Goal: Task Accomplishment & Management: Manage account settings

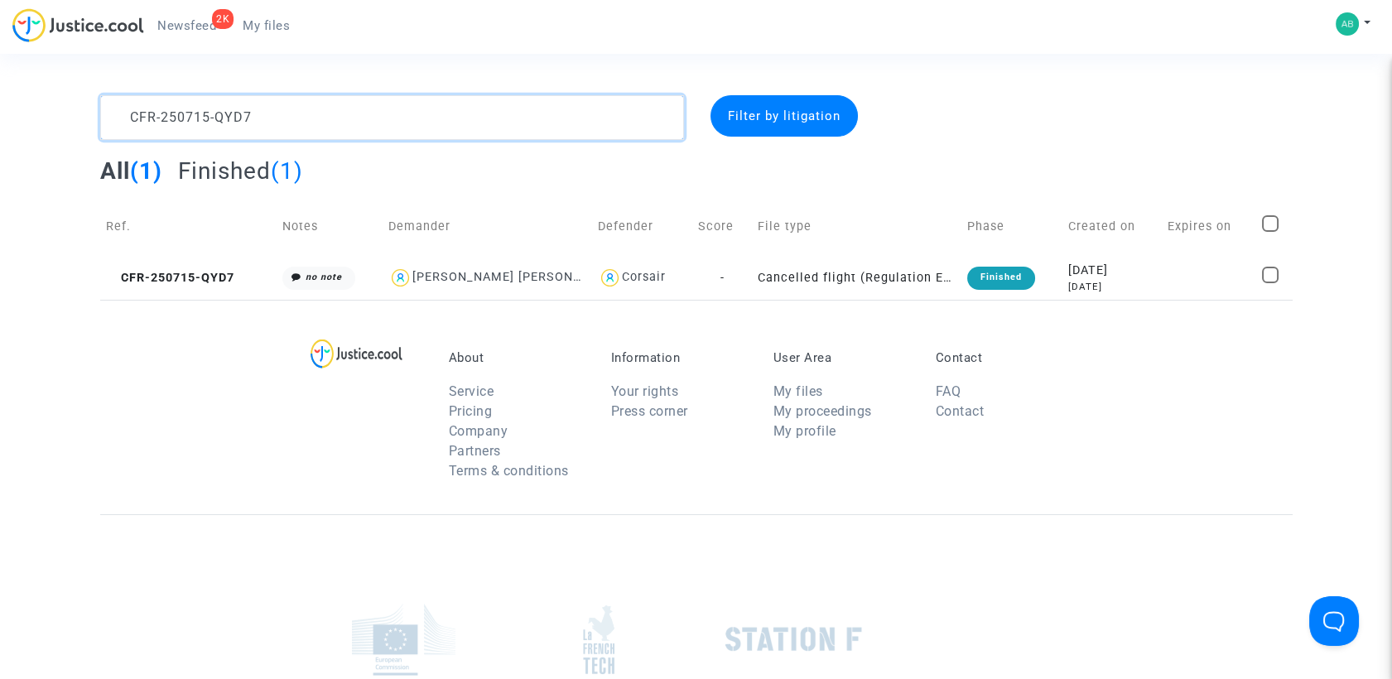
click at [267, 102] on textarea at bounding box center [392, 117] width 584 height 45
click at [266, 105] on textarea at bounding box center [392, 117] width 584 height 45
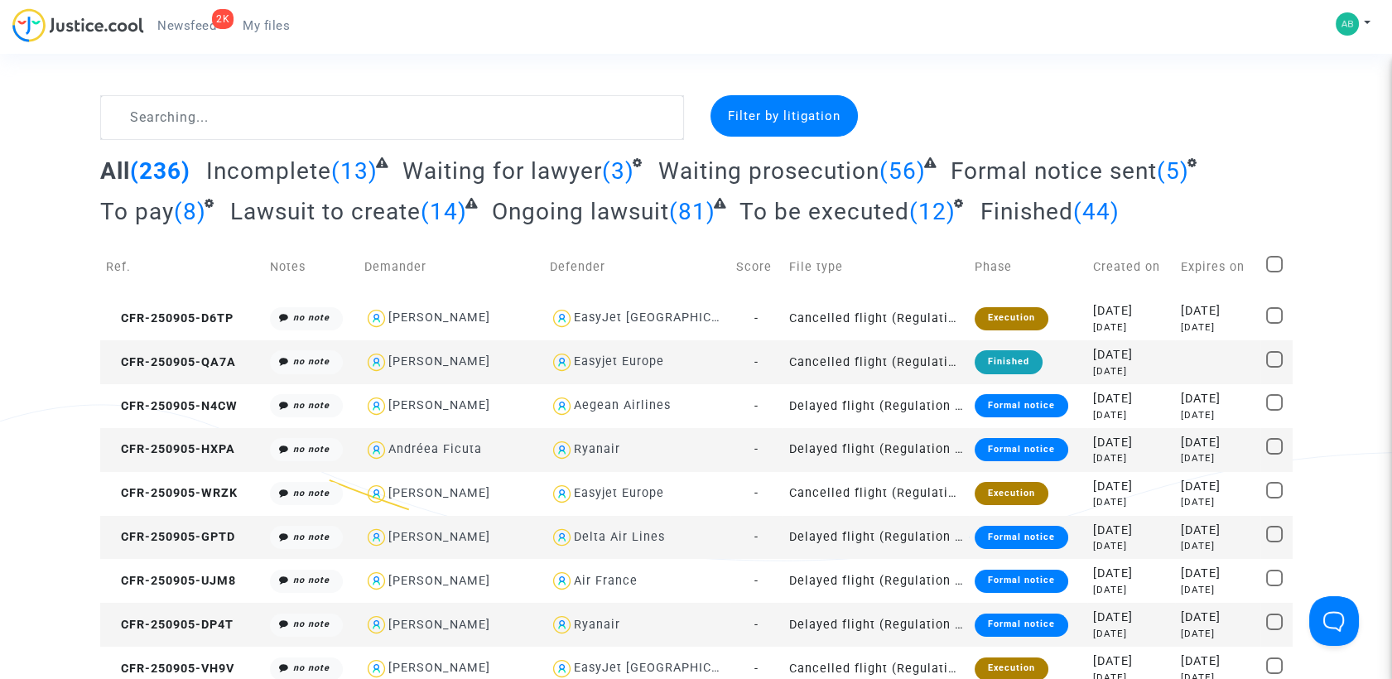
click at [759, 174] on span "Waiting prosecution" at bounding box center [768, 170] width 221 height 27
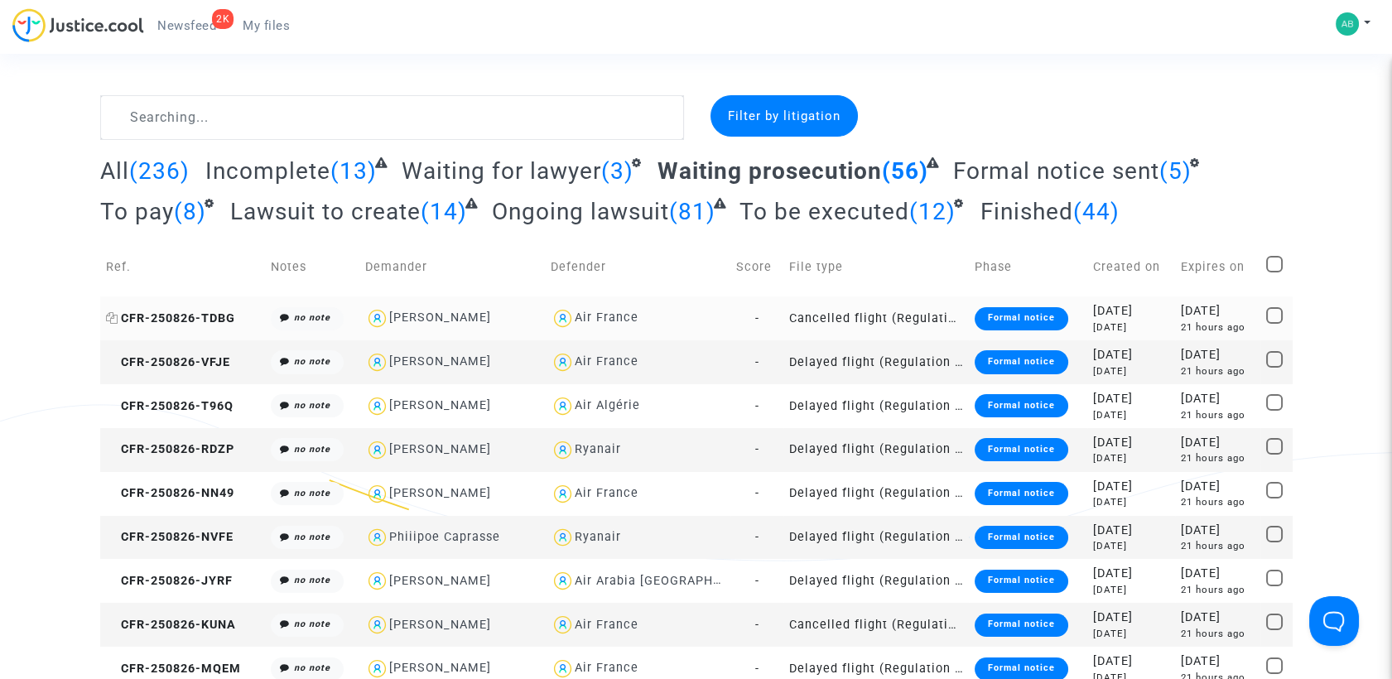
click at [106, 316] on icon at bounding box center [112, 318] width 12 height 12
click at [180, 311] on span "CFR-250826-TDBG" at bounding box center [170, 318] width 129 height 14
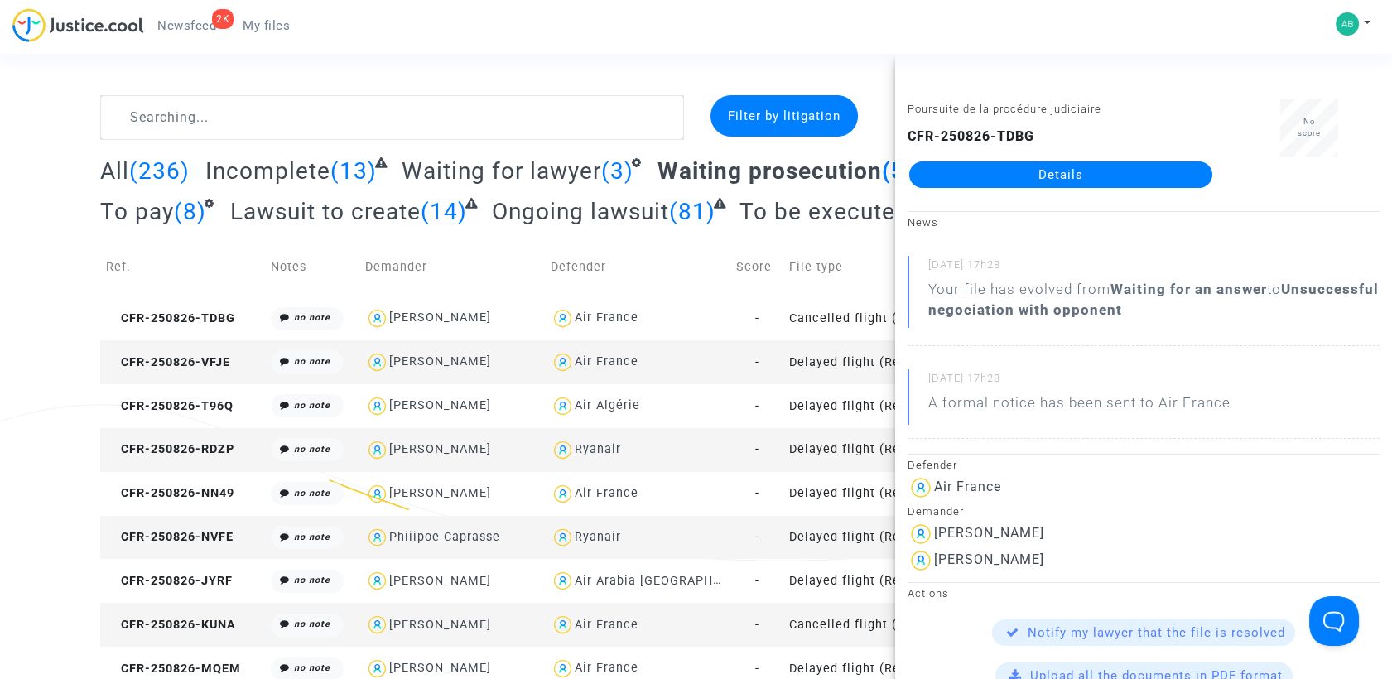
click at [963, 163] on link "Details" at bounding box center [1060, 174] width 303 height 26
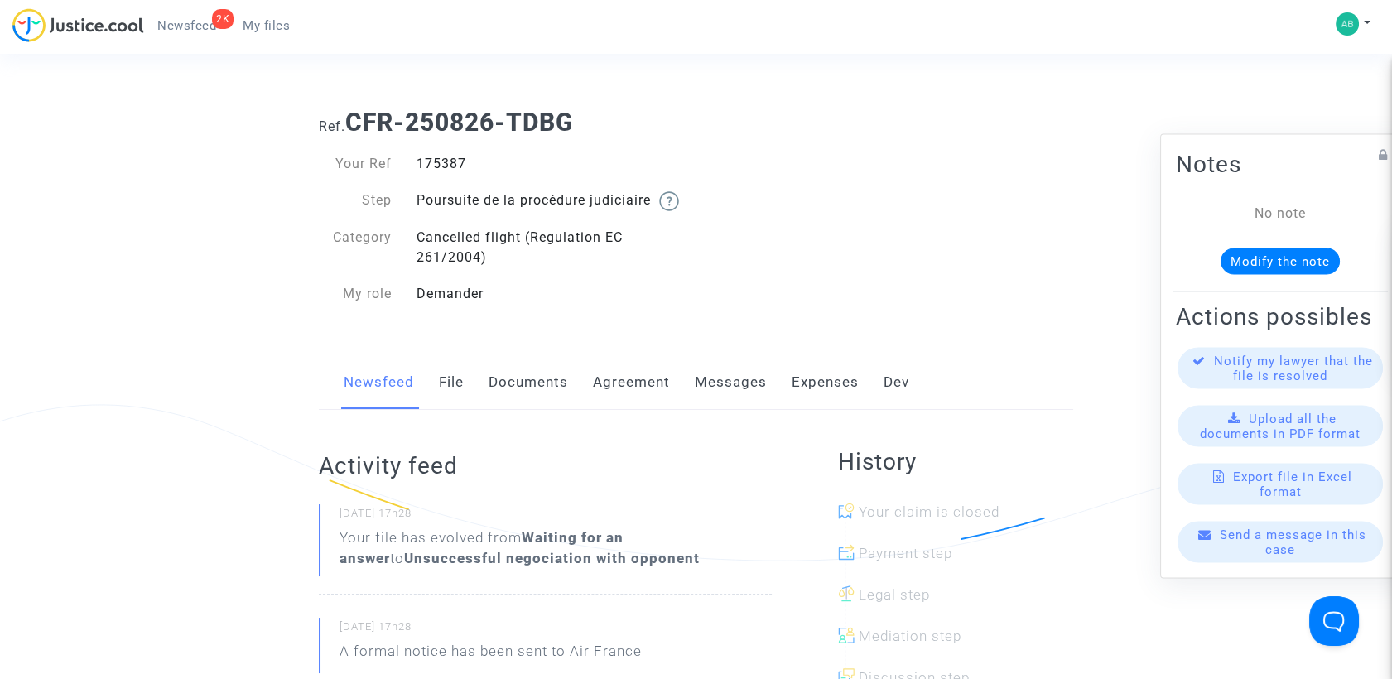
click at [709, 402] on link "Messages" at bounding box center [731, 382] width 72 height 55
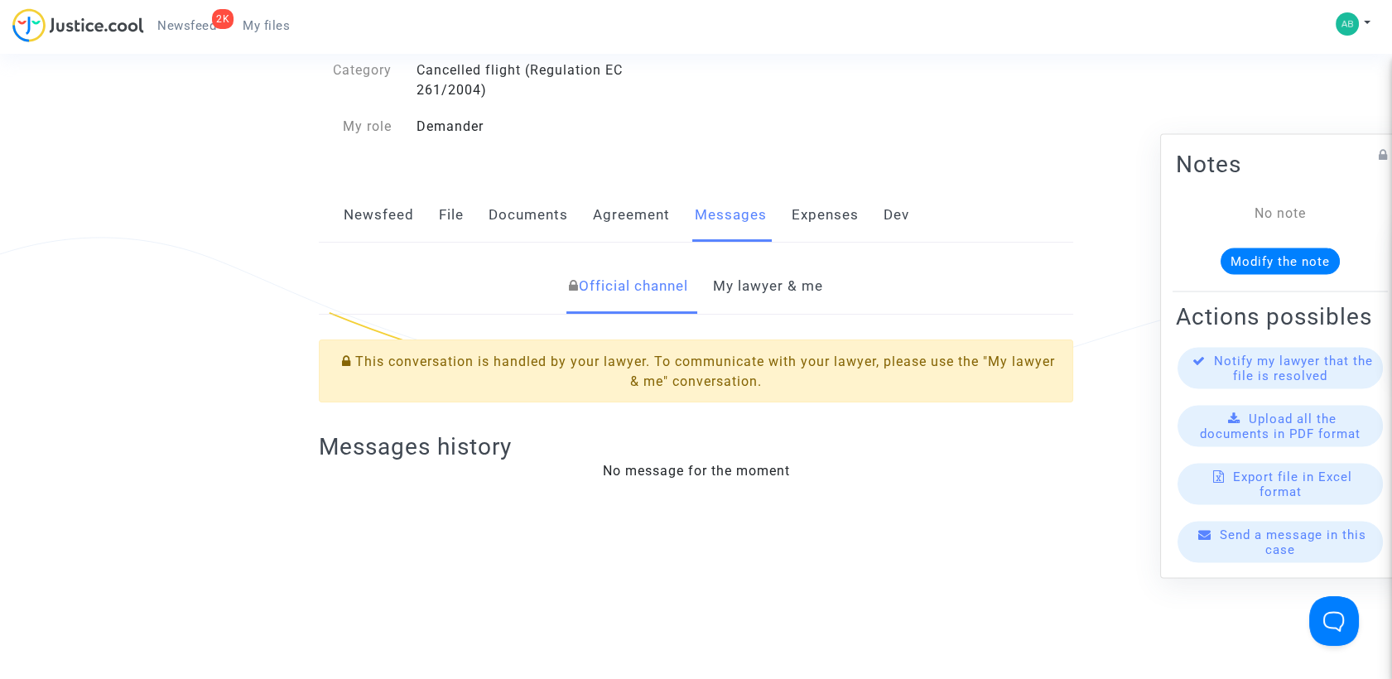
scroll to position [368, 0]
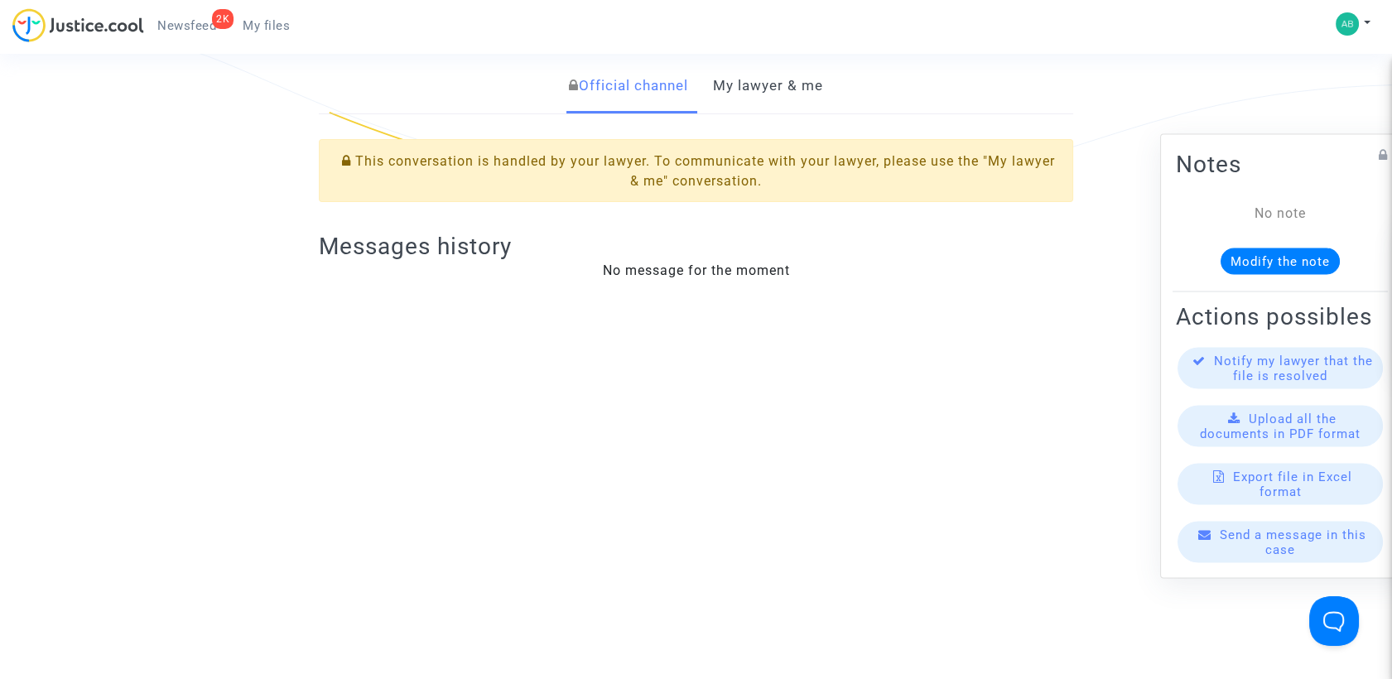
click at [782, 103] on link "My lawyer & me" at bounding box center [768, 86] width 110 height 55
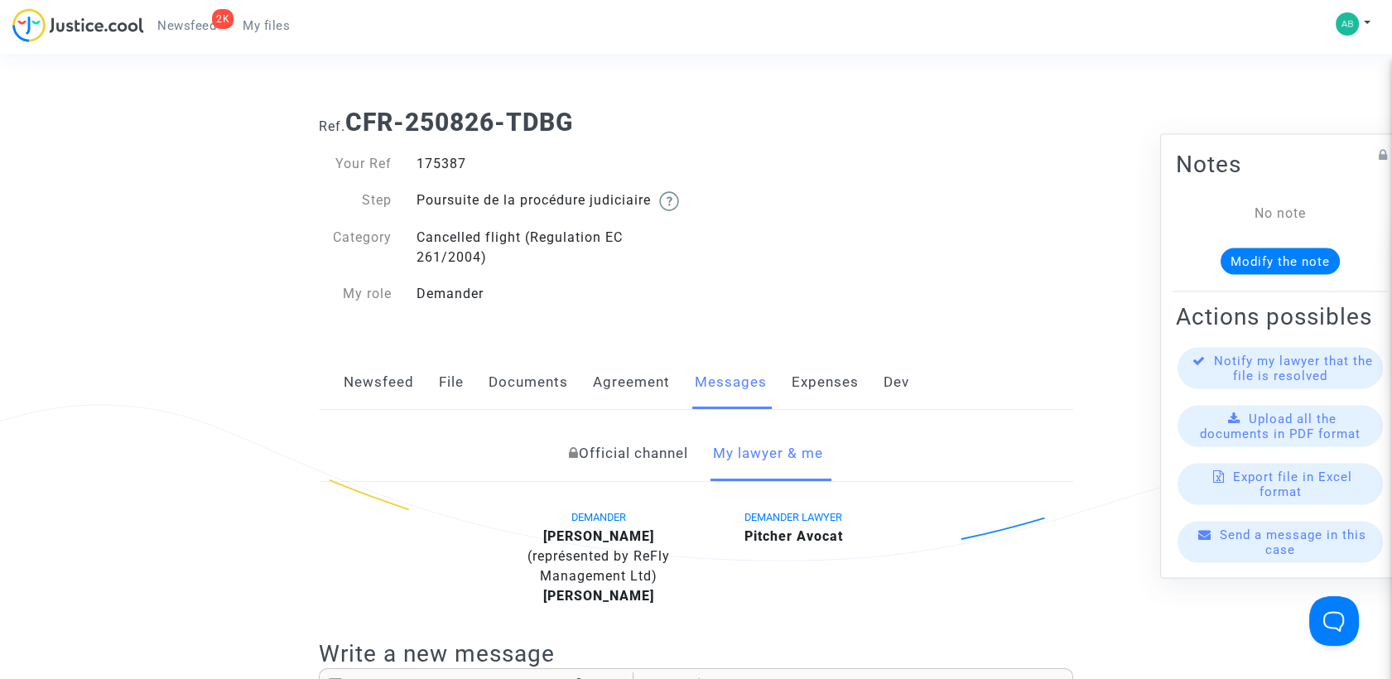
scroll to position [368, 0]
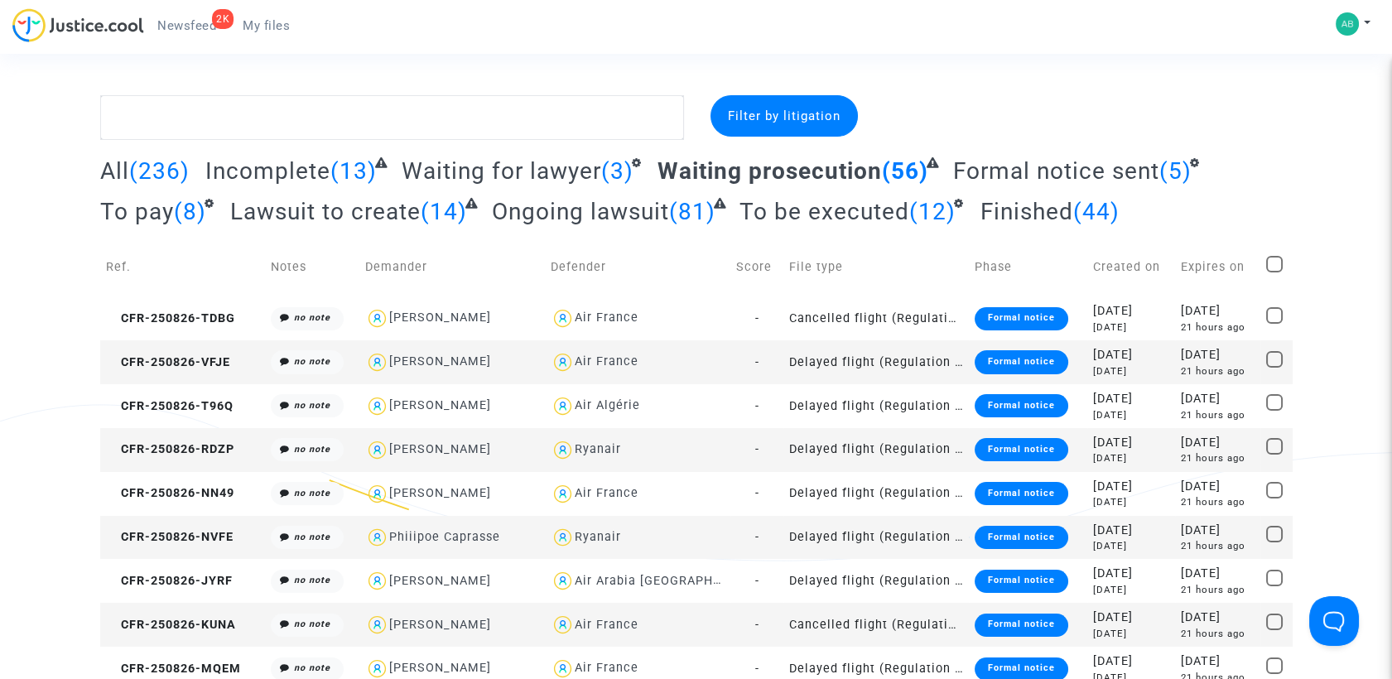
click at [695, 166] on span "Waiting prosecution" at bounding box center [770, 170] width 224 height 27
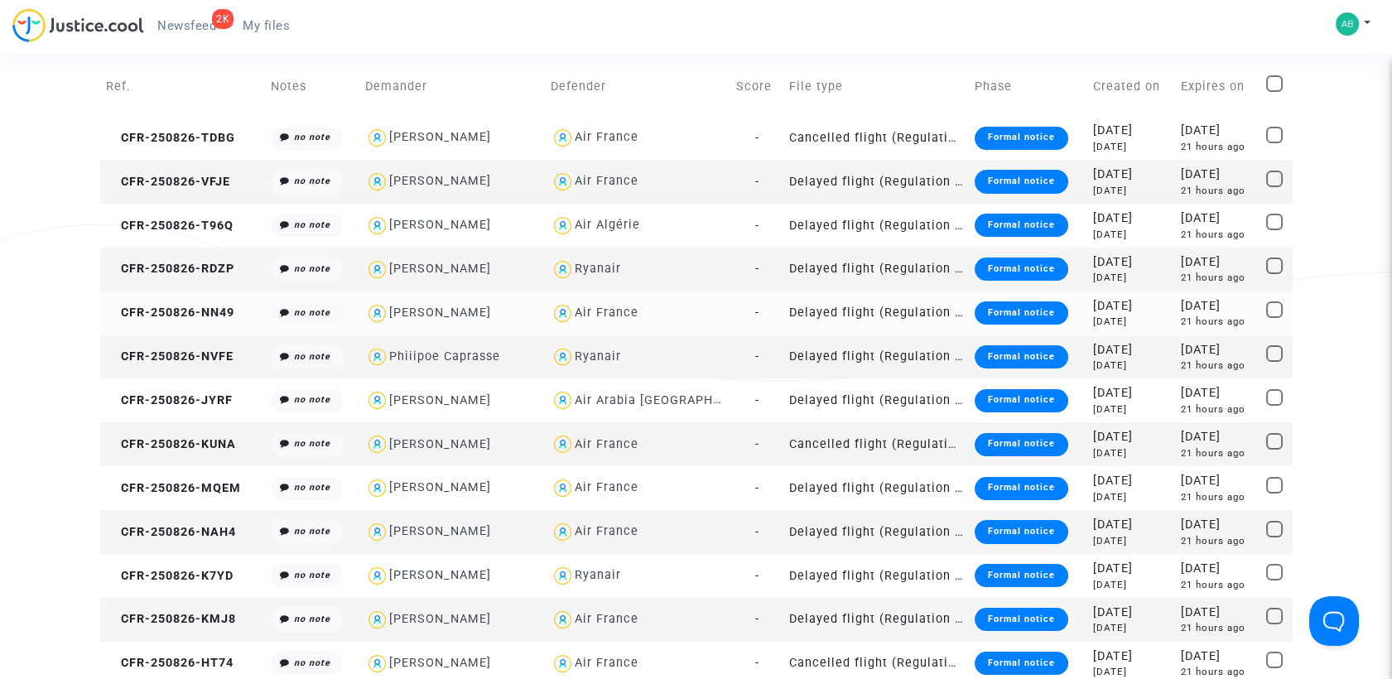
scroll to position [184, 0]
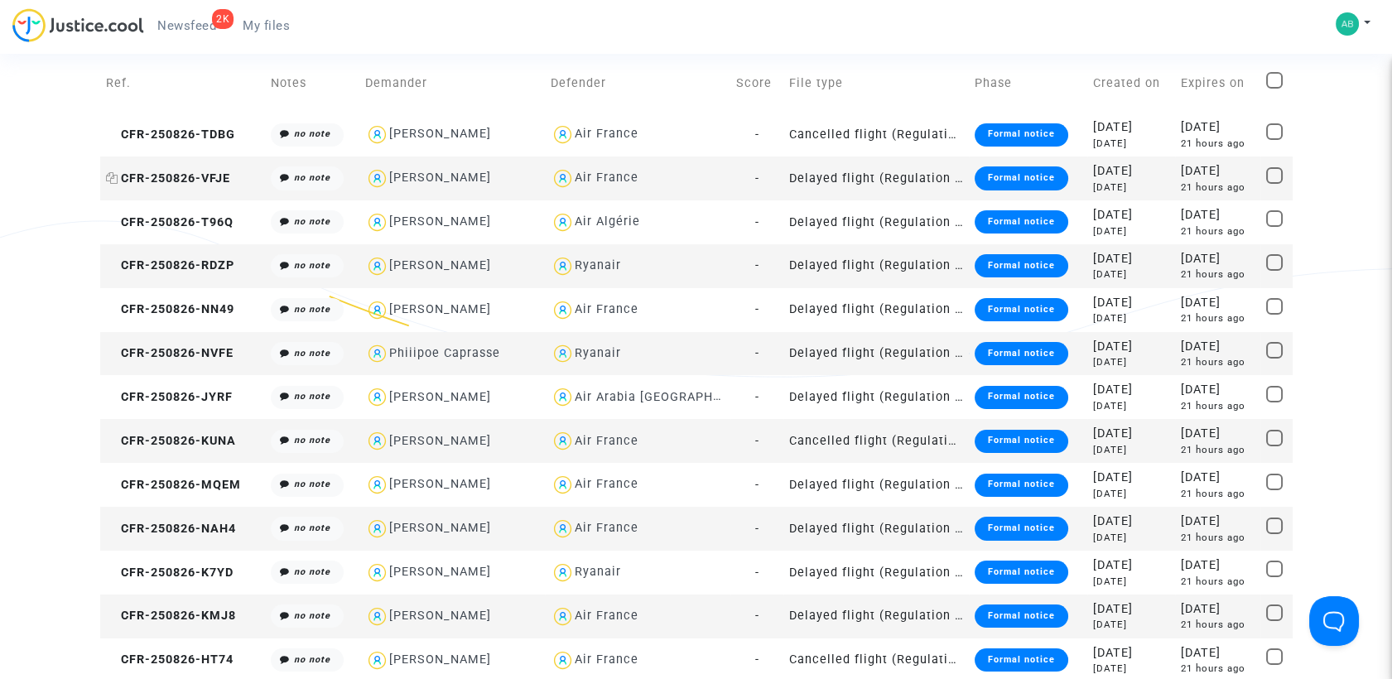
click at [108, 182] on icon at bounding box center [112, 178] width 12 height 12
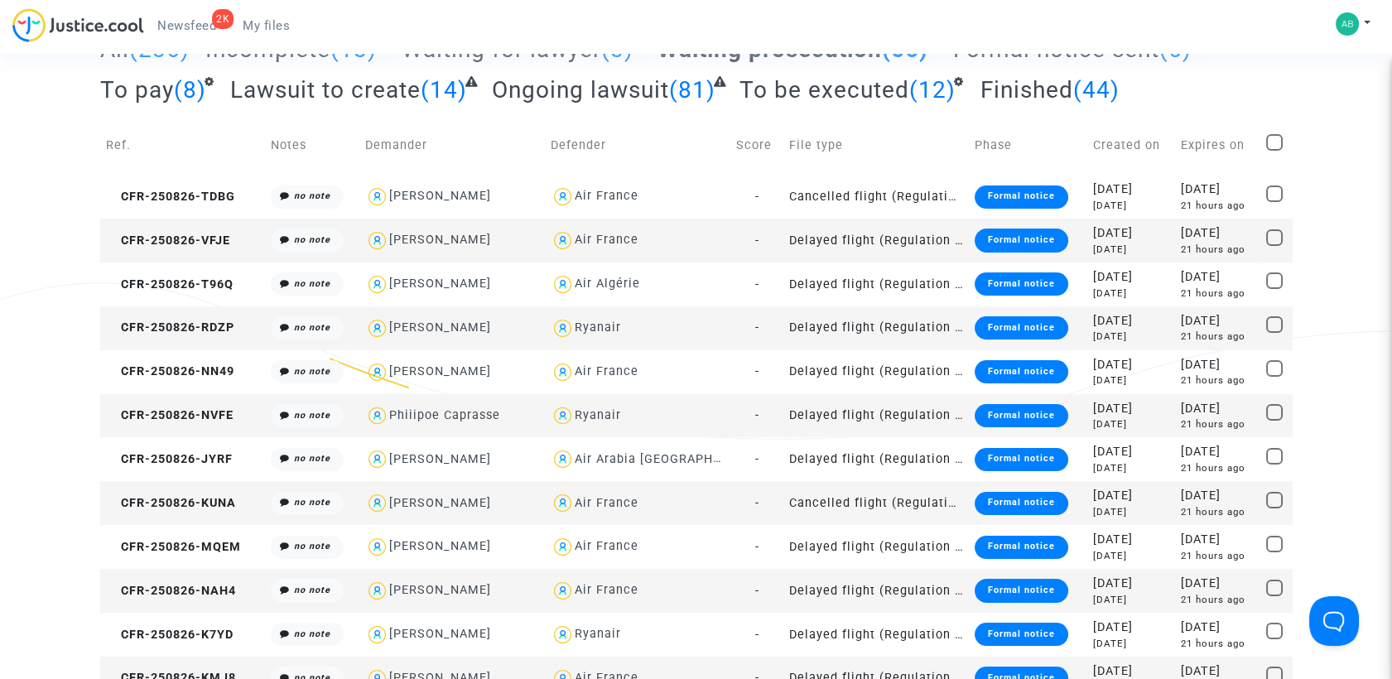
scroll to position [92, 0]
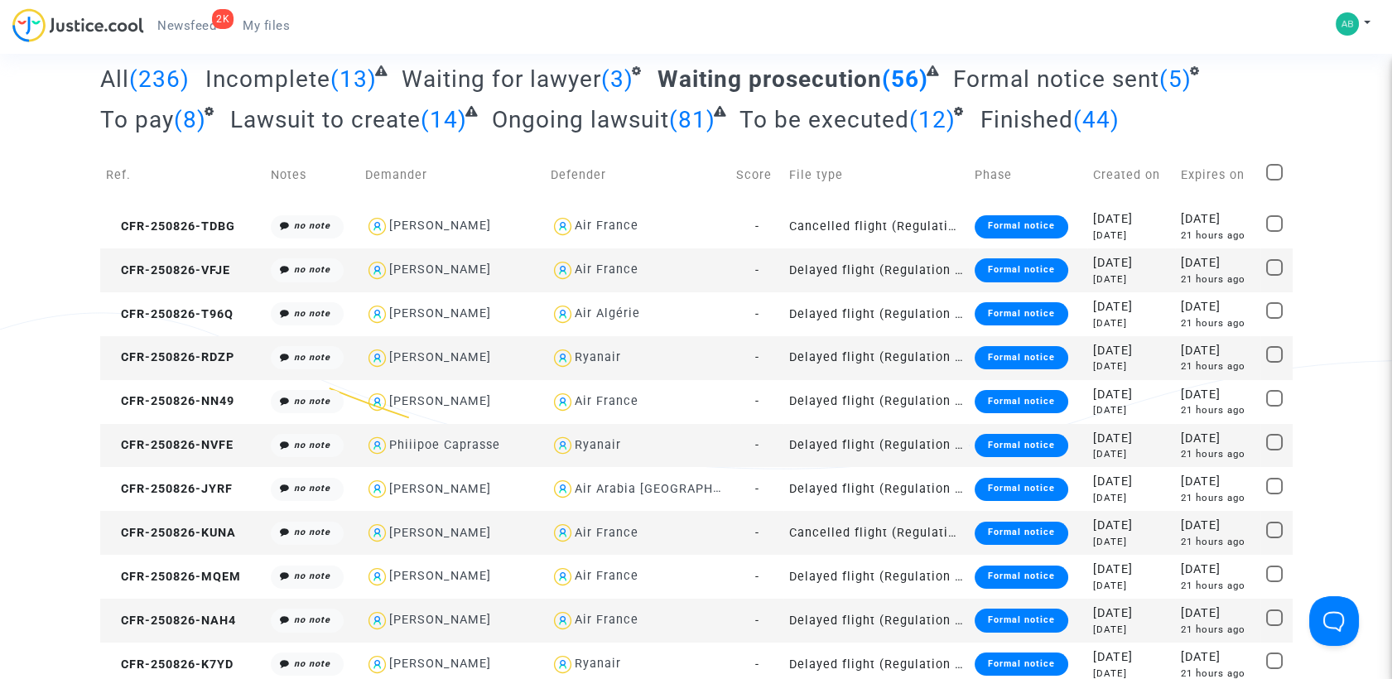
click at [204, 277] on td "CFR-250826-VFJE" at bounding box center [182, 270] width 165 height 44
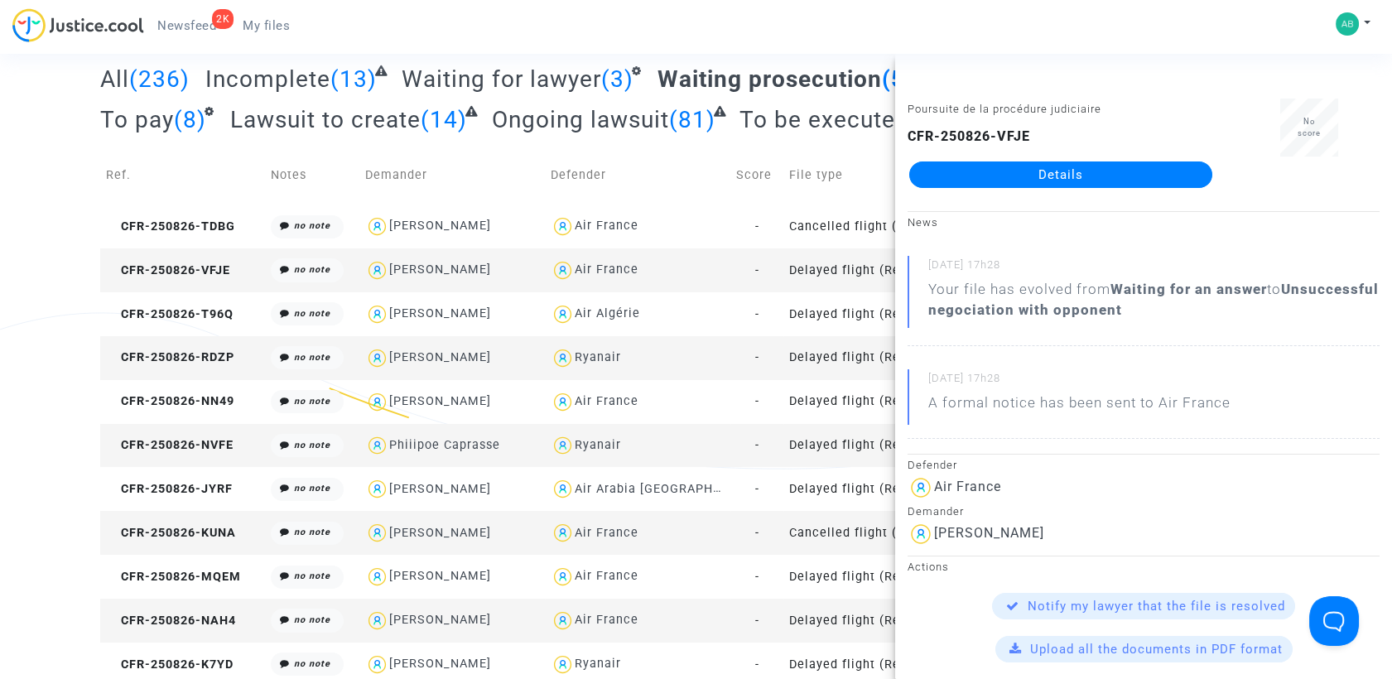
click at [982, 189] on div "Poursuite de la procédure judiciaire CFR-250826-VFJE Details" at bounding box center [1060, 151] width 331 height 104
click at [982, 185] on link "Details" at bounding box center [1060, 174] width 303 height 26
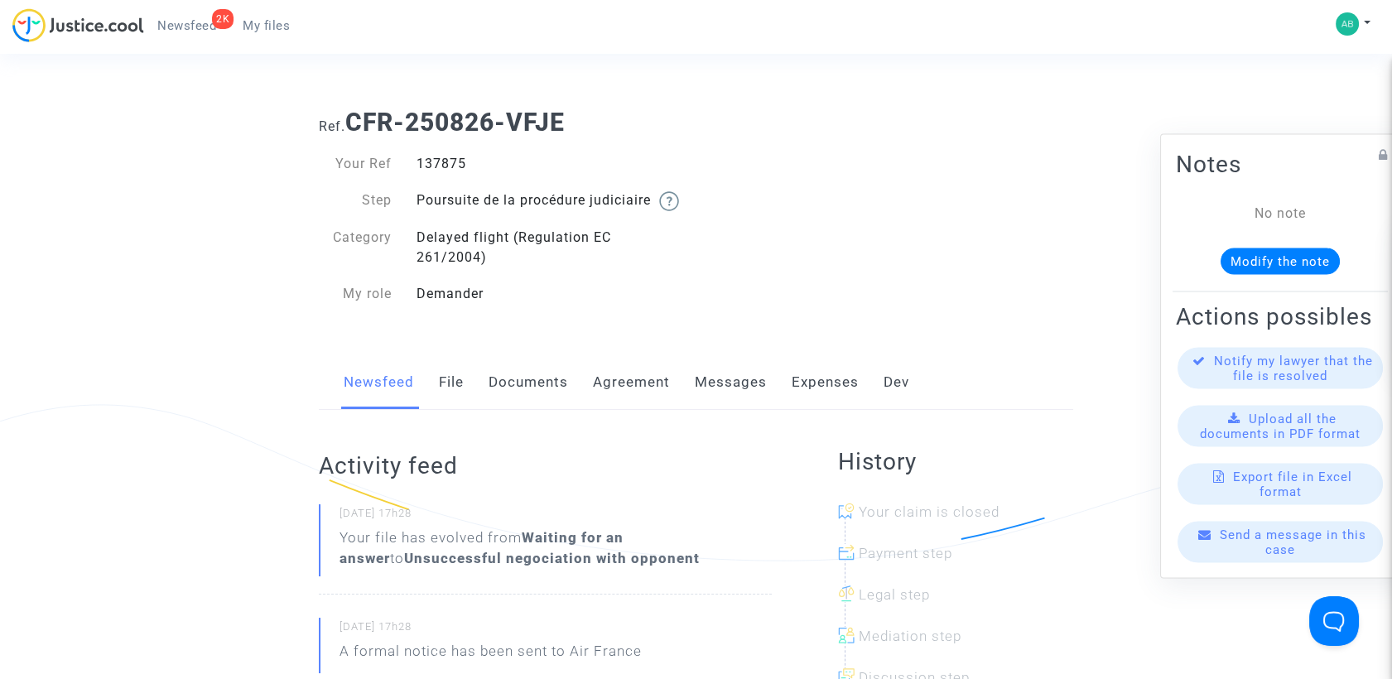
click at [704, 394] on link "Messages" at bounding box center [731, 382] width 72 height 55
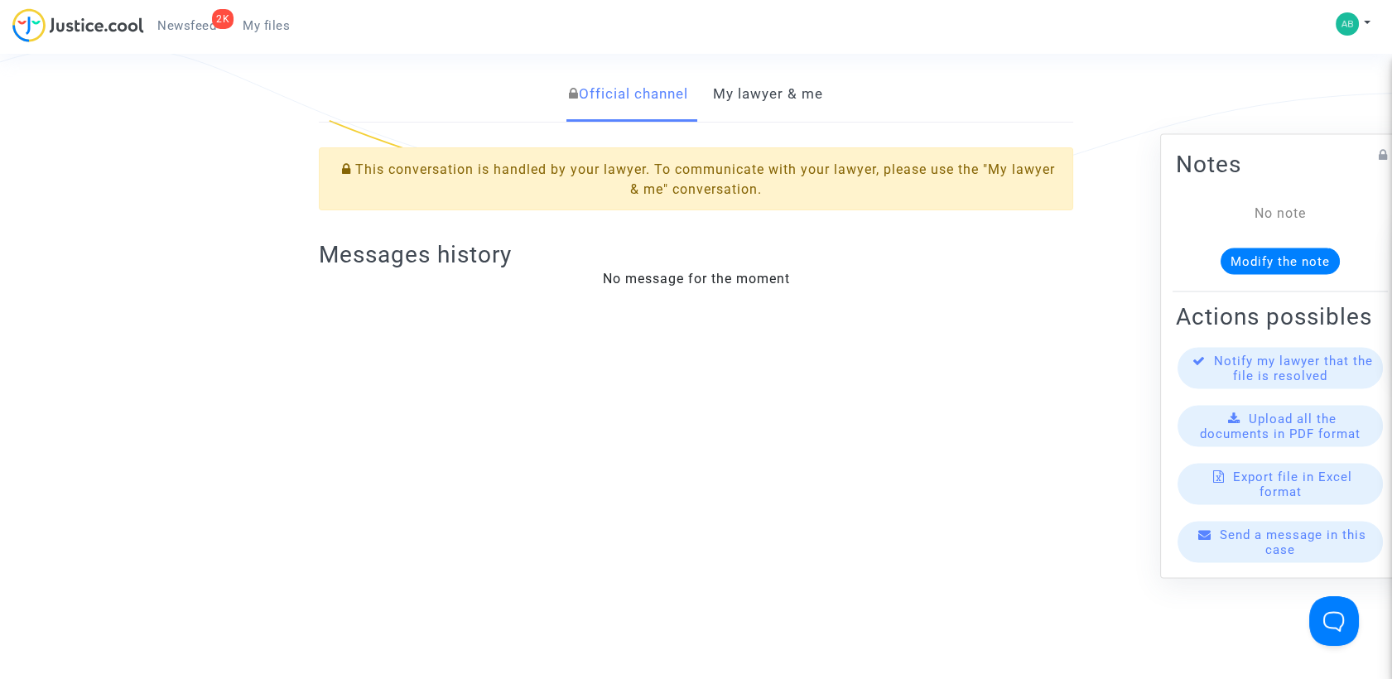
scroll to position [368, 0]
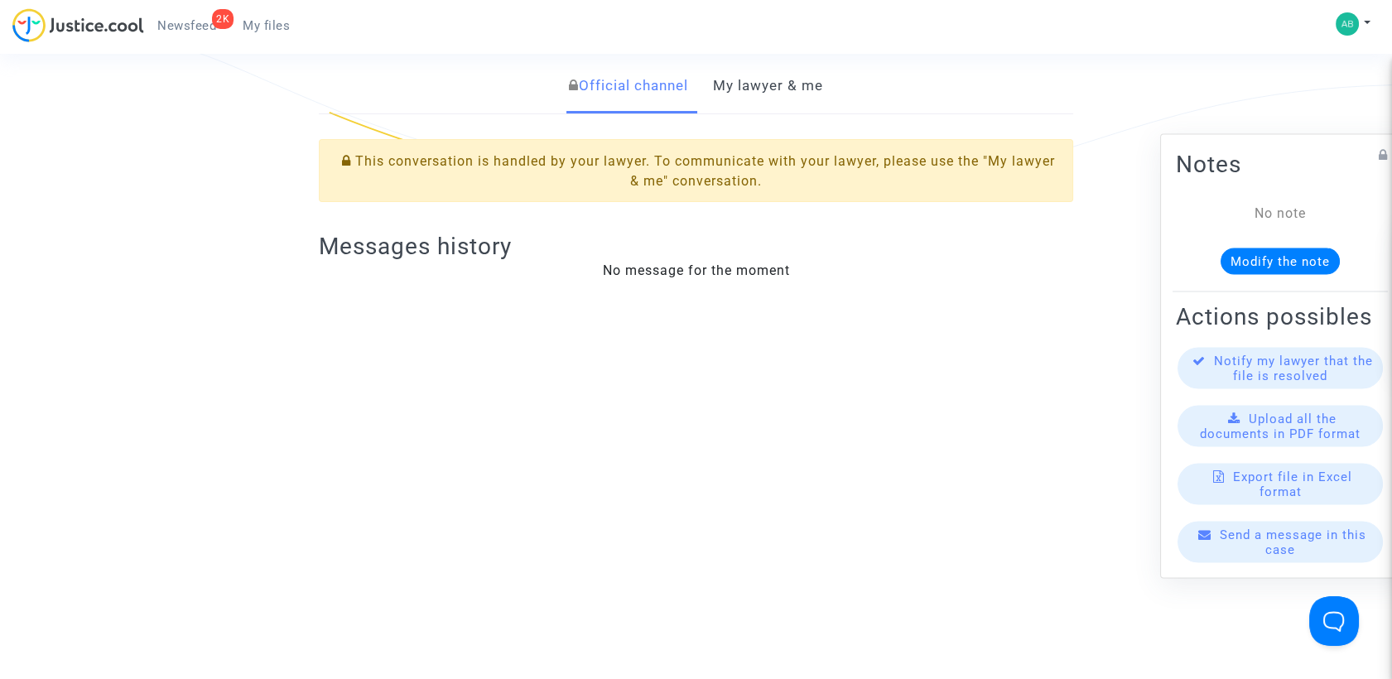
click at [755, 94] on link "My lawyer & me" at bounding box center [768, 86] width 110 height 55
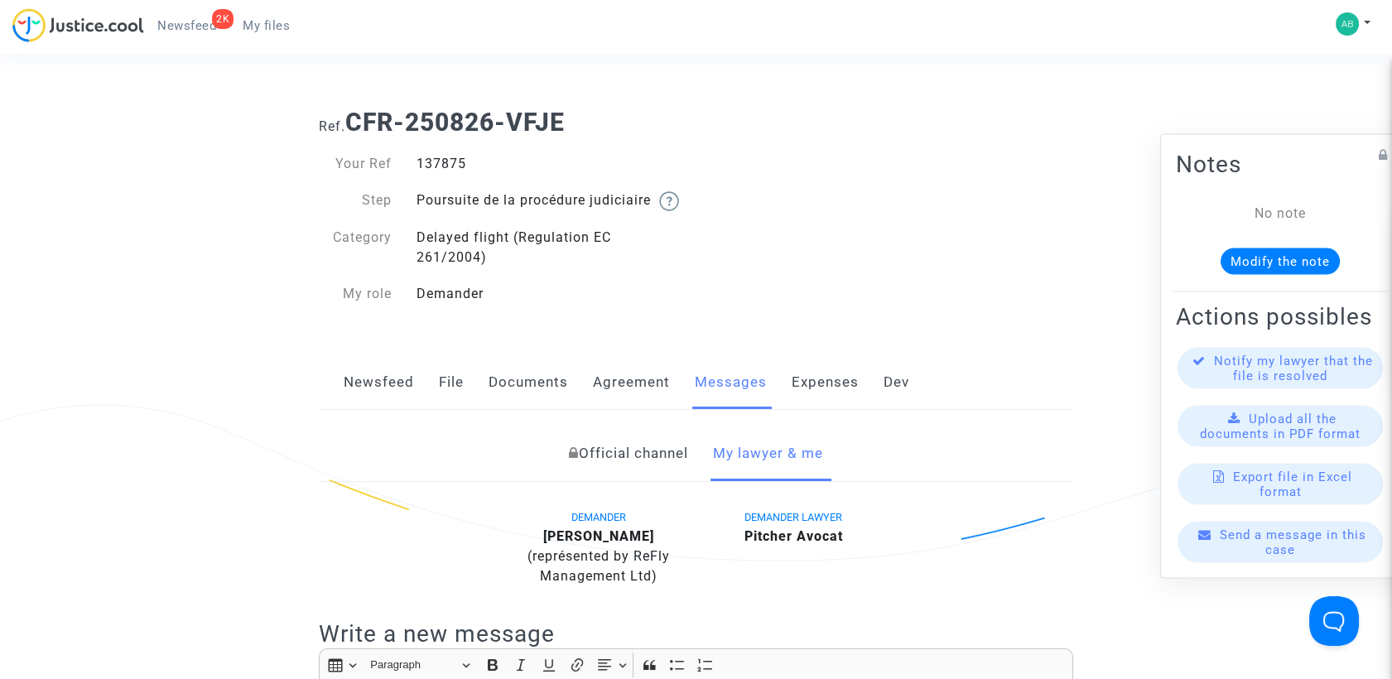
scroll to position [368, 0]
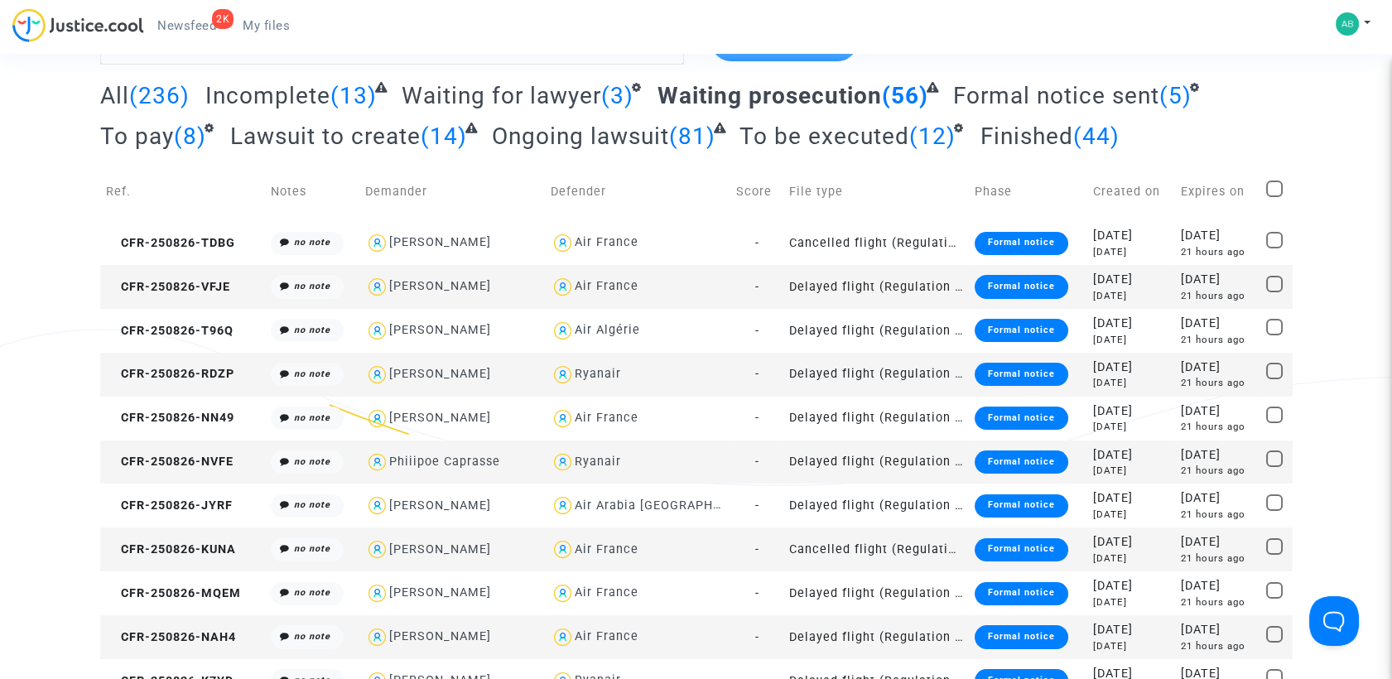
scroll to position [184, 0]
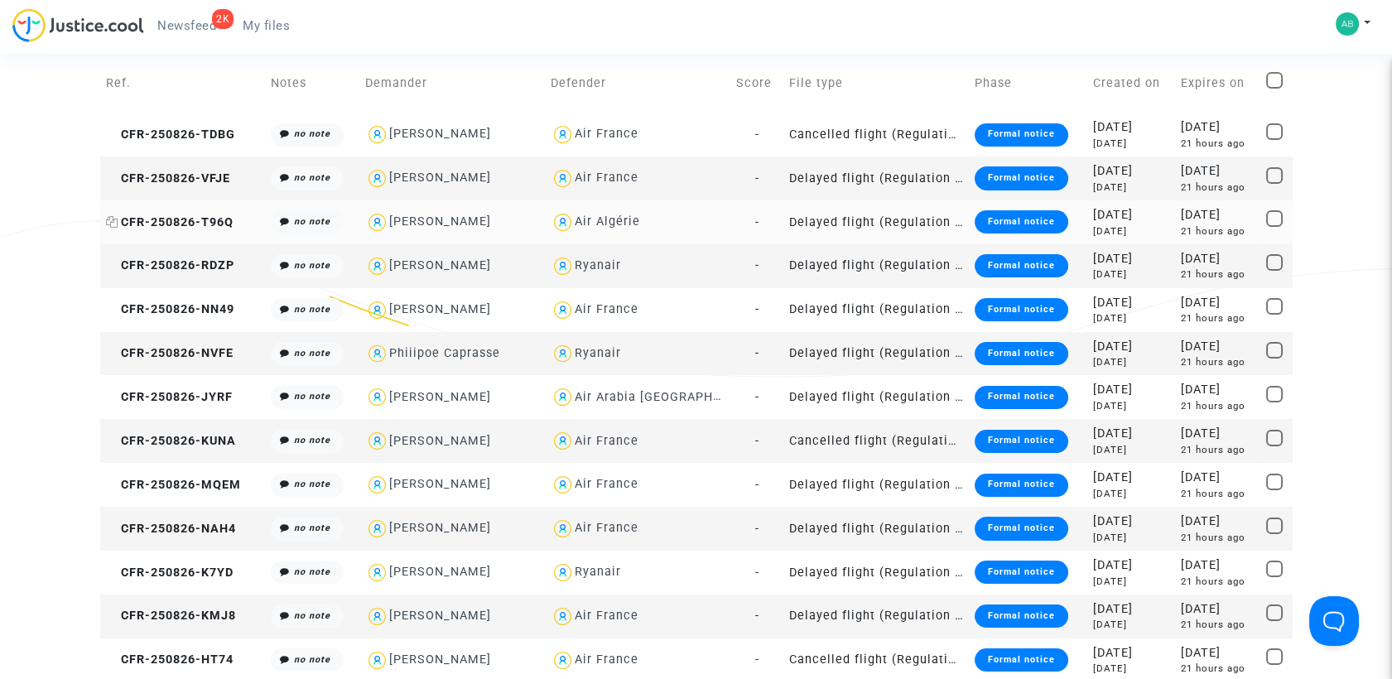
click at [190, 226] on span "CFR-250826-T96Q" at bounding box center [170, 222] width 128 height 14
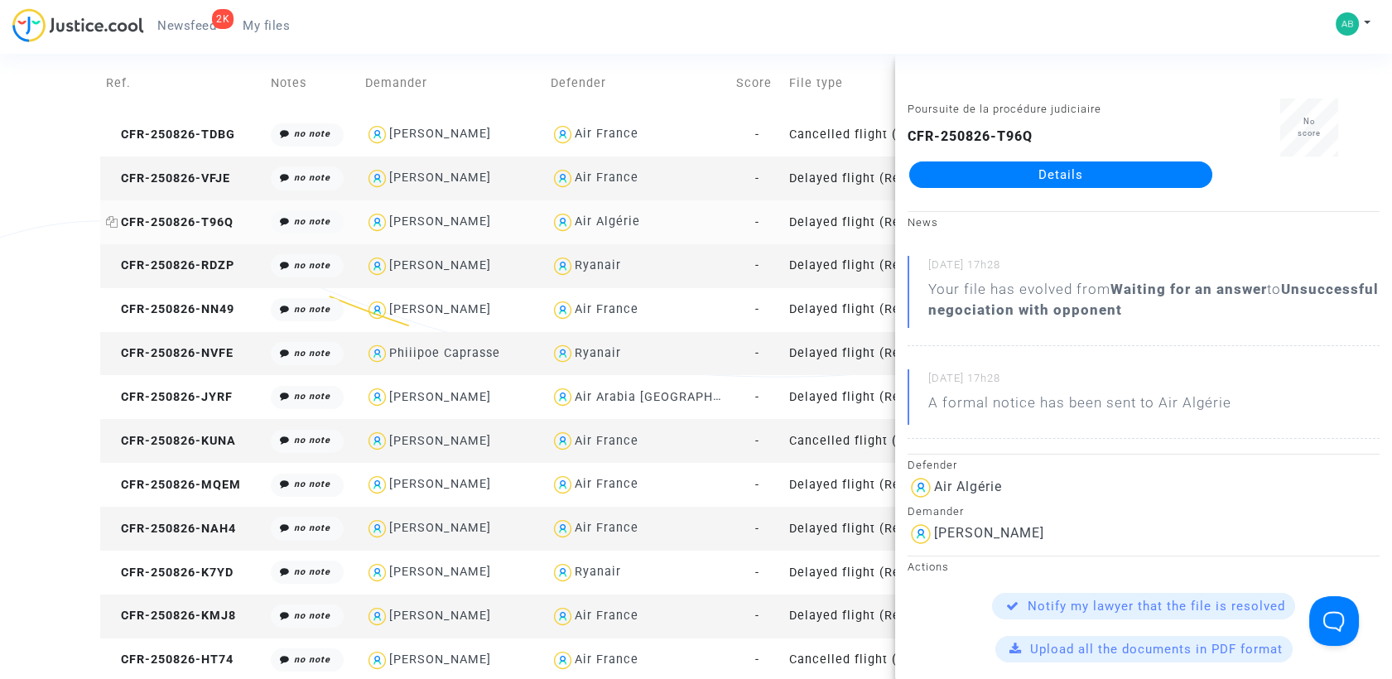
click at [116, 224] on icon at bounding box center [112, 222] width 12 height 12
click at [721, 36] on div "2K Newsfeed My files My profile Settings Log out" at bounding box center [696, 31] width 1392 height 46
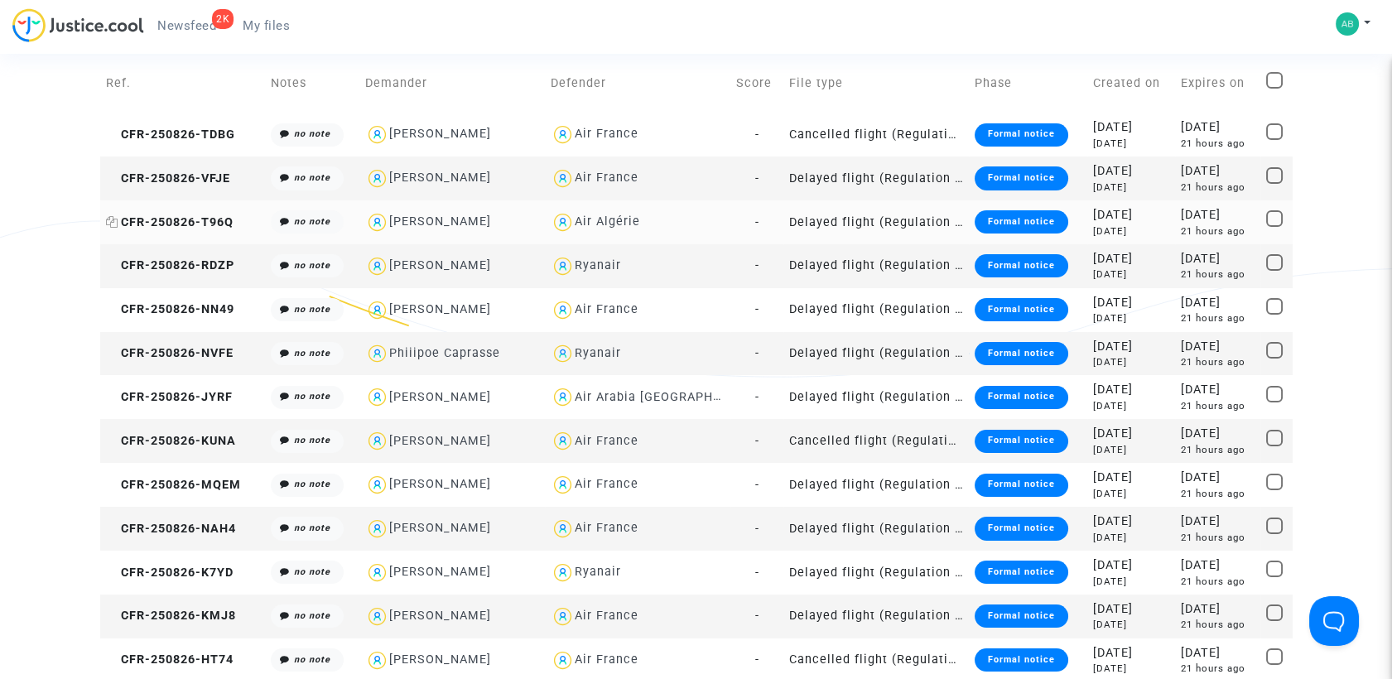
click at [176, 215] on span "CFR-250826-T96Q" at bounding box center [170, 222] width 128 height 14
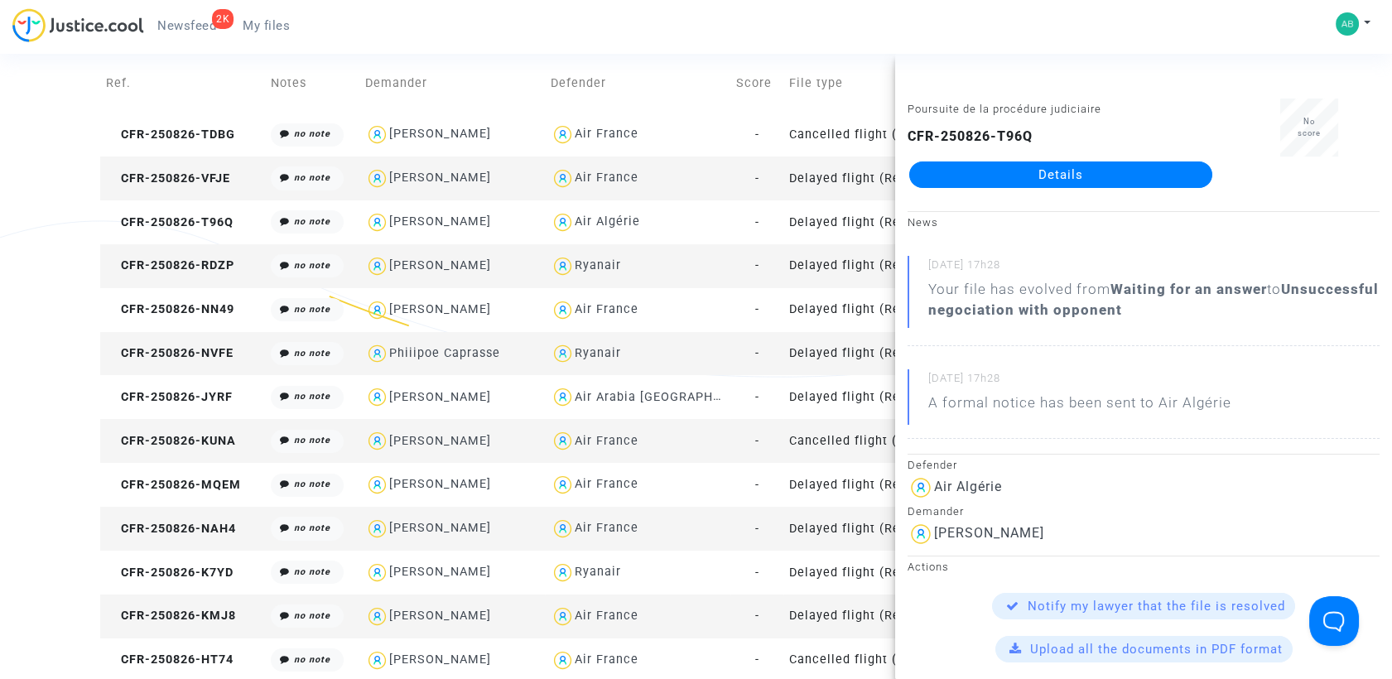
click at [1021, 167] on link "Details" at bounding box center [1060, 174] width 303 height 26
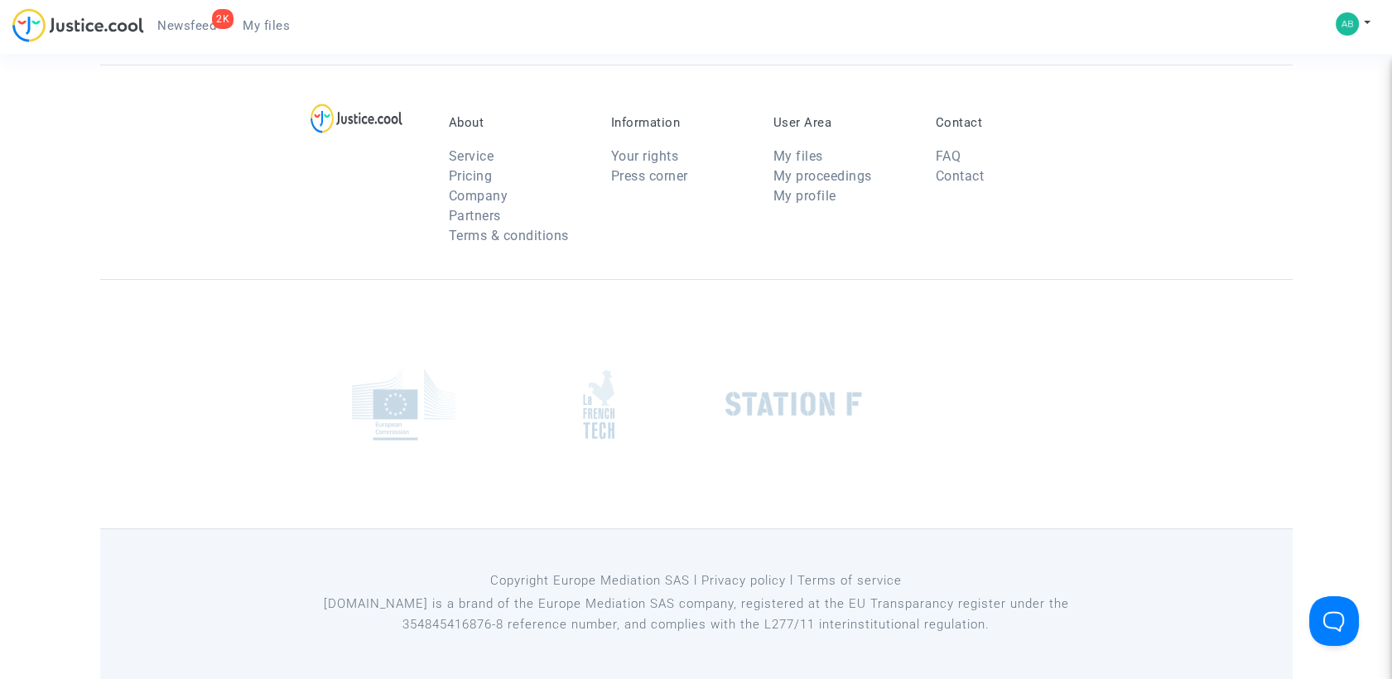
scroll to position [184, 0]
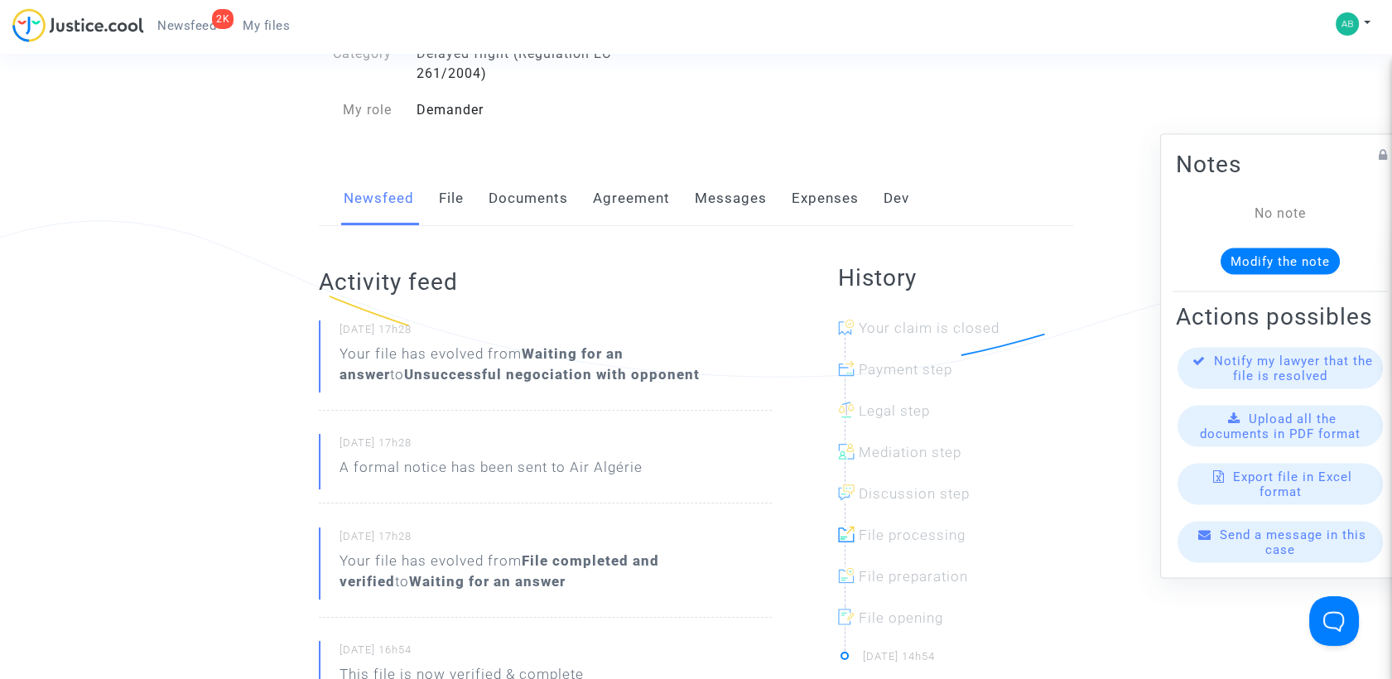
click at [708, 215] on link "Messages" at bounding box center [731, 198] width 72 height 55
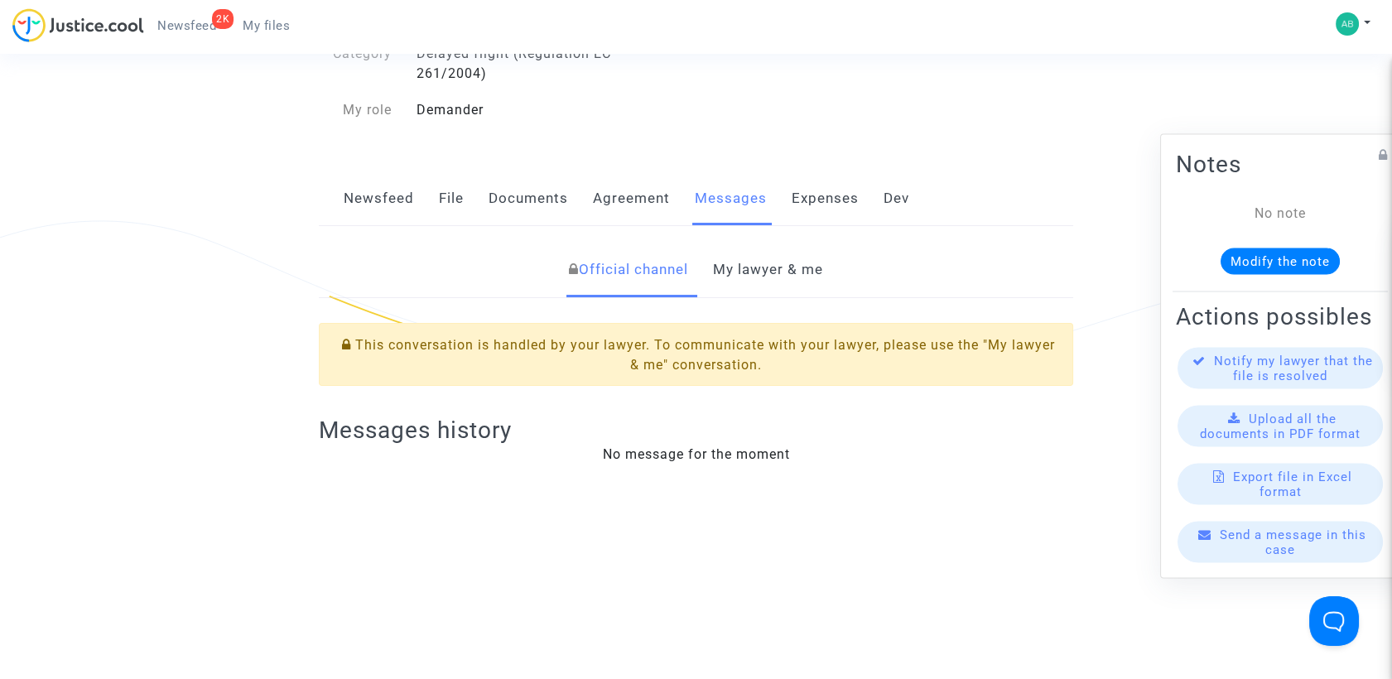
click at [759, 256] on div "Official channel My lawyer & me This conversation is handled by your lawyer. To…" at bounding box center [696, 362] width 754 height 272
click at [757, 275] on link "My lawyer & me" at bounding box center [768, 270] width 110 height 55
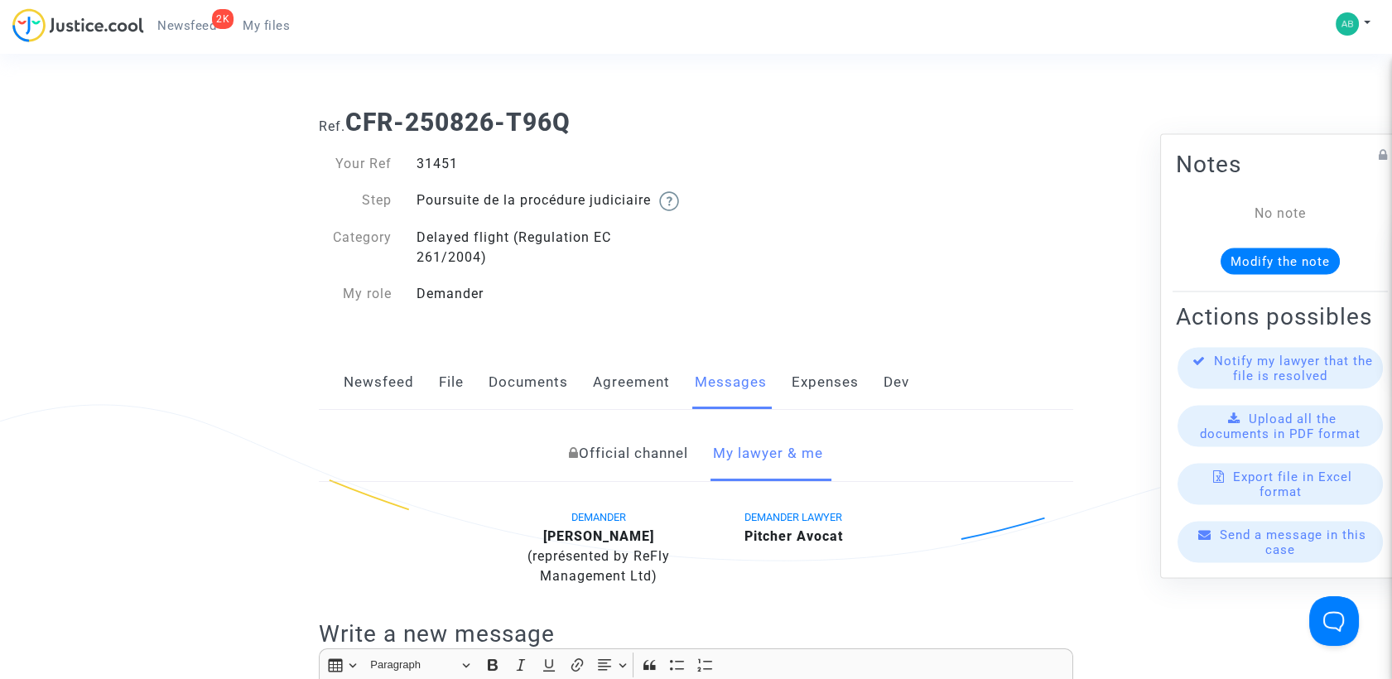
scroll to position [184, 0]
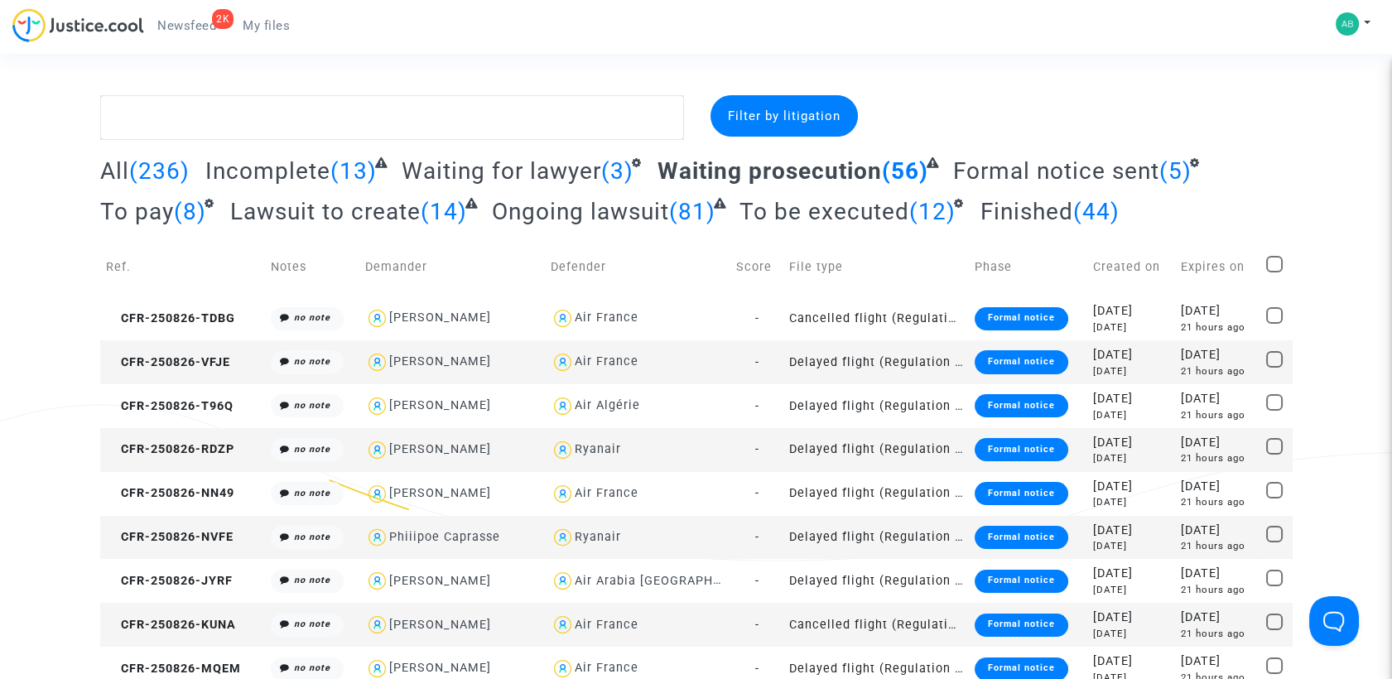
click at [802, 170] on span "Waiting prosecution" at bounding box center [770, 170] width 224 height 27
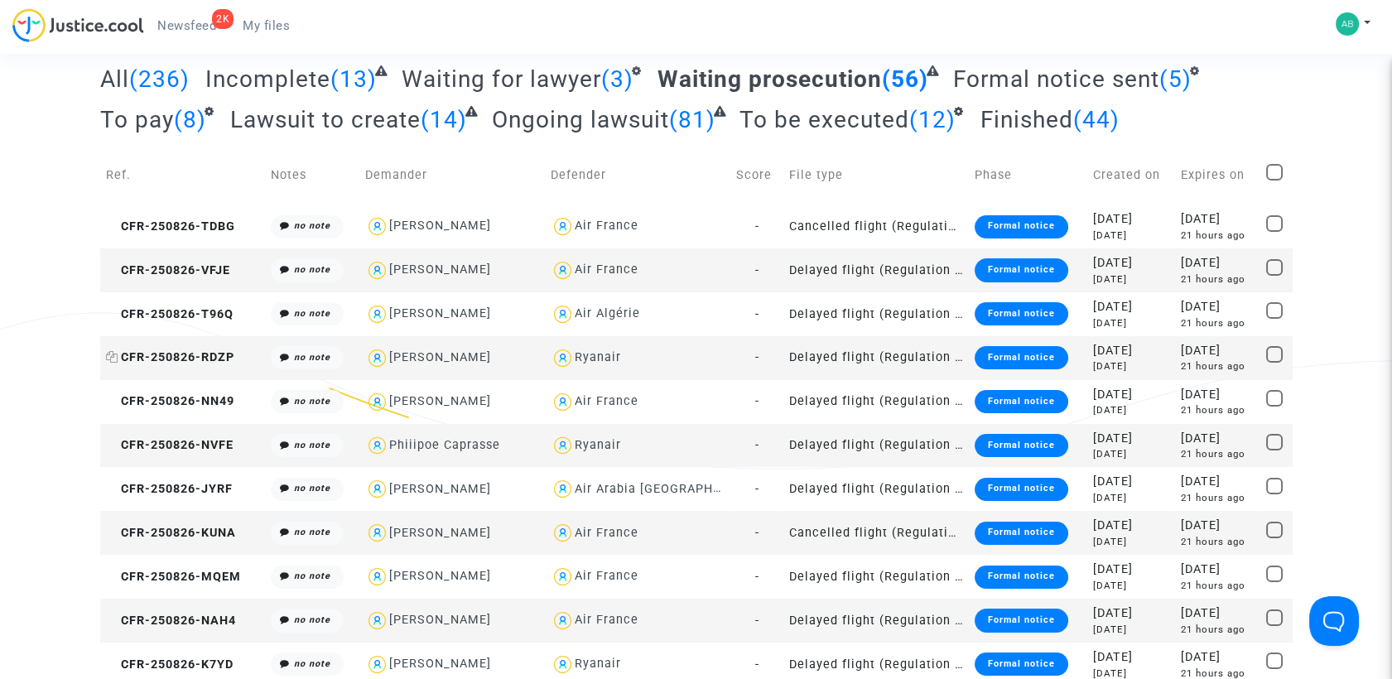
click at [214, 354] on span "CFR-250826-RDZP" at bounding box center [170, 357] width 128 height 14
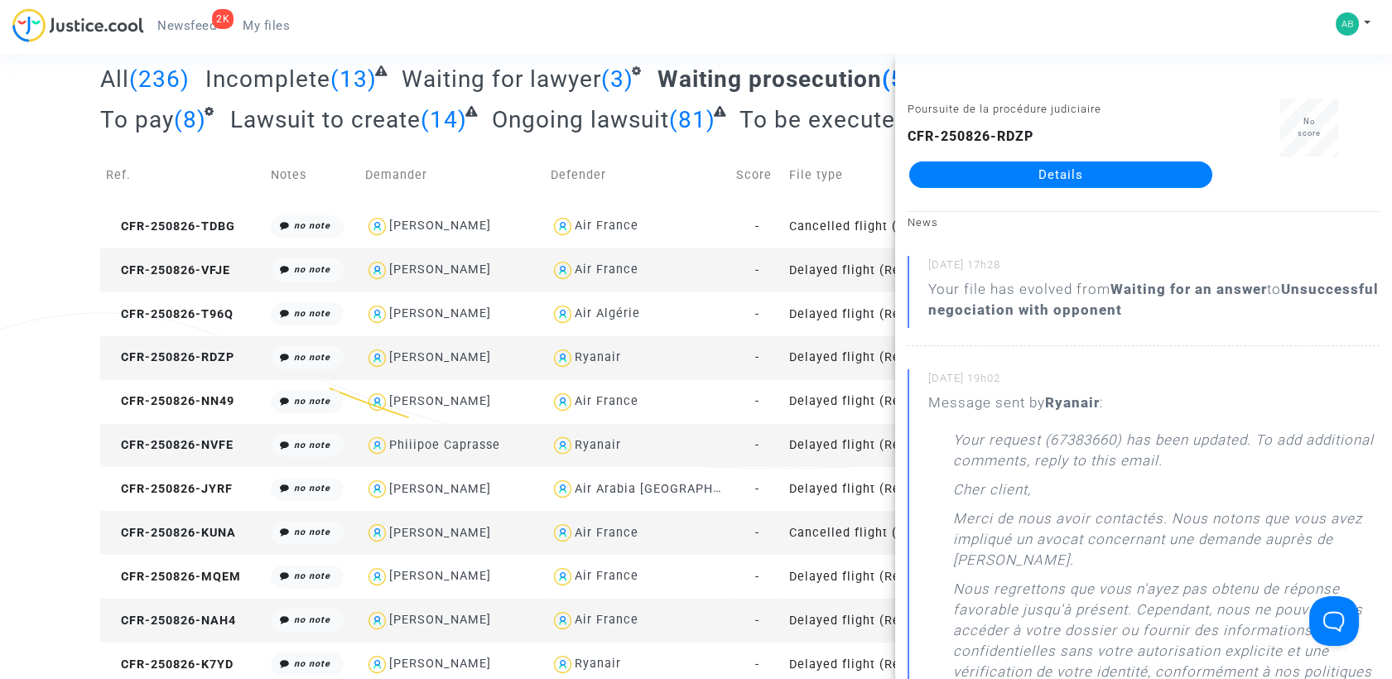
click at [971, 166] on link "Details" at bounding box center [1060, 174] width 303 height 26
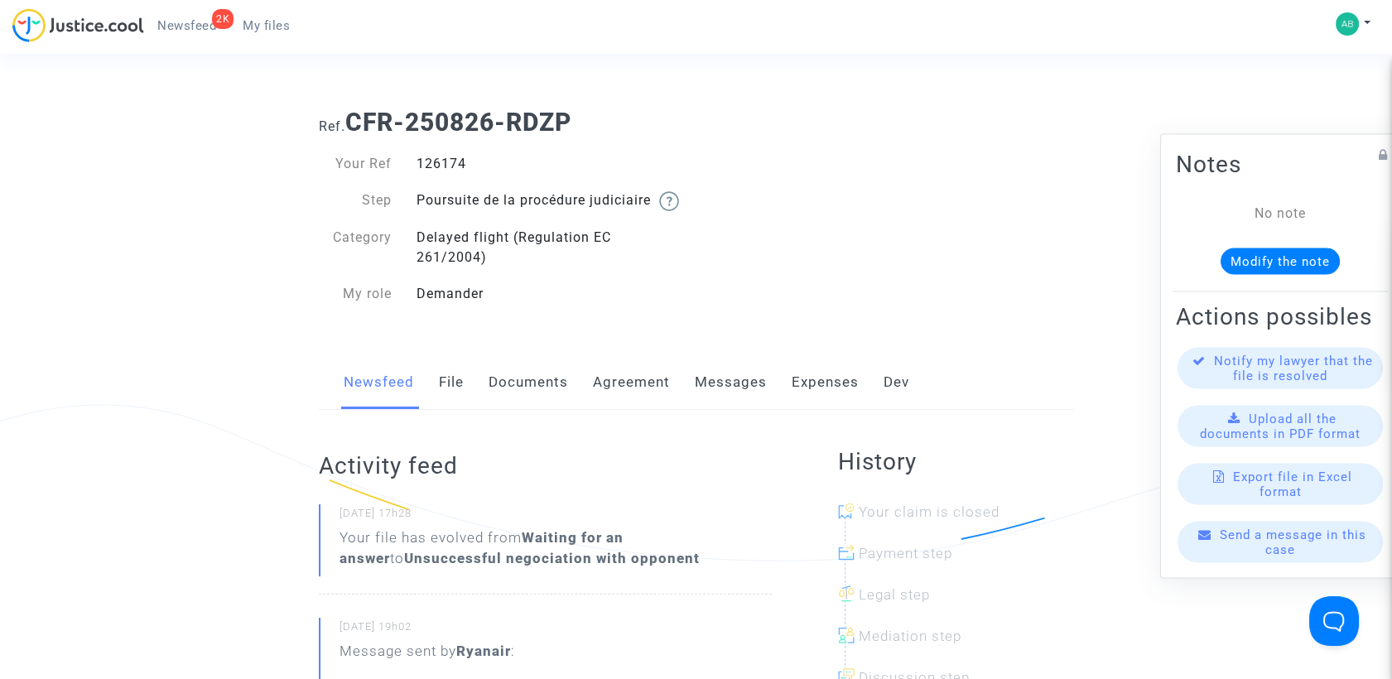
click at [455, 103] on div "Ref. CFR-250826-RDZP" at bounding box center [695, 116] width 779 height 42
drag, startPoint x: 455, startPoint y: 103, endPoint x: 347, endPoint y: 125, distance: 110.0
click at [345, 125] on span "Ref." at bounding box center [332, 126] width 26 height 16
drag, startPoint x: 354, startPoint y: 123, endPoint x: 582, endPoint y: 109, distance: 229.0
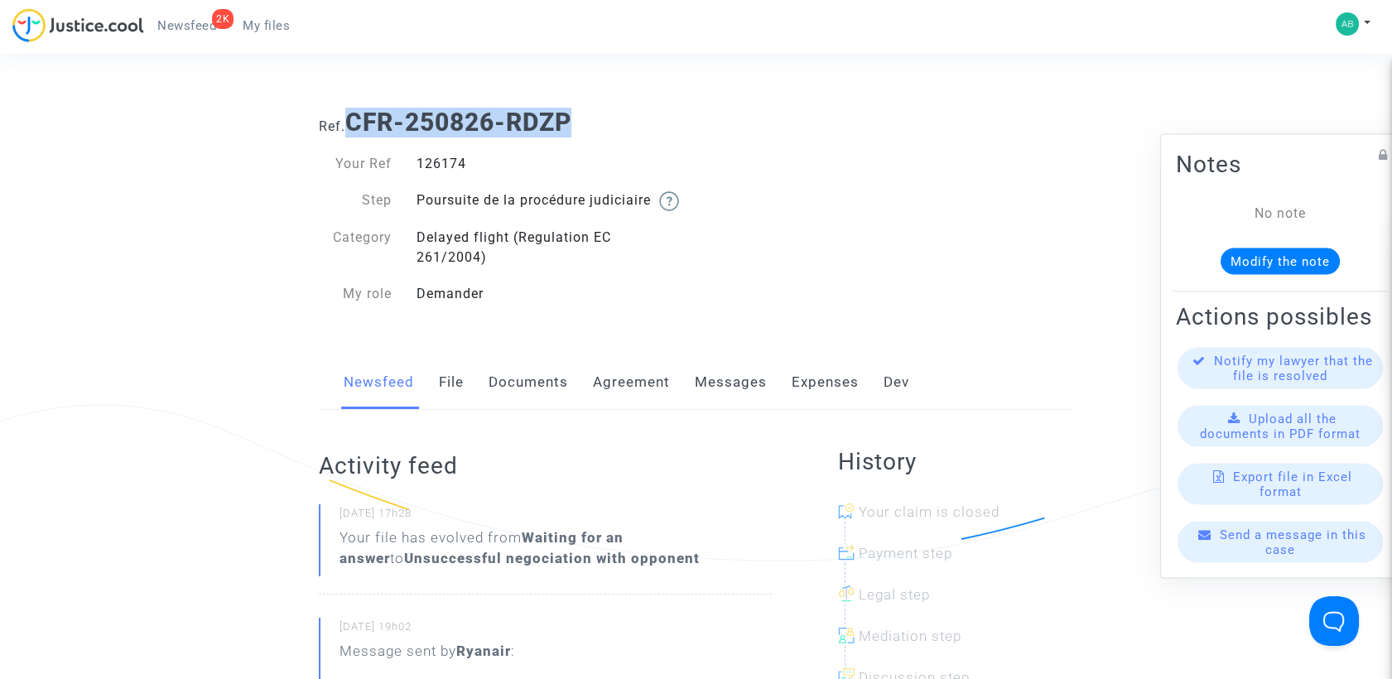
click at [582, 109] on h1 "Ref. CFR-250826-RDZP" at bounding box center [696, 123] width 754 height 30
copy b "CFR-250826-RDZP"
click at [706, 402] on link "Messages" at bounding box center [731, 382] width 72 height 55
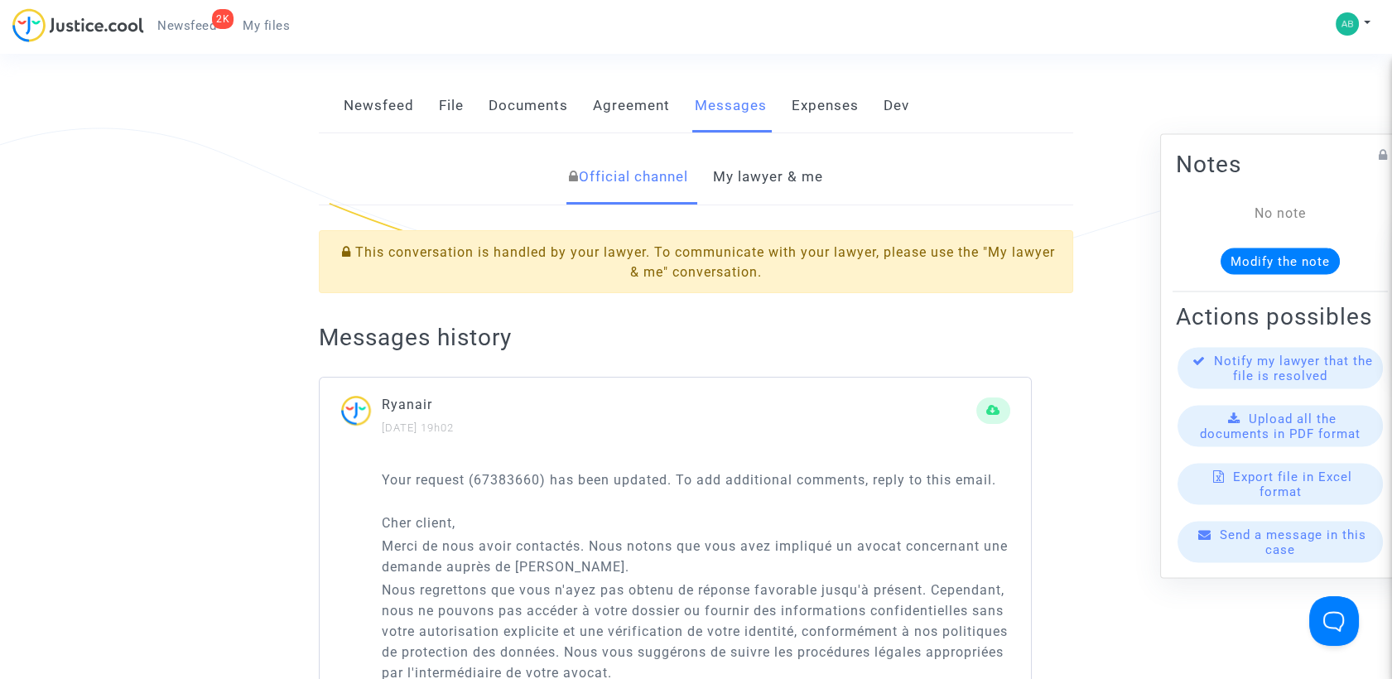
scroll to position [276, 0]
click at [762, 197] on link "My lawyer & me" at bounding box center [768, 178] width 110 height 55
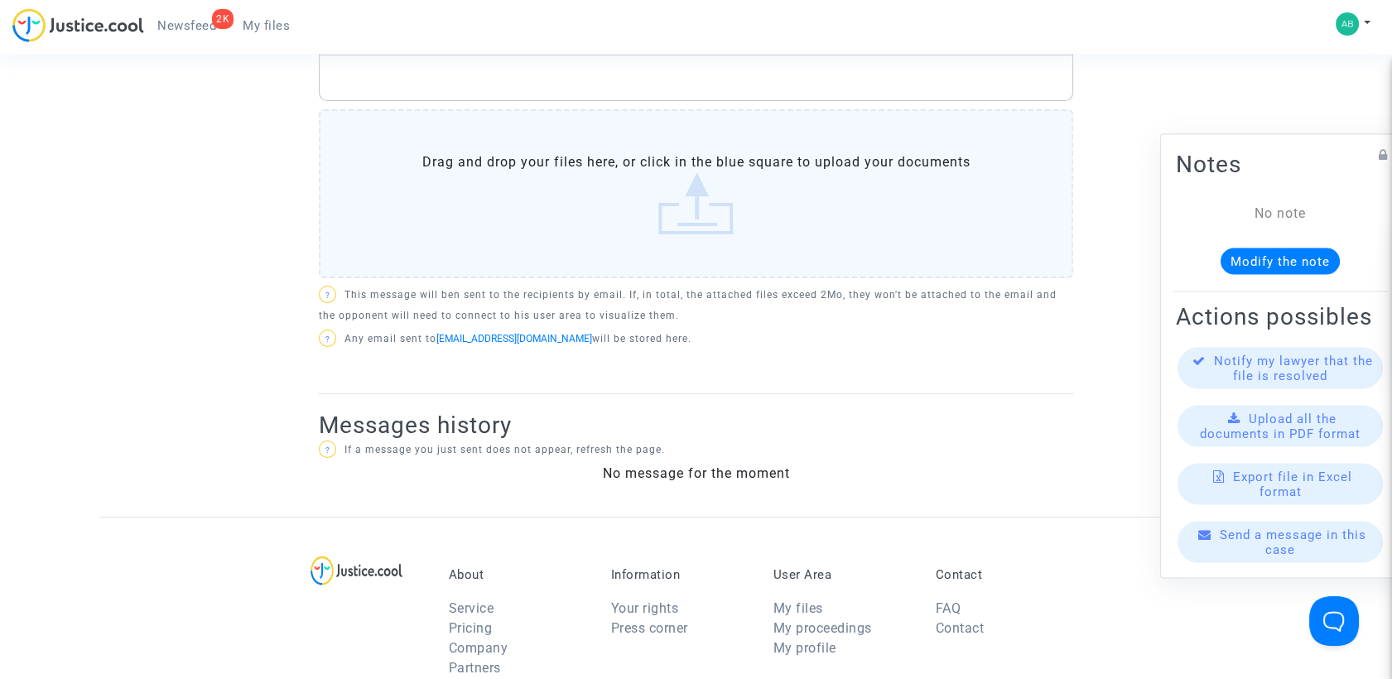
scroll to position [368, 0]
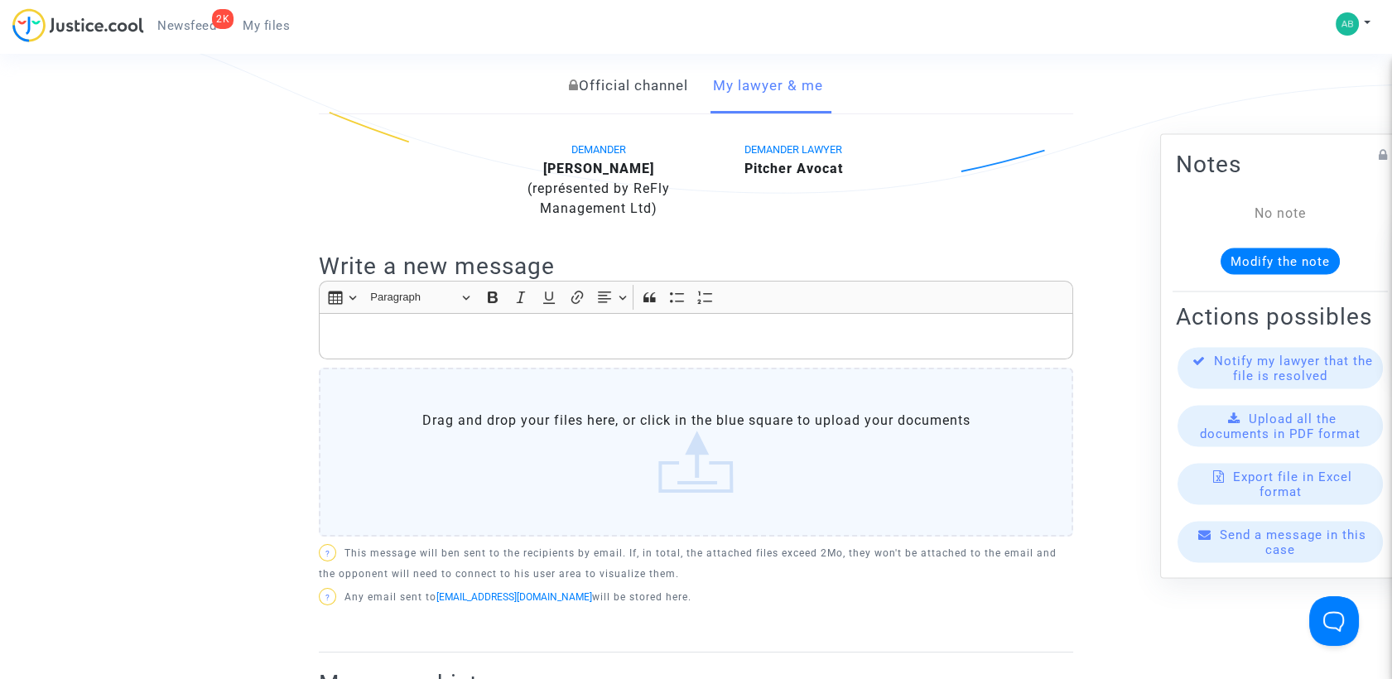
click at [627, 113] on link "Official channel" at bounding box center [628, 86] width 119 height 55
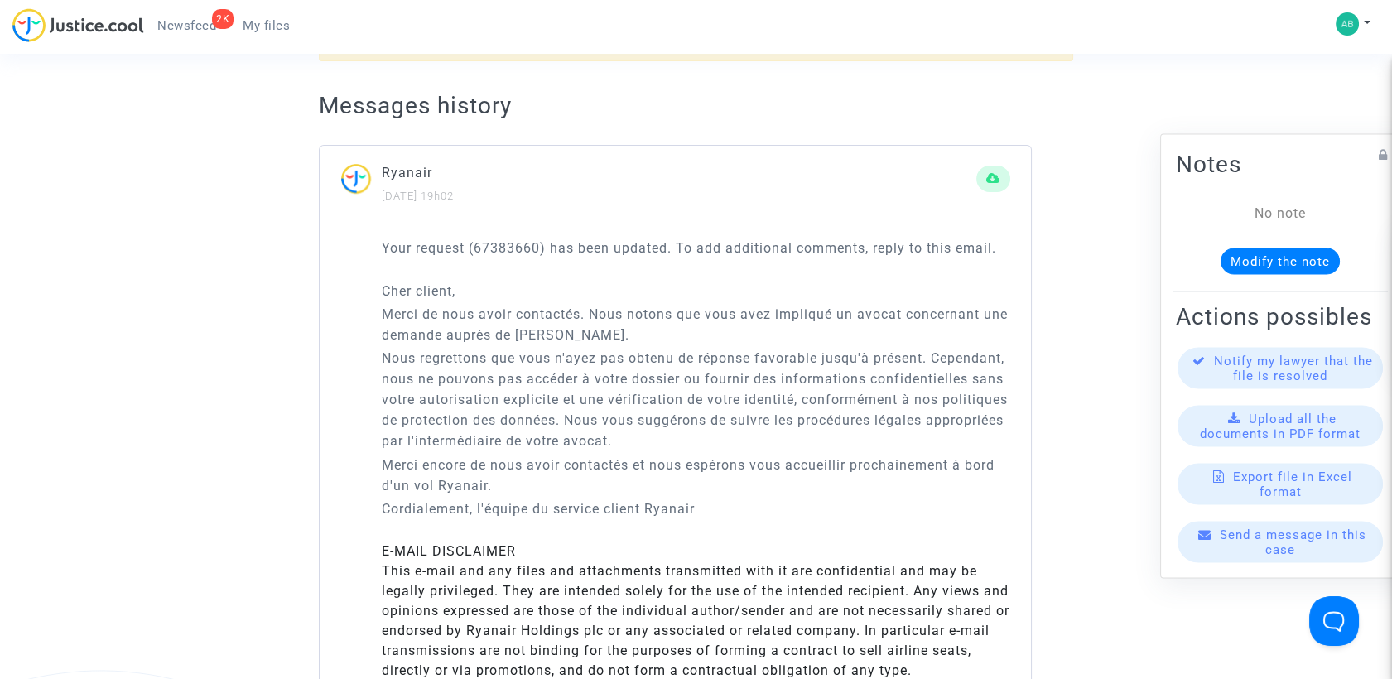
scroll to position [552, 0]
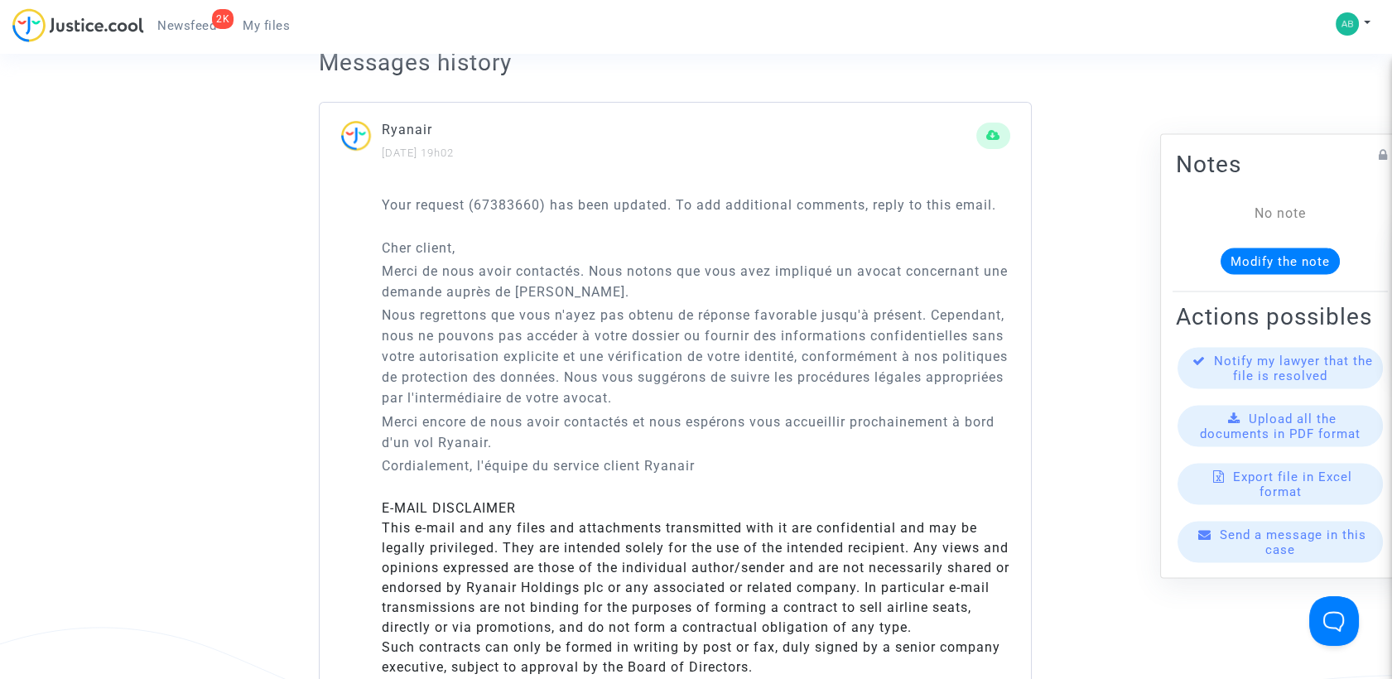
drag, startPoint x: 384, startPoint y: 255, endPoint x: 590, endPoint y: 404, distance: 253.8
click at [723, 483] on div "Your request (67383660) has been updated. To add additional comments, reply to …" at bounding box center [696, 542] width 629 height 695
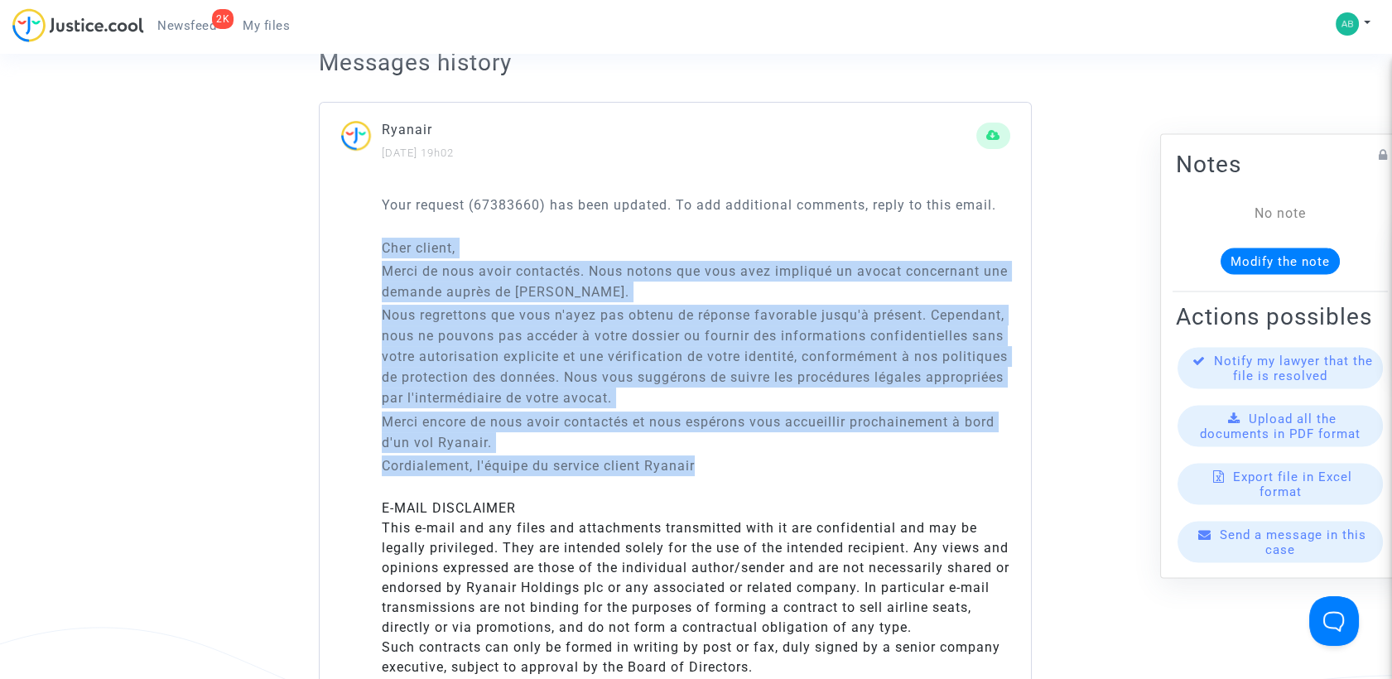
drag, startPoint x: 380, startPoint y: 271, endPoint x: 710, endPoint y: 493, distance: 397.3
click at [710, 493] on div "Your request (67383660) has been updated. To add additional comments, reply to …" at bounding box center [675, 596] width 711 height 842
copy div "Cher client, Merci de nous avoir contactés. Nous notons que vous avez impliqué …"
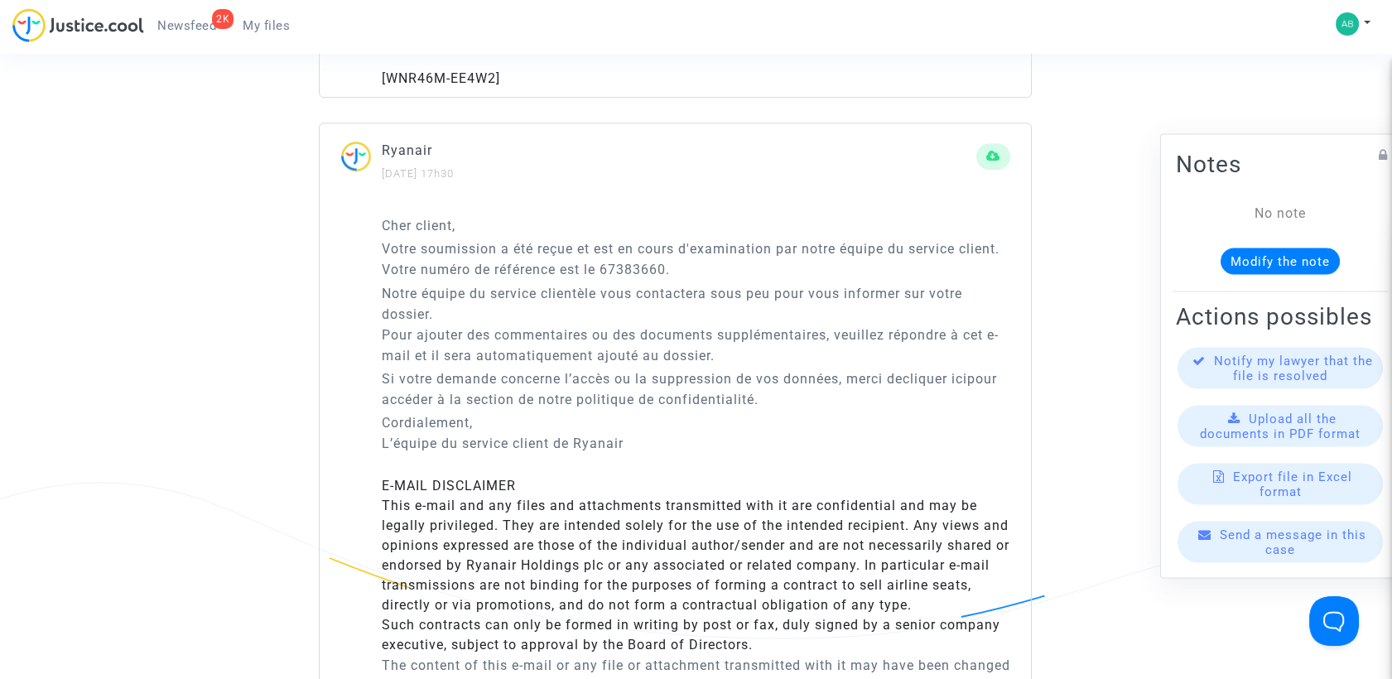
scroll to position [1472, 0]
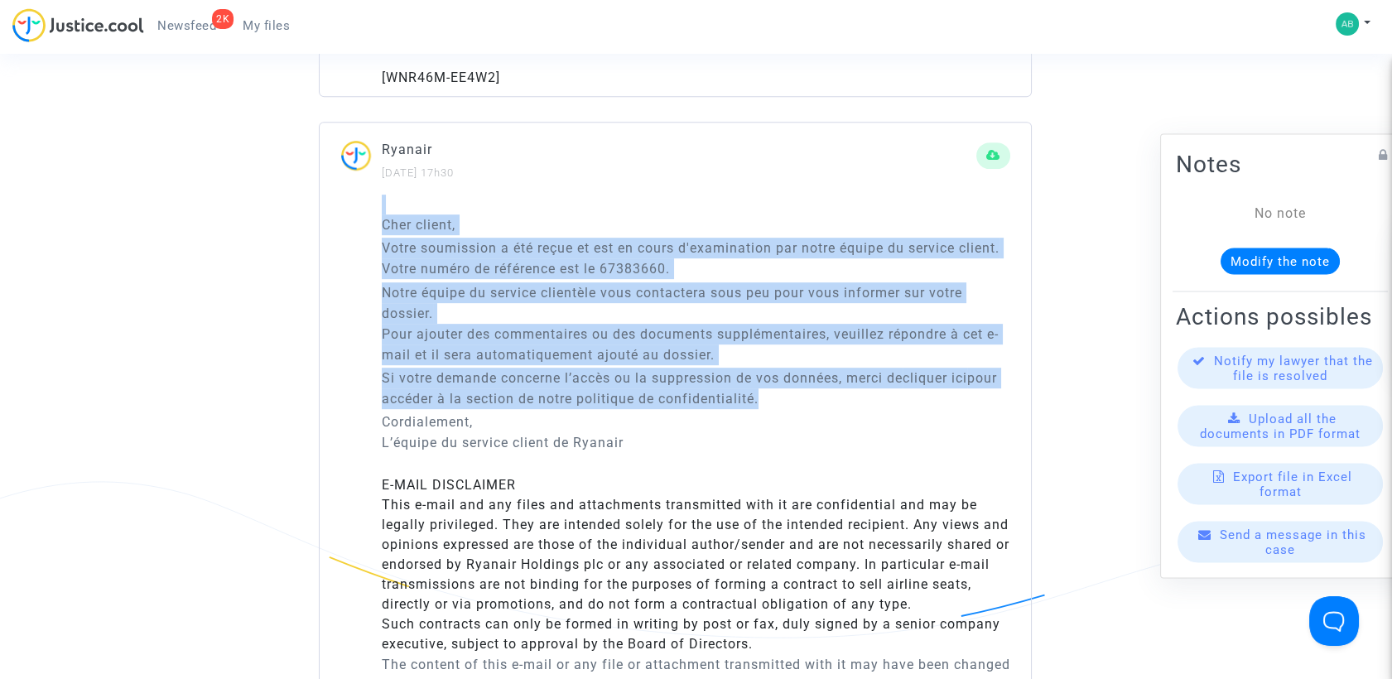
drag, startPoint x: 381, startPoint y: 210, endPoint x: 693, endPoint y: 460, distance: 400.5
click at [693, 460] on div "Cher client, Votre soumission a été reçue et est en cours d'examination par not…" at bounding box center [696, 580] width 629 height 770
copy div "Cher client, Votre soumission a été reçue et est en cours d'examination par not…"
click at [532, 184] on div "Ryanair 26/08/2025 - 17h30" at bounding box center [675, 166] width 711 height 55
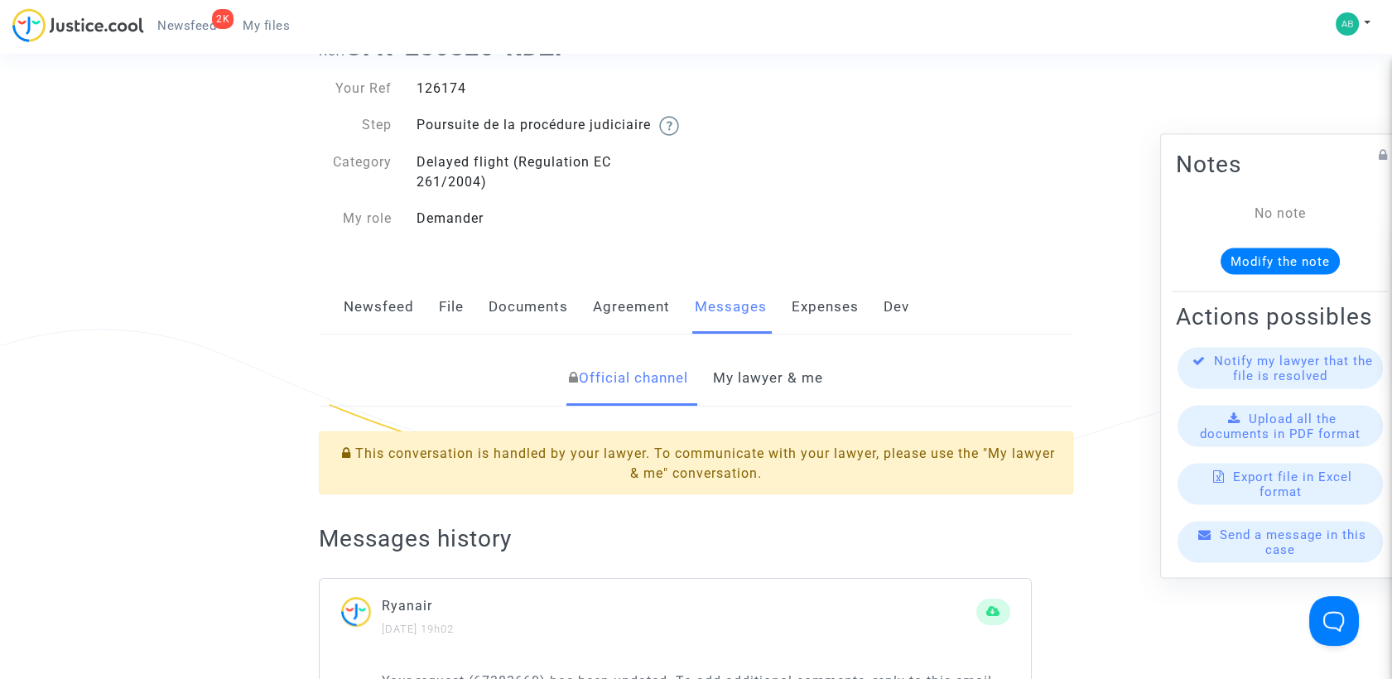
scroll to position [0, 0]
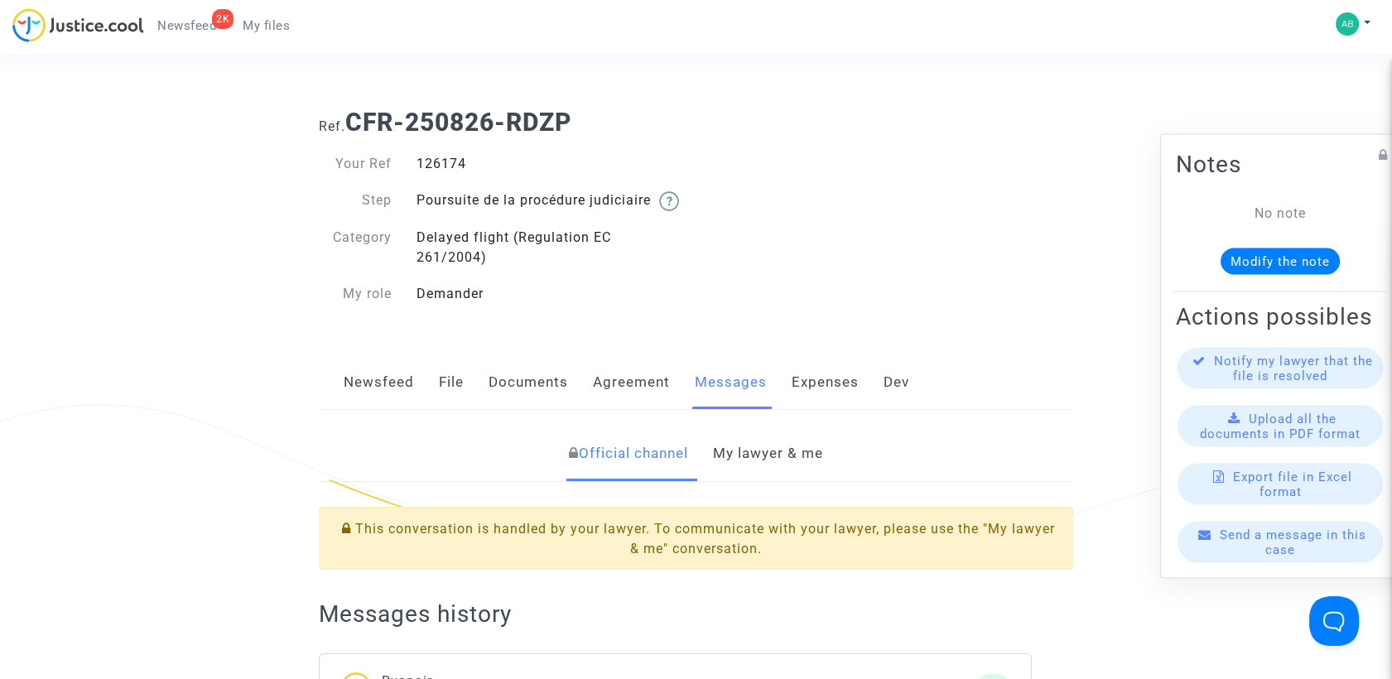
click at [783, 455] on link "My lawyer & me" at bounding box center [768, 453] width 110 height 55
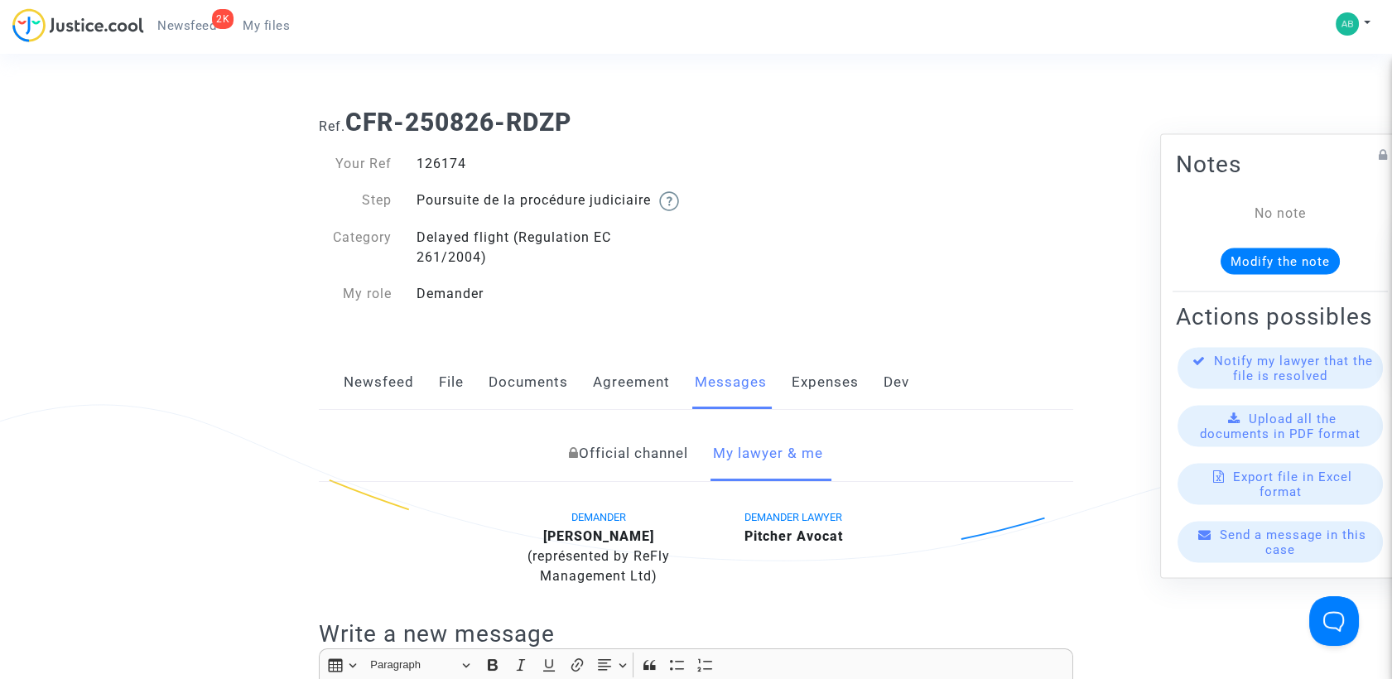
click at [461, 392] on link "File" at bounding box center [451, 382] width 25 height 55
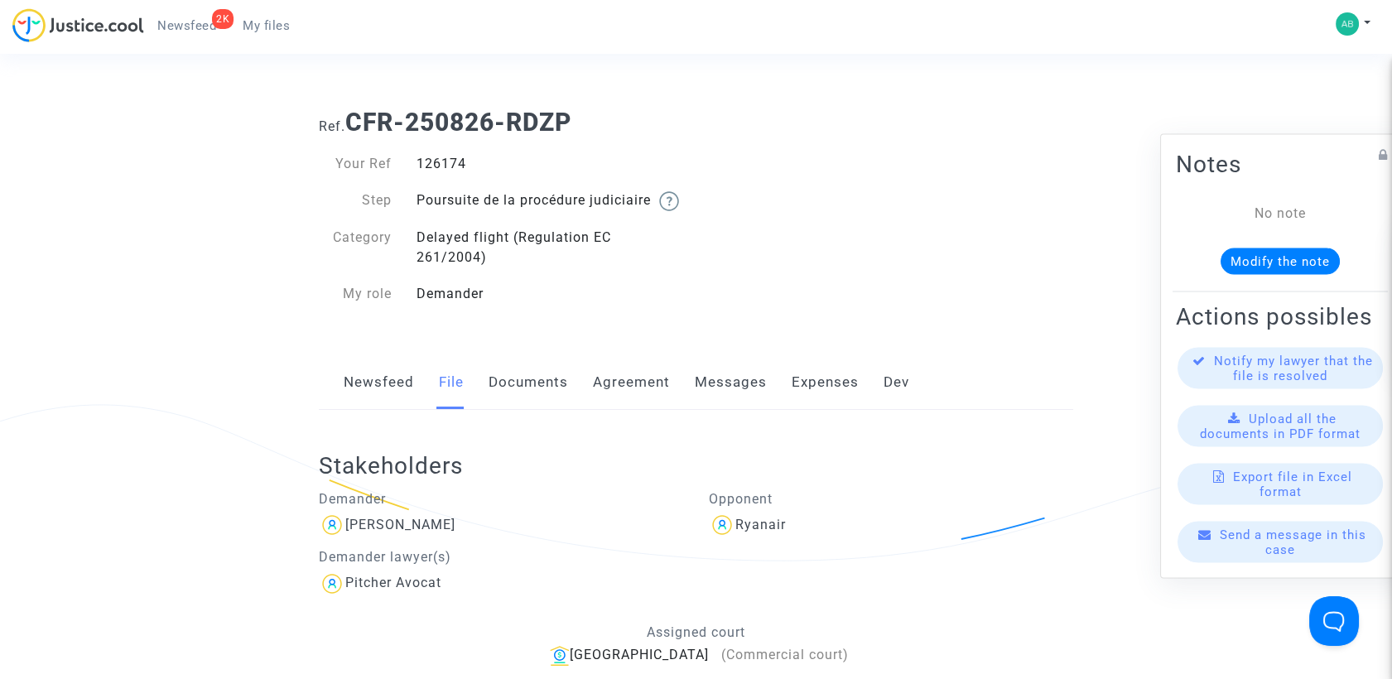
click at [272, 22] on span "My files" at bounding box center [266, 25] width 47 height 15
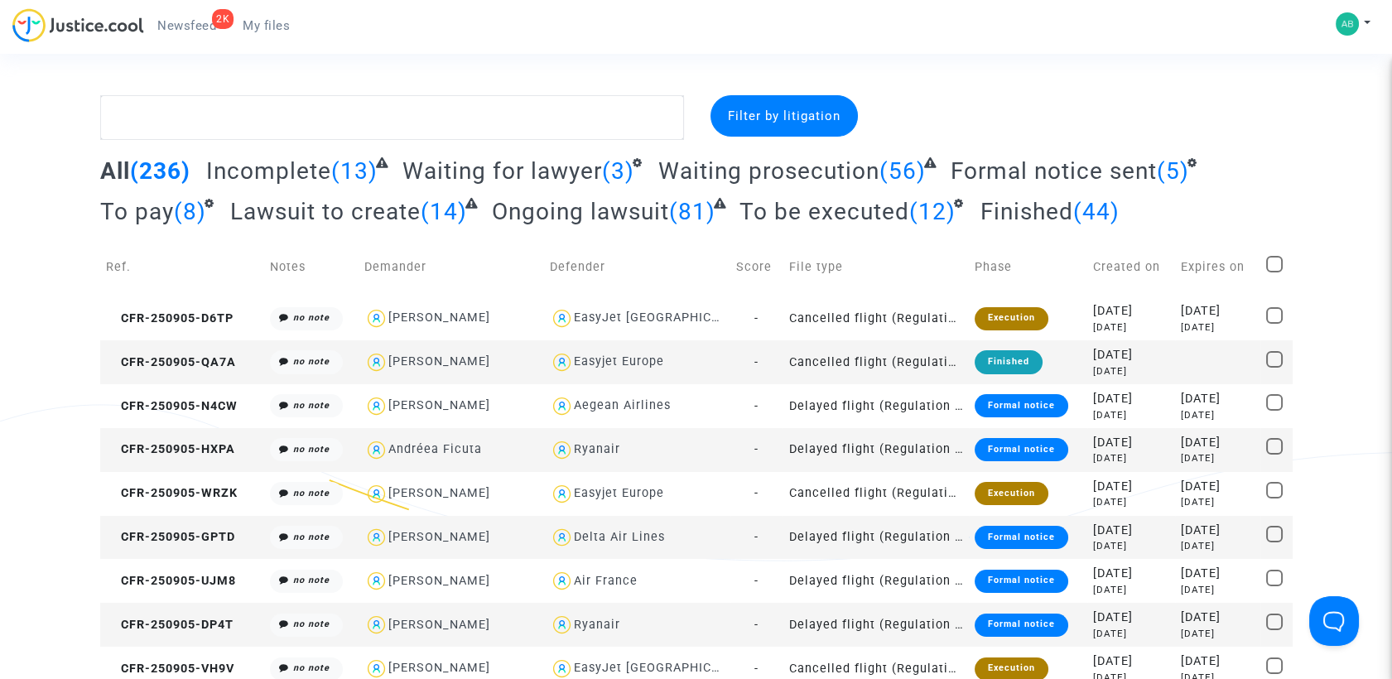
click at [715, 167] on span "Waiting prosecution" at bounding box center [768, 170] width 221 height 27
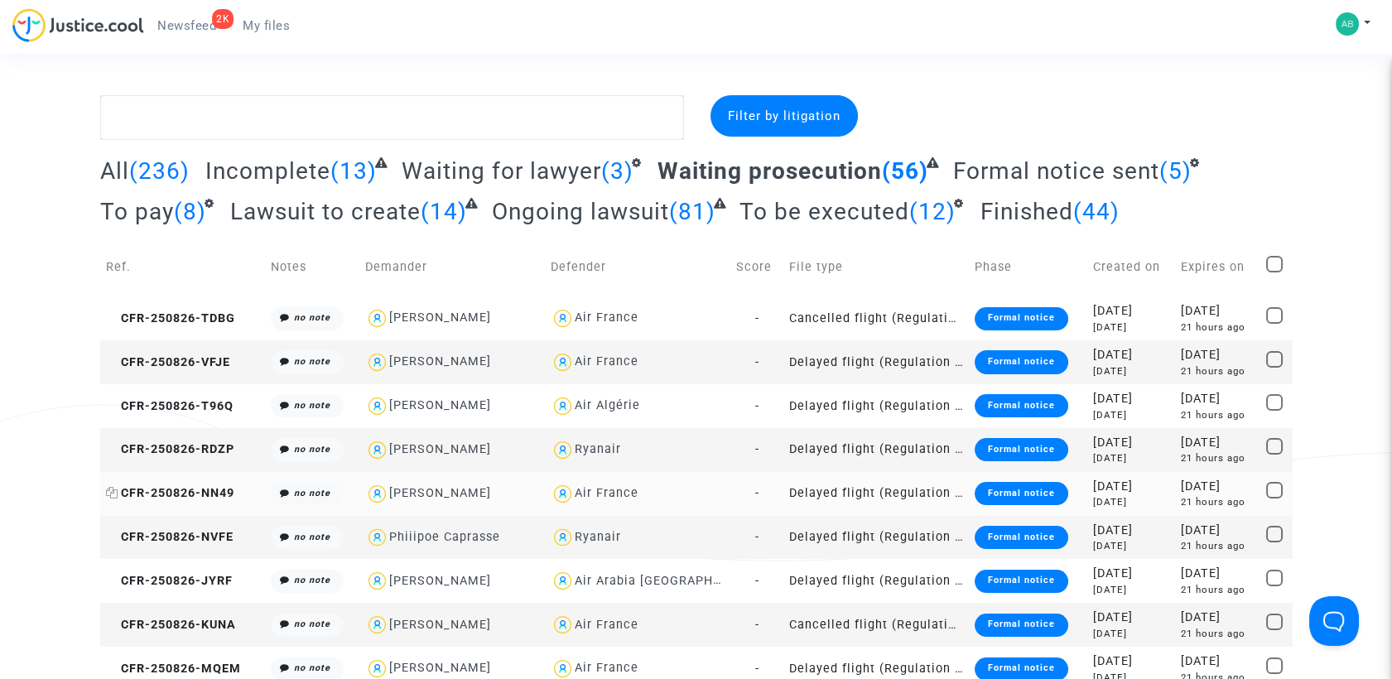
click at [112, 498] on icon at bounding box center [112, 493] width 12 height 12
click at [193, 494] on span "CFR-250826-NN49" at bounding box center [170, 493] width 128 height 14
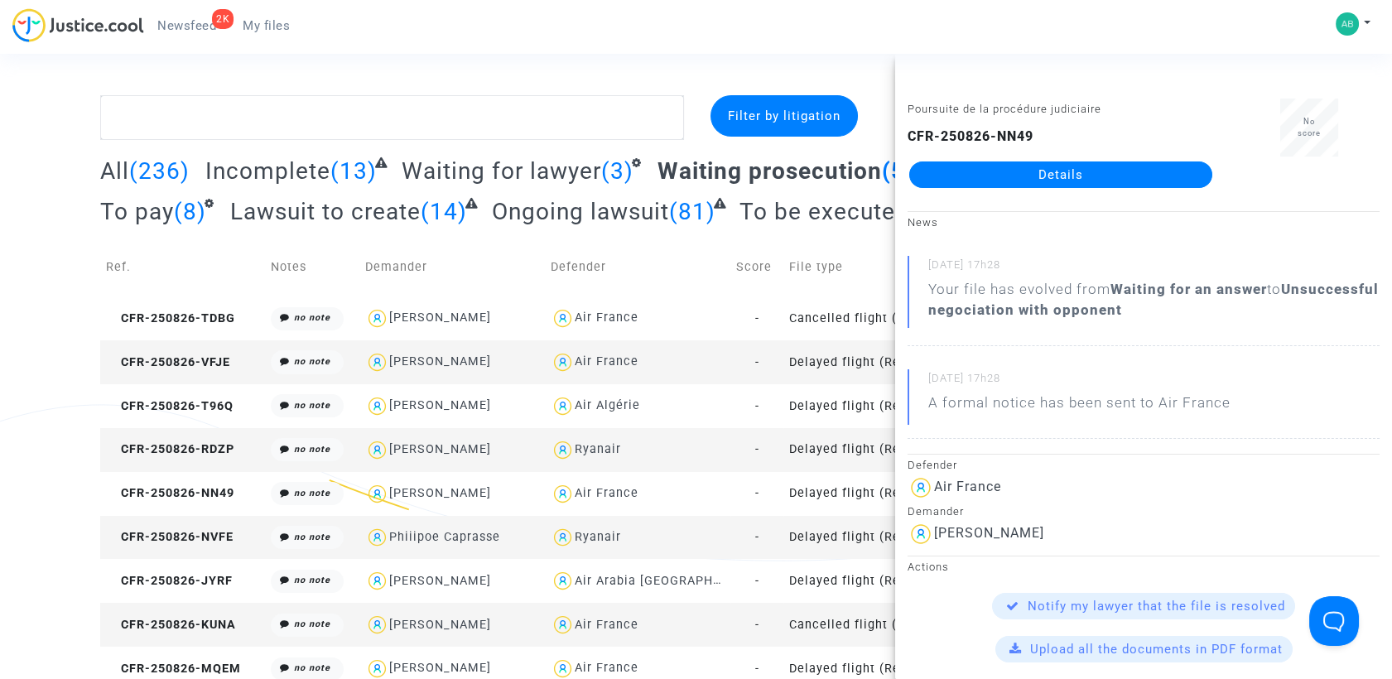
click at [1023, 171] on link "Details" at bounding box center [1060, 174] width 303 height 26
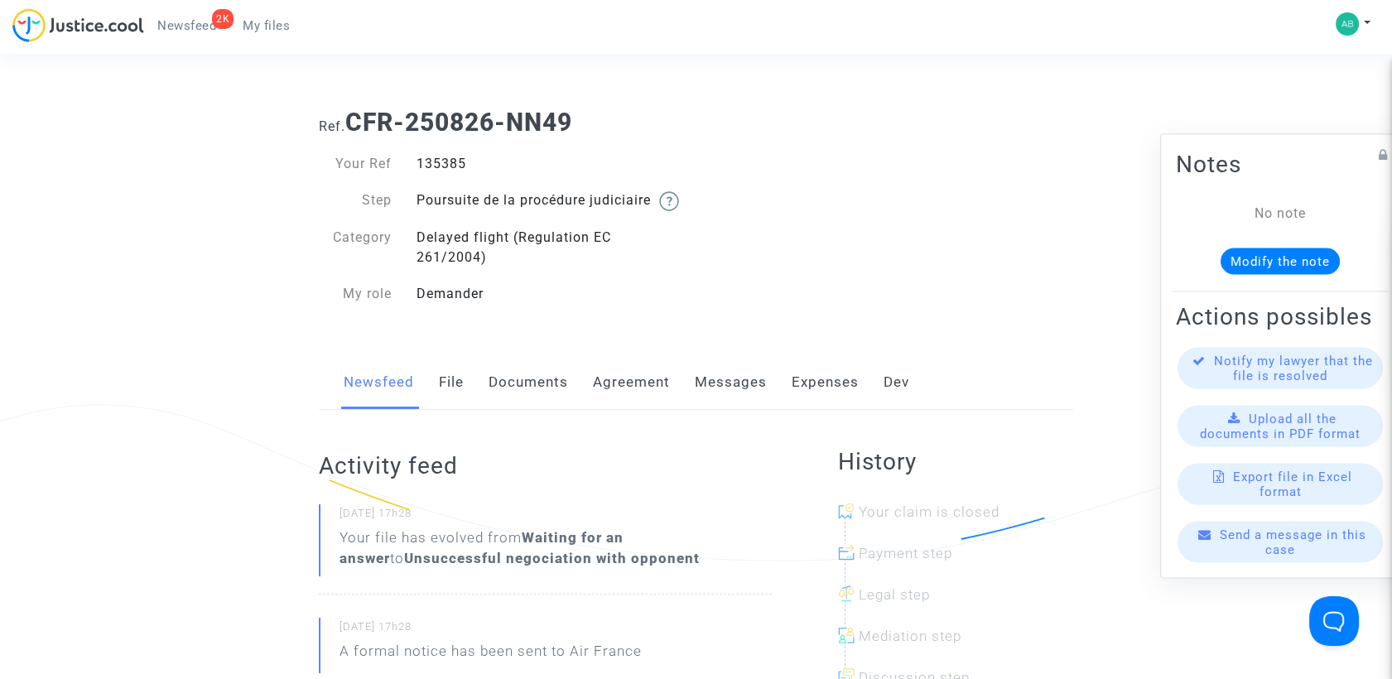
click at [715, 402] on link "Messages" at bounding box center [731, 382] width 72 height 55
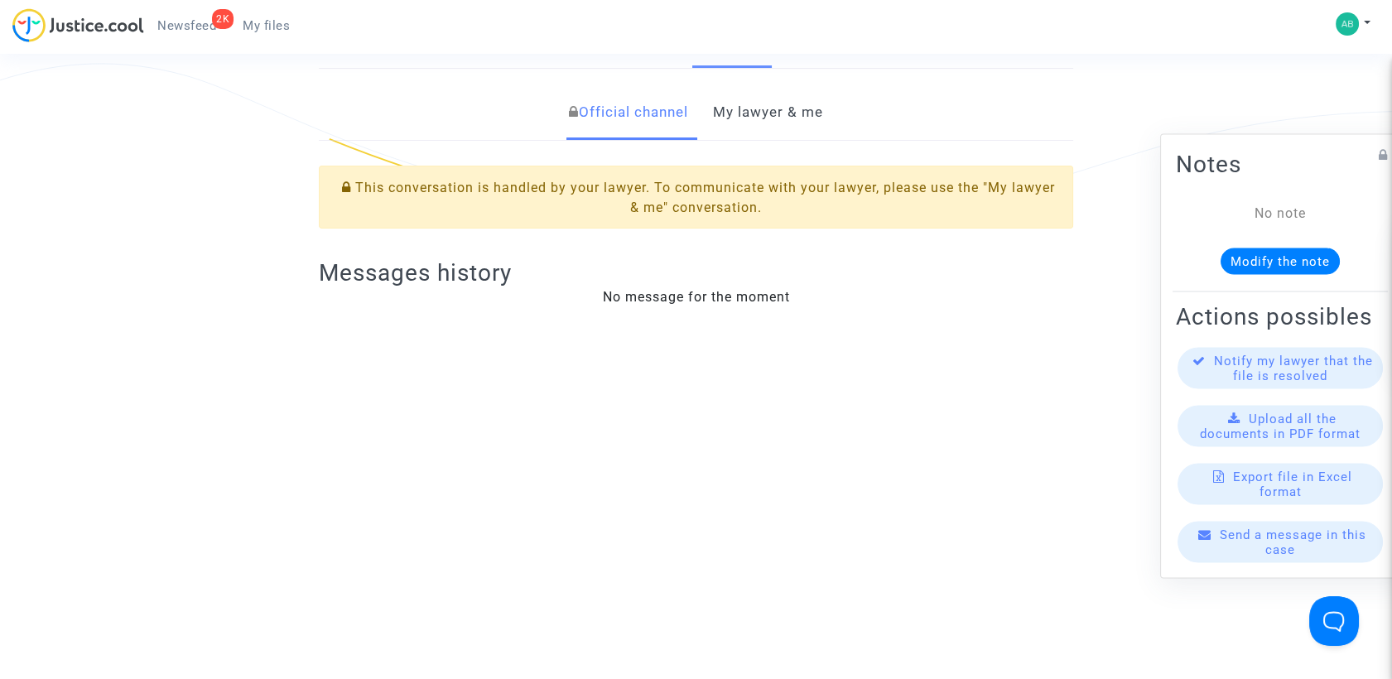
scroll to position [368, 0]
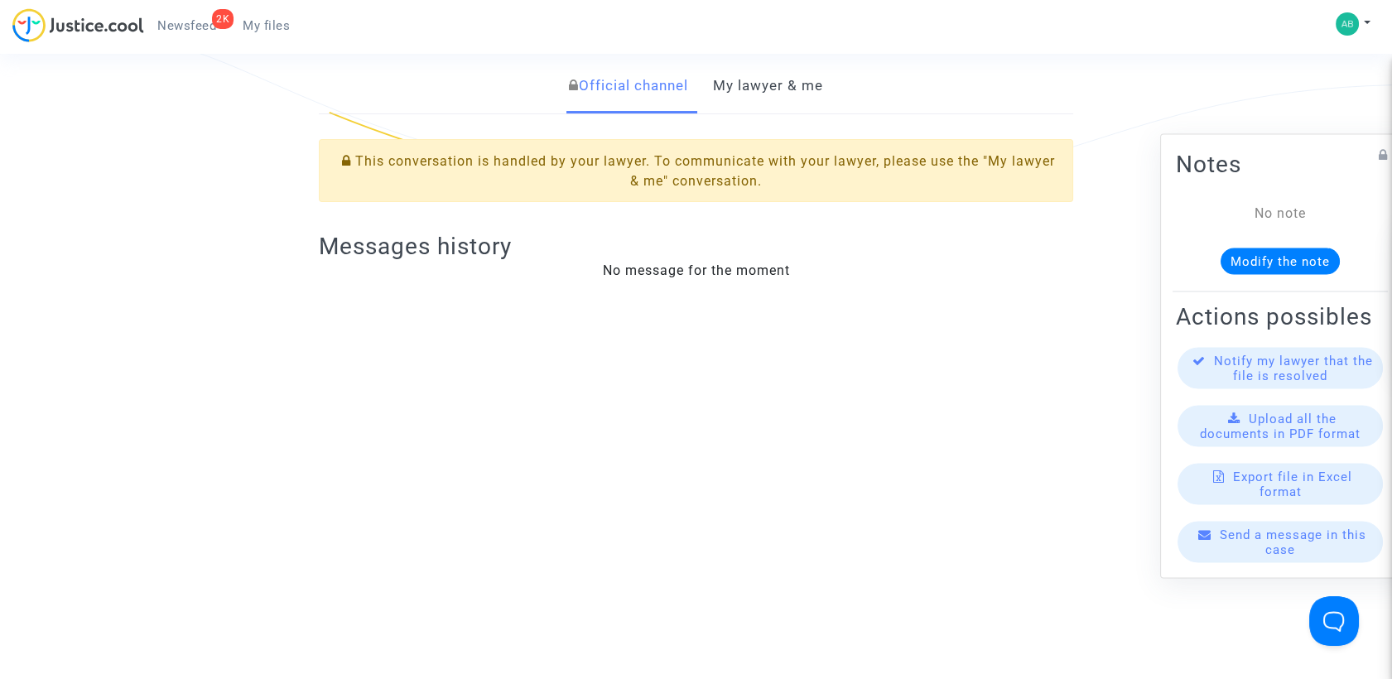
click at [777, 102] on link "My lawyer & me" at bounding box center [768, 86] width 110 height 55
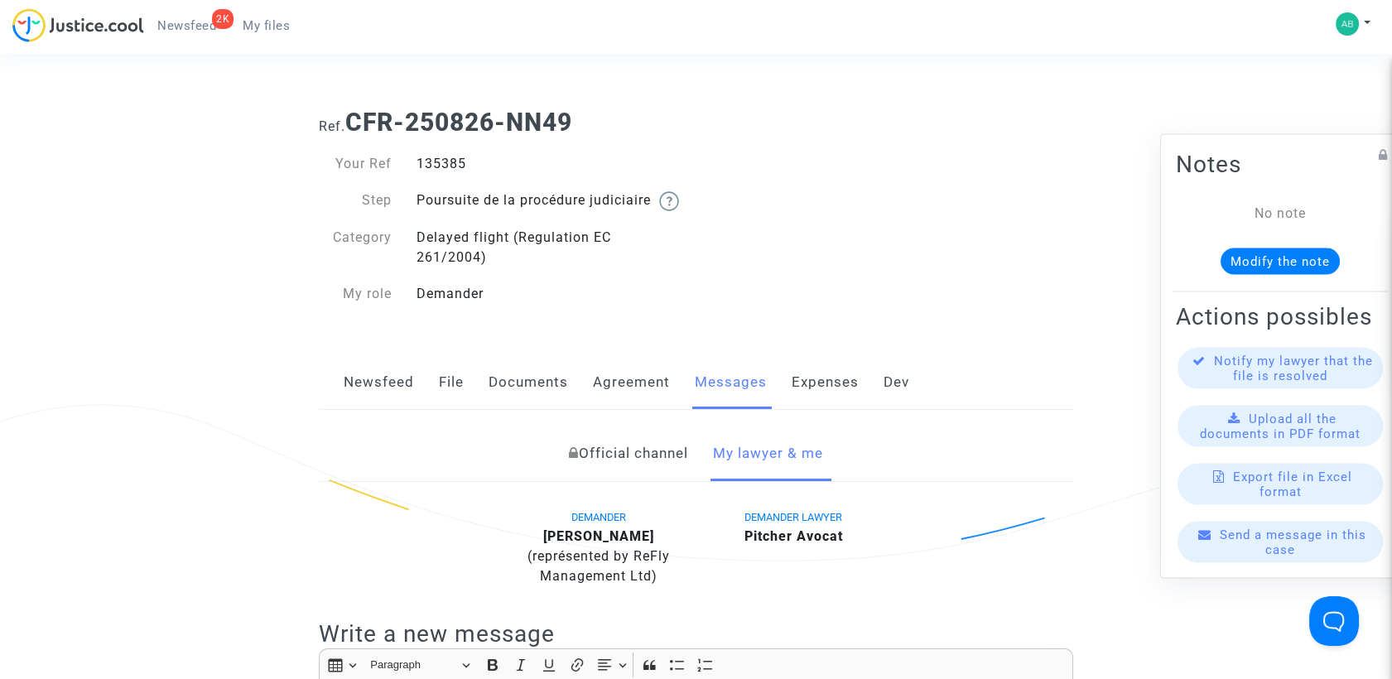
click at [267, 30] on span "My files" at bounding box center [266, 25] width 47 height 15
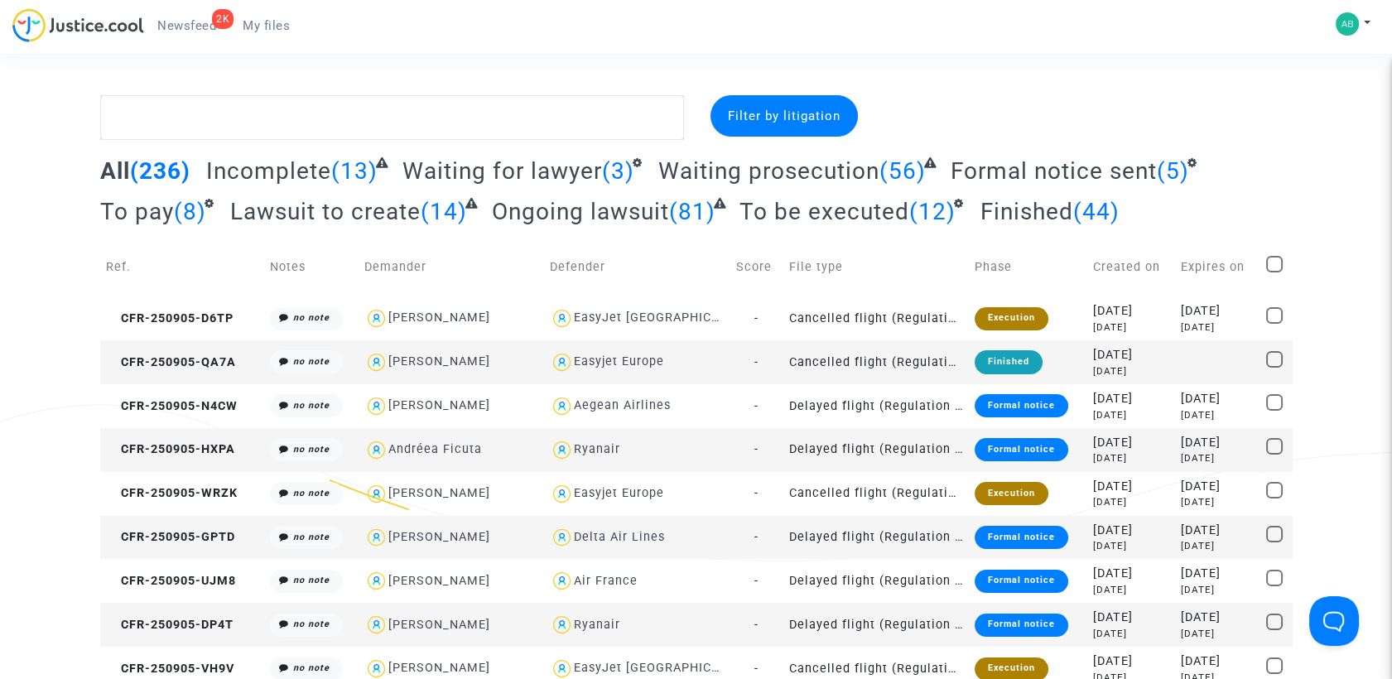
click at [711, 166] on span "Waiting prosecution" at bounding box center [768, 170] width 221 height 27
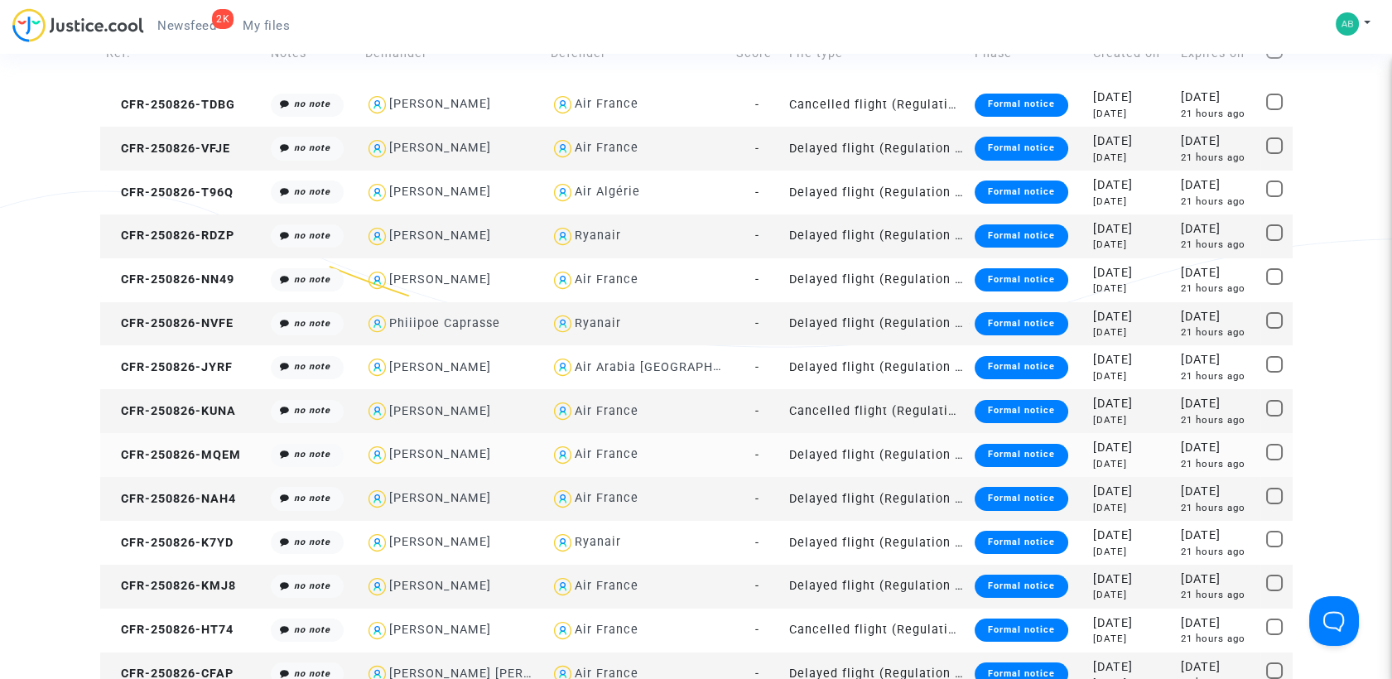
scroll to position [184, 0]
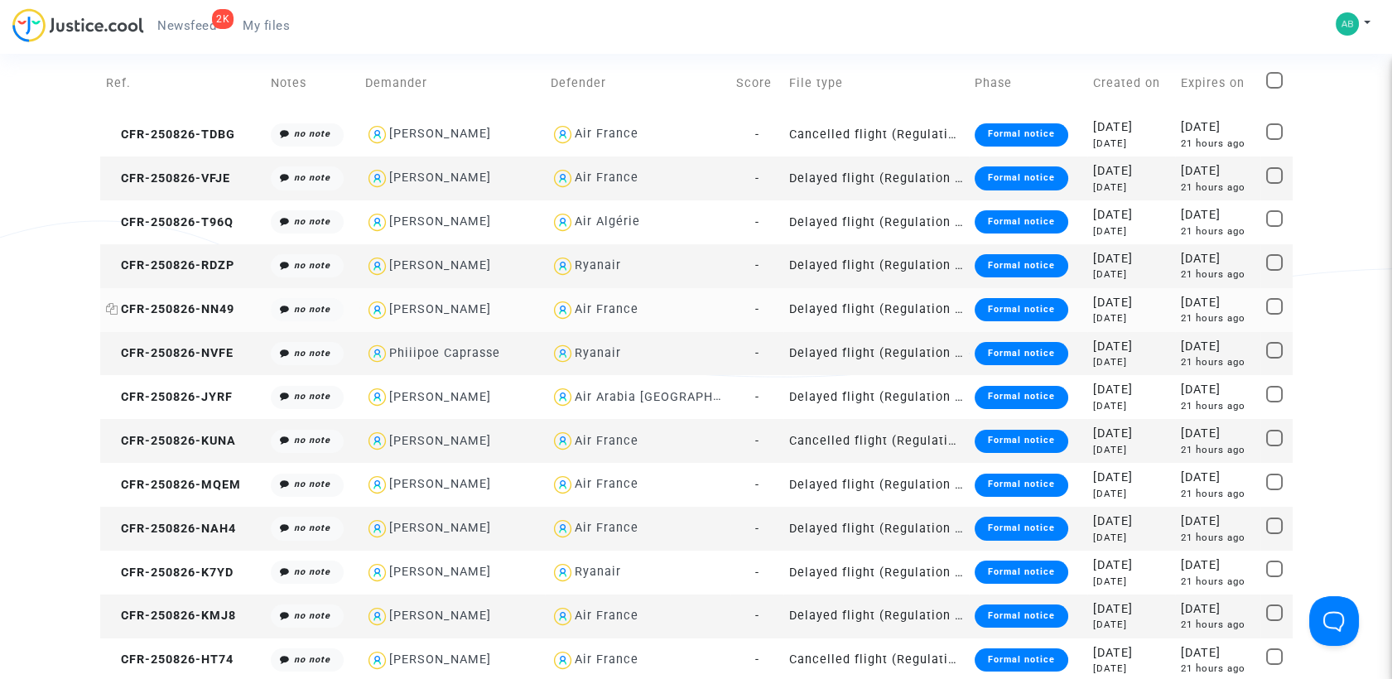
click at [218, 314] on span "CFR-250826-NN49" at bounding box center [170, 309] width 128 height 14
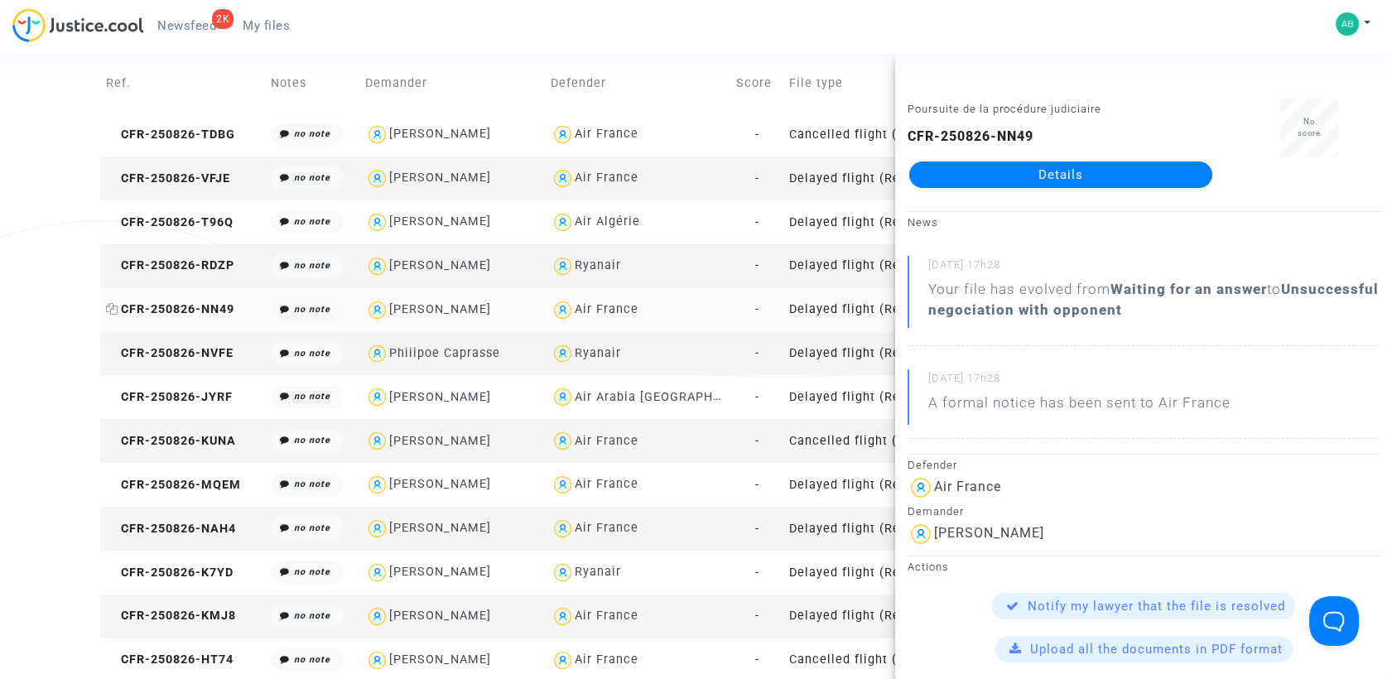
click at [104, 310] on td "CFR-250826-NN49" at bounding box center [182, 310] width 165 height 44
click at [106, 311] on icon at bounding box center [112, 309] width 12 height 12
click at [106, 357] on icon at bounding box center [112, 353] width 12 height 12
click at [222, 352] on span "CFR-250826-NVFE" at bounding box center [170, 353] width 128 height 14
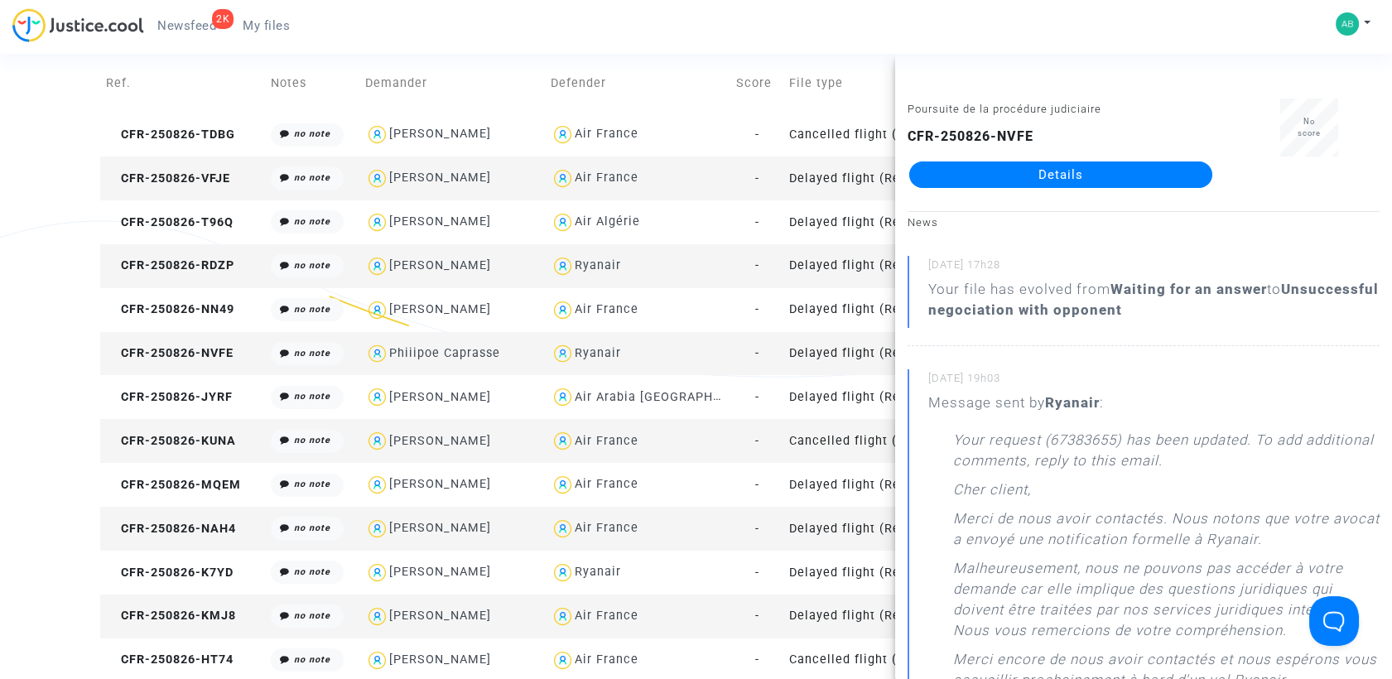
click at [1066, 176] on link "Details" at bounding box center [1060, 174] width 303 height 26
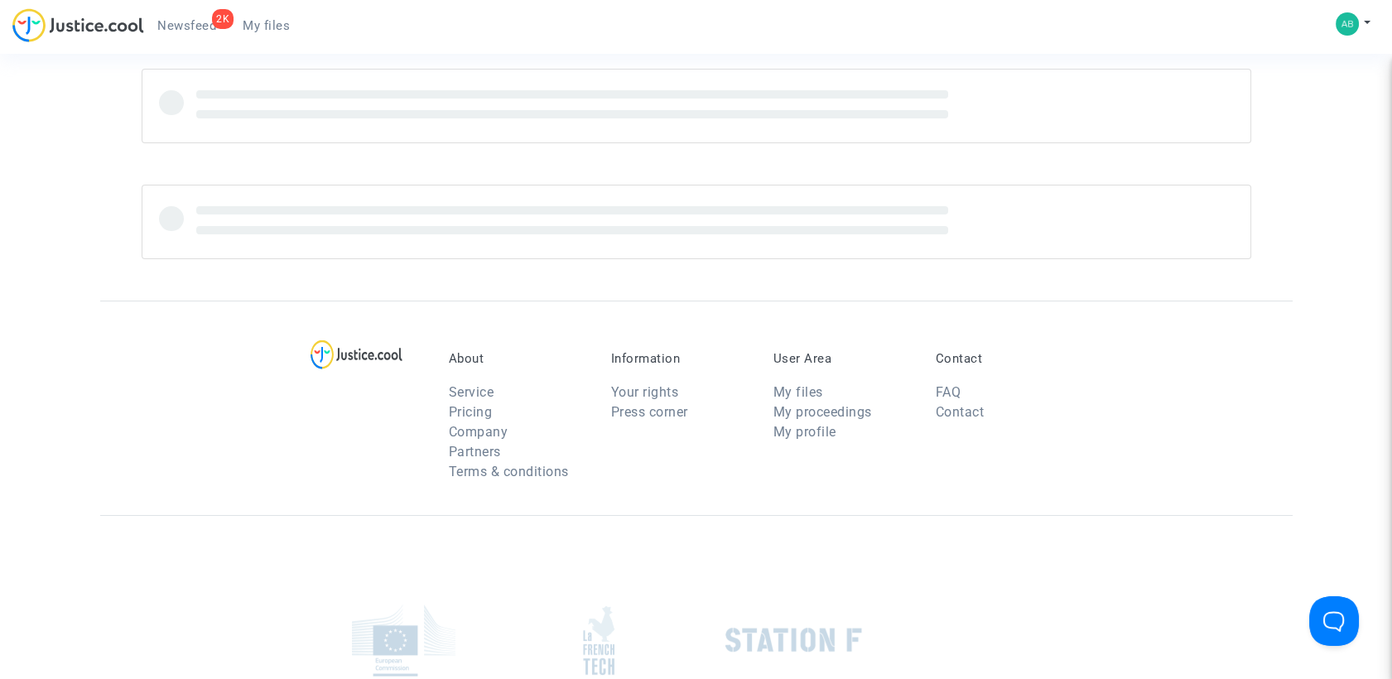
scroll to position [184, 0]
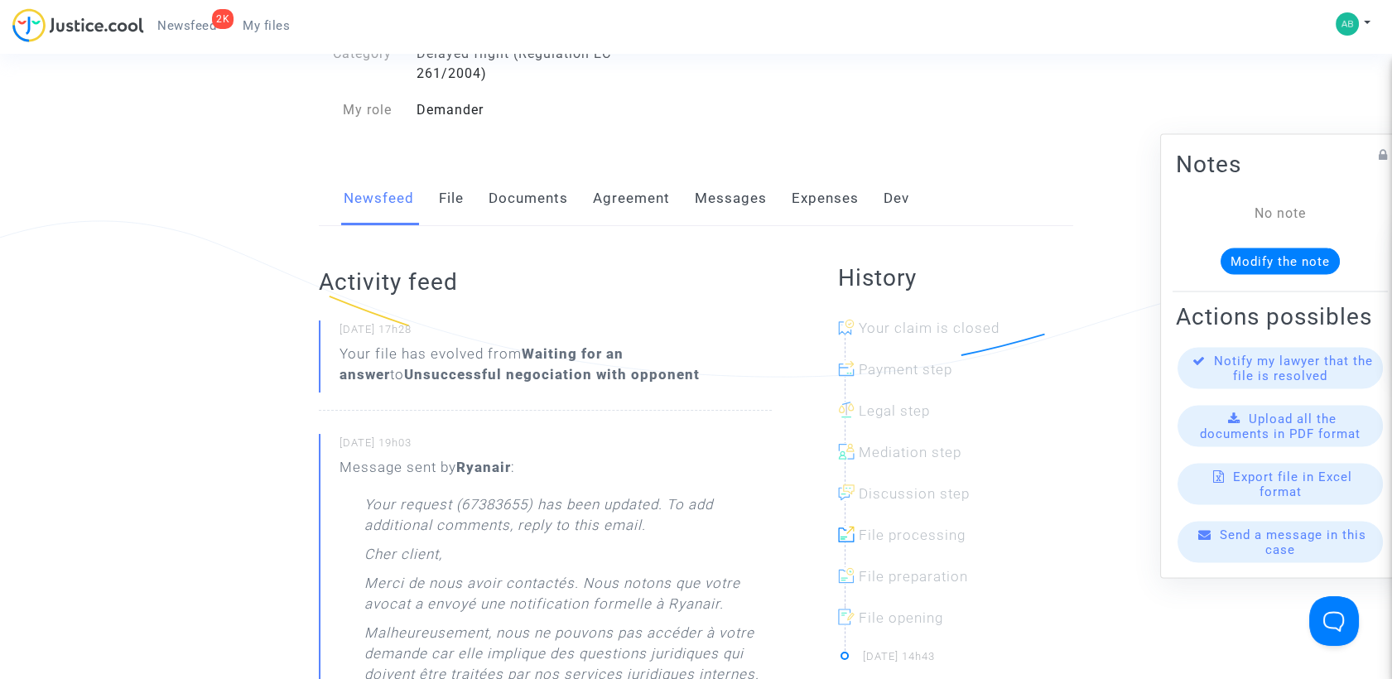
click at [746, 216] on link "Messages" at bounding box center [731, 198] width 72 height 55
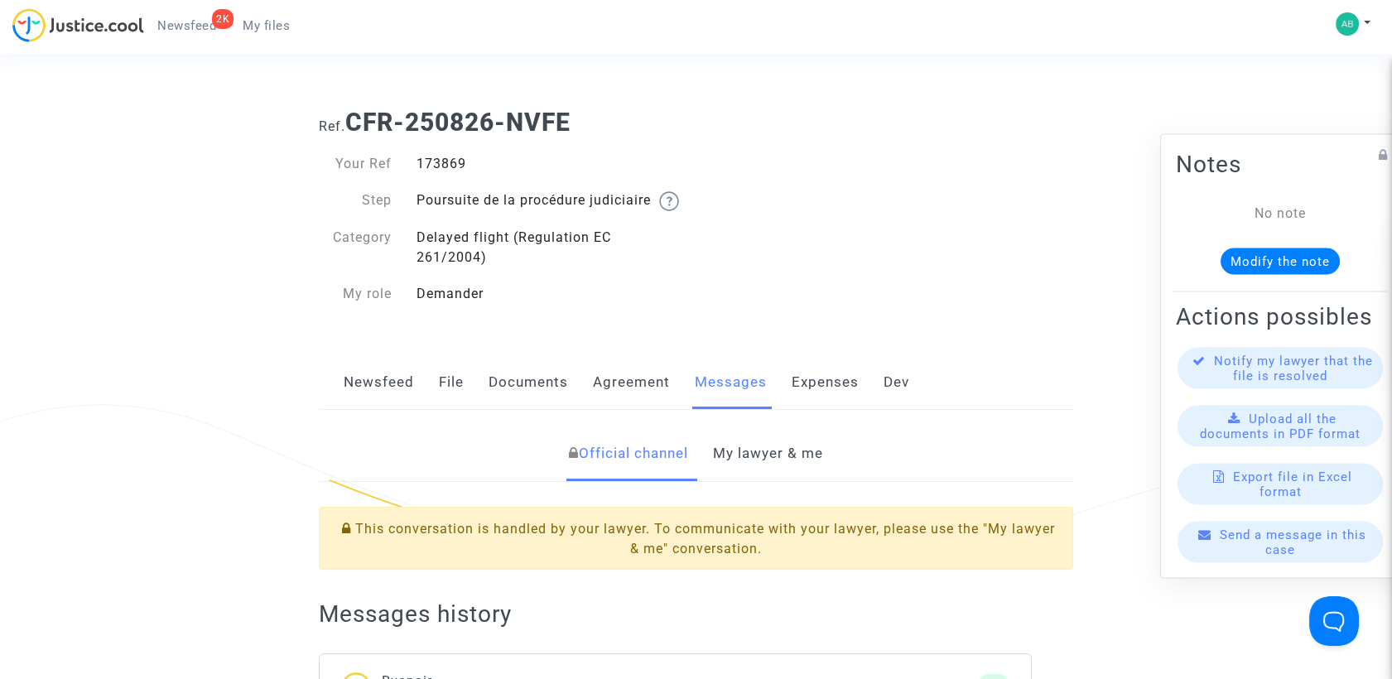
click at [758, 470] on link "My lawyer & me" at bounding box center [768, 453] width 110 height 55
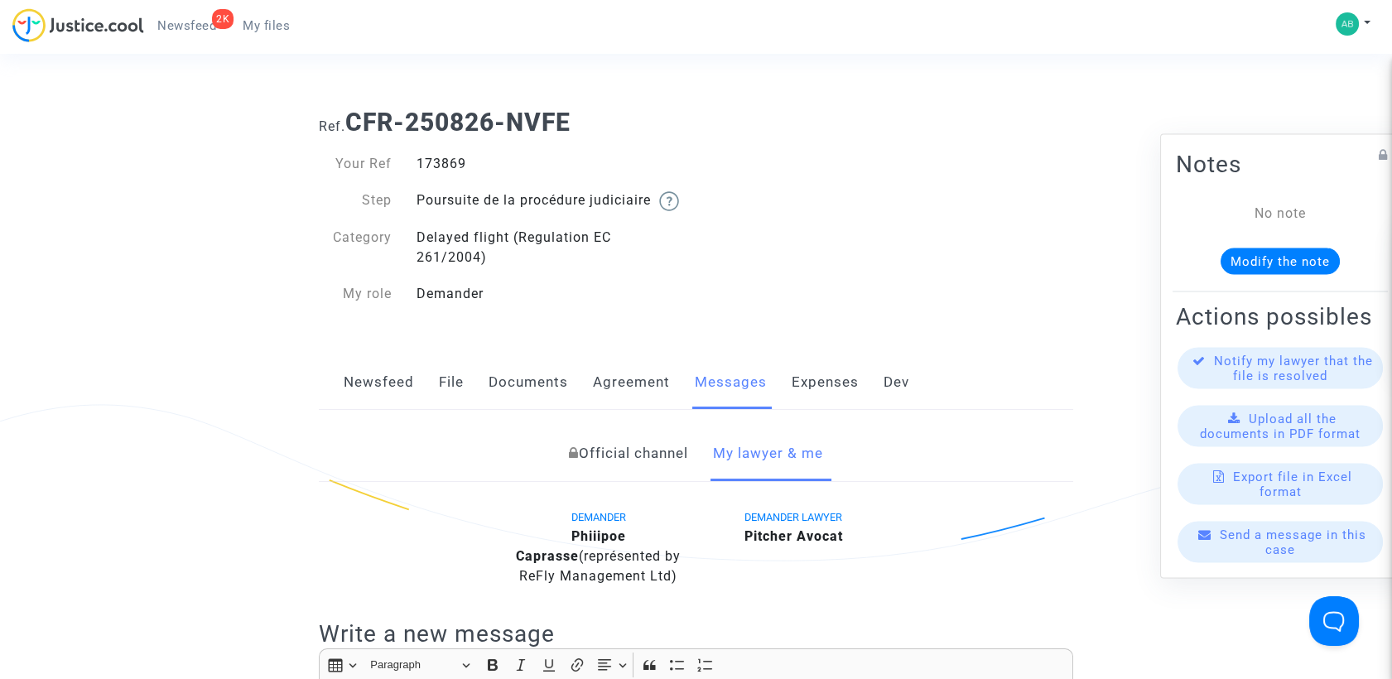
click at [452, 384] on link "File" at bounding box center [451, 382] width 25 height 55
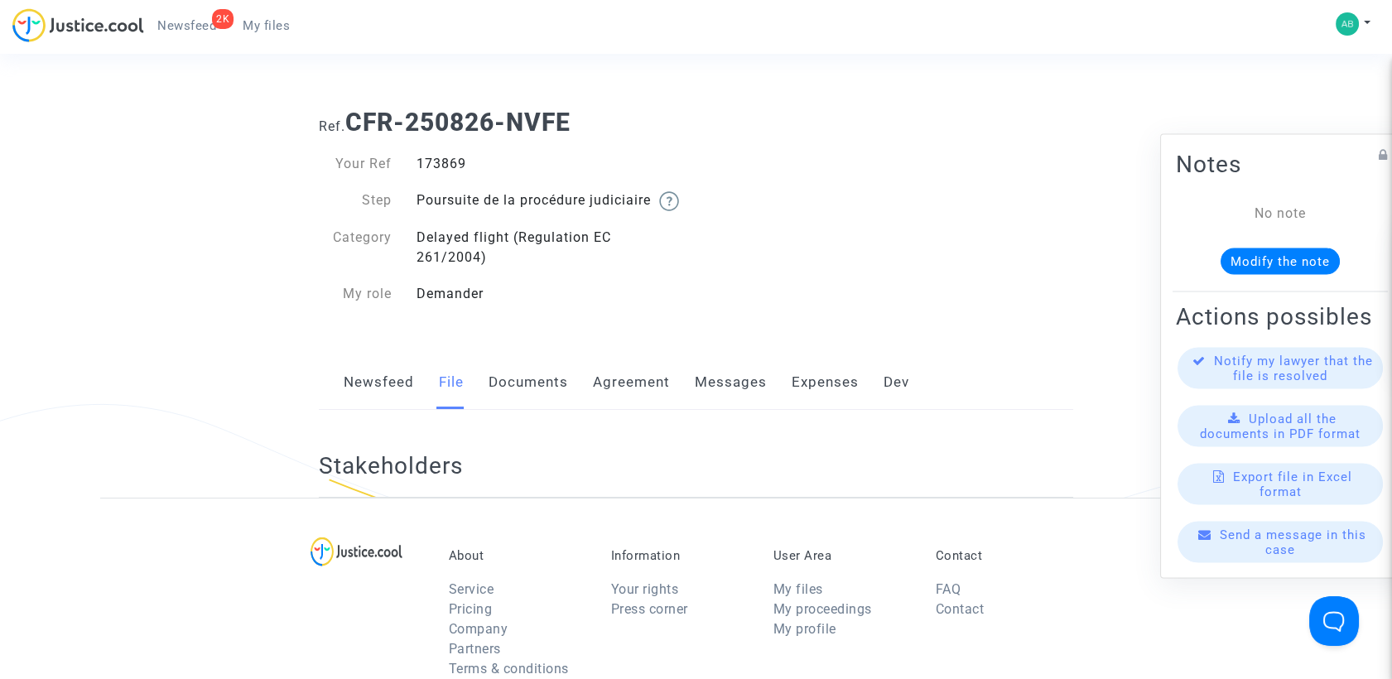
click at [451, 397] on link "File" at bounding box center [451, 382] width 25 height 55
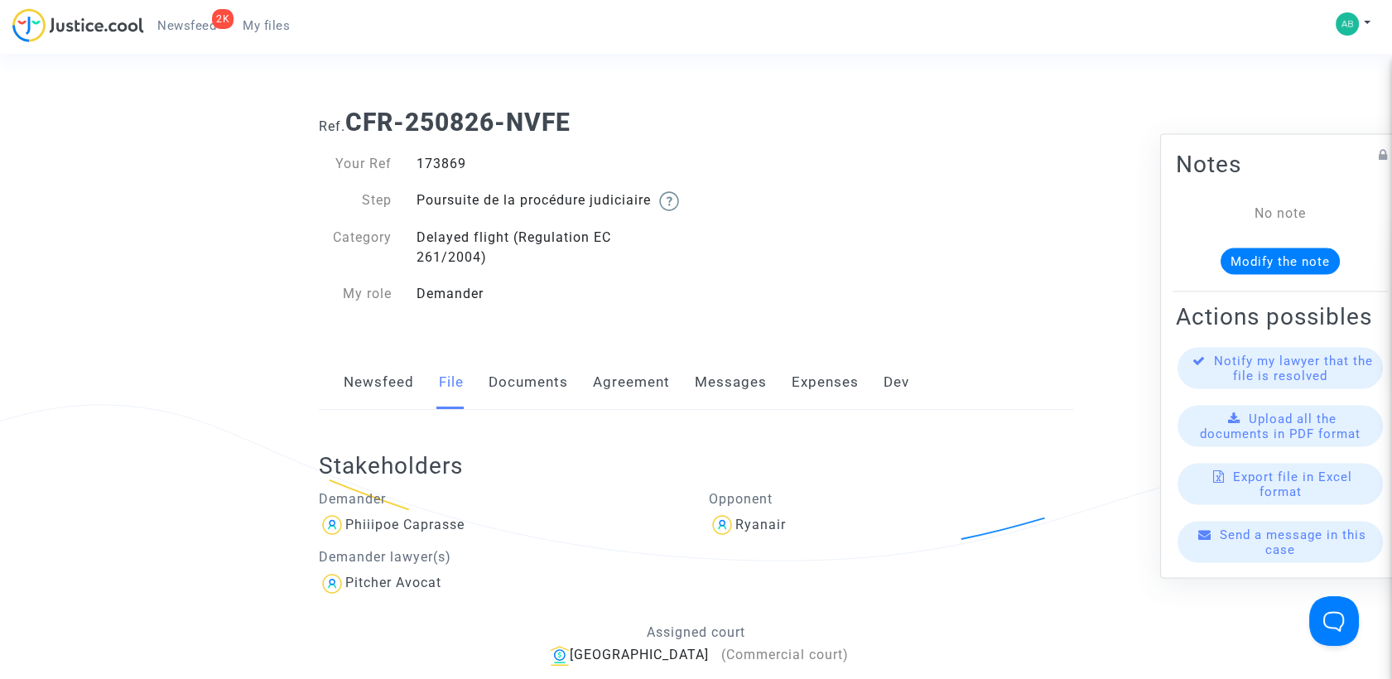
click at [265, 18] on span "My files" at bounding box center [266, 25] width 47 height 15
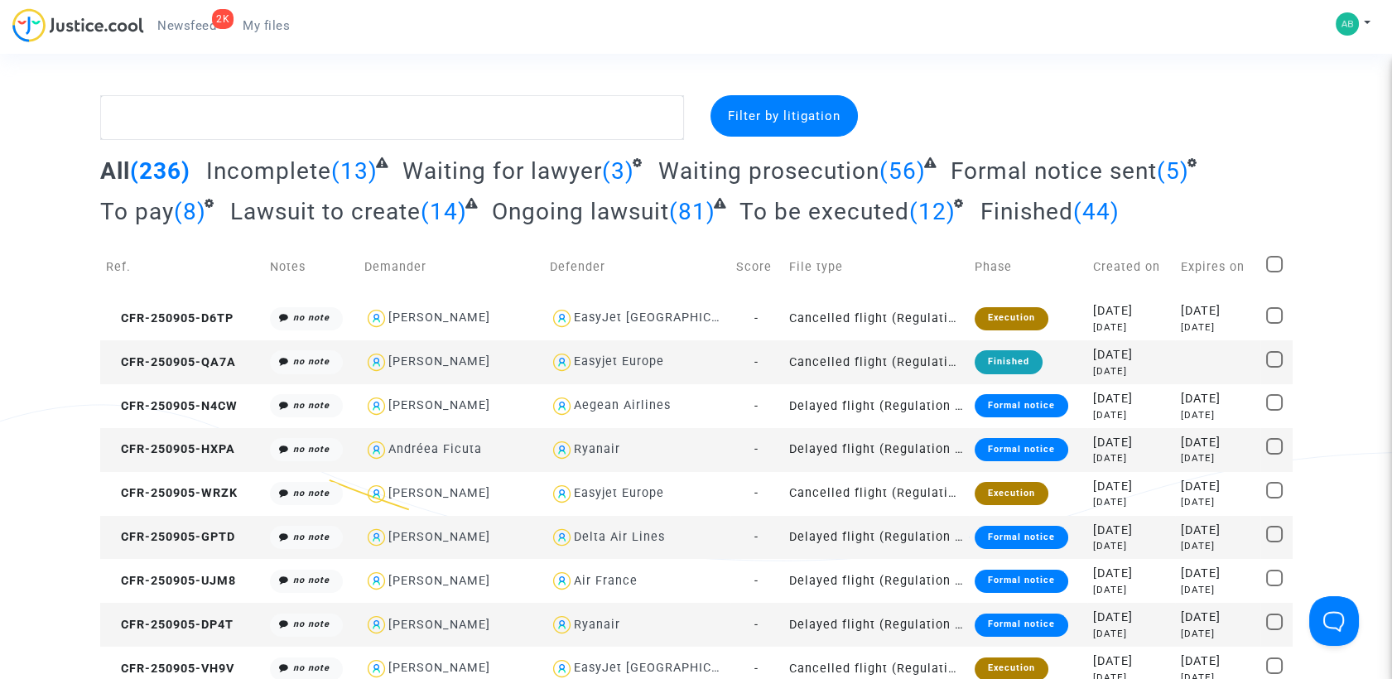
click at [802, 181] on span "Waiting prosecution" at bounding box center [768, 170] width 221 height 27
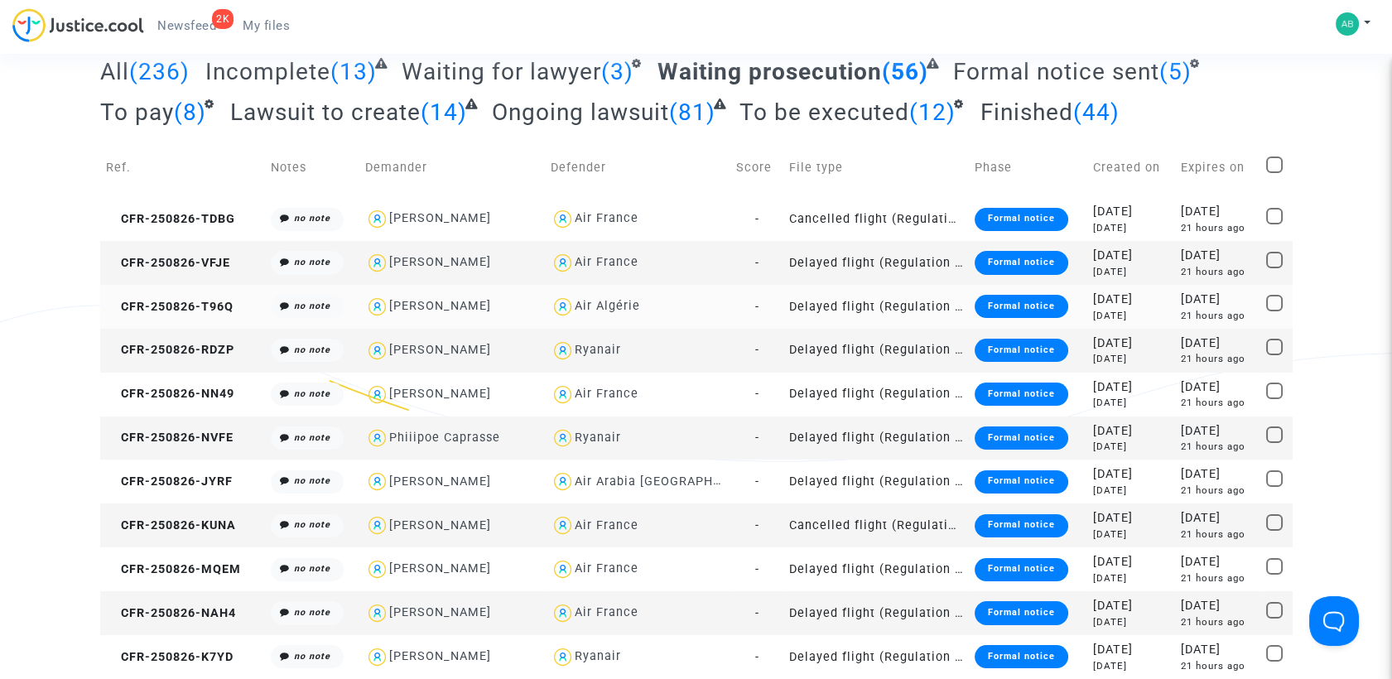
scroll to position [184, 0]
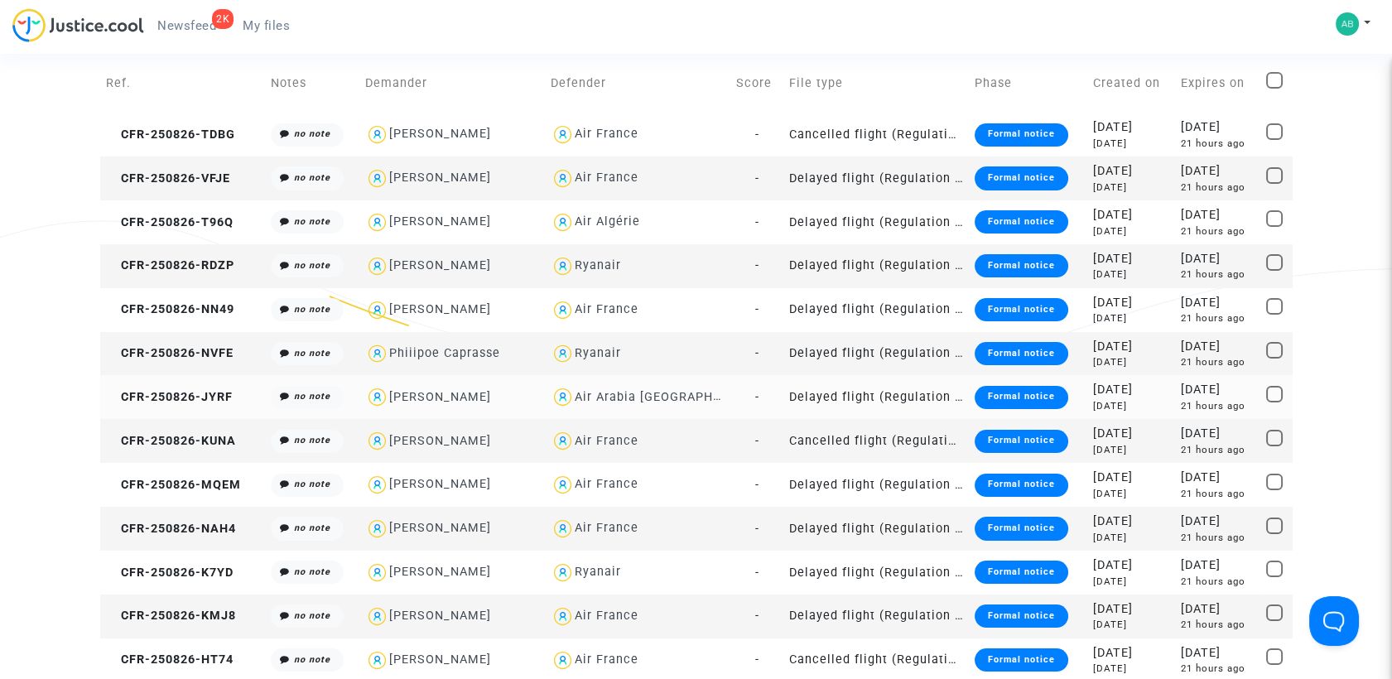
click at [212, 403] on td "CFR-250826-JYRF" at bounding box center [182, 397] width 165 height 44
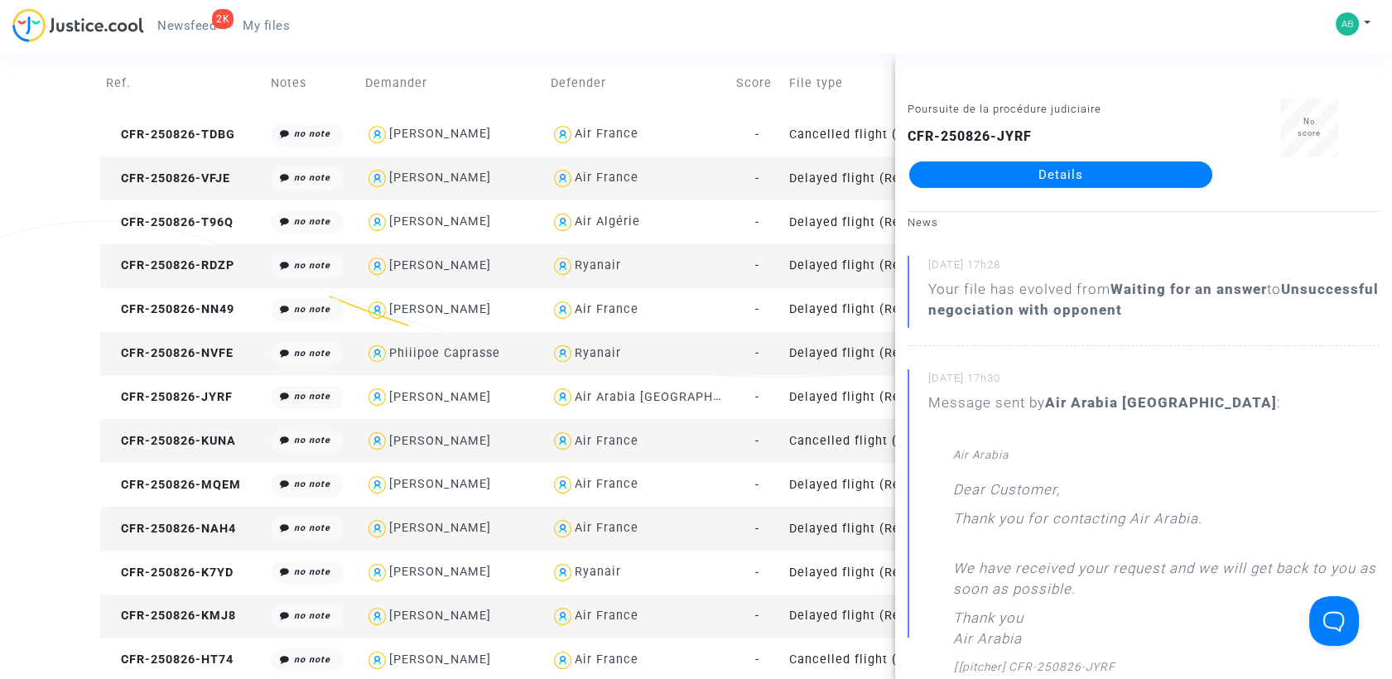
click at [973, 171] on link "Details" at bounding box center [1060, 174] width 303 height 26
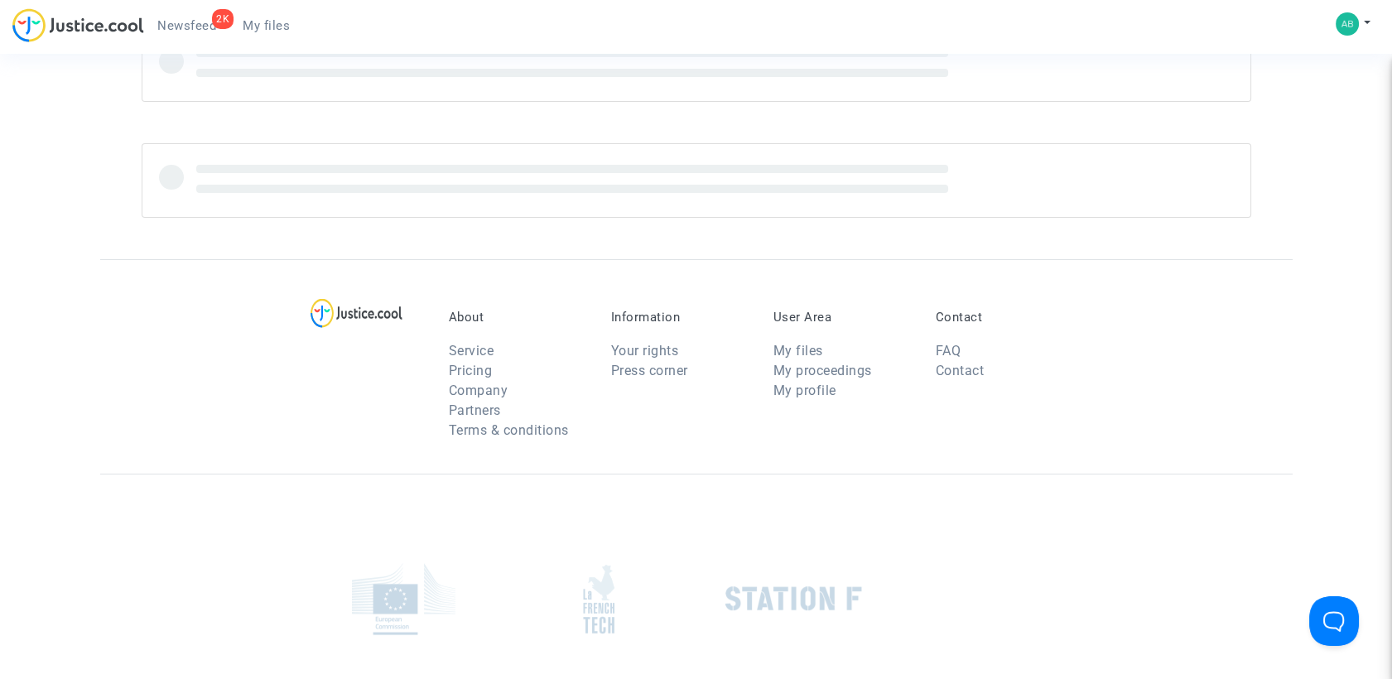
scroll to position [184, 0]
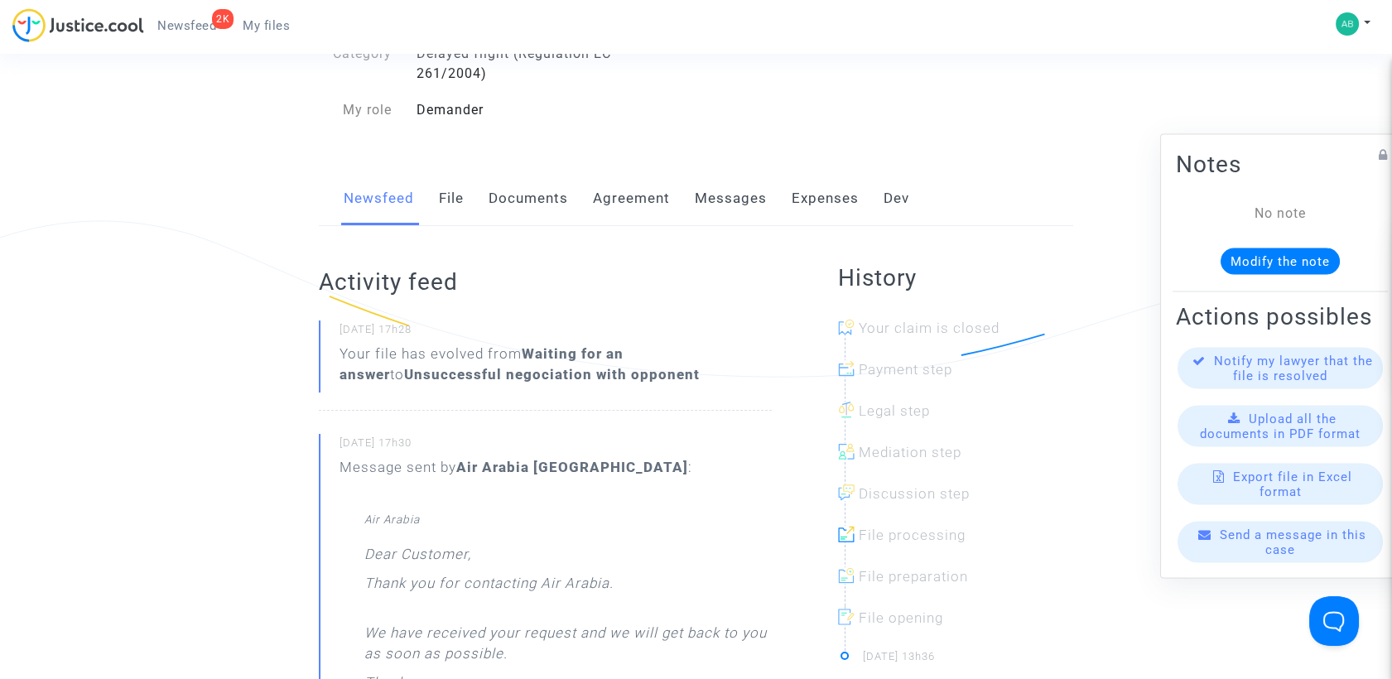
click at [742, 226] on link "Messages" at bounding box center [731, 198] width 72 height 55
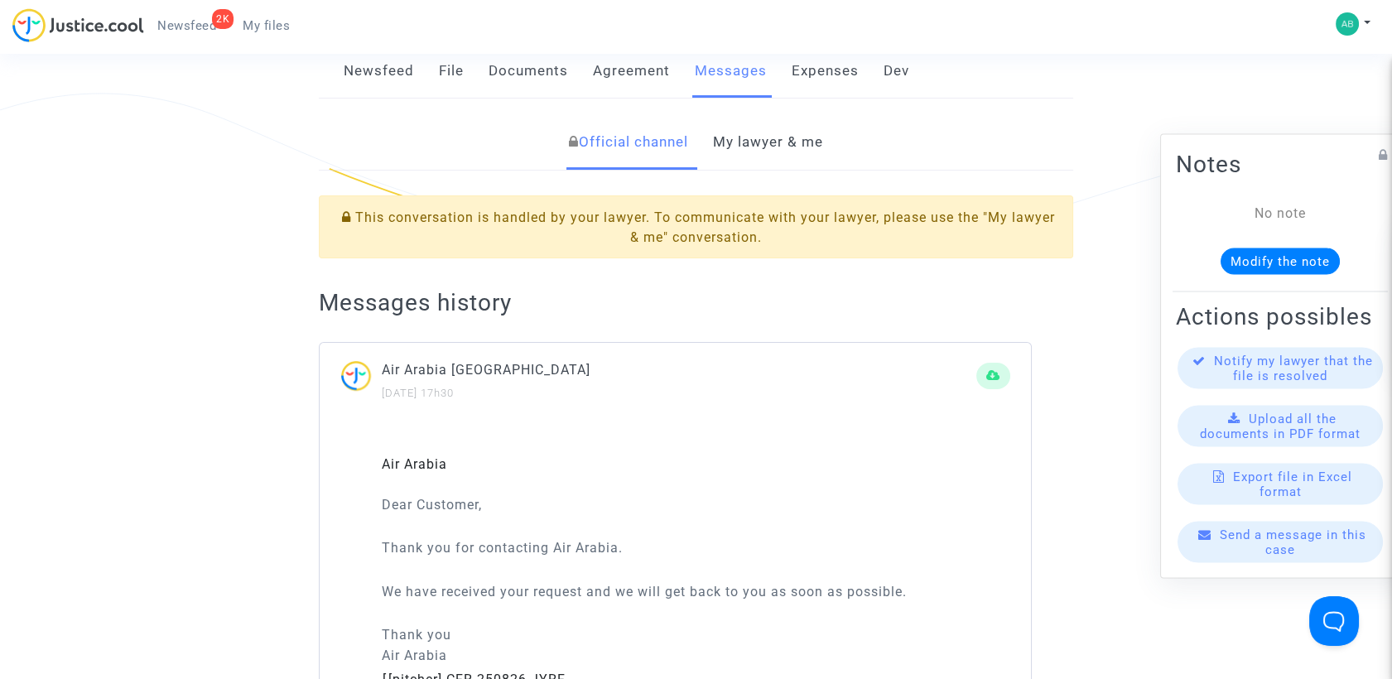
scroll to position [552, 0]
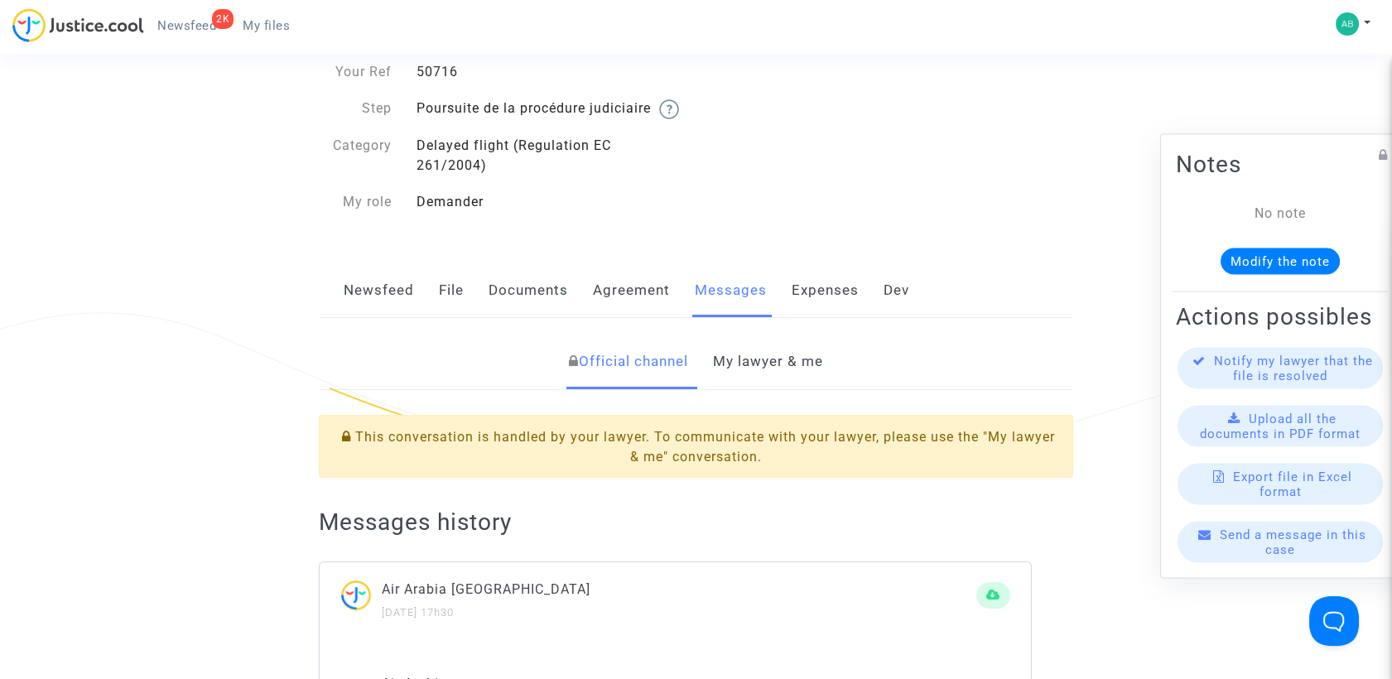
click at [753, 389] on link "My lawyer & me" at bounding box center [768, 362] width 110 height 55
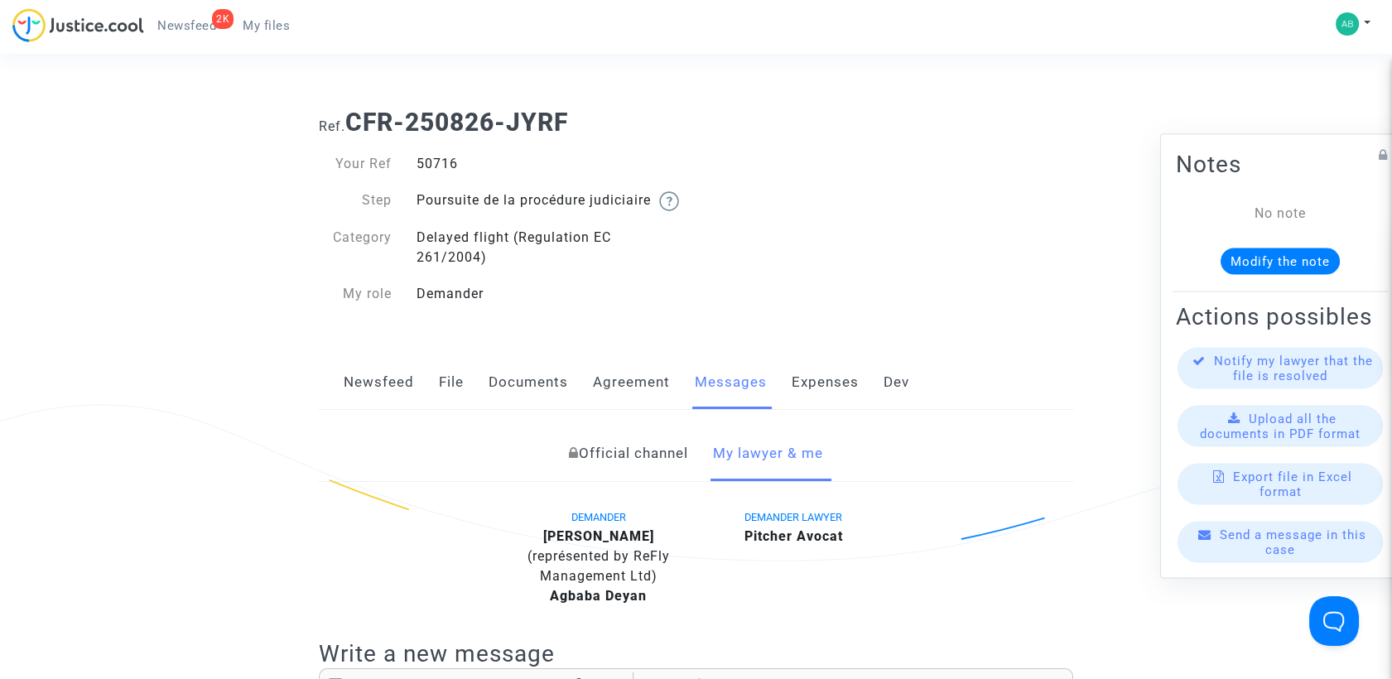
click at [359, 124] on b "CFR-250826-JYRF" at bounding box center [456, 122] width 223 height 29
click at [352, 128] on b "CFR-250826-JYRF" at bounding box center [456, 122] width 223 height 29
drag, startPoint x: 360, startPoint y: 119, endPoint x: 576, endPoint y: 103, distance: 215.9
click at [576, 103] on div "Ref. CFR-250826-JYRF" at bounding box center [695, 116] width 779 height 42
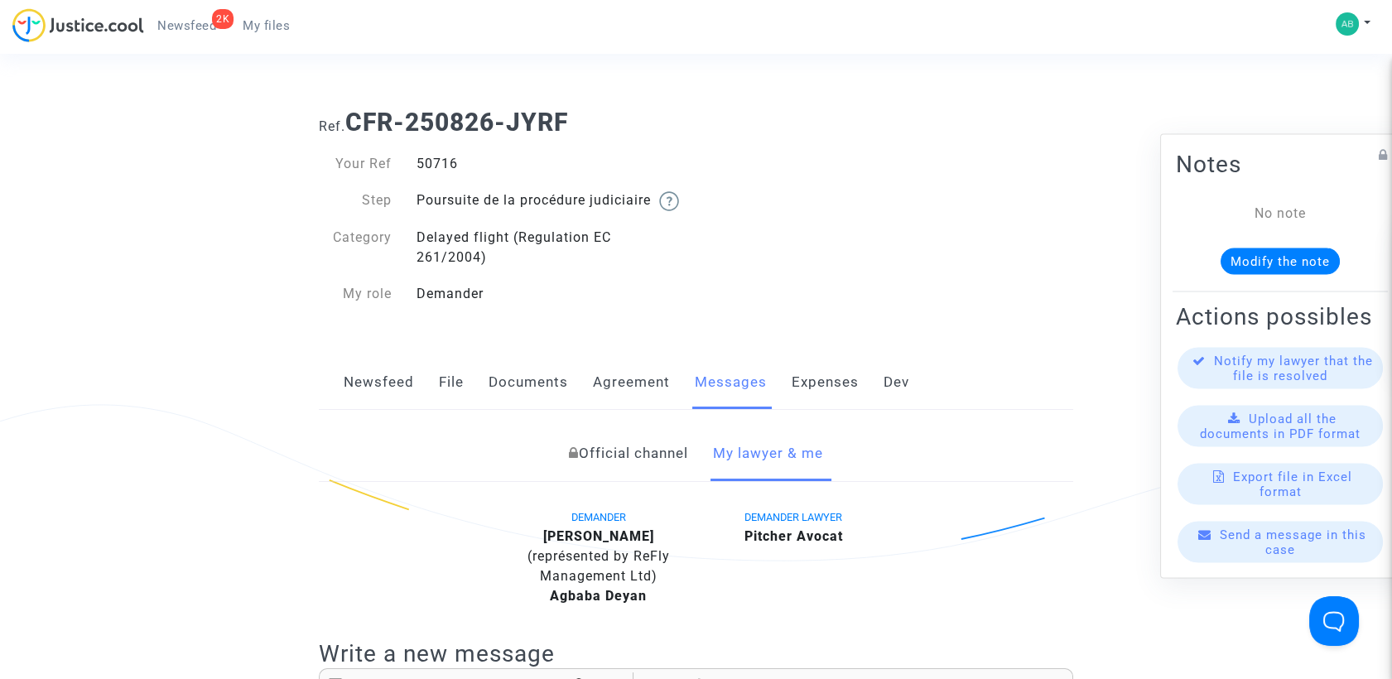
click at [353, 125] on b "CFR-250826-JYRF" at bounding box center [456, 122] width 223 height 29
drag, startPoint x: 353, startPoint y: 124, endPoint x: 467, endPoint y: 128, distance: 114.4
click at [467, 128] on b "CFR-250826-JYRF" at bounding box center [456, 122] width 223 height 29
drag, startPoint x: 364, startPoint y: 121, endPoint x: 576, endPoint y: 115, distance: 212.9
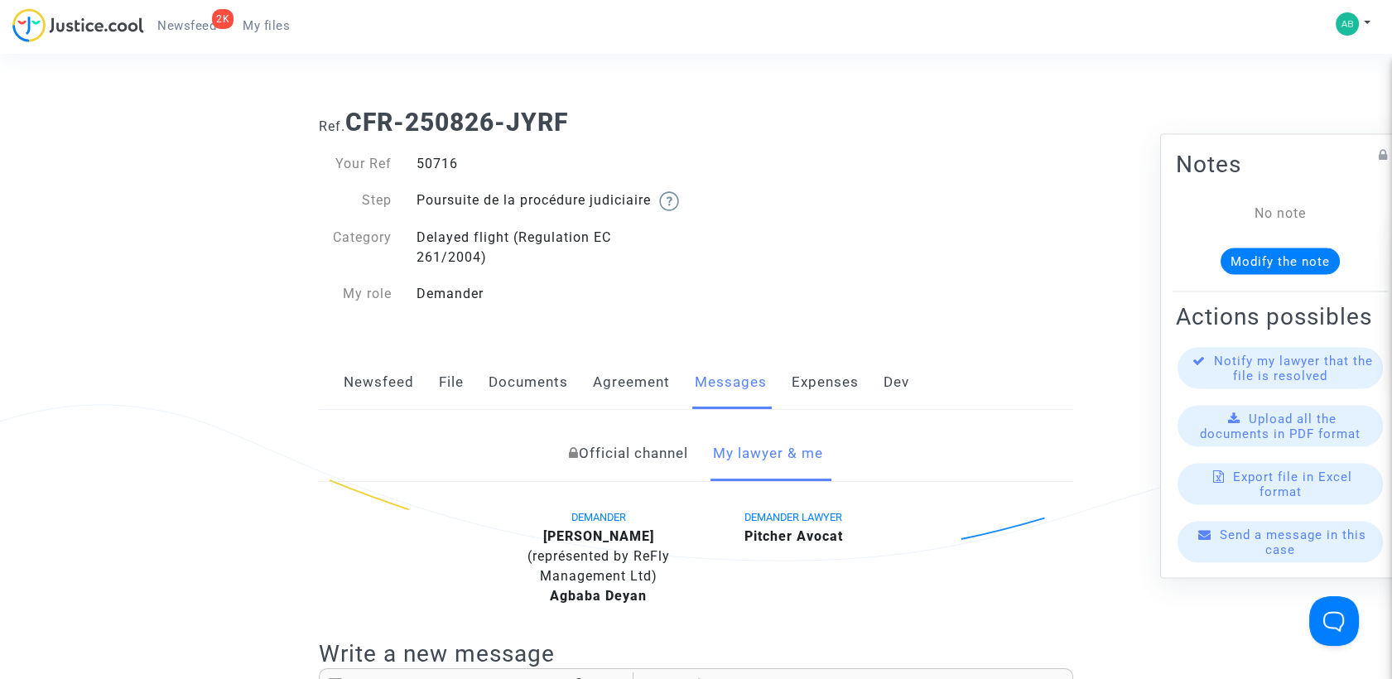
click at [576, 115] on h1 "Ref. CFR-250826-JYRF" at bounding box center [696, 123] width 754 height 30
copy b "CFR-250826-JYRF"
click at [287, 120] on ng-component "Ref. CFR-250826-JYRF Your Ref 50716 Step Poursuite de la procédure judiciaire C…" at bounding box center [696, 628] width 1192 height 1067
click at [282, 23] on span "My files" at bounding box center [266, 25] width 47 height 15
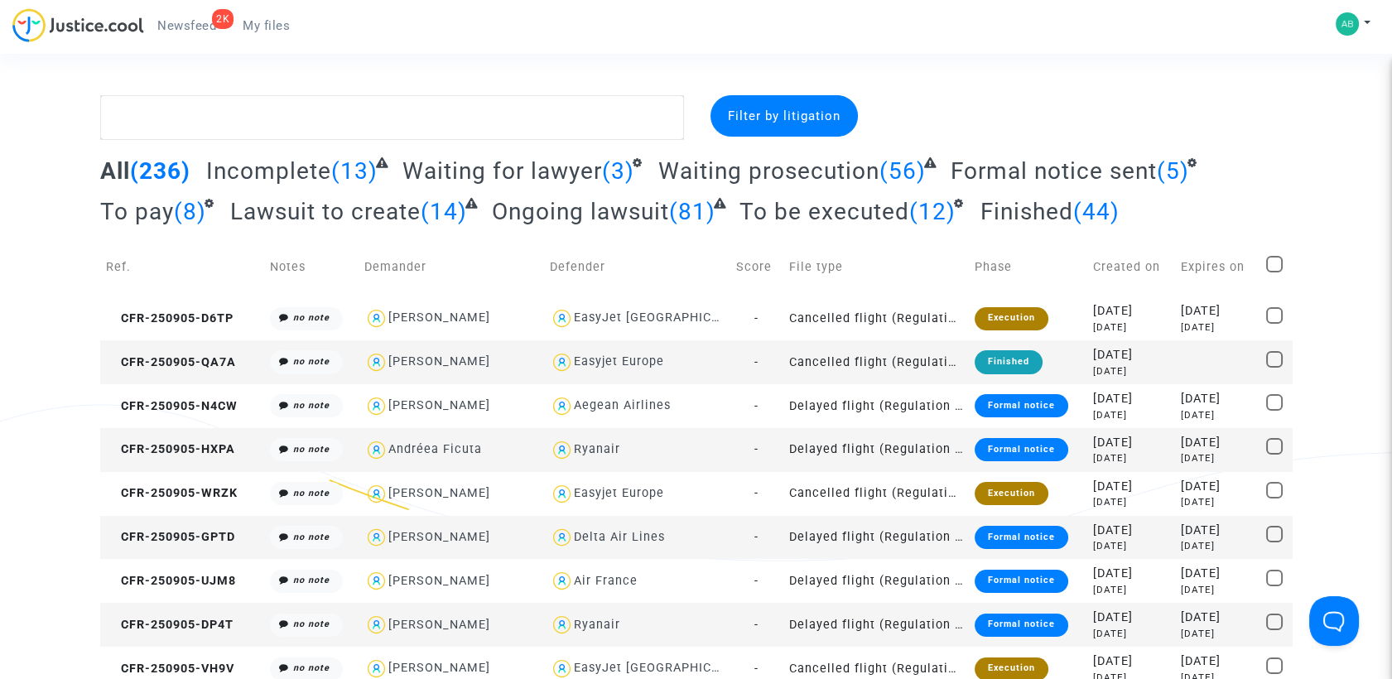
click at [666, 160] on span "Waiting prosecution" at bounding box center [768, 170] width 221 height 27
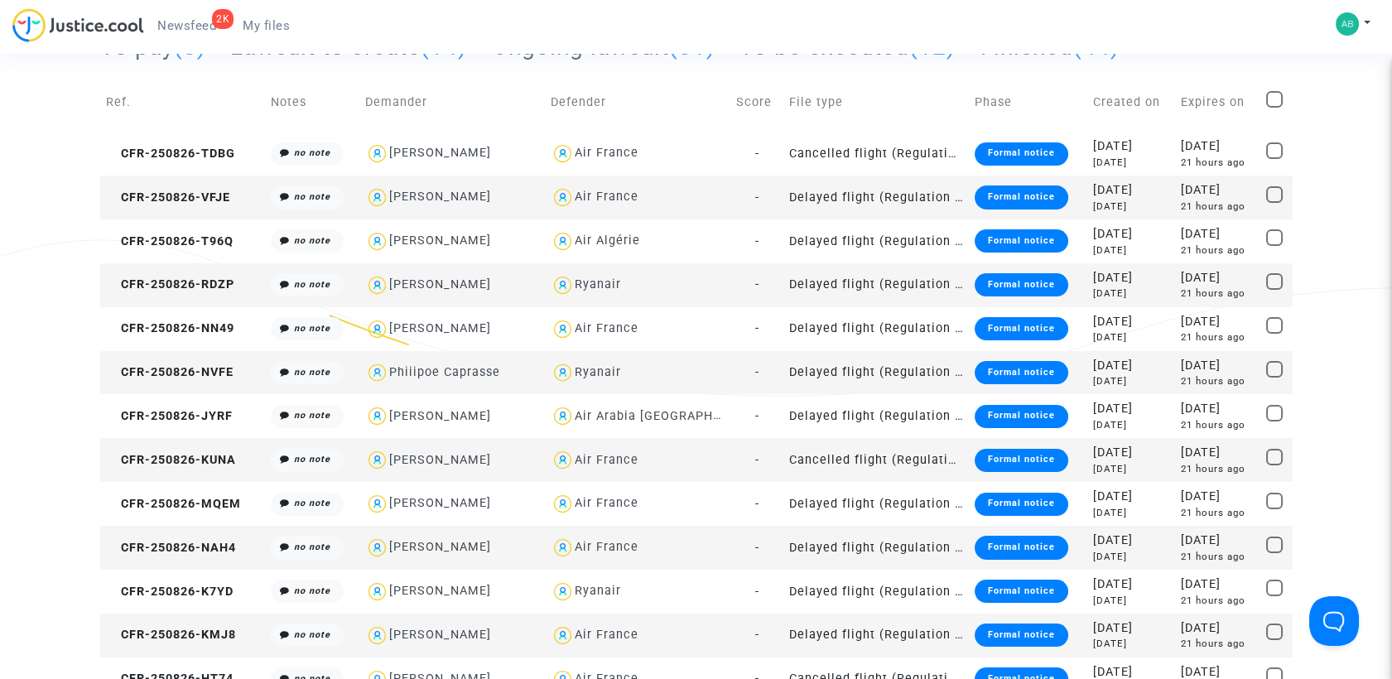
scroll to position [184, 0]
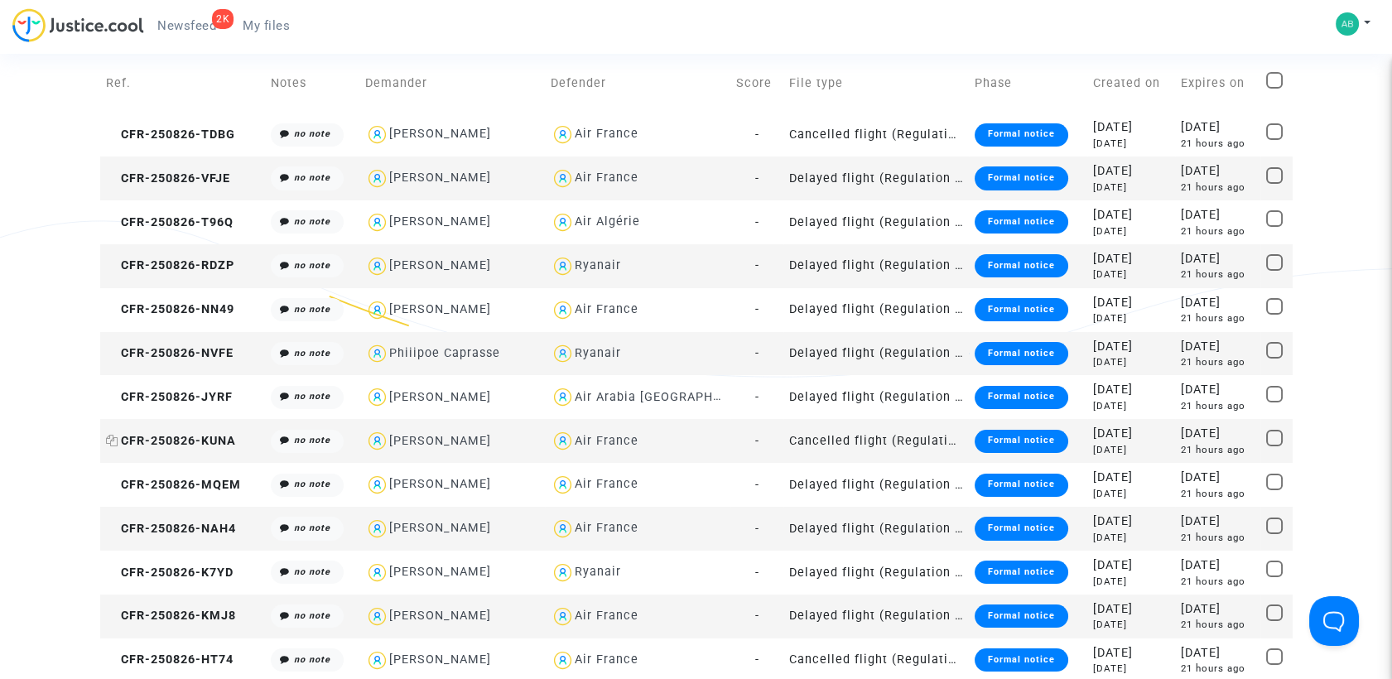
click at [212, 437] on span "CFR-250826-KUNA" at bounding box center [171, 441] width 130 height 14
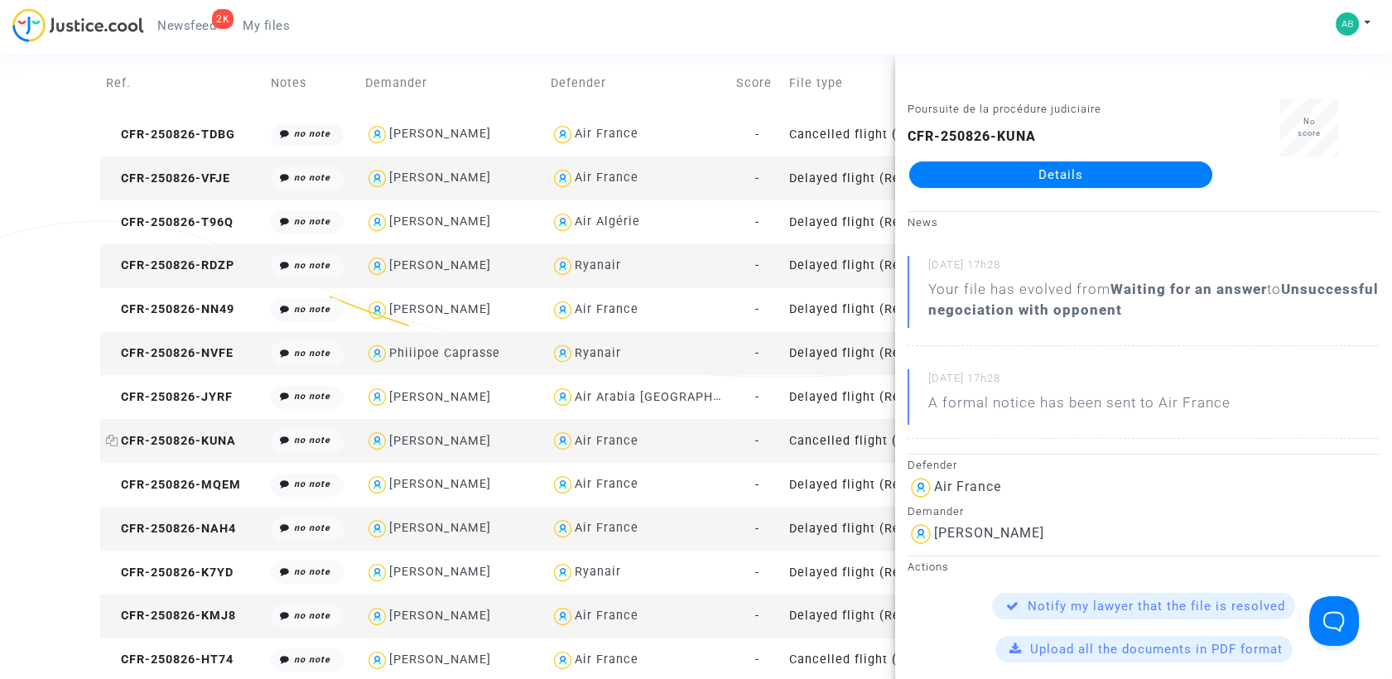
click at [114, 443] on icon at bounding box center [112, 441] width 12 height 12
click at [990, 161] on link "Details" at bounding box center [1060, 174] width 303 height 26
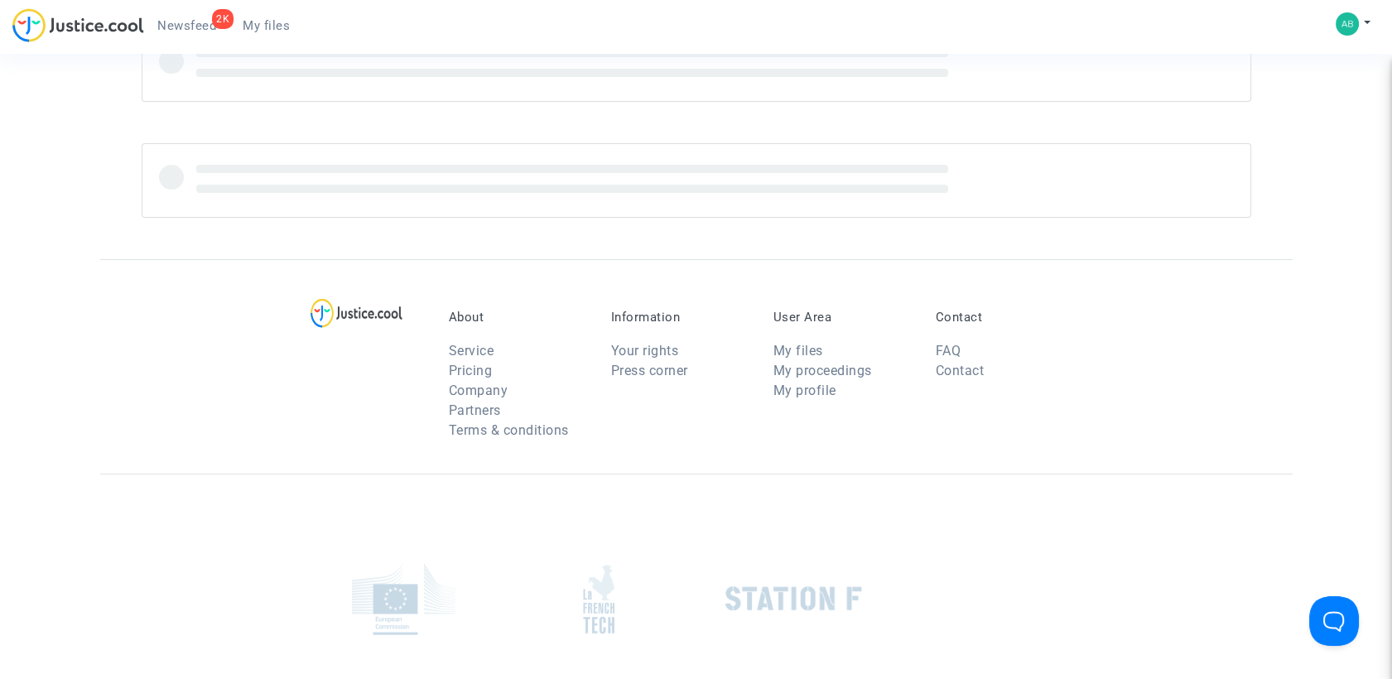
scroll to position [184, 0]
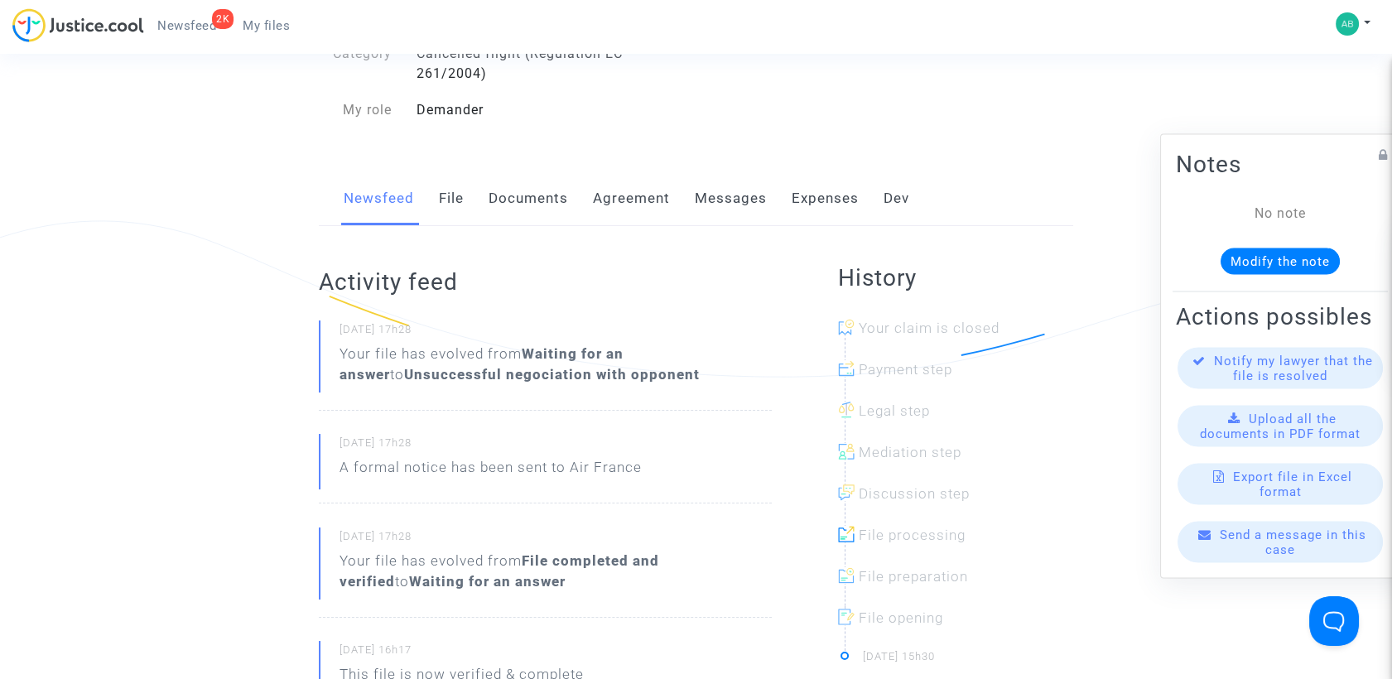
click at [690, 222] on div "Newsfeed File Documents Agreement Messages Expenses Dev" at bounding box center [696, 198] width 754 height 55
click at [706, 219] on link "Messages" at bounding box center [731, 198] width 72 height 55
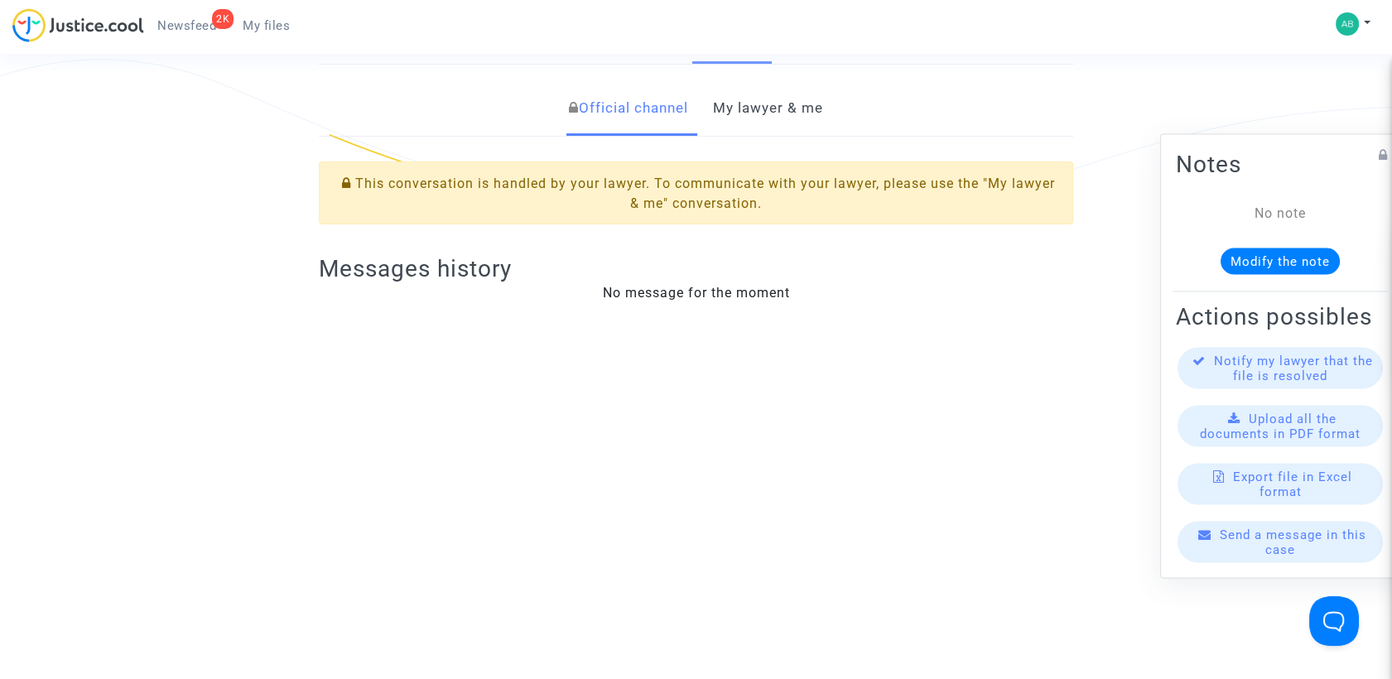
scroll to position [368, 0]
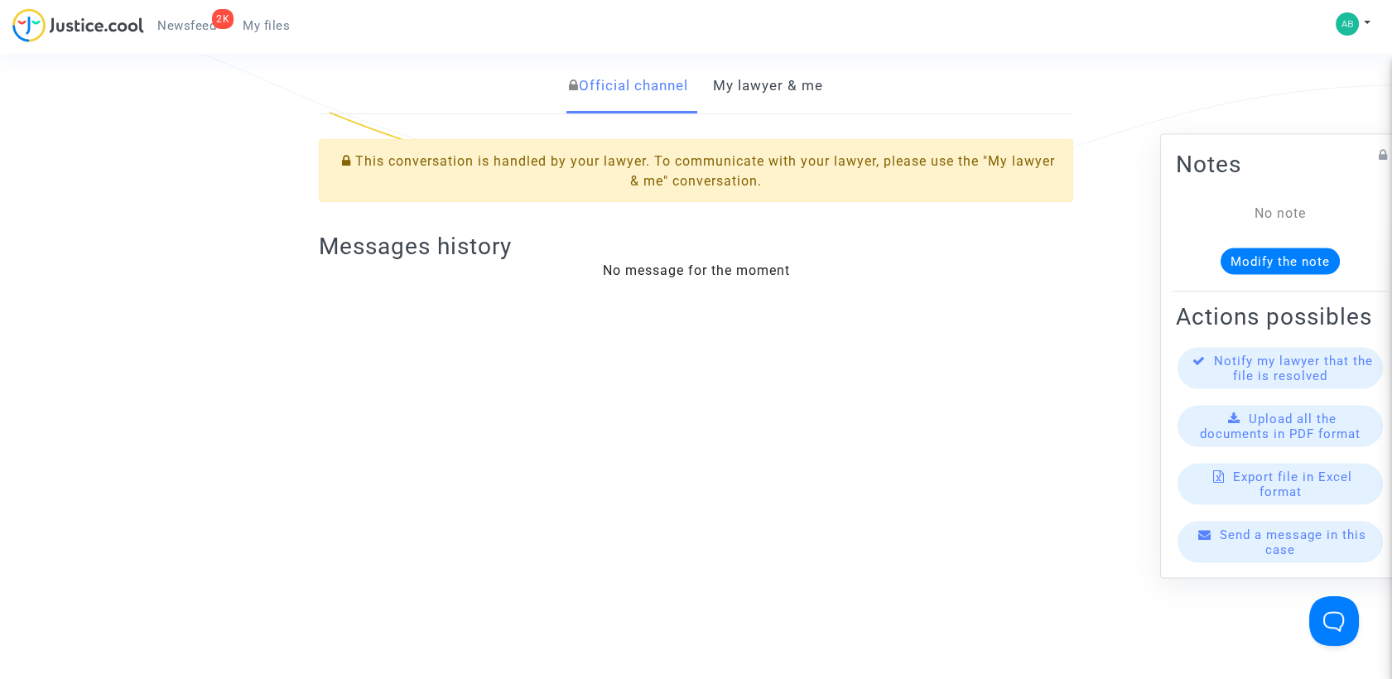
click at [773, 113] on link "My lawyer & me" at bounding box center [768, 86] width 110 height 55
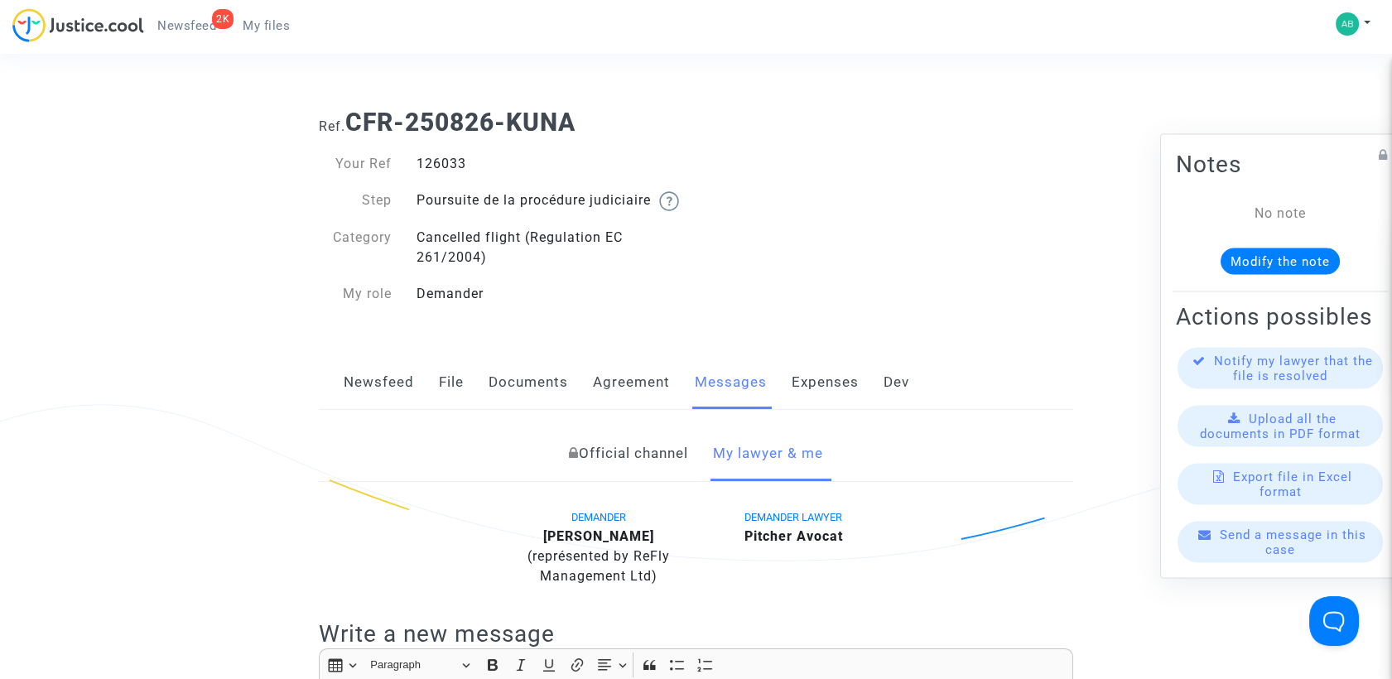
click at [243, 24] on span "My files" at bounding box center [266, 25] width 47 height 15
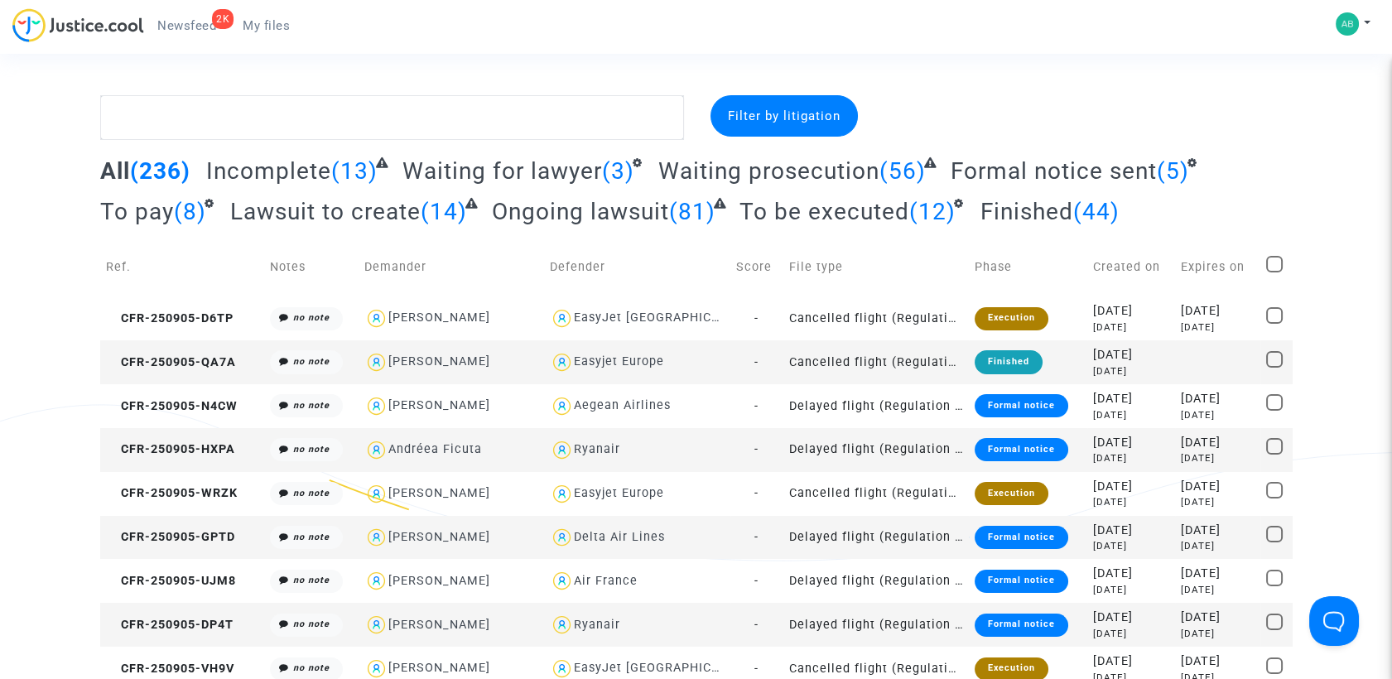
click at [785, 175] on span "Waiting prosecution" at bounding box center [768, 170] width 221 height 27
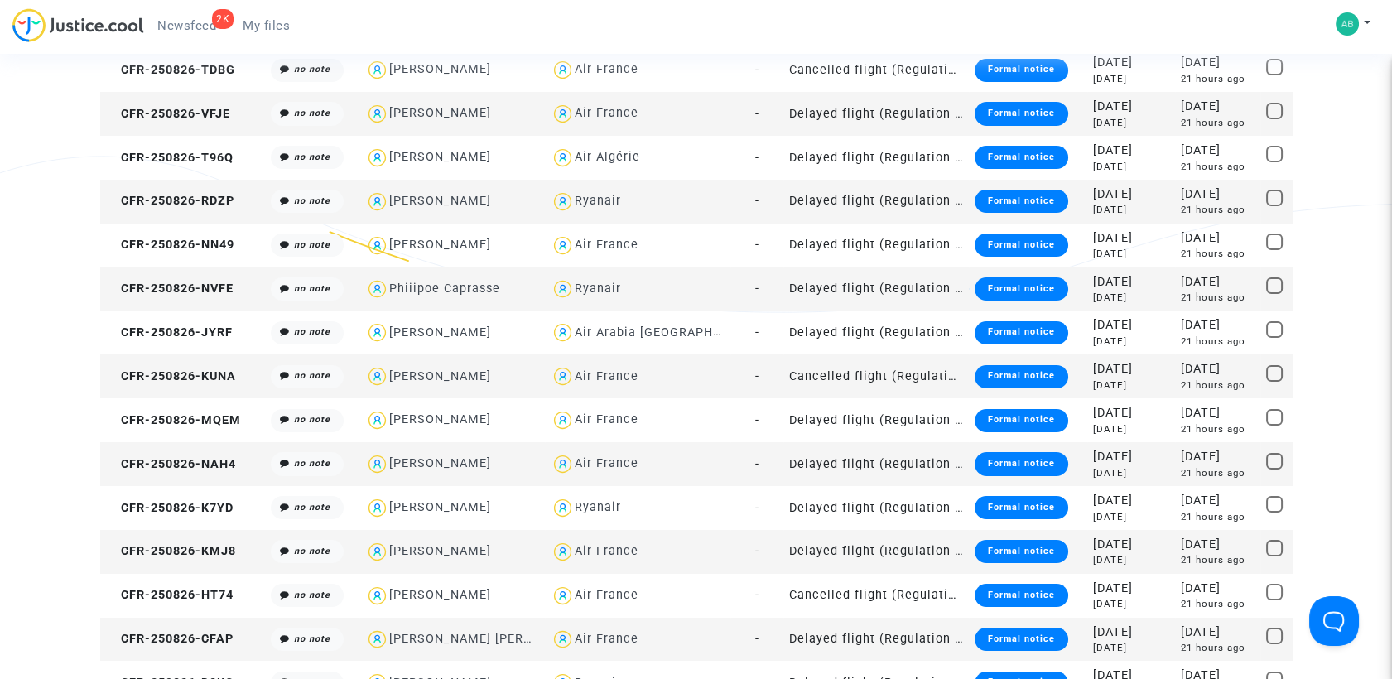
scroll to position [276, 0]
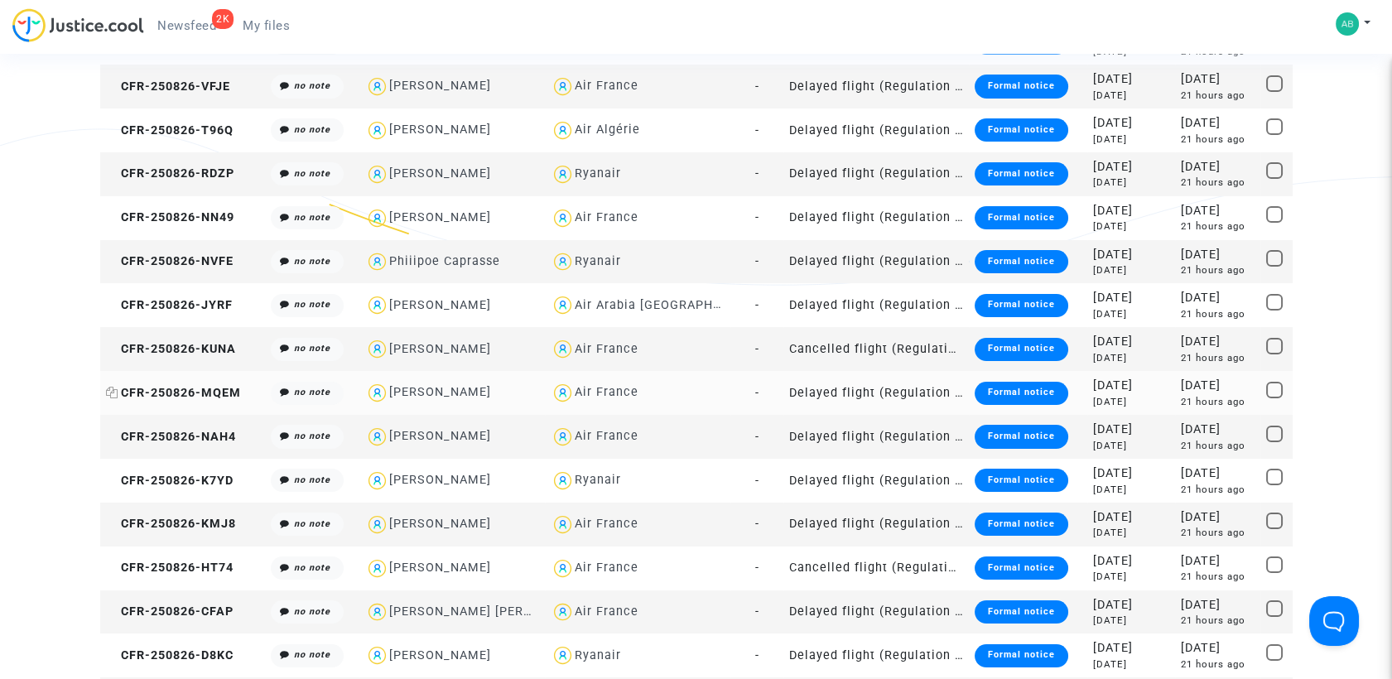
click at [106, 395] on icon at bounding box center [112, 393] width 12 height 12
click at [166, 391] on span "CFR-250826-MQEM" at bounding box center [173, 393] width 135 height 14
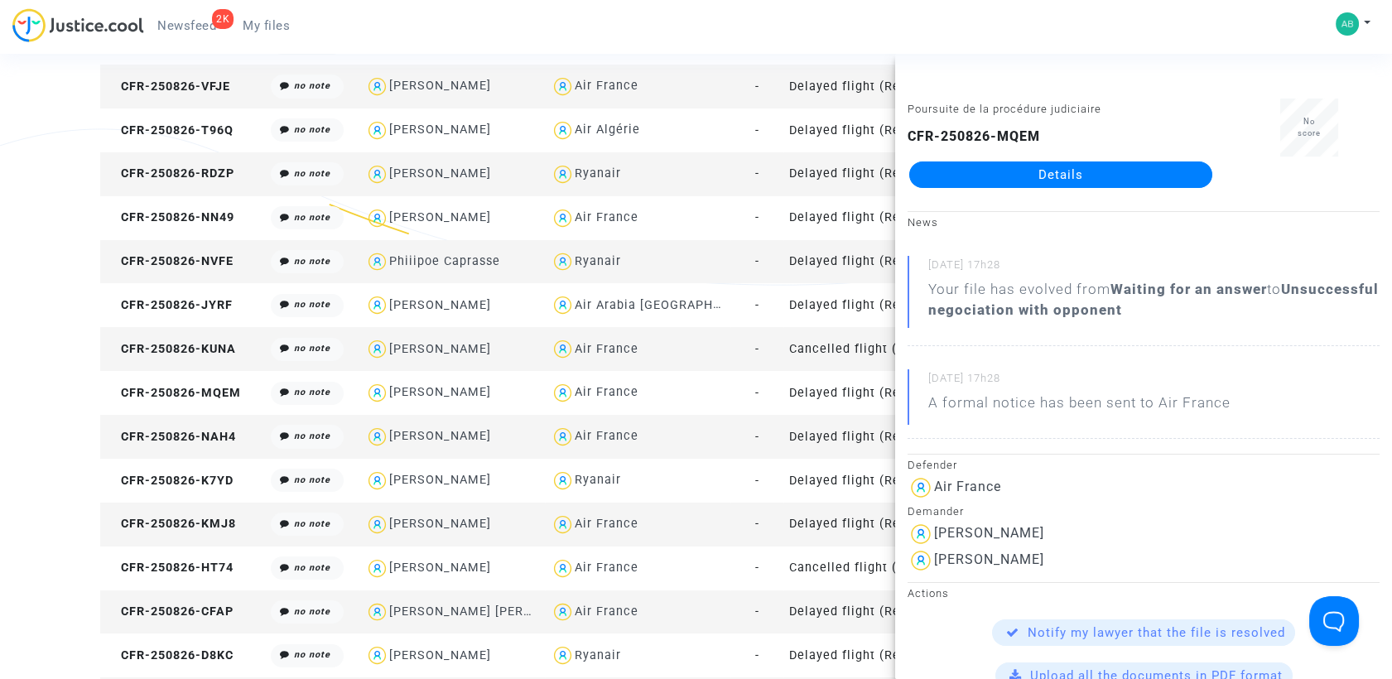
click at [1040, 169] on link "Details" at bounding box center [1060, 174] width 303 height 26
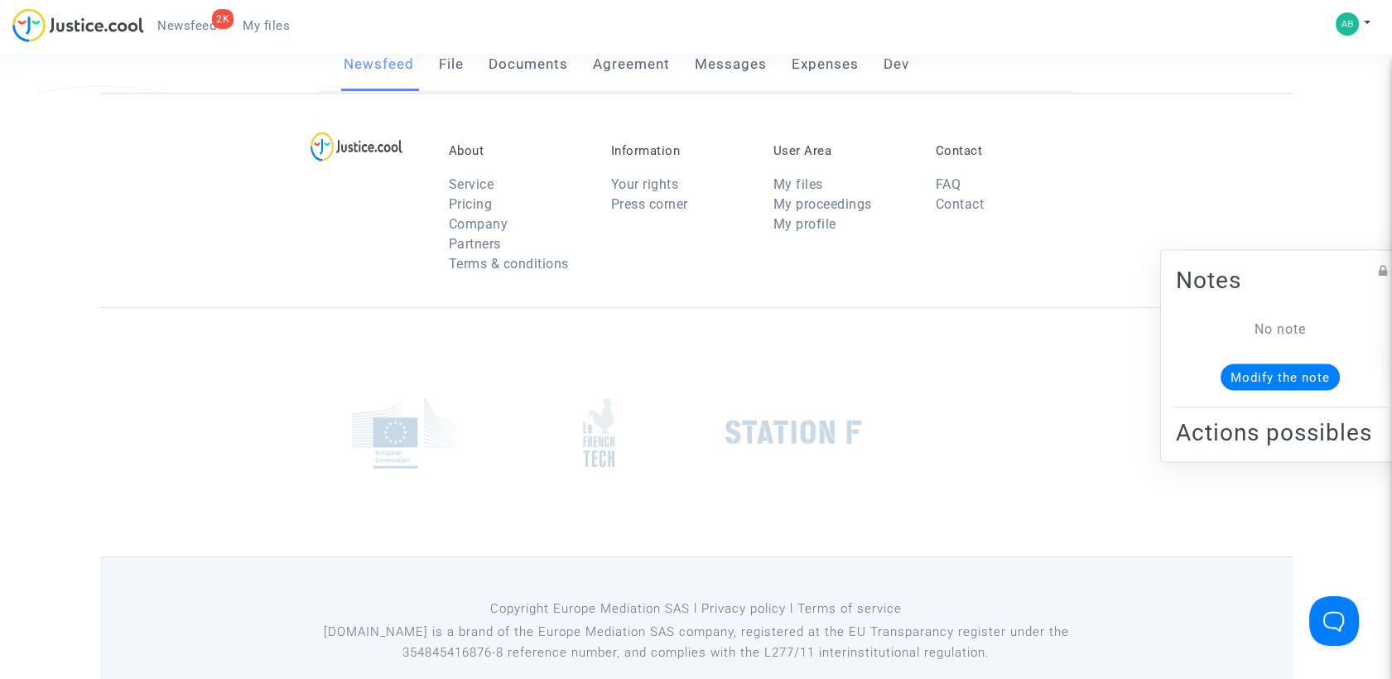
scroll to position [276, 0]
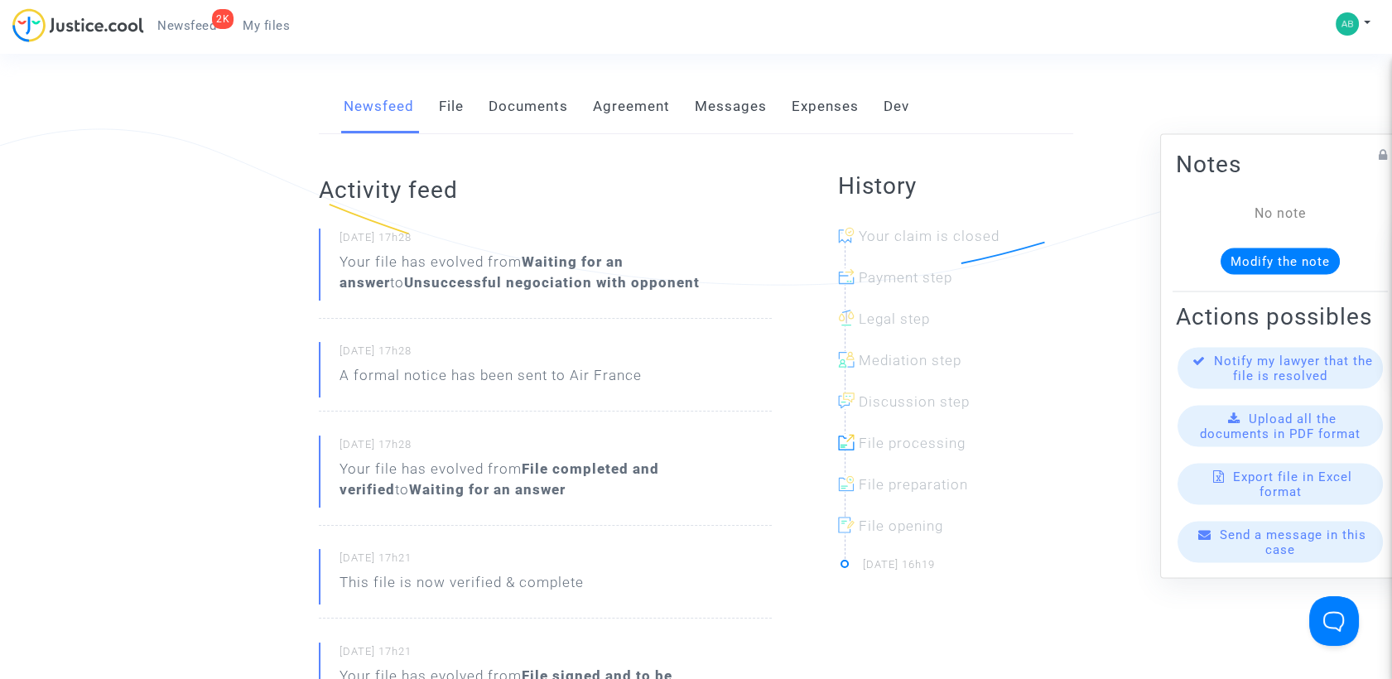
click at [535, 129] on link "Documents" at bounding box center [528, 106] width 79 height 55
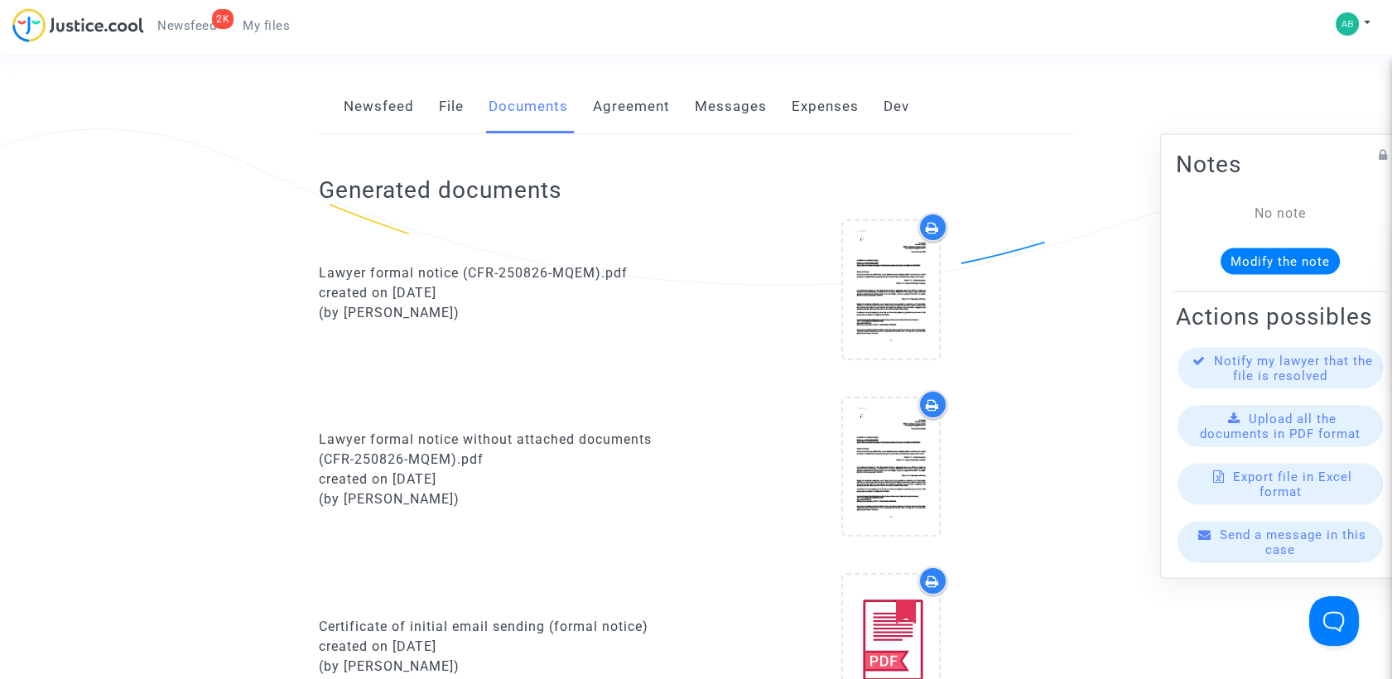
click at [641, 116] on link "Agreement" at bounding box center [631, 106] width 77 height 55
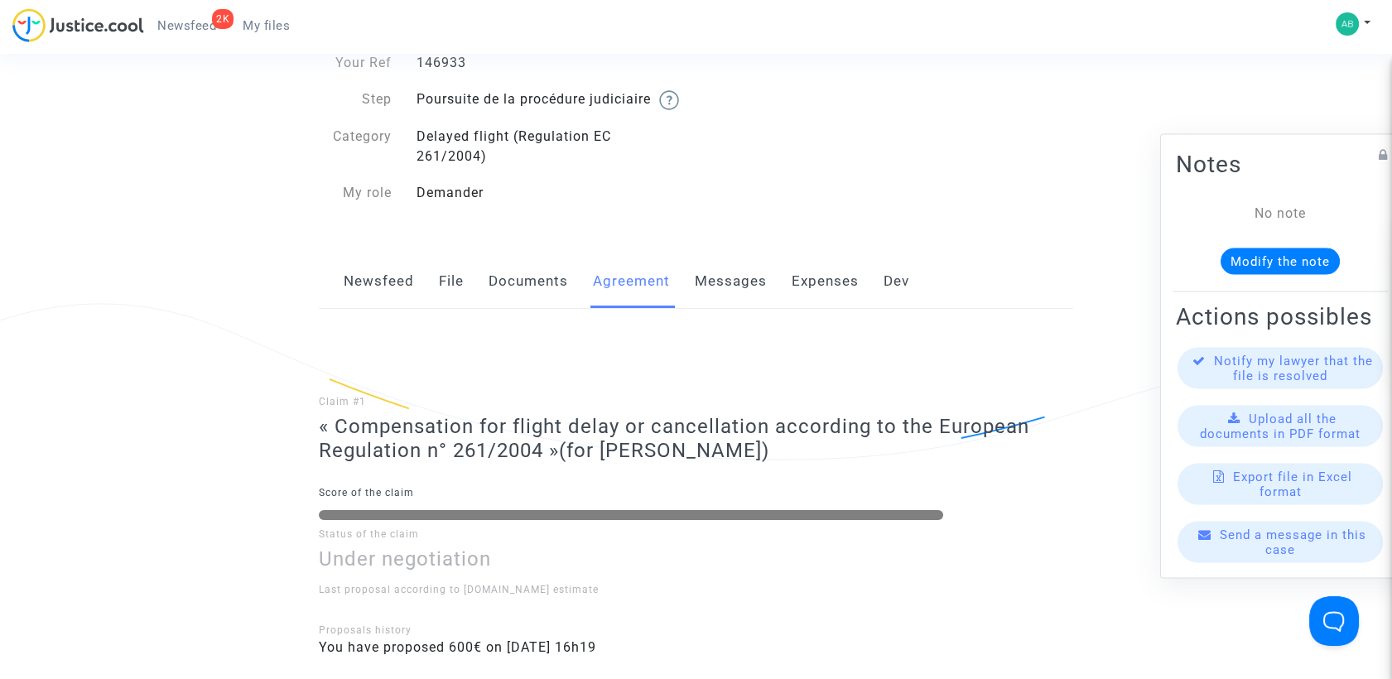
scroll to position [92, 0]
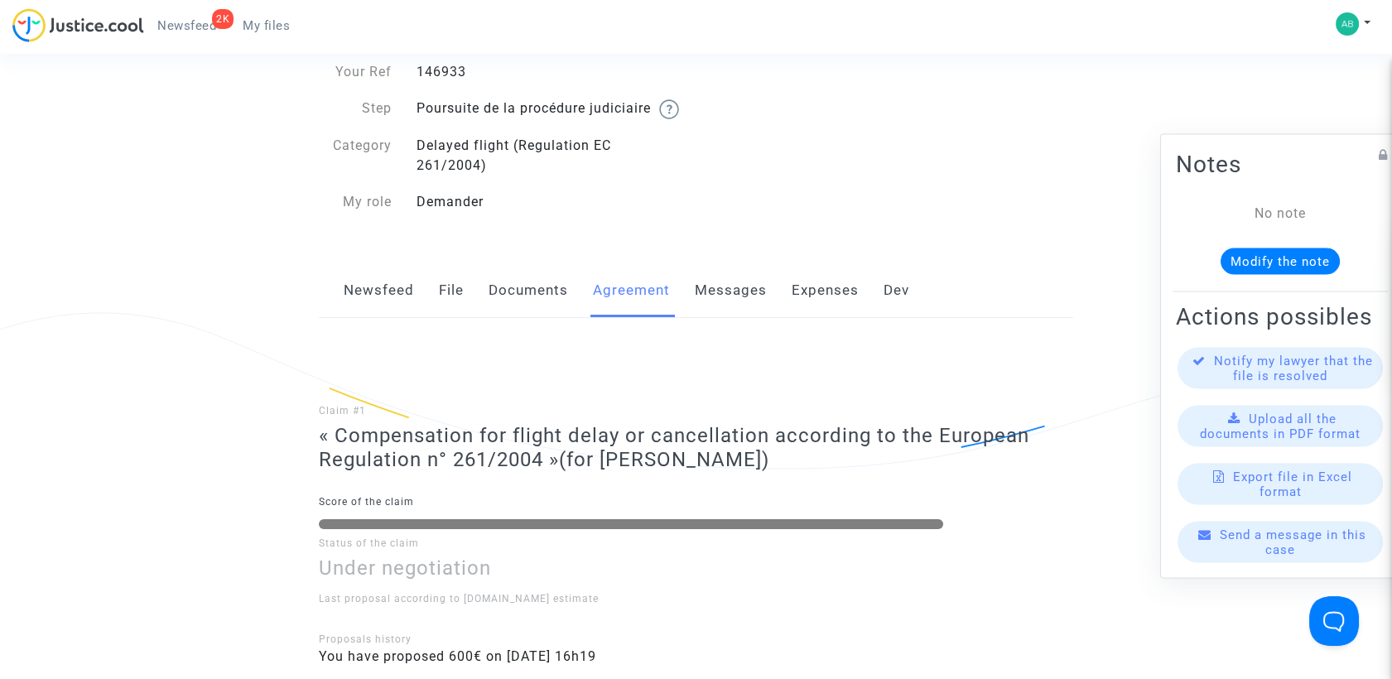
click at [747, 301] on link "Messages" at bounding box center [731, 290] width 72 height 55
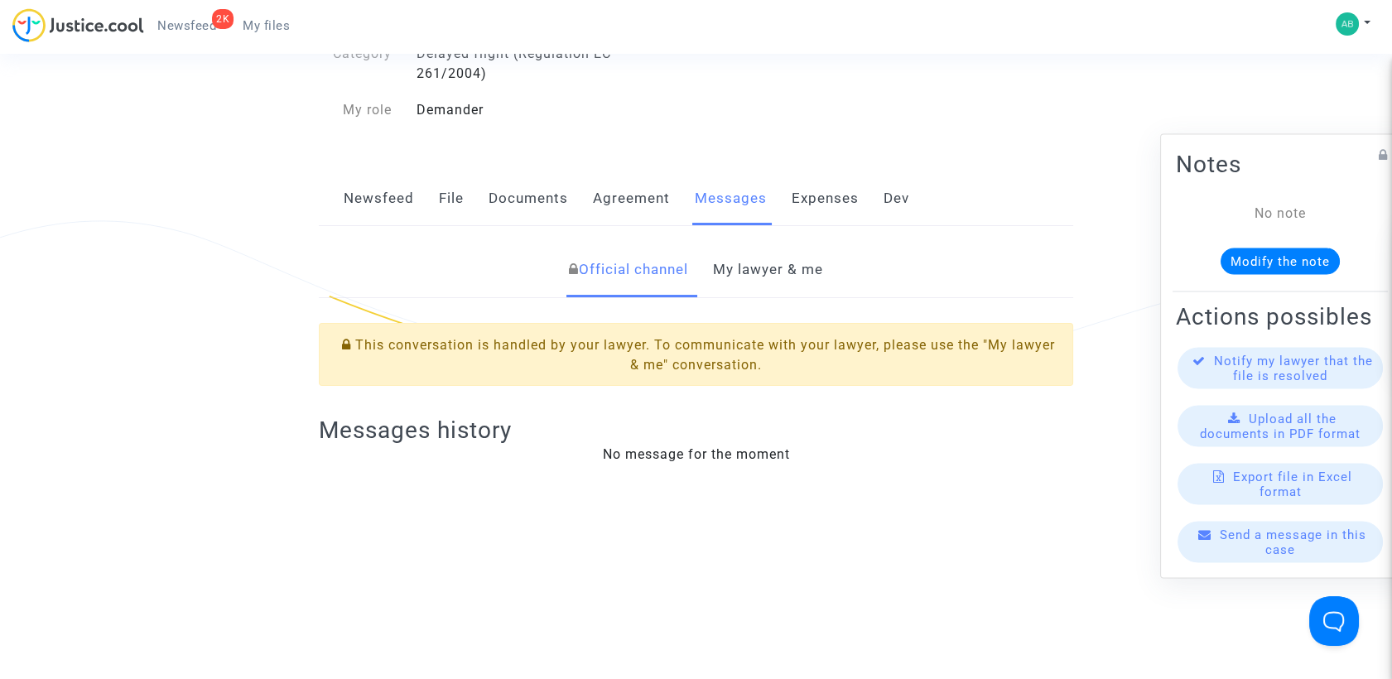
click at [736, 282] on link "My lawyer & me" at bounding box center [768, 270] width 110 height 55
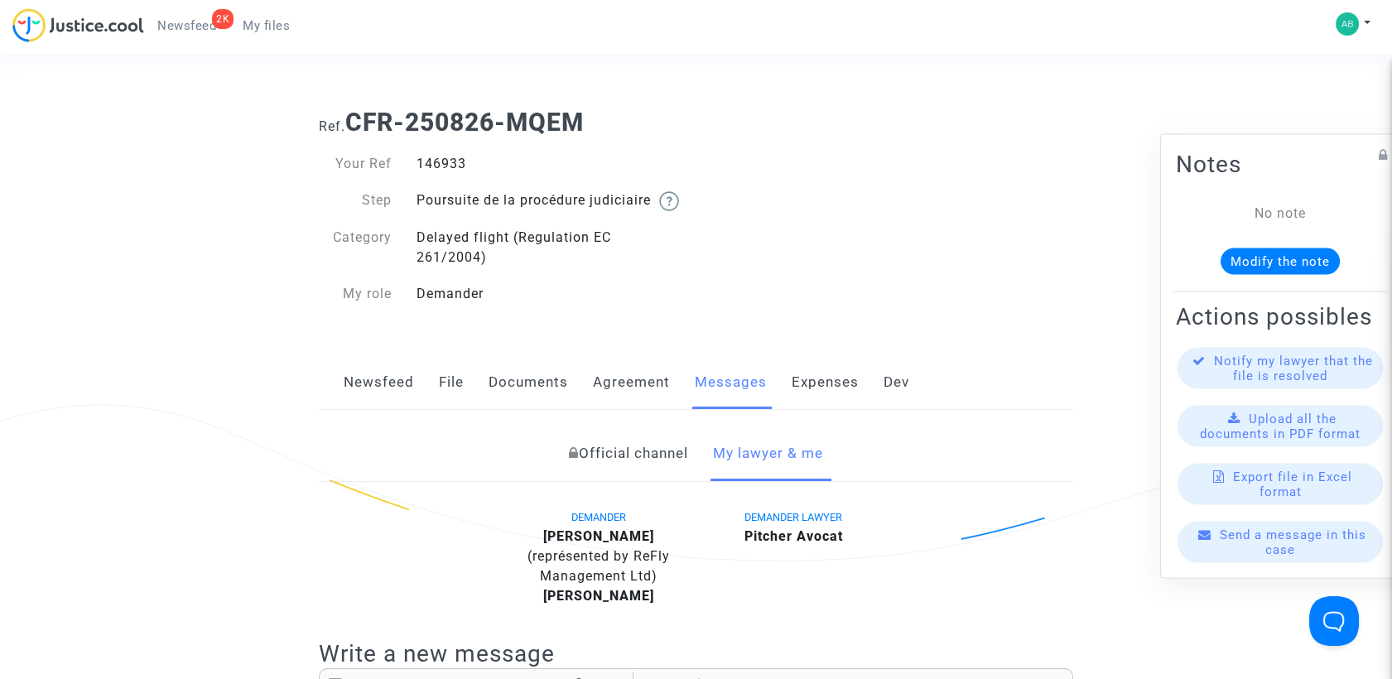
click at [441, 402] on link "File" at bounding box center [451, 382] width 25 height 55
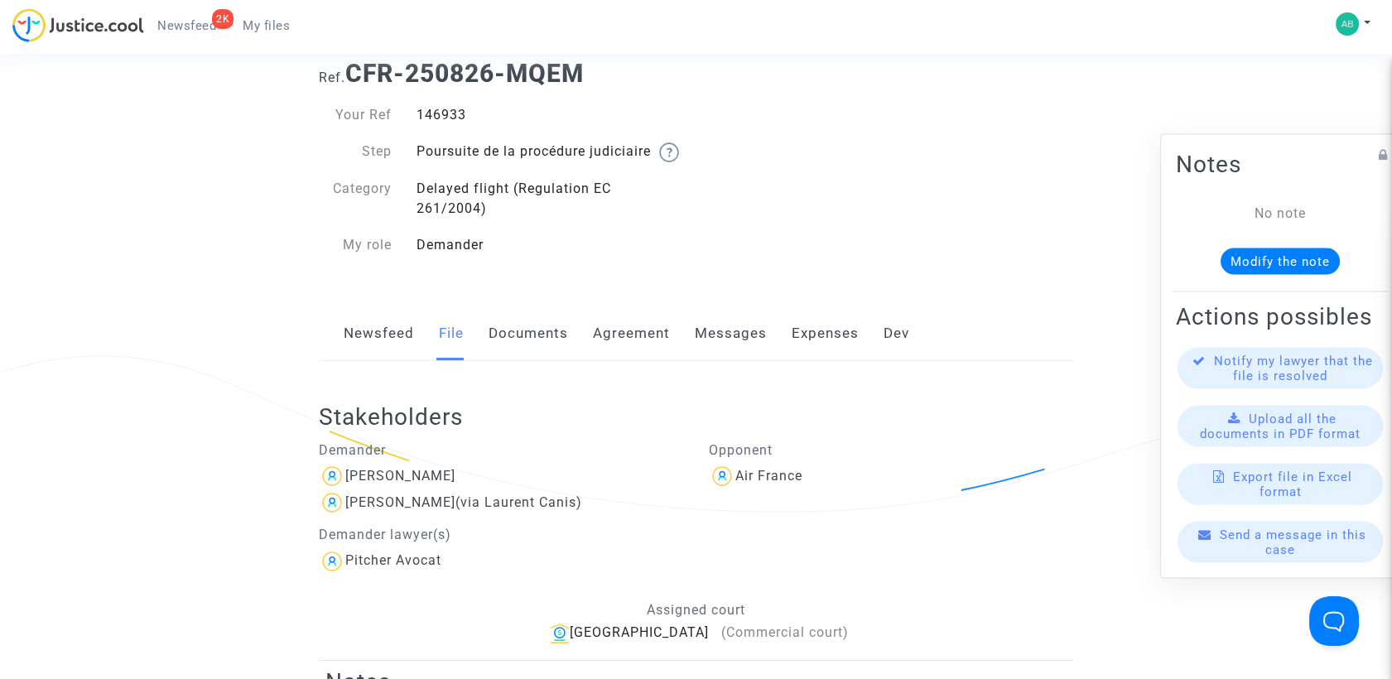
scroll to position [184, 0]
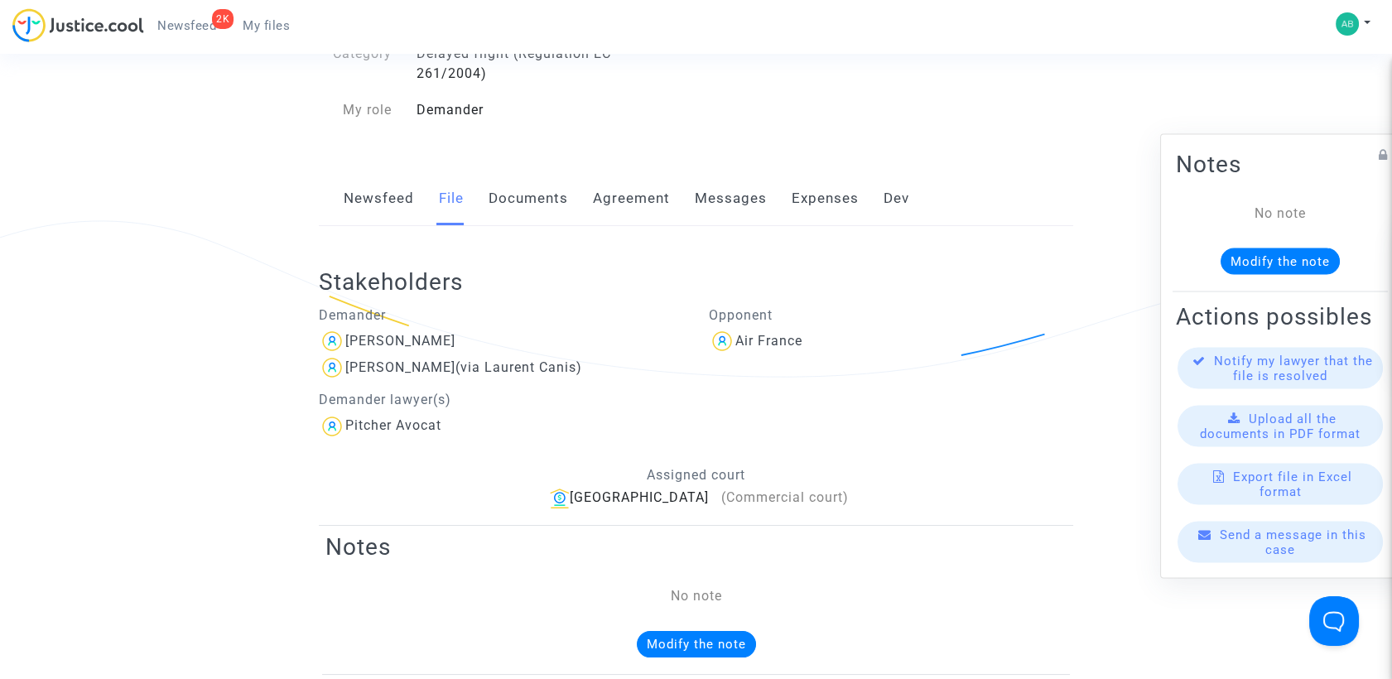
click at [258, 18] on span "My files" at bounding box center [266, 25] width 47 height 15
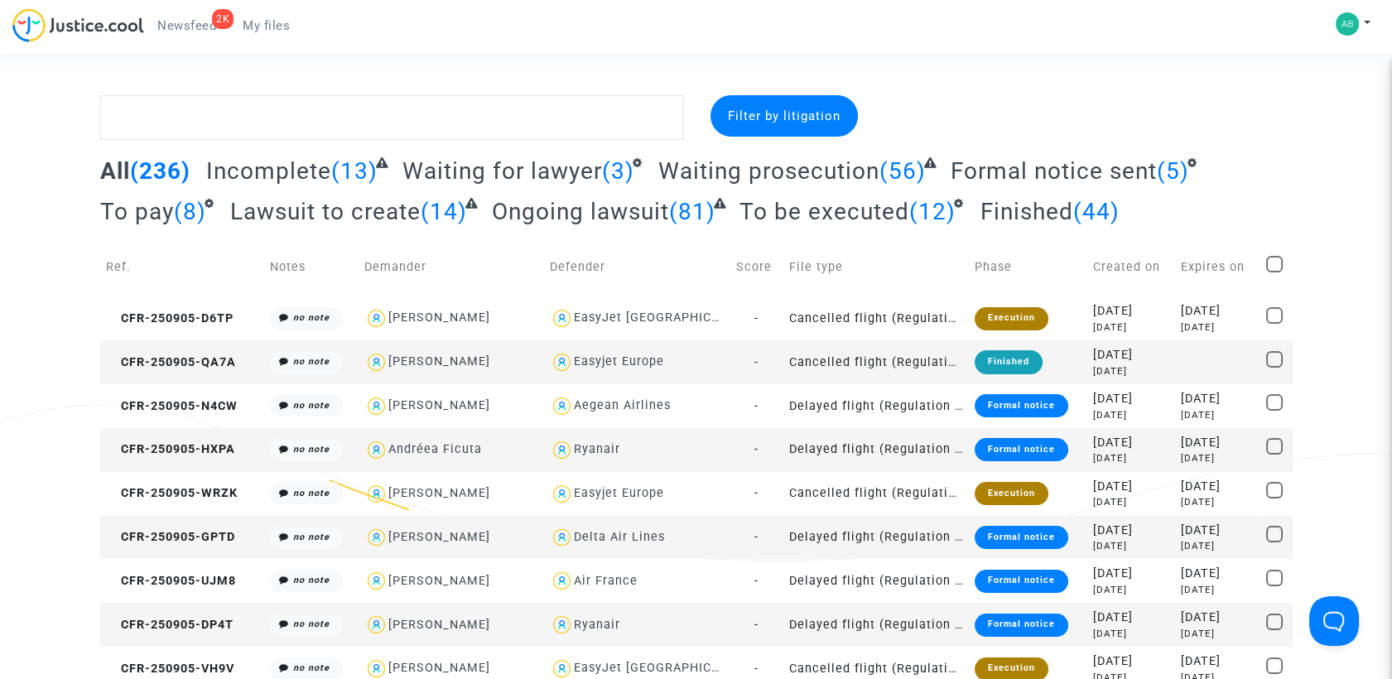
click at [752, 166] on span "Waiting prosecution" at bounding box center [768, 170] width 221 height 27
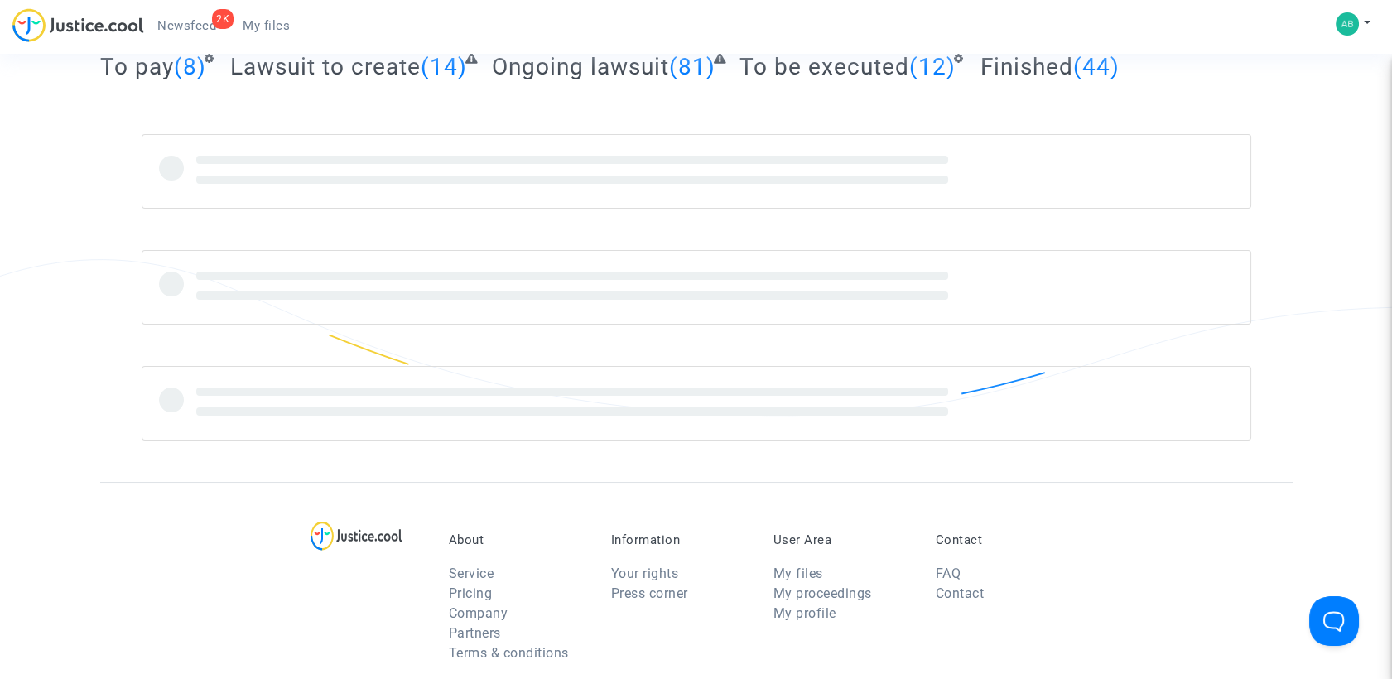
scroll to position [276, 0]
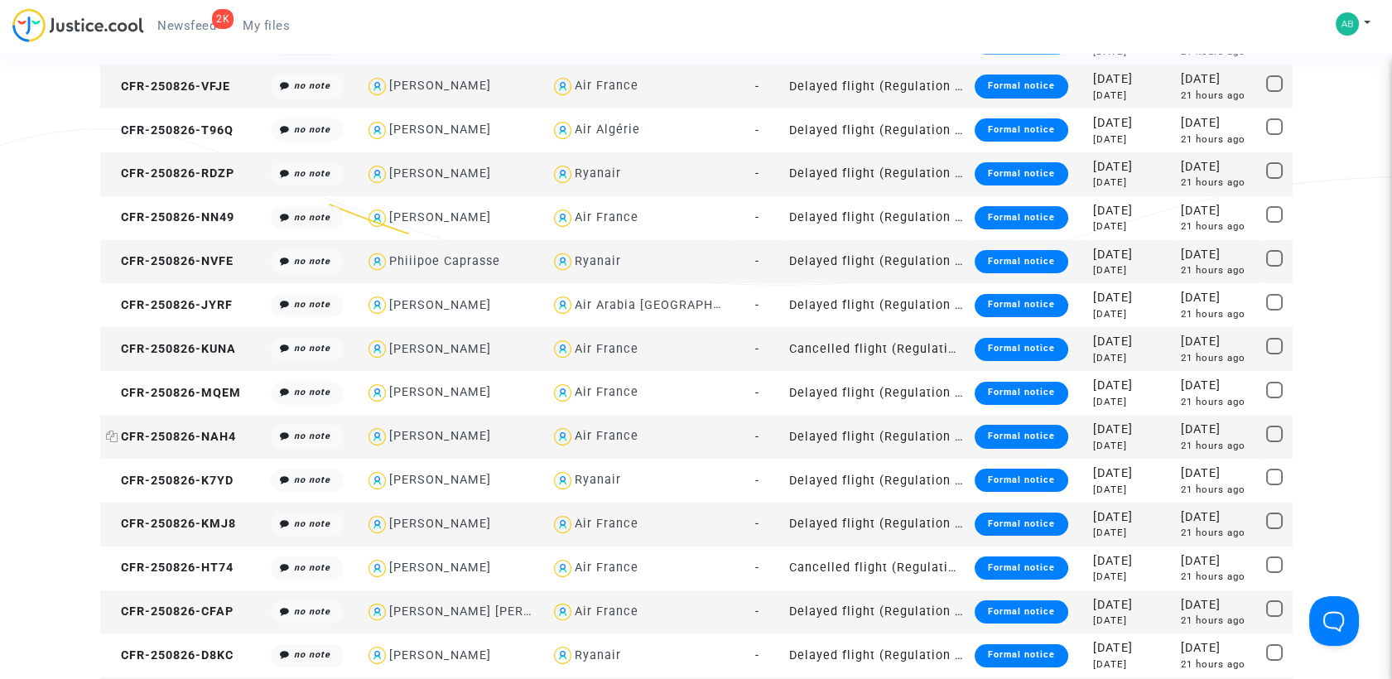
click at [189, 436] on span "CFR-250826-NAH4" at bounding box center [171, 437] width 130 height 14
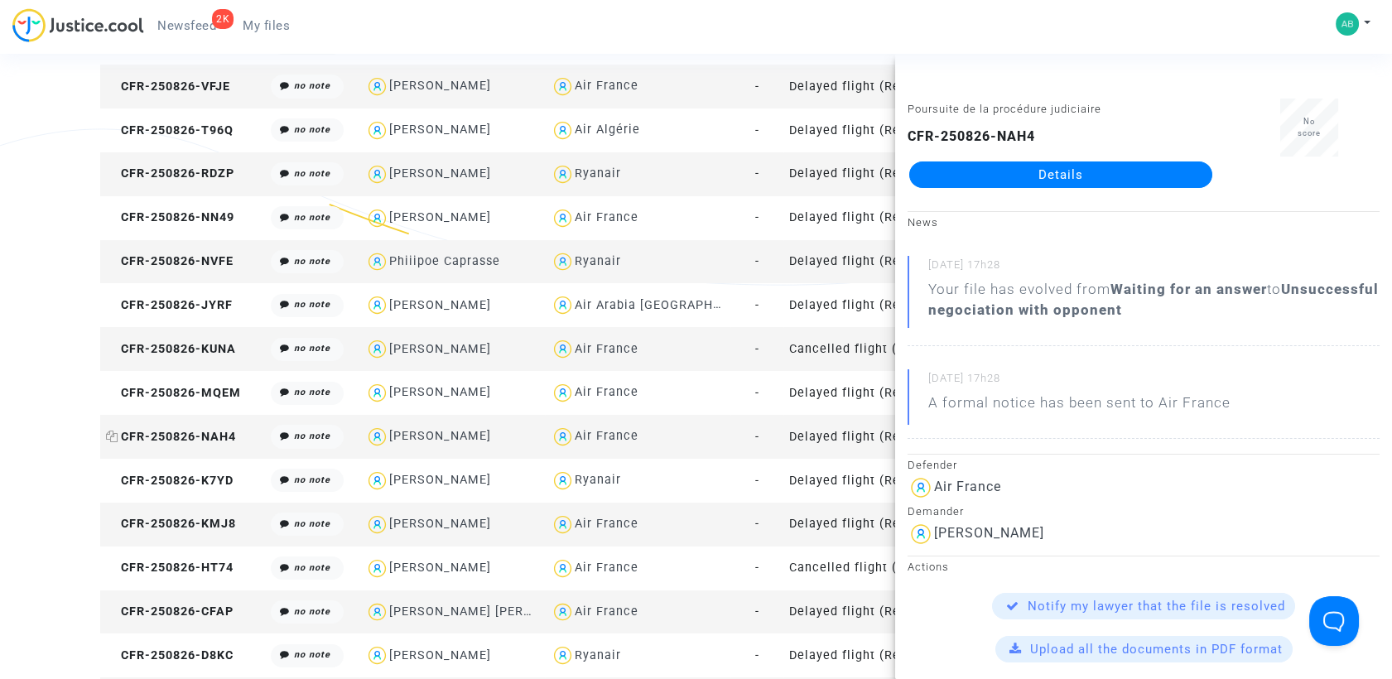
click at [108, 434] on icon at bounding box center [112, 437] width 12 height 12
click at [166, 430] on span "CFR-250826-NAH4" at bounding box center [171, 437] width 130 height 14
click at [961, 176] on link "Details" at bounding box center [1060, 174] width 303 height 26
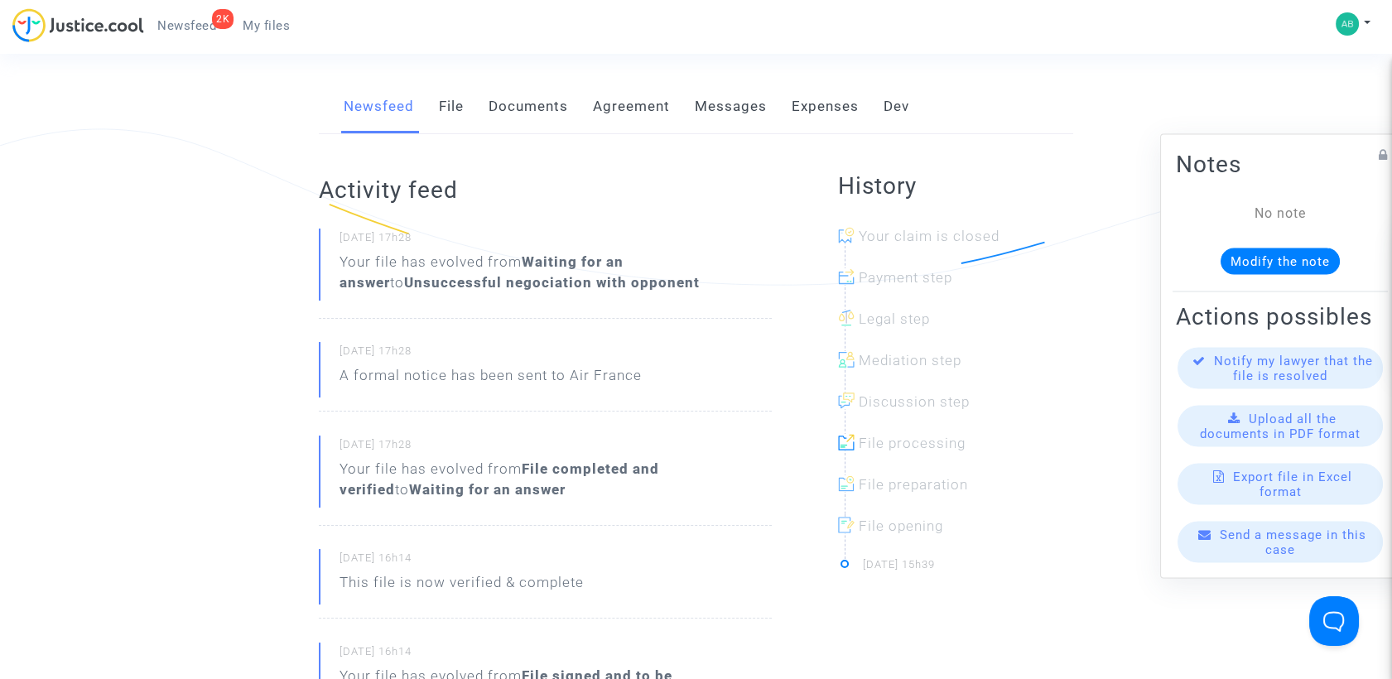
click at [725, 123] on link "Messages" at bounding box center [731, 106] width 72 height 55
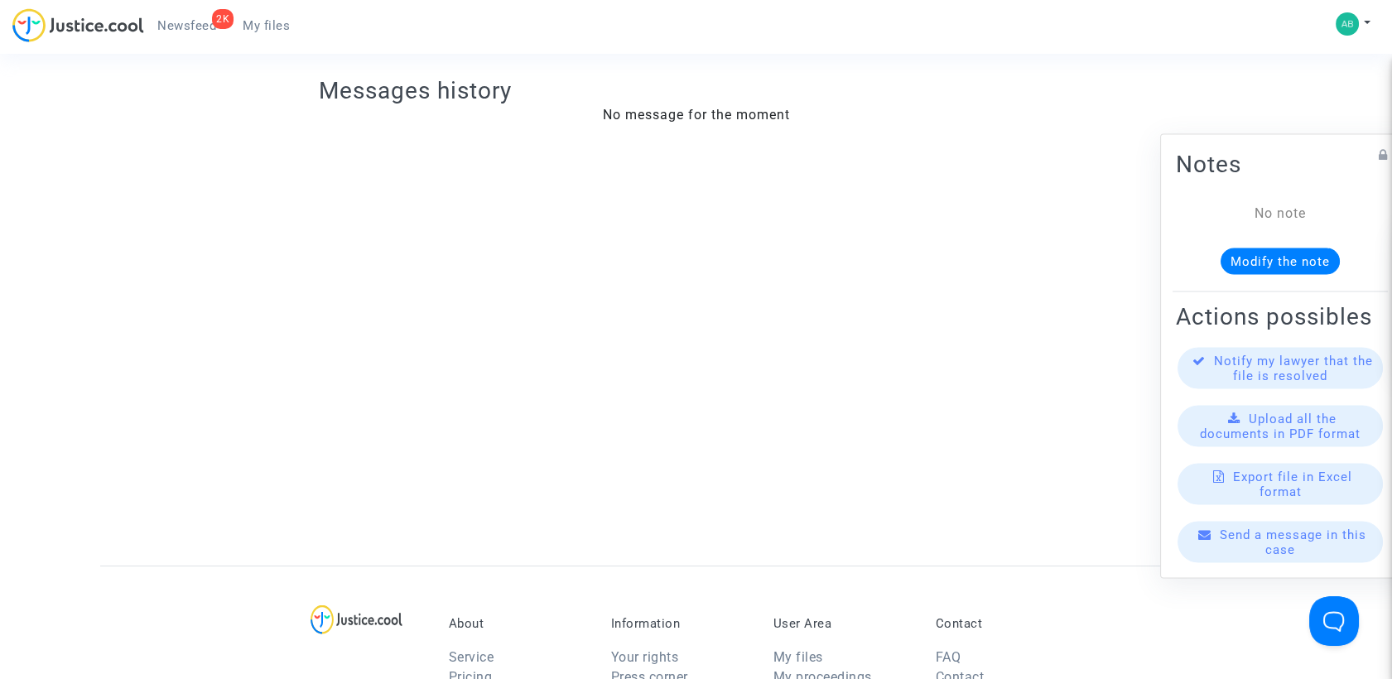
scroll to position [276, 0]
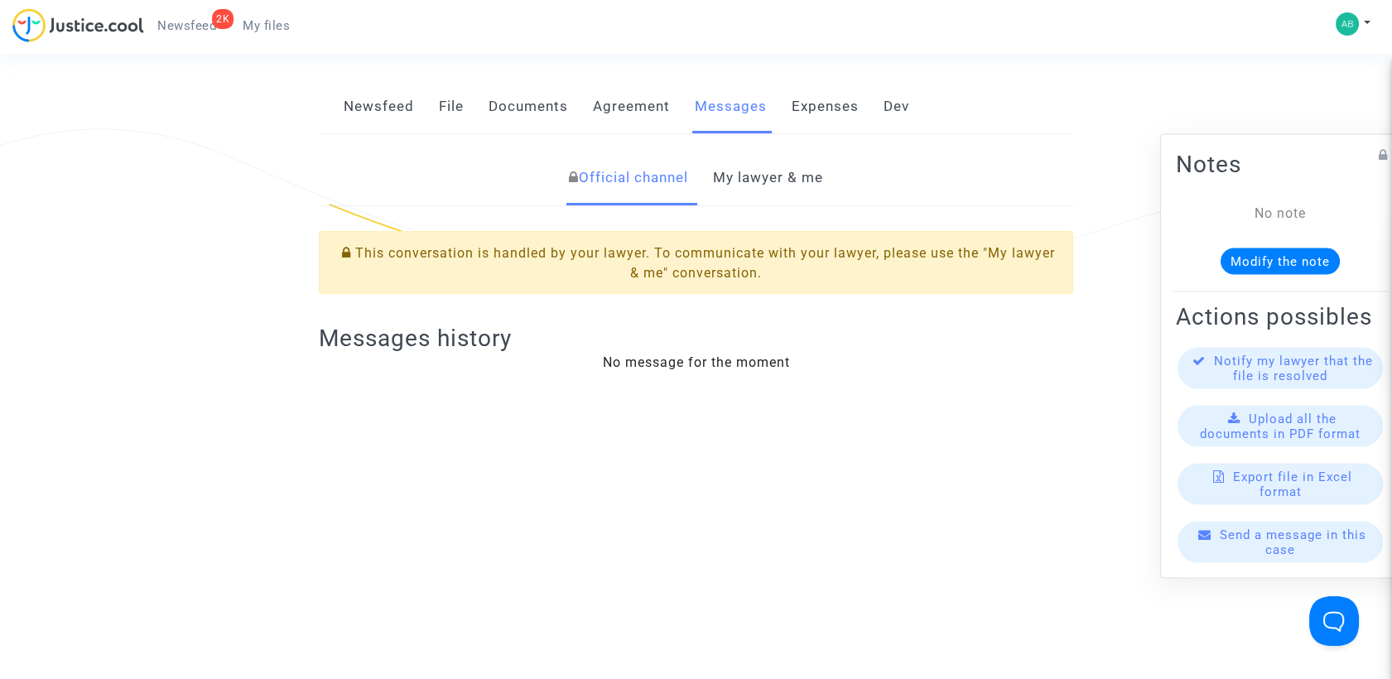
click at [764, 205] on link "My lawyer & me" at bounding box center [768, 178] width 110 height 55
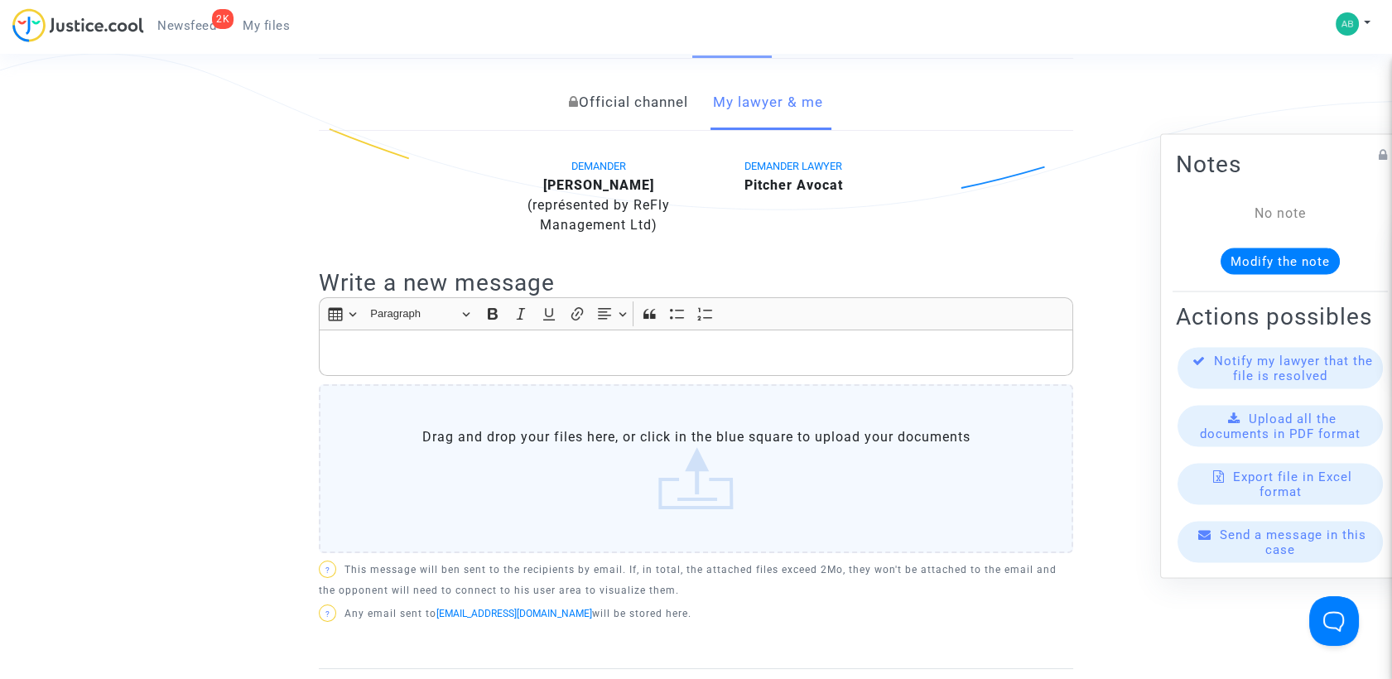
scroll to position [276, 0]
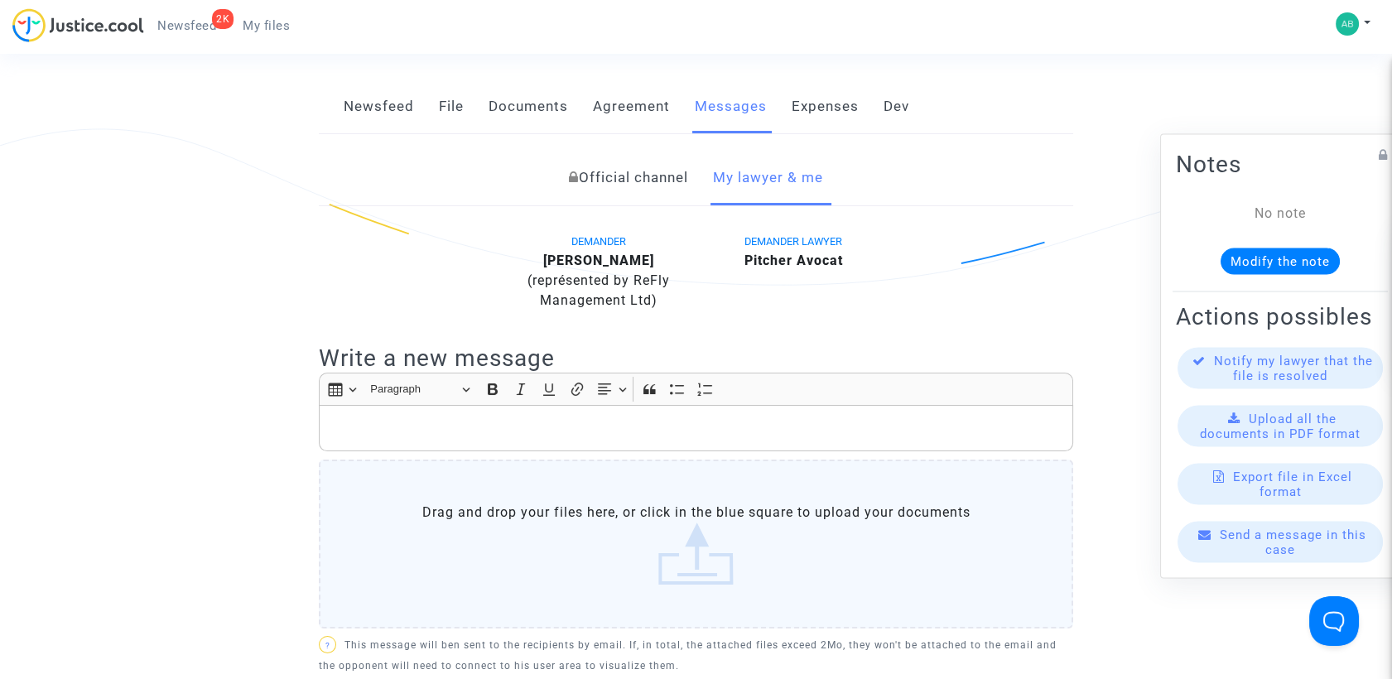
click at [452, 115] on link "File" at bounding box center [451, 106] width 25 height 55
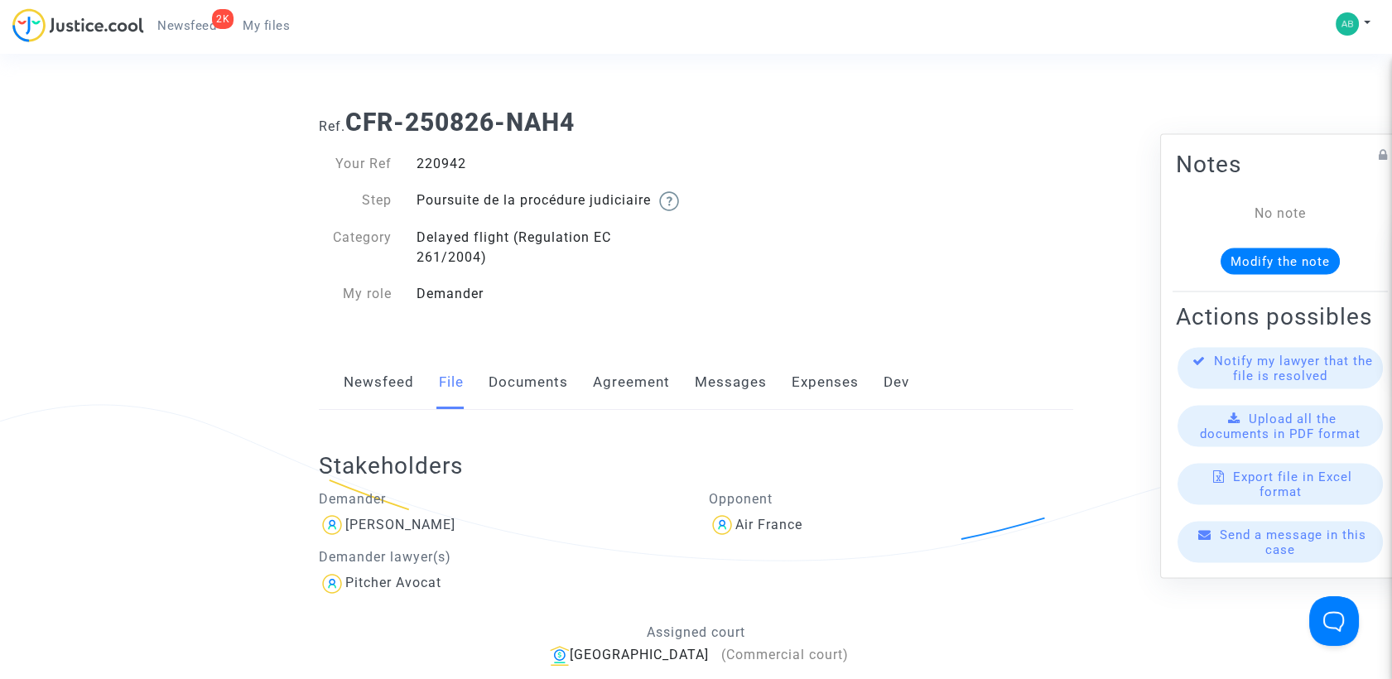
click at [257, 32] on link "My files" at bounding box center [266, 25] width 74 height 25
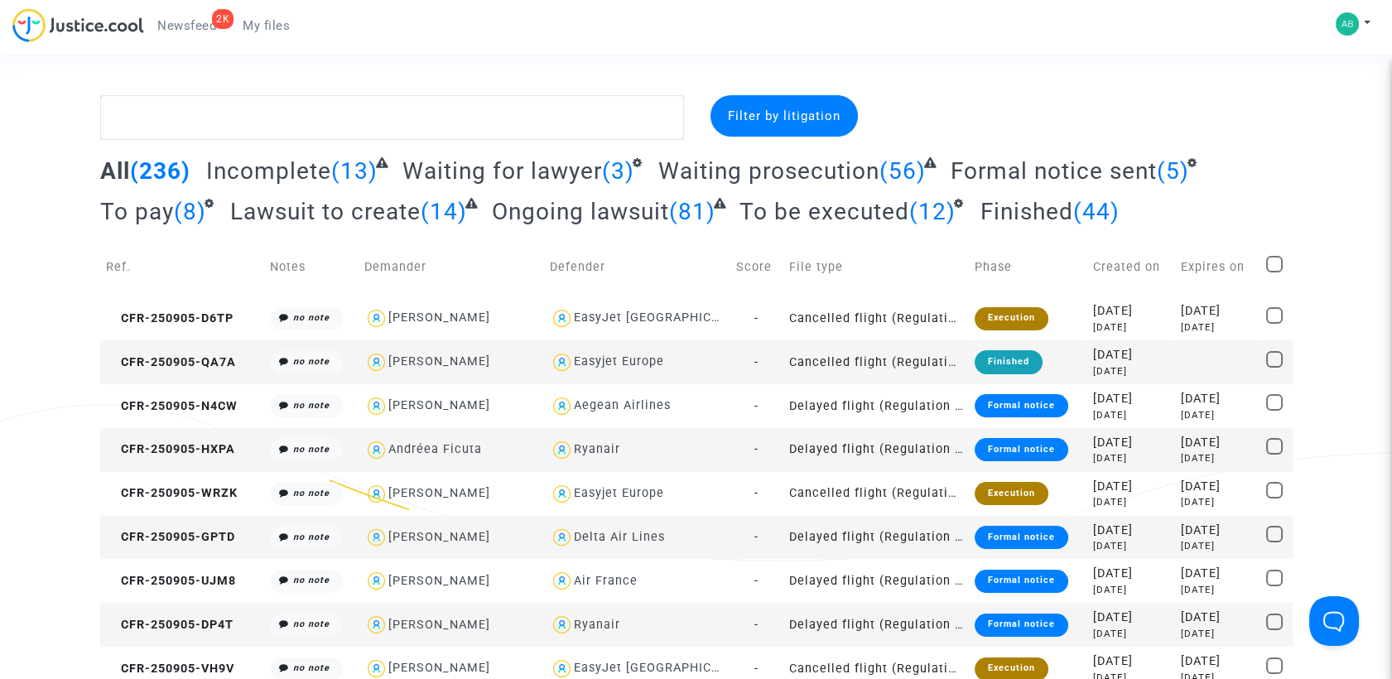
click at [795, 169] on span "Waiting prosecution" at bounding box center [768, 170] width 221 height 27
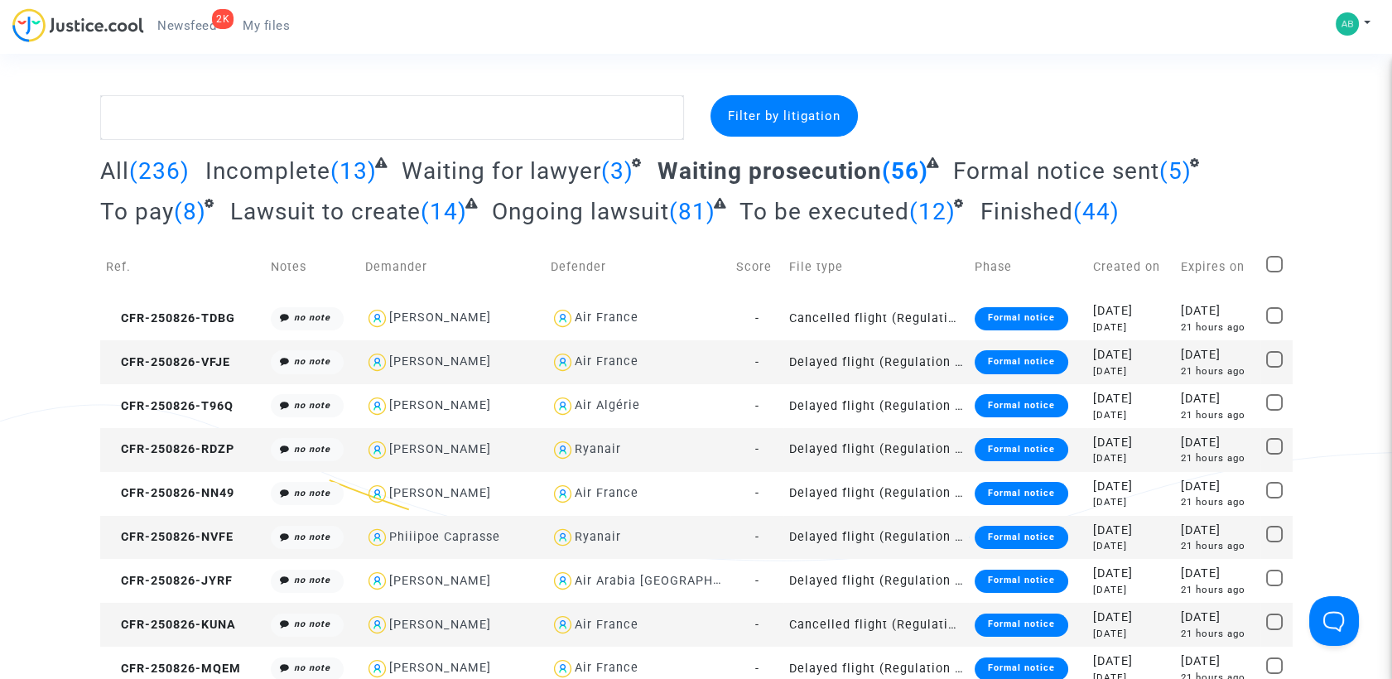
click at [753, 171] on span "Waiting prosecution" at bounding box center [770, 170] width 224 height 27
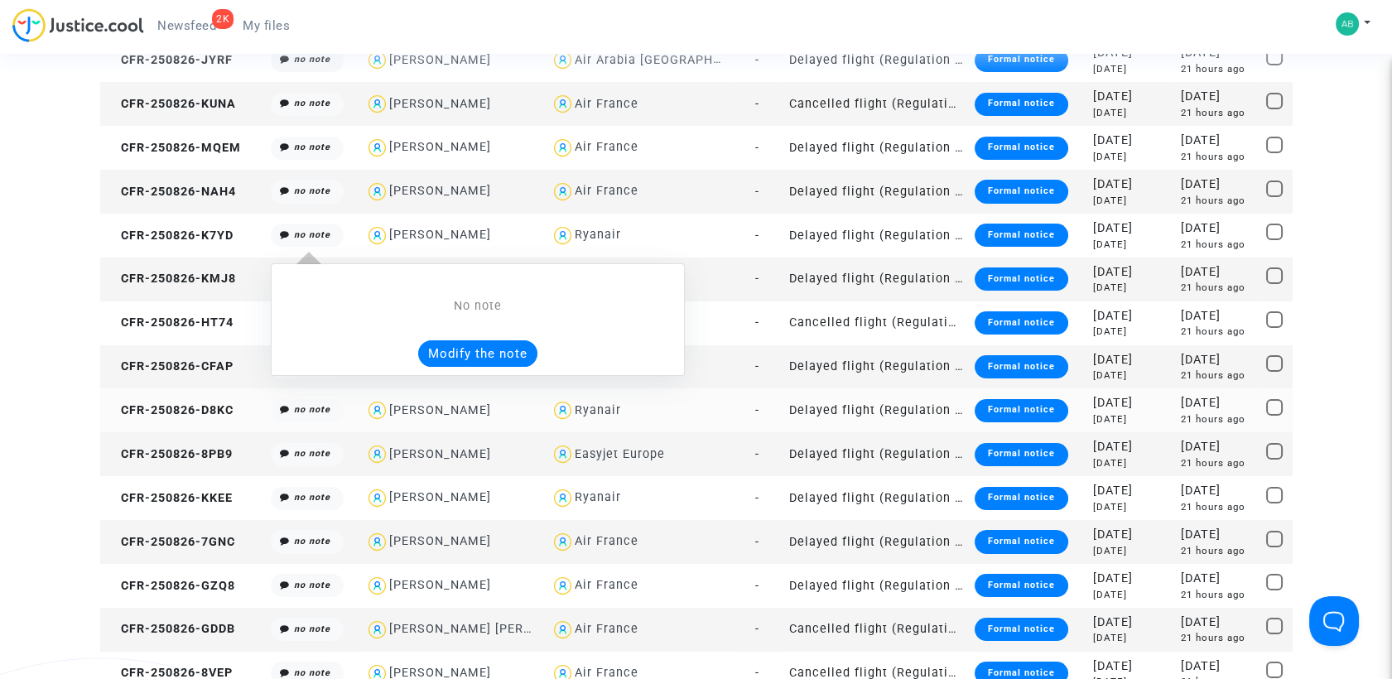
scroll to position [552, 0]
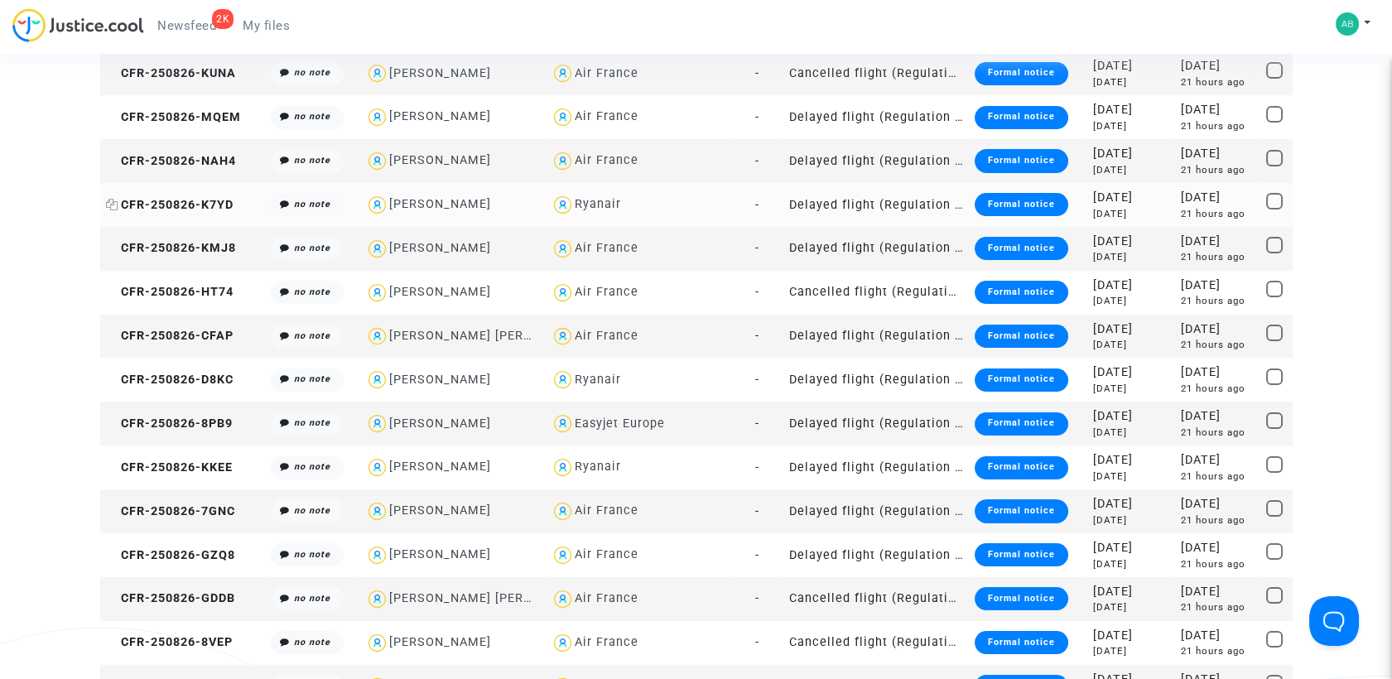
click at [109, 200] on icon at bounding box center [112, 205] width 12 height 12
click at [214, 206] on span "CFR-250826-K7YD" at bounding box center [170, 205] width 128 height 14
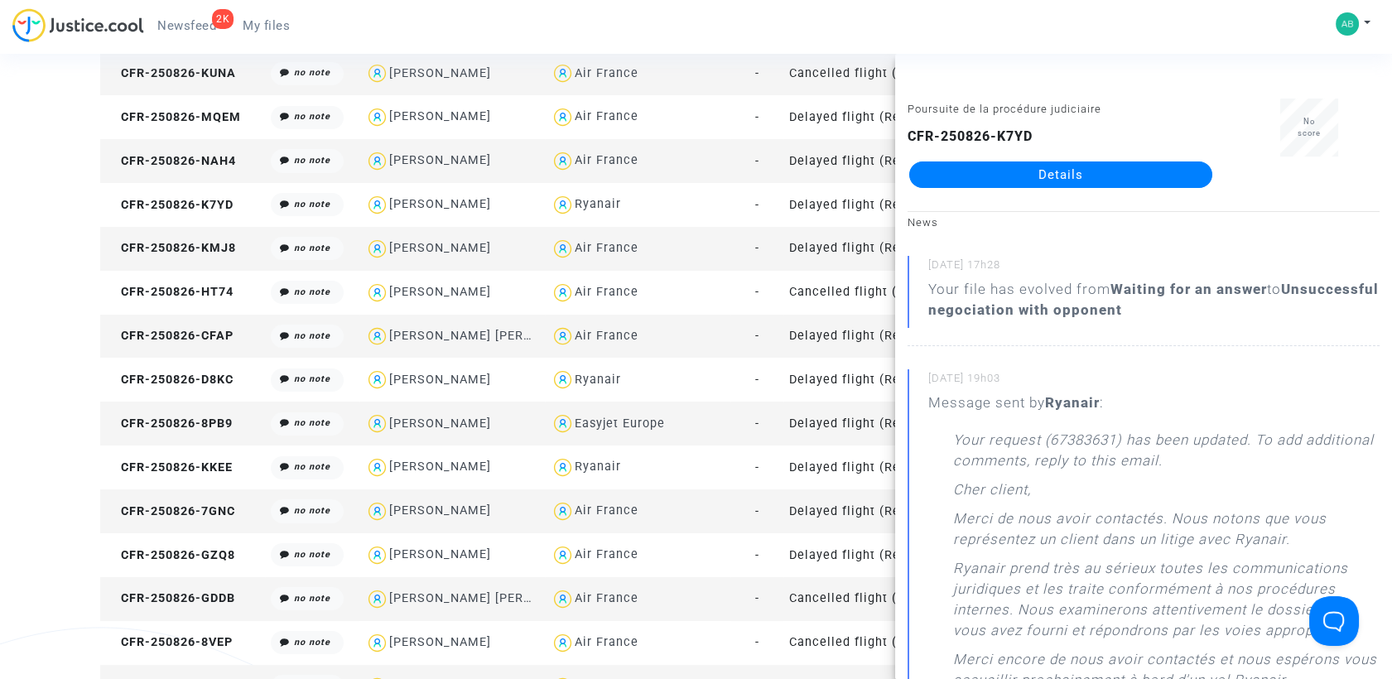
click at [976, 182] on link "Details" at bounding box center [1060, 174] width 303 height 26
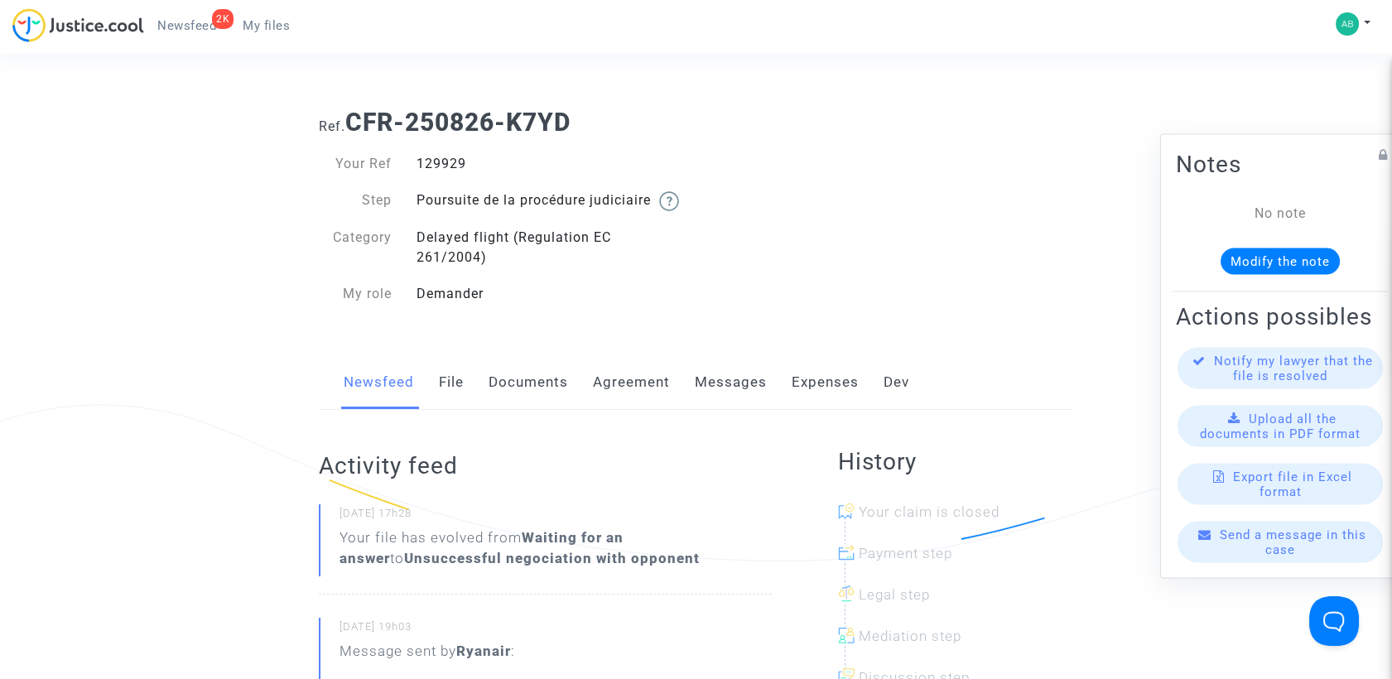
click at [750, 401] on link "Messages" at bounding box center [731, 382] width 72 height 55
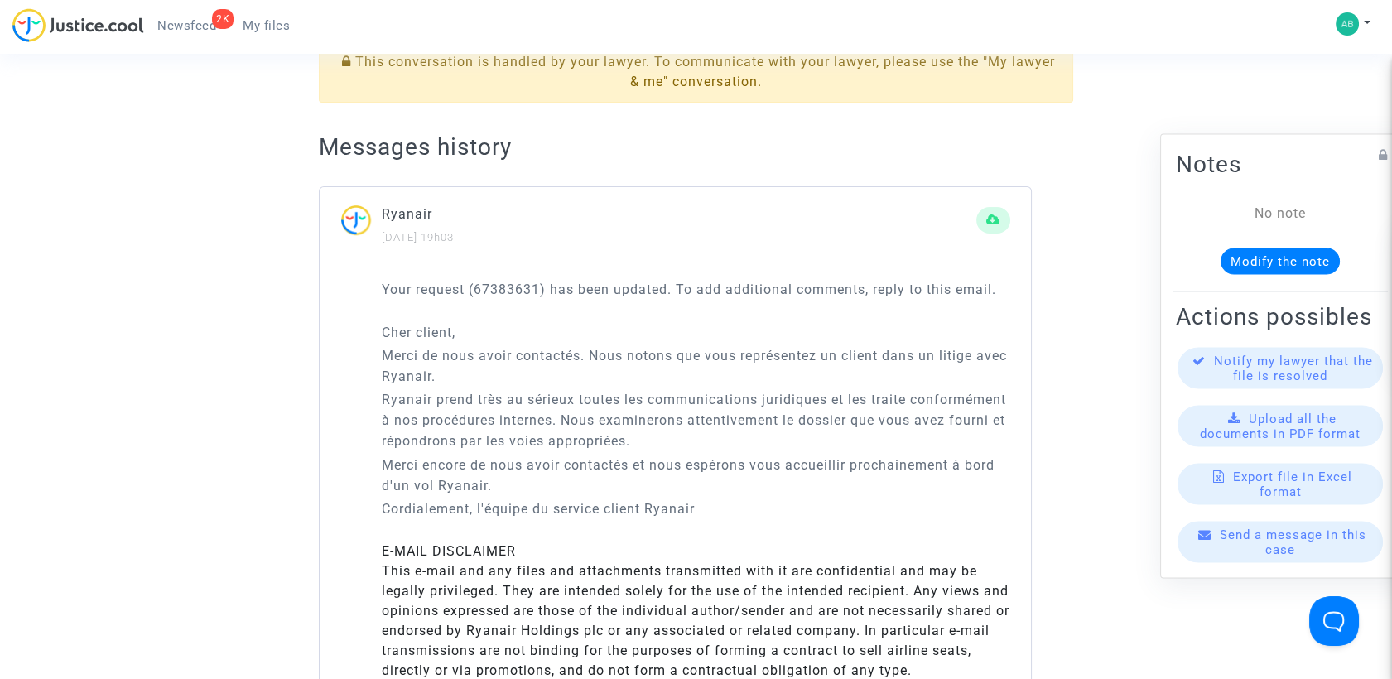
scroll to position [460, 0]
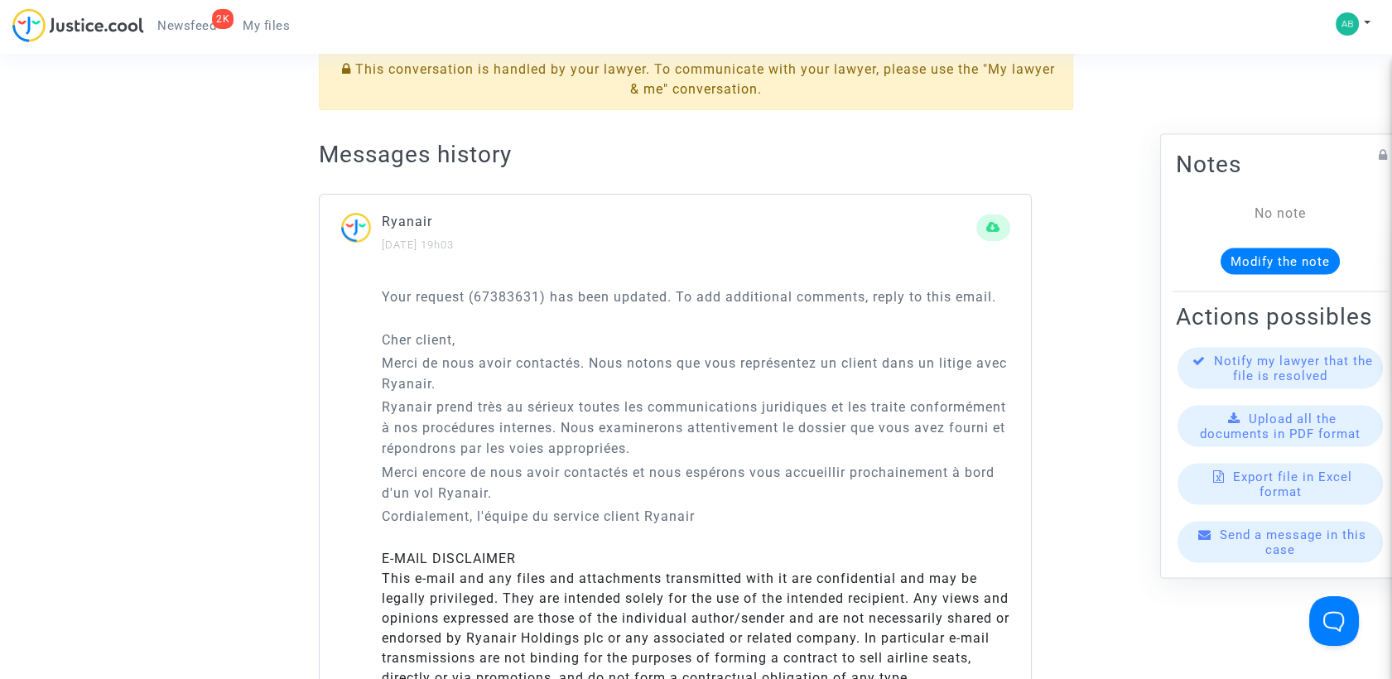
drag, startPoint x: 384, startPoint y: 346, endPoint x: 716, endPoint y: 553, distance: 391.3
click at [716, 553] on div "Your request (67383631) has been updated. To add additional comments, reply to …" at bounding box center [675, 667] width 711 height 801
copy div "Your request (67383631) has been updated. To add additional comments, reply to …"
drag, startPoint x: 735, startPoint y: 182, endPoint x: 735, endPoint y: 195, distance: 13.2
click at [735, 169] on h2 "Messages history" at bounding box center [696, 154] width 754 height 29
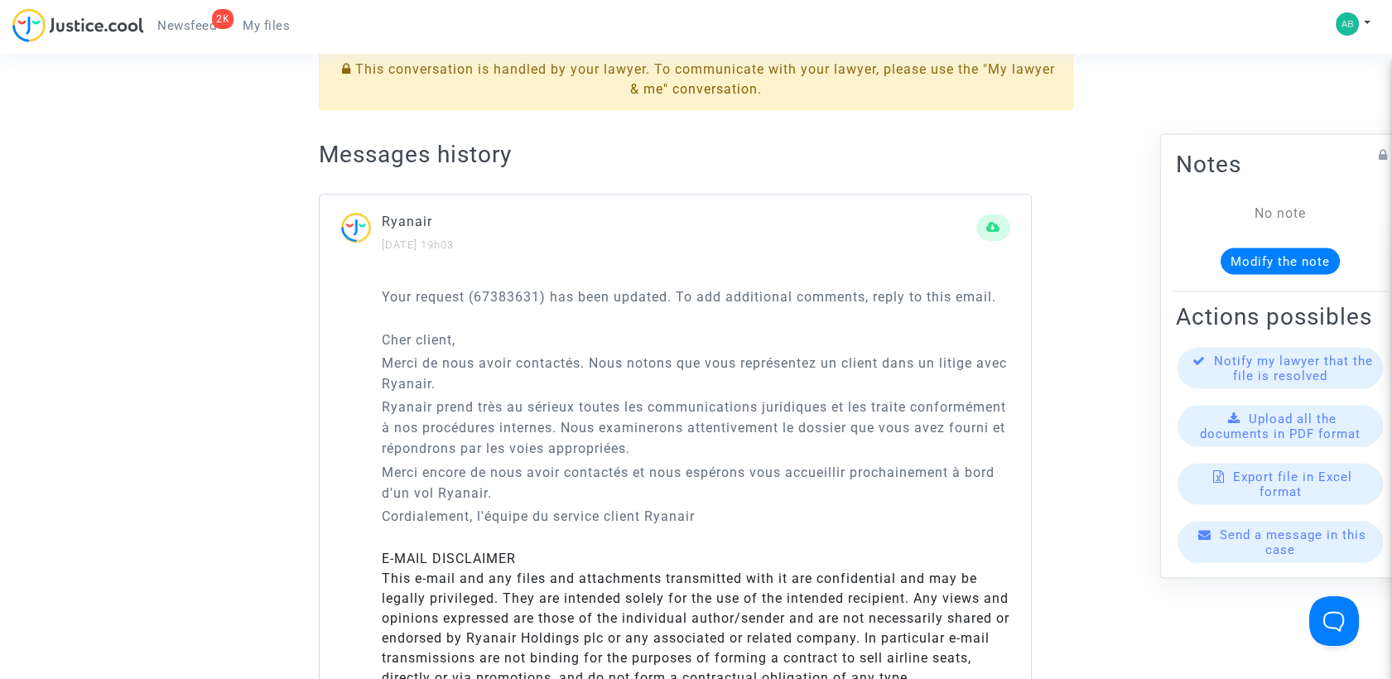
scroll to position [92, 0]
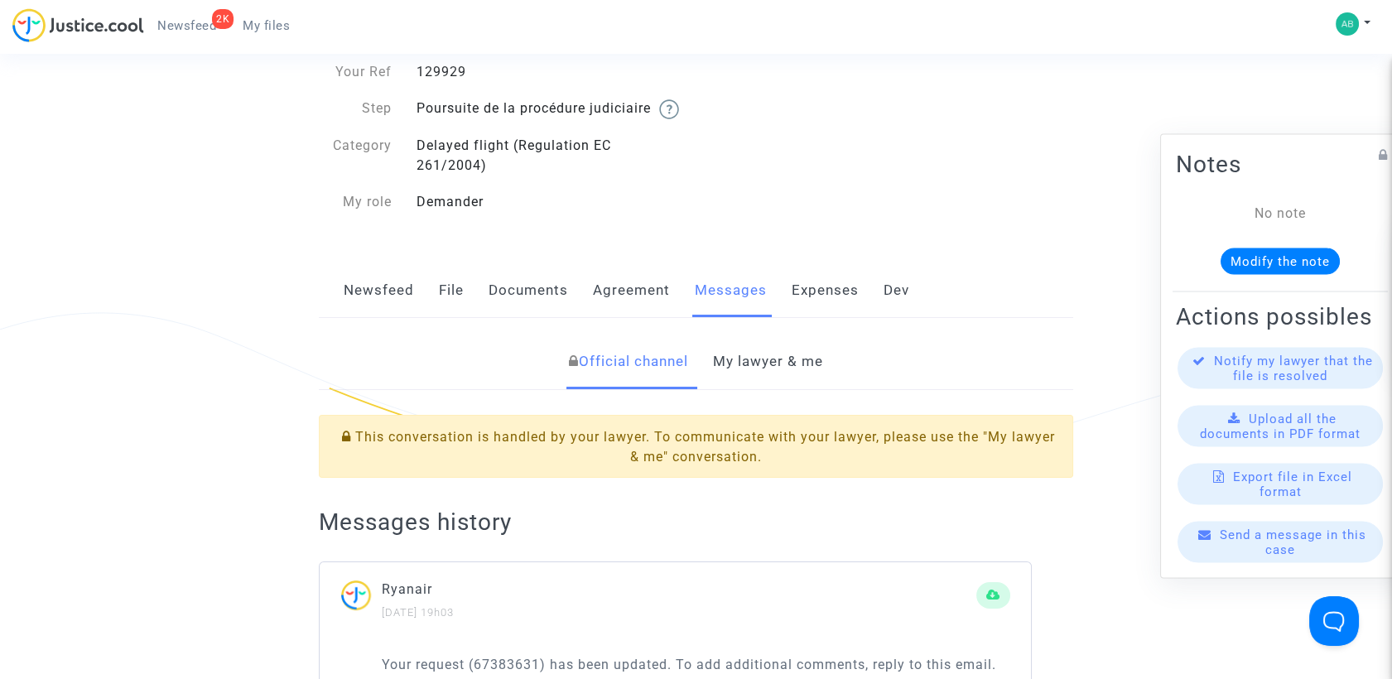
click at [775, 378] on link "My lawyer & me" at bounding box center [768, 362] width 110 height 55
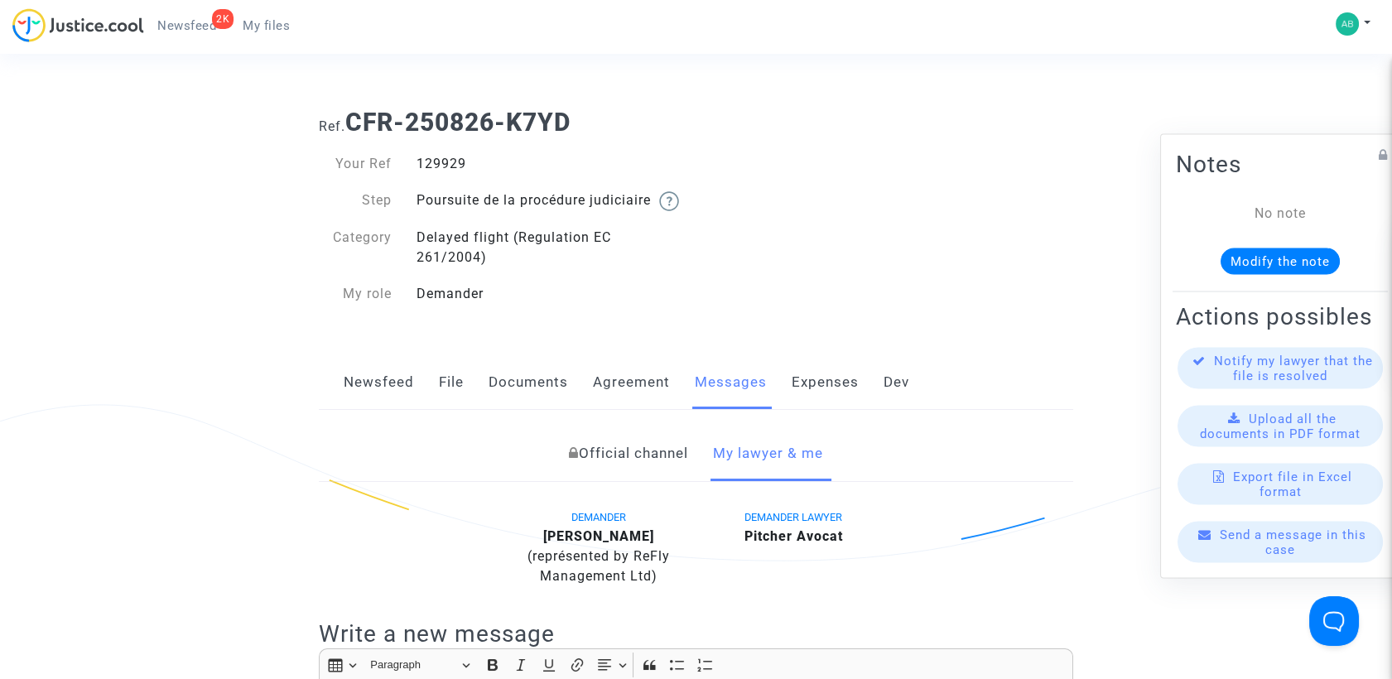
click at [446, 384] on link "File" at bounding box center [451, 382] width 25 height 55
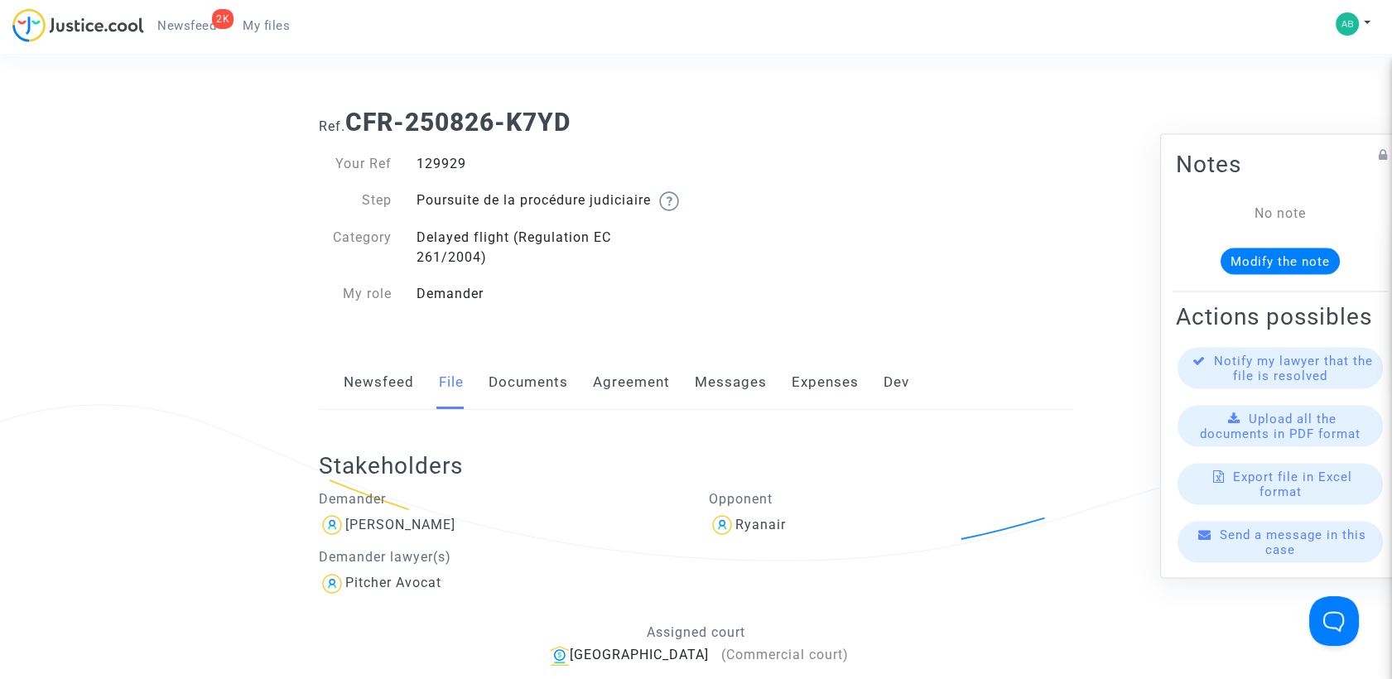
click at [285, 24] on span "My files" at bounding box center [266, 25] width 47 height 15
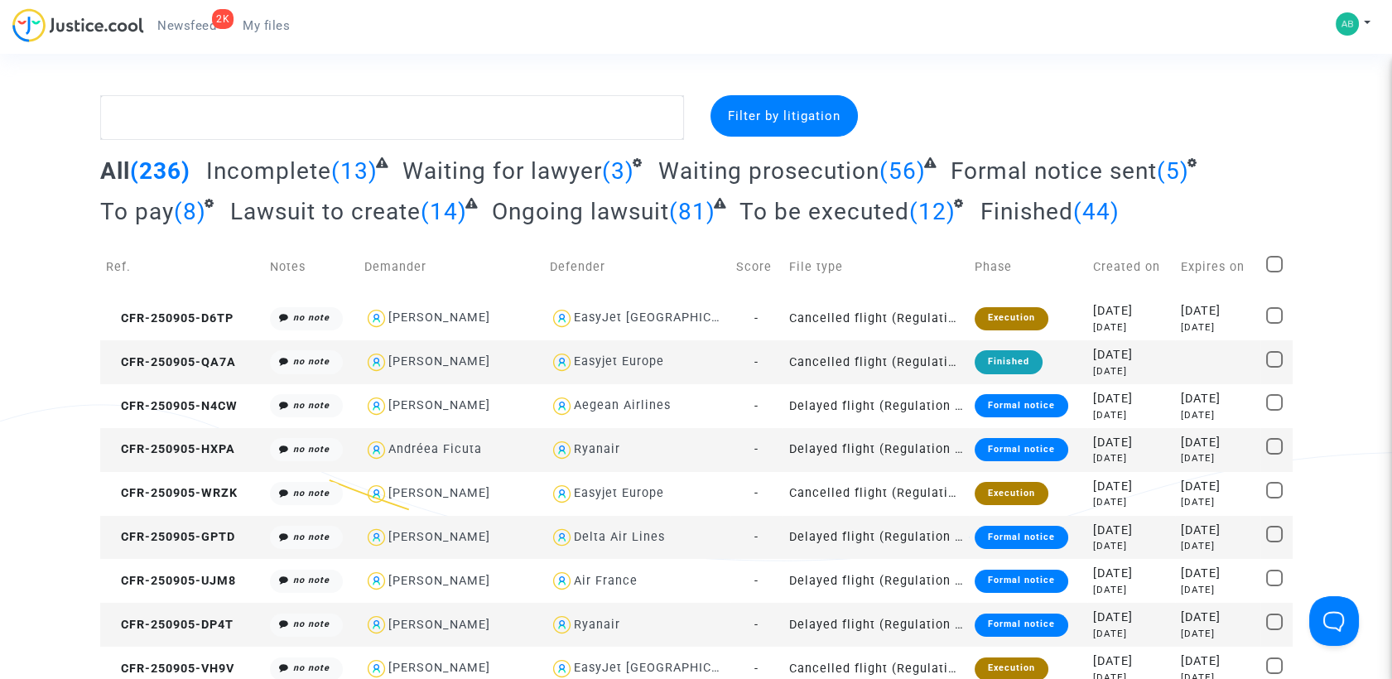
click at [840, 173] on span "Waiting prosecution" at bounding box center [768, 170] width 221 height 27
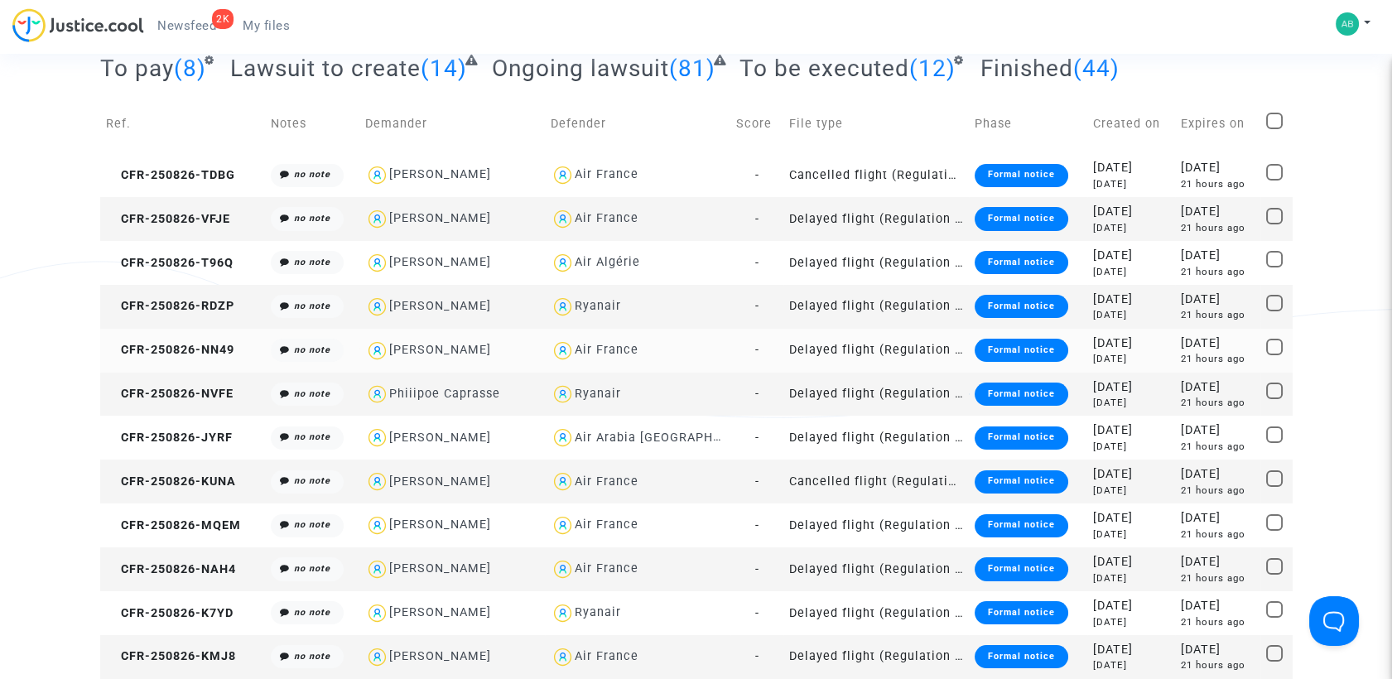
scroll to position [276, 0]
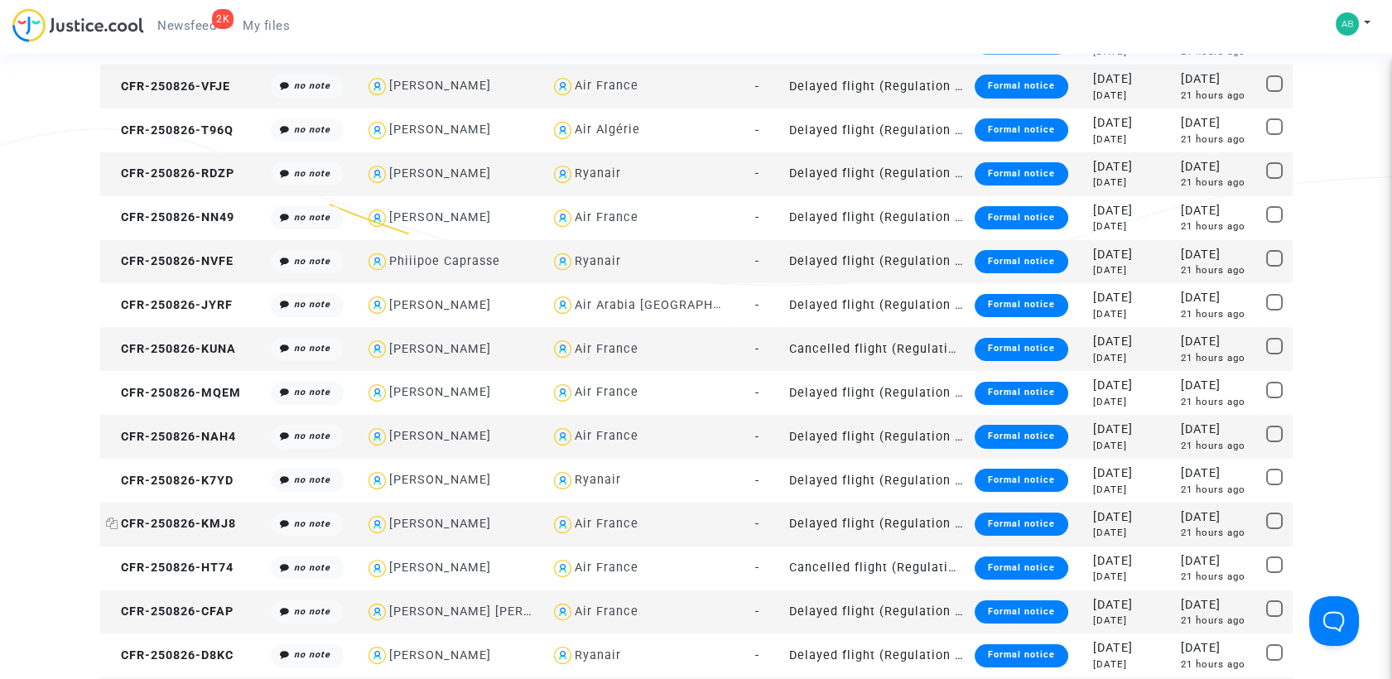
click at [113, 522] on icon at bounding box center [112, 524] width 12 height 12
click at [208, 525] on span "CFR-250826-KMJ8" at bounding box center [171, 524] width 130 height 14
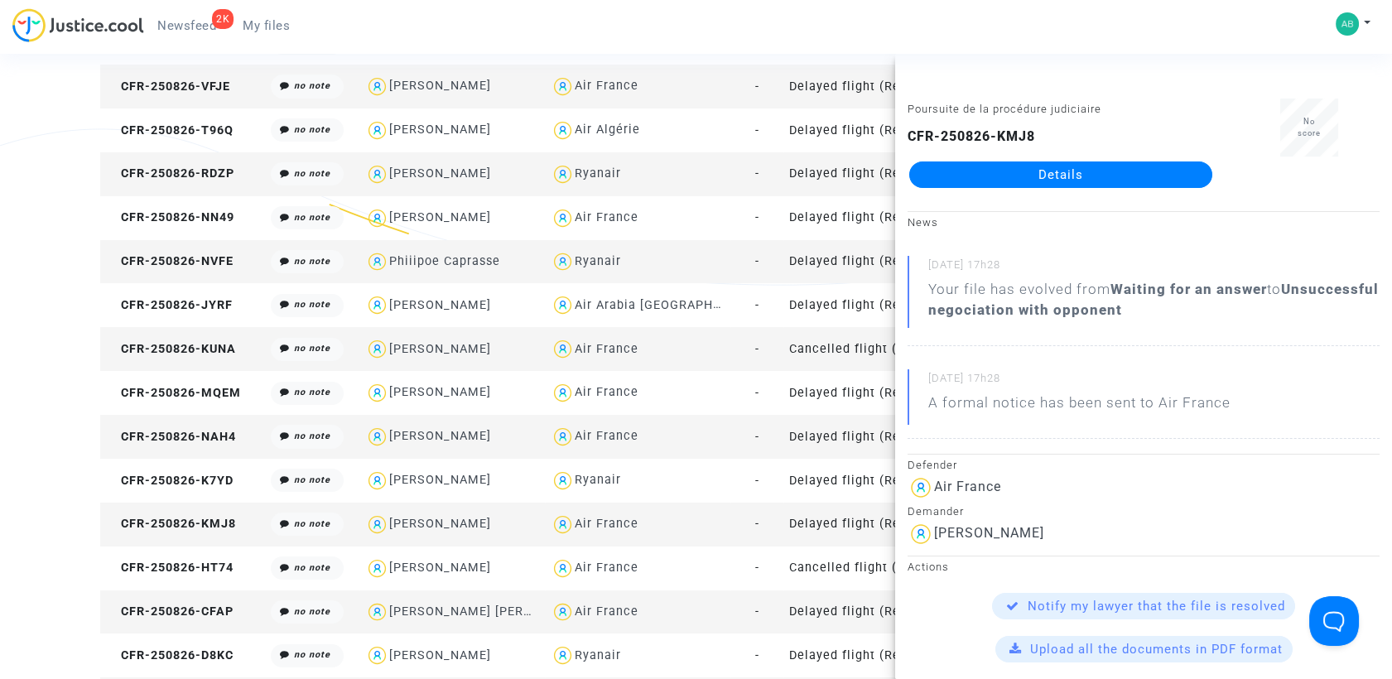
click at [955, 176] on link "Details" at bounding box center [1060, 174] width 303 height 26
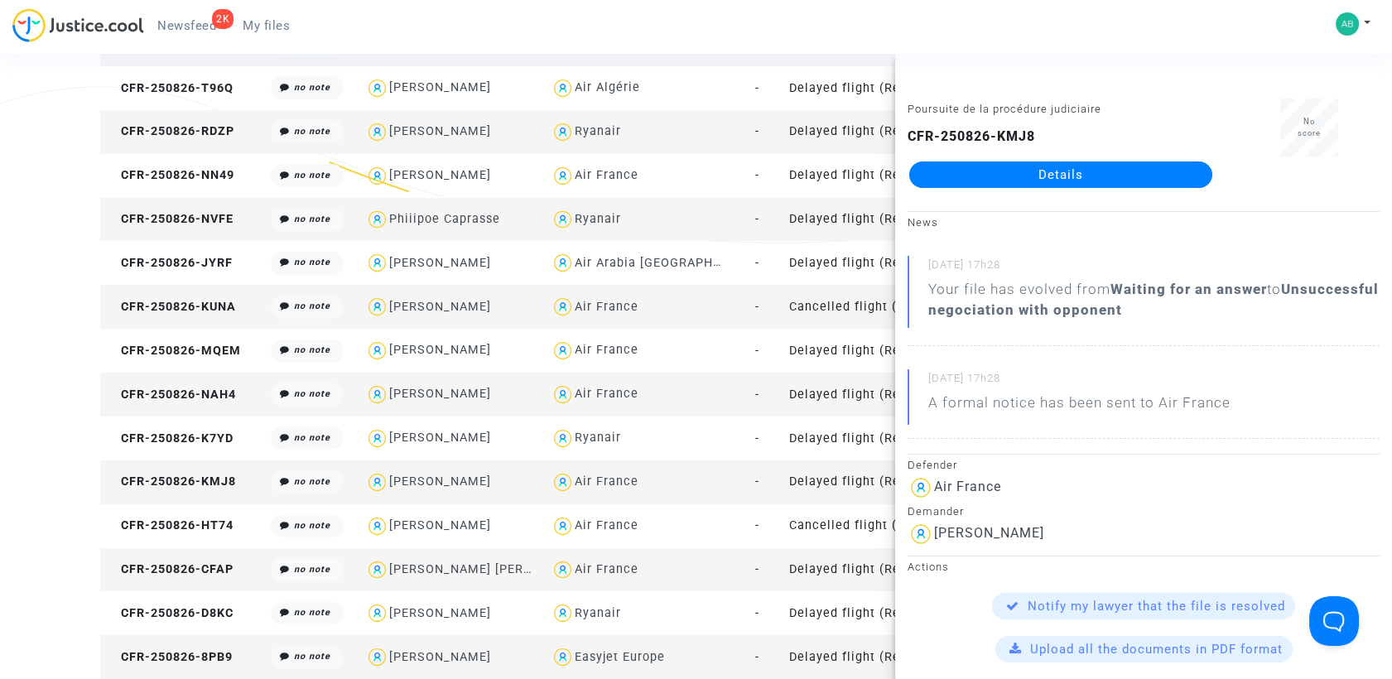
scroll to position [276, 0]
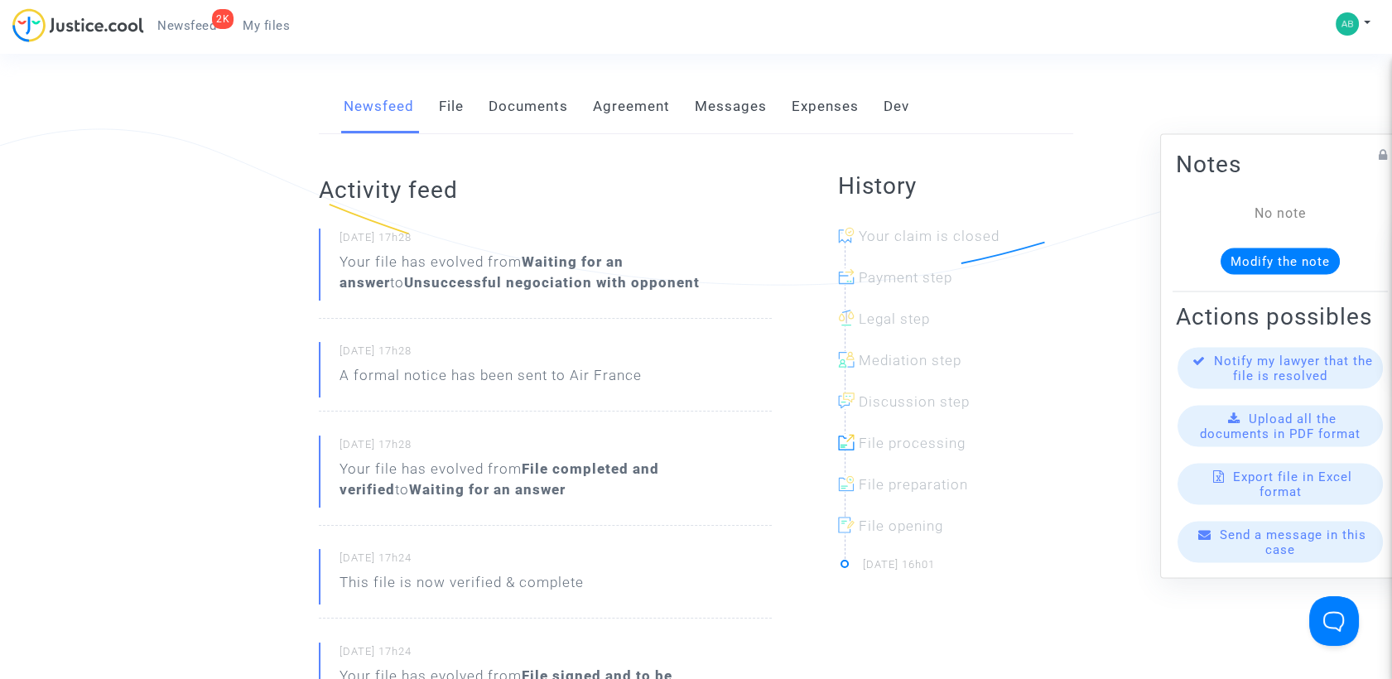
click at [748, 128] on link "Messages" at bounding box center [731, 106] width 72 height 55
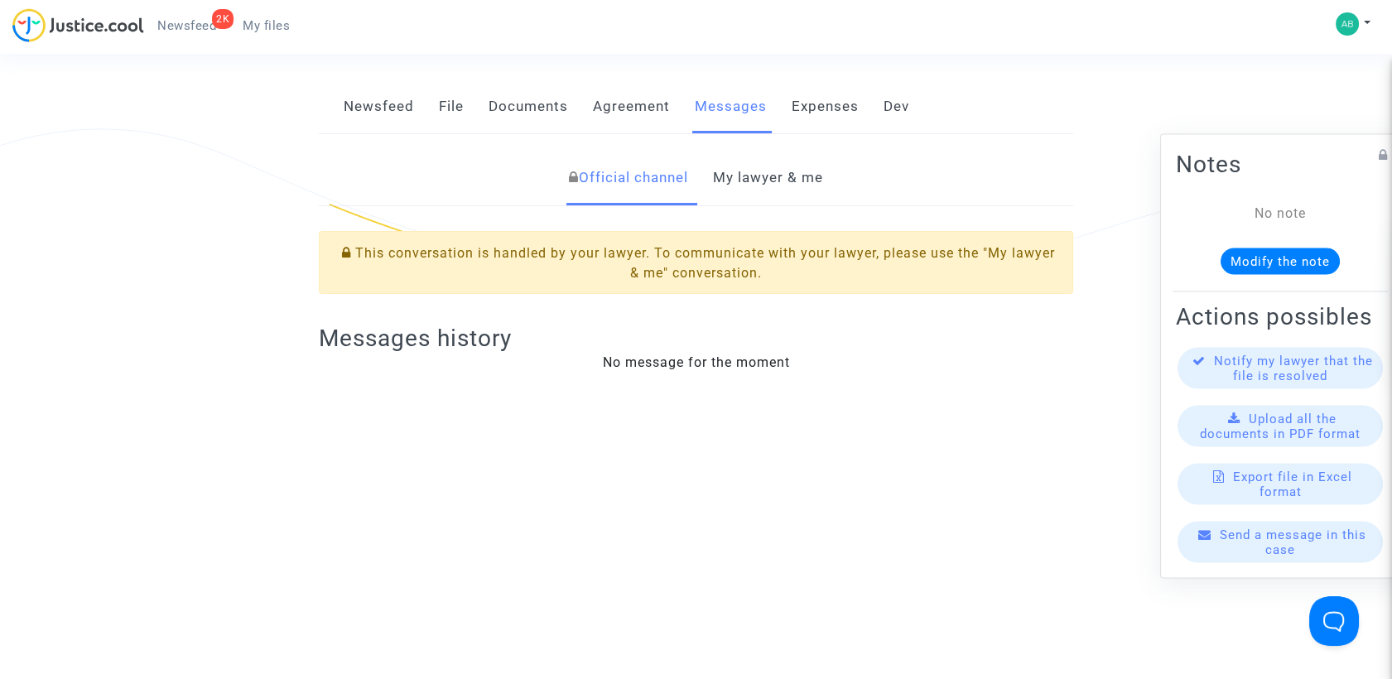
click at [802, 195] on link "My lawyer & me" at bounding box center [768, 178] width 110 height 55
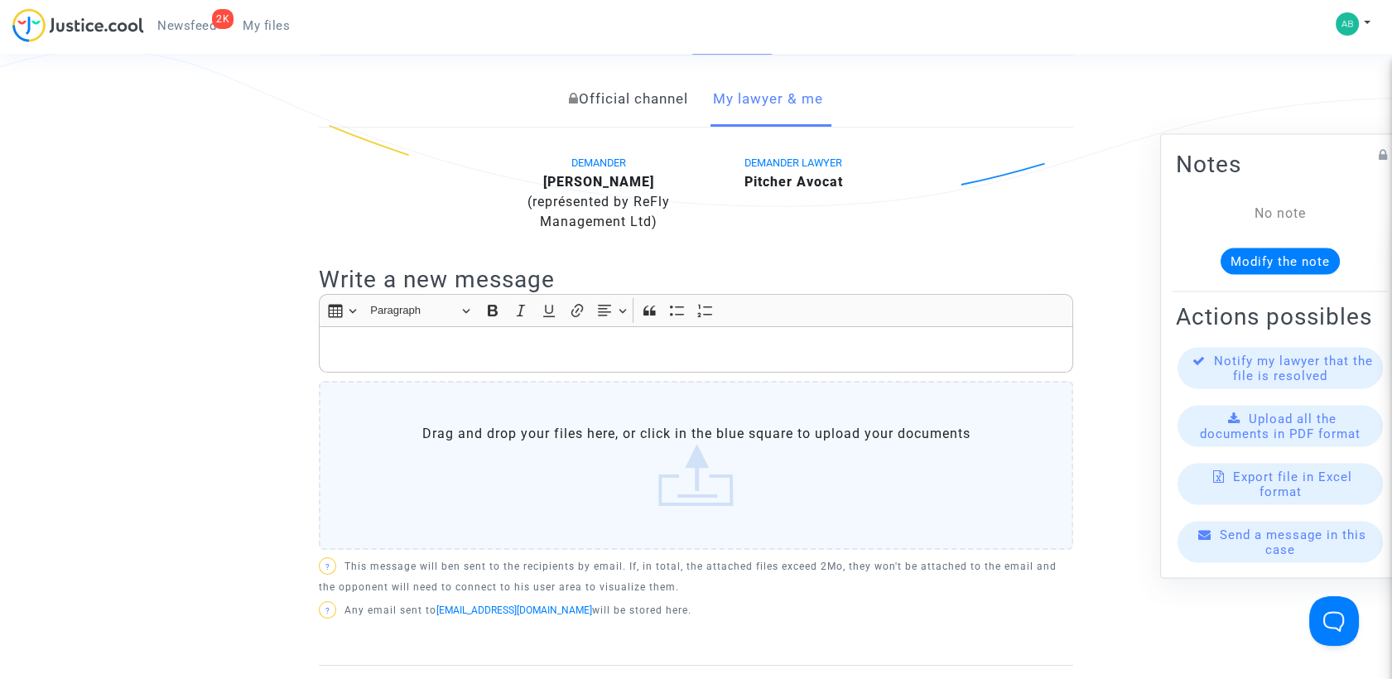
scroll to position [92, 0]
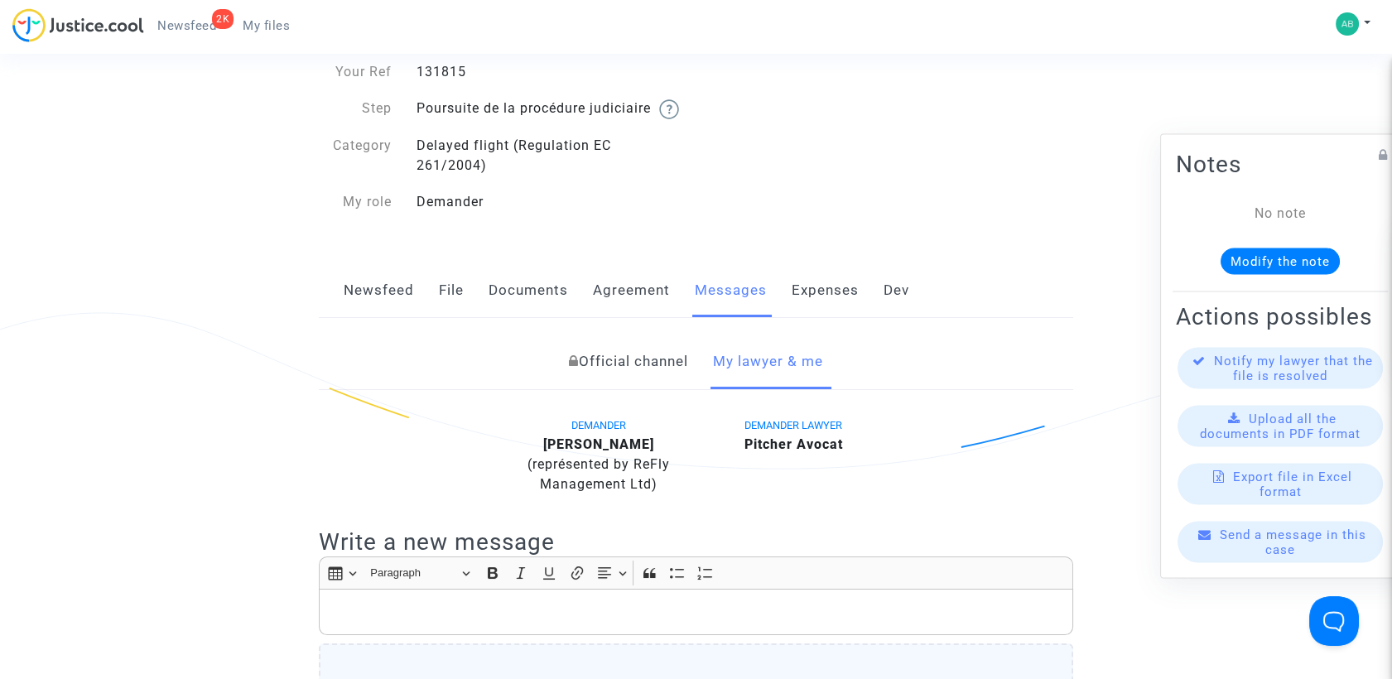
click at [458, 301] on link "File" at bounding box center [451, 290] width 25 height 55
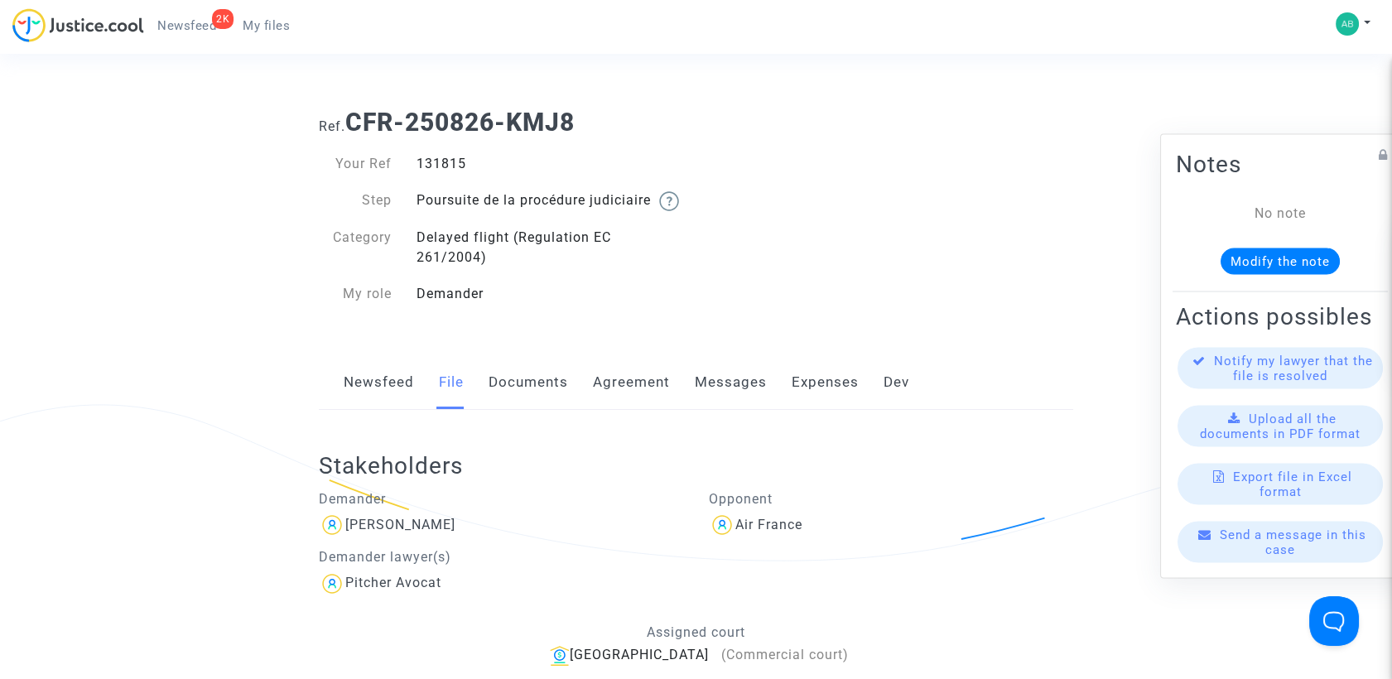
click at [255, 26] on span "My files" at bounding box center [266, 25] width 47 height 15
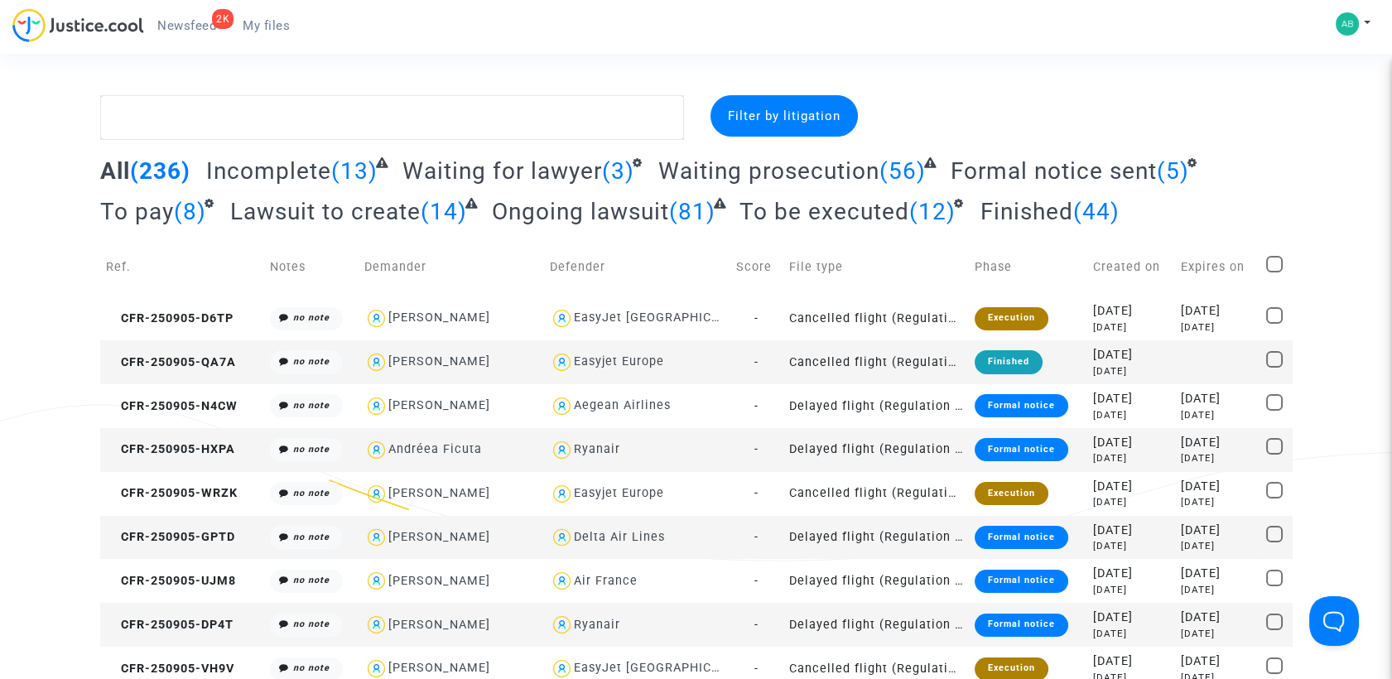
click at [737, 157] on span "Waiting prosecution" at bounding box center [768, 170] width 221 height 27
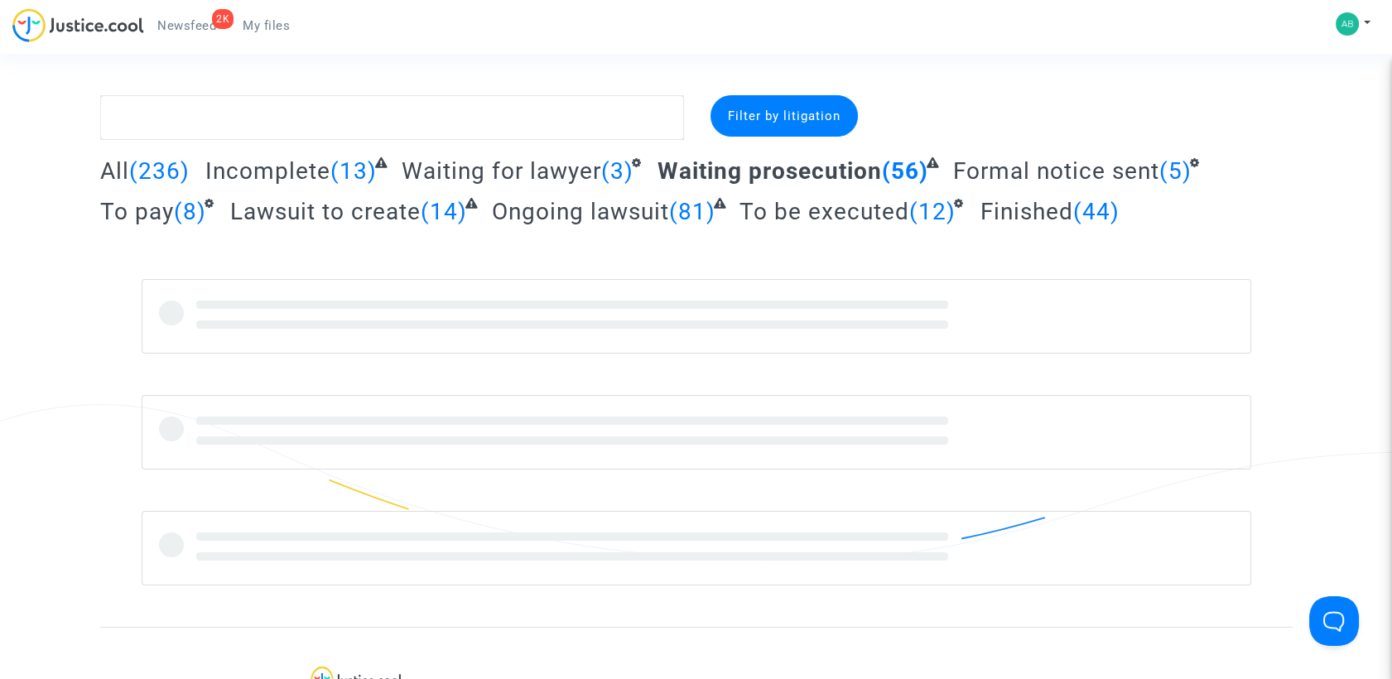
click at [732, 166] on span "Waiting prosecution" at bounding box center [770, 170] width 224 height 27
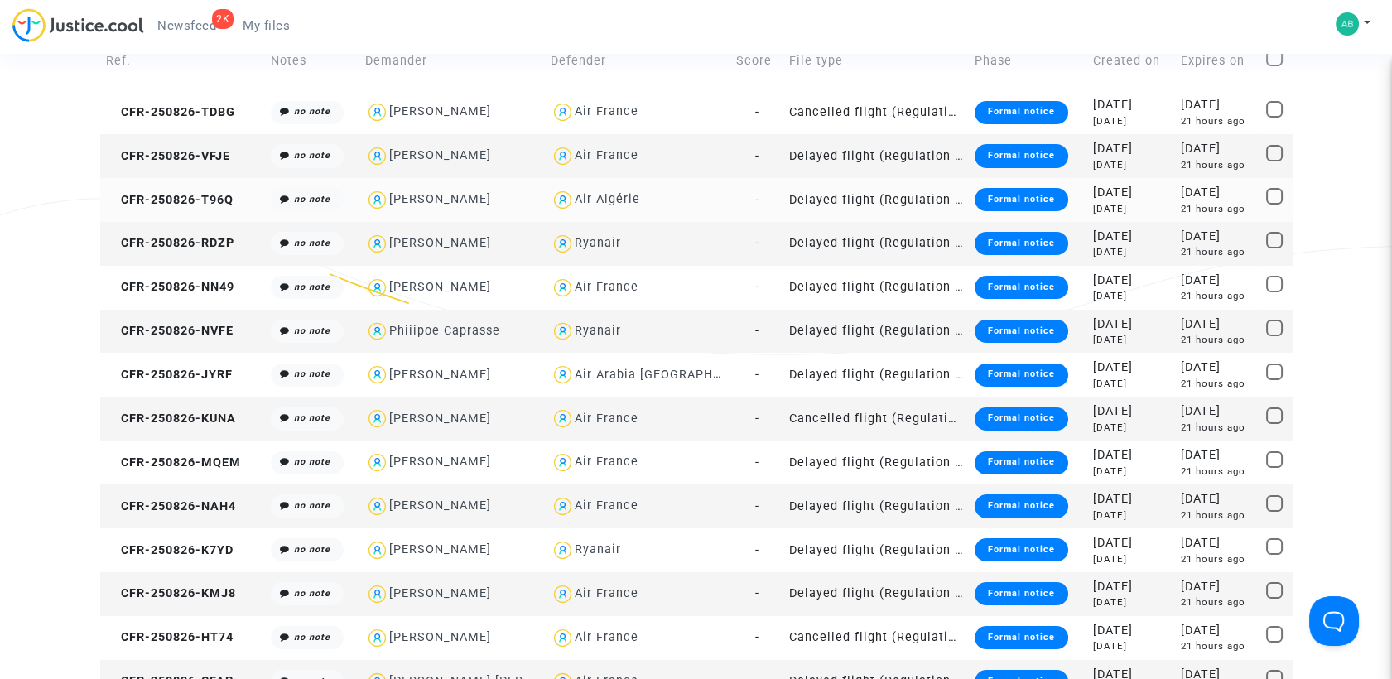
scroll to position [460, 0]
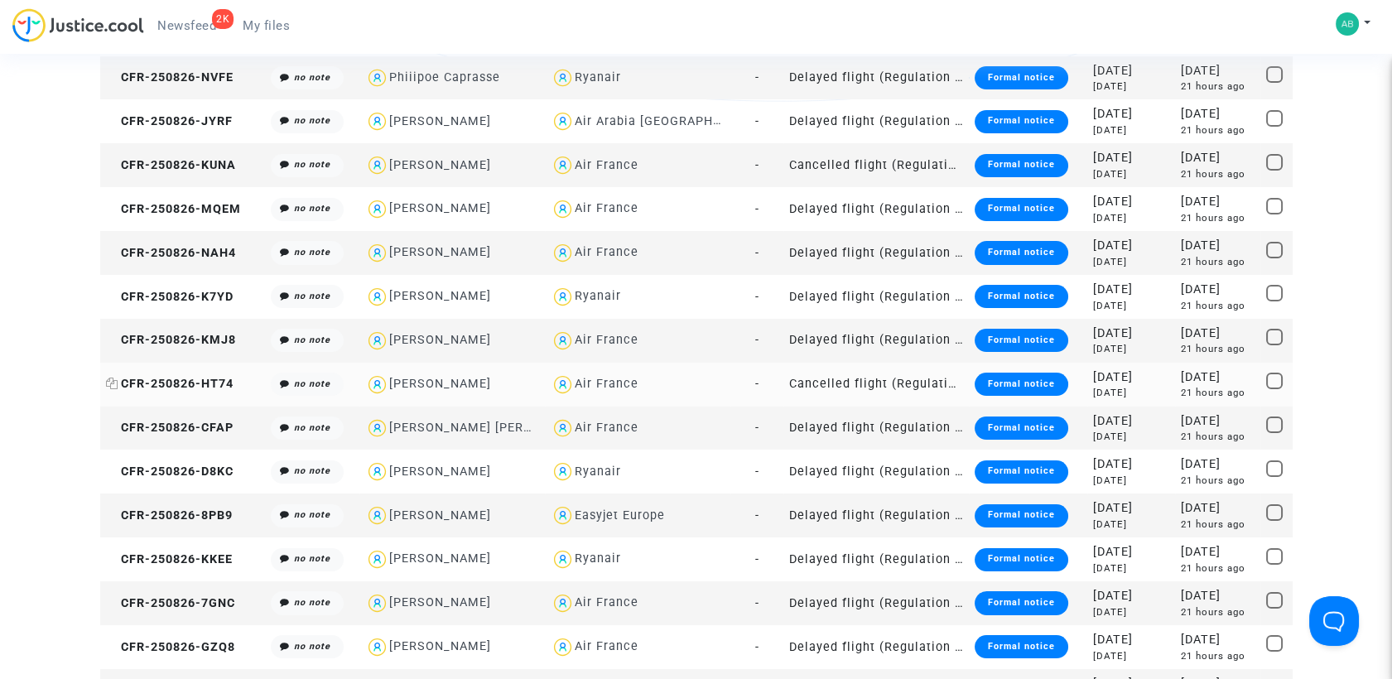
click at [113, 384] on icon at bounding box center [112, 384] width 12 height 12
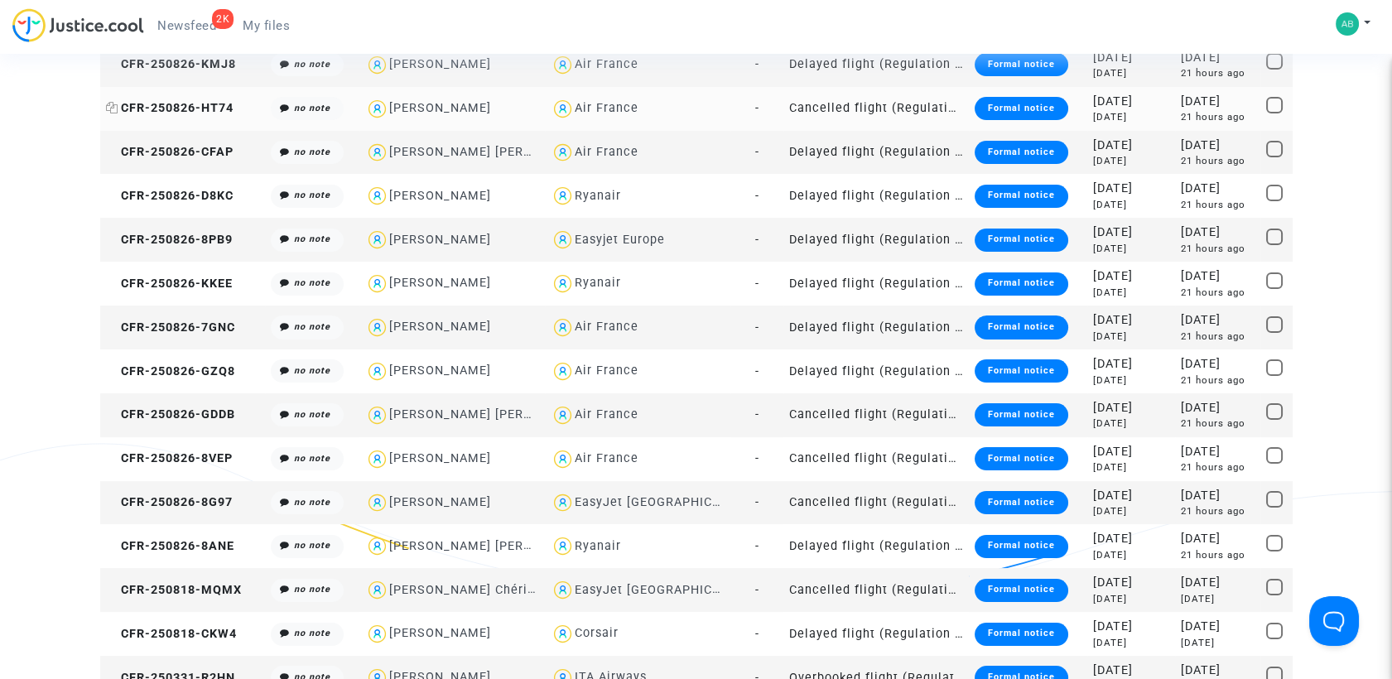
scroll to position [276, 0]
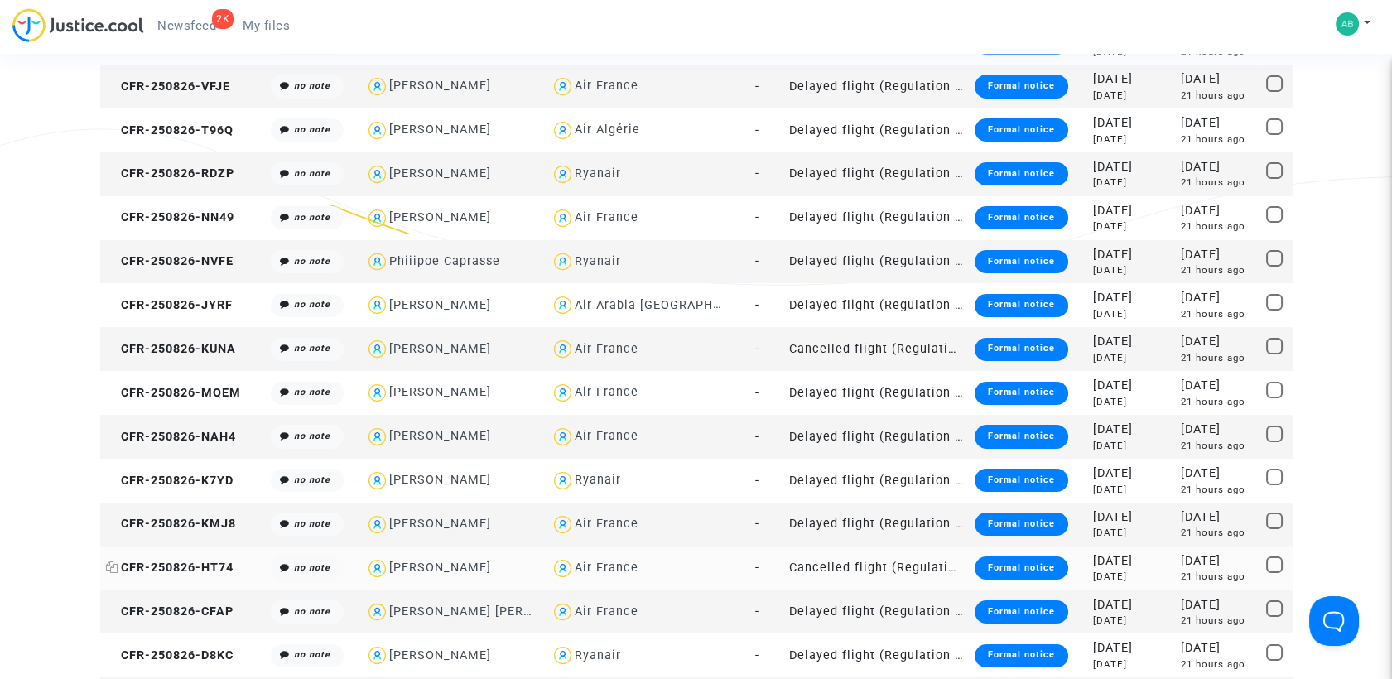
click at [117, 566] on icon at bounding box center [112, 567] width 12 height 12
click at [205, 562] on span "CFR-250826-HT74" at bounding box center [170, 568] width 128 height 14
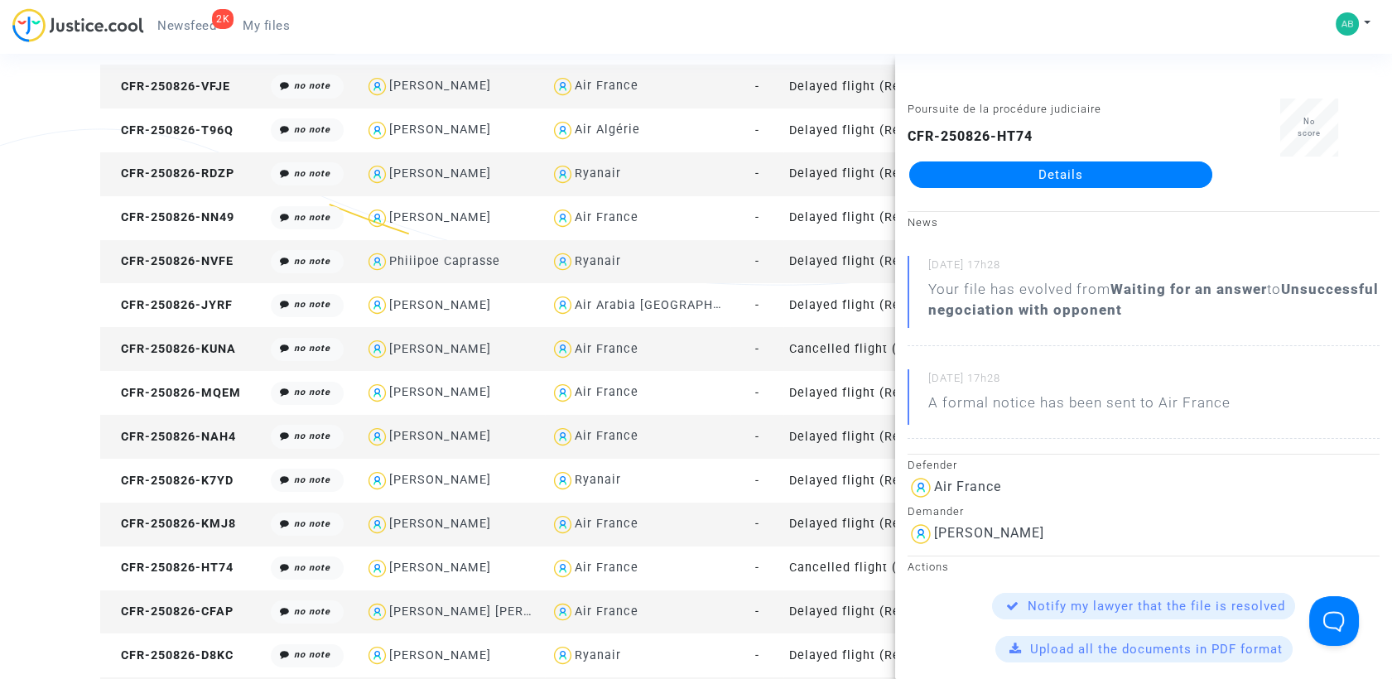
click at [947, 169] on link "Details" at bounding box center [1060, 174] width 303 height 26
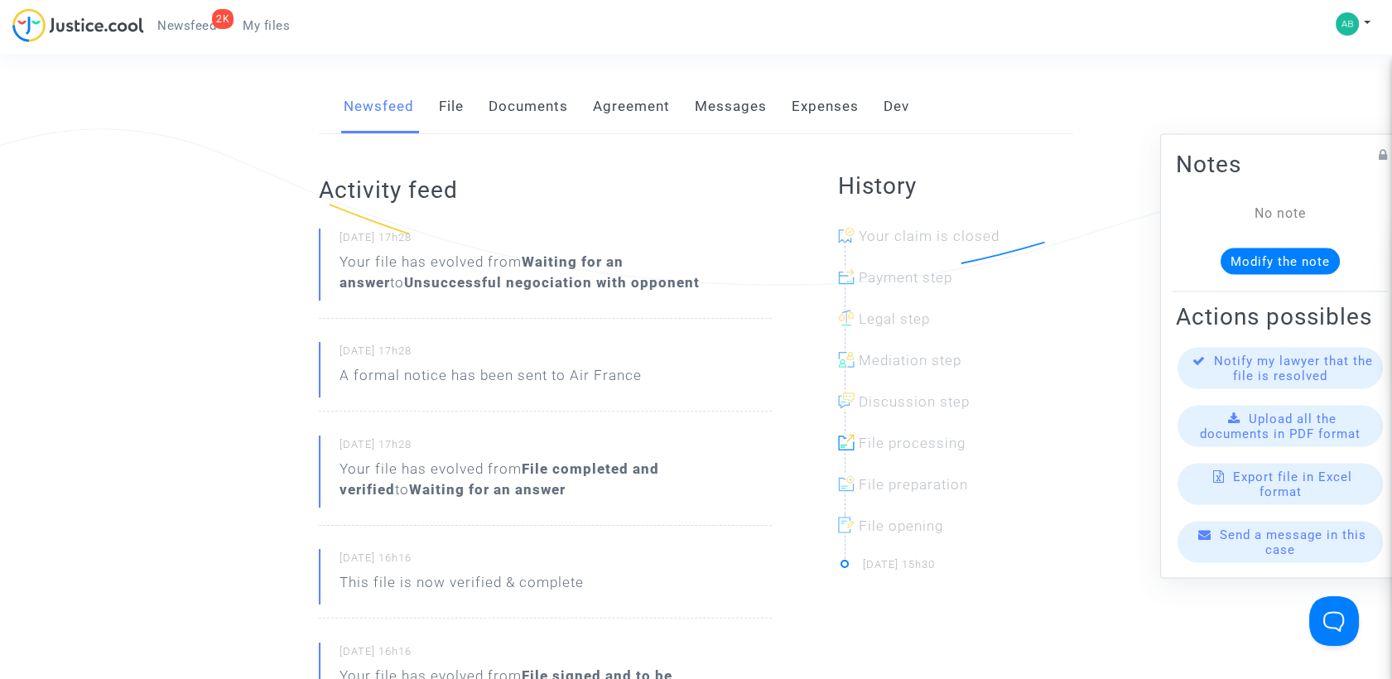
click at [714, 118] on link "Messages" at bounding box center [731, 106] width 72 height 55
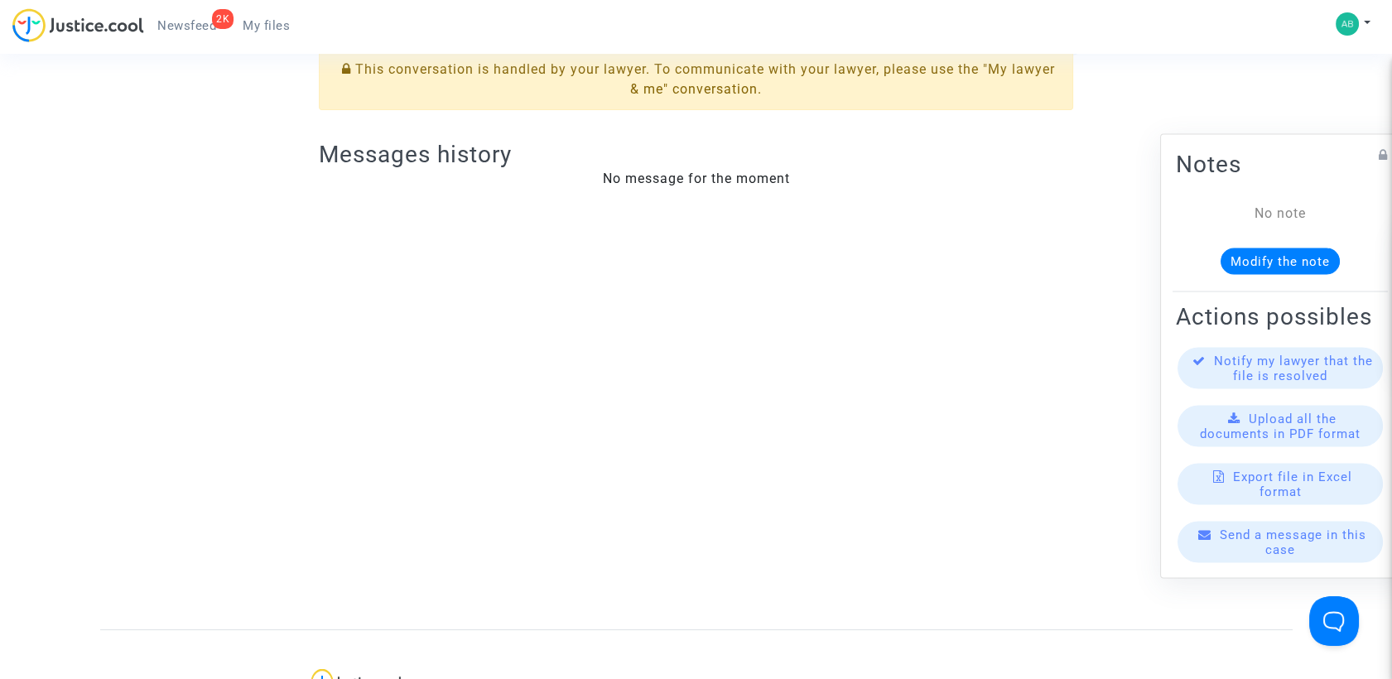
scroll to position [368, 0]
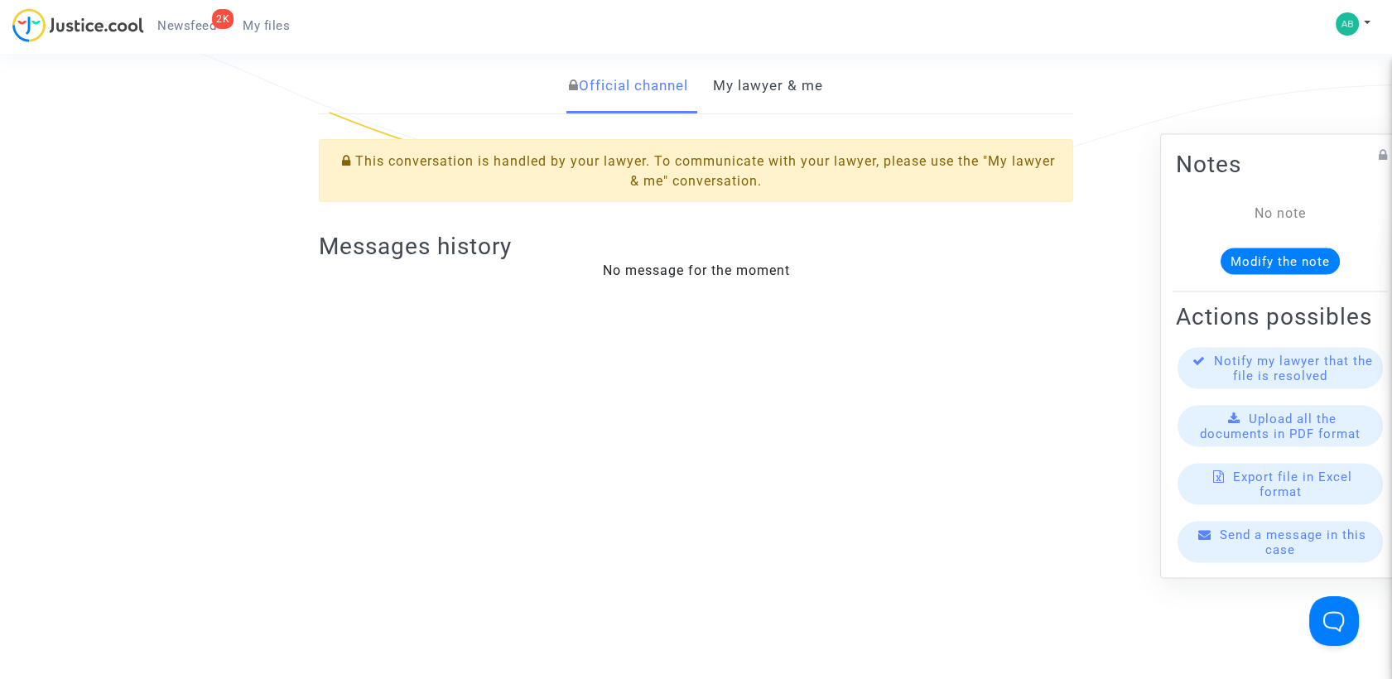
click at [754, 137] on div "Official channel My lawyer & me This conversation is handled by your lawyer. To…" at bounding box center [695, 178] width 779 height 238
click at [761, 104] on link "My lawyer & me" at bounding box center [768, 86] width 110 height 55
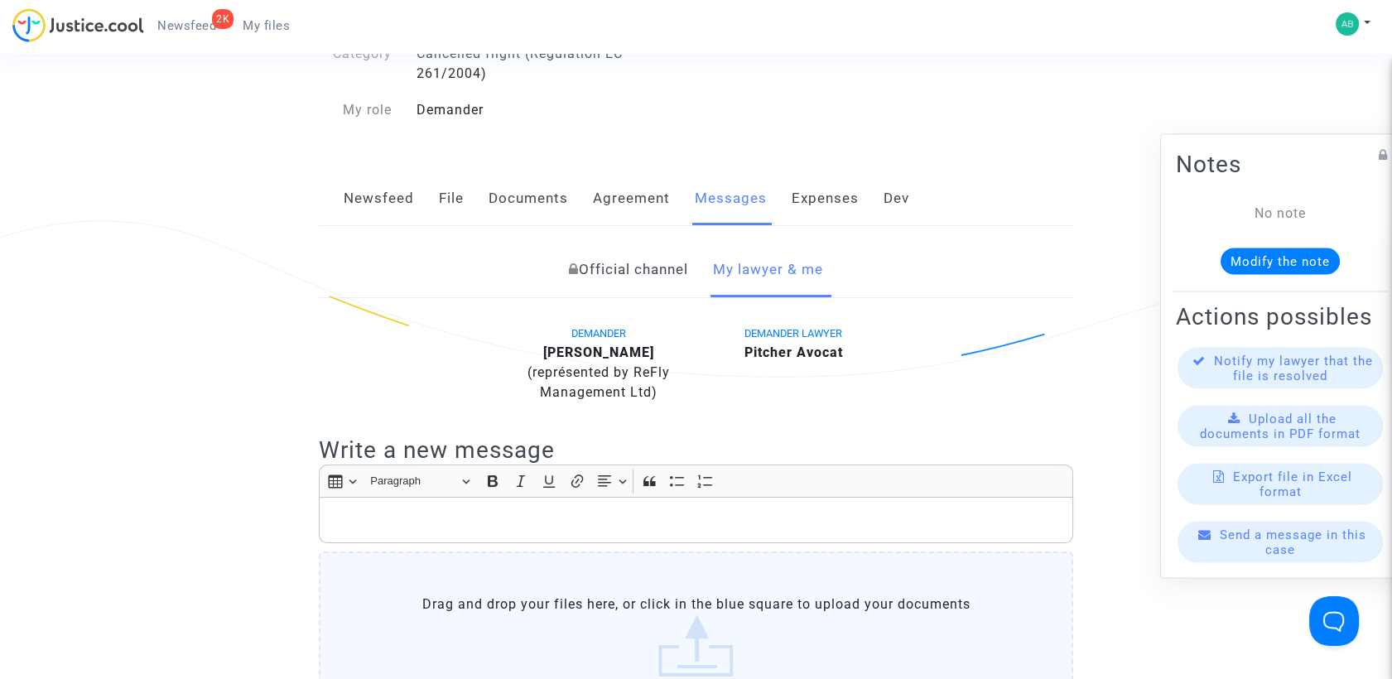
click at [640, 284] on link "Official channel" at bounding box center [628, 270] width 119 height 55
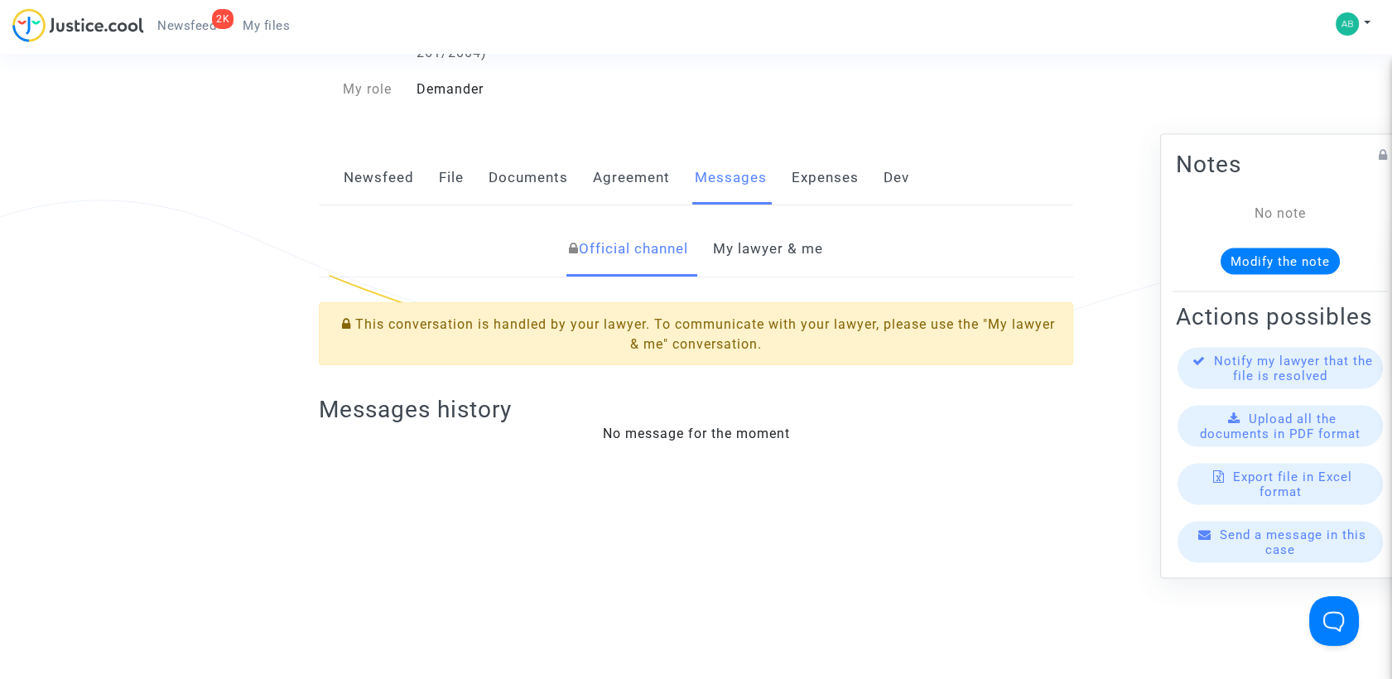
scroll to position [92, 0]
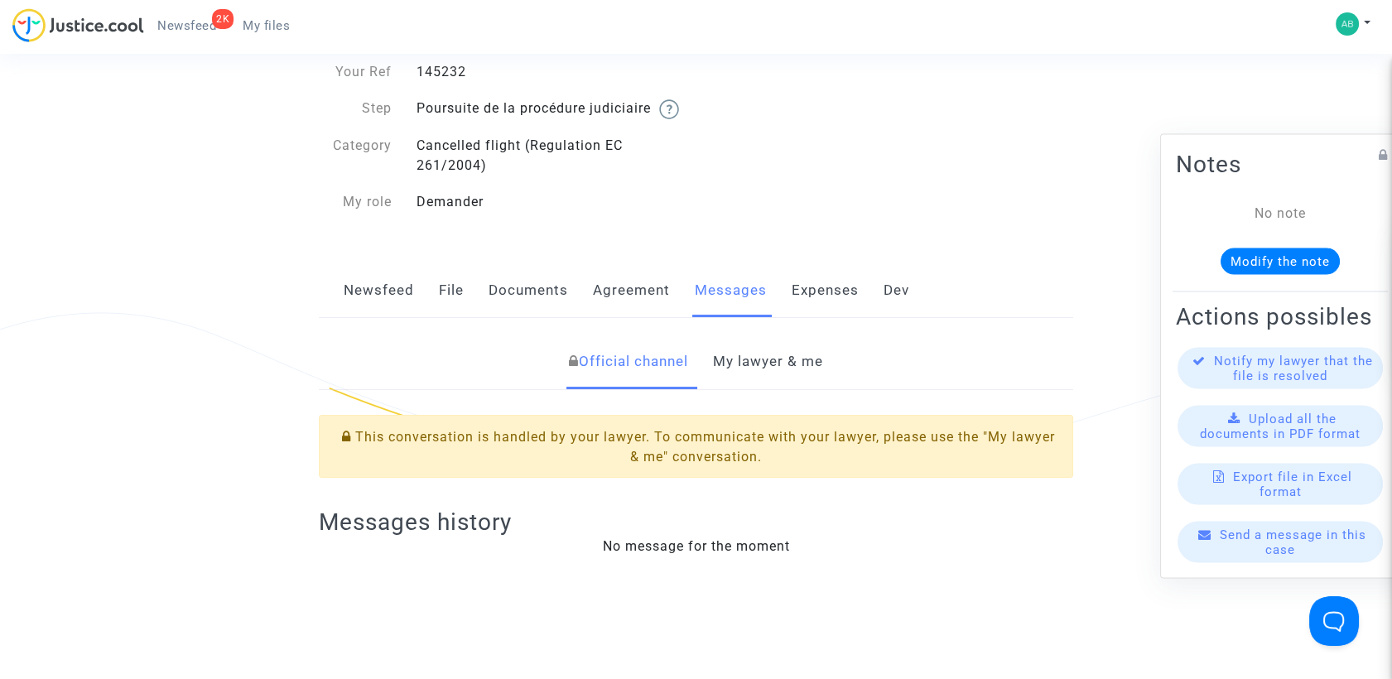
click at [778, 378] on link "My lawyer & me" at bounding box center [768, 362] width 110 height 55
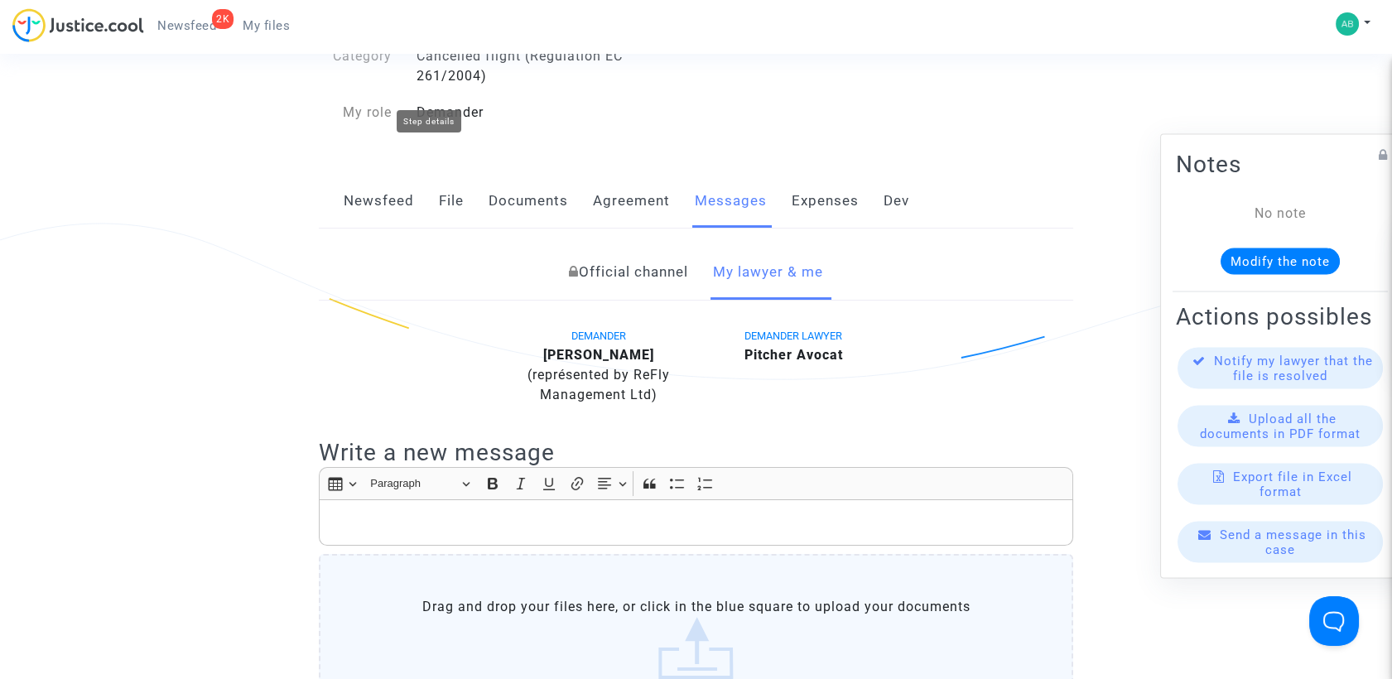
scroll to position [184, 0]
click at [446, 216] on link "File" at bounding box center [451, 198] width 25 height 55
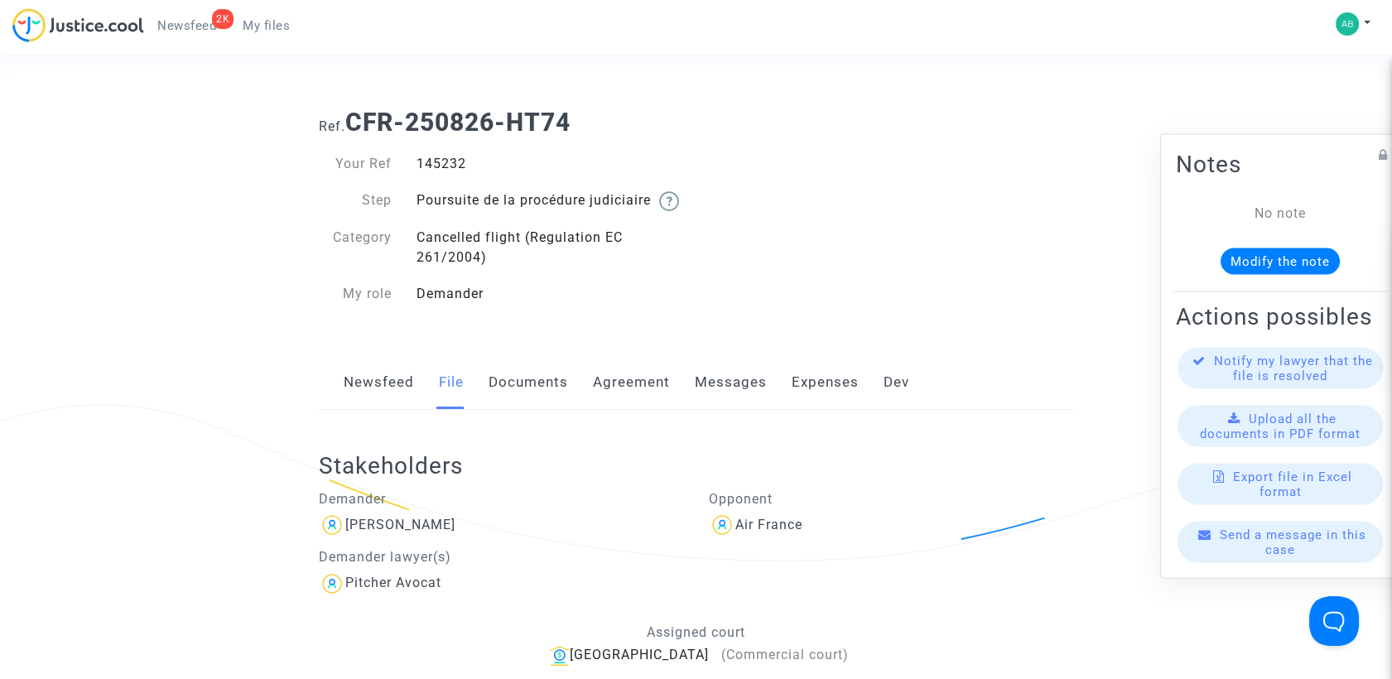
click at [285, 26] on span "My files" at bounding box center [266, 25] width 47 height 15
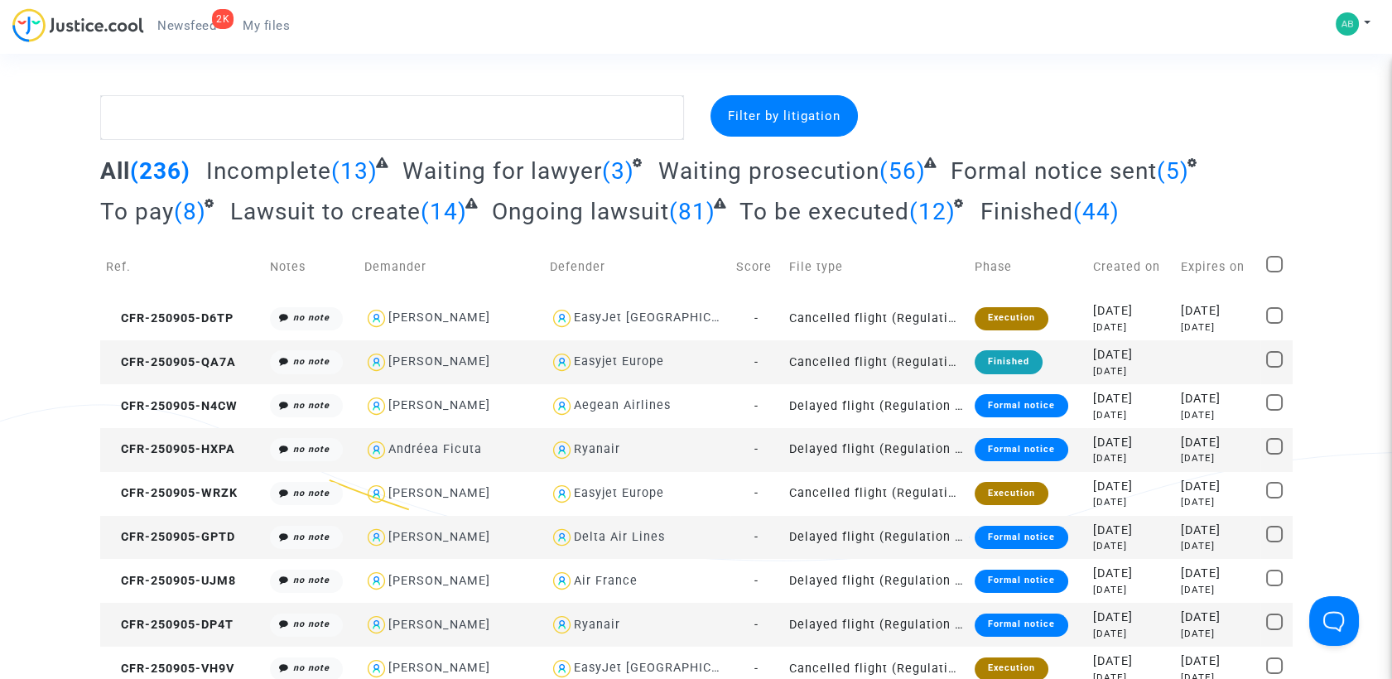
click at [843, 162] on span "Waiting prosecution" at bounding box center [768, 170] width 221 height 27
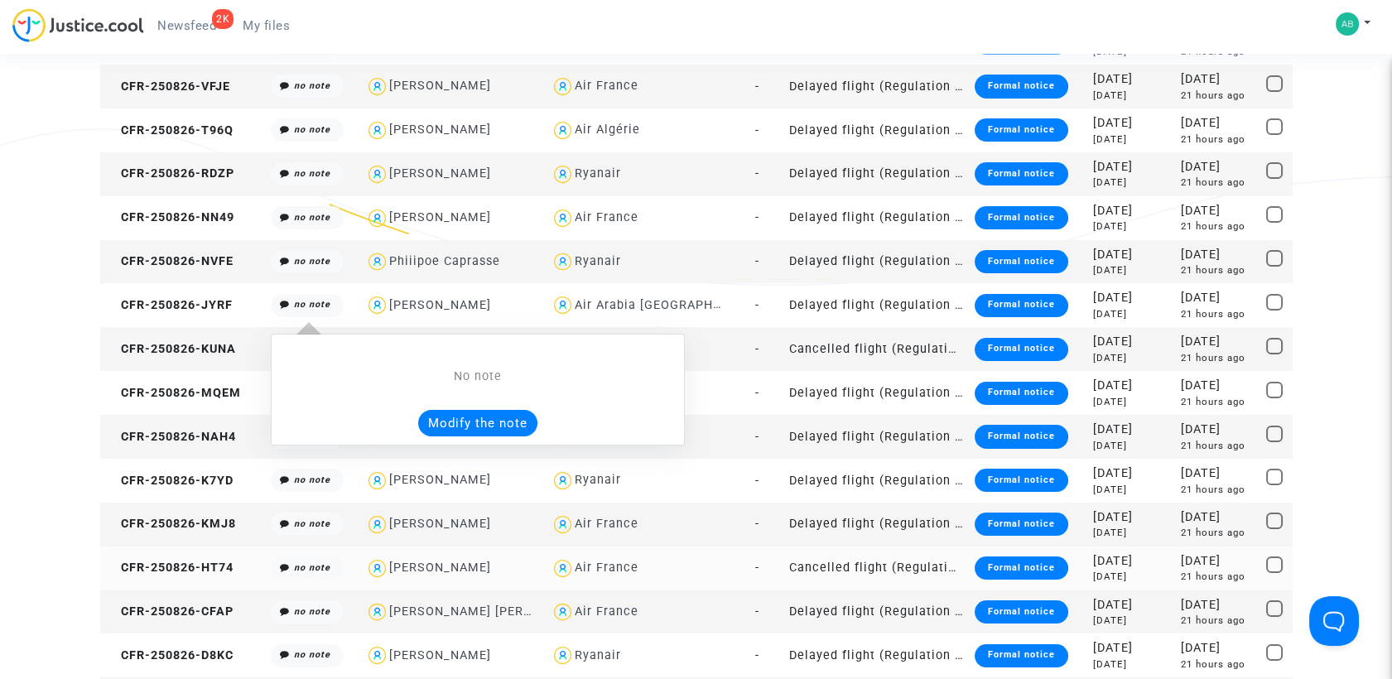
scroll to position [460, 0]
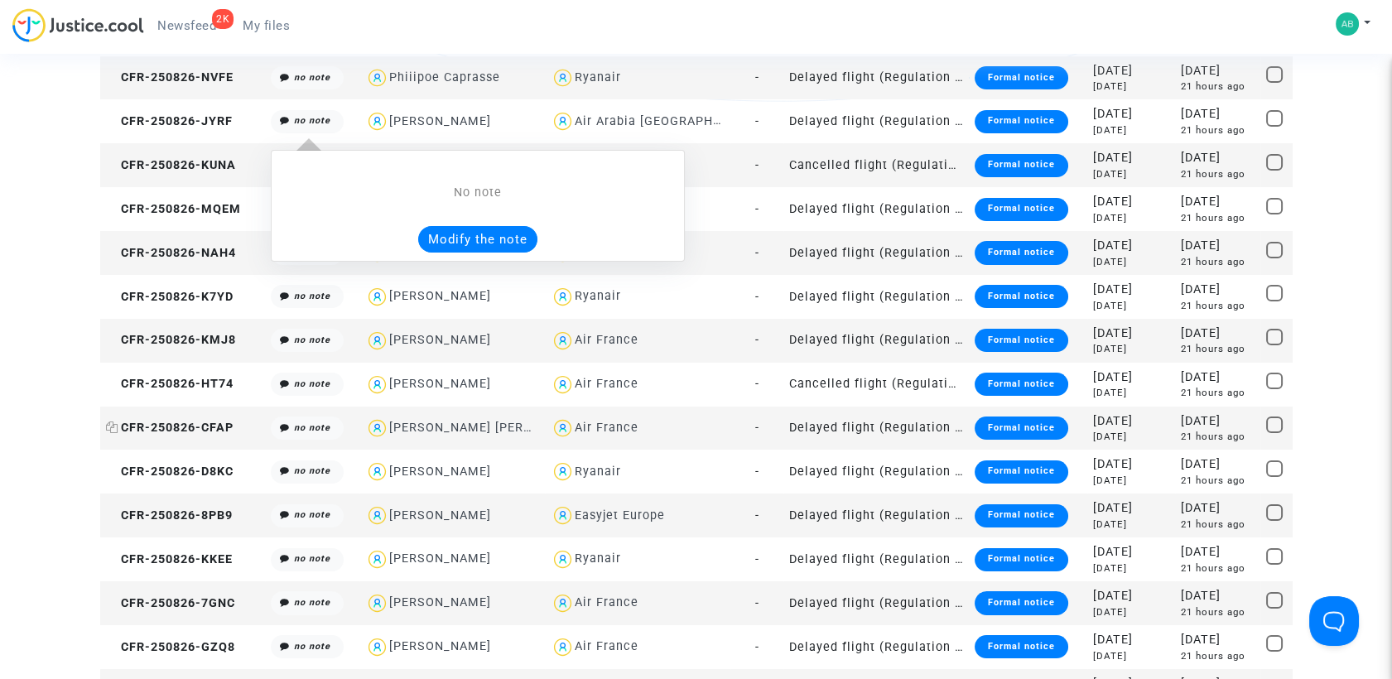
click at [108, 430] on icon at bounding box center [112, 428] width 12 height 12
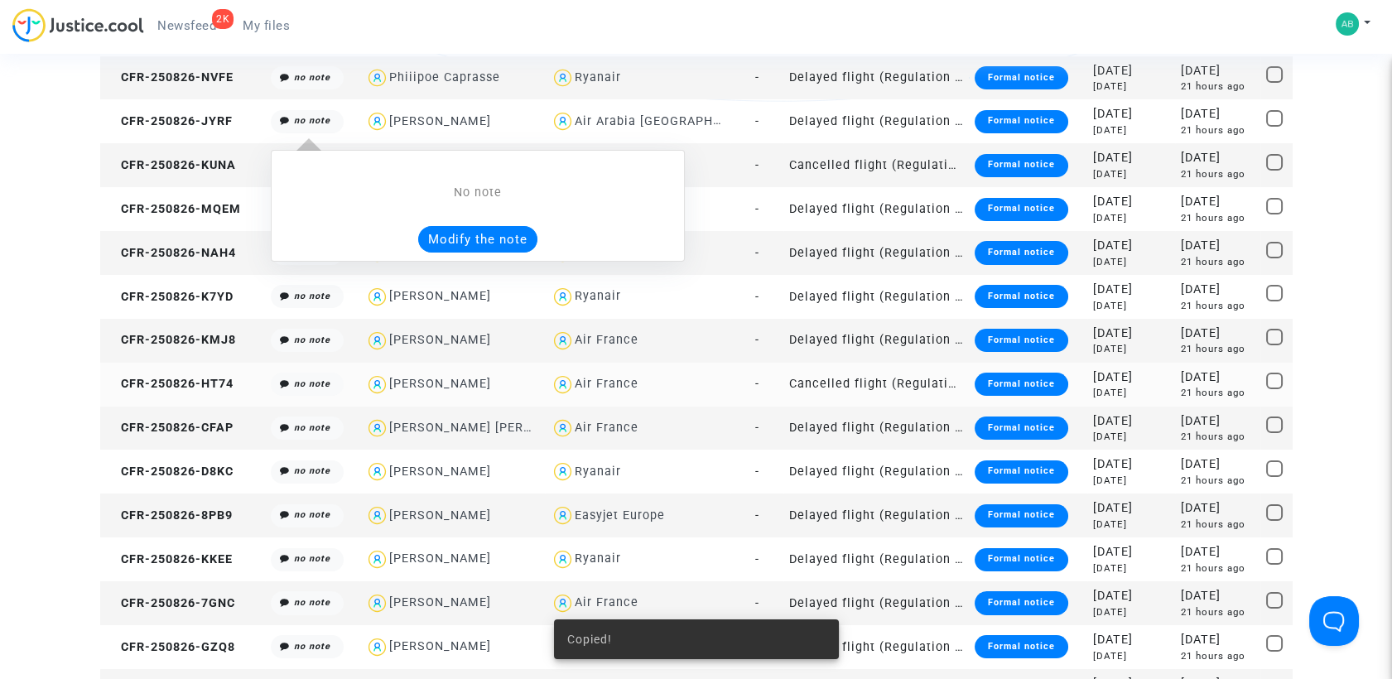
click at [195, 373] on td "CFR-250826-HT74" at bounding box center [182, 385] width 165 height 44
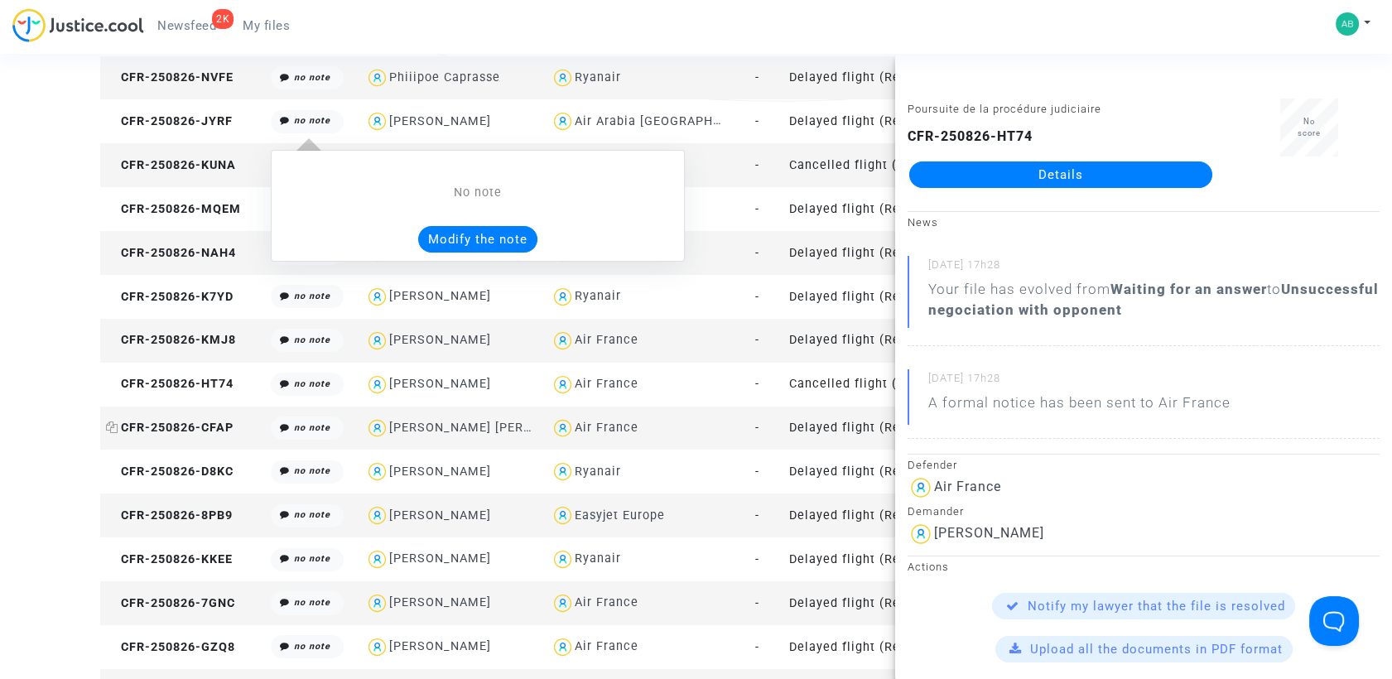
click at [166, 427] on span "CFR-250826-CFAP" at bounding box center [170, 428] width 128 height 14
click at [1027, 168] on link "Details" at bounding box center [1060, 174] width 303 height 26
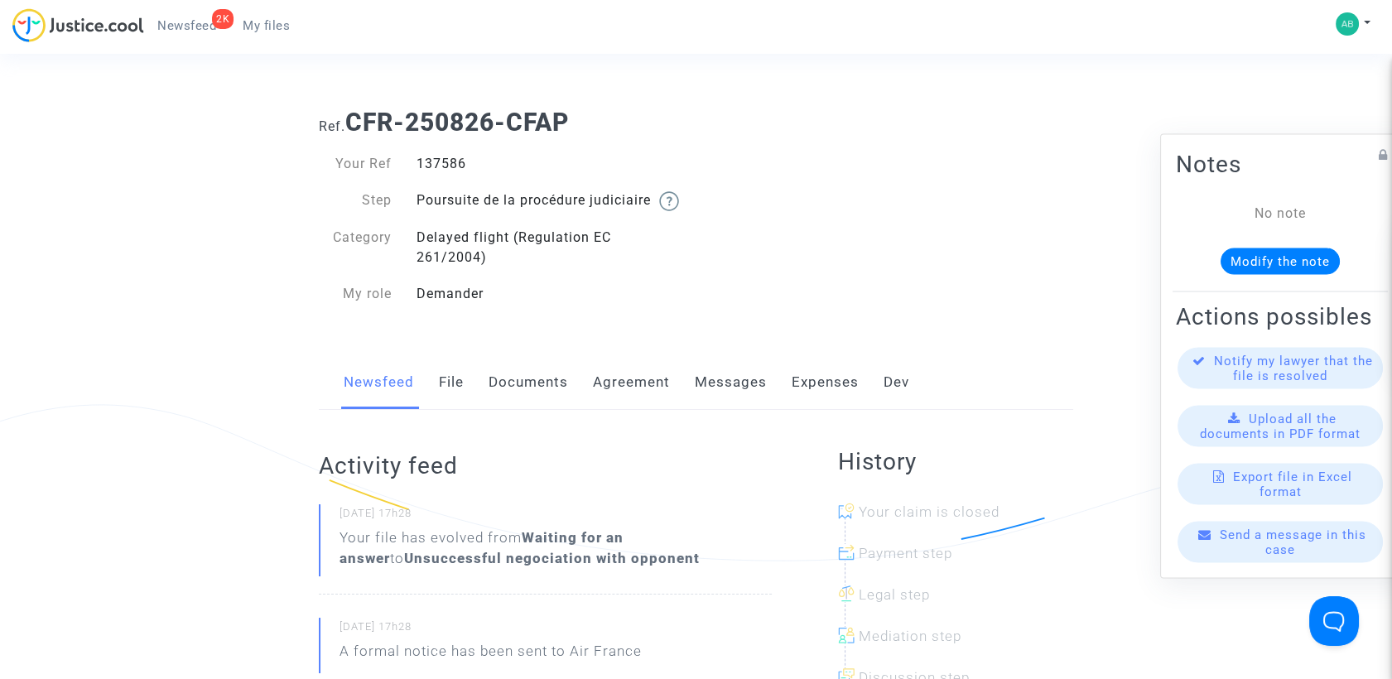
click at [707, 410] on link "Messages" at bounding box center [731, 382] width 72 height 55
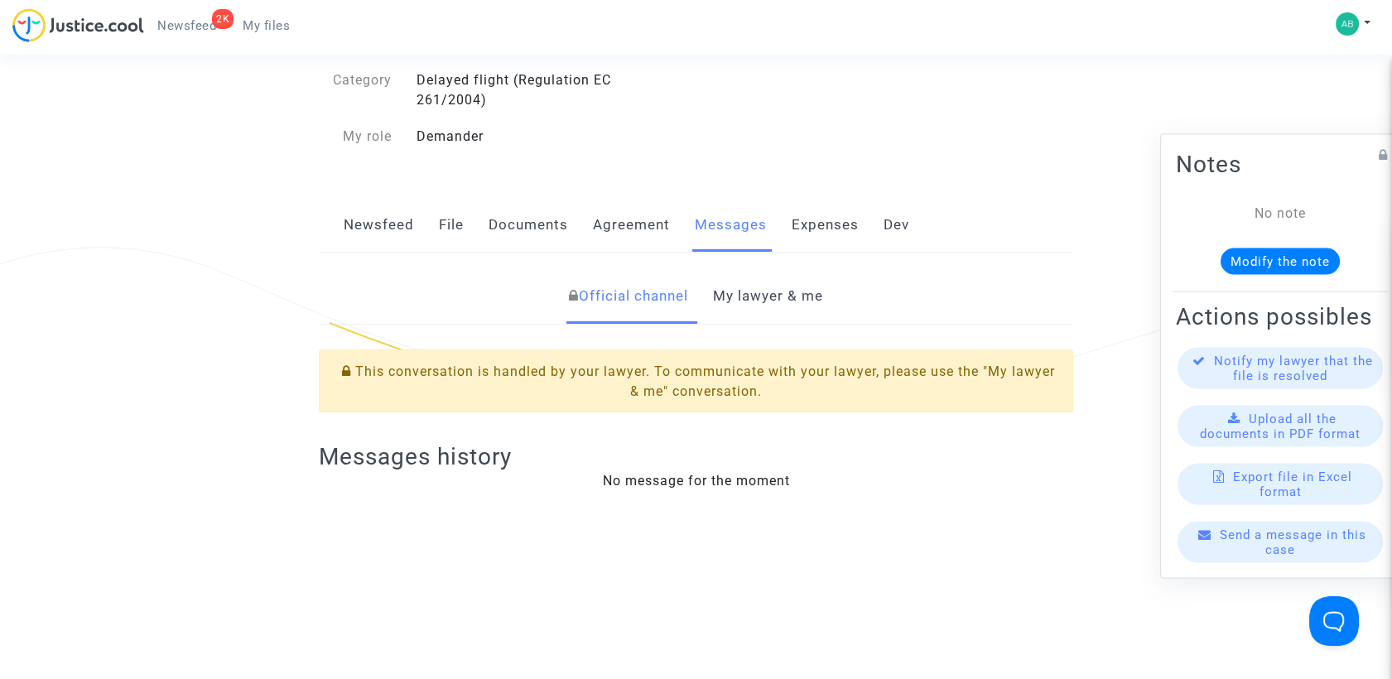
scroll to position [184, 0]
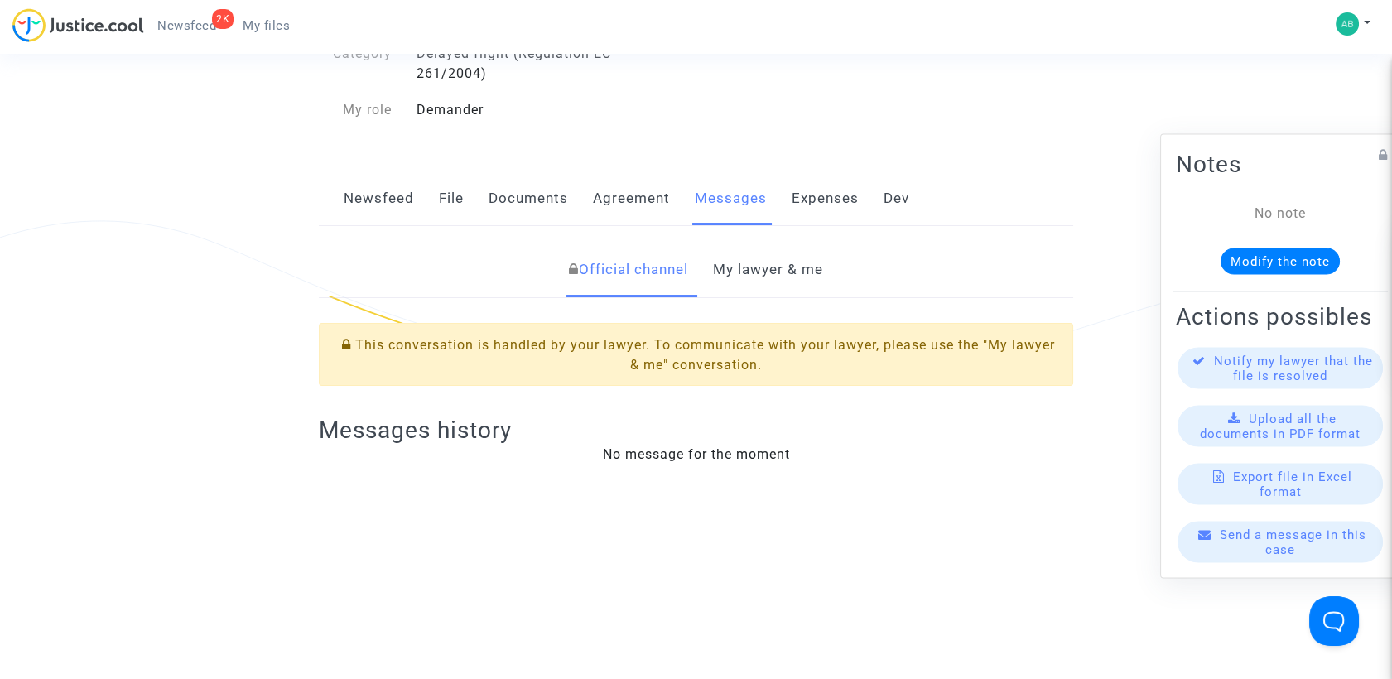
click at [739, 297] on link "My lawyer & me" at bounding box center [768, 270] width 110 height 55
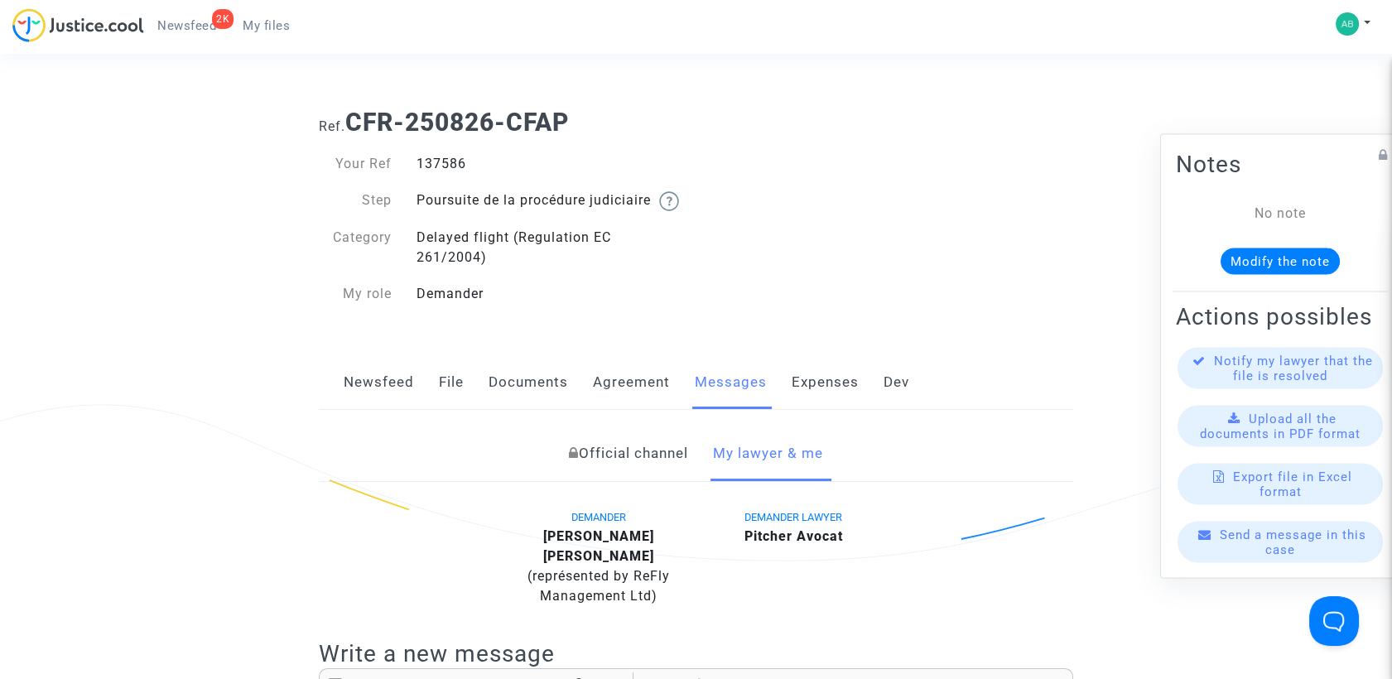
click at [458, 399] on link "File" at bounding box center [451, 382] width 25 height 55
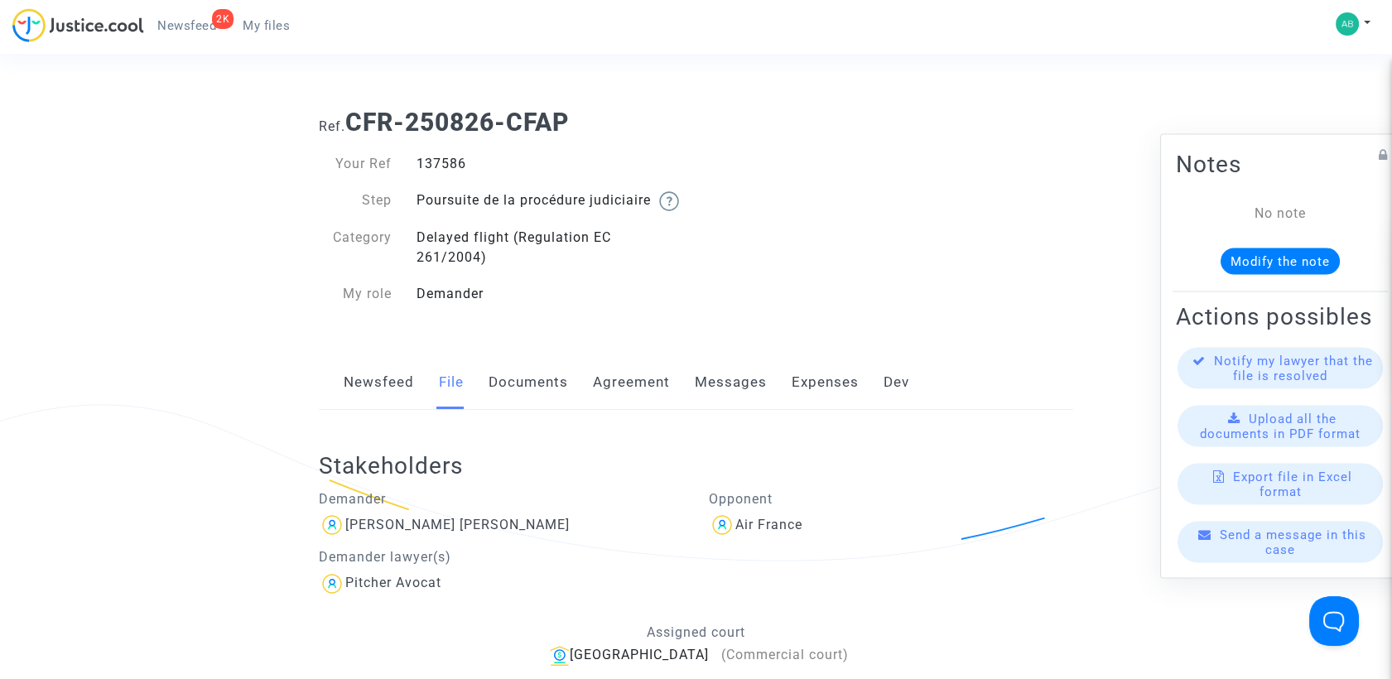
click at [278, 26] on span "My files" at bounding box center [266, 25] width 47 height 15
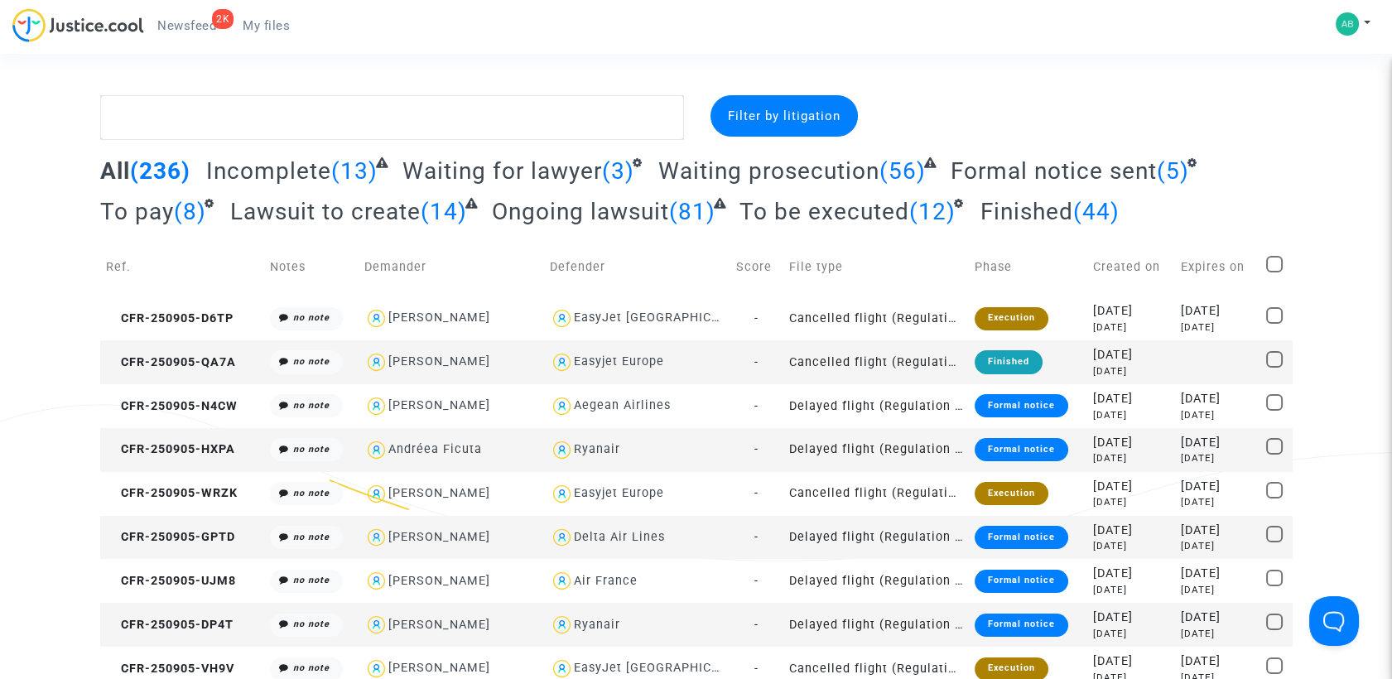
click at [756, 166] on span "Waiting prosecution" at bounding box center [768, 170] width 221 height 27
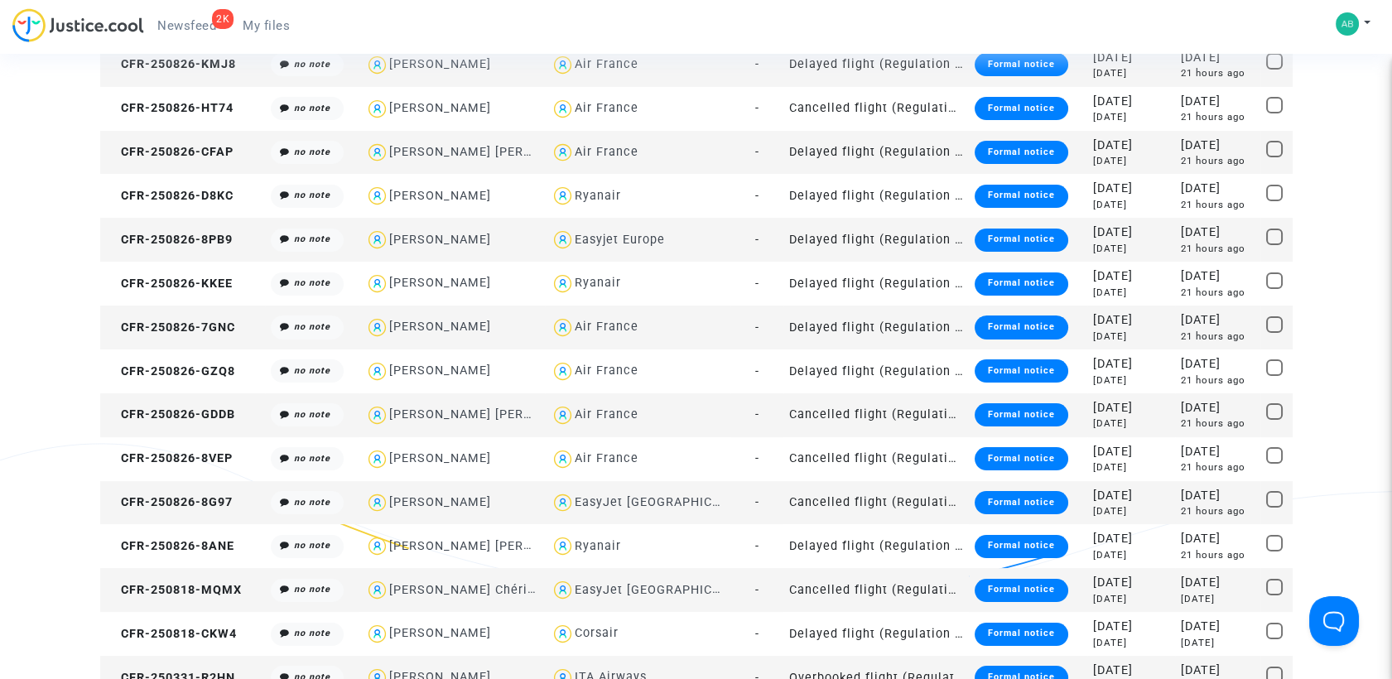
scroll to position [643, 0]
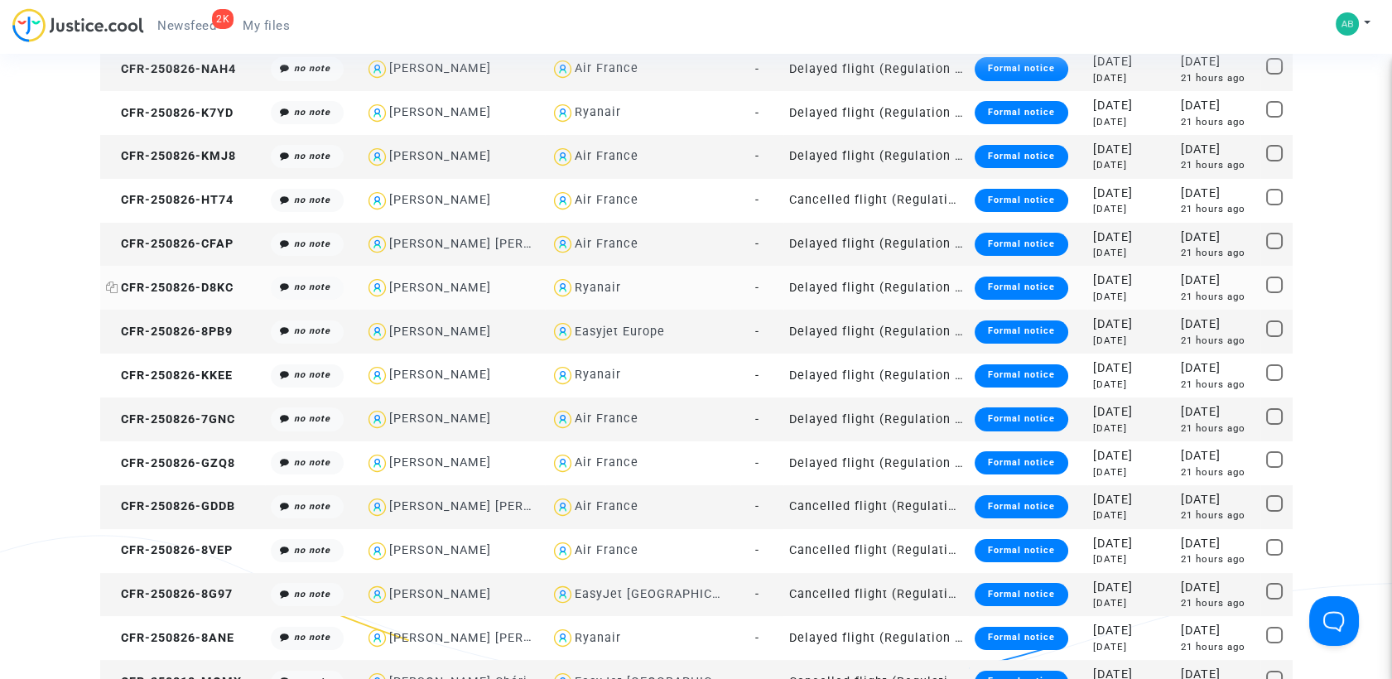
click at [140, 282] on span "CFR-250826-D8KC" at bounding box center [170, 288] width 128 height 14
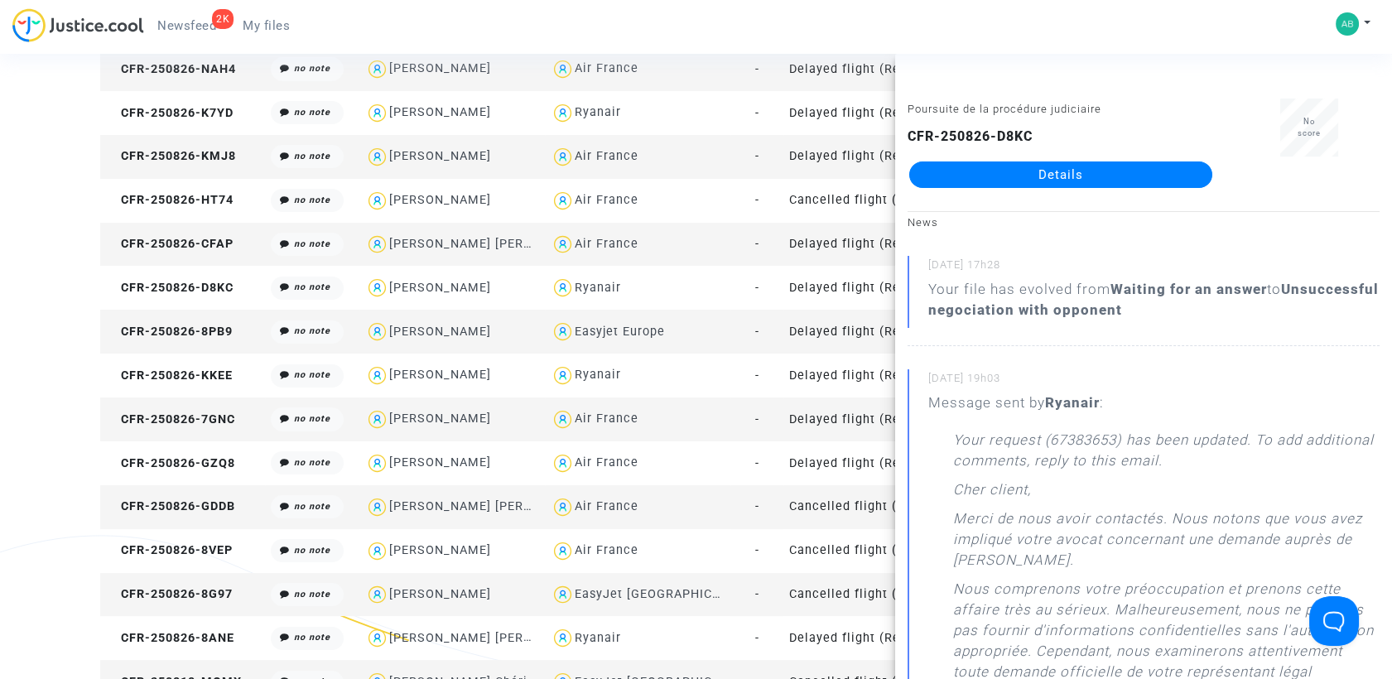
click at [999, 170] on link "Details" at bounding box center [1060, 174] width 303 height 26
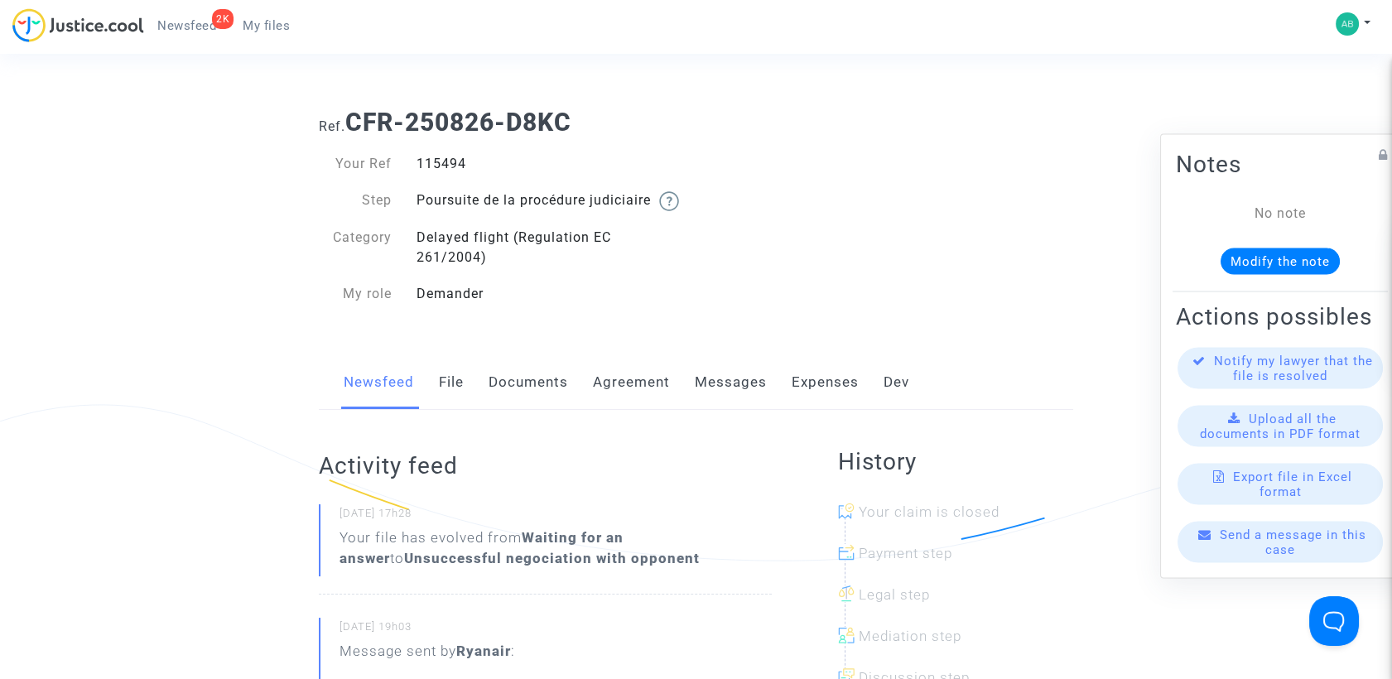
drag, startPoint x: 354, startPoint y: 123, endPoint x: 588, endPoint y: 115, distance: 233.6
click at [590, 116] on h1 "Ref. CFR-250826-D8KC" at bounding box center [696, 123] width 754 height 30
copy b "CFR-250826-D8KC"
click at [696, 393] on link "Messages" at bounding box center [731, 382] width 72 height 55
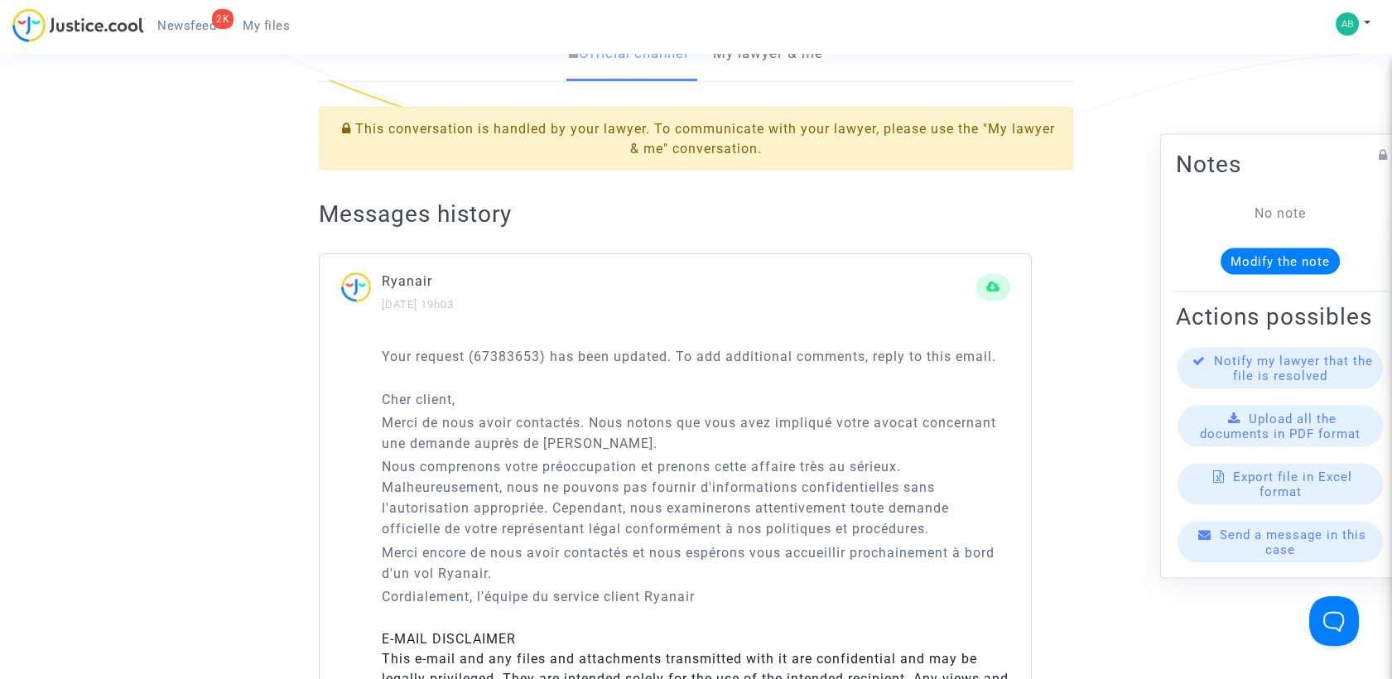
scroll to position [368, 0]
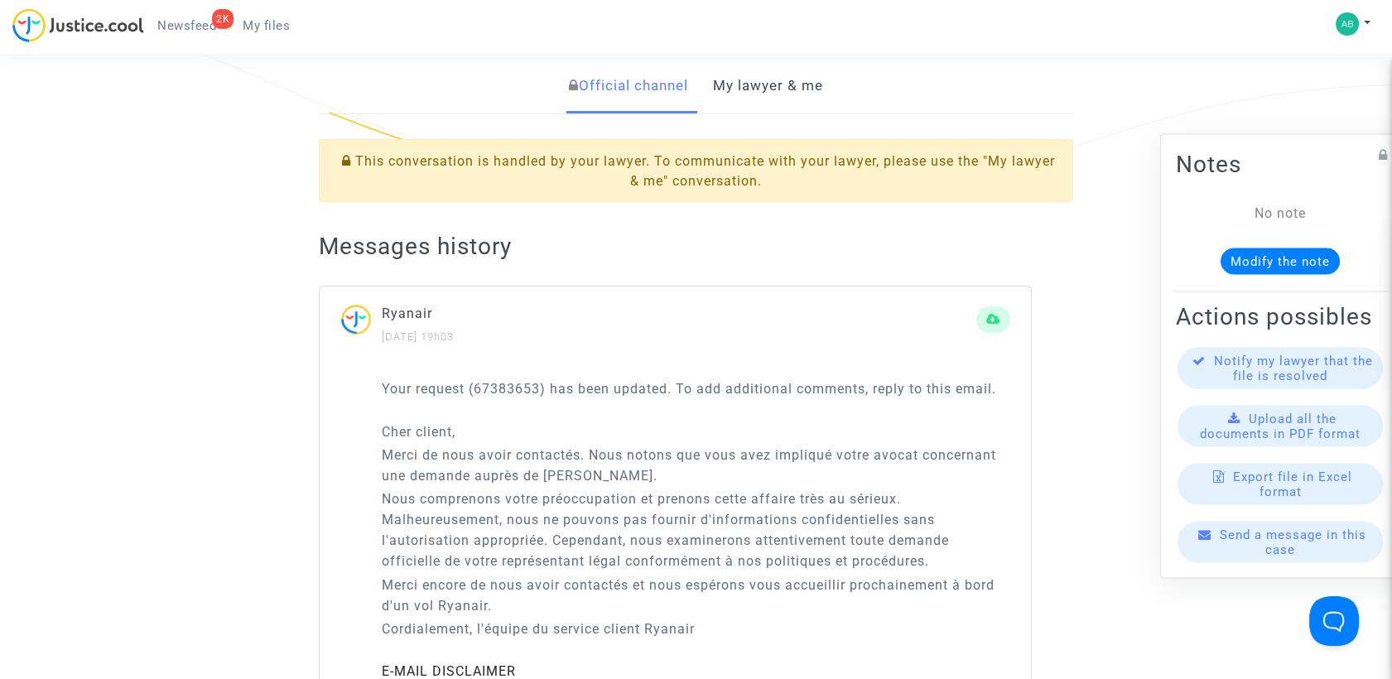
click at [740, 113] on link "My lawyer & me" at bounding box center [768, 86] width 110 height 55
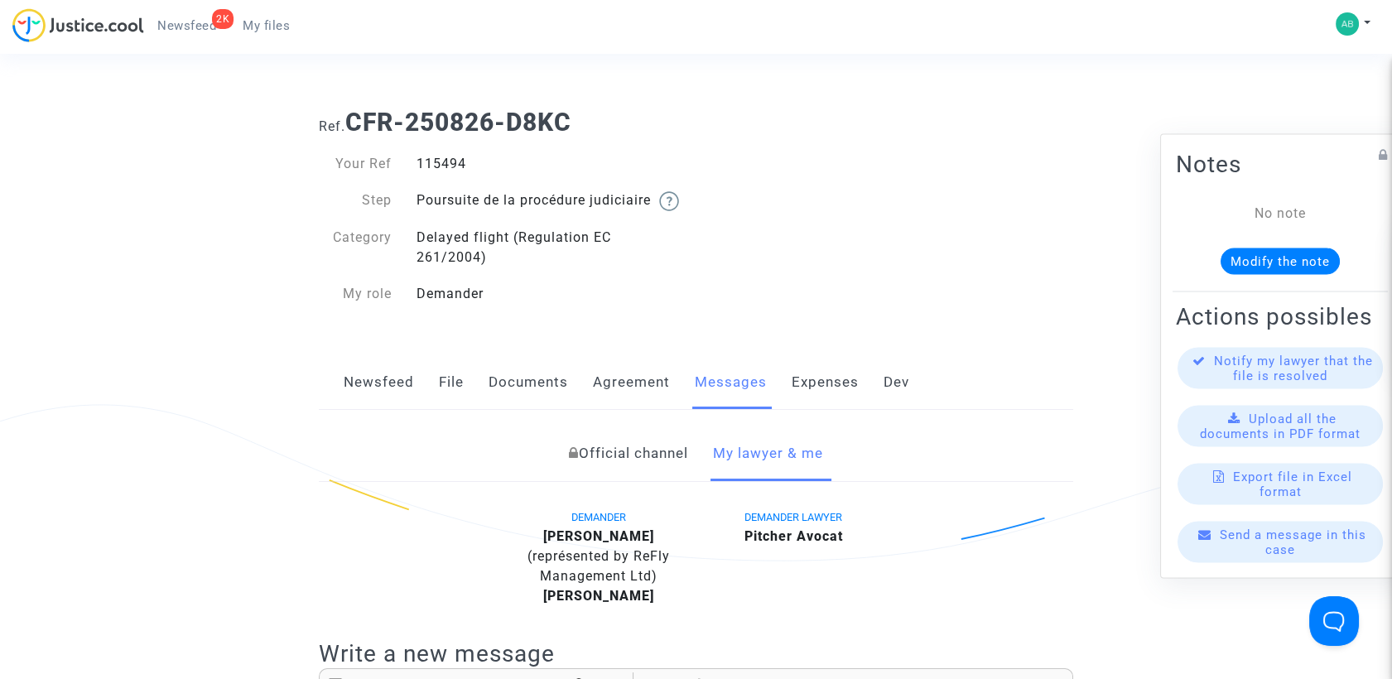
click at [643, 174] on div "Your Ref 115494 Step Poursuite de la procédure judiciaire Category Delayed flig…" at bounding box center [501, 237] width 365 height 166
drag, startPoint x: 643, startPoint y: 174, endPoint x: 494, endPoint y: 70, distance: 181.3
click at [278, 26] on span "My files" at bounding box center [266, 25] width 47 height 15
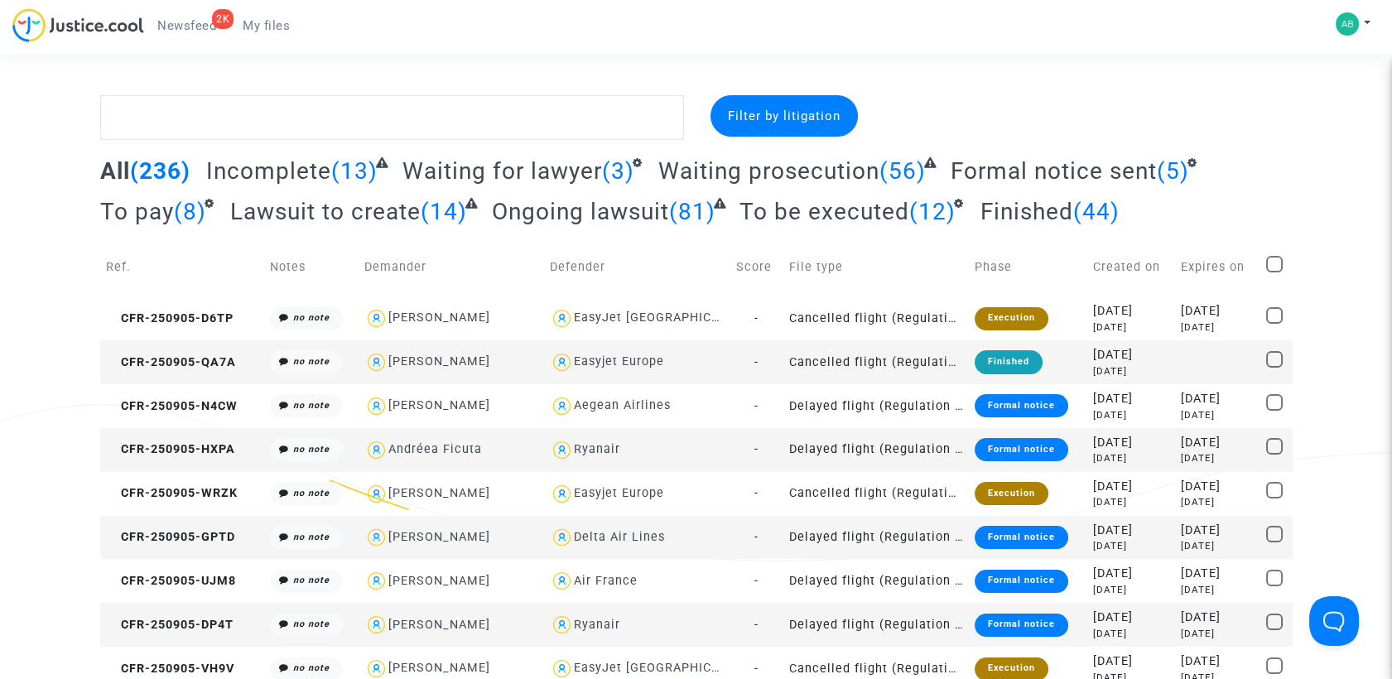
click at [682, 169] on span "Waiting prosecution" at bounding box center [768, 170] width 221 height 27
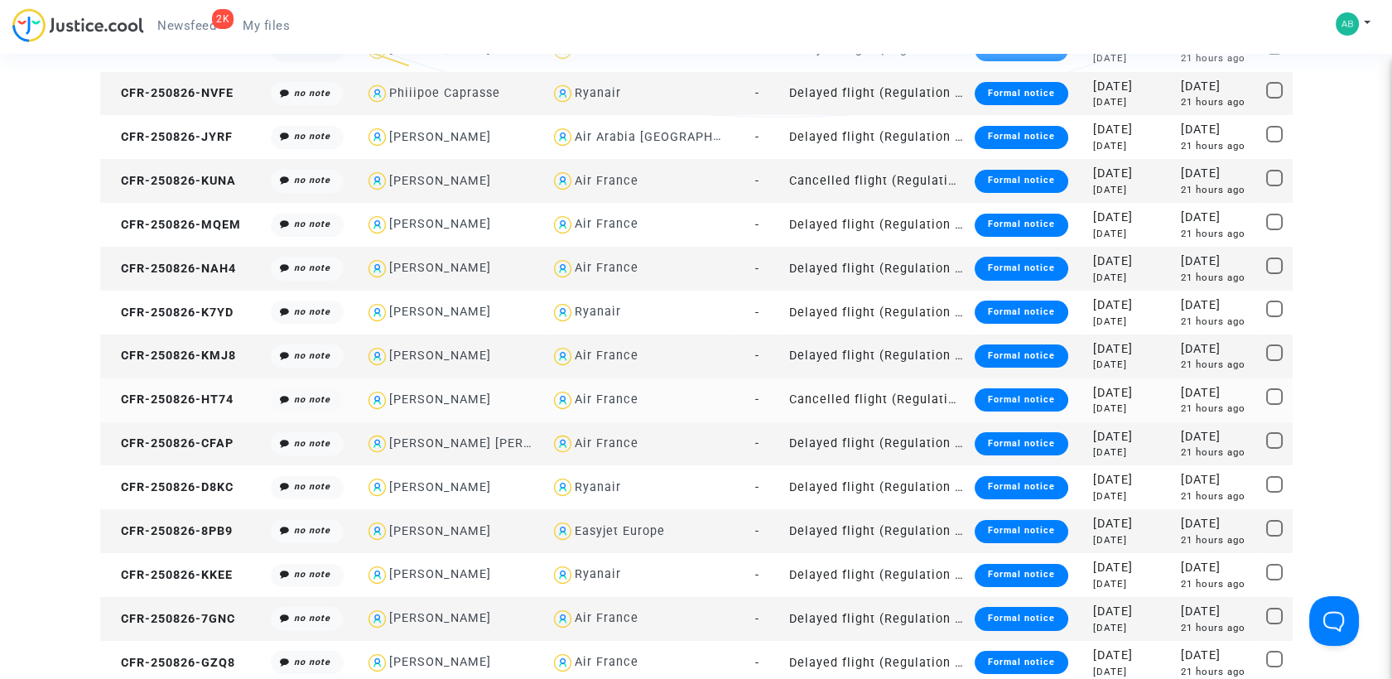
scroll to position [552, 0]
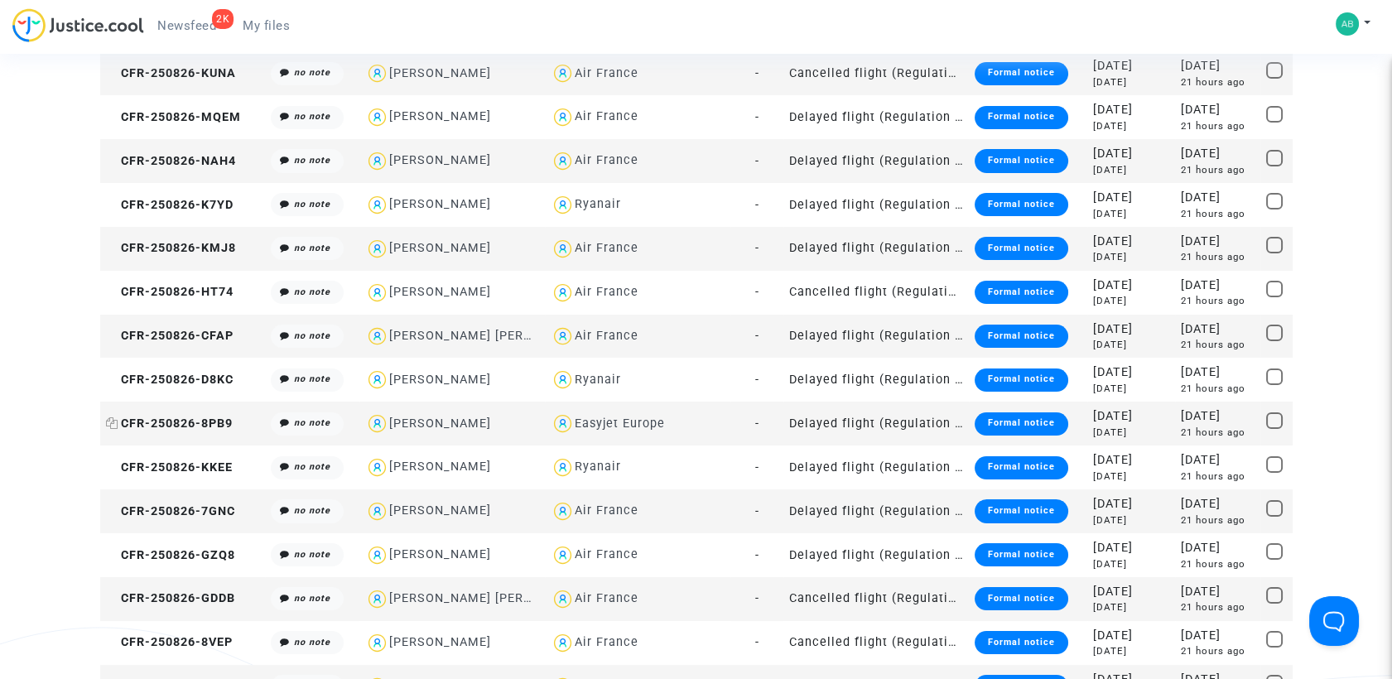
click at [121, 423] on span "CFR-250826-8PB9" at bounding box center [169, 424] width 127 height 14
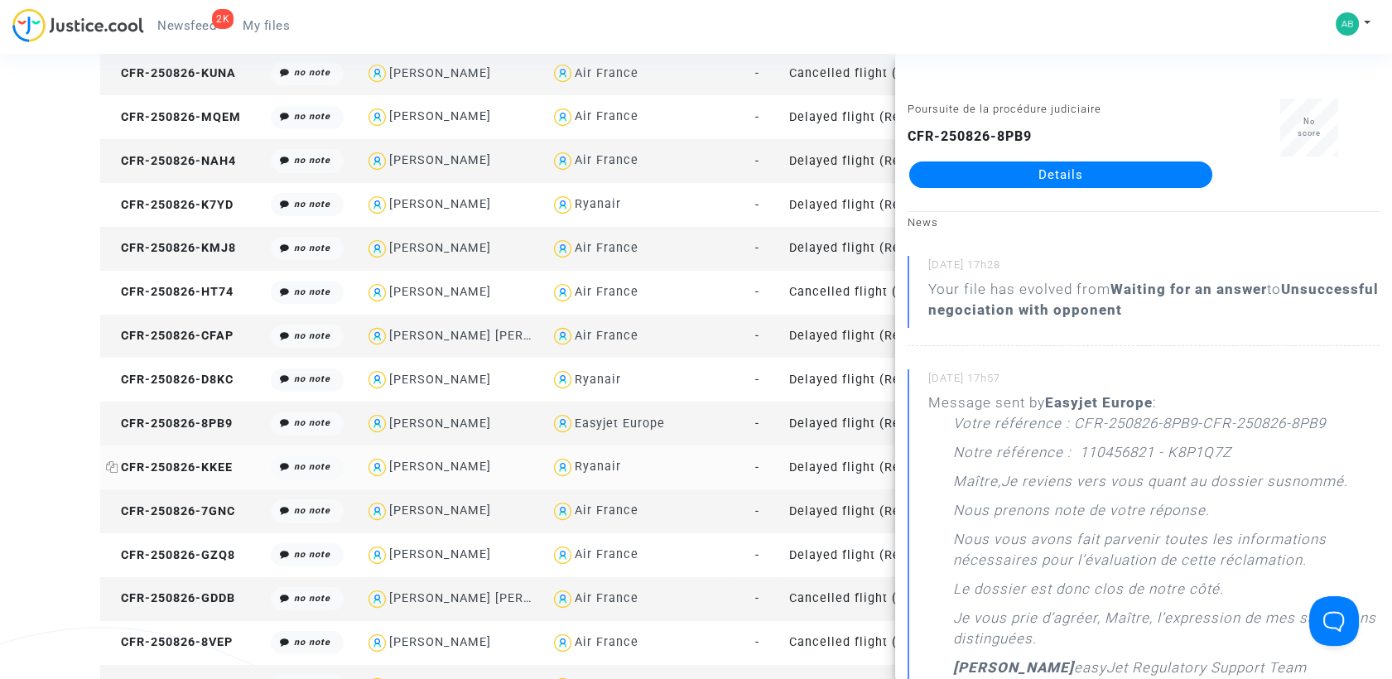
click at [117, 462] on icon at bounding box center [112, 467] width 12 height 12
click at [932, 165] on link "Details" at bounding box center [1060, 174] width 303 height 26
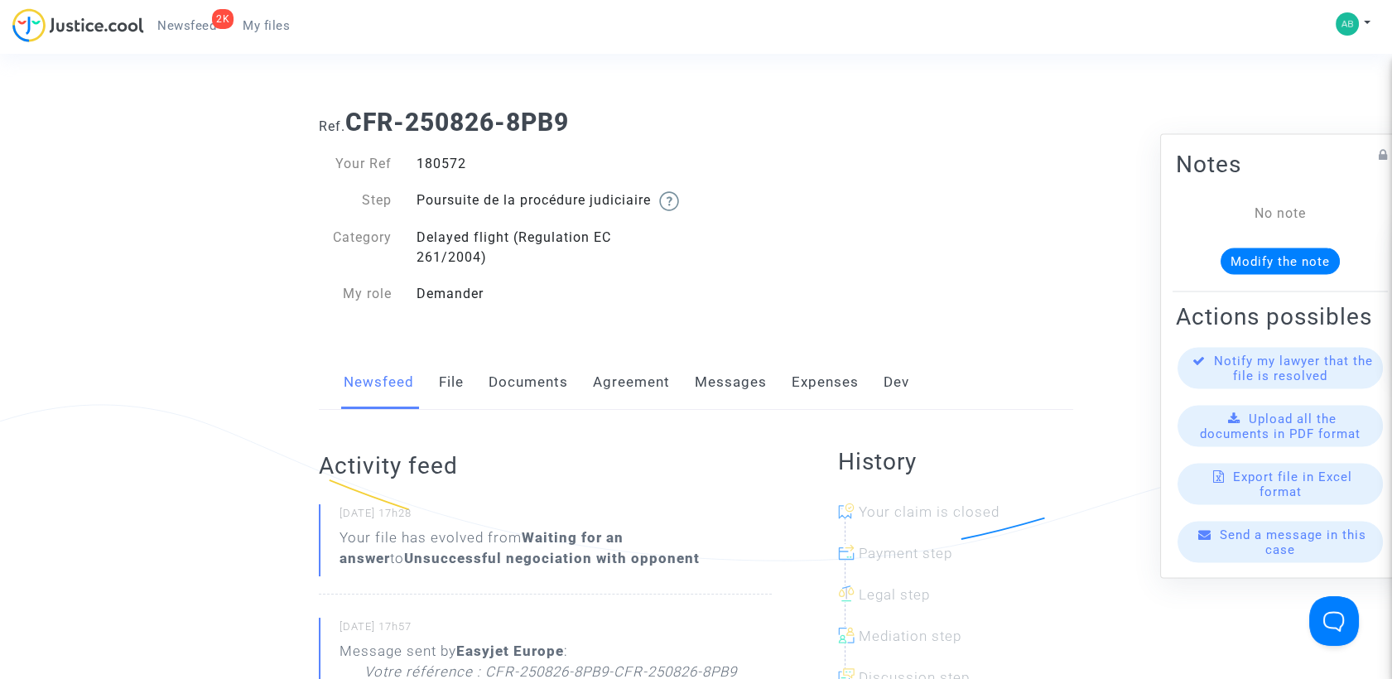
click at [457, 404] on link "File" at bounding box center [451, 382] width 25 height 55
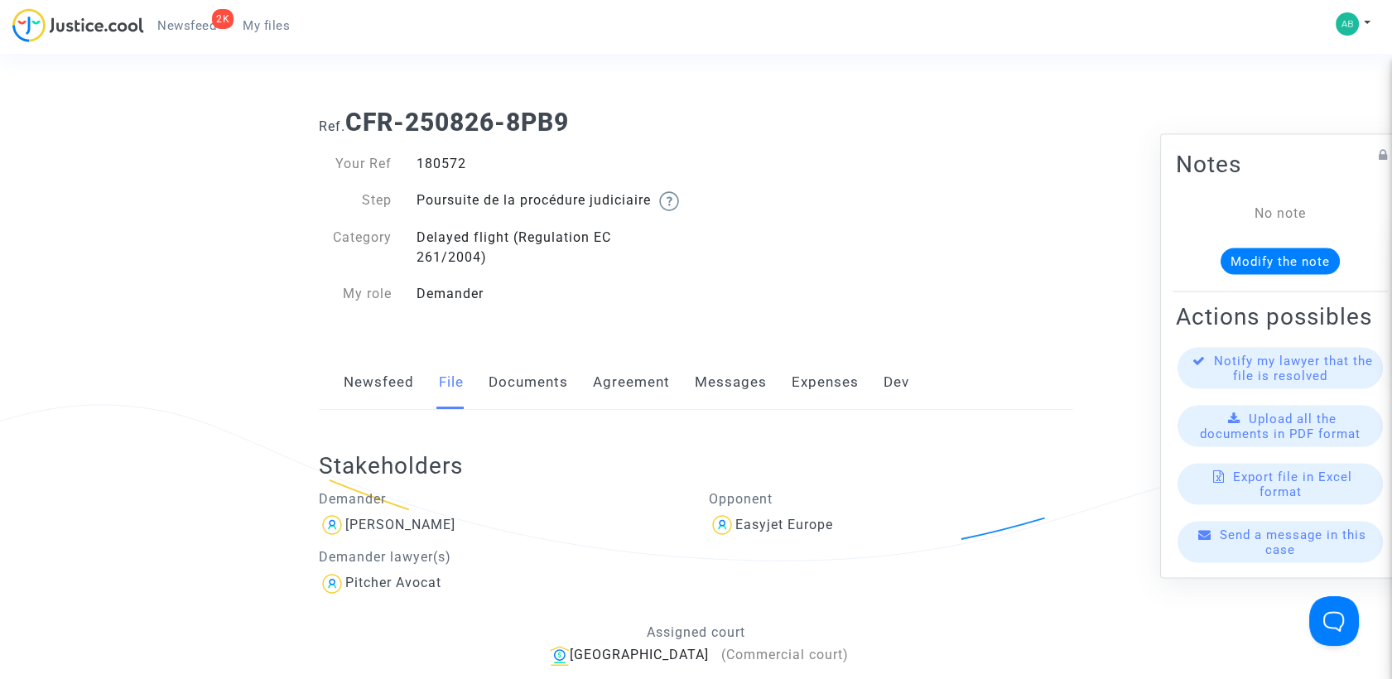
drag, startPoint x: 350, startPoint y: 126, endPoint x: 616, endPoint y: 116, distance: 266.0
click at [616, 116] on h1 "Ref. CFR-250826-8PB9" at bounding box center [696, 123] width 754 height 30
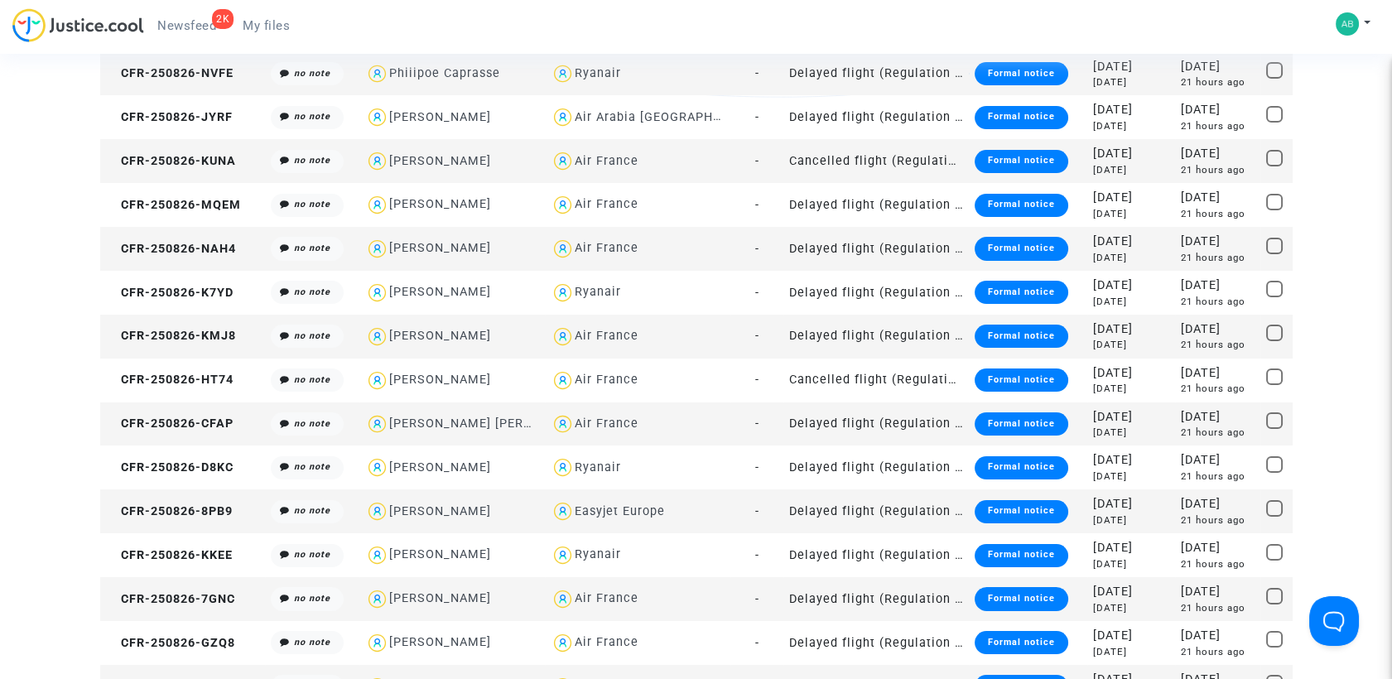
scroll to position [552, 0]
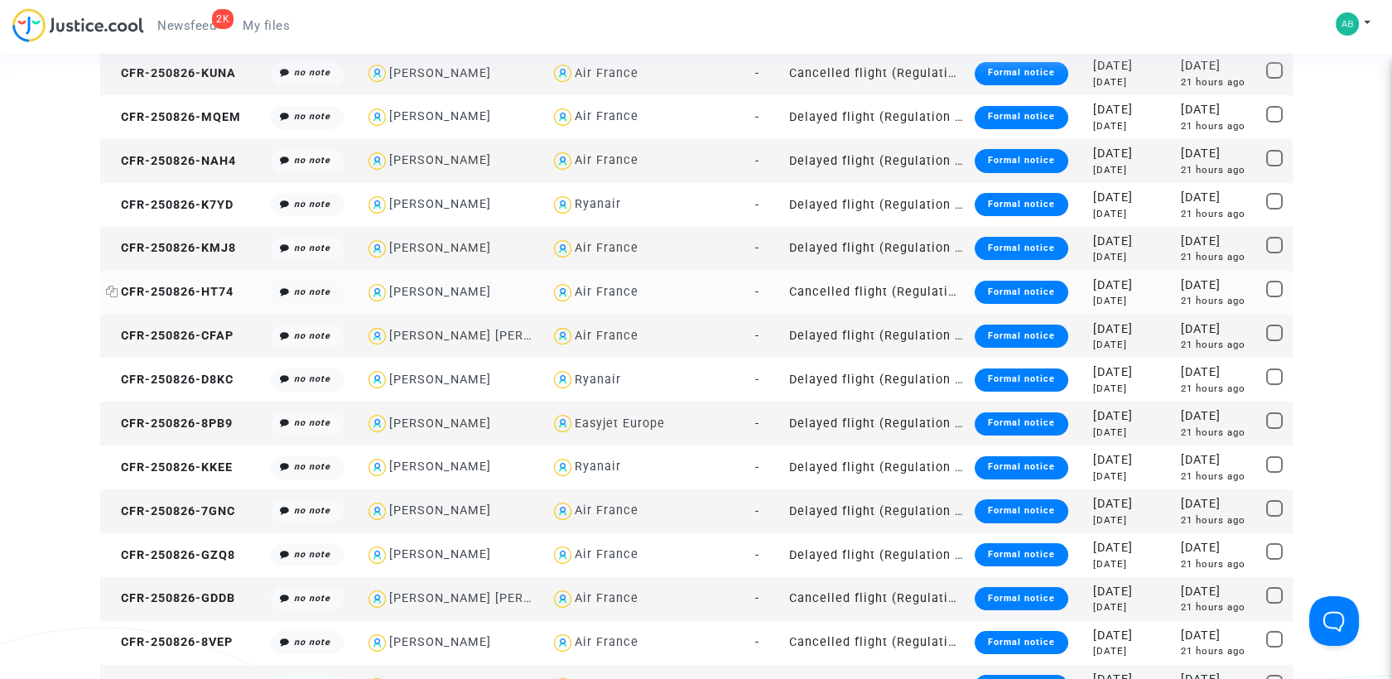
click at [117, 287] on icon at bounding box center [112, 292] width 12 height 12
click at [118, 374] on span "CFR-250826-D8KC" at bounding box center [170, 380] width 128 height 14
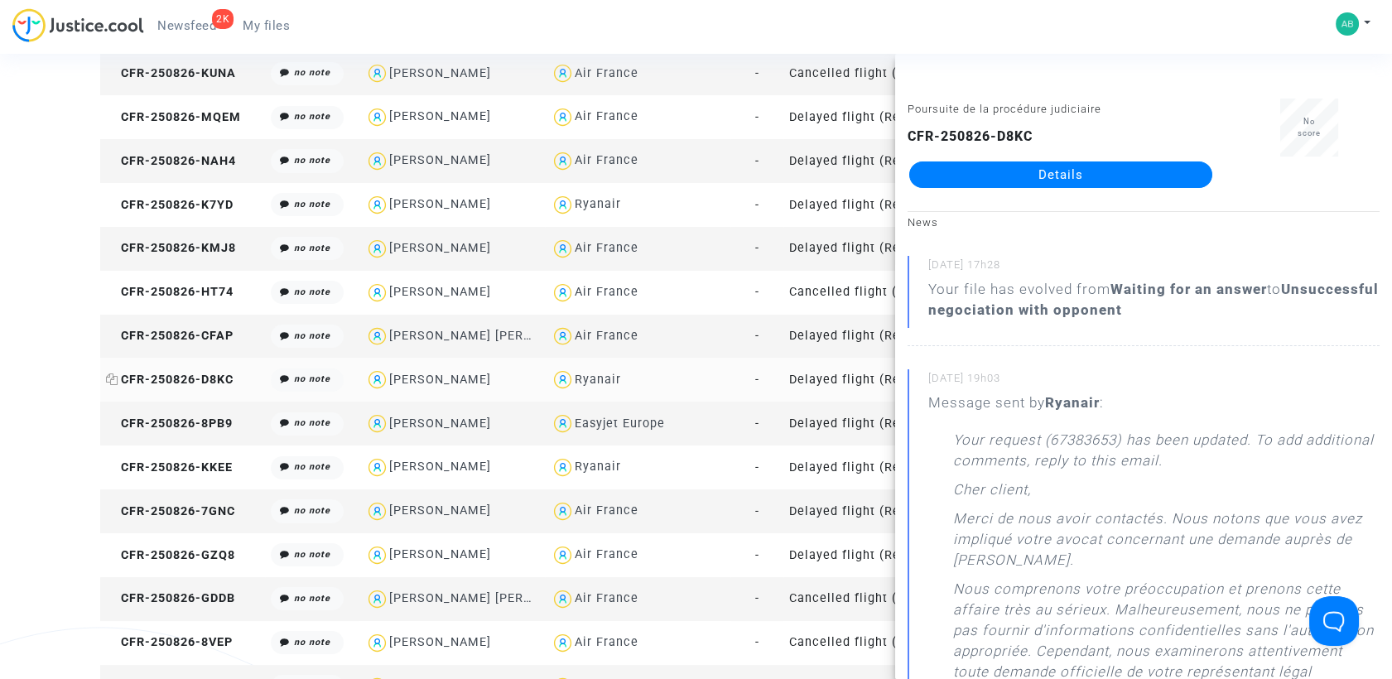
click at [113, 377] on icon at bounding box center [112, 379] width 12 height 12
click at [116, 422] on icon at bounding box center [112, 423] width 12 height 12
click at [1031, 177] on link "Details" at bounding box center [1060, 174] width 303 height 26
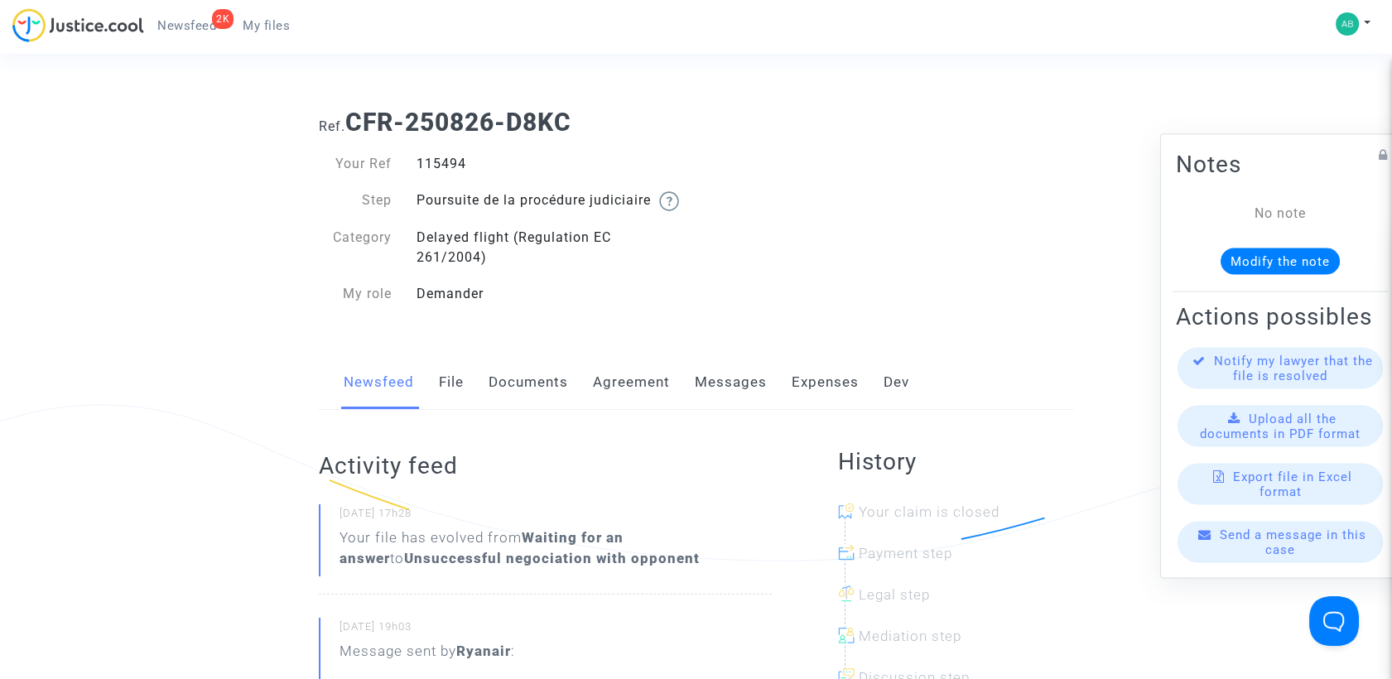
click at [621, 395] on link "Agreement" at bounding box center [631, 382] width 77 height 55
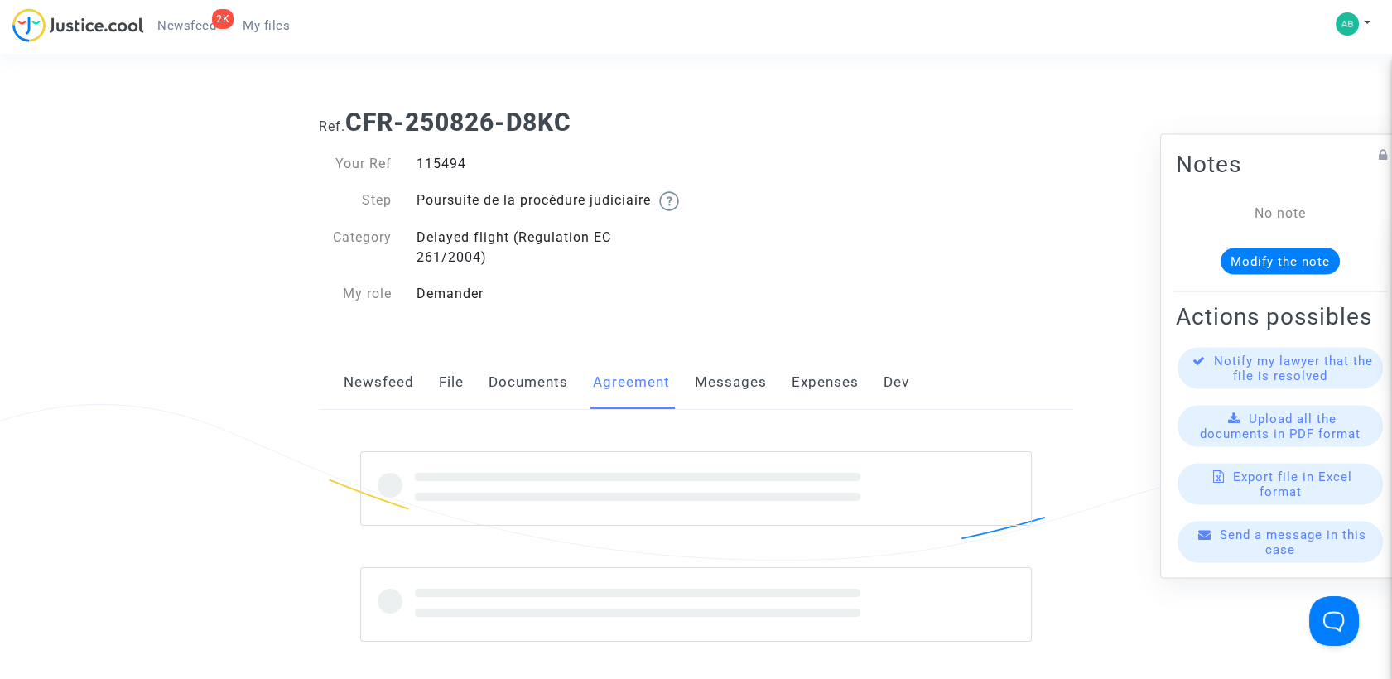
click at [738, 386] on link "Messages" at bounding box center [731, 382] width 72 height 55
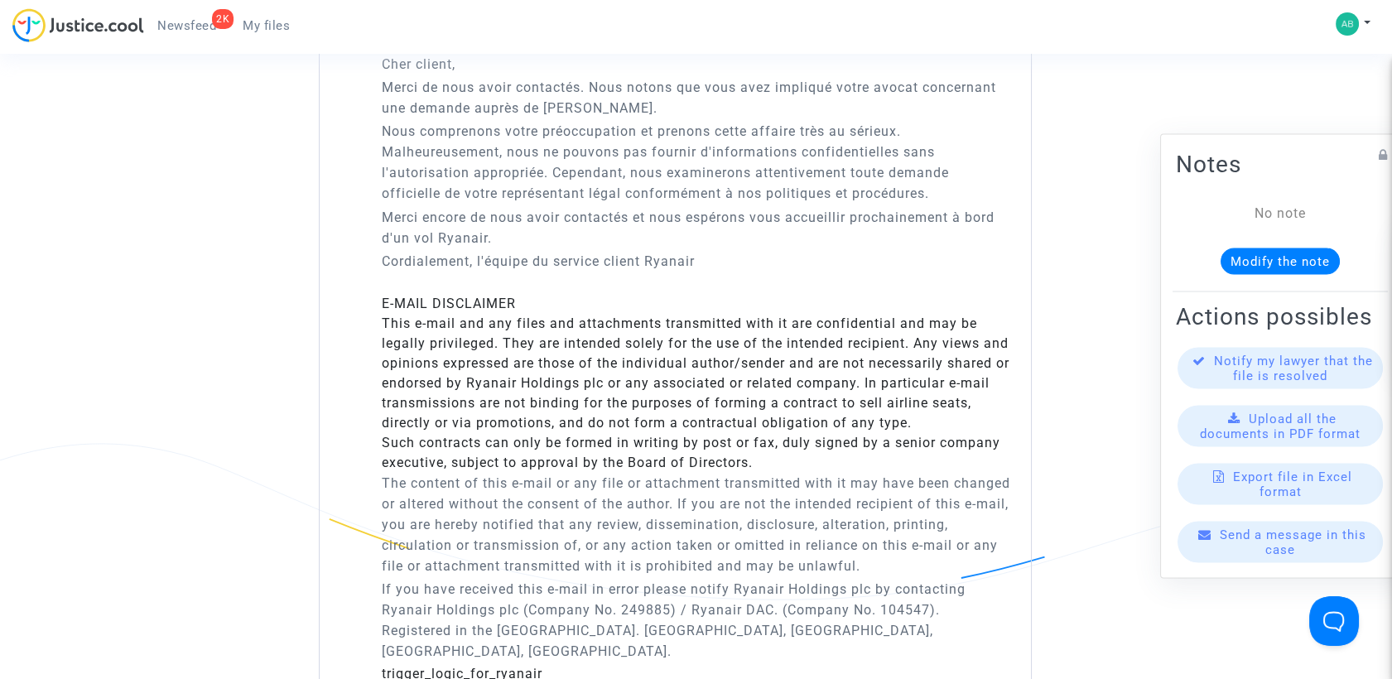
scroll to position [276, 0]
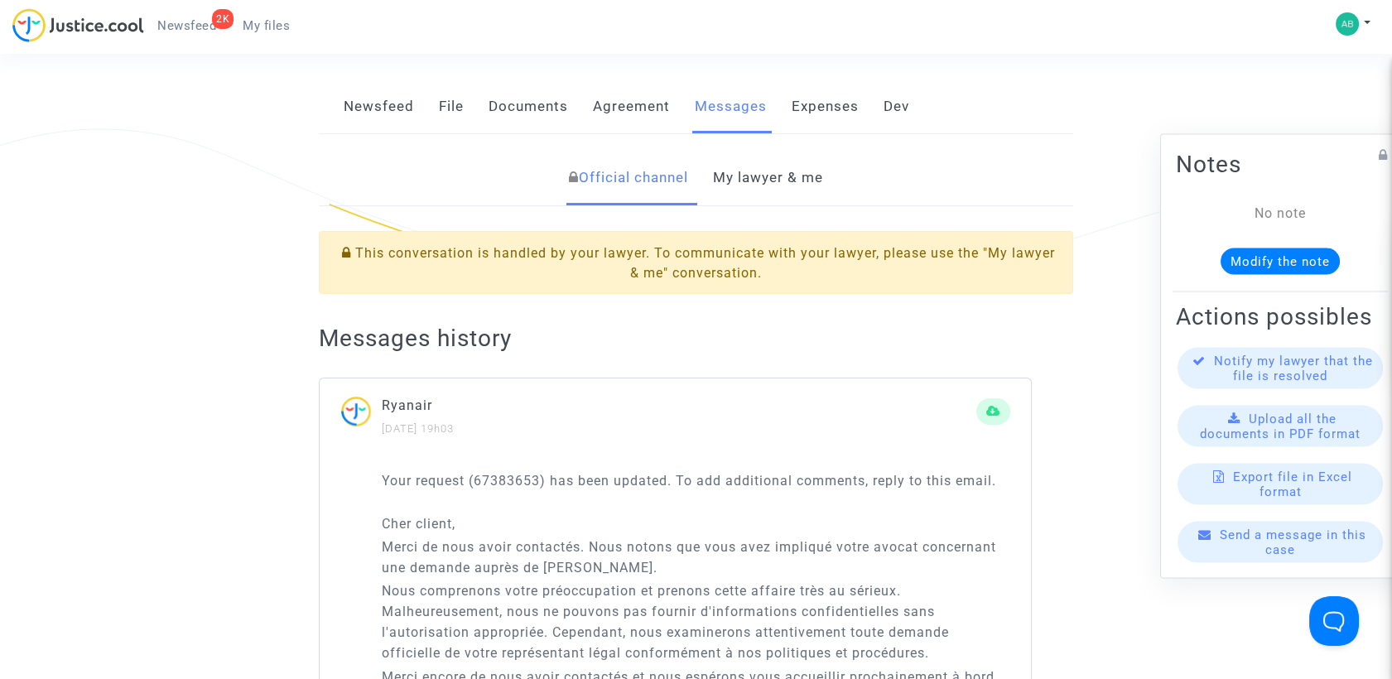
click at [733, 198] on link "My lawyer & me" at bounding box center [768, 178] width 110 height 55
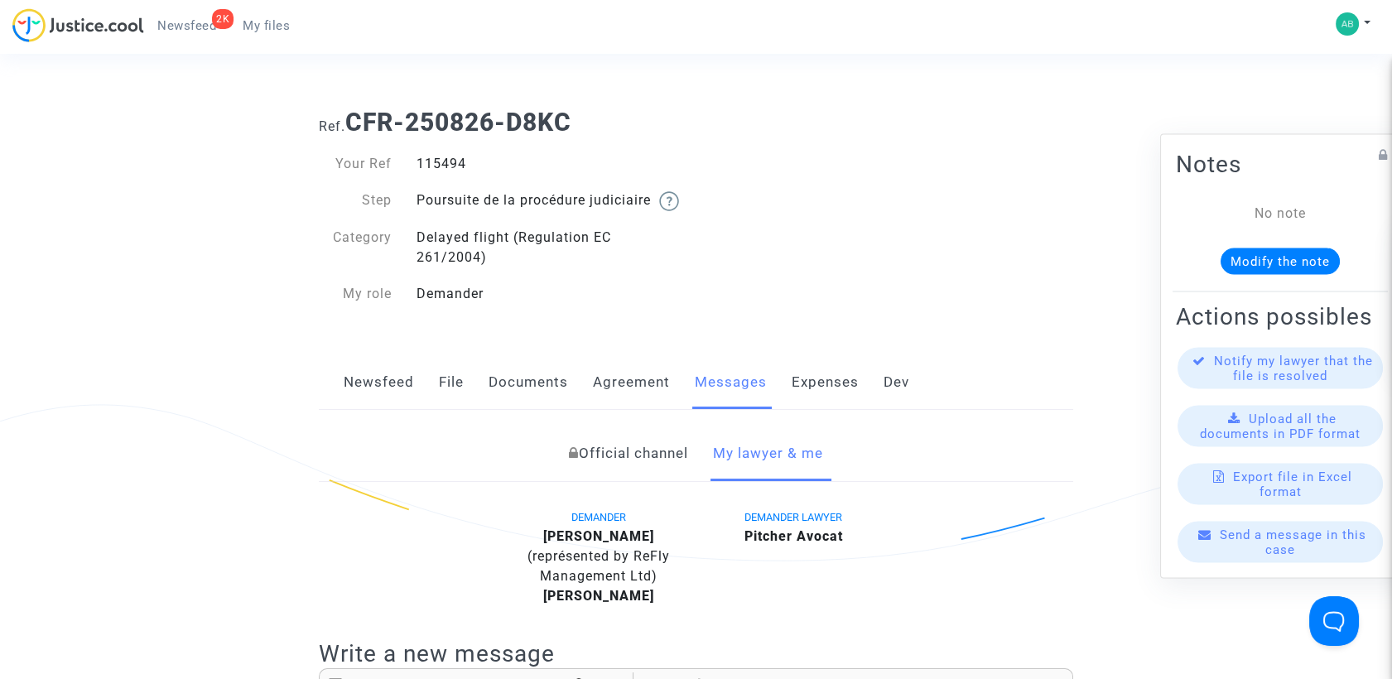
drag, startPoint x: 351, startPoint y: 118, endPoint x: 570, endPoint y: 109, distance: 218.8
click at [570, 109] on b "CFR-250826-D8KC" at bounding box center [458, 122] width 226 height 29
click at [285, 219] on ng-component "Ref. CFR-250826-D8KC Your Ref 115494 Step Poursuite de la procédure judiciaire …" at bounding box center [696, 628] width 1192 height 1067
click at [449, 387] on link "File" at bounding box center [451, 382] width 25 height 55
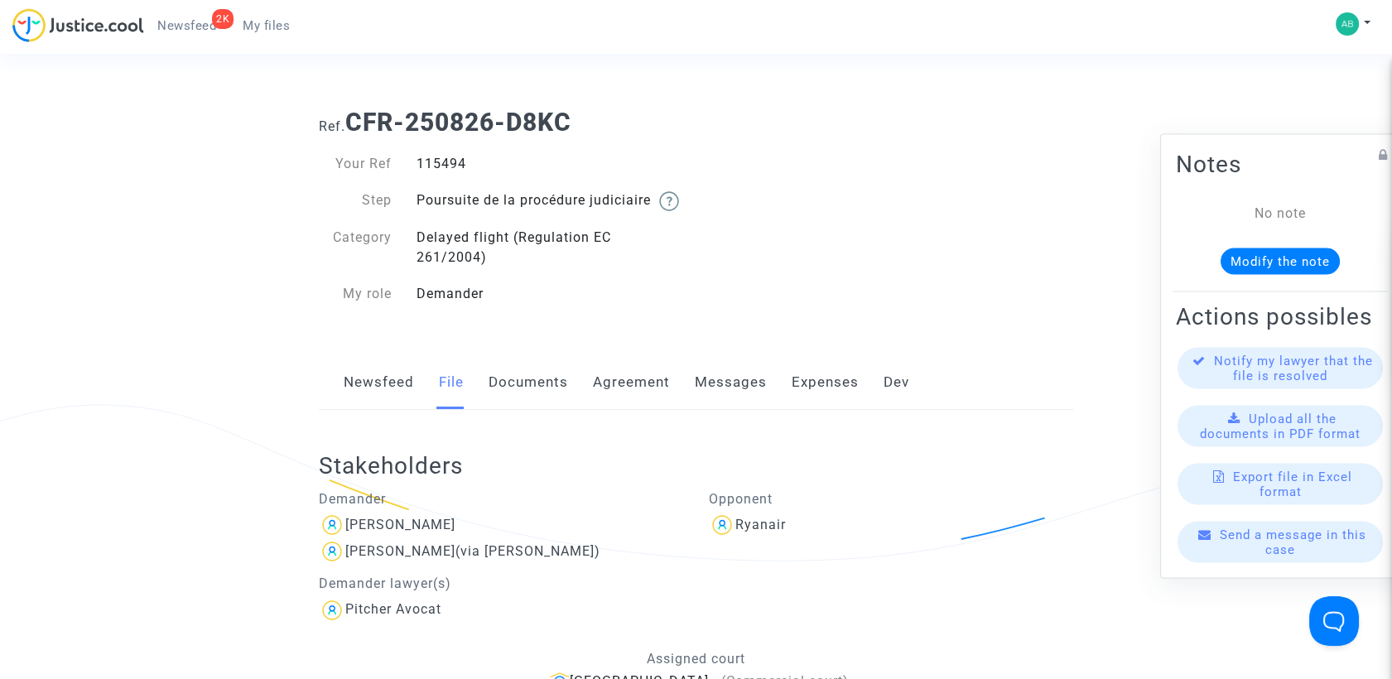
click at [245, 28] on span "My files" at bounding box center [266, 25] width 47 height 15
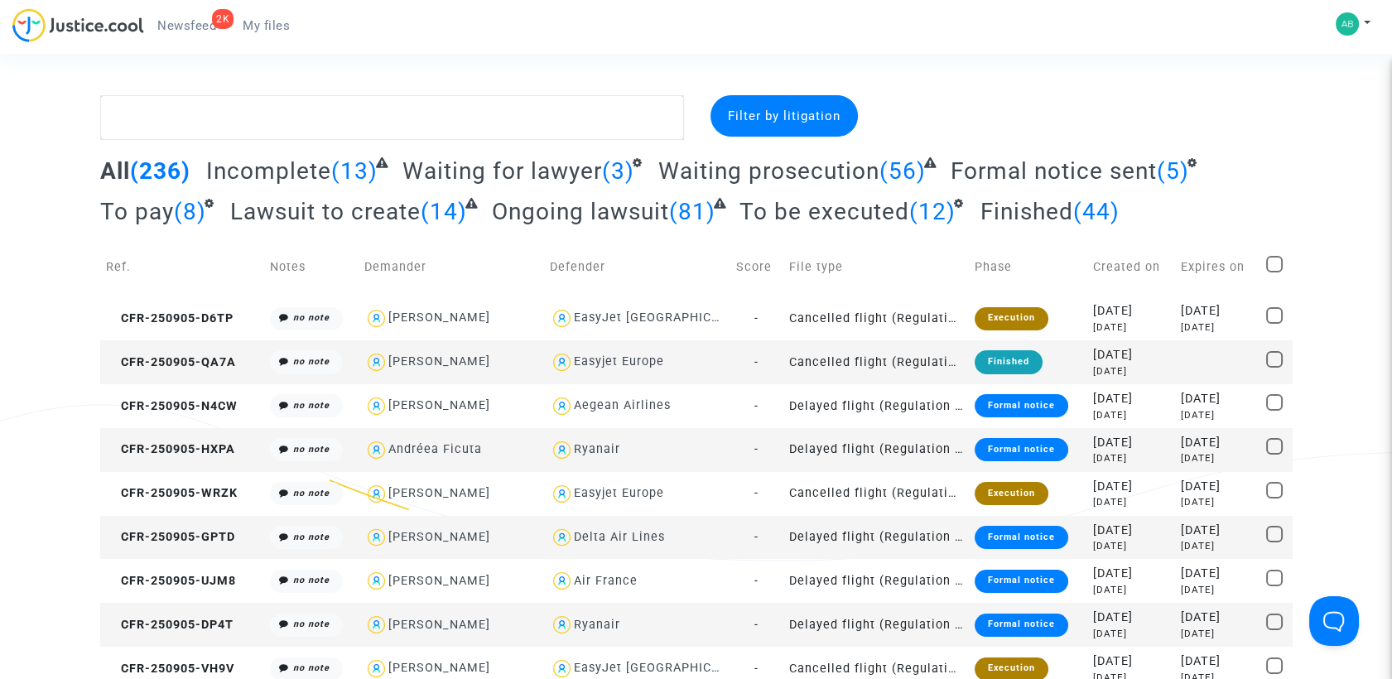
click at [779, 176] on span "Waiting prosecution" at bounding box center [768, 170] width 221 height 27
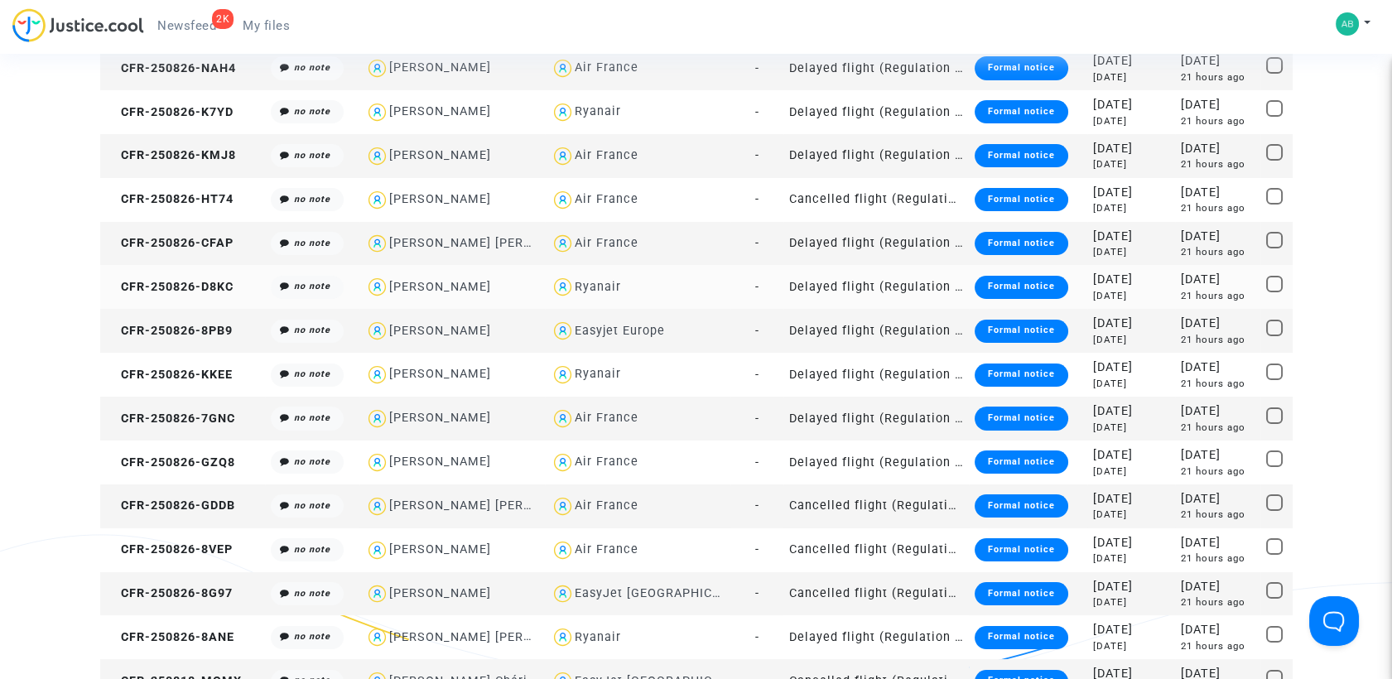
scroll to position [643, 0]
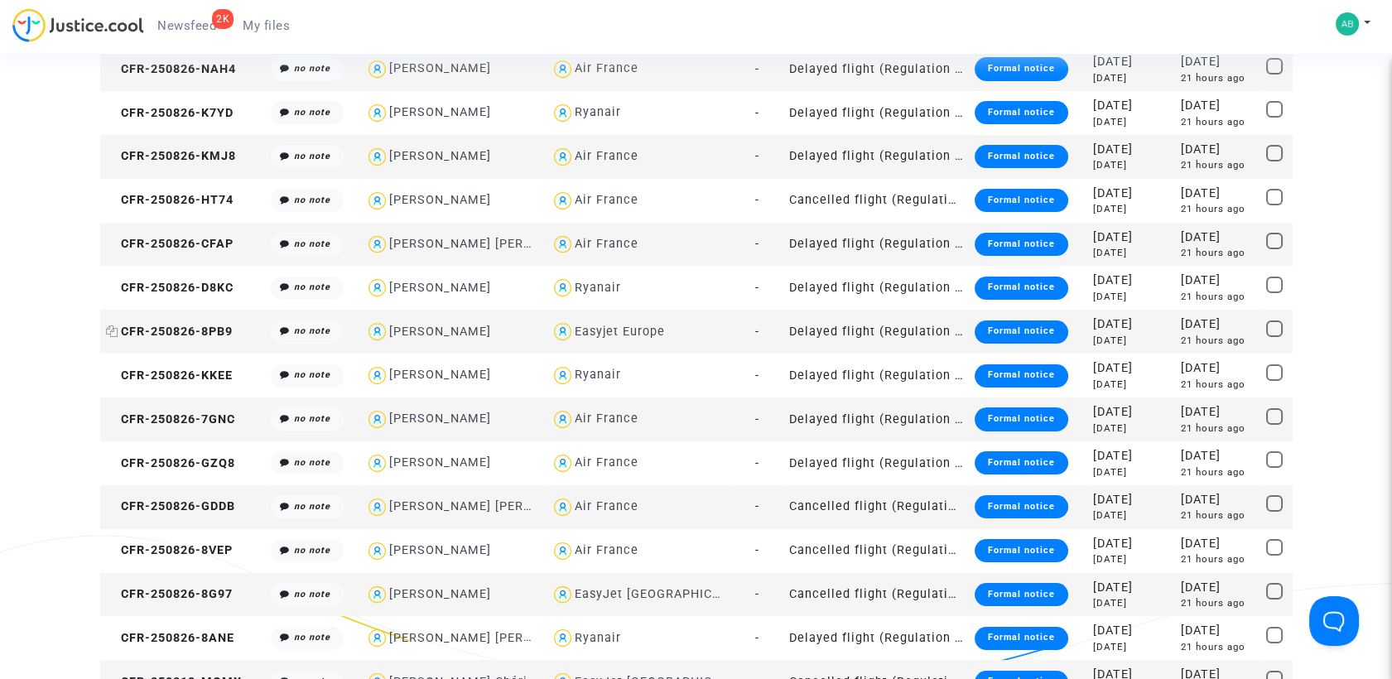
click at [113, 330] on icon at bounding box center [112, 331] width 12 height 12
click at [111, 331] on icon at bounding box center [112, 331] width 12 height 12
click at [108, 376] on icon at bounding box center [112, 375] width 12 height 12
click at [119, 375] on span "CFR-250826-KKEE" at bounding box center [169, 376] width 127 height 14
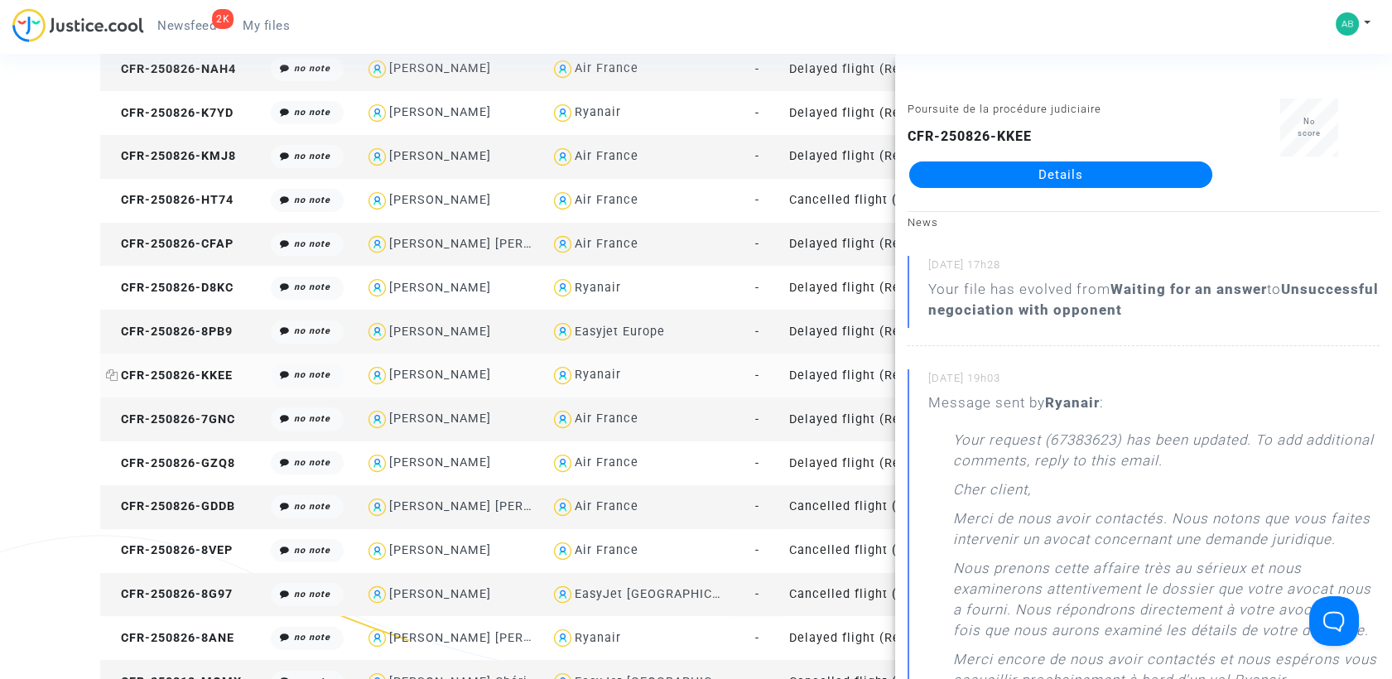
click at [111, 371] on icon at bounding box center [112, 375] width 12 height 12
click at [993, 167] on link "Details" at bounding box center [1060, 174] width 303 height 26
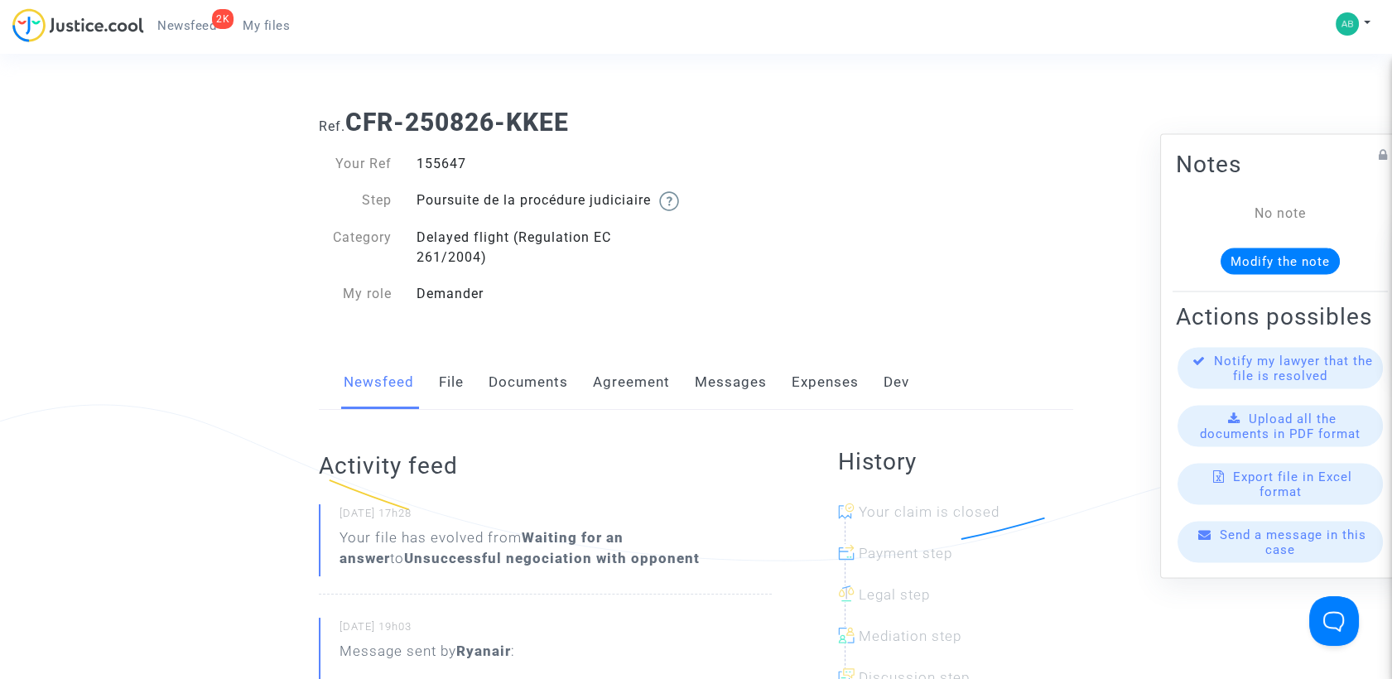
click at [724, 398] on link "Messages" at bounding box center [731, 382] width 72 height 55
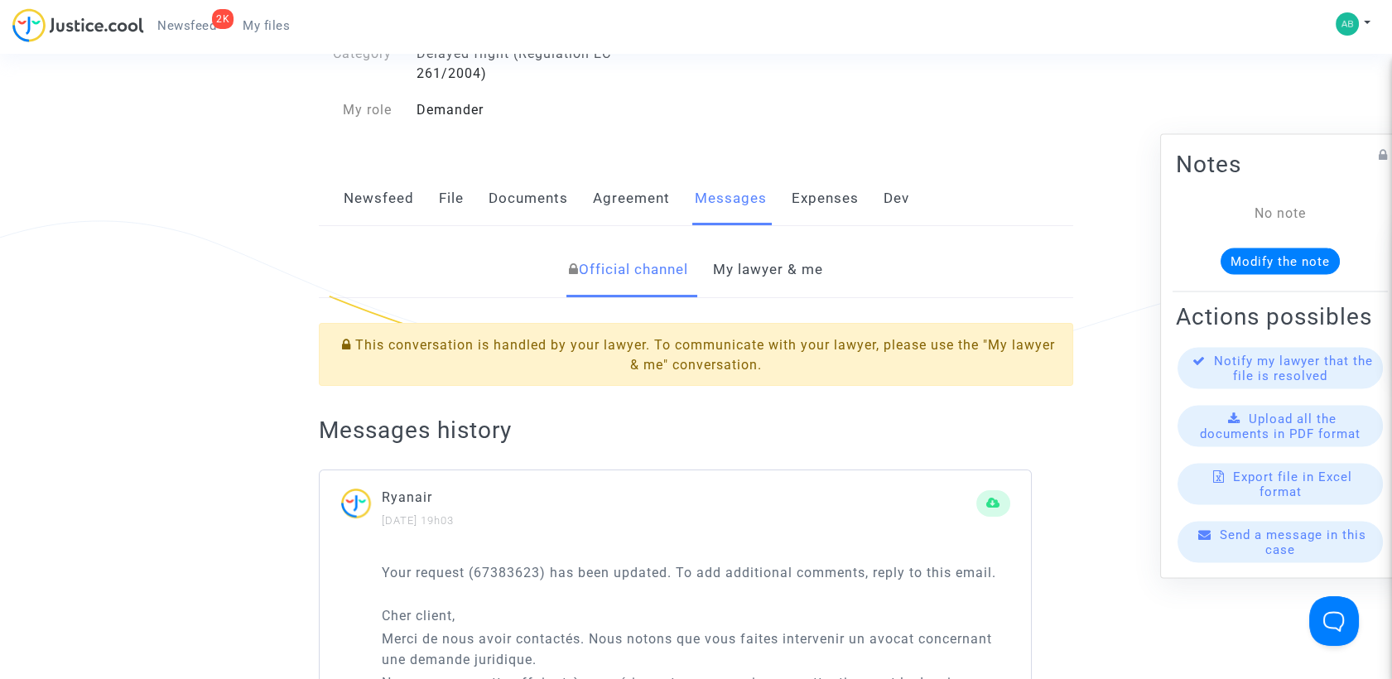
click at [759, 297] on link "My lawyer & me" at bounding box center [768, 270] width 110 height 55
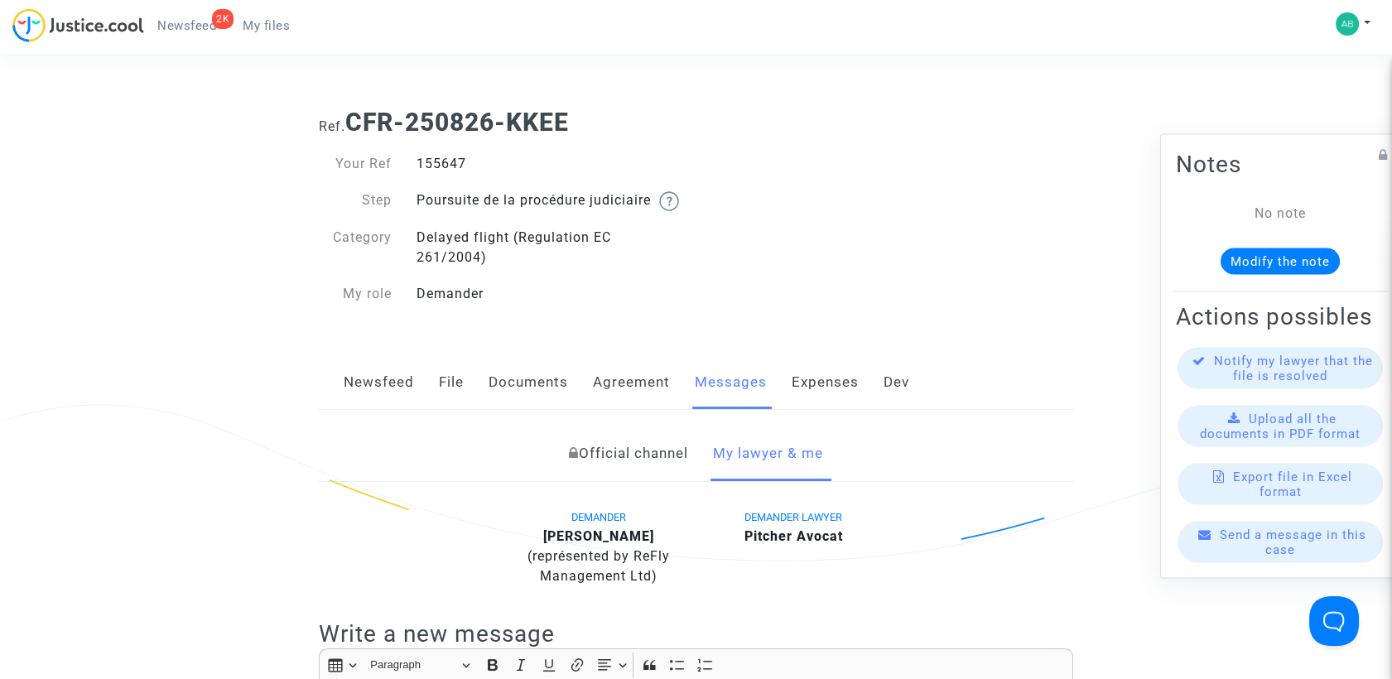
click at [269, 31] on span "My files" at bounding box center [266, 25] width 47 height 15
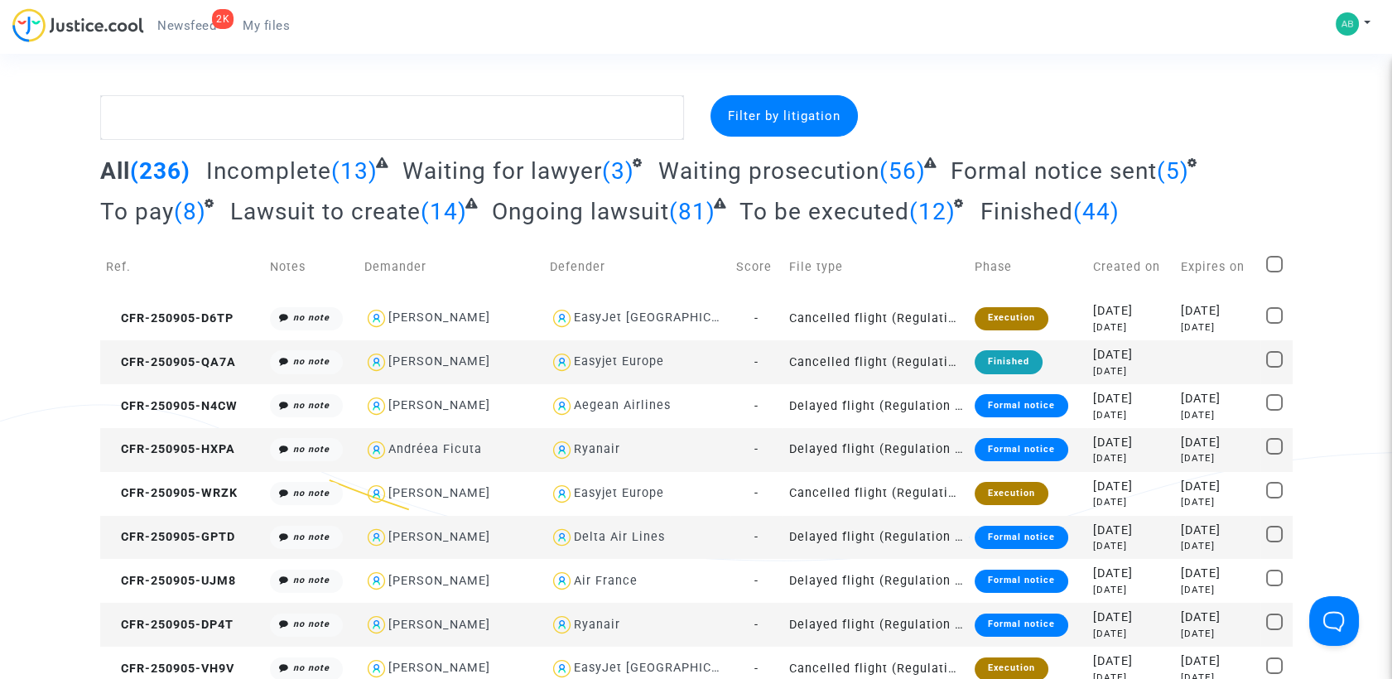
click at [749, 169] on span "Waiting prosecution" at bounding box center [768, 170] width 221 height 27
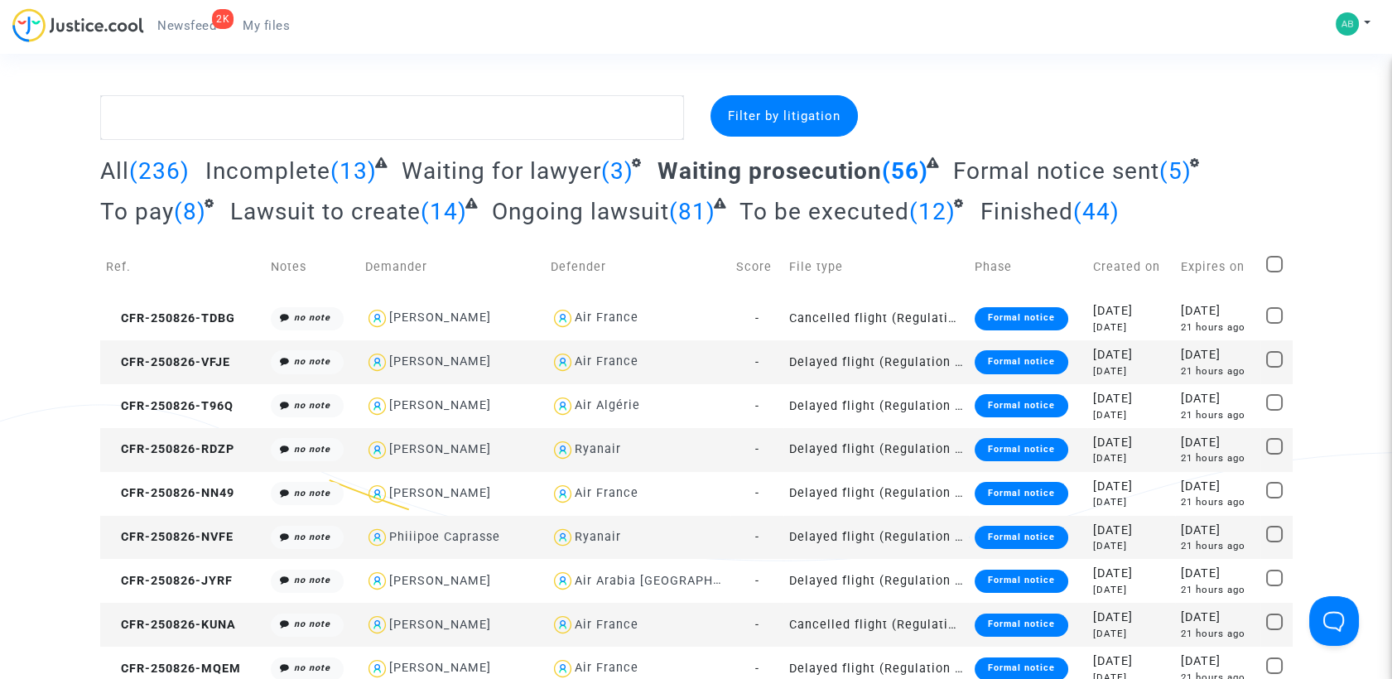
click at [706, 167] on span "Waiting prosecution" at bounding box center [770, 170] width 224 height 27
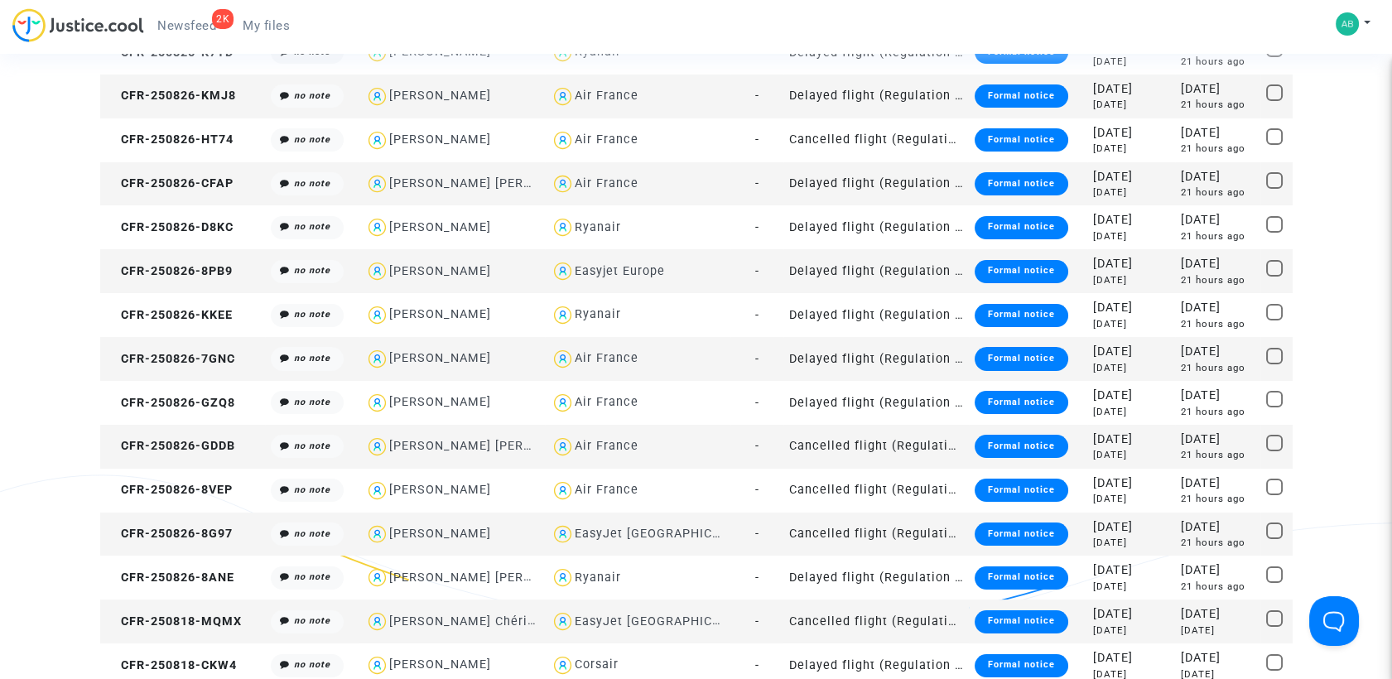
scroll to position [735, 0]
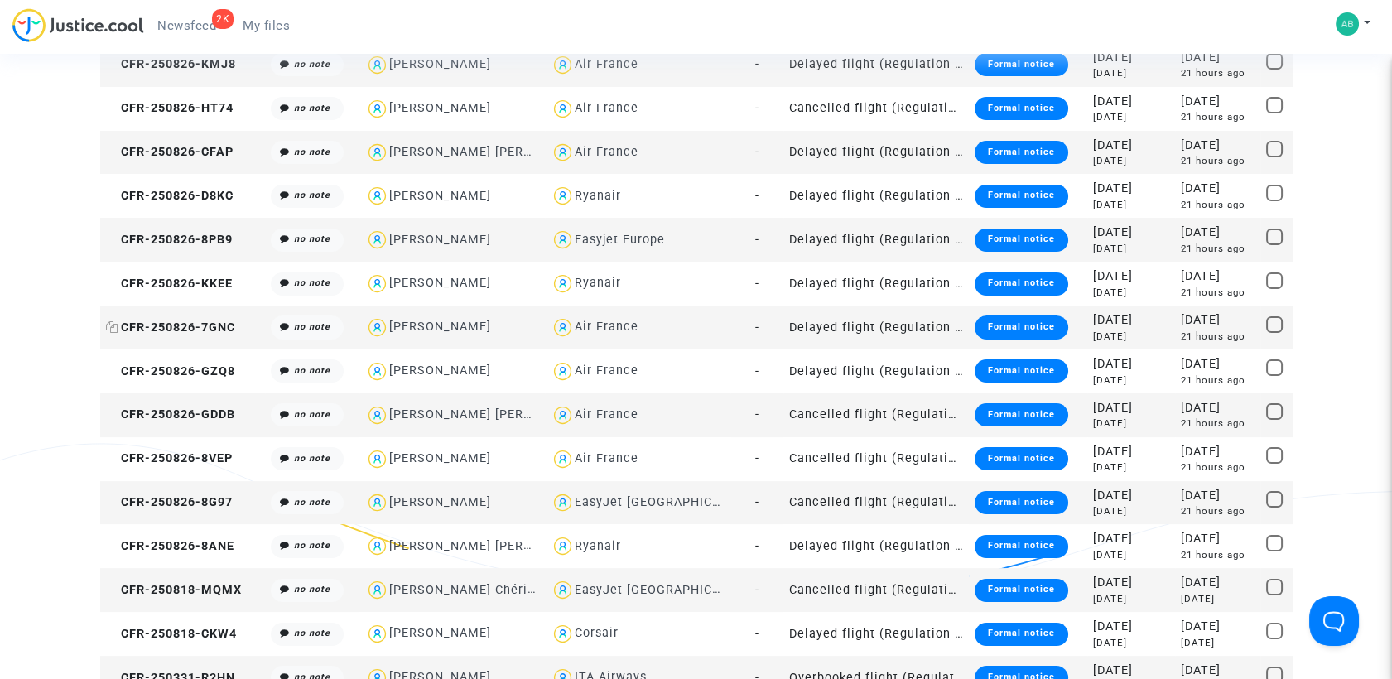
click at [111, 327] on icon at bounding box center [112, 327] width 12 height 12
click at [161, 328] on span "CFR-250826-7GNC" at bounding box center [170, 327] width 129 height 14
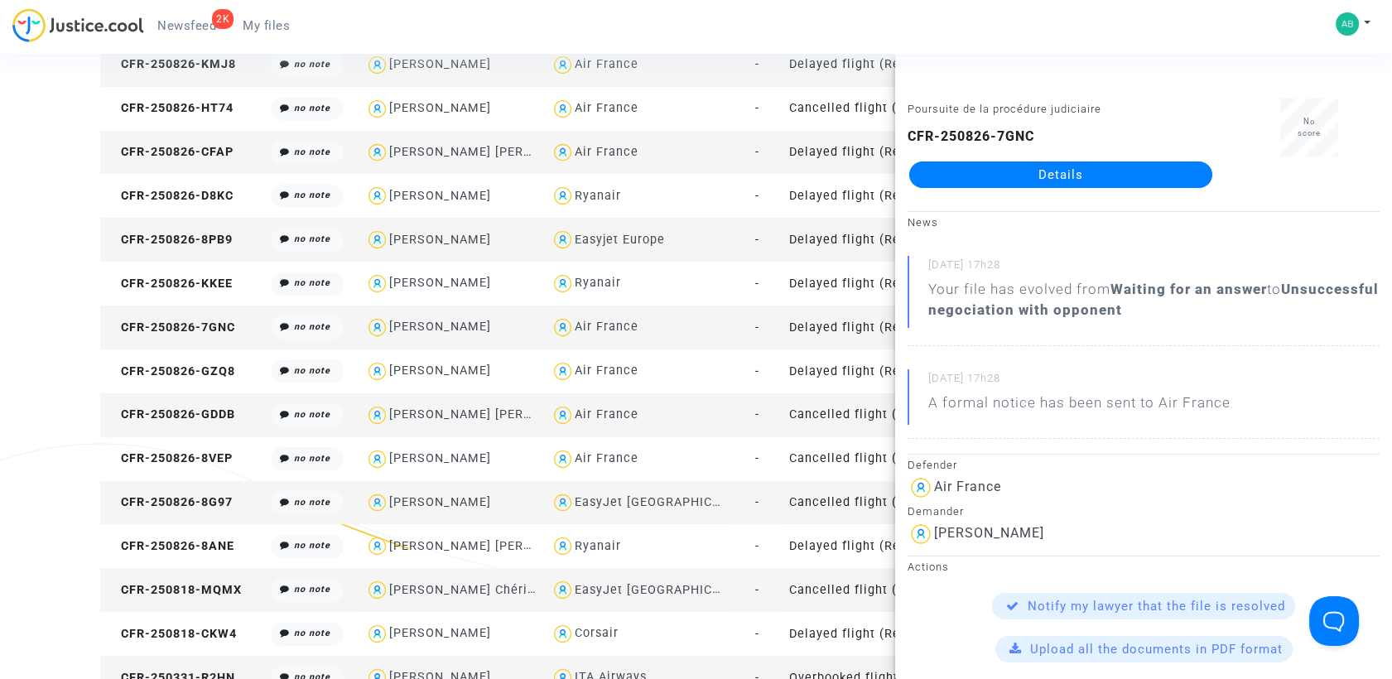
click at [1043, 172] on link "Details" at bounding box center [1060, 174] width 303 height 26
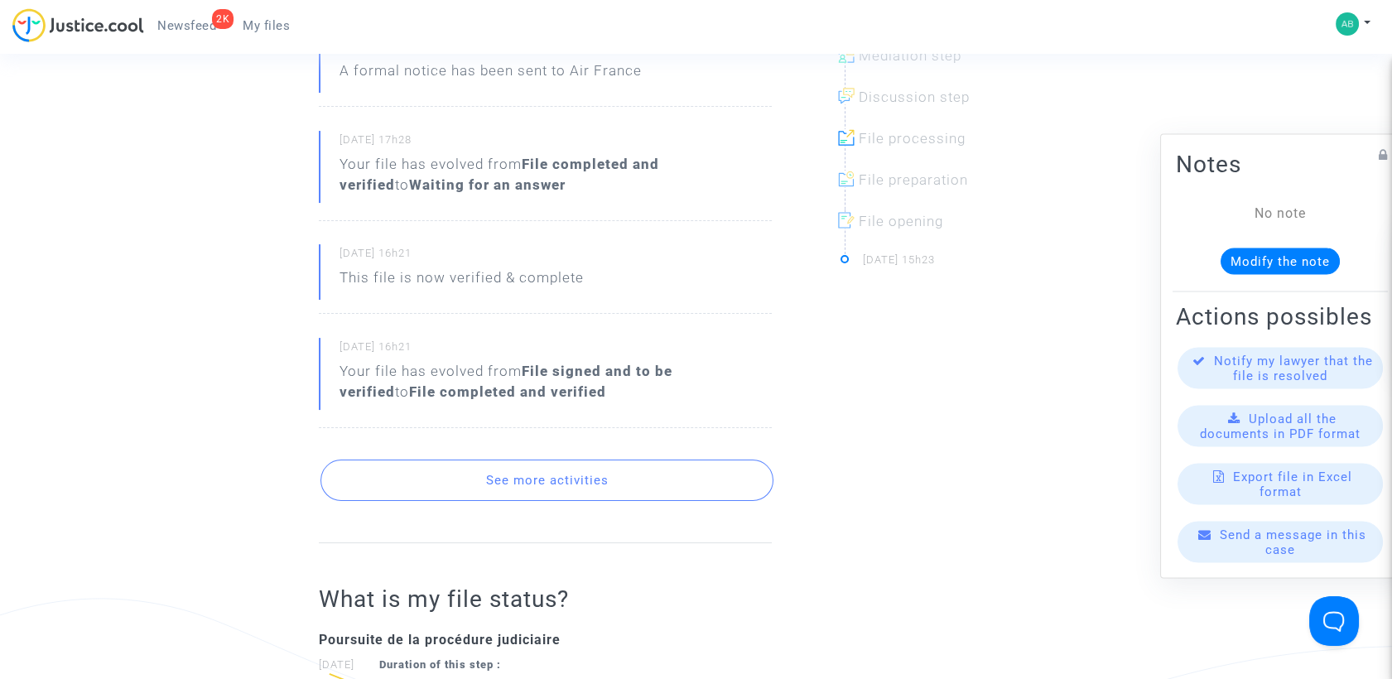
scroll to position [276, 0]
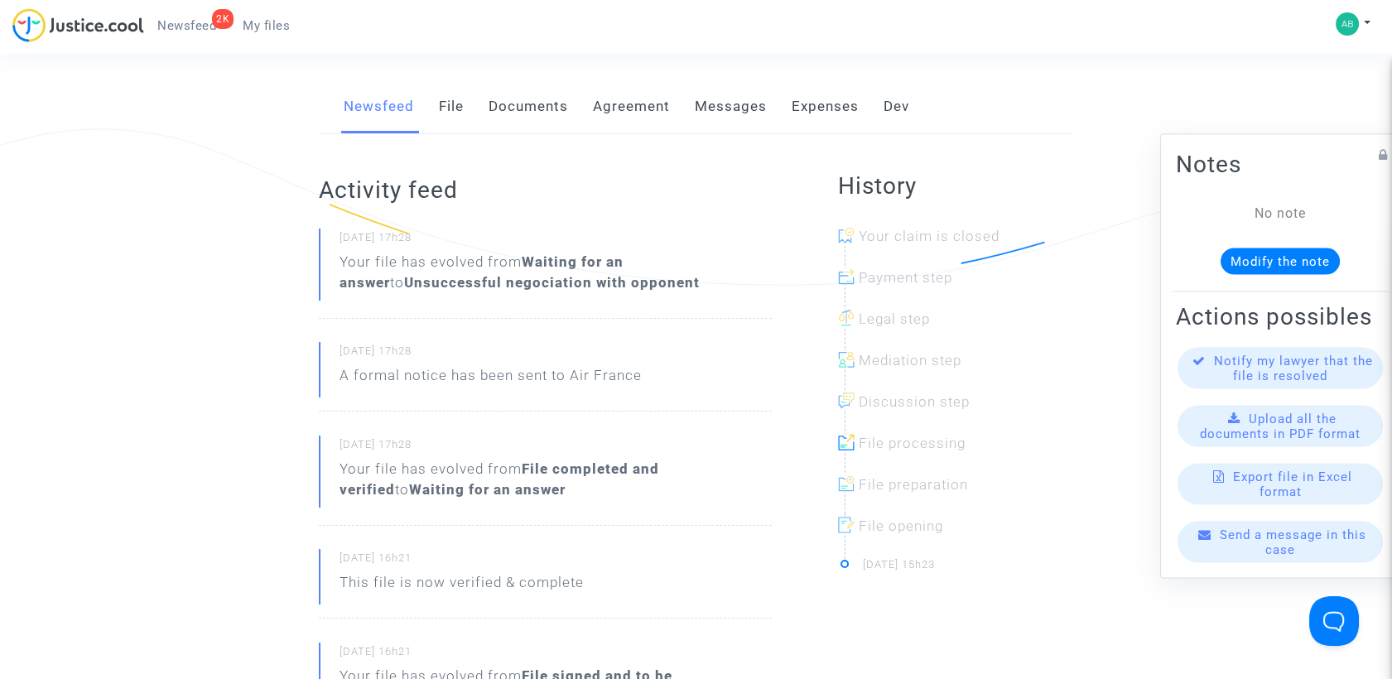
click at [710, 123] on link "Messages" at bounding box center [731, 106] width 72 height 55
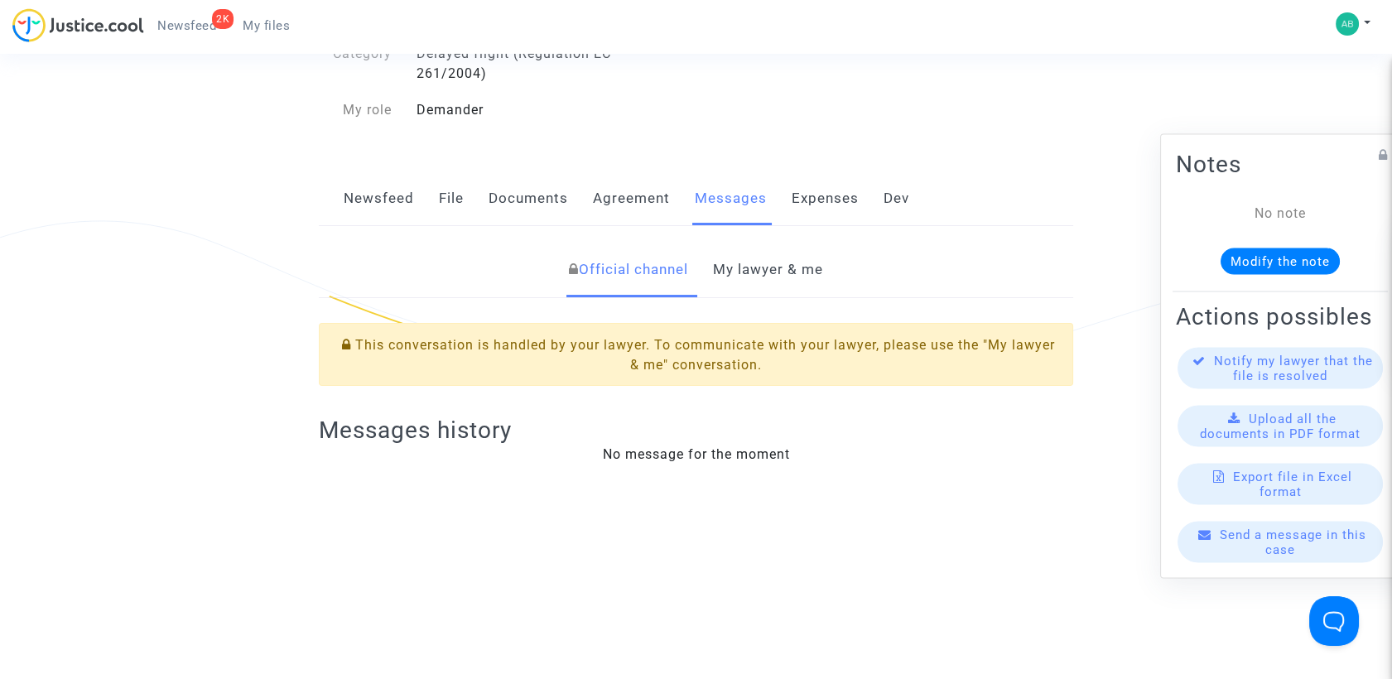
click at [721, 297] on link "My lawyer & me" at bounding box center [768, 270] width 110 height 55
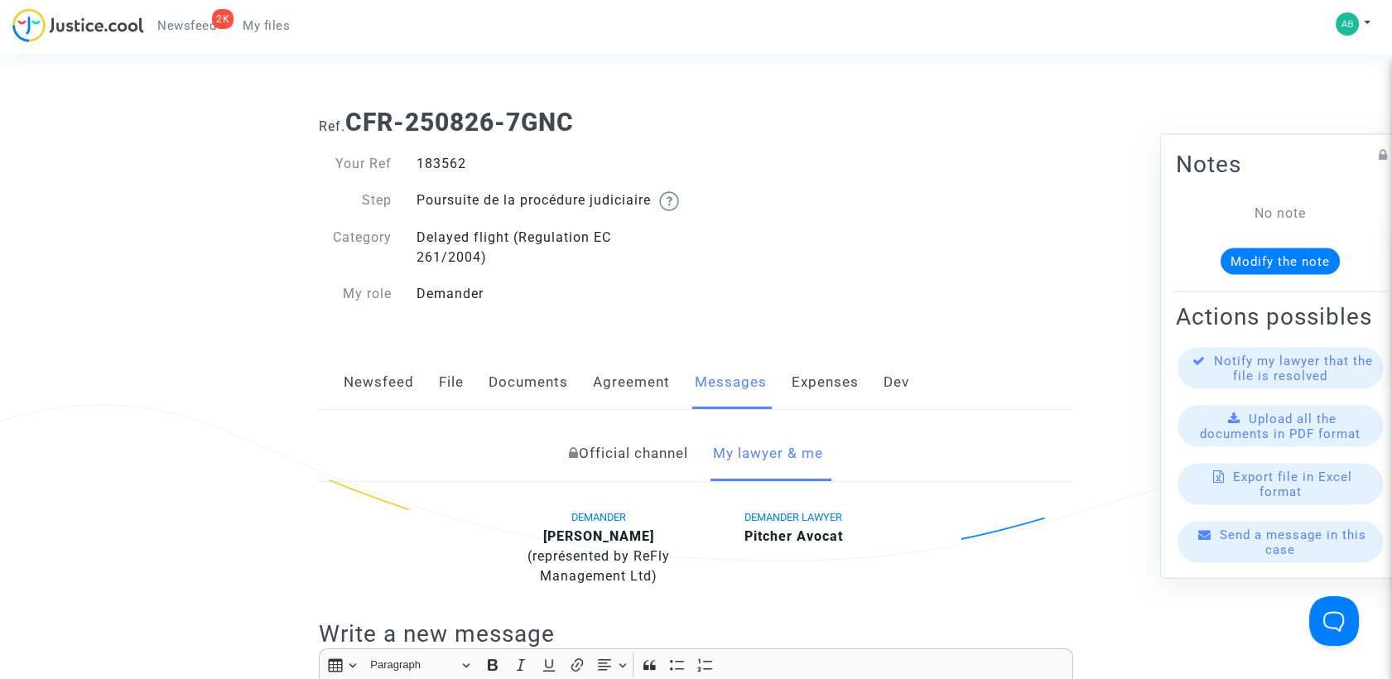
click at [277, 23] on span "My files" at bounding box center [266, 25] width 47 height 15
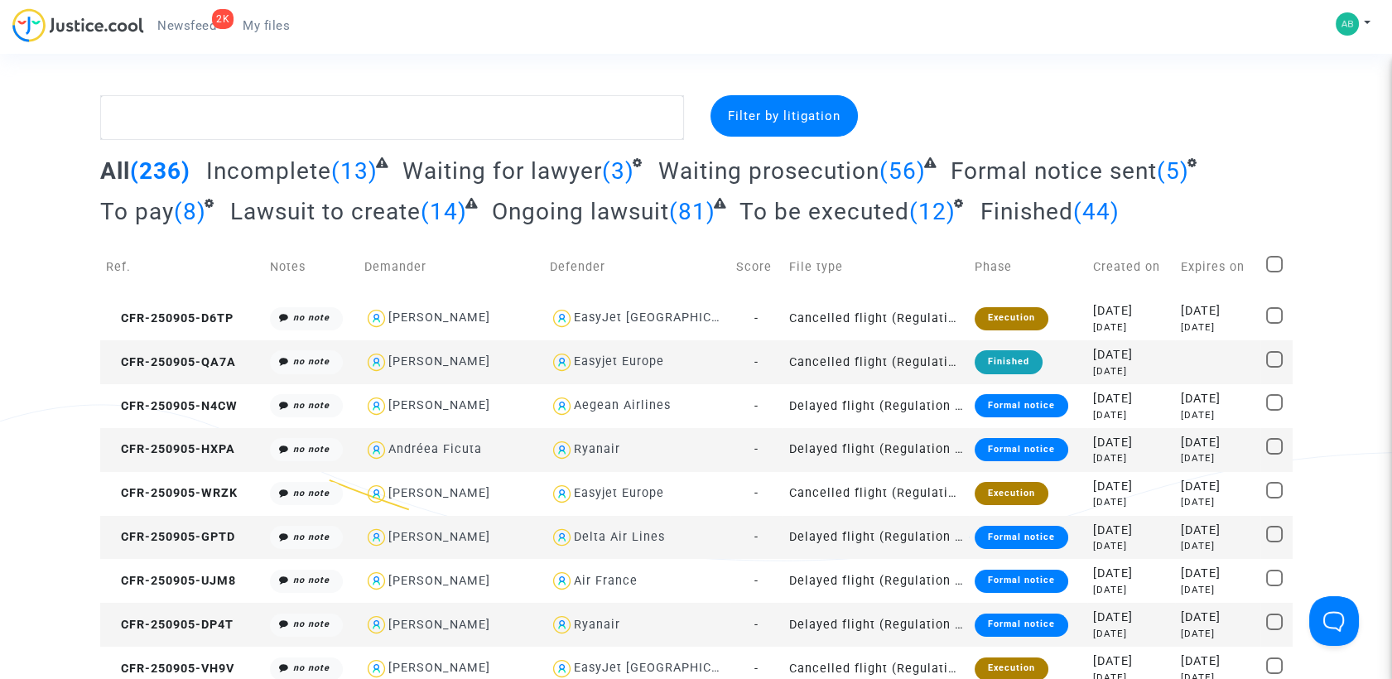
click at [810, 175] on span "Waiting prosecution" at bounding box center [768, 170] width 221 height 27
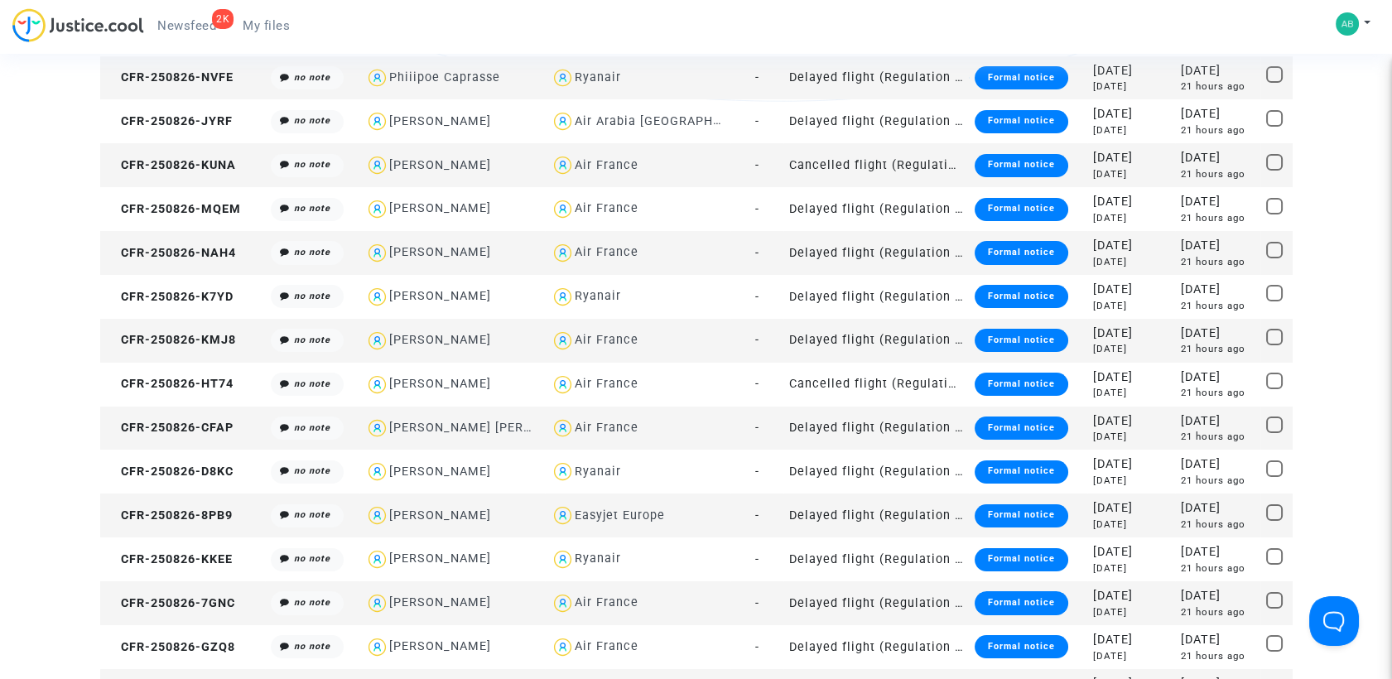
scroll to position [643, 0]
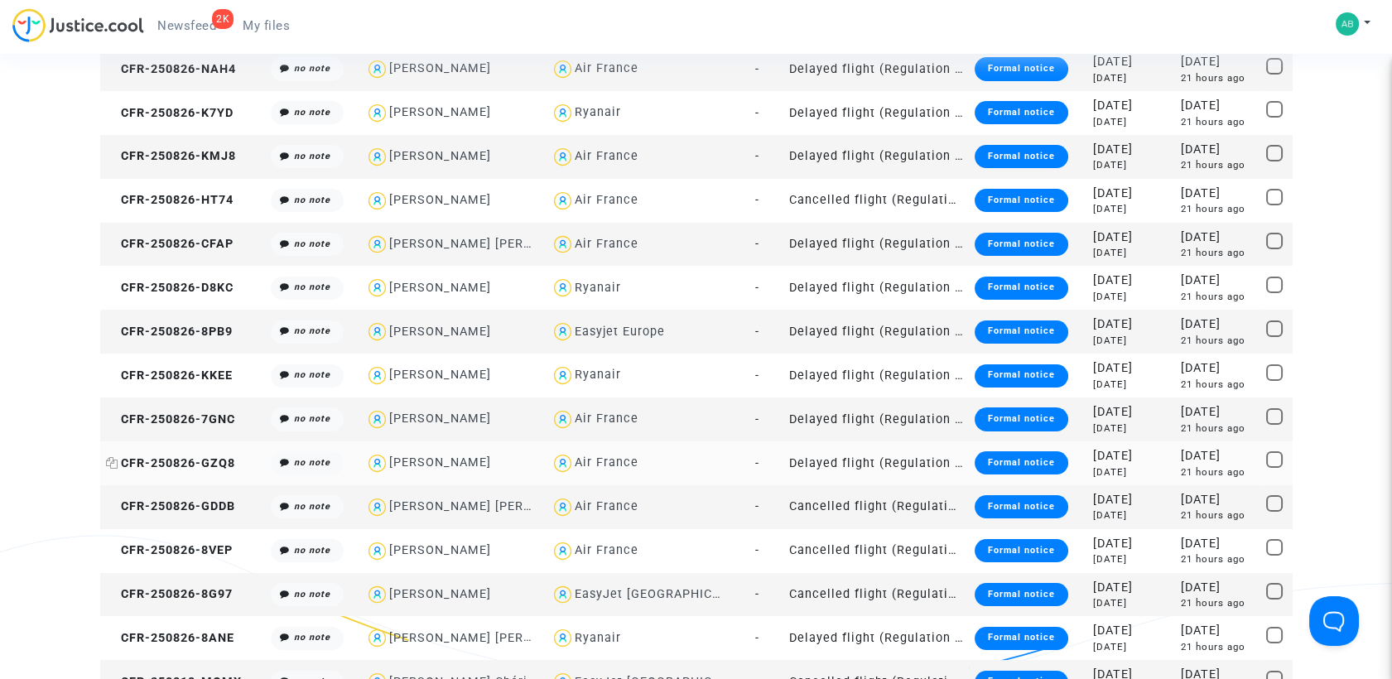
click at [167, 456] on span "CFR-250826-GZQ8" at bounding box center [170, 463] width 129 height 14
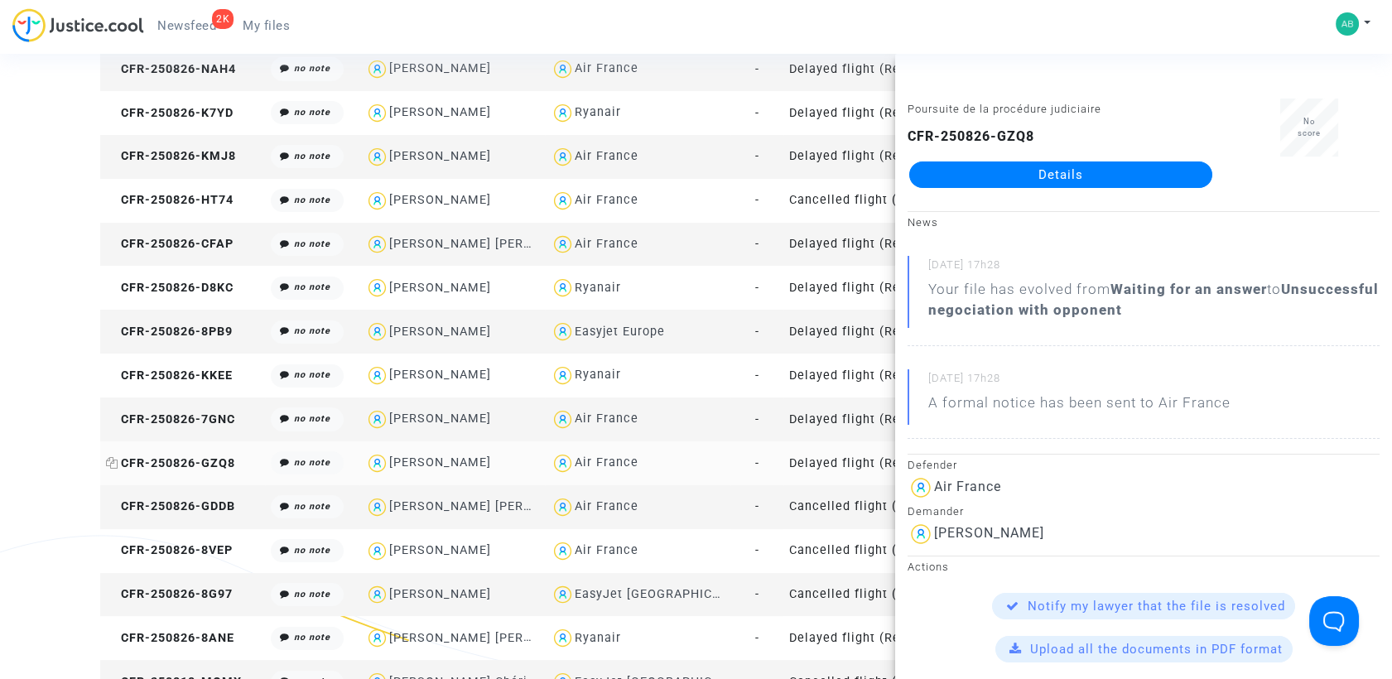
click at [109, 465] on icon at bounding box center [112, 463] width 12 height 12
click at [990, 190] on div "Poursuite de la procédure judiciaire CFR-250826-GZQ8 Details" at bounding box center [1060, 151] width 331 height 104
click at [993, 175] on link "Details" at bounding box center [1060, 174] width 303 height 26
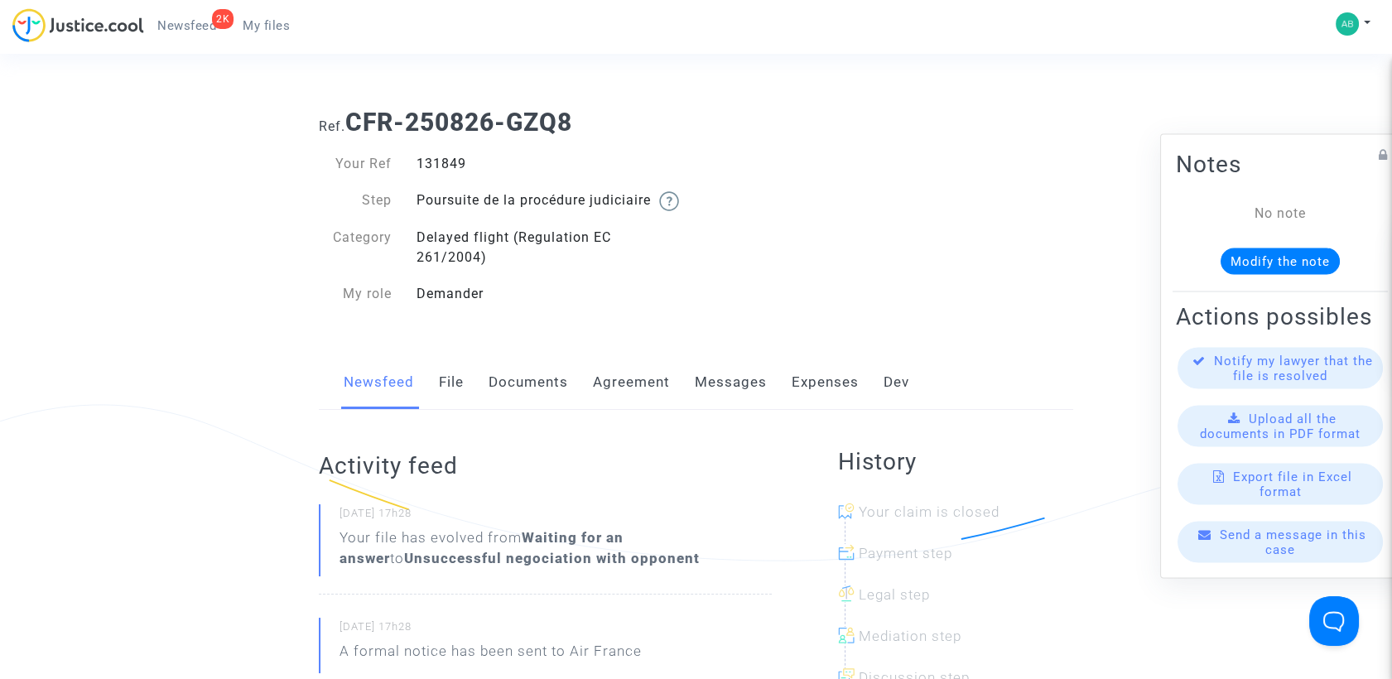
click at [708, 407] on link "Messages" at bounding box center [731, 382] width 72 height 55
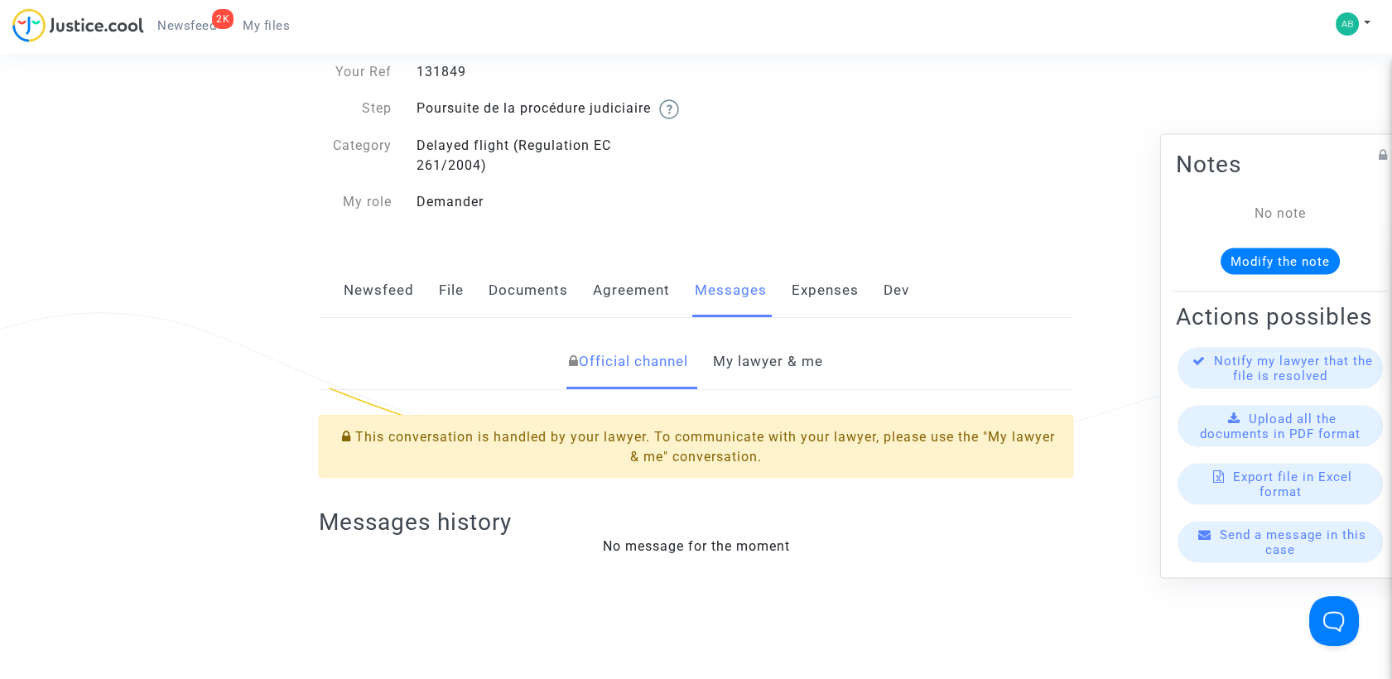
click at [759, 379] on link "My lawyer & me" at bounding box center [768, 362] width 110 height 55
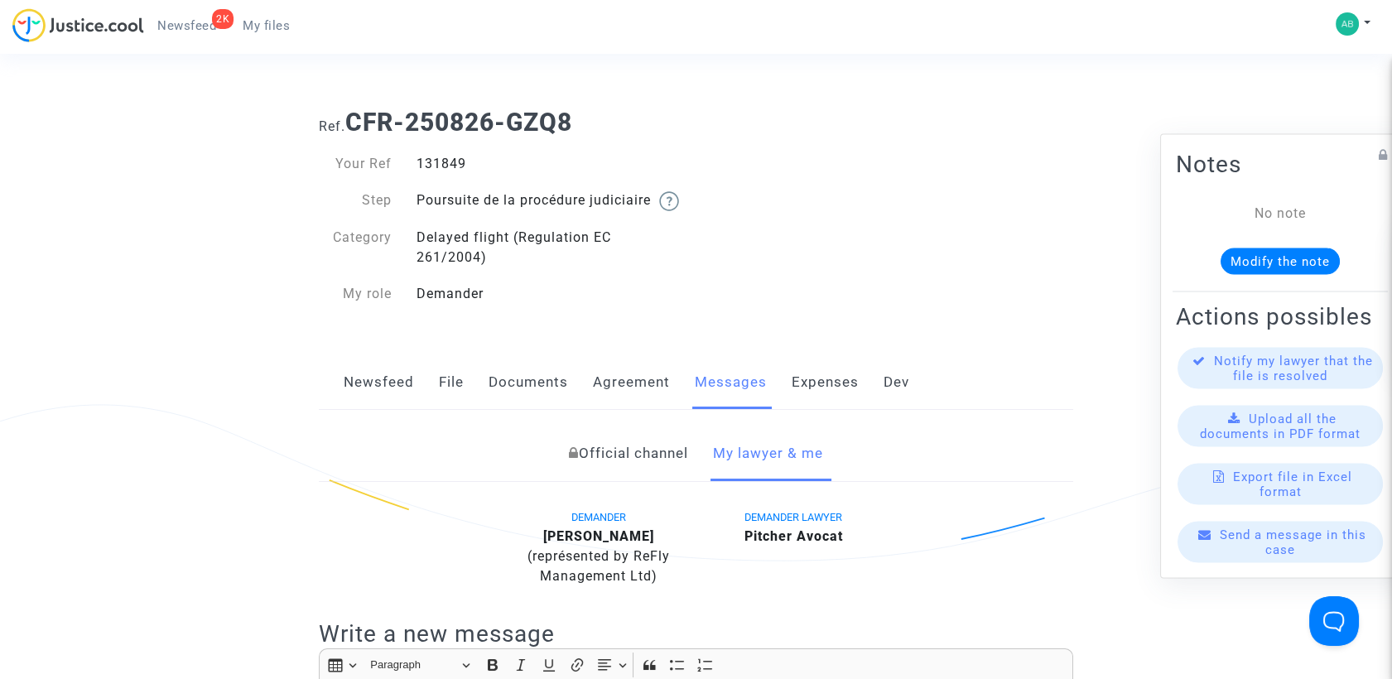
click at [345, 129] on span "Ref." at bounding box center [332, 126] width 26 height 16
drag, startPoint x: 354, startPoint y: 114, endPoint x: 579, endPoint y: 129, distance: 225.7
click at [579, 129] on h1 "Ref. CFR-250826-GZQ8" at bounding box center [696, 123] width 754 height 30
copy b "CFR-250826-GZQ8"
click at [638, 159] on div "131849" at bounding box center [550, 164] width 292 height 20
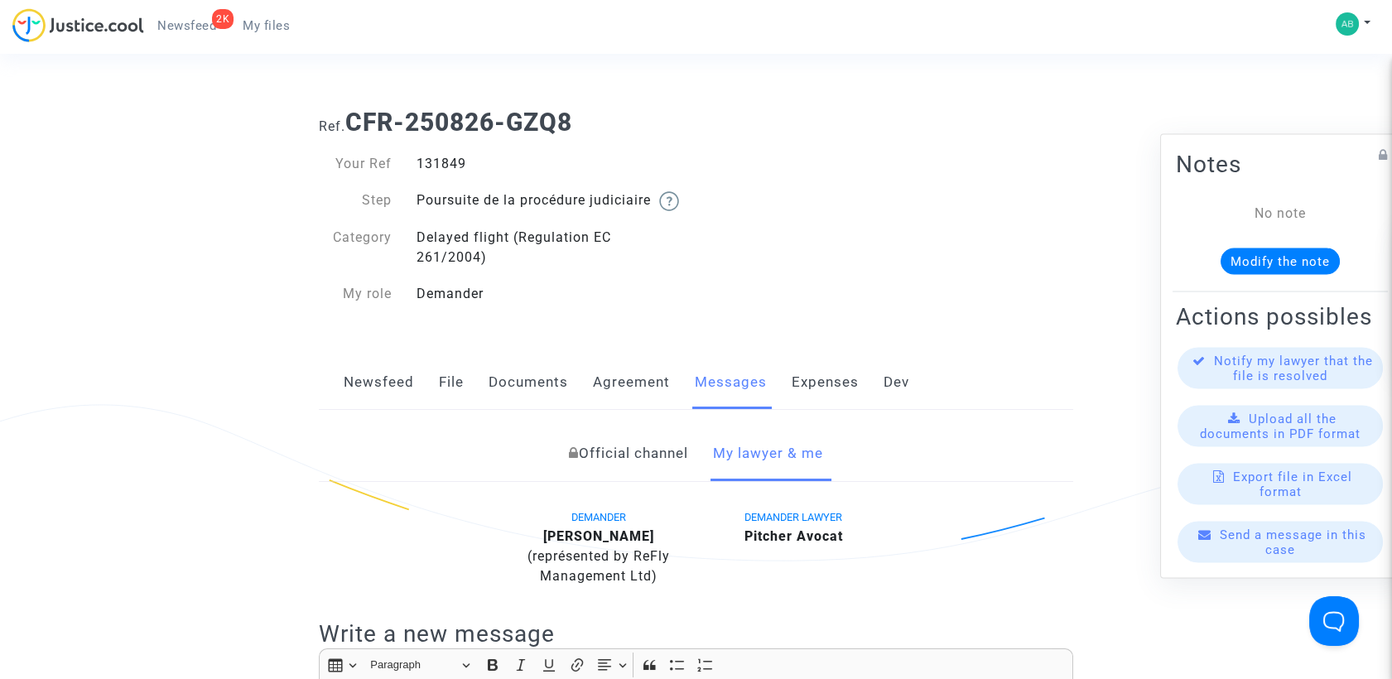
click at [441, 405] on link "File" at bounding box center [451, 382] width 25 height 55
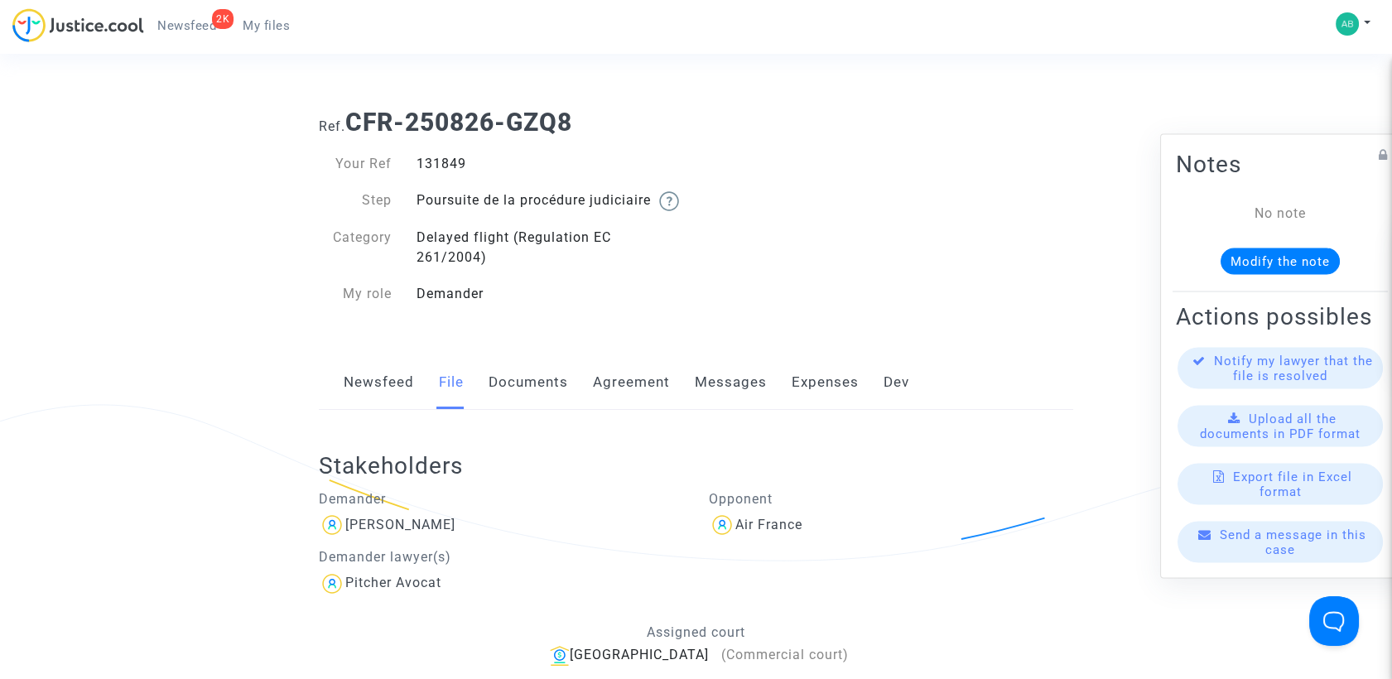
click at [266, 28] on span "My files" at bounding box center [266, 25] width 47 height 15
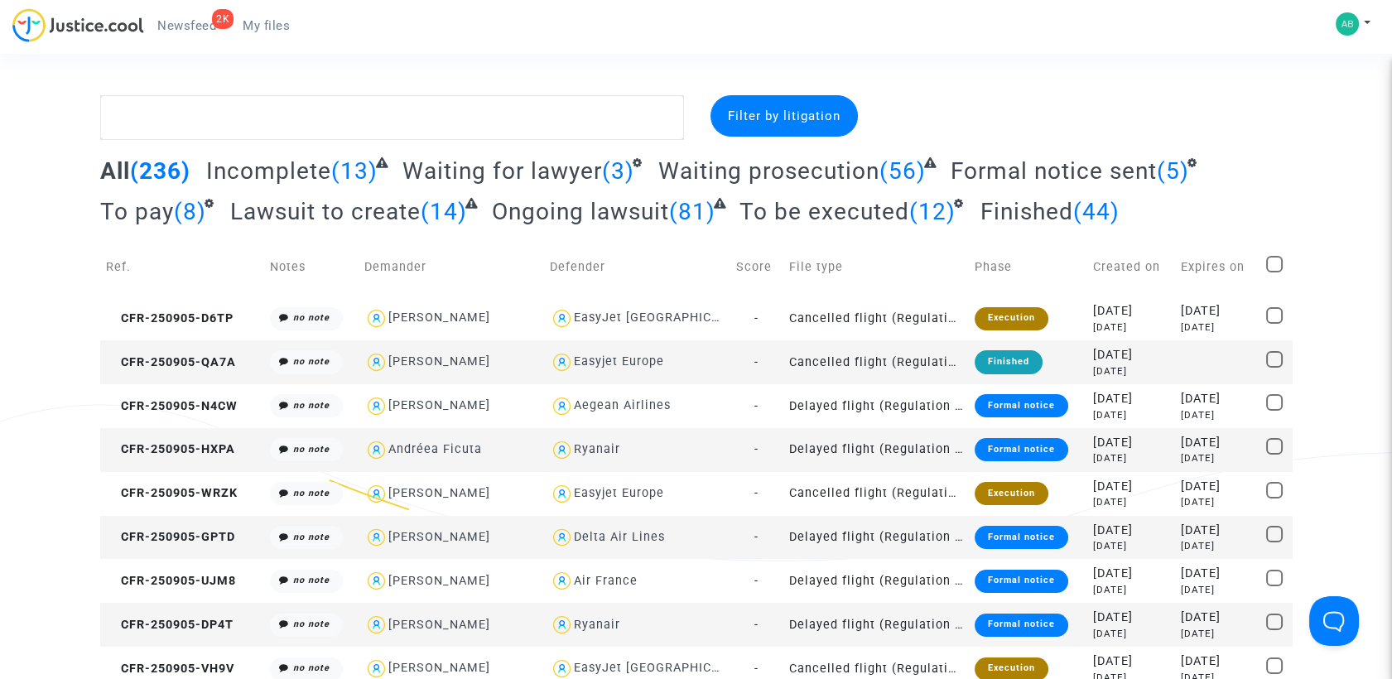
click at [832, 162] on span "Waiting prosecution" at bounding box center [768, 170] width 221 height 27
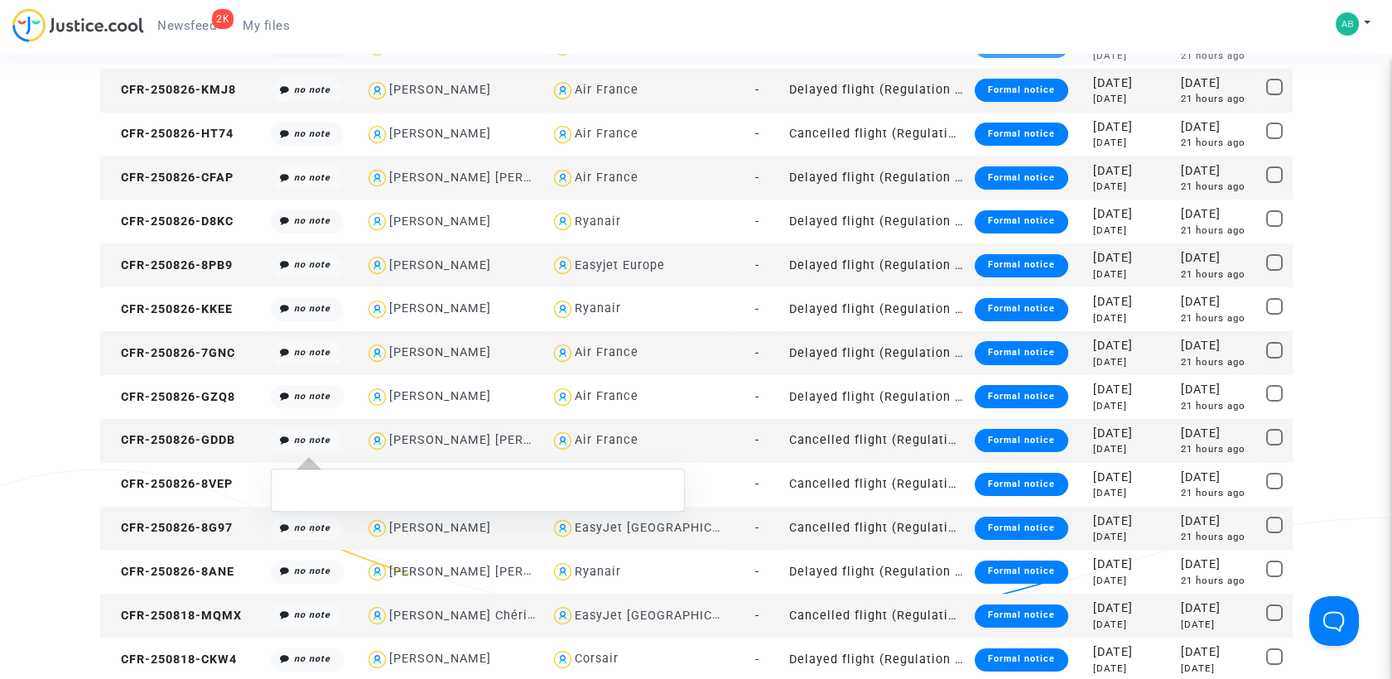
scroll to position [735, 0]
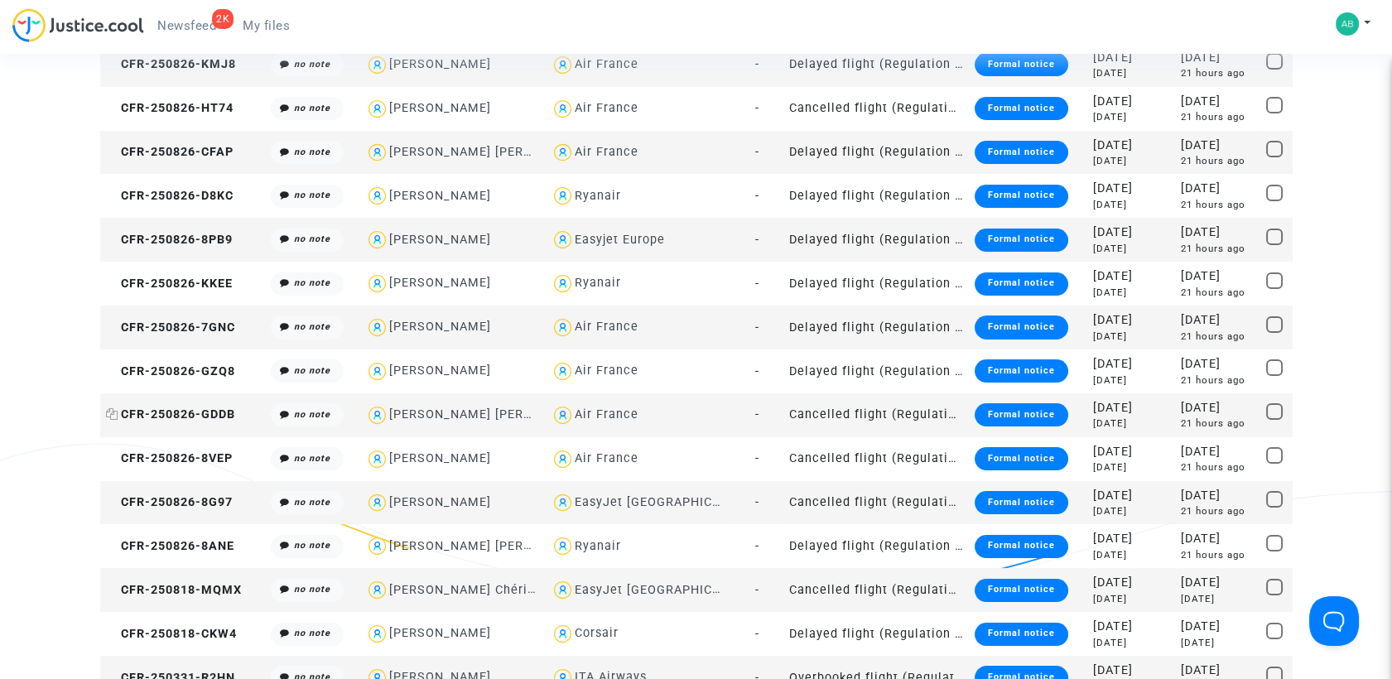
drag, startPoint x: 152, startPoint y: 402, endPoint x: 148, endPoint y: 412, distance: 11.3
click at [148, 412] on span "CFR-250826-GDDB" at bounding box center [170, 414] width 129 height 14
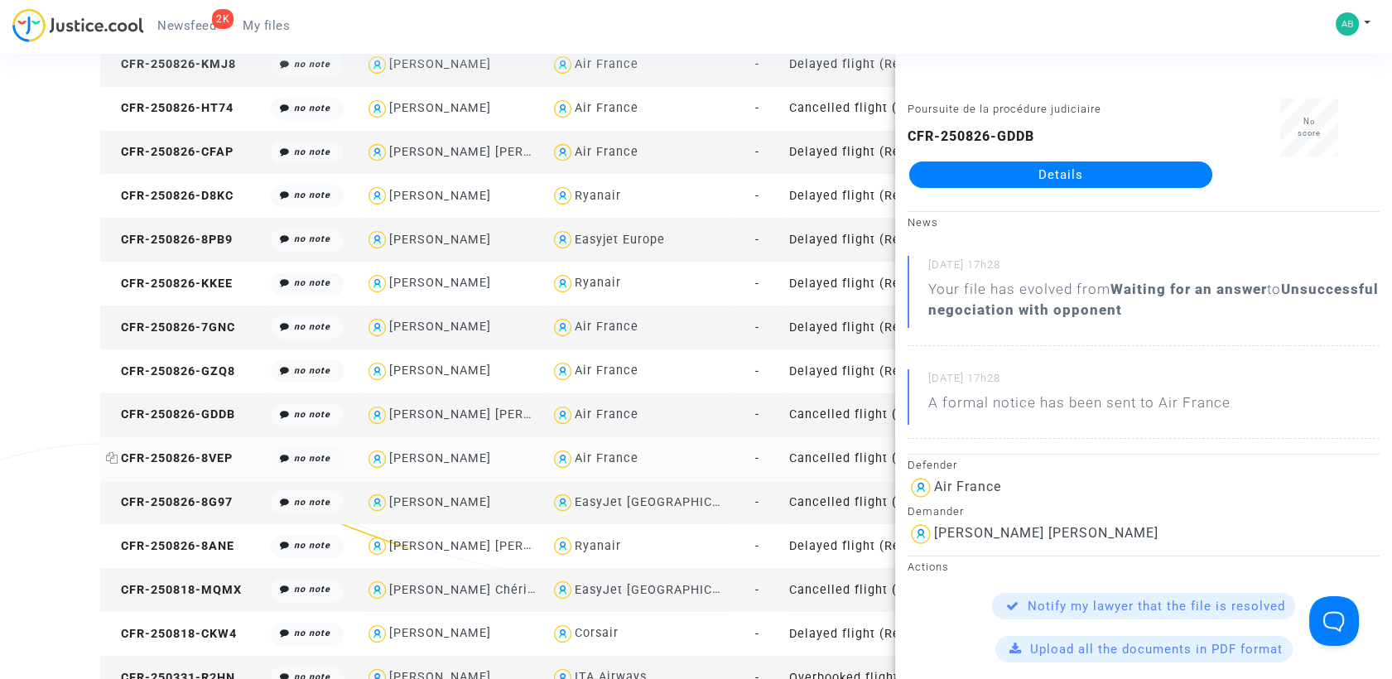
click at [219, 457] on span "CFR-250826-8VEP" at bounding box center [169, 458] width 127 height 14
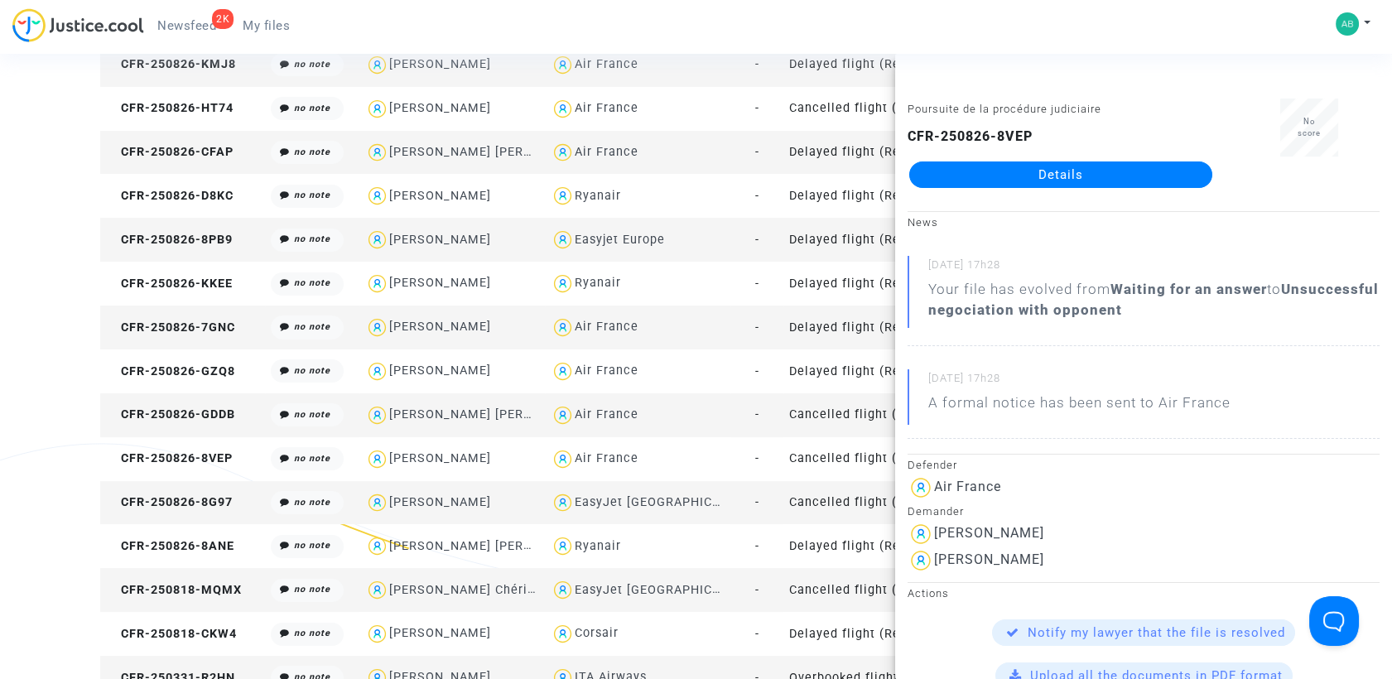
click at [183, 491] on td "CFR-250826-8G97" at bounding box center [182, 503] width 165 height 44
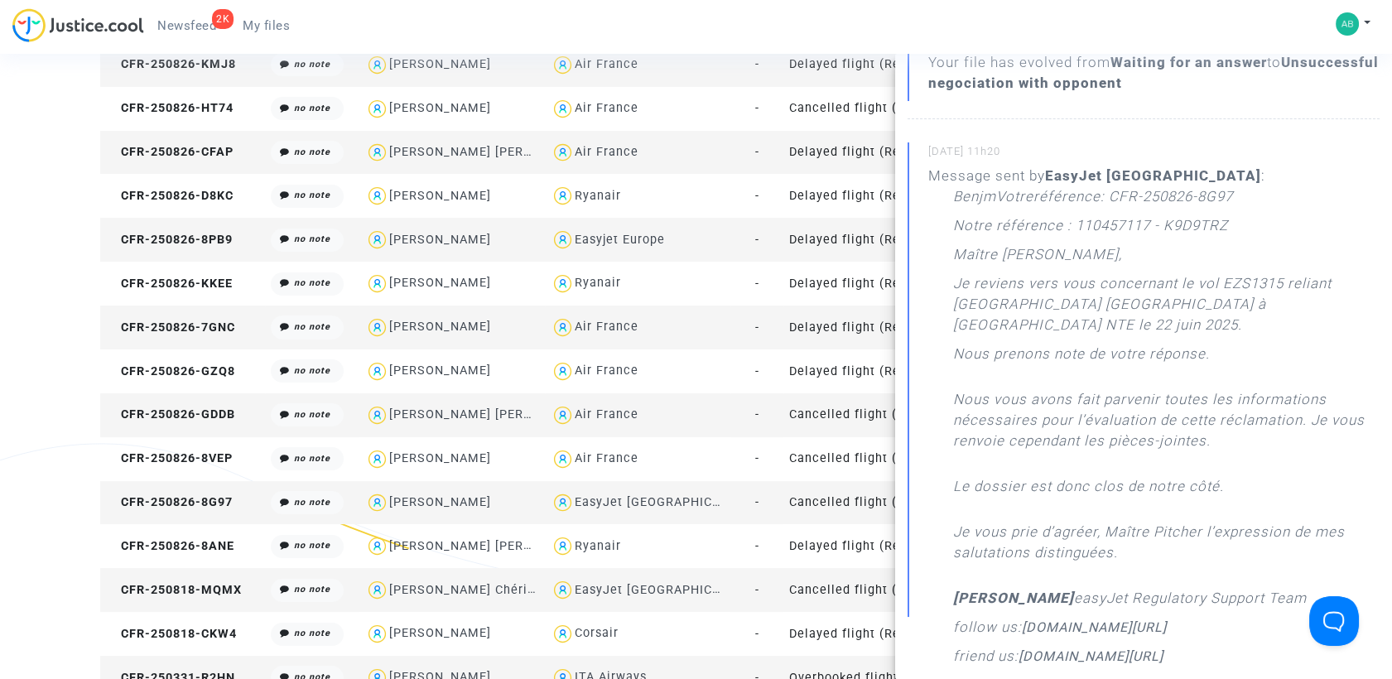
scroll to position [460, 0]
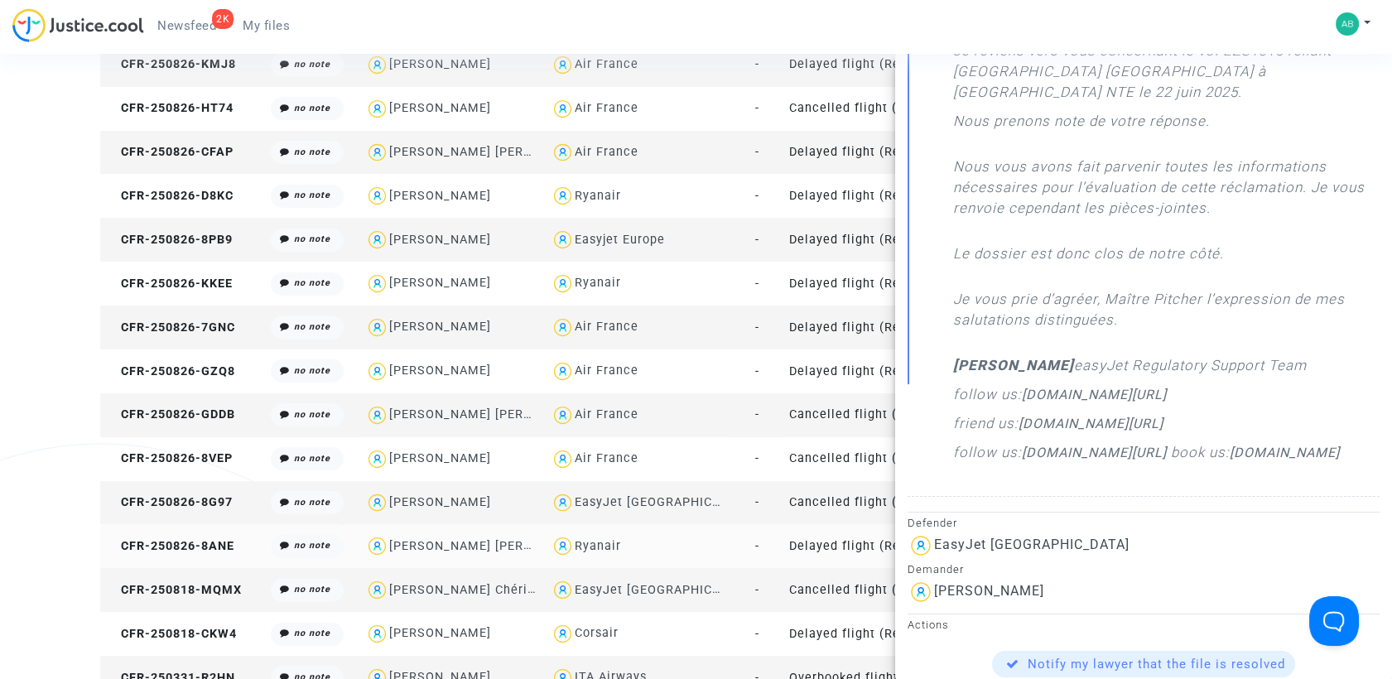
click at [193, 553] on td "CFR-250826-8ANE" at bounding box center [182, 546] width 165 height 44
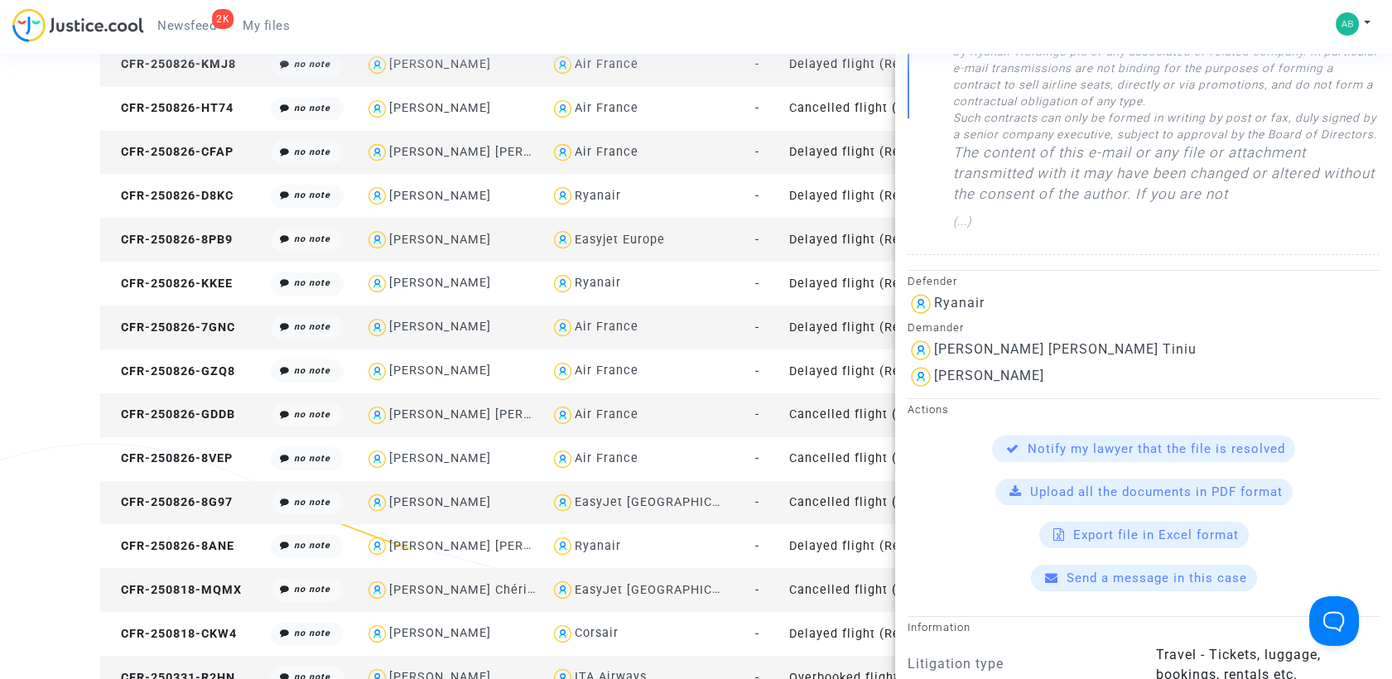
scroll to position [828, 0]
click at [161, 588] on span "CFR-250818-MQMX" at bounding box center [174, 590] width 136 height 14
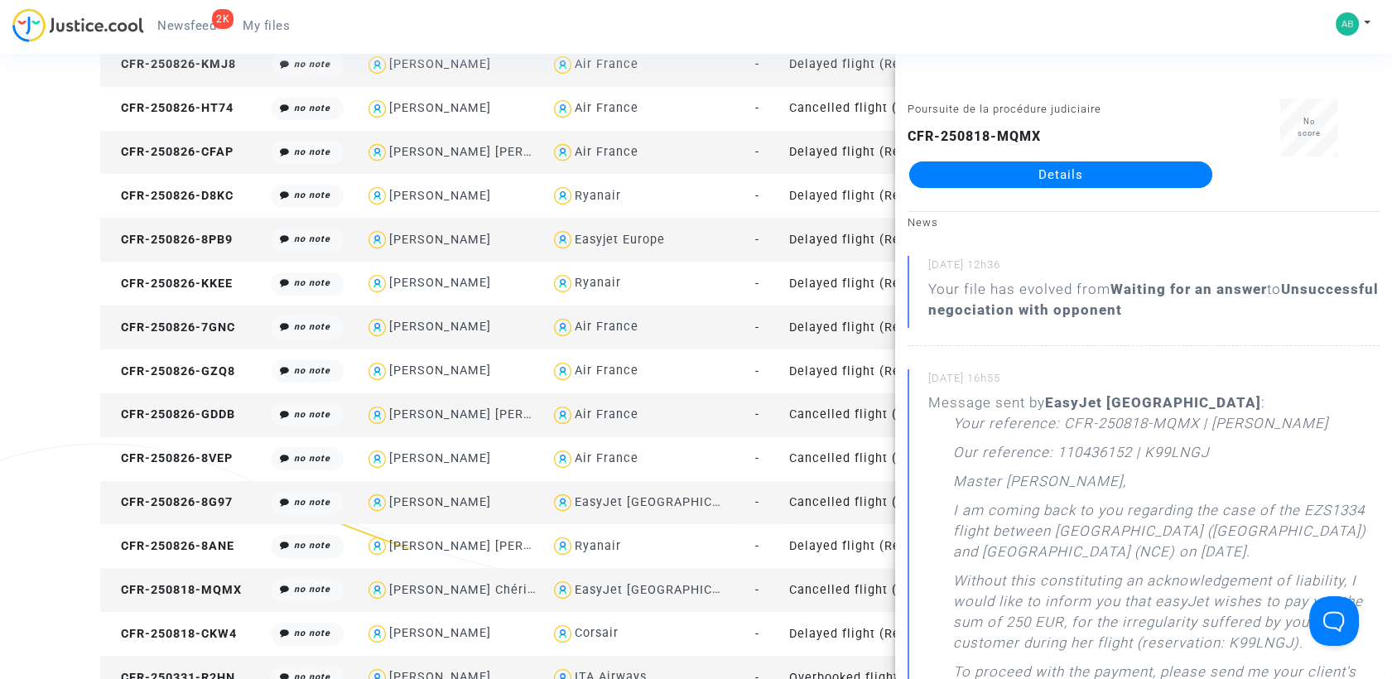
click at [5, 167] on div "Filter by litigation All (236) Incomplete (13) Waiting for lawyer (3) Waiting p…" at bounding box center [696, 584] width 1392 height 2449
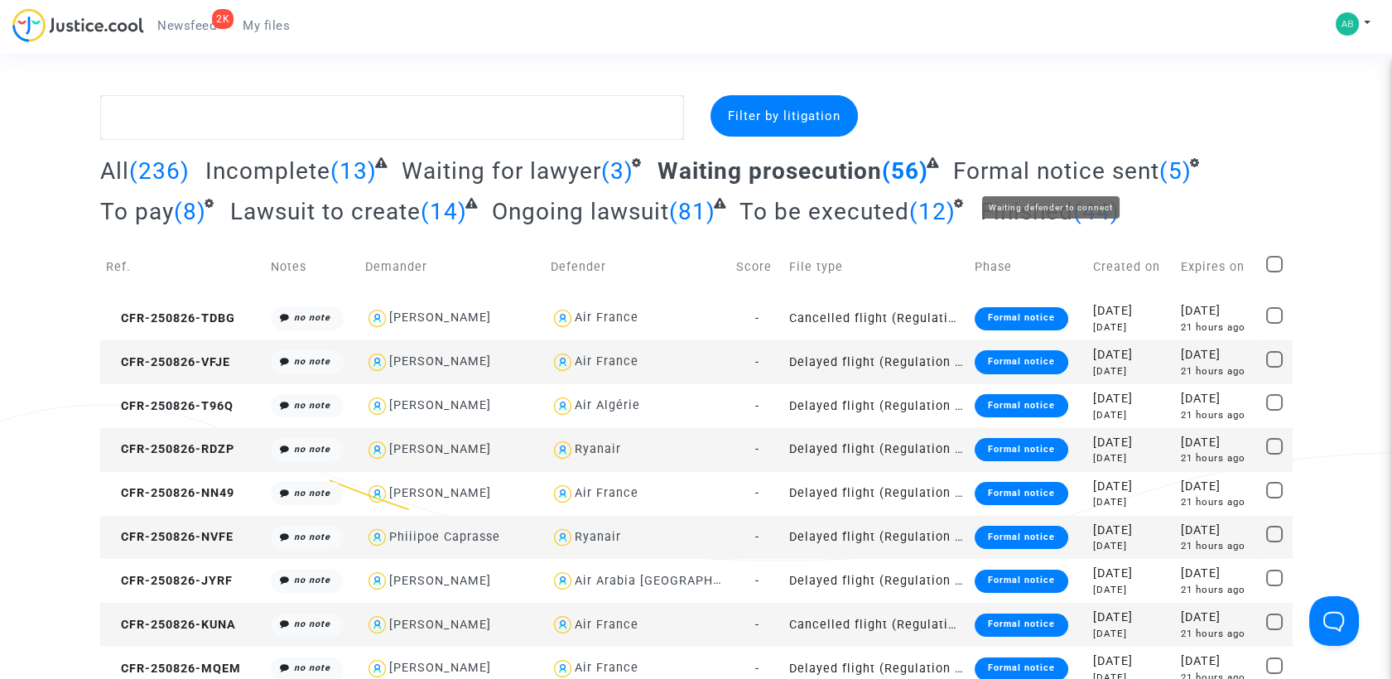
click at [1032, 167] on span "Formal notice sent" at bounding box center [1056, 170] width 206 height 27
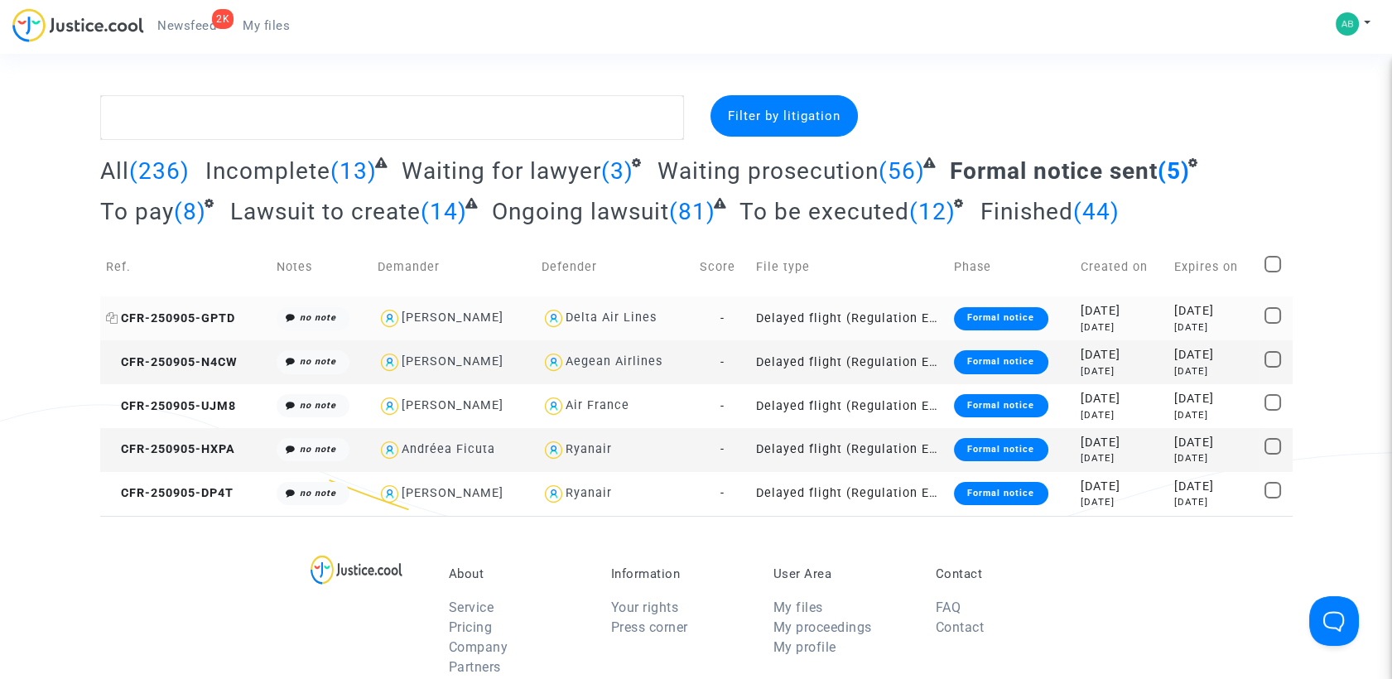
click at [218, 324] on span "CFR-250905-GPTD" at bounding box center [170, 318] width 129 height 14
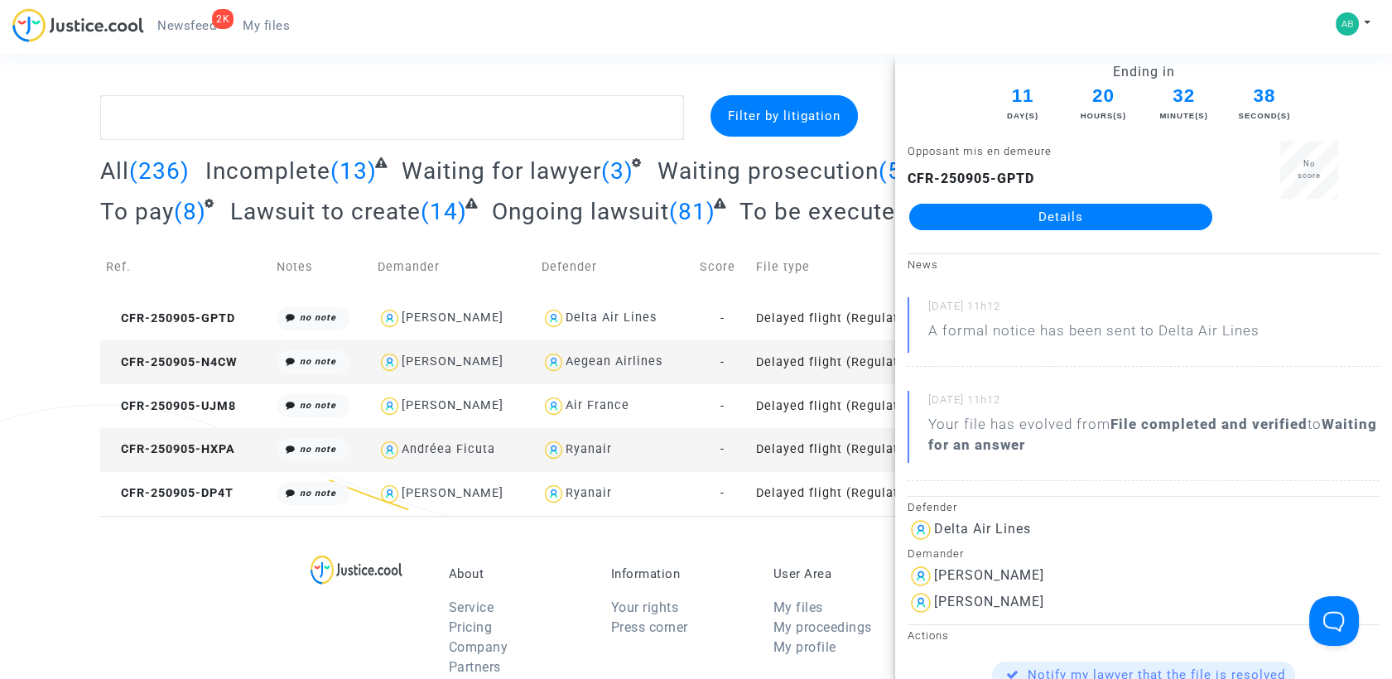
click at [923, 211] on link "Details" at bounding box center [1060, 217] width 303 height 26
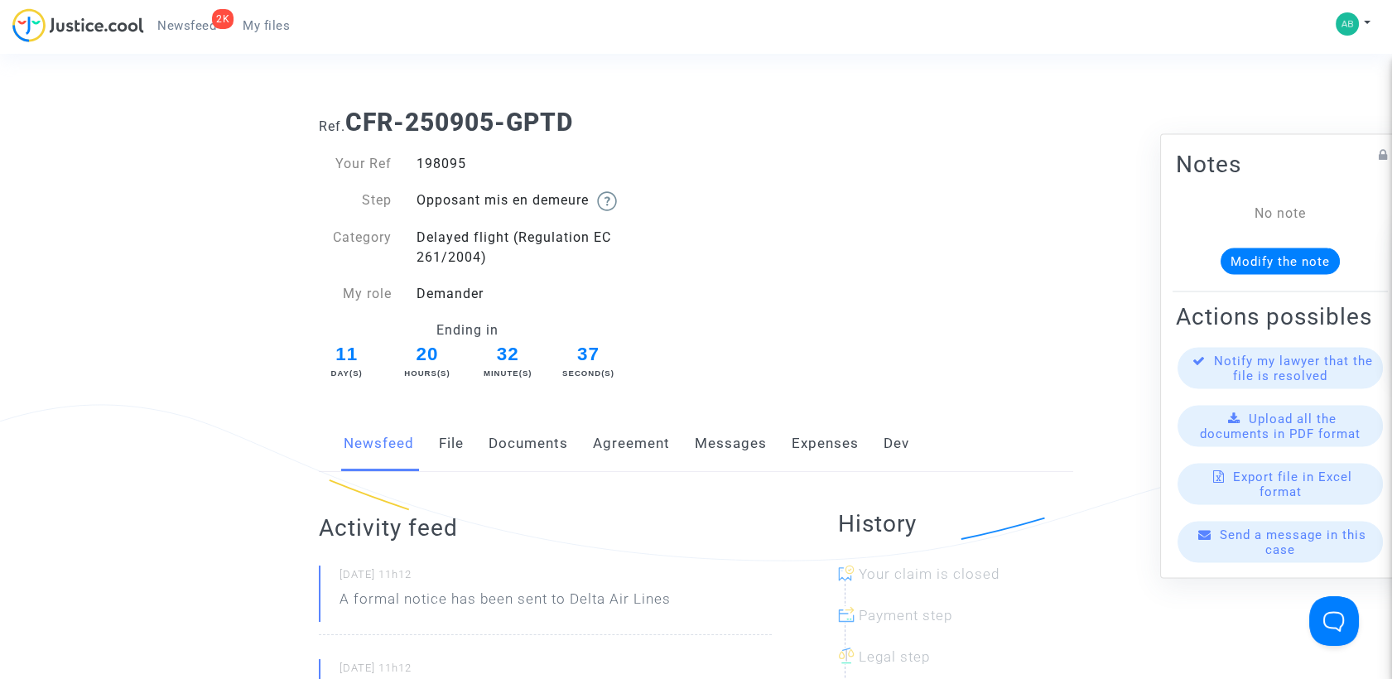
click at [735, 436] on link "Messages" at bounding box center [731, 444] width 72 height 55
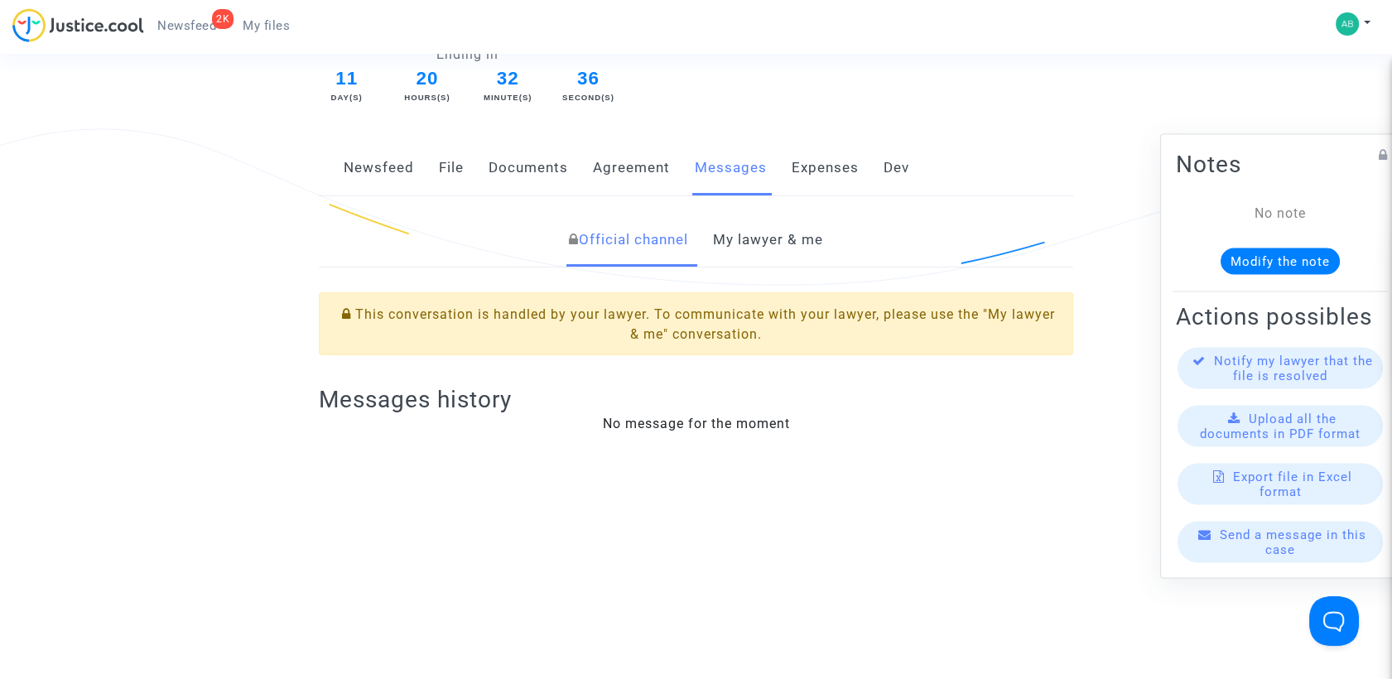
click at [761, 263] on link "My lawyer & me" at bounding box center [768, 240] width 110 height 55
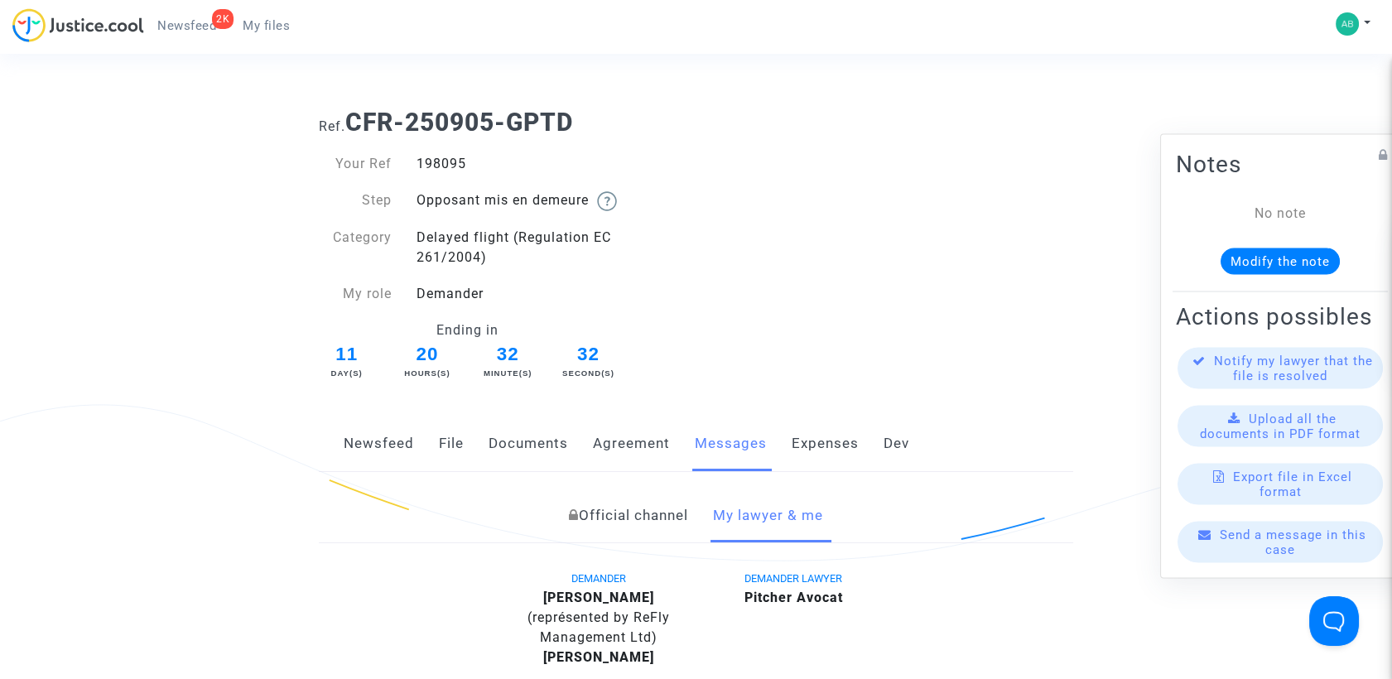
drag, startPoint x: 397, startPoint y: 118, endPoint x: 576, endPoint y: 109, distance: 179.1
click at [573, 109] on b "CFR-250905-GPTD" at bounding box center [459, 122] width 228 height 29
copy b "CFR-250905-GPTD"
click at [540, 51] on div "2K Newsfeed My files My profile Settings Log out" at bounding box center [696, 31] width 1392 height 46
click at [277, 23] on span "My files" at bounding box center [266, 25] width 47 height 15
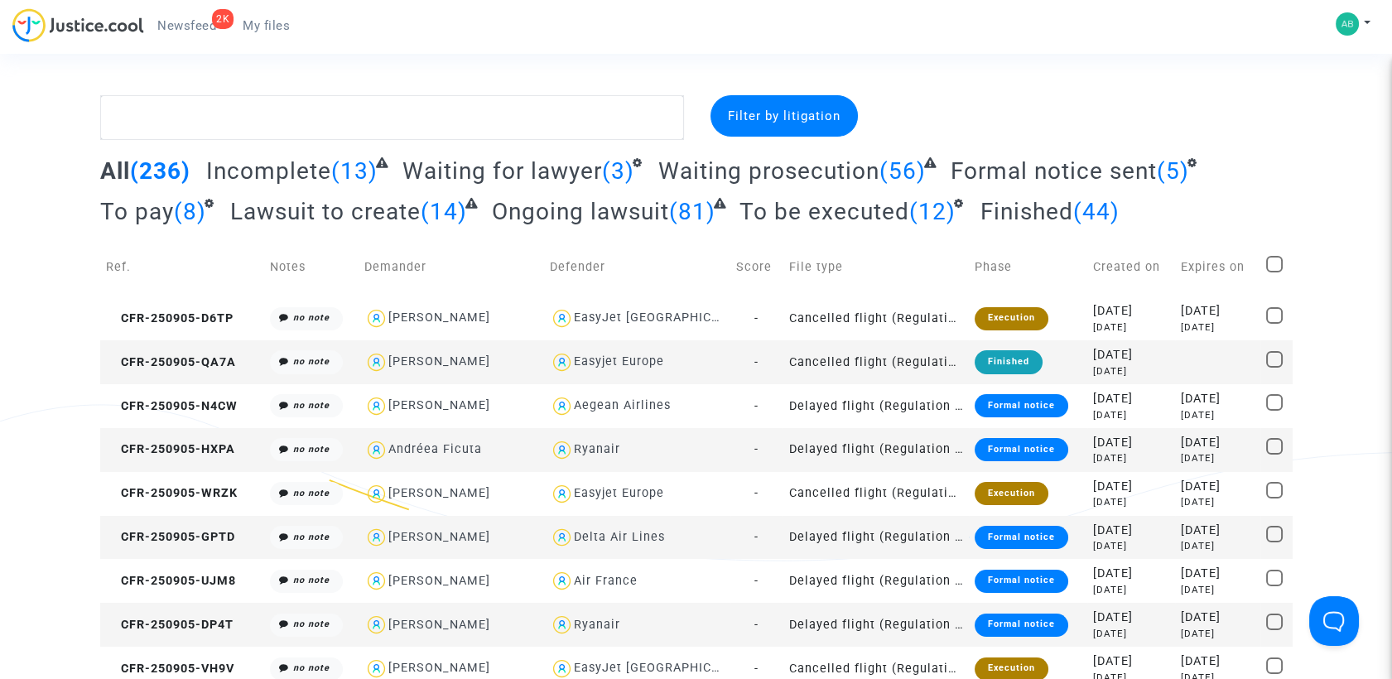
click at [999, 158] on span "Formal notice sent" at bounding box center [1054, 170] width 206 height 27
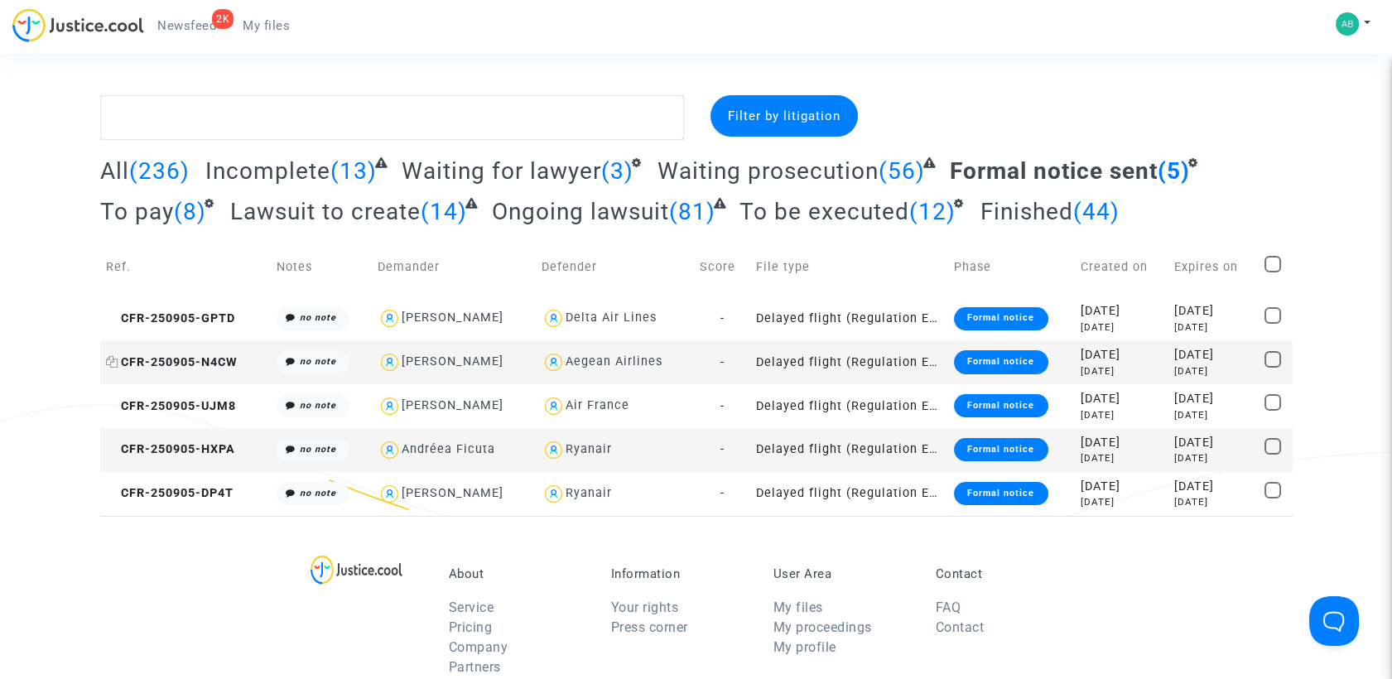
click at [162, 360] on span "CFR-250905-N4CW" at bounding box center [172, 362] width 132 height 14
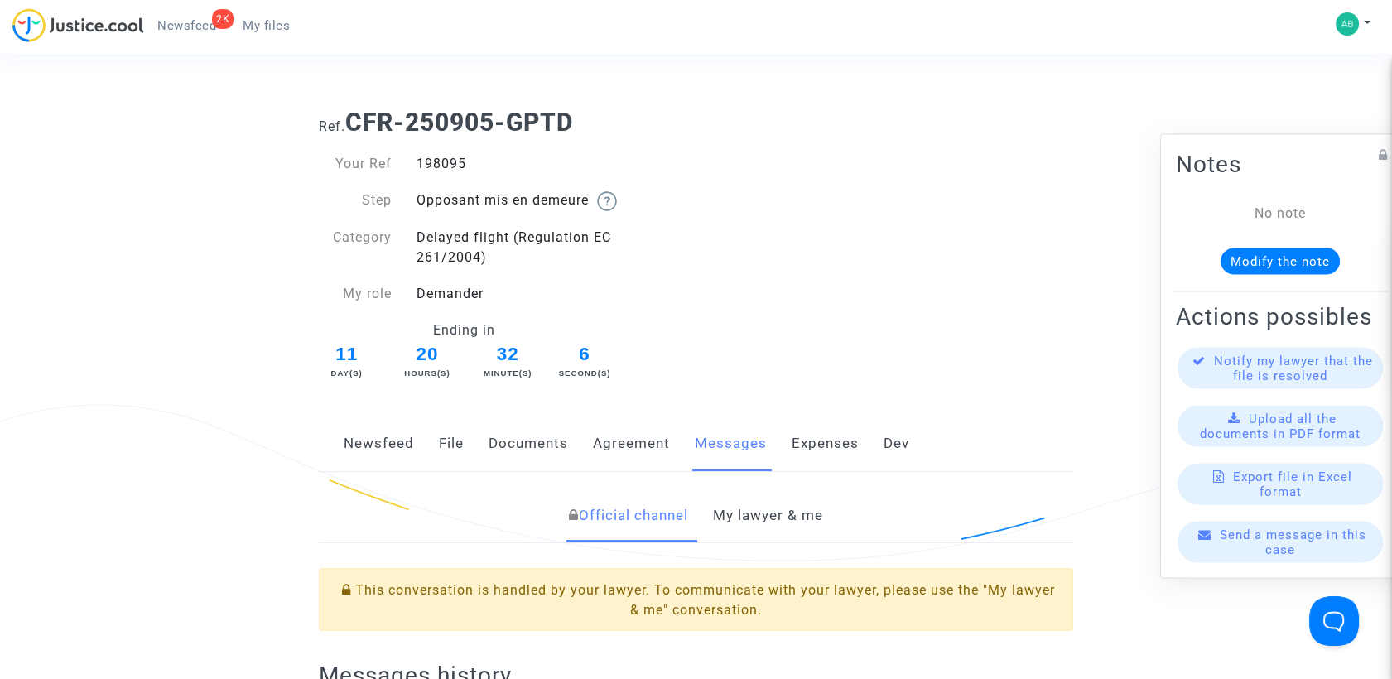
click at [265, 36] on link "My files" at bounding box center [266, 25] width 74 height 25
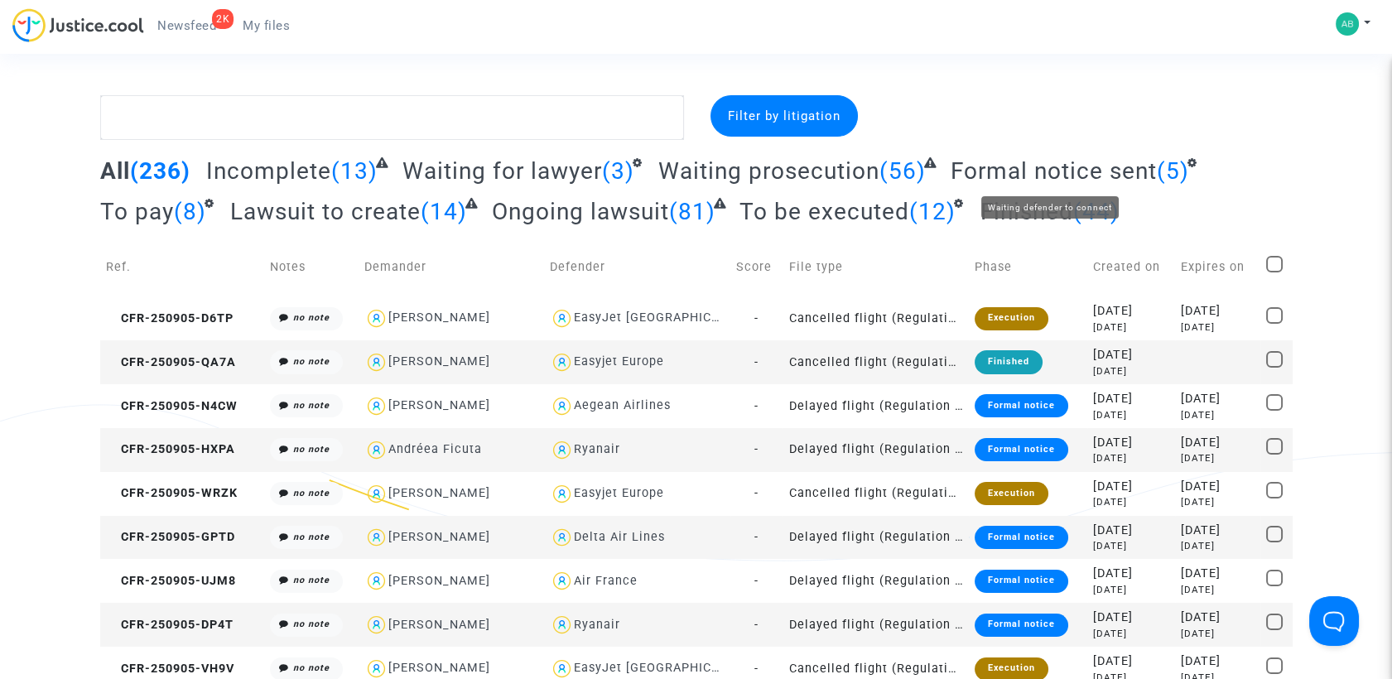
click at [1073, 159] on span "Formal notice sent" at bounding box center [1054, 170] width 206 height 27
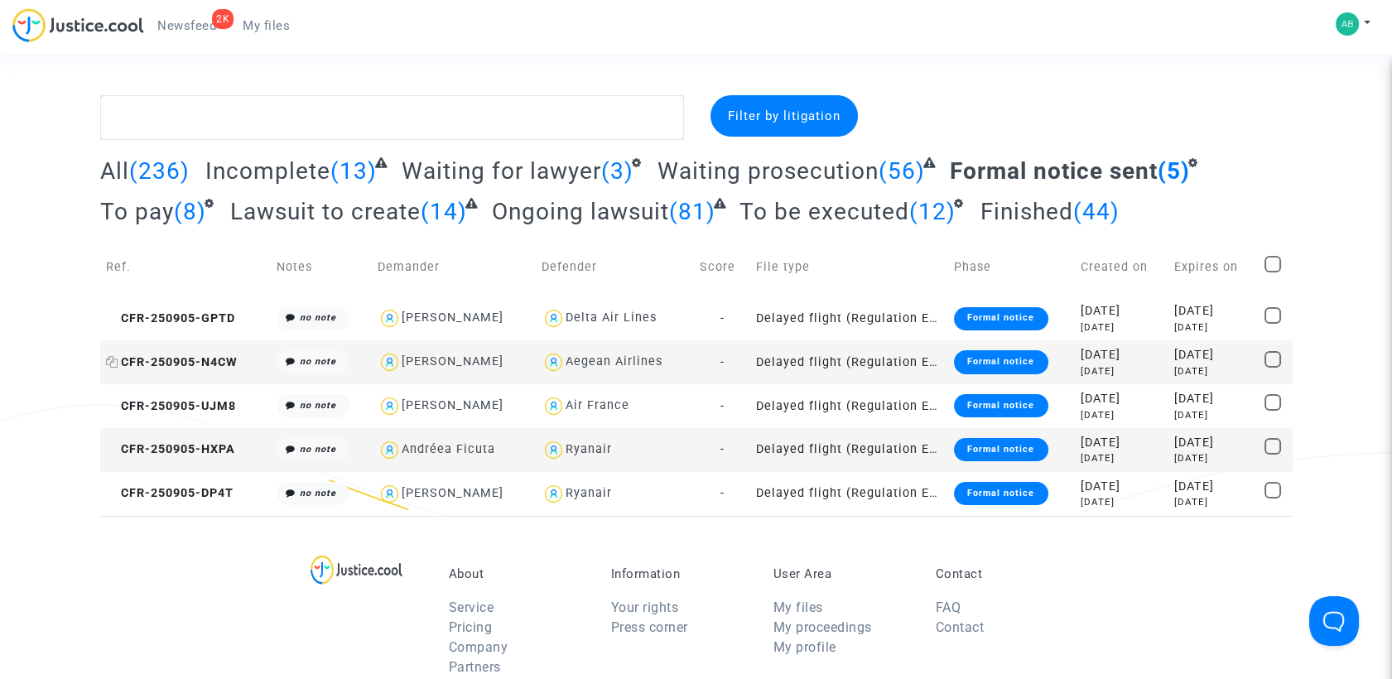
click at [200, 359] on span "CFR-250905-N4CW" at bounding box center [172, 362] width 132 height 14
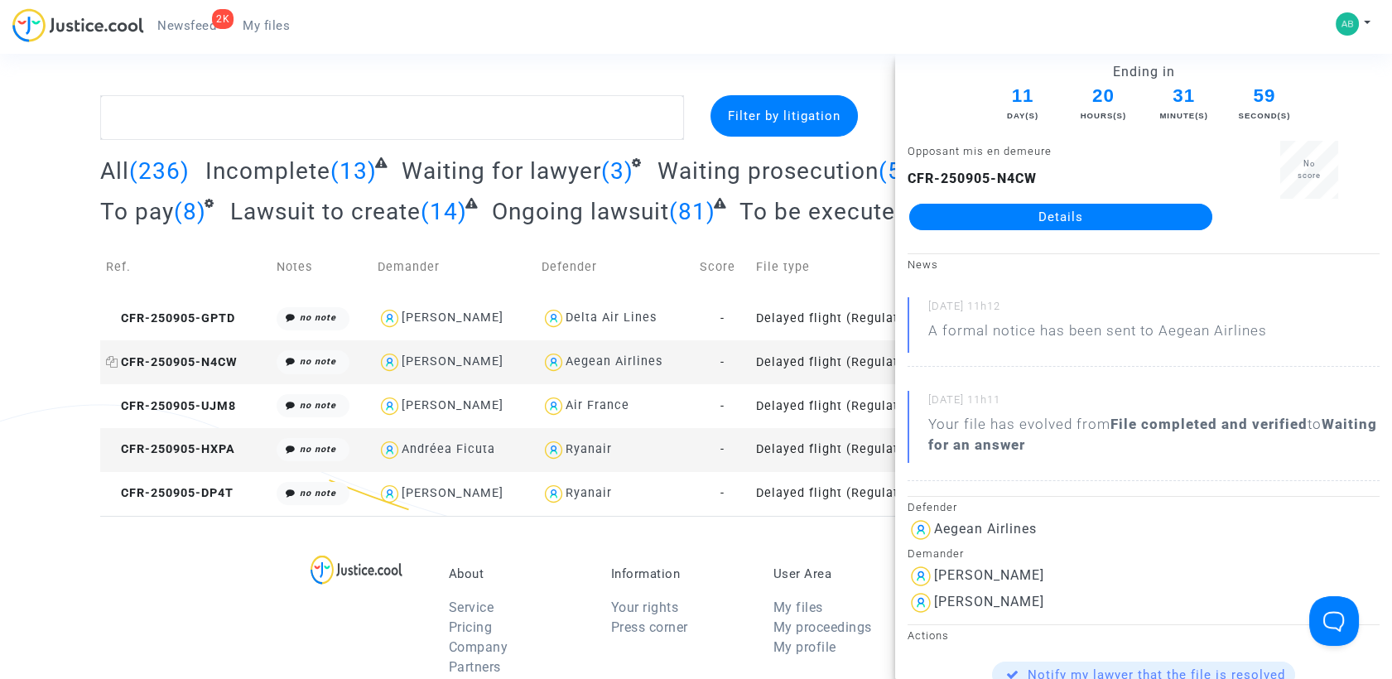
click at [115, 361] on icon at bounding box center [112, 362] width 12 height 12
click at [215, 411] on span "CFR-250905-UJM8" at bounding box center [171, 406] width 130 height 14
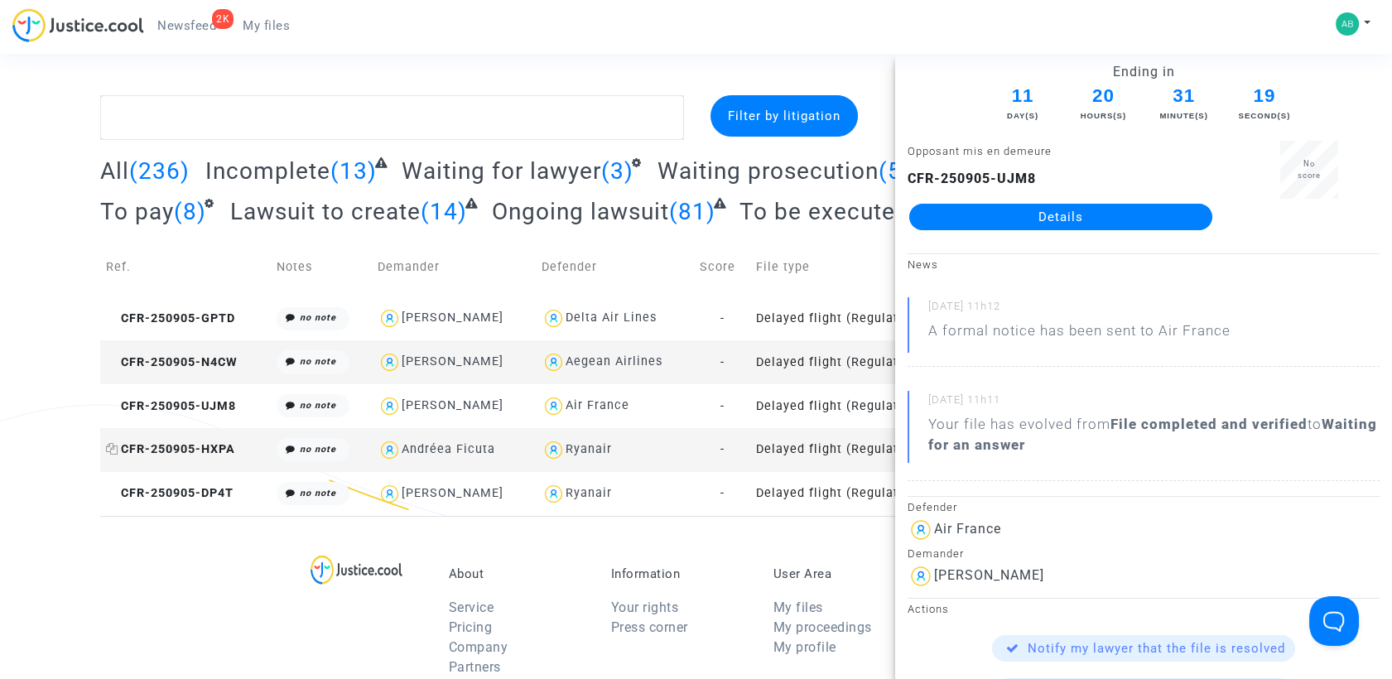
click at [154, 447] on span "CFR-250905-HXPA" at bounding box center [170, 449] width 129 height 14
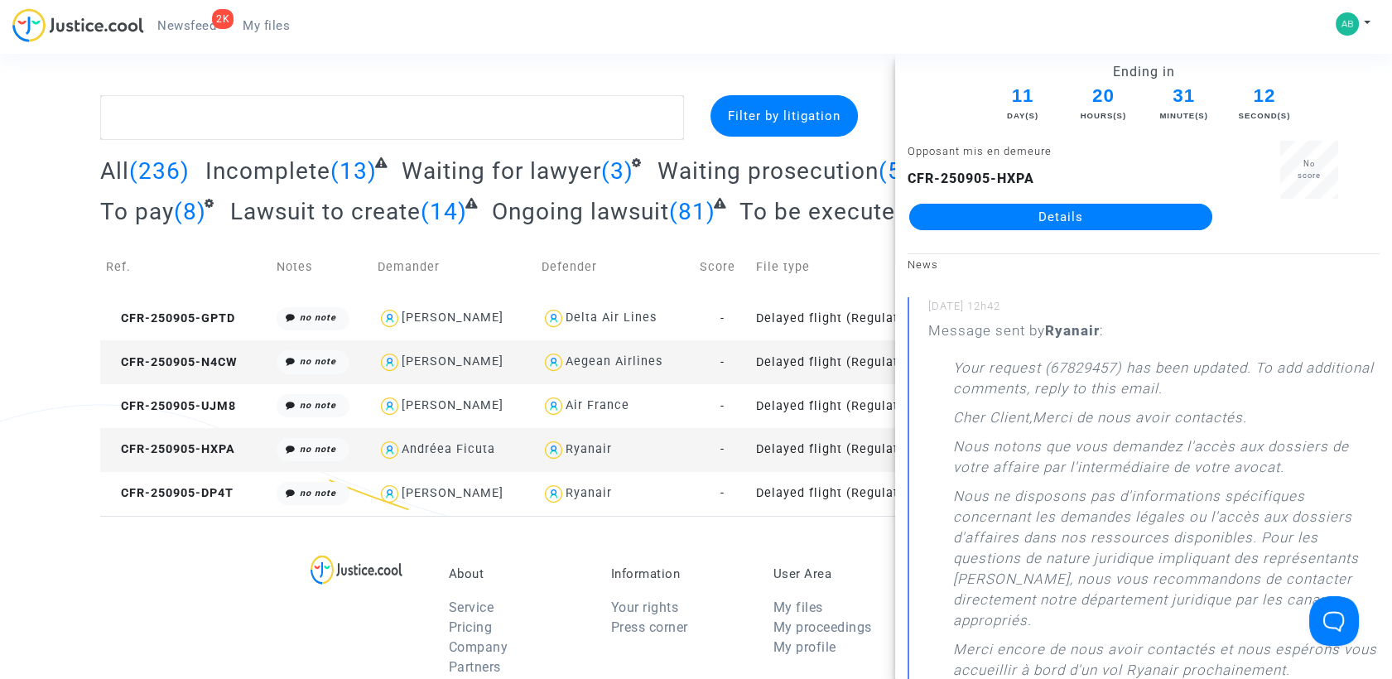
drag, startPoint x: 214, startPoint y: 441, endPoint x: 1001, endPoint y: 215, distance: 819.1
click at [107, 454] on icon at bounding box center [112, 449] width 12 height 12
click at [152, 494] on span "CFR-250905-DP4T" at bounding box center [170, 493] width 128 height 14
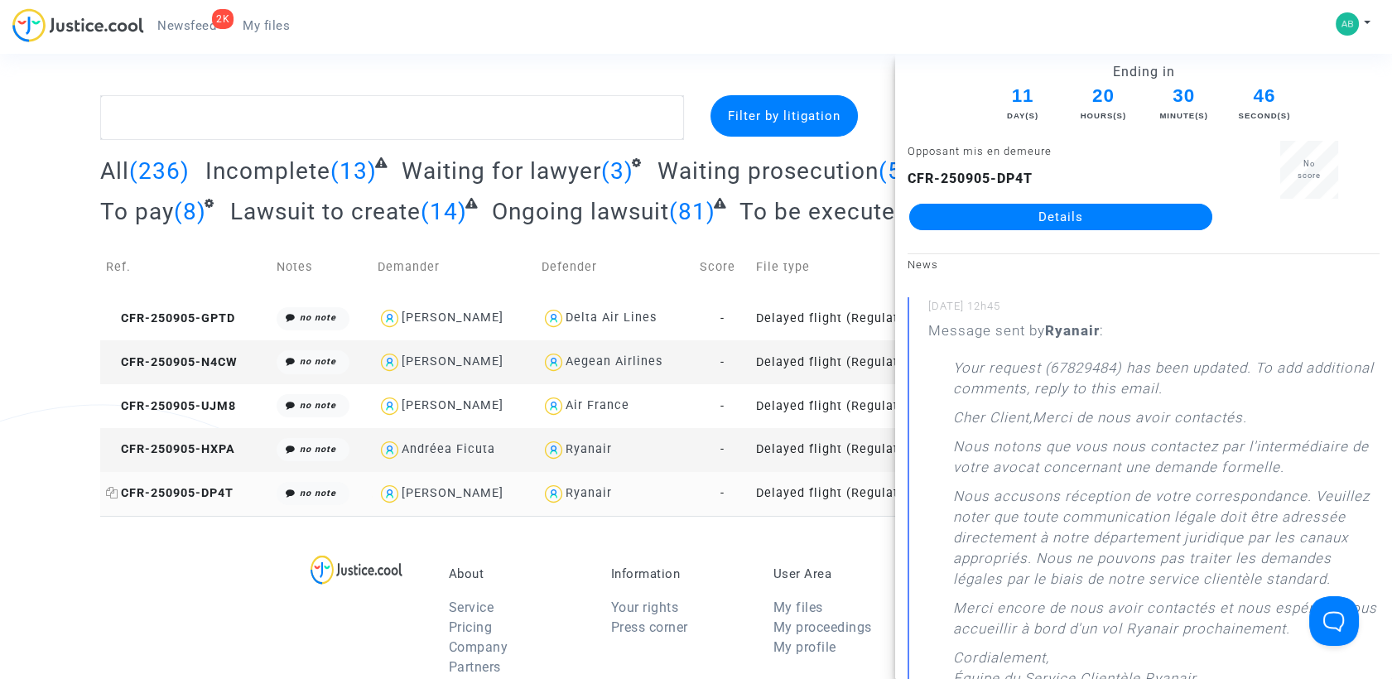
click at [109, 495] on icon at bounding box center [112, 493] width 12 height 12
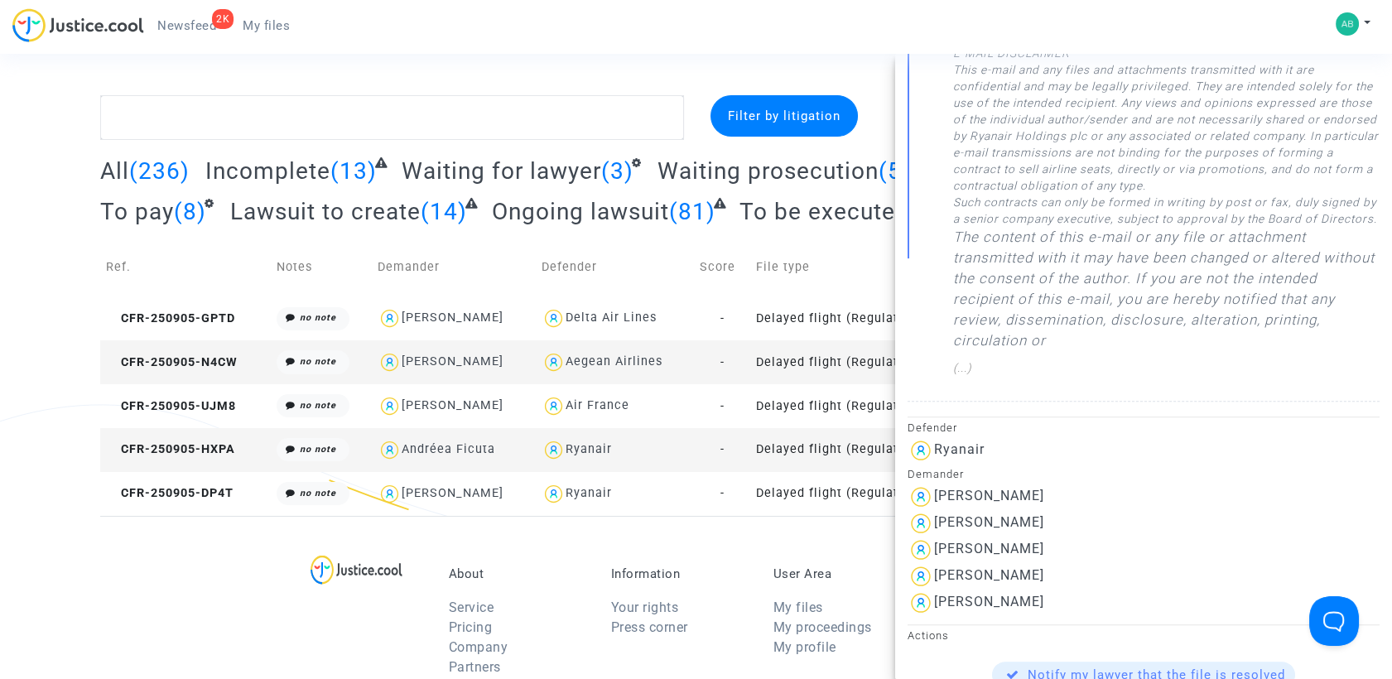
scroll to position [1563, 0]
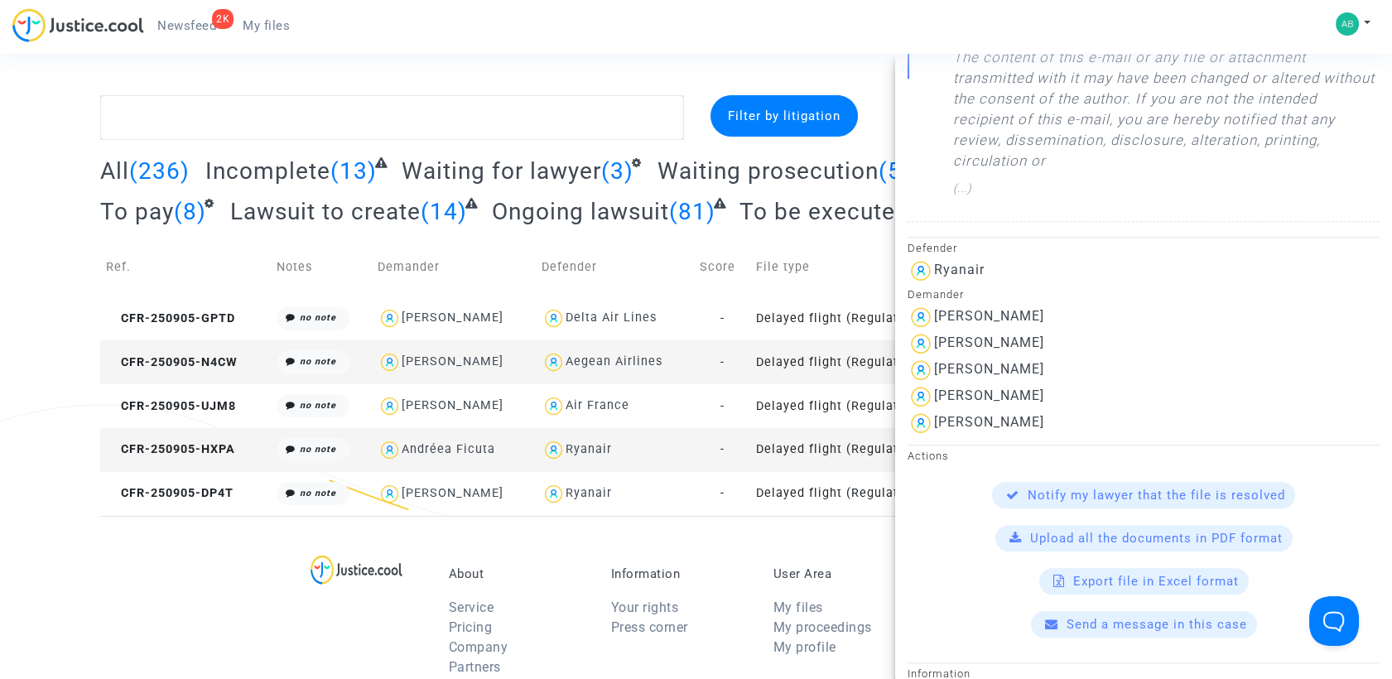
click at [234, 609] on div "About Service Pricing Company Partners Terms & conditions Information Your righ…" at bounding box center [696, 623] width 1192 height 214
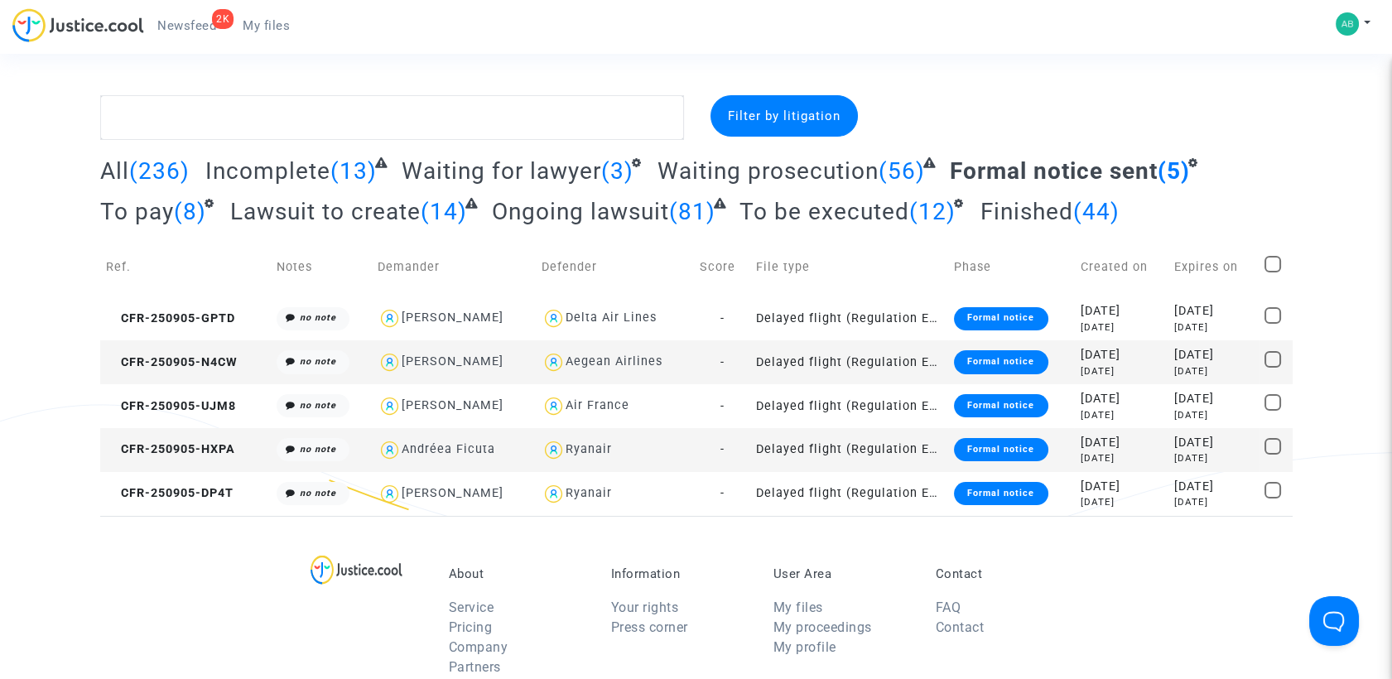
scroll to position [0, 0]
click at [142, 211] on span "To pay" at bounding box center [137, 211] width 74 height 27
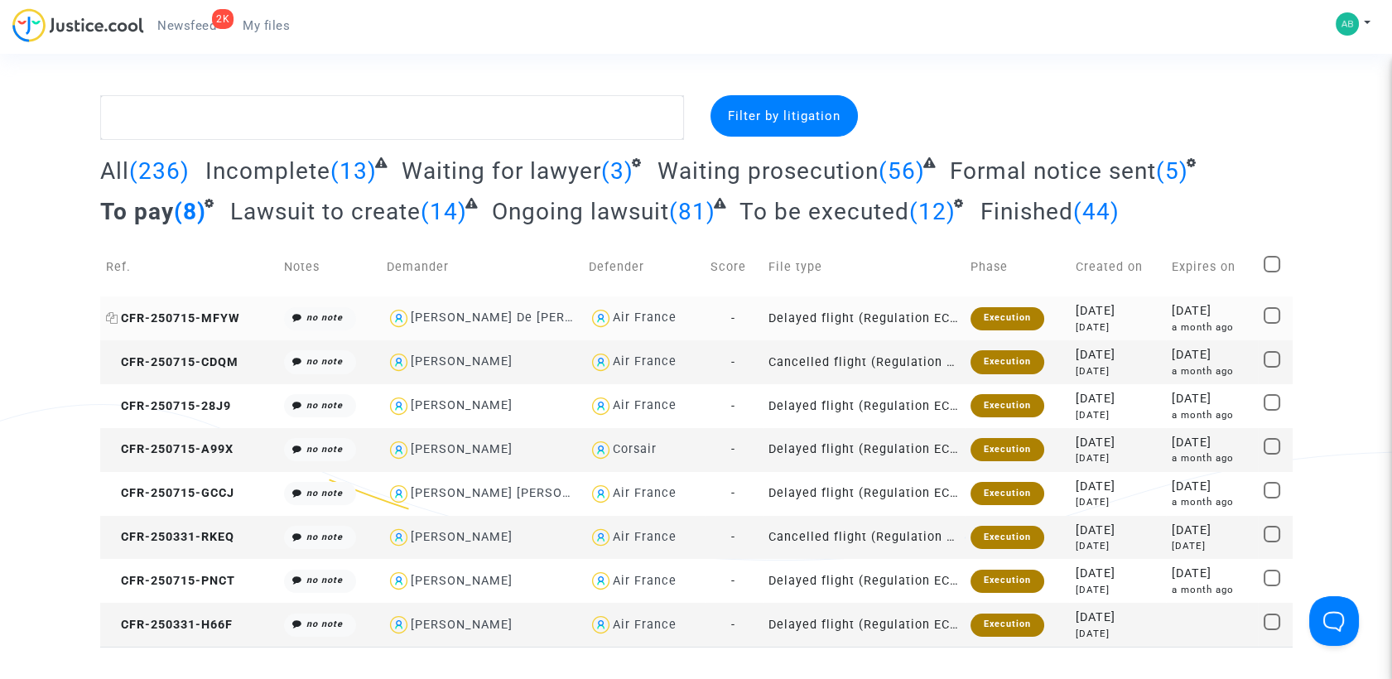
click at [113, 315] on icon at bounding box center [112, 318] width 12 height 12
click at [213, 325] on td "CFR-250715-MFYW" at bounding box center [189, 318] width 178 height 44
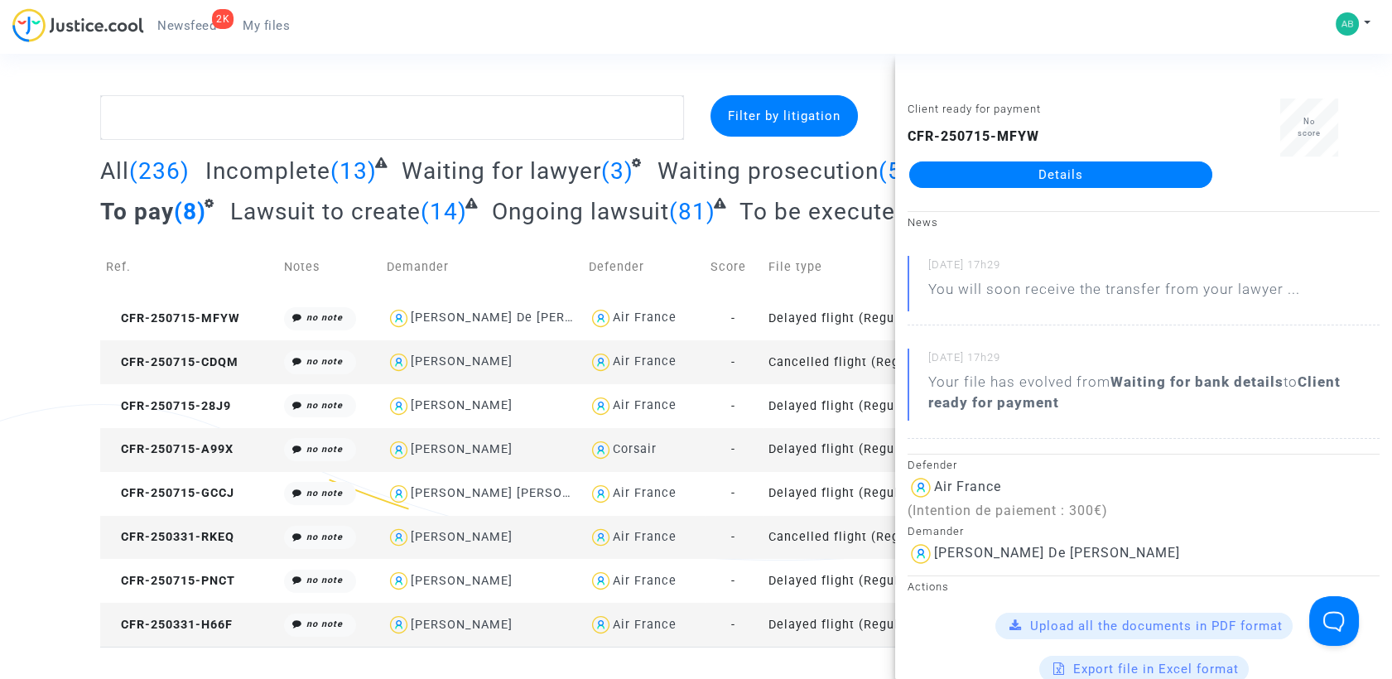
click at [1039, 166] on link "Details" at bounding box center [1060, 174] width 303 height 26
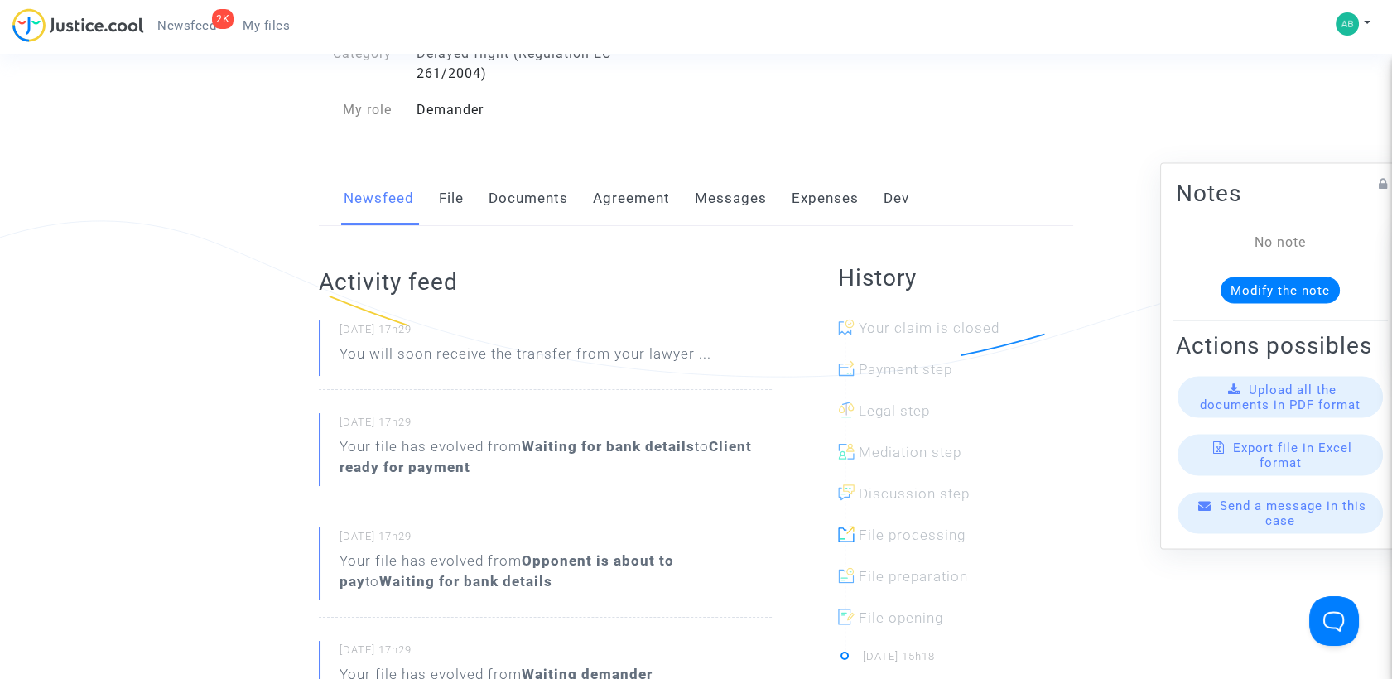
click at [728, 196] on link "Messages" at bounding box center [731, 198] width 72 height 55
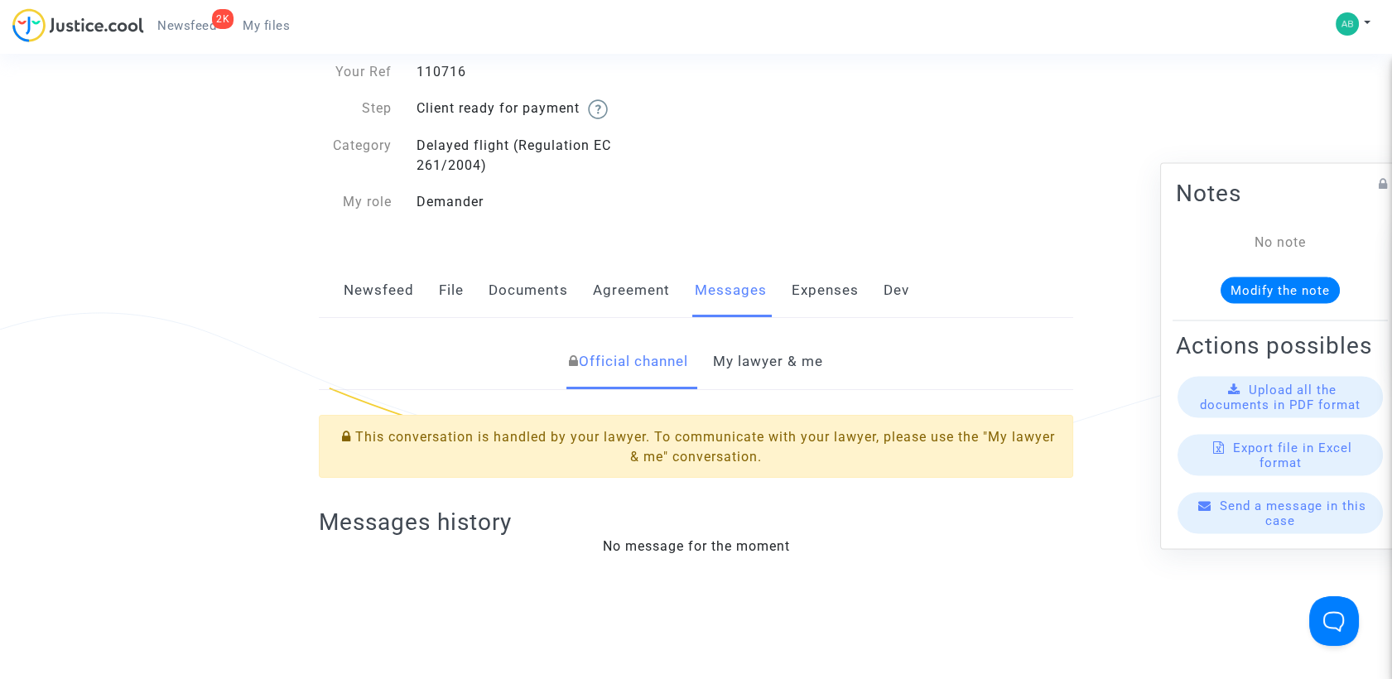
click at [759, 368] on link "My lawyer & me" at bounding box center [768, 362] width 110 height 55
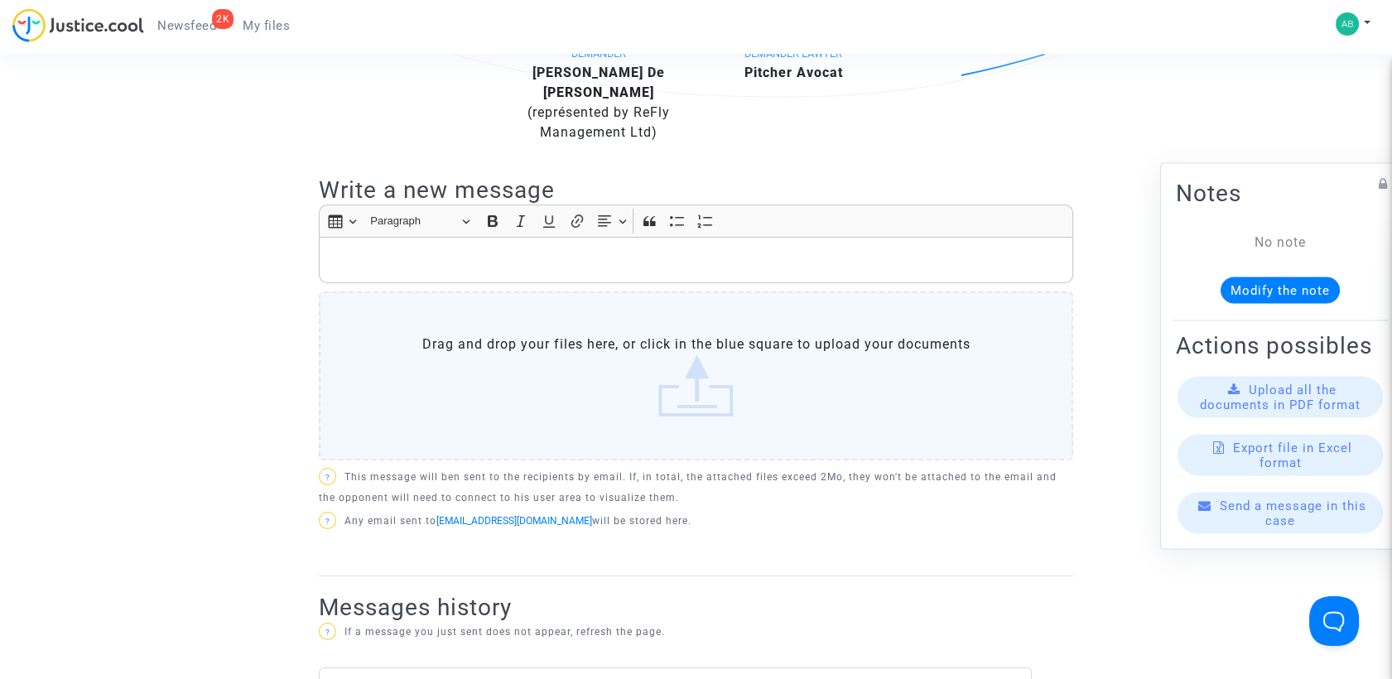
scroll to position [460, 0]
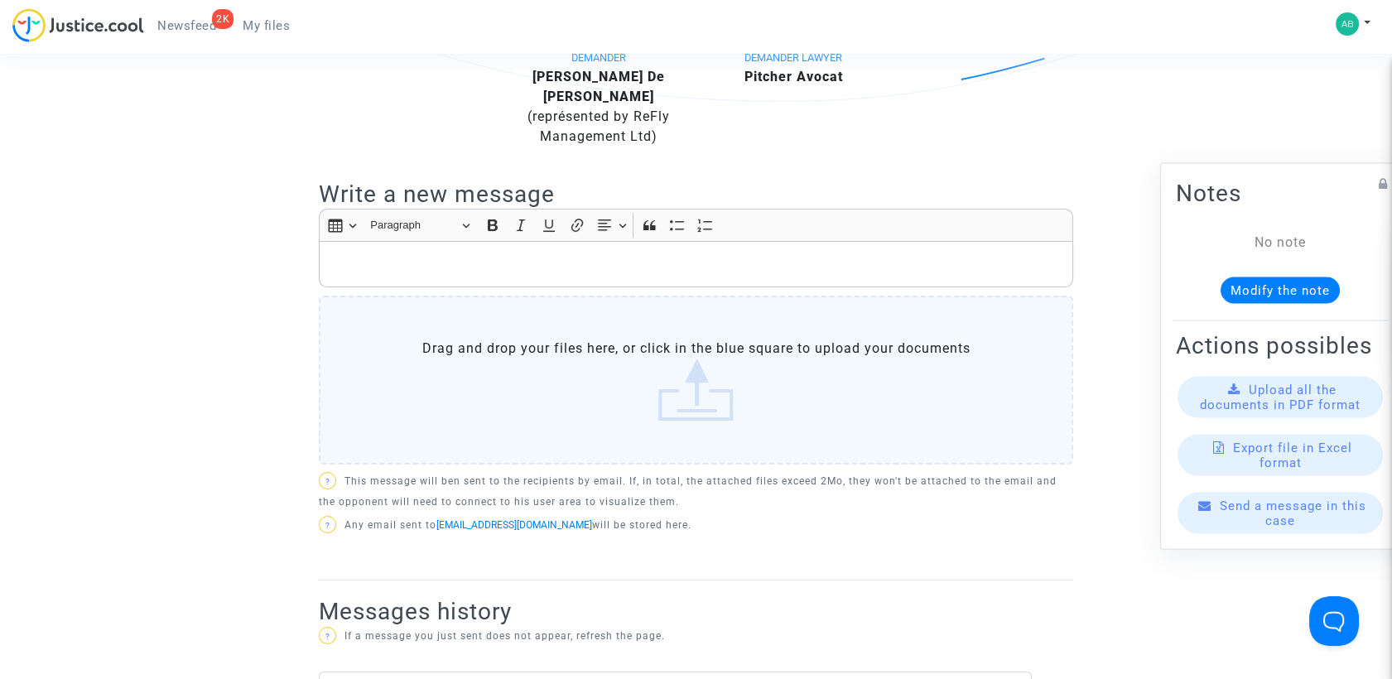
click at [433, 260] on div "Rich Text Editor, main" at bounding box center [696, 264] width 754 height 46
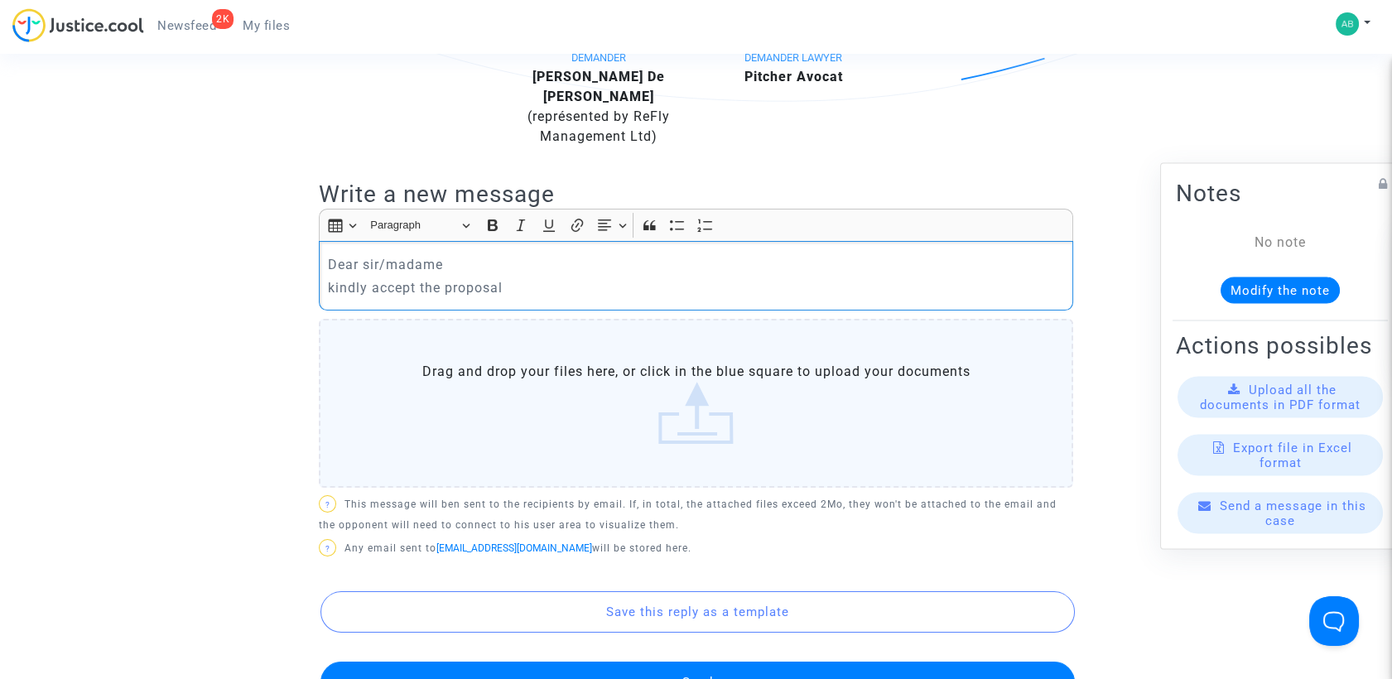
click at [696, 662] on button "Send" at bounding box center [697, 682] width 754 height 41
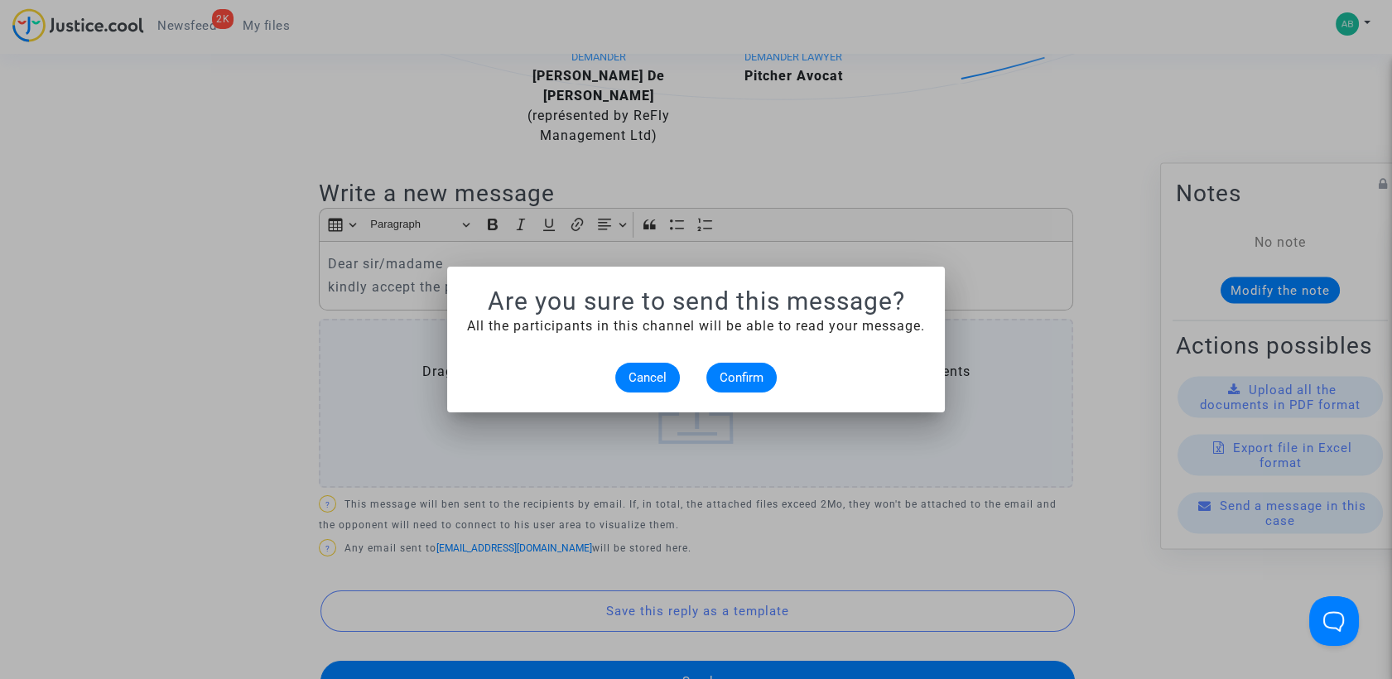
scroll to position [0, 0]
click at [732, 388] on button "Confirm" at bounding box center [741, 378] width 70 height 30
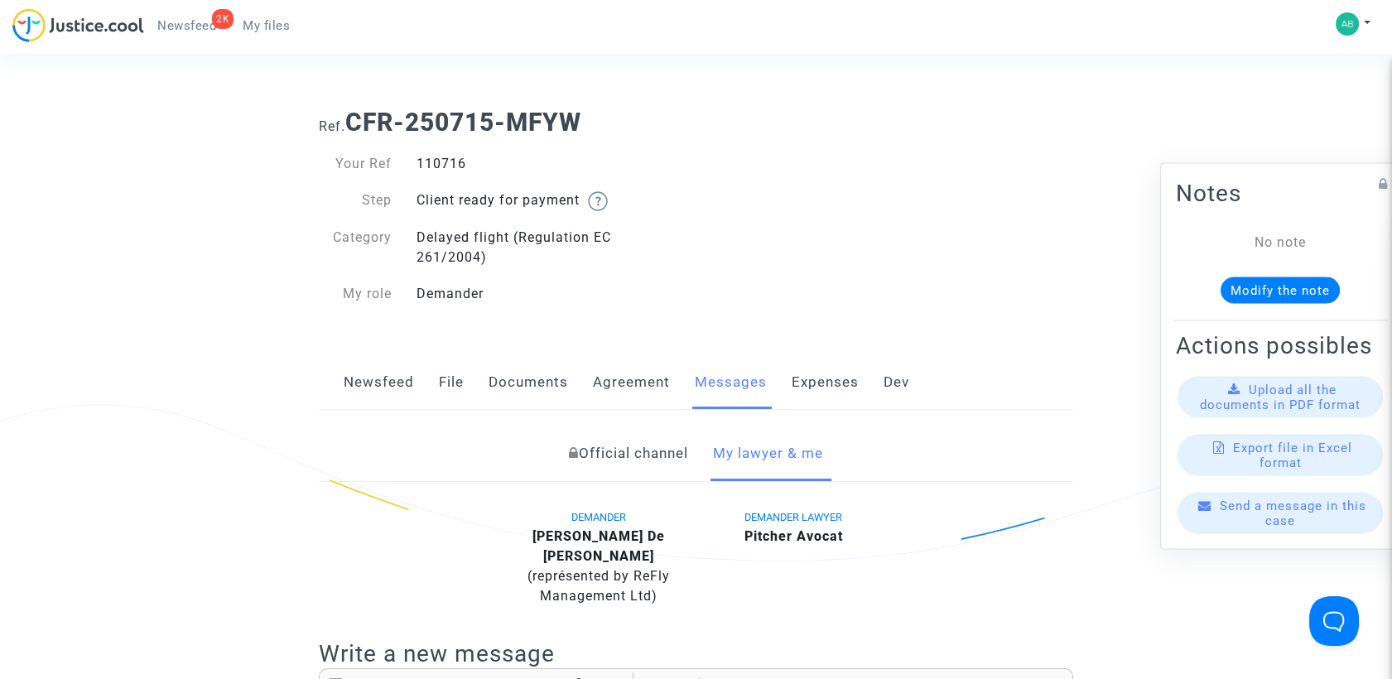
drag, startPoint x: 417, startPoint y: 164, endPoint x: 498, endPoint y: 164, distance: 80.3
click at [498, 164] on div "110716" at bounding box center [550, 164] width 292 height 20
copy div "110716"
click at [272, 18] on span "My files" at bounding box center [266, 25] width 47 height 15
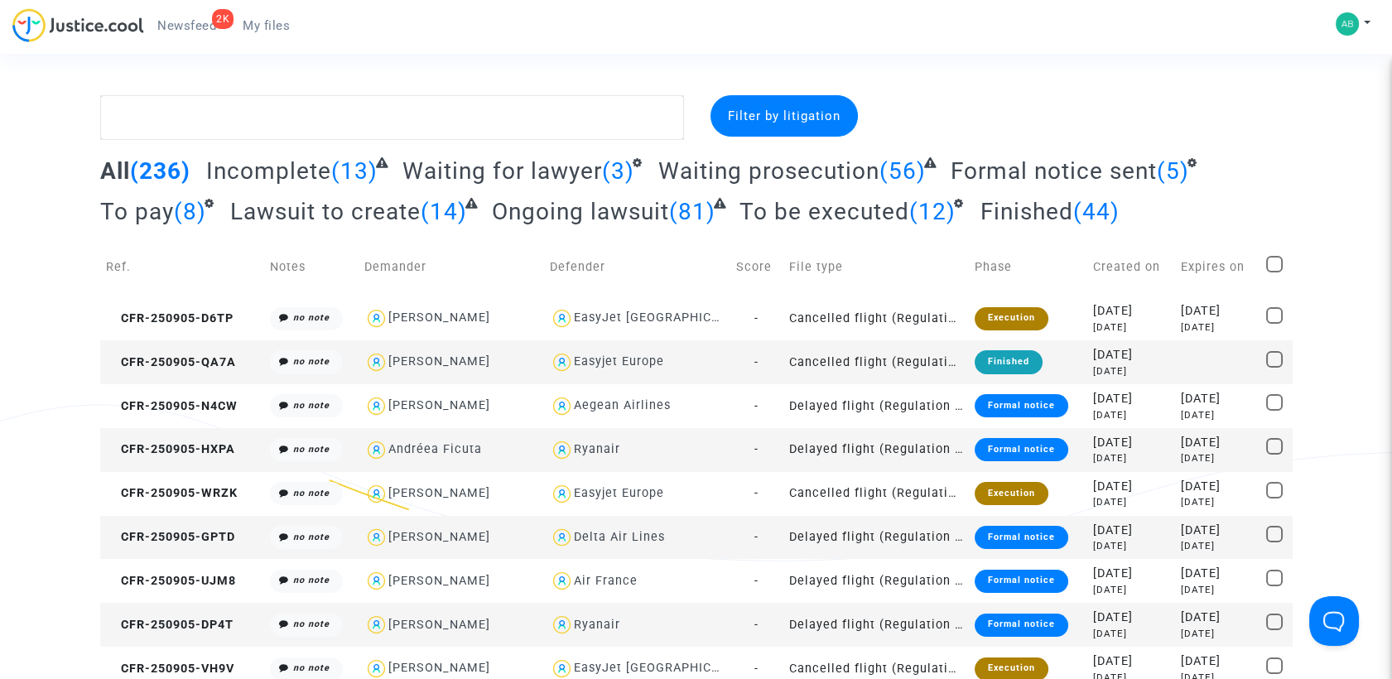
click at [167, 227] on div "All (236) Incomplete (13) Waiting for lawyer (3) Waiting prosecution (56) Forma…" at bounding box center [696, 197] width 1192 height 81
click at [159, 209] on span "To pay" at bounding box center [137, 211] width 74 height 27
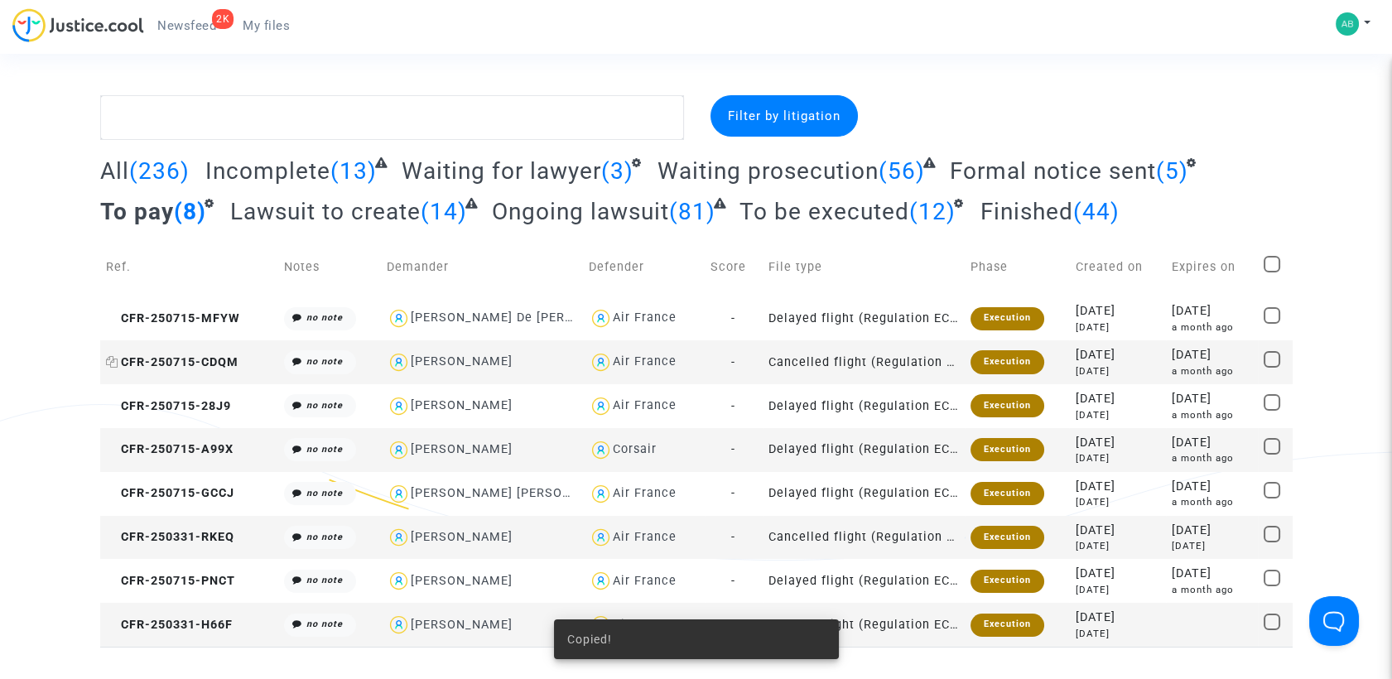
click at [225, 363] on span "CFR-250715-CDQM" at bounding box center [172, 362] width 132 height 14
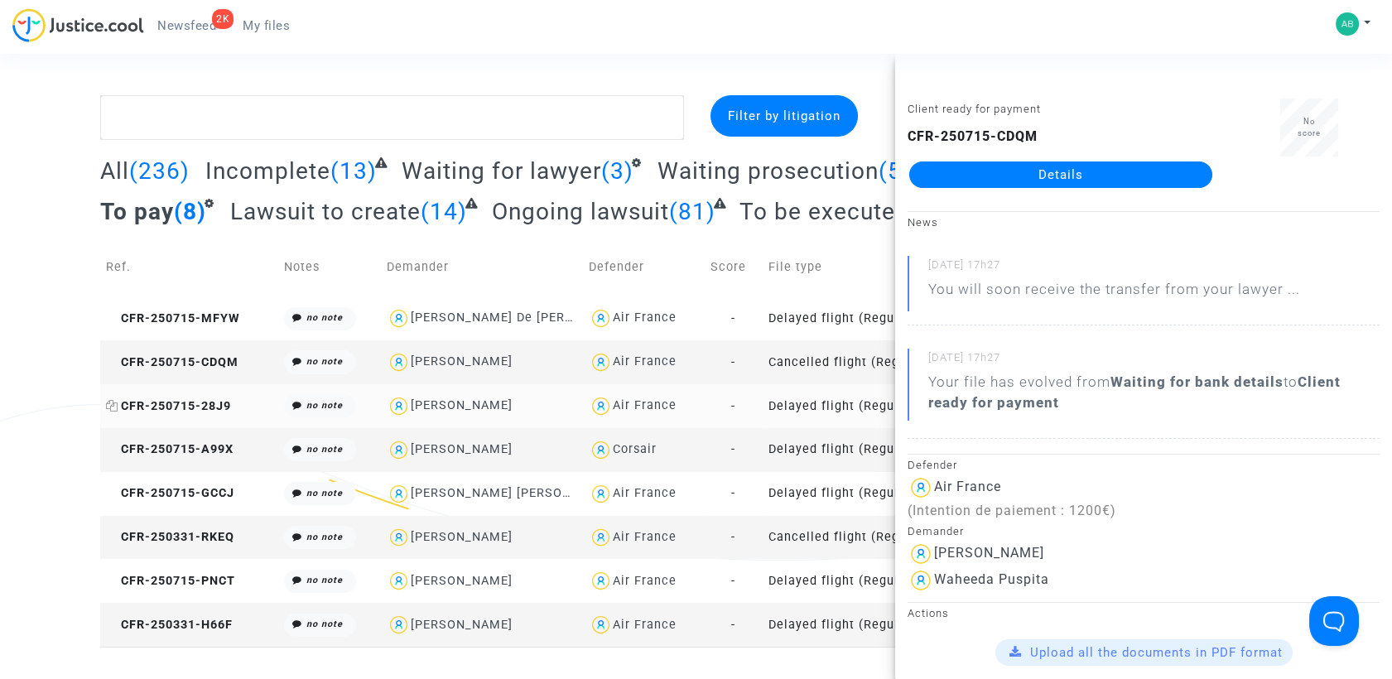
click at [171, 401] on span "CFR-250715-28J9" at bounding box center [168, 406] width 125 height 14
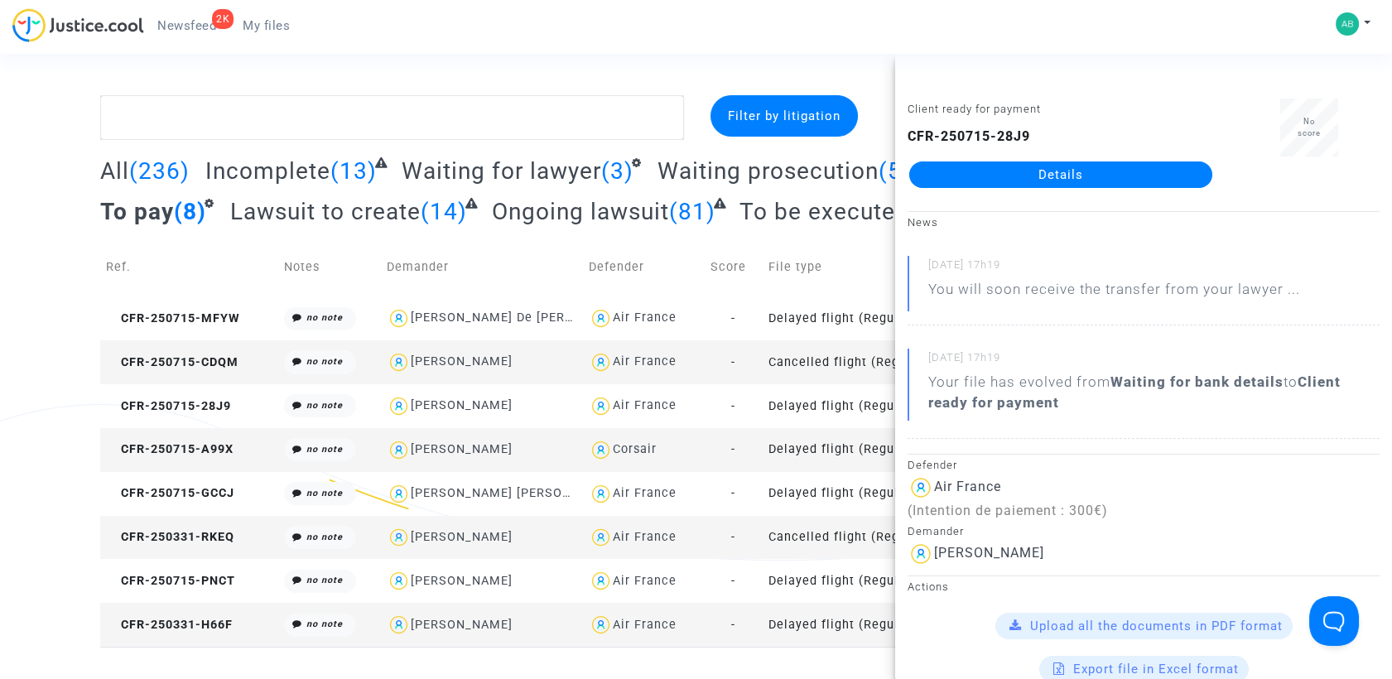
click at [726, 44] on div "2K Newsfeed My files My profile Settings Log out" at bounding box center [696, 31] width 1392 height 46
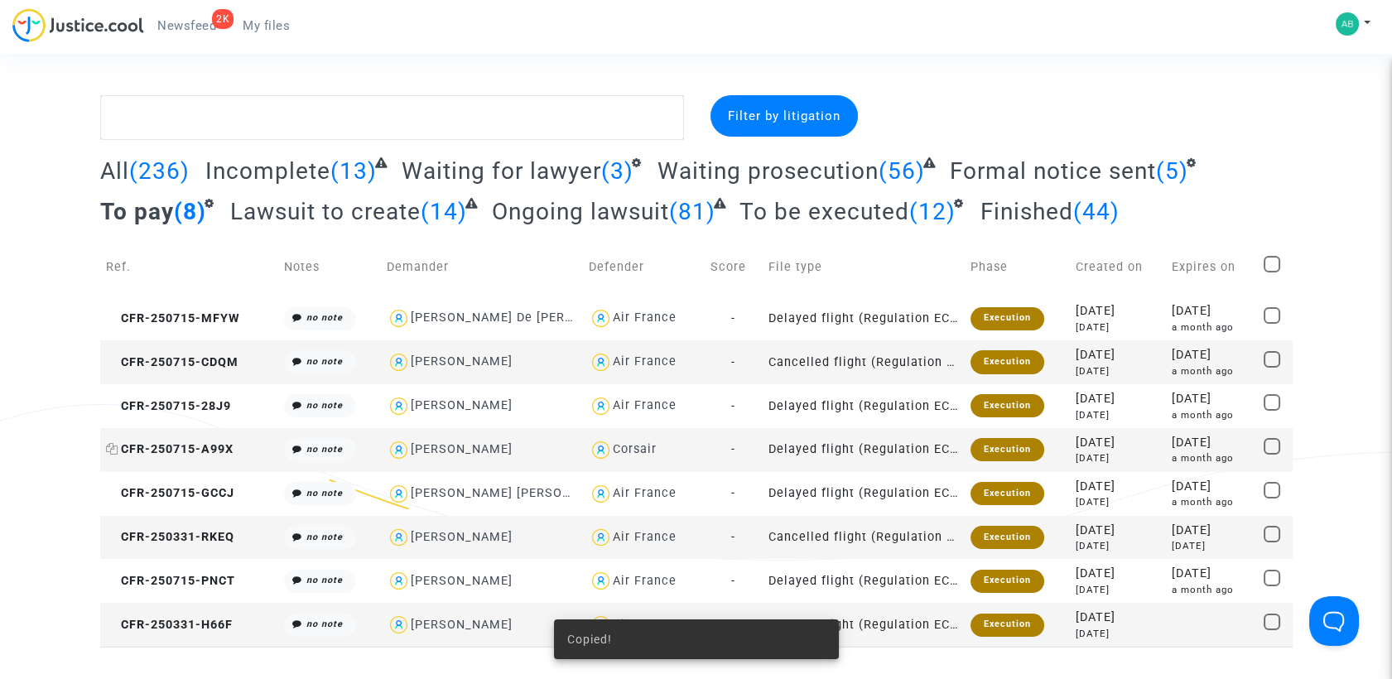
click at [180, 455] on span "CFR-250715-A99X" at bounding box center [170, 449] width 128 height 14
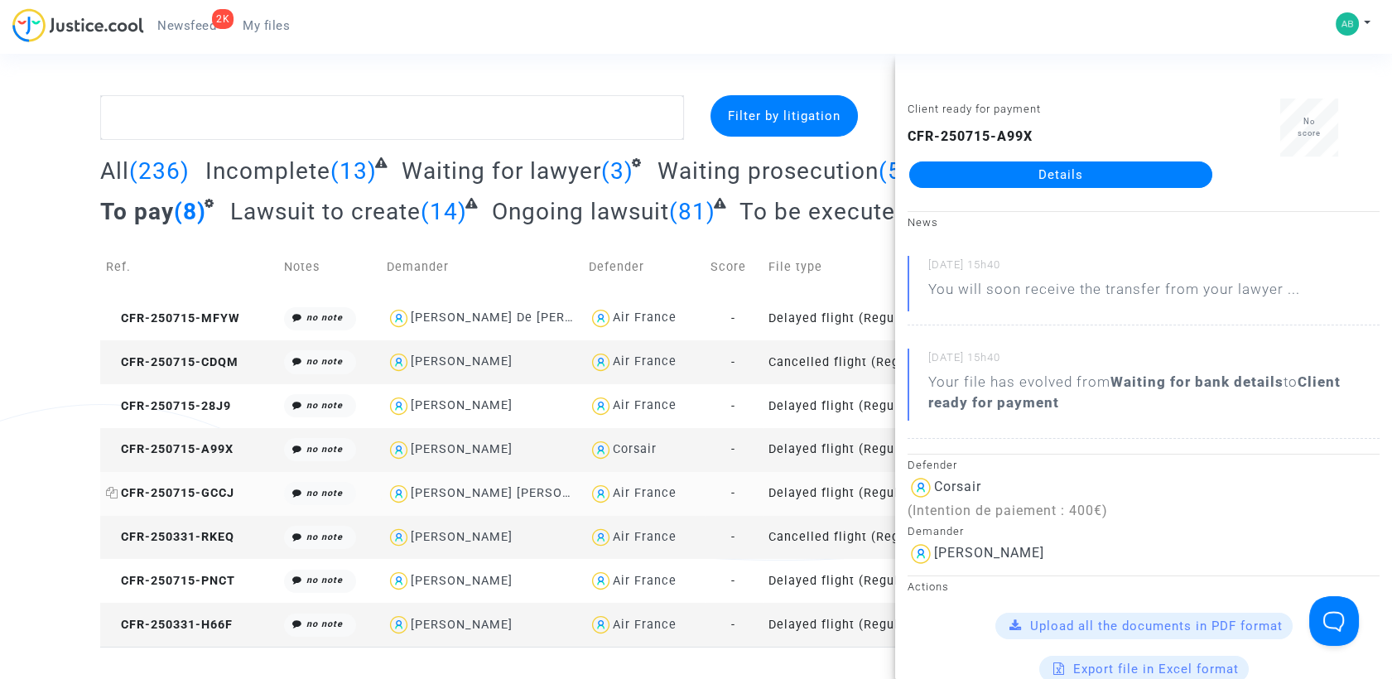
click at [179, 489] on span "CFR-250715-GCCJ" at bounding box center [170, 493] width 128 height 14
drag, startPoint x: 983, startPoint y: 189, endPoint x: 980, endPoint y: 181, distance: 8.9
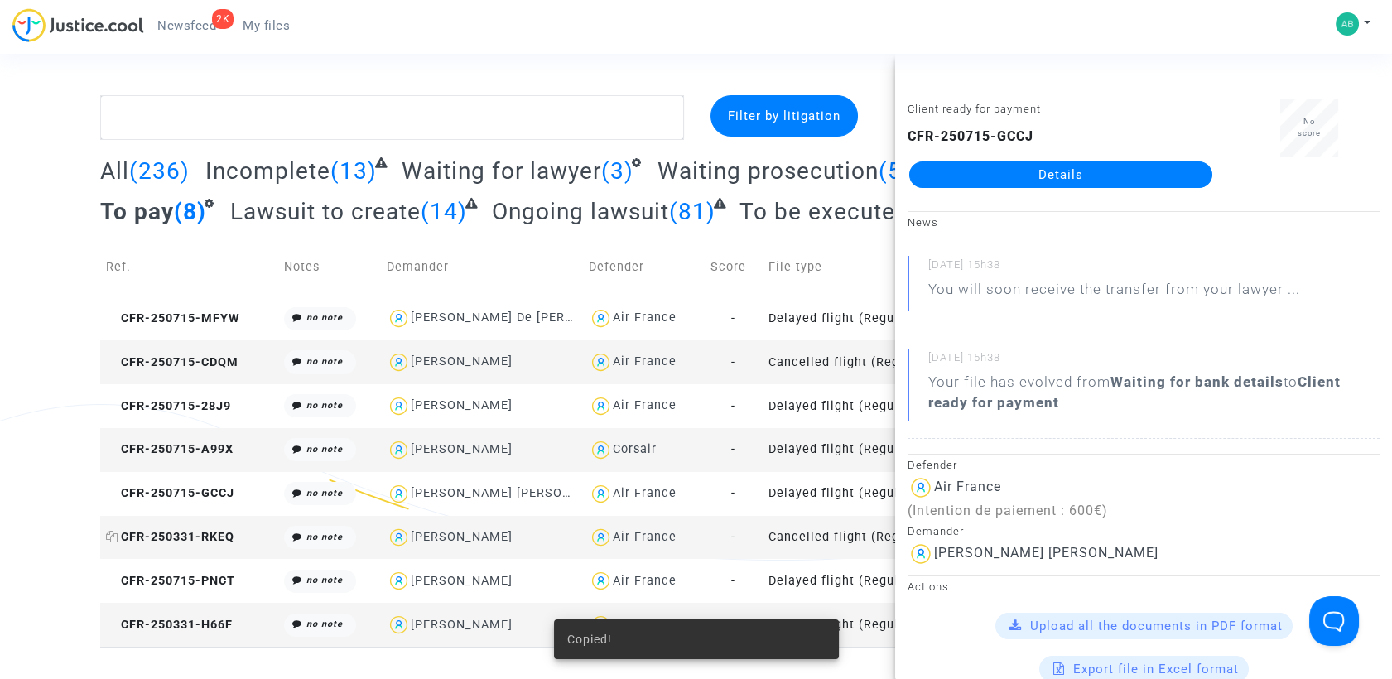
click at [199, 532] on span "CFR-250331-RKEQ" at bounding box center [170, 537] width 128 height 14
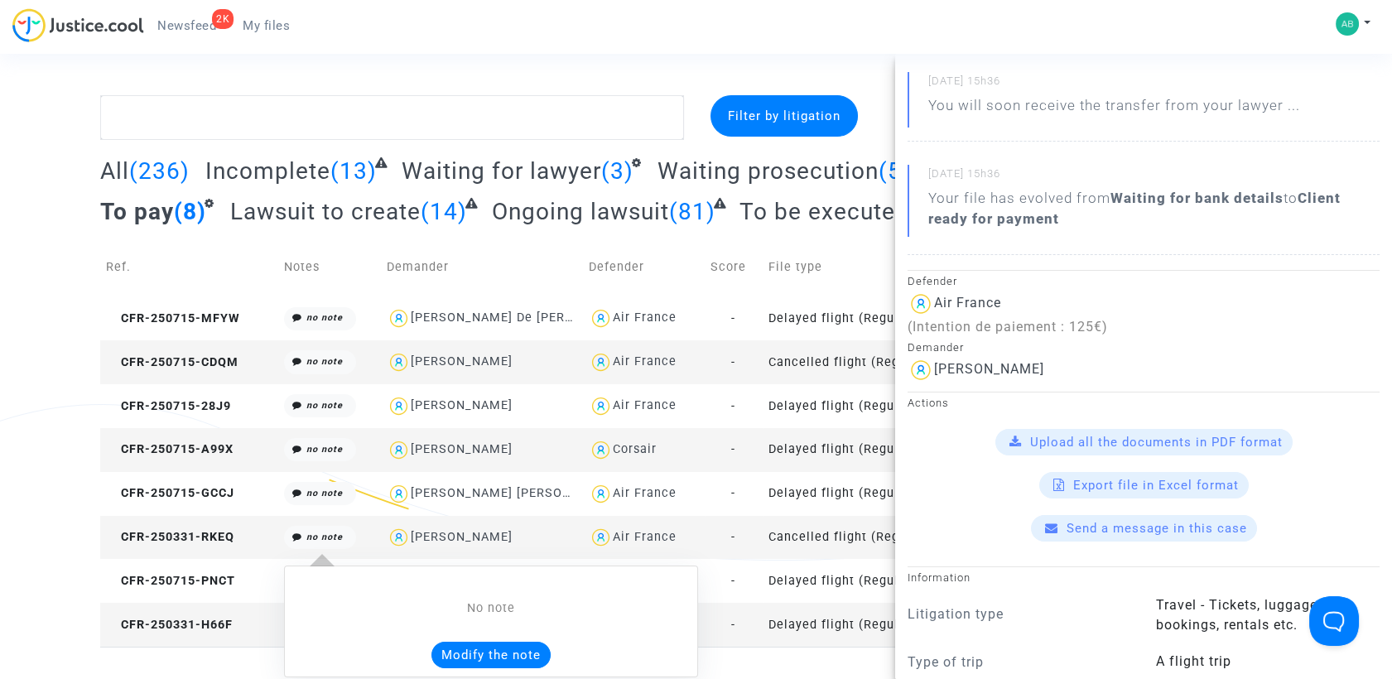
scroll to position [184, 0]
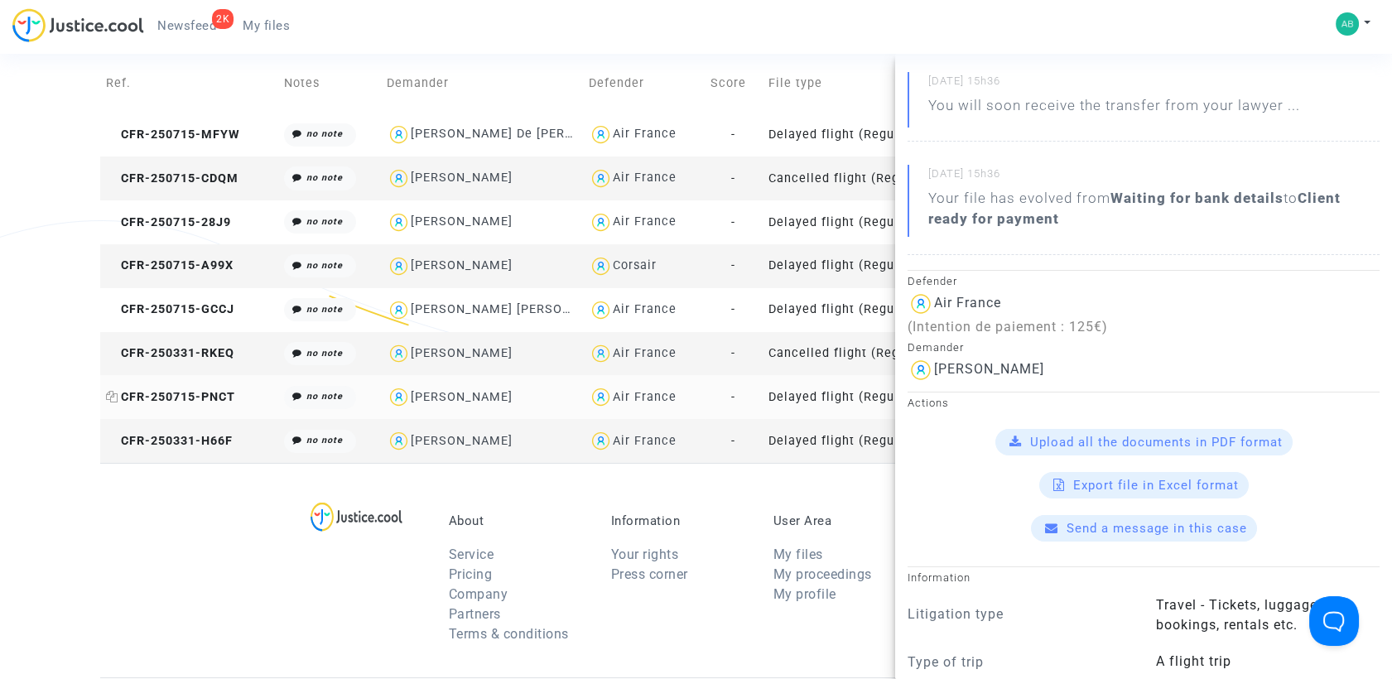
click at [190, 390] on span "CFR-250715-PNCT" at bounding box center [170, 397] width 129 height 14
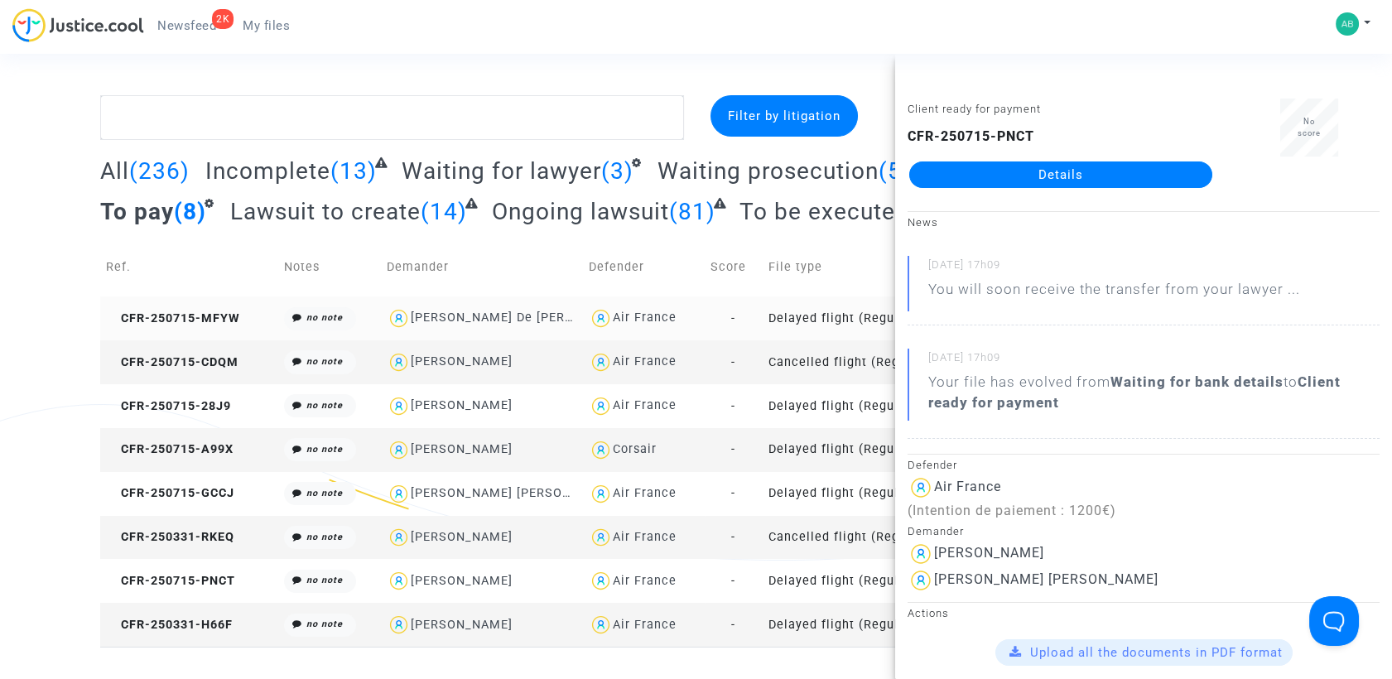
scroll to position [0, 0]
drag, startPoint x: 170, startPoint y: 621, endPoint x: 185, endPoint y: 615, distance: 16.0
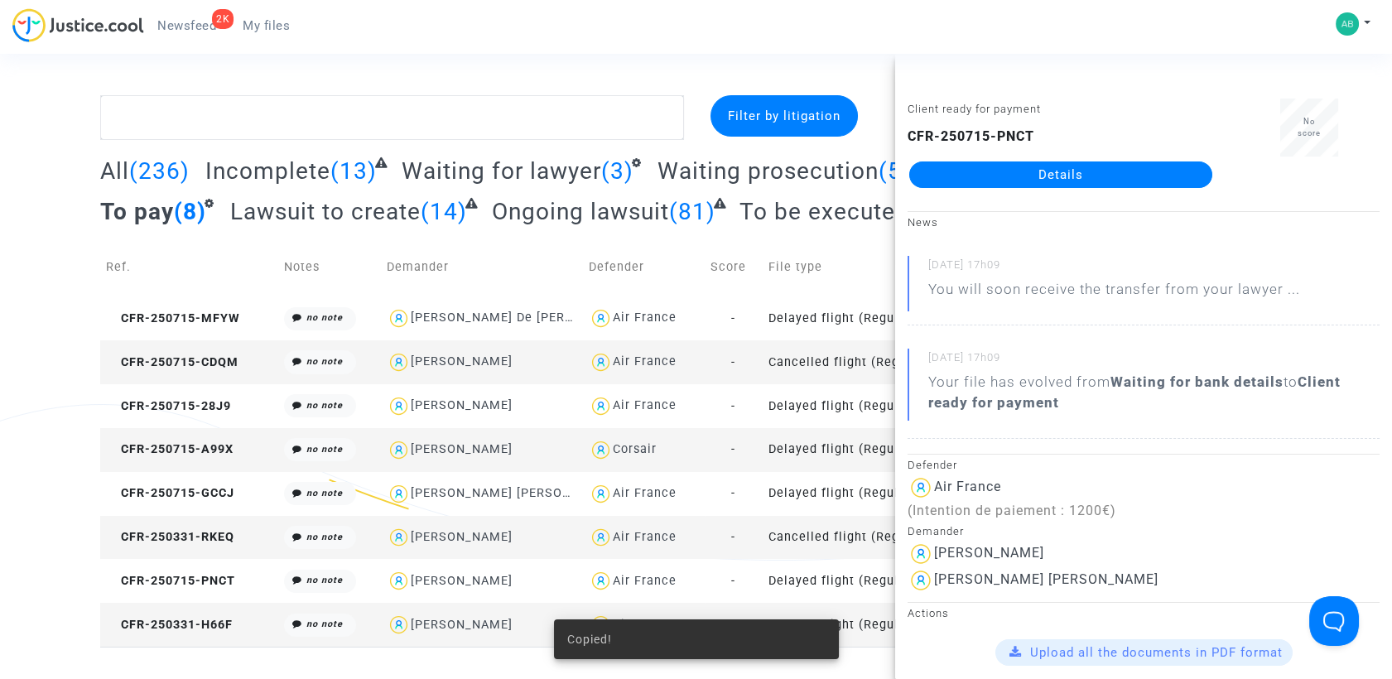
click at [187, 614] on td "CFR-250331-H66F" at bounding box center [189, 625] width 178 height 44
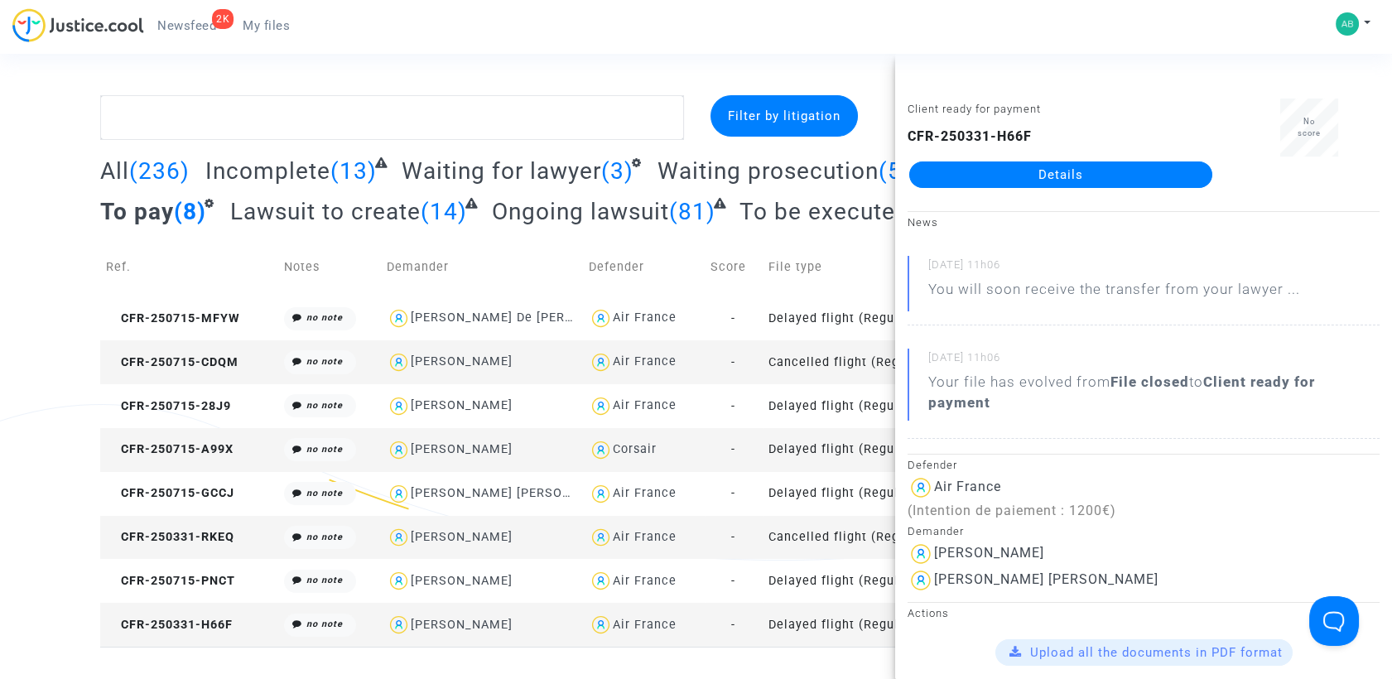
drag, startPoint x: 345, startPoint y: 202, endPoint x: 339, endPoint y: 208, distance: 8.8
click at [345, 202] on span "Lawsuit to create" at bounding box center [325, 211] width 190 height 27
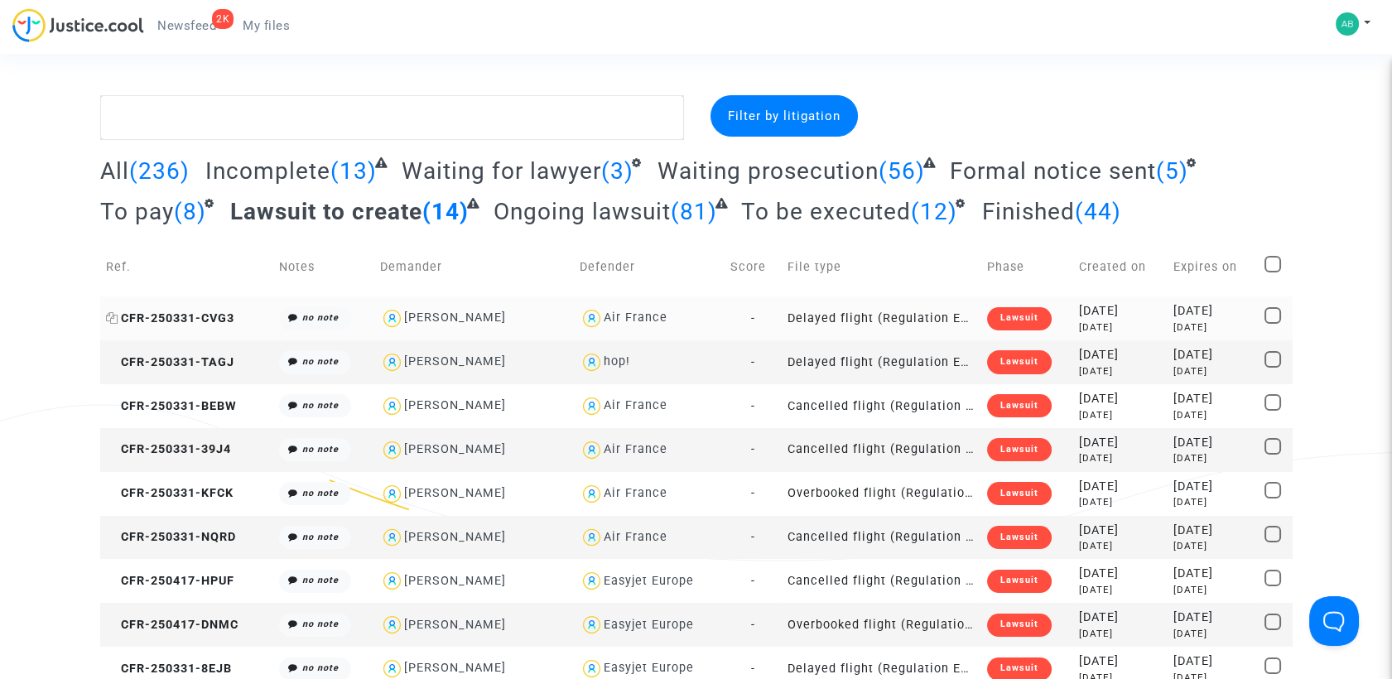
click at [186, 319] on span "CFR-250331-CVG3" at bounding box center [170, 318] width 128 height 14
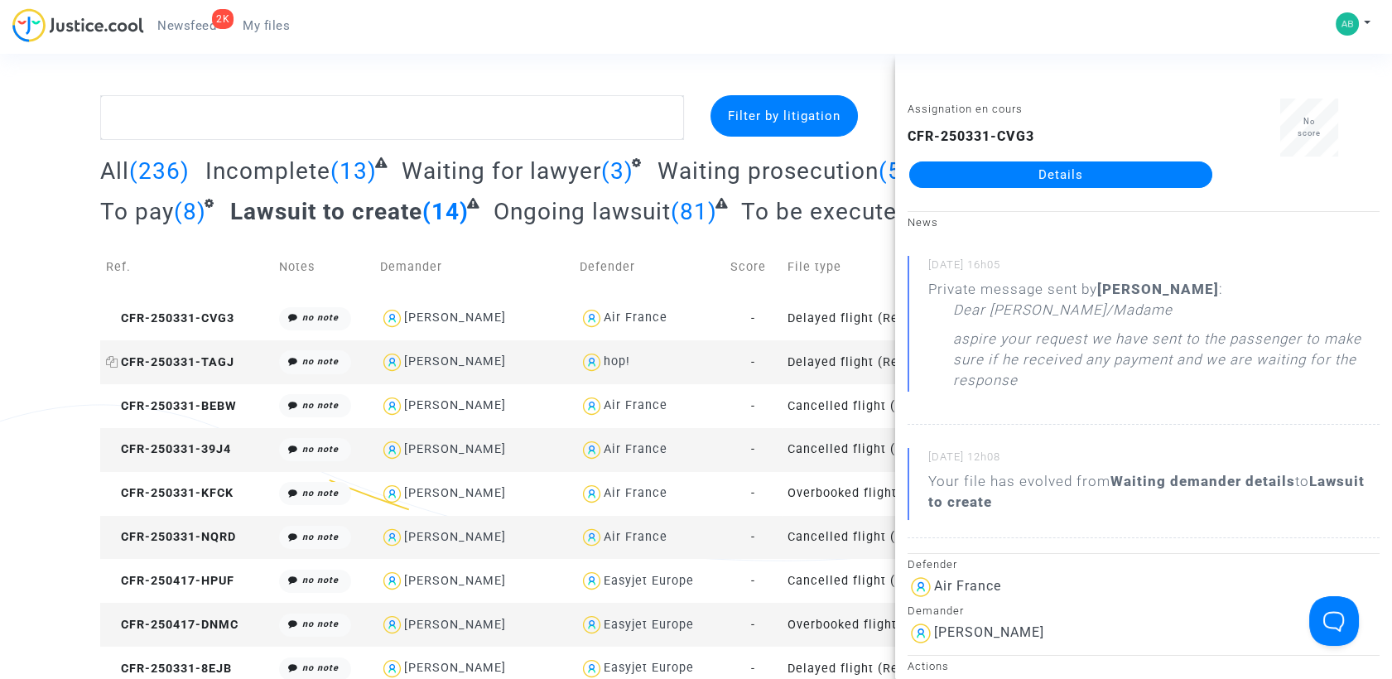
click at [151, 355] on span "CFR-250331-TAGJ" at bounding box center [170, 362] width 128 height 14
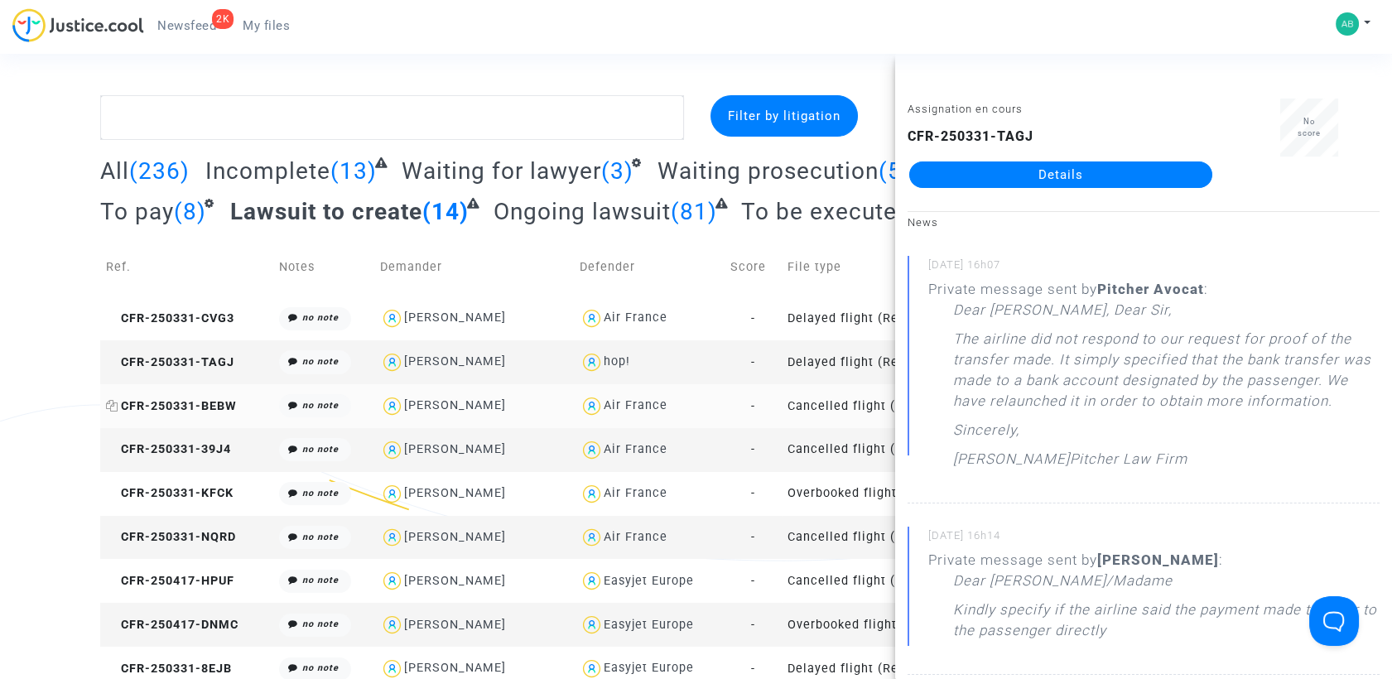
click at [176, 402] on span "CFR-250331-BEBW" at bounding box center [171, 406] width 131 height 14
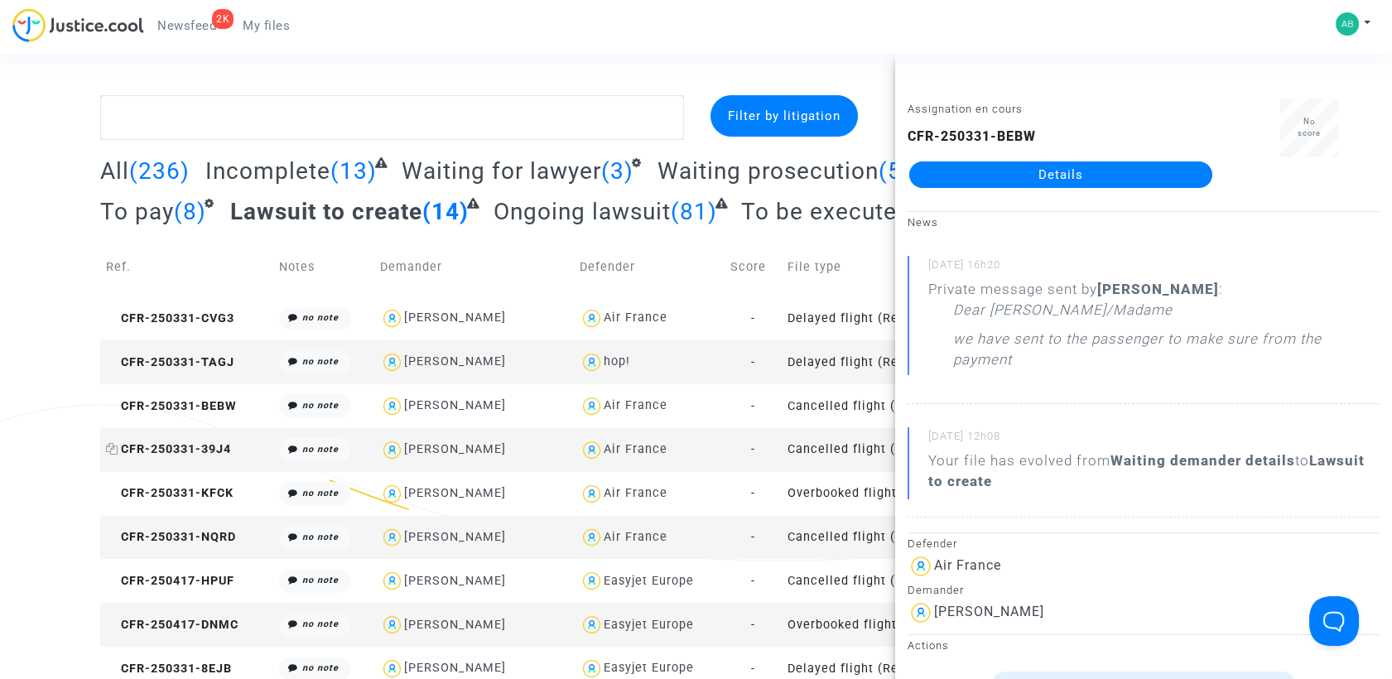
click at [192, 454] on span "CFR-250331-39J4" at bounding box center [168, 449] width 125 height 14
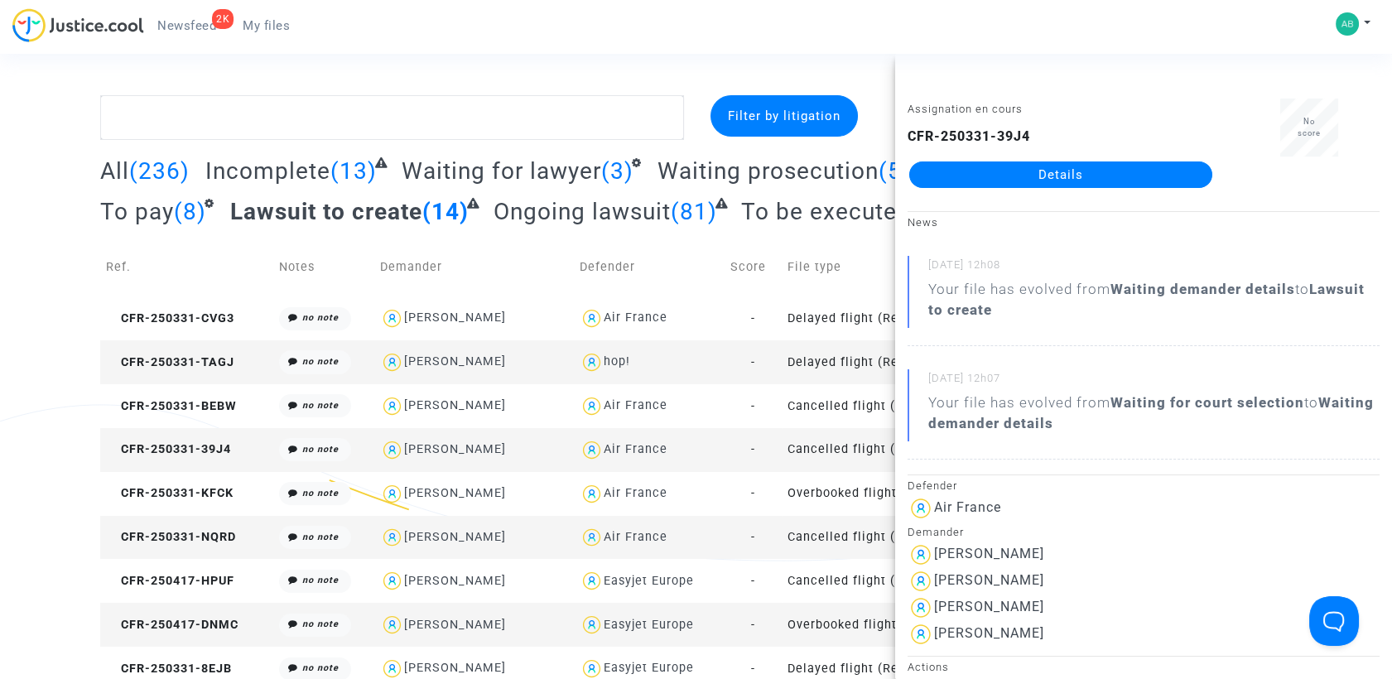
click at [601, 33] on div "2K Newsfeed My files My profile Settings Log out" at bounding box center [696, 31] width 1392 height 46
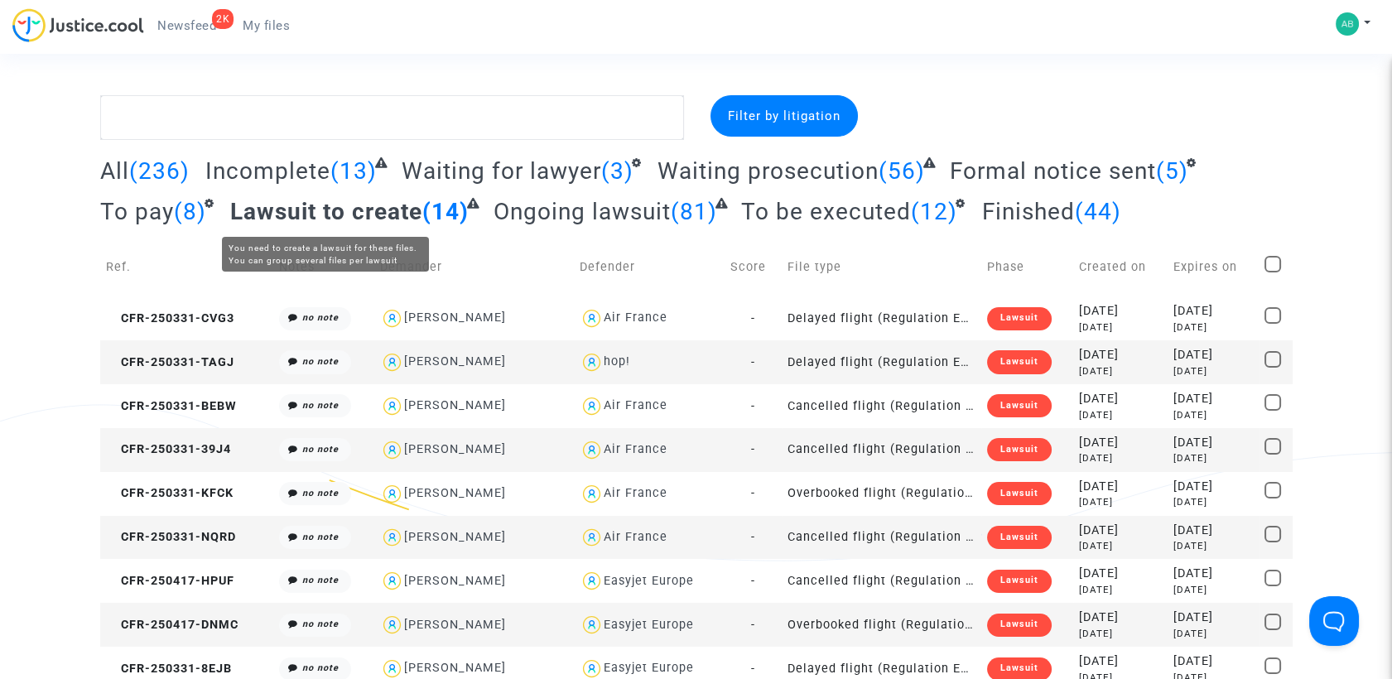
click at [418, 210] on span "Lawsuit to create" at bounding box center [326, 211] width 192 height 27
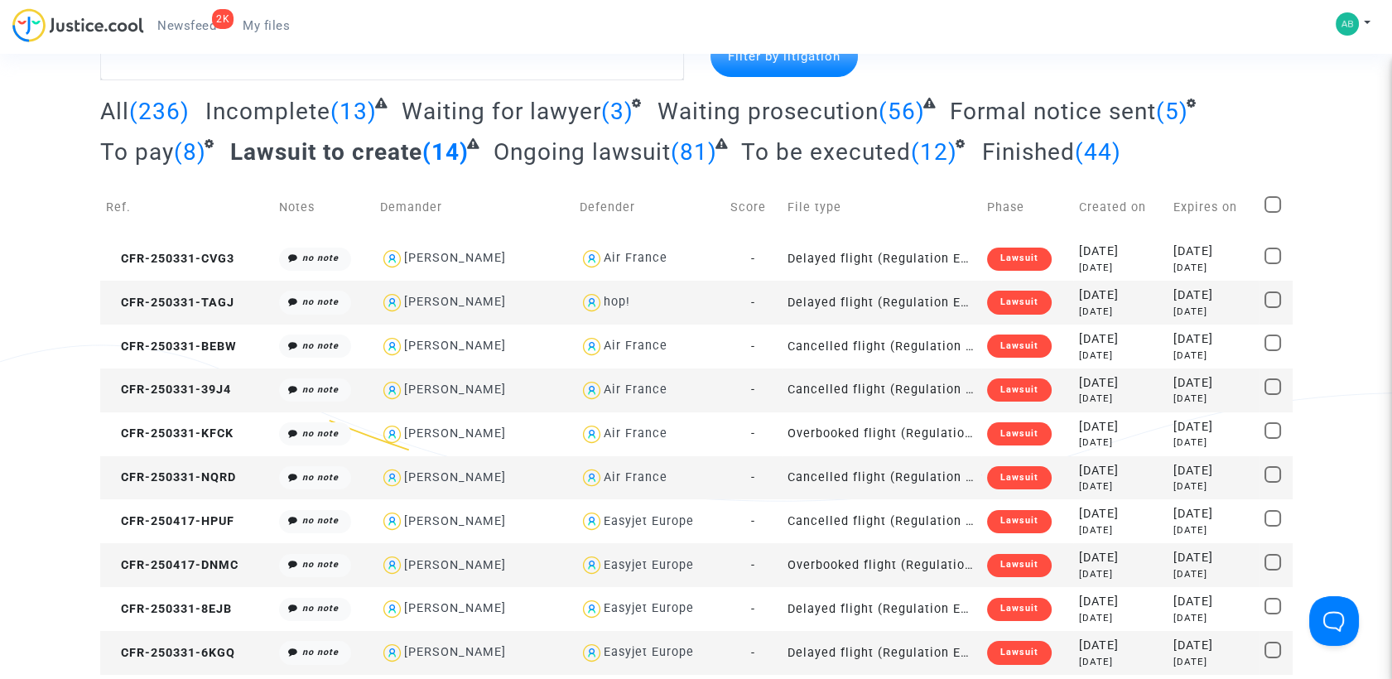
scroll to position [92, 0]
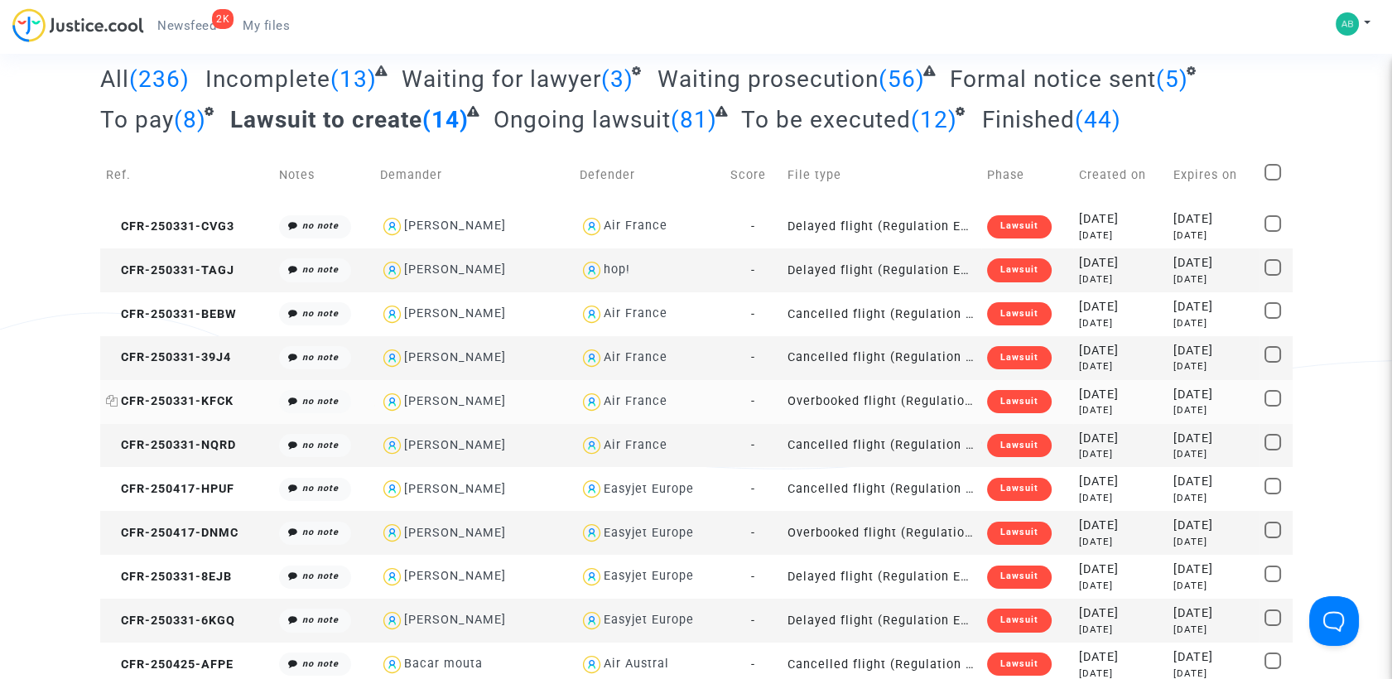
click at [201, 395] on span "CFR-250331-KFCK" at bounding box center [170, 401] width 128 height 14
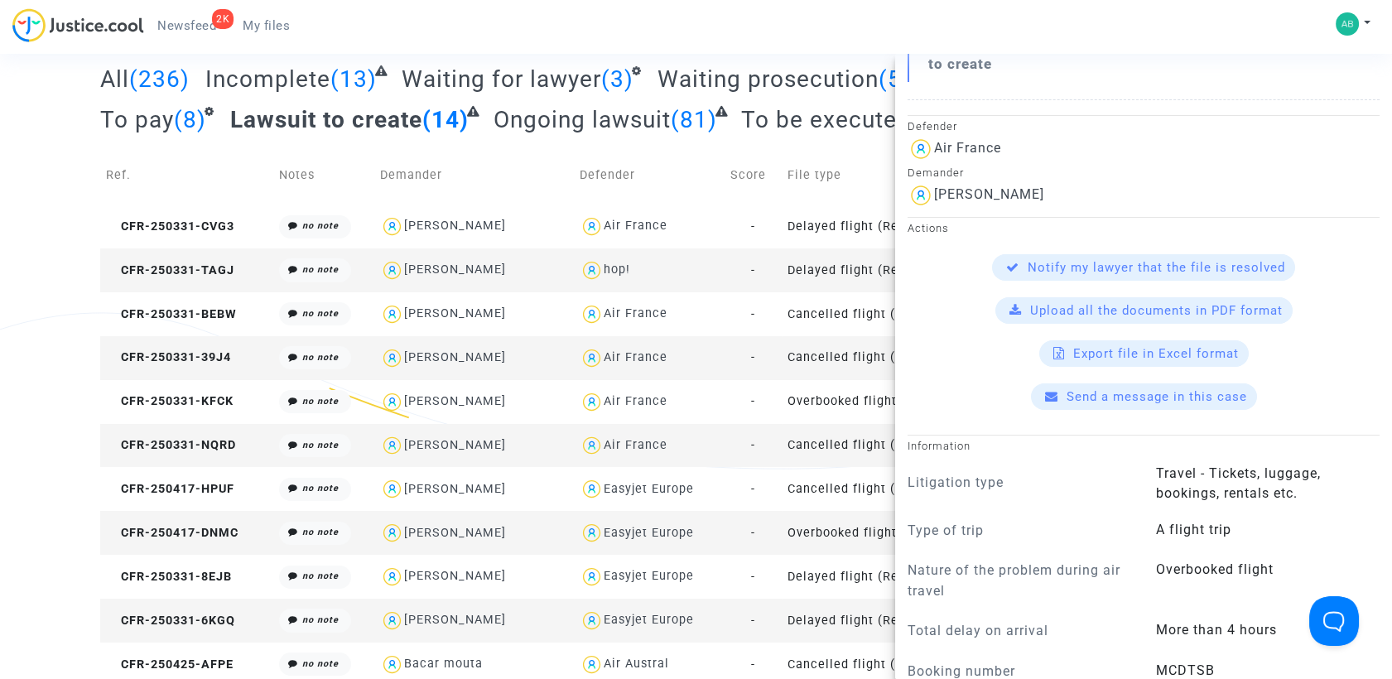
scroll to position [184, 0]
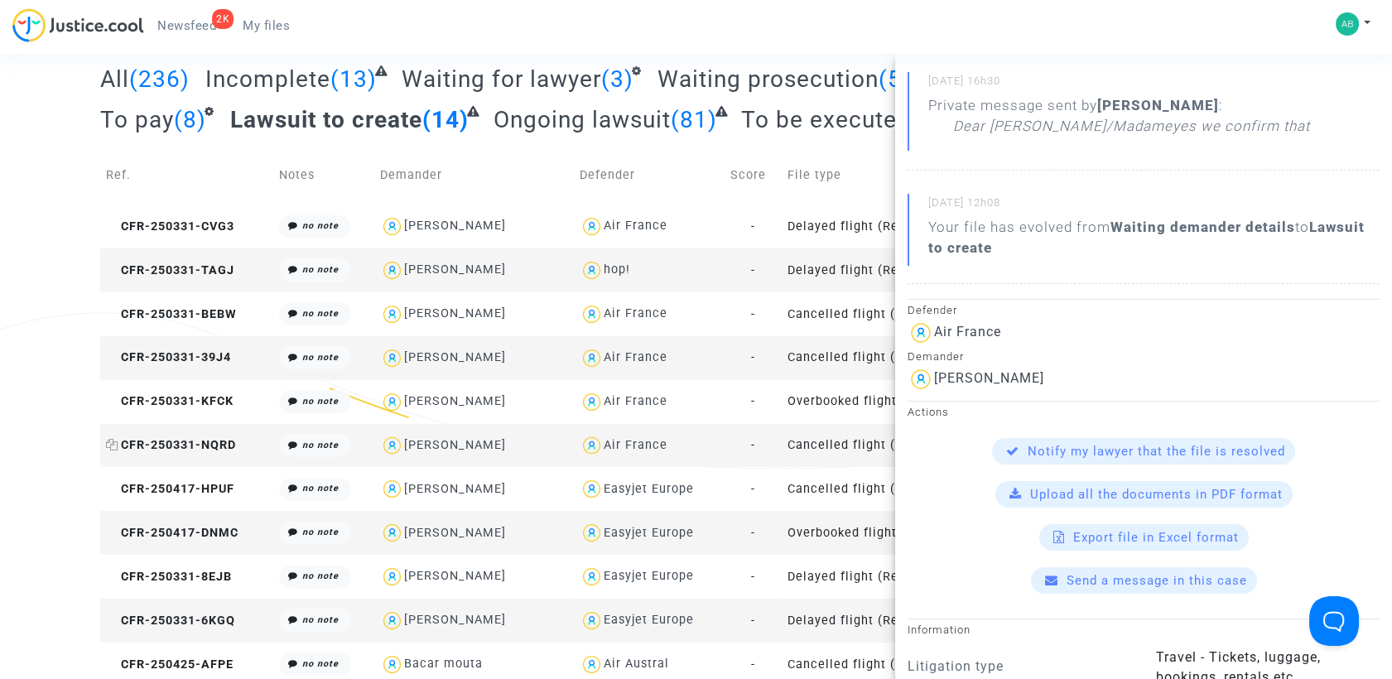
click at [167, 451] on span "CFR-250331-NQRD" at bounding box center [171, 445] width 130 height 14
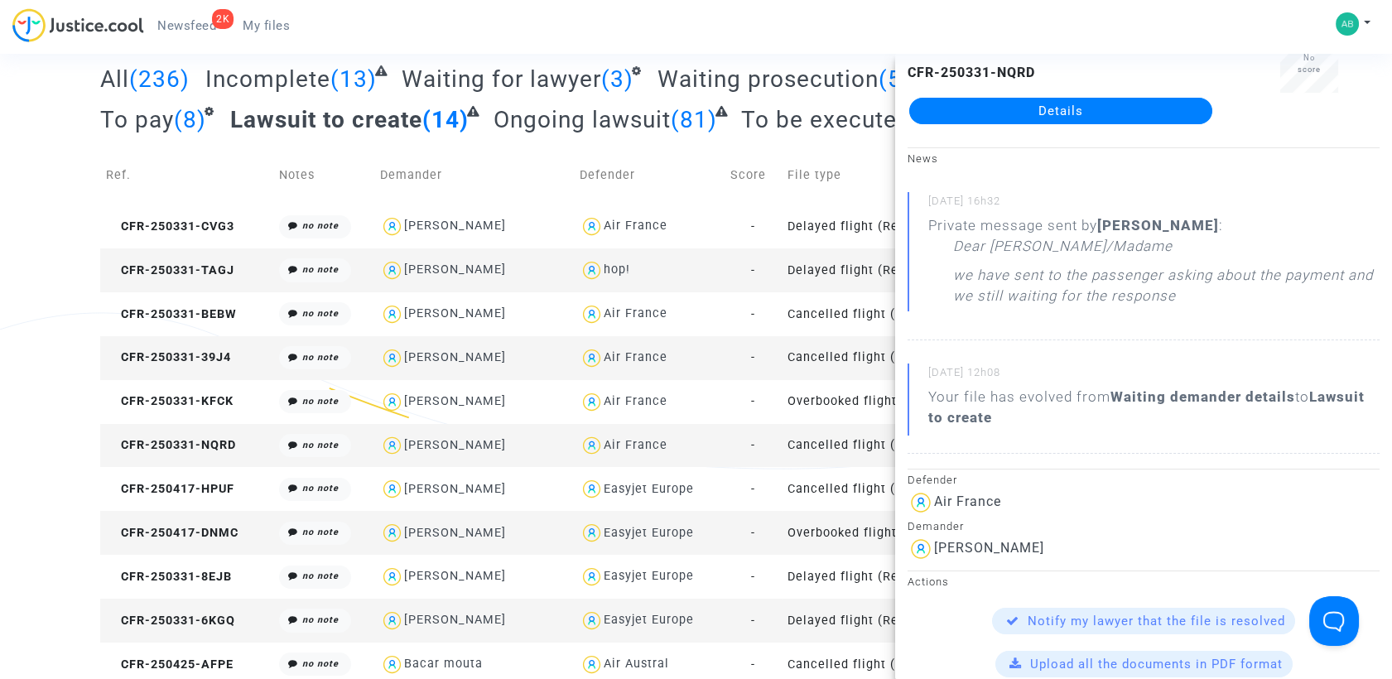
scroll to position [92, 0]
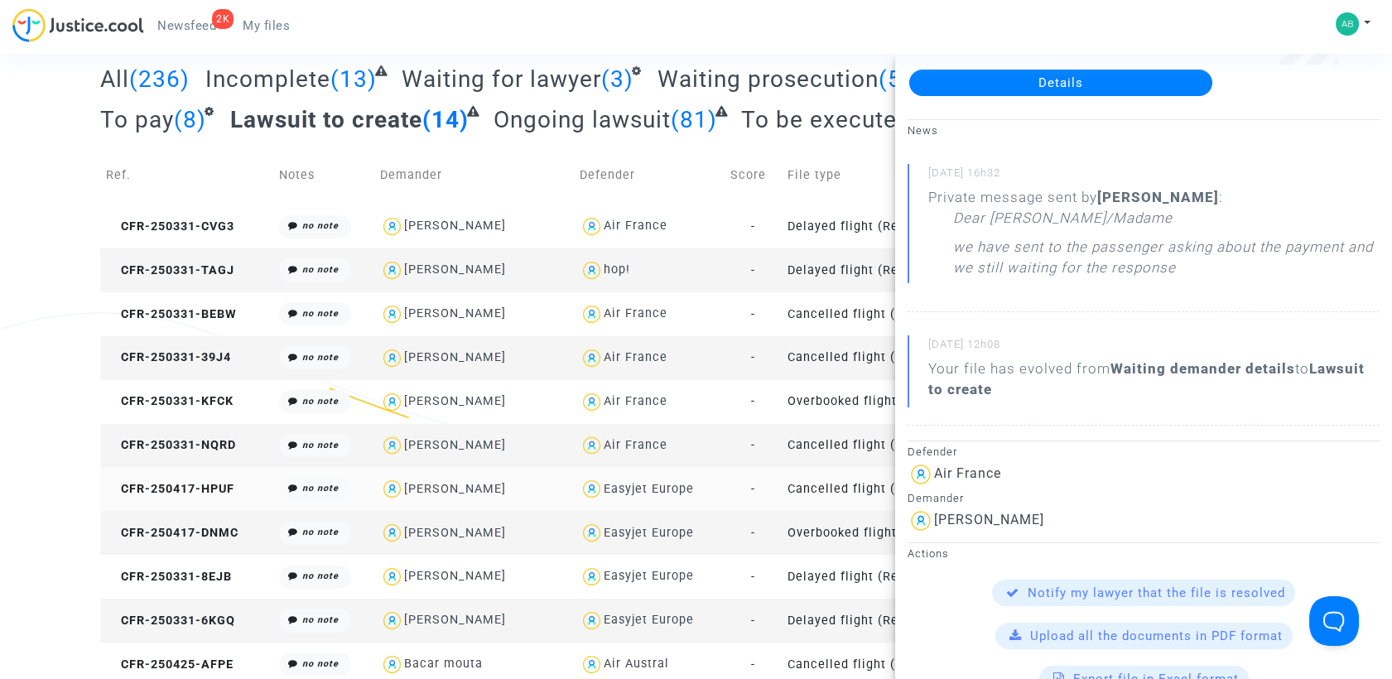
click at [182, 494] on span "CFR-250417-HPUF" at bounding box center [170, 489] width 128 height 14
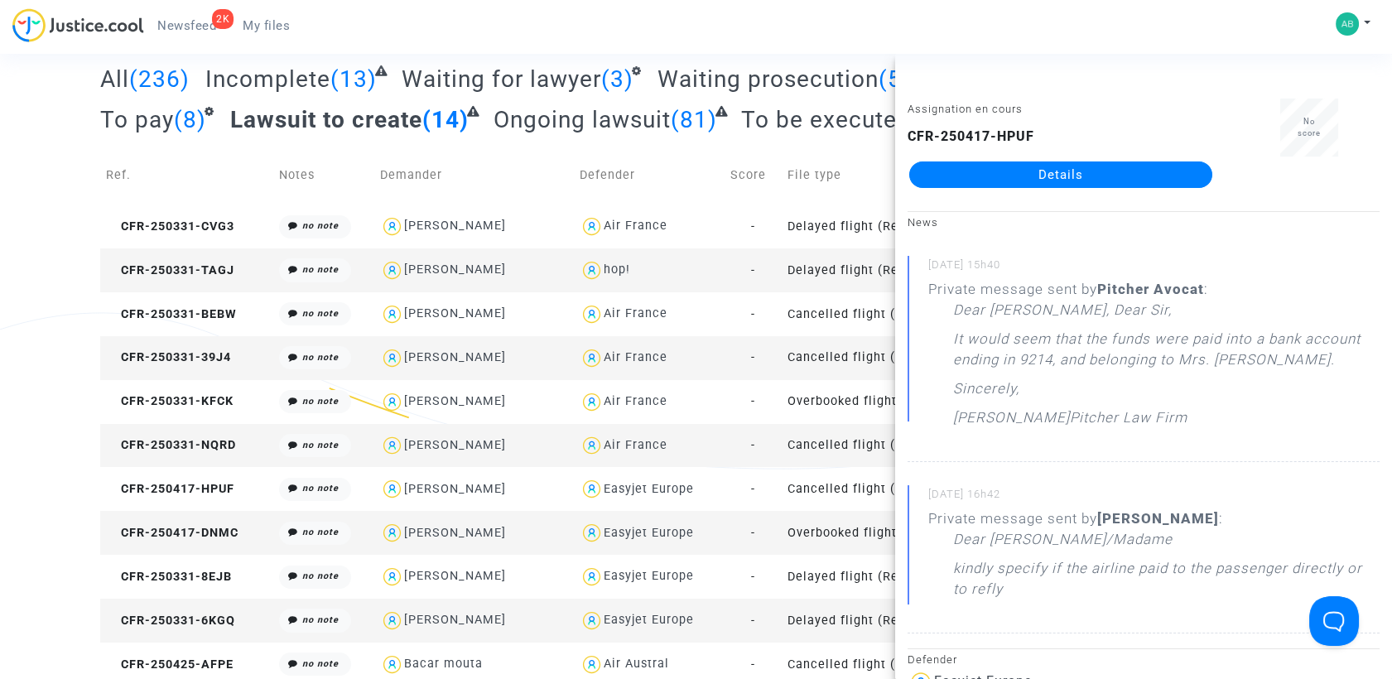
click at [994, 181] on link "Details" at bounding box center [1060, 174] width 303 height 26
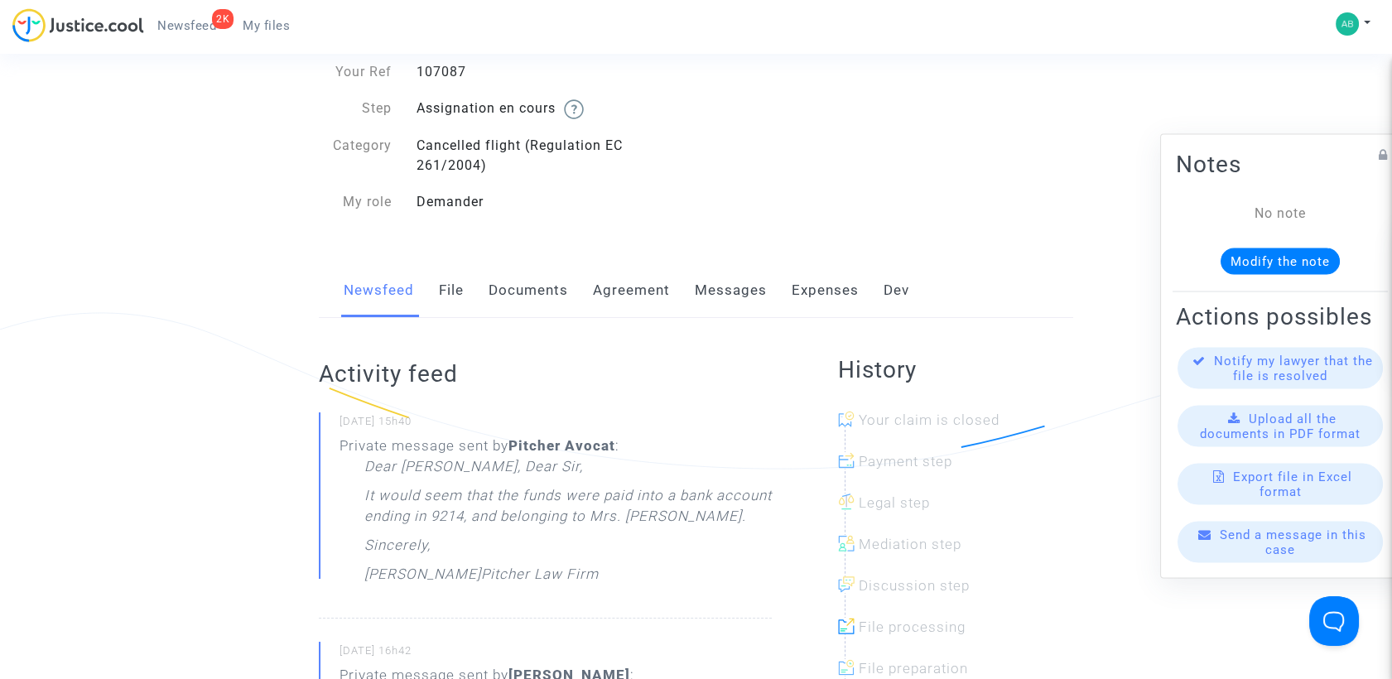
click at [707, 291] on link "Messages" at bounding box center [731, 290] width 72 height 55
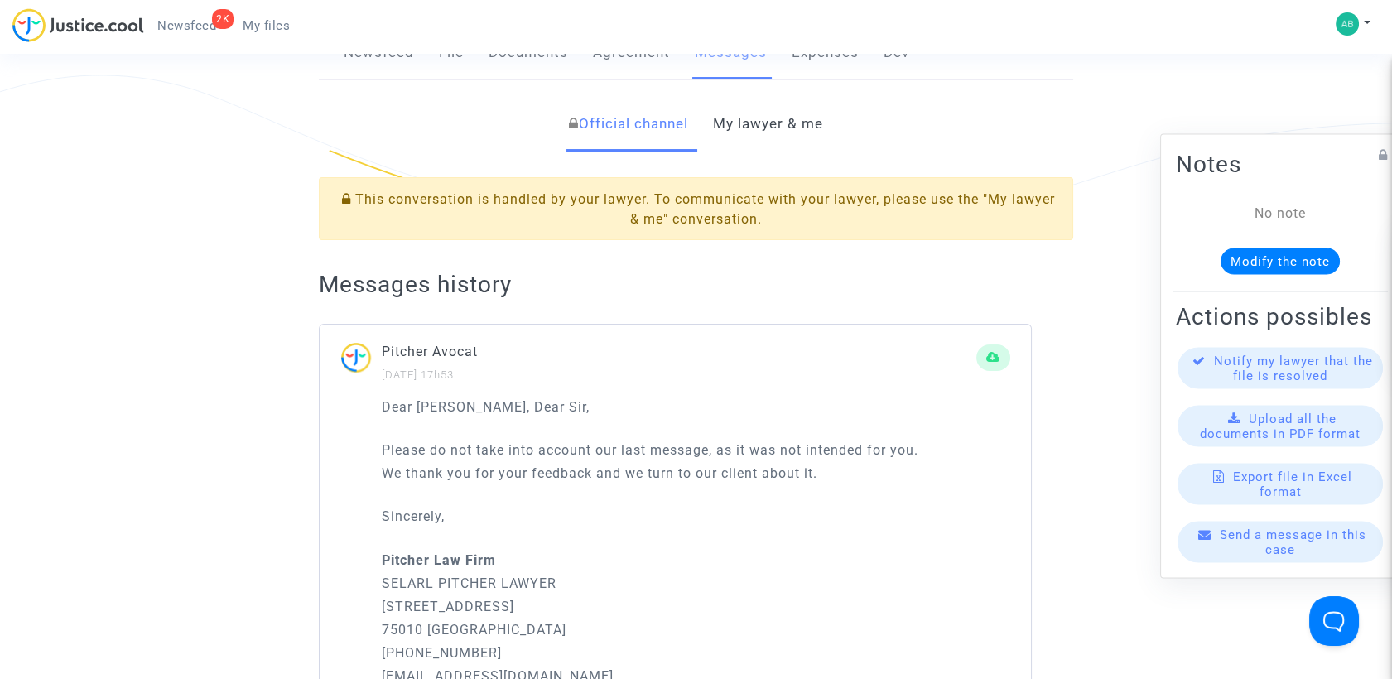
scroll to position [184, 0]
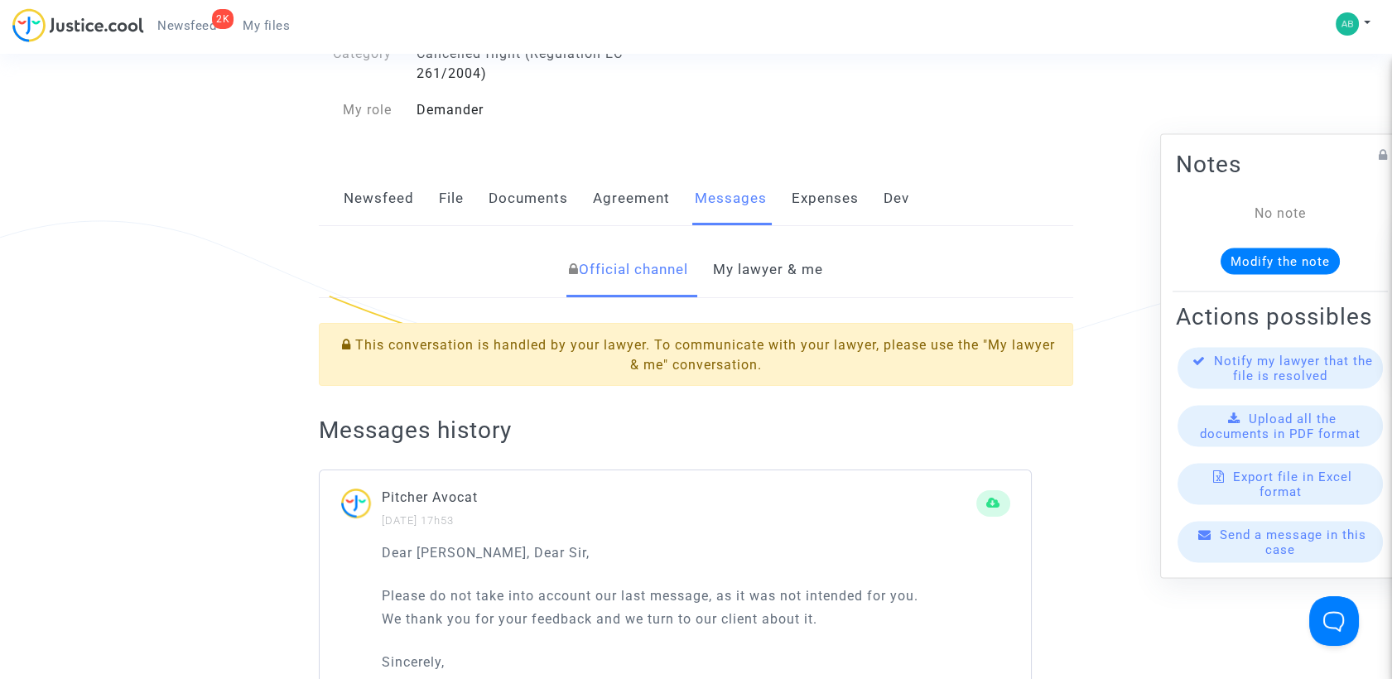
click at [799, 279] on link "My lawyer & me" at bounding box center [768, 270] width 110 height 55
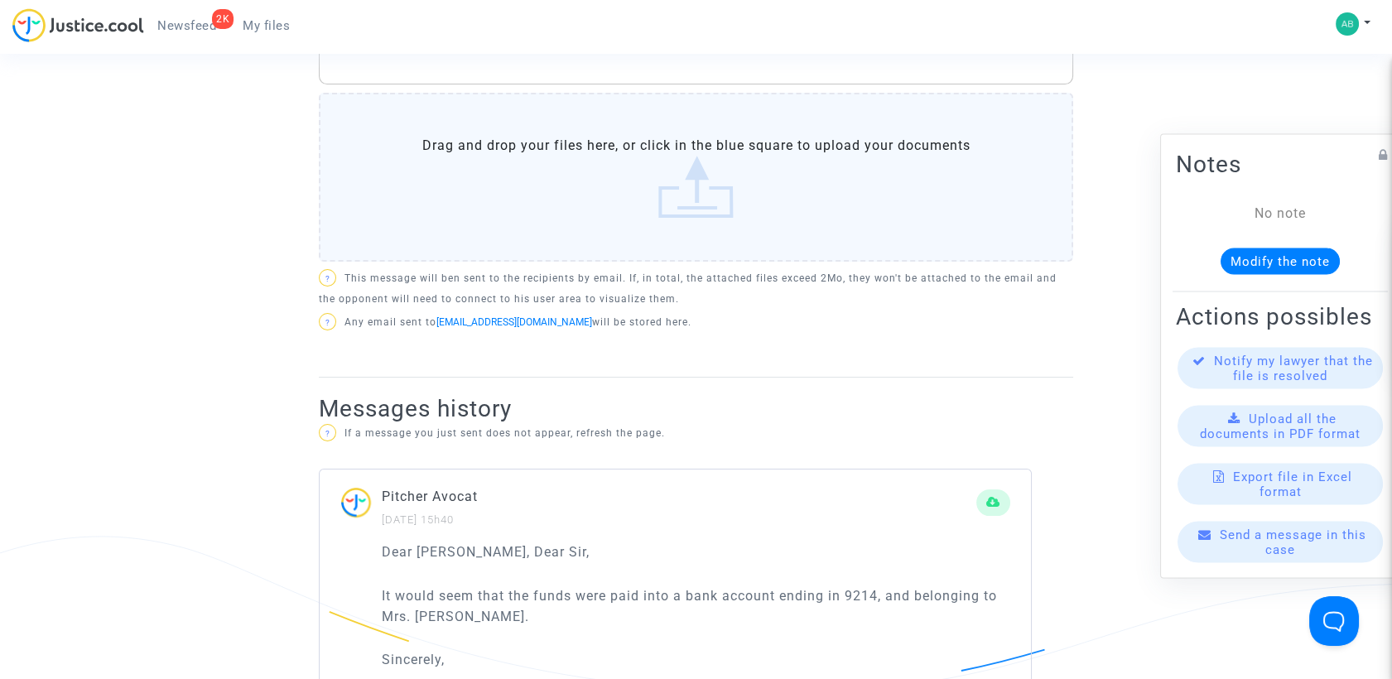
scroll to position [460, 0]
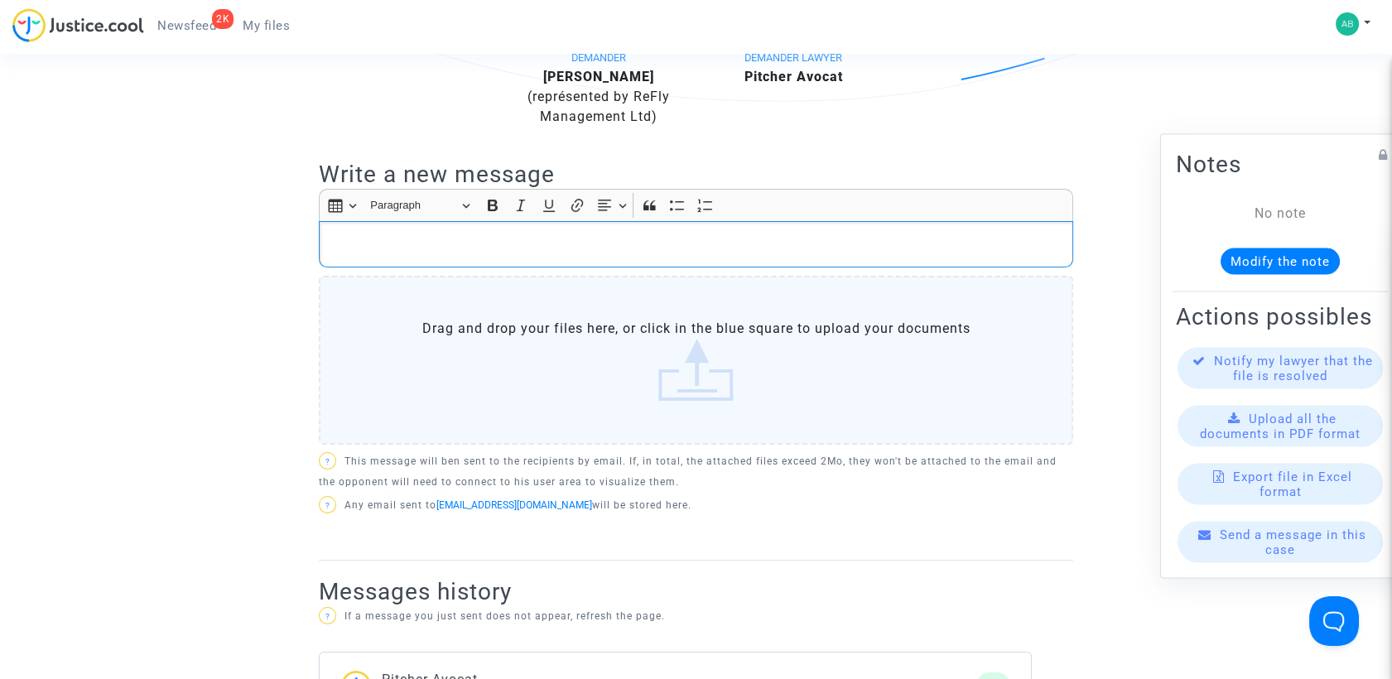
click at [408, 241] on p "Rich Text Editor, main" at bounding box center [696, 244] width 737 height 21
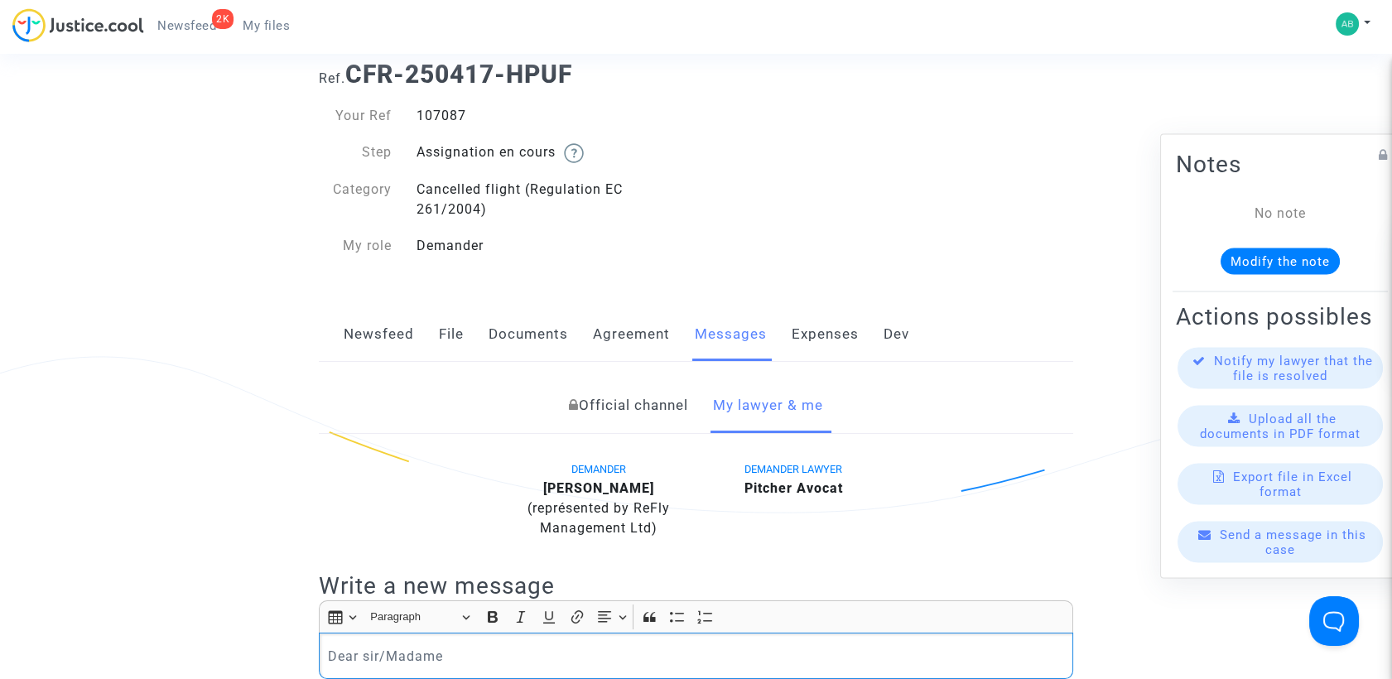
scroll to position [92, 0]
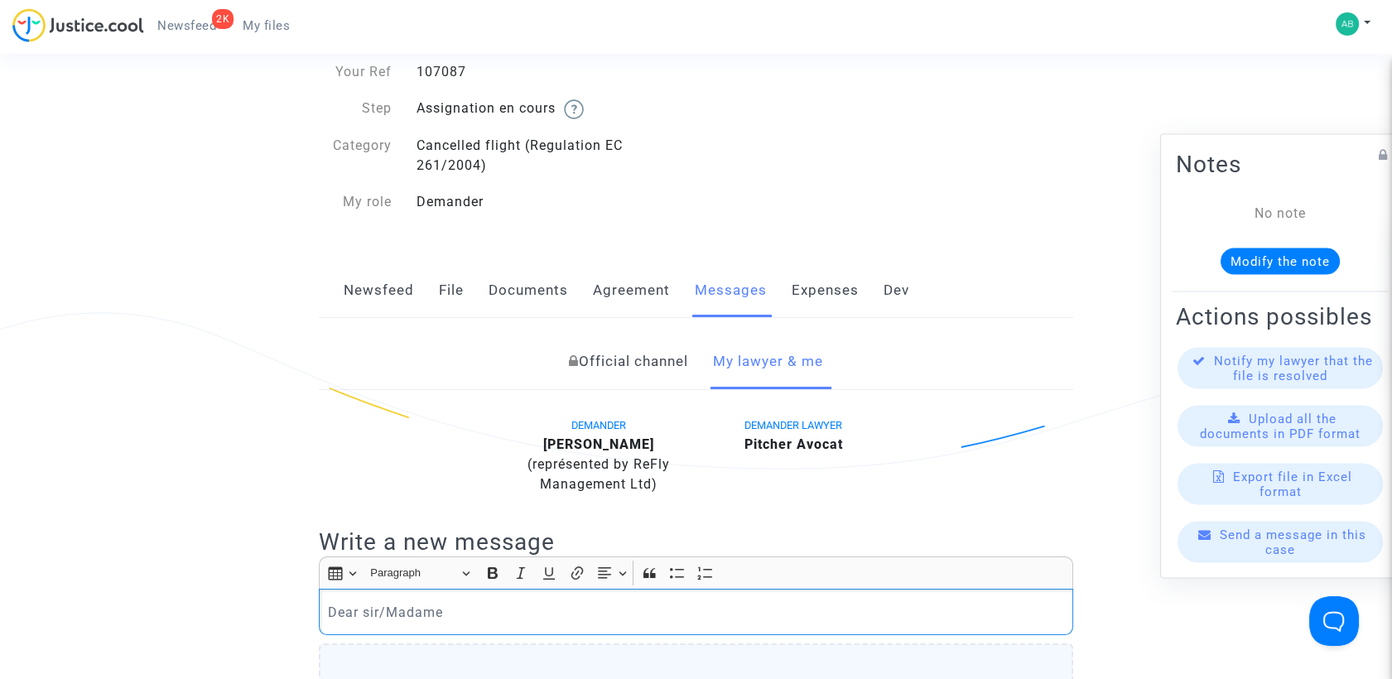
click at [518, 282] on link "Documents" at bounding box center [528, 290] width 79 height 55
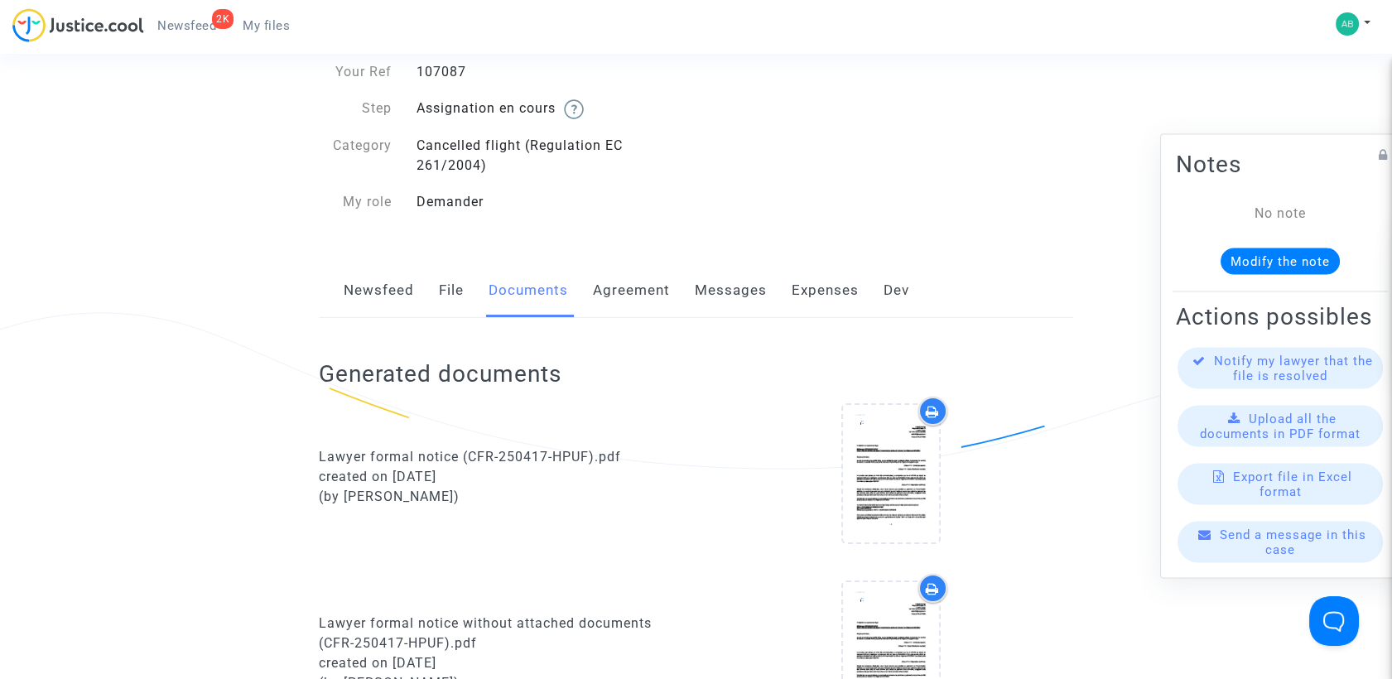
click at [464, 298] on div "Newsfeed File Documents Agreement Messages Expenses Dev" at bounding box center [696, 290] width 754 height 55
click at [446, 289] on link "File" at bounding box center [451, 290] width 25 height 55
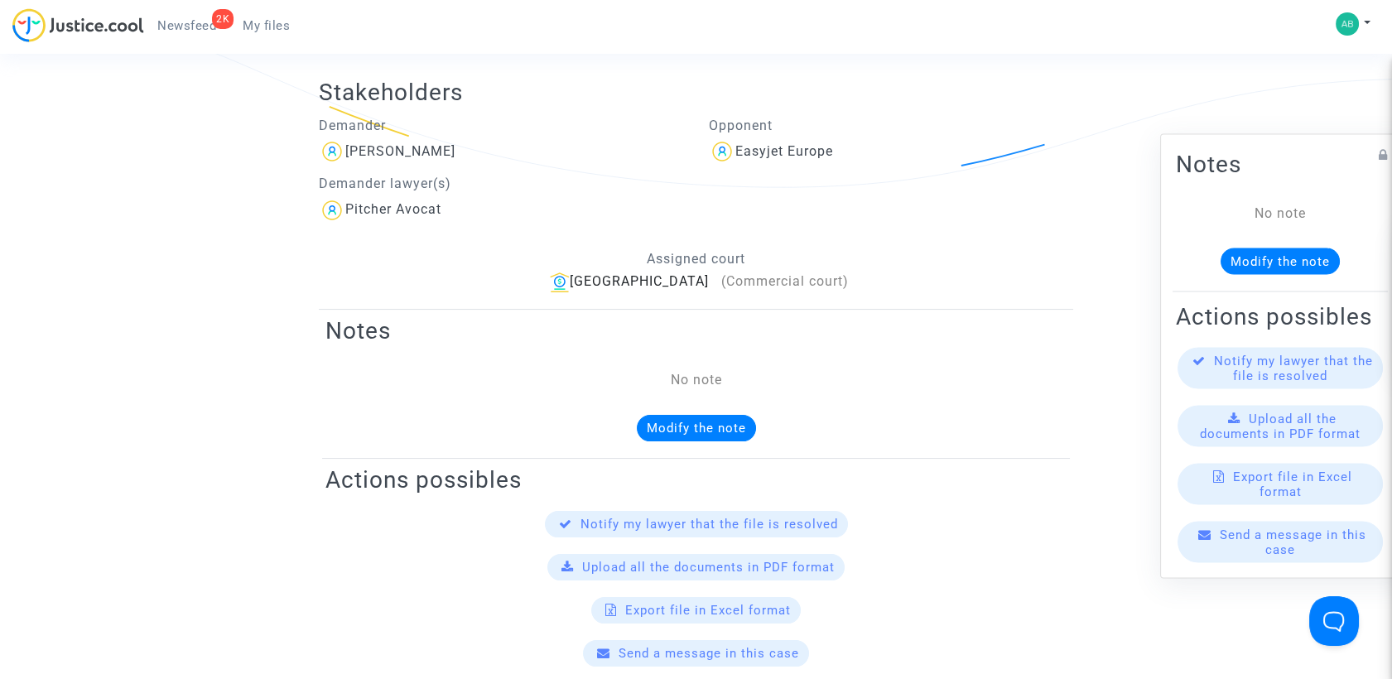
scroll to position [276, 0]
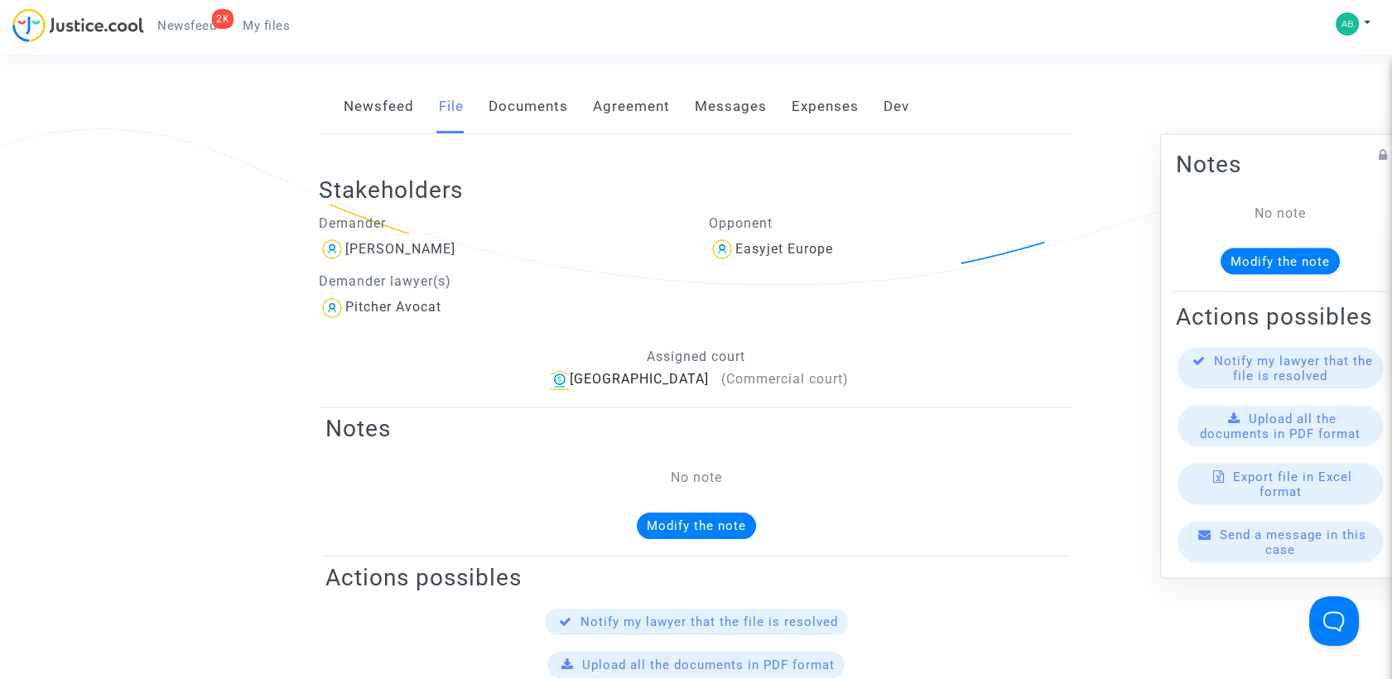
click at [725, 96] on link "Messages" at bounding box center [731, 106] width 72 height 55
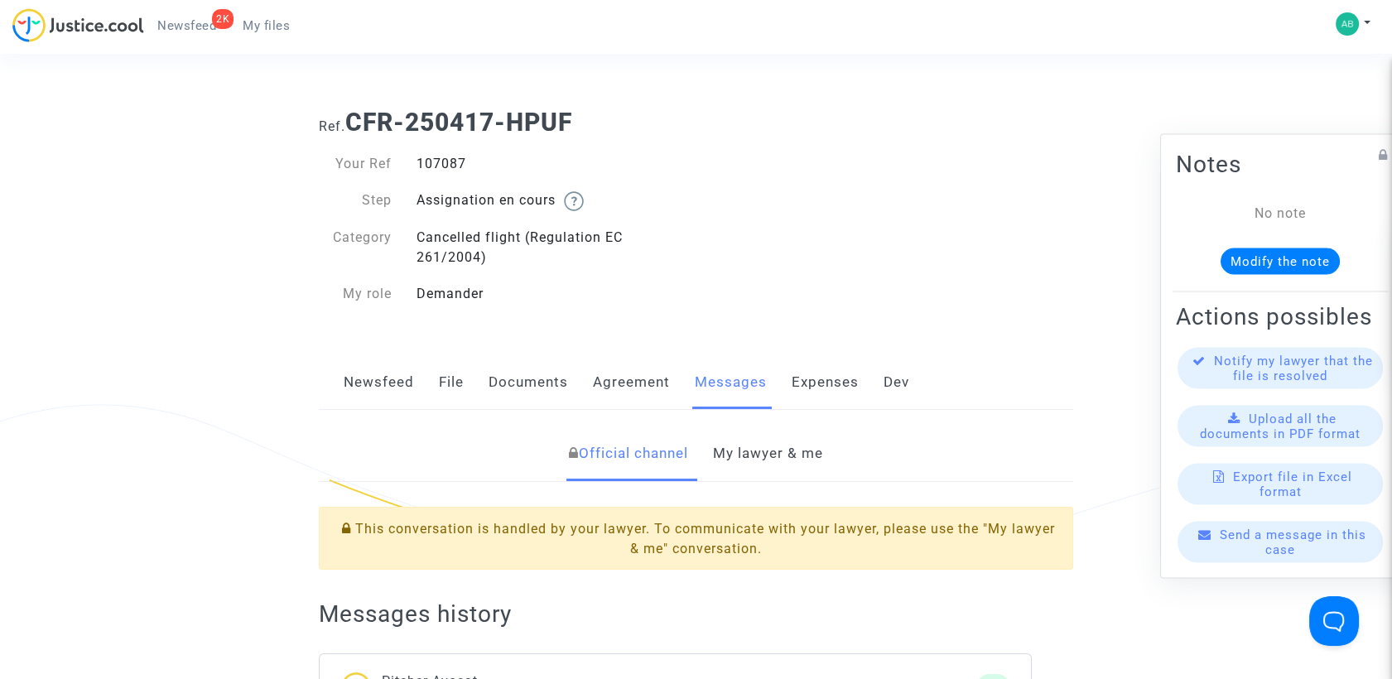
click at [735, 457] on link "My lawyer & me" at bounding box center [768, 453] width 110 height 55
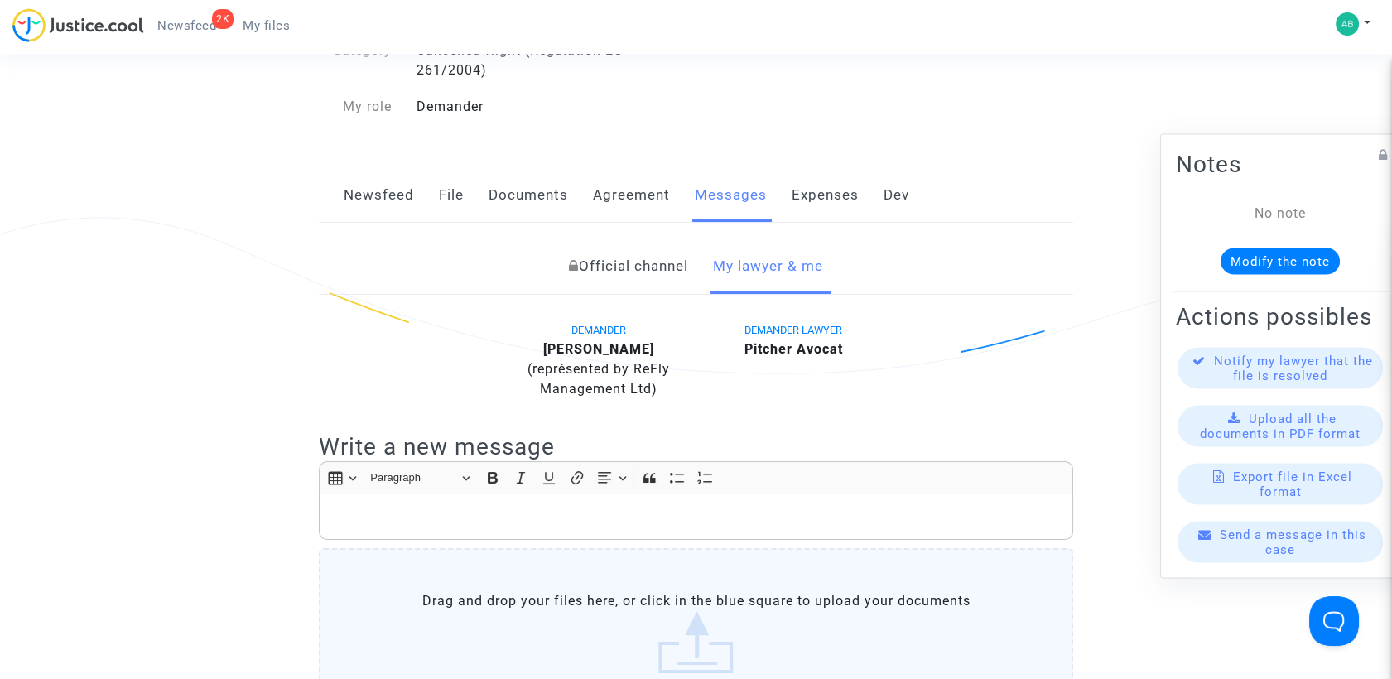
scroll to position [460, 0]
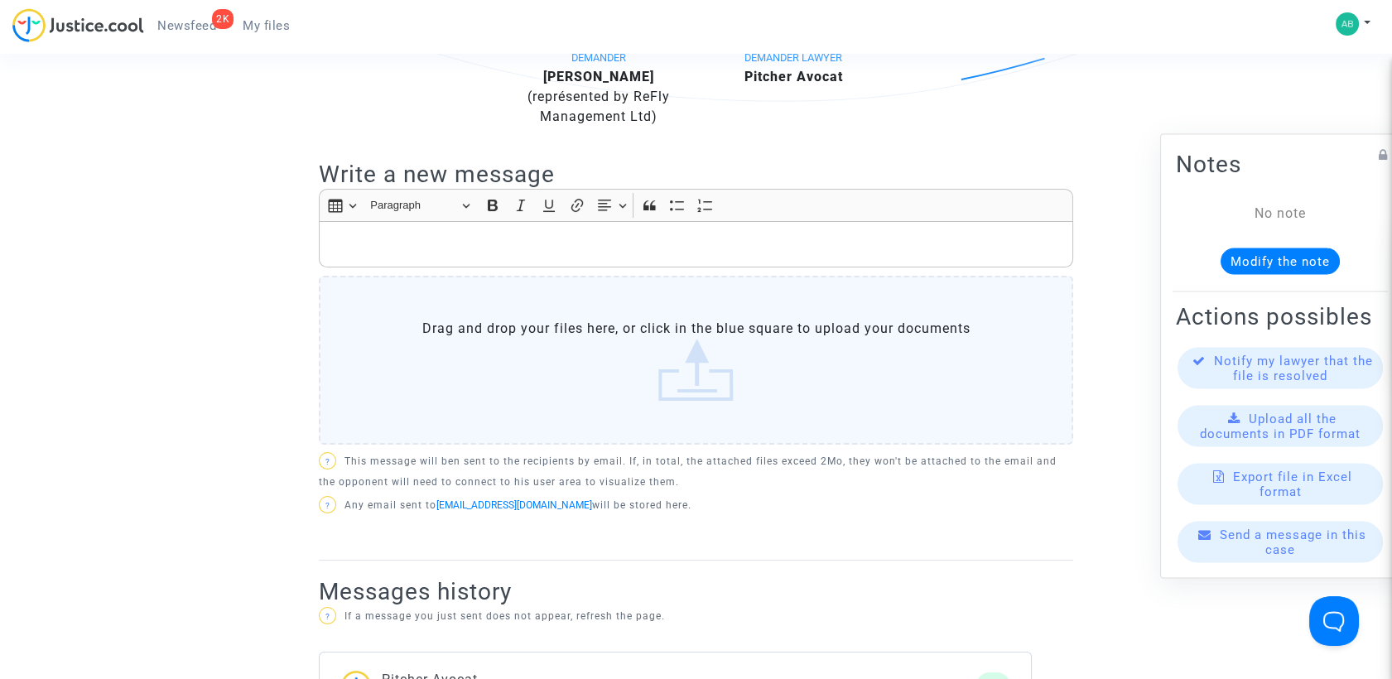
click at [403, 252] on p "Rich Text Editor, main" at bounding box center [696, 244] width 737 height 21
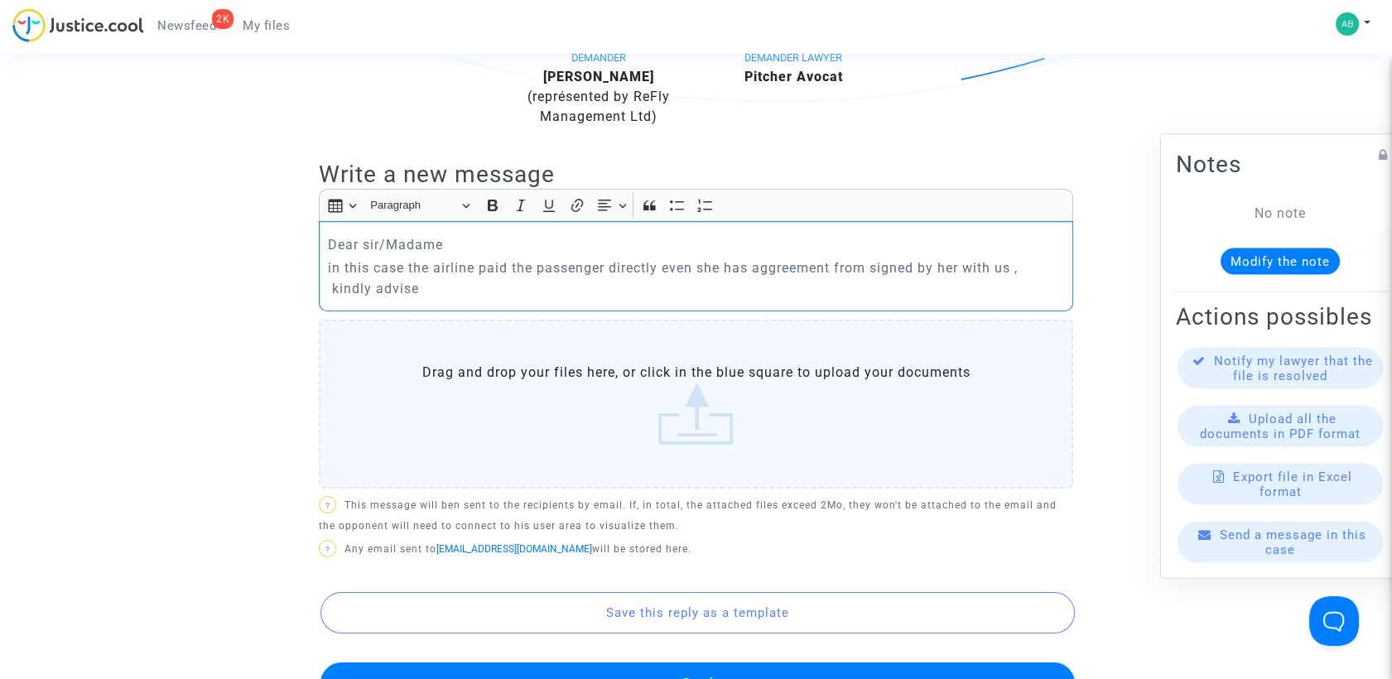
click at [803, 278] on p "in this case the airline paid the passenger directly even she has aggreement fr…" at bounding box center [696, 278] width 737 height 41
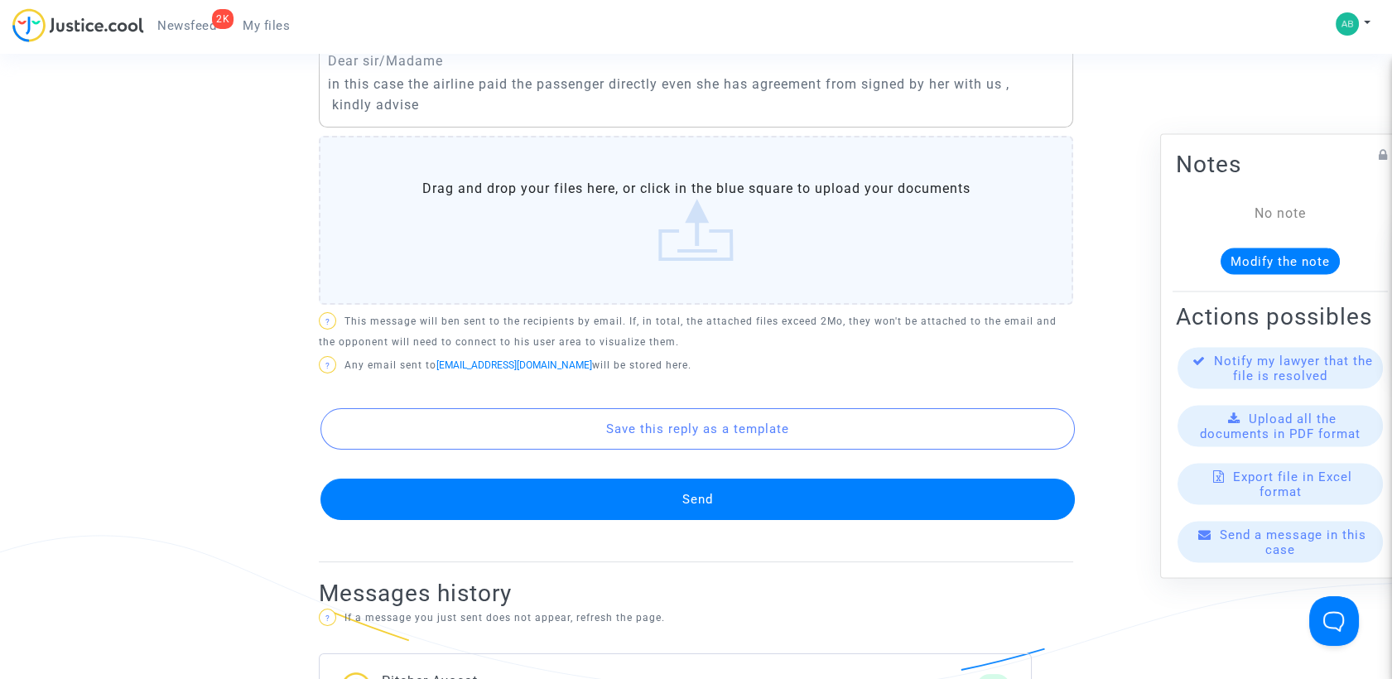
click at [699, 507] on button "Send" at bounding box center [697, 499] width 754 height 41
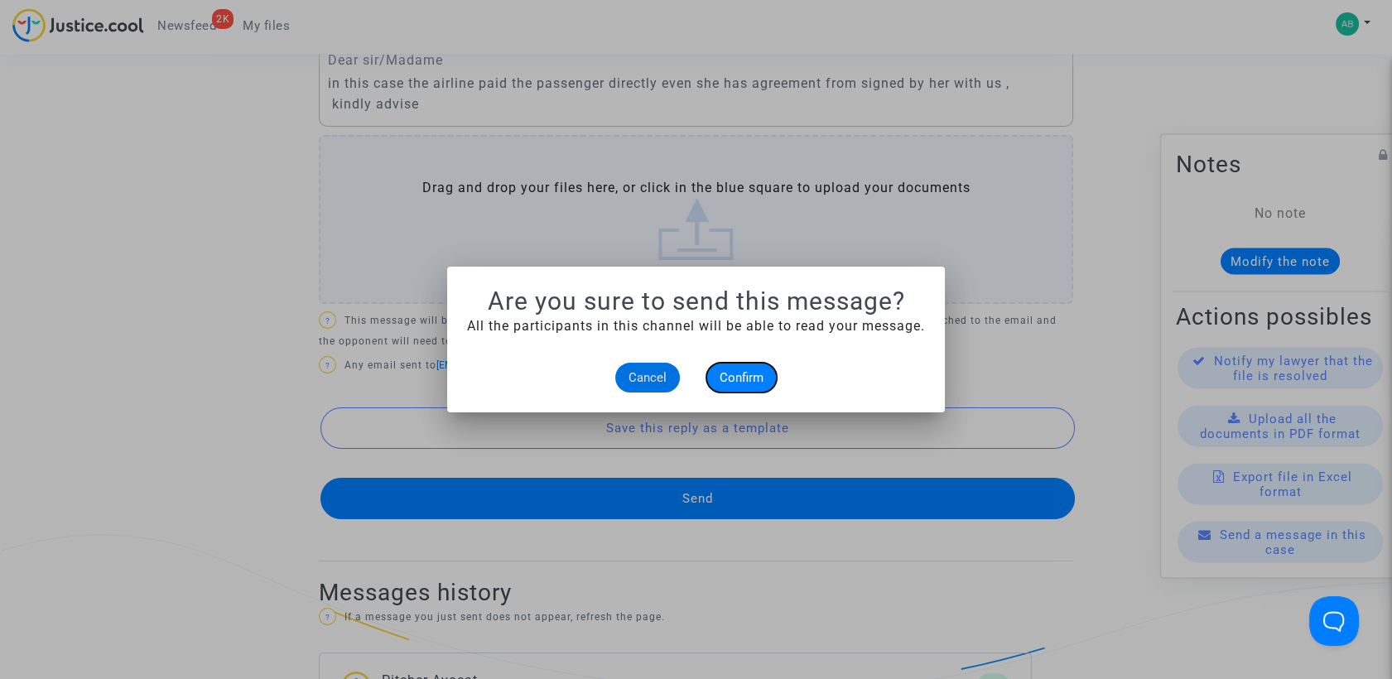
click at [748, 378] on span "Confirm" at bounding box center [742, 377] width 44 height 15
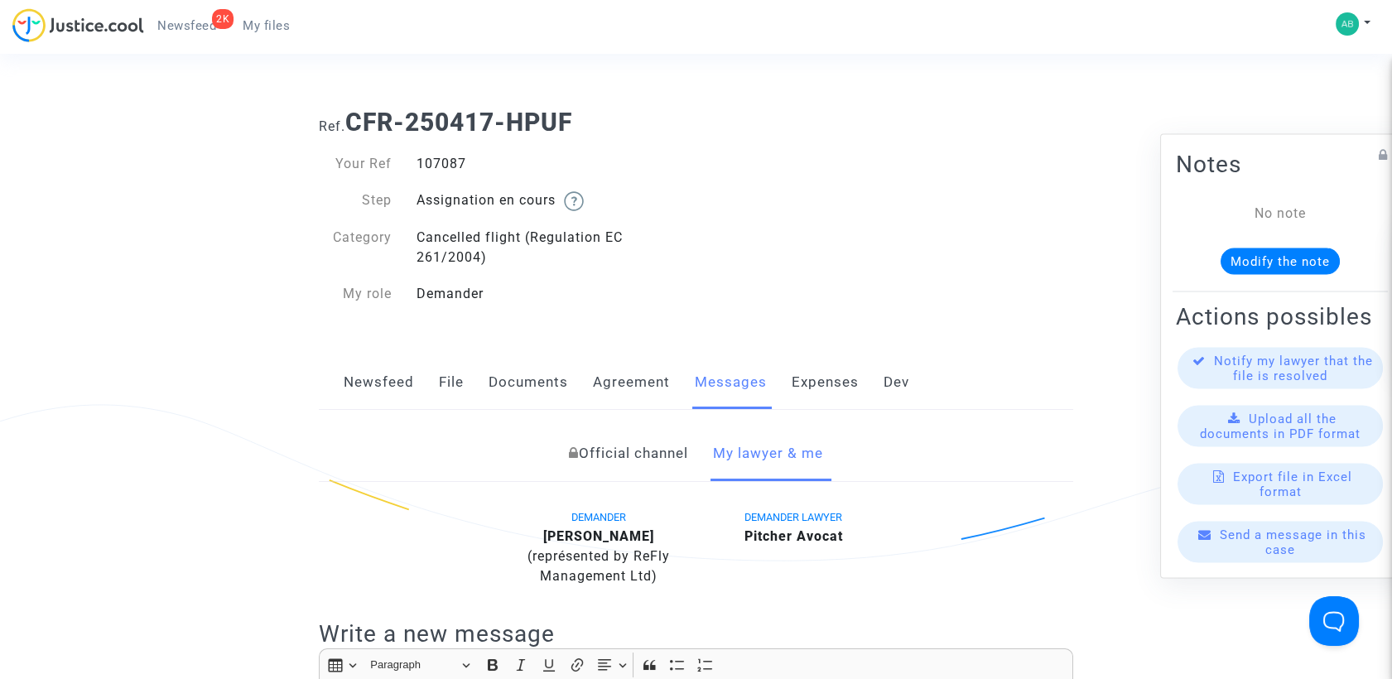
drag, startPoint x: 354, startPoint y: 121, endPoint x: 576, endPoint y: 117, distance: 222.0
click at [572, 117] on b "CFR-250417-HPUF" at bounding box center [458, 122] width 227 height 29
copy b "CFR-250417-HPUF"
click at [278, 22] on span "My files" at bounding box center [266, 25] width 47 height 15
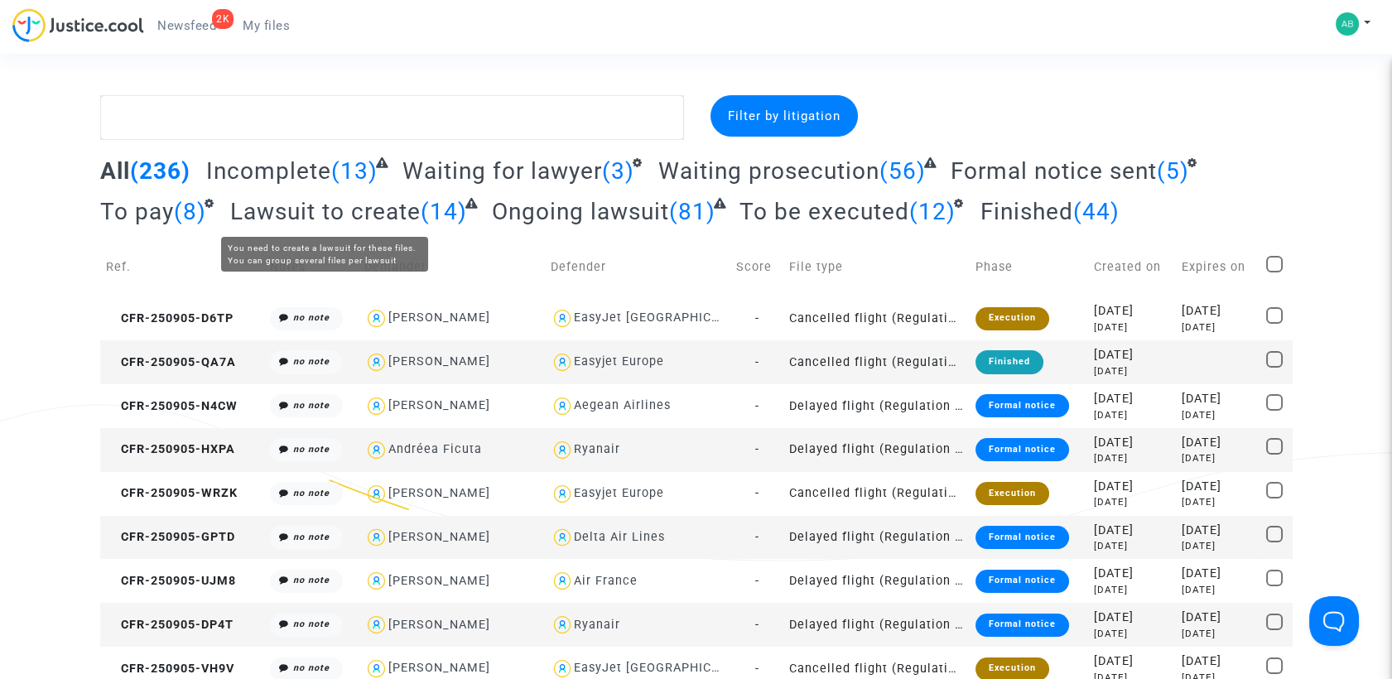
click at [338, 203] on span "Lawsuit to create" at bounding box center [325, 211] width 190 height 27
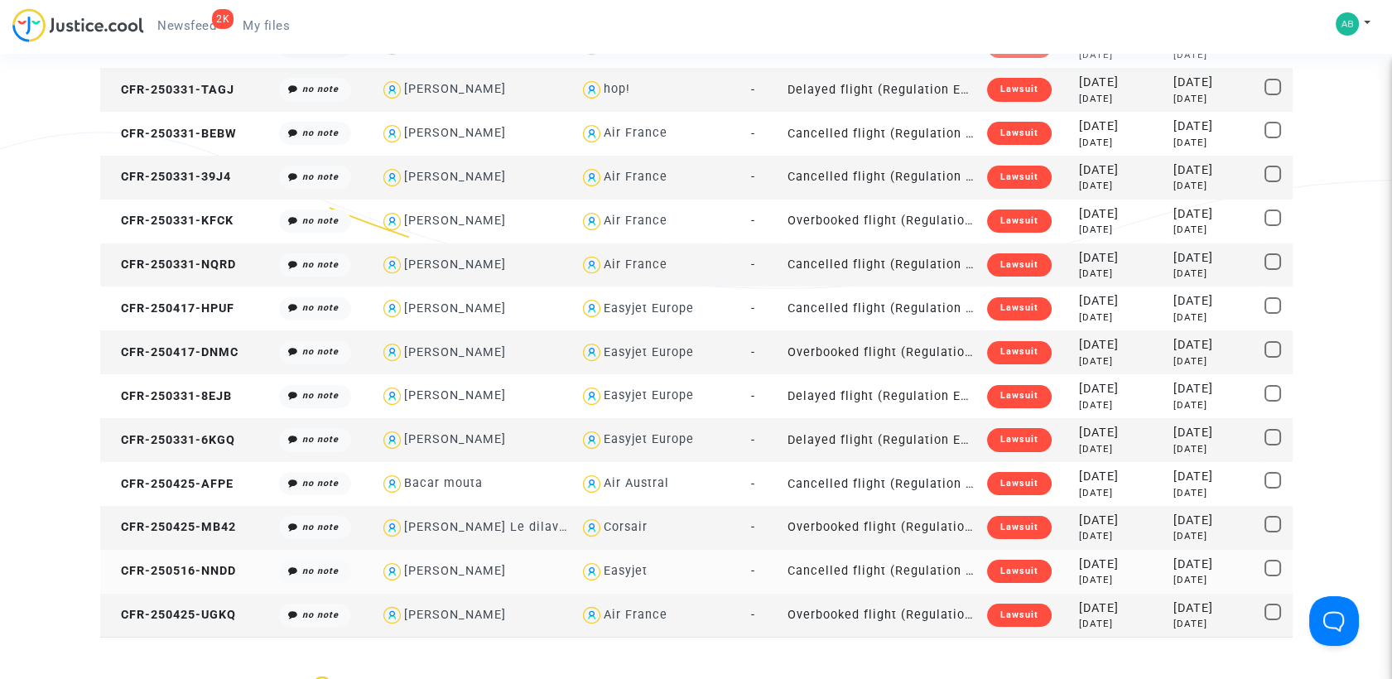
scroll to position [368, 0]
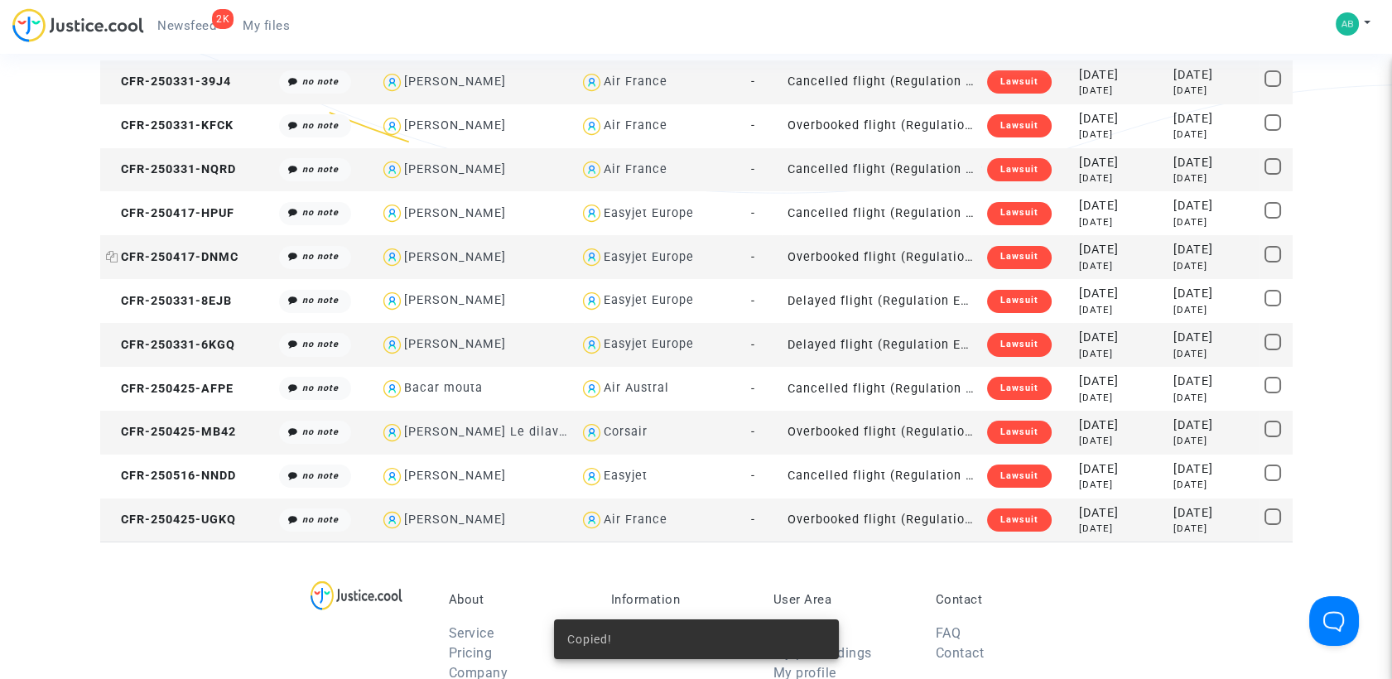
click at [199, 260] on span "CFR-250417-DNMC" at bounding box center [172, 257] width 132 height 14
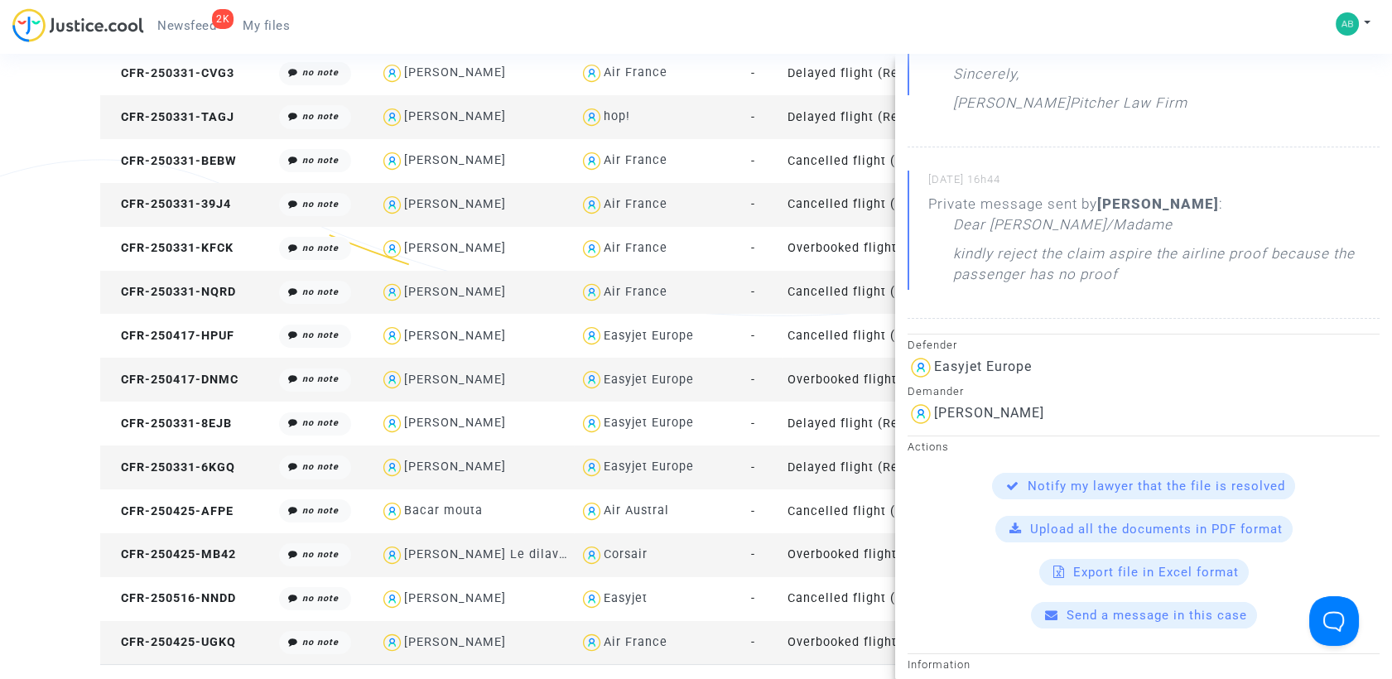
scroll to position [276, 0]
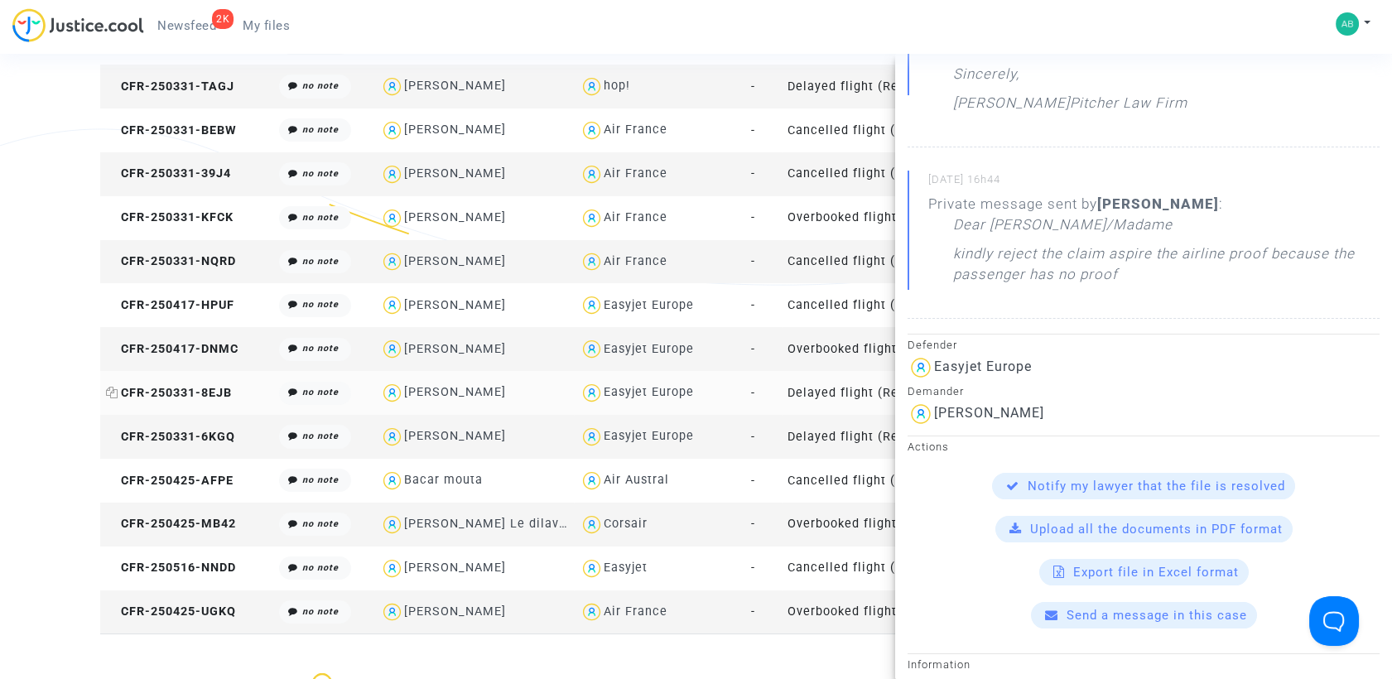
click at [171, 397] on span "CFR-250331-8EJB" at bounding box center [169, 393] width 126 height 14
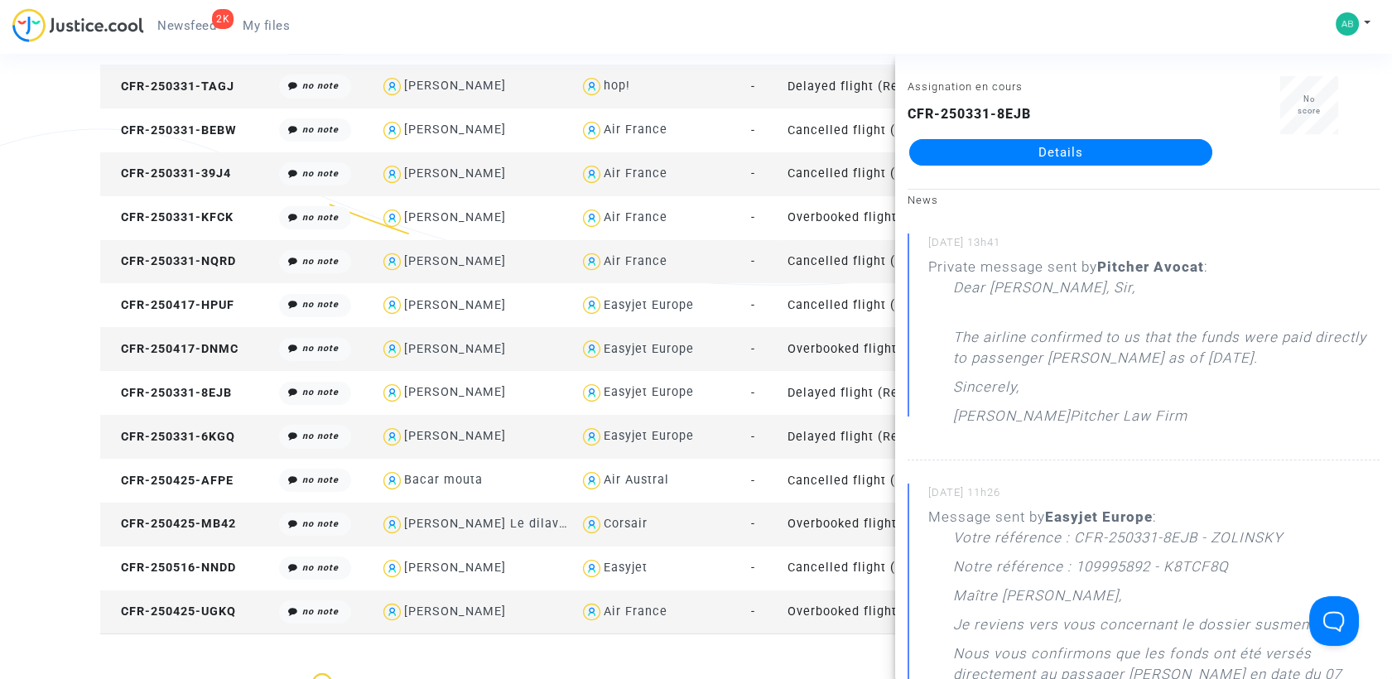
scroll to position [0, 0]
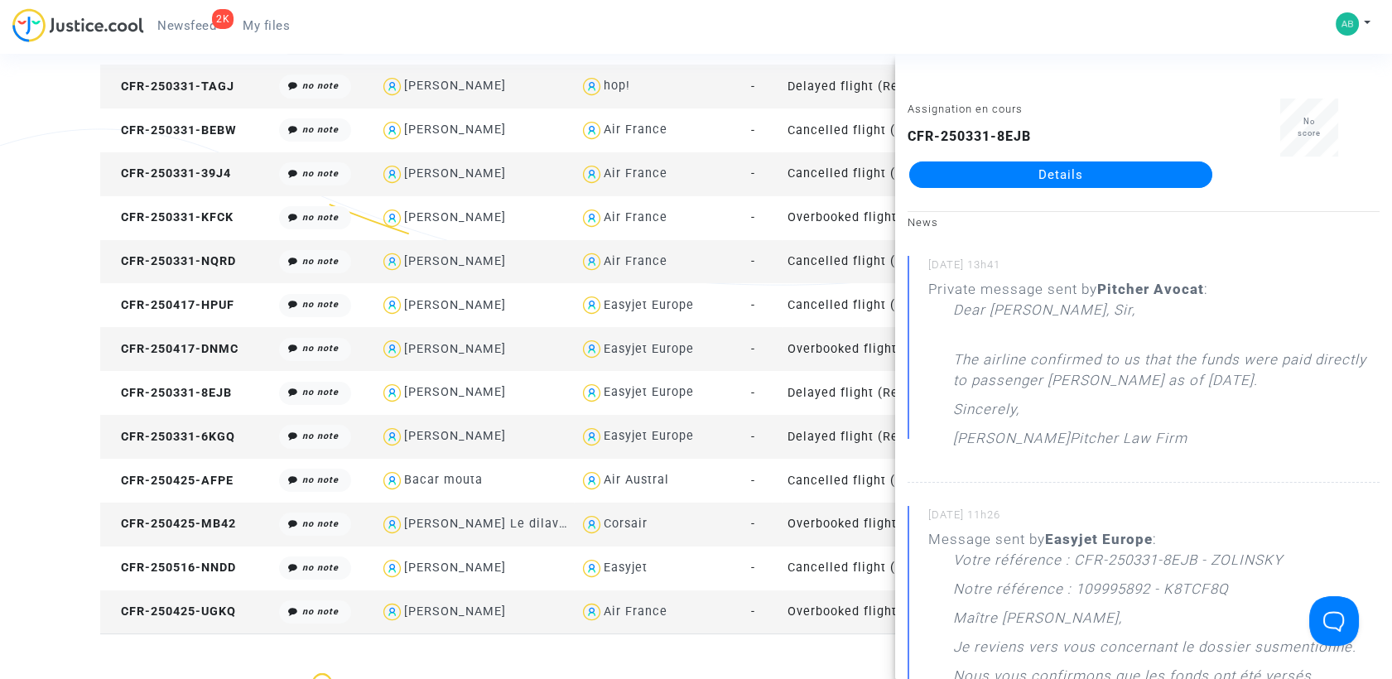
click at [545, 13] on div "2K Newsfeed My files My profile Settings Log out" at bounding box center [696, 31] width 1392 height 46
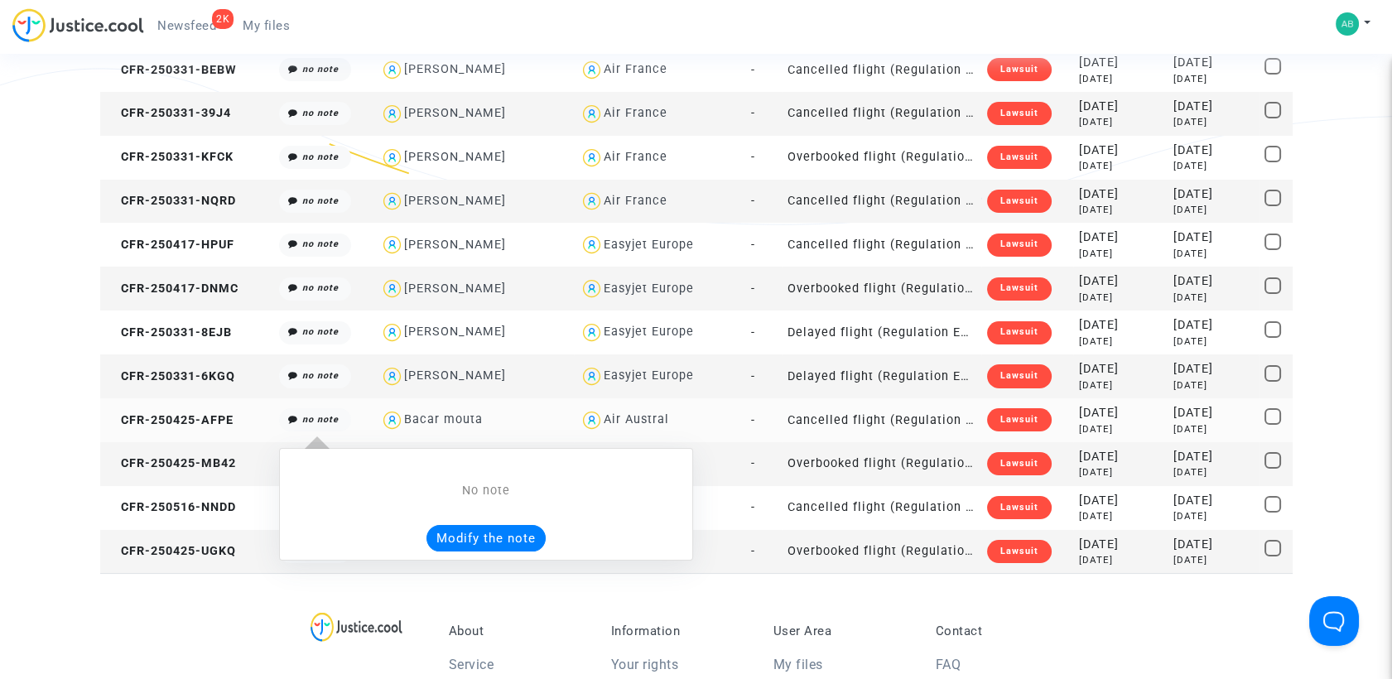
scroll to position [368, 0]
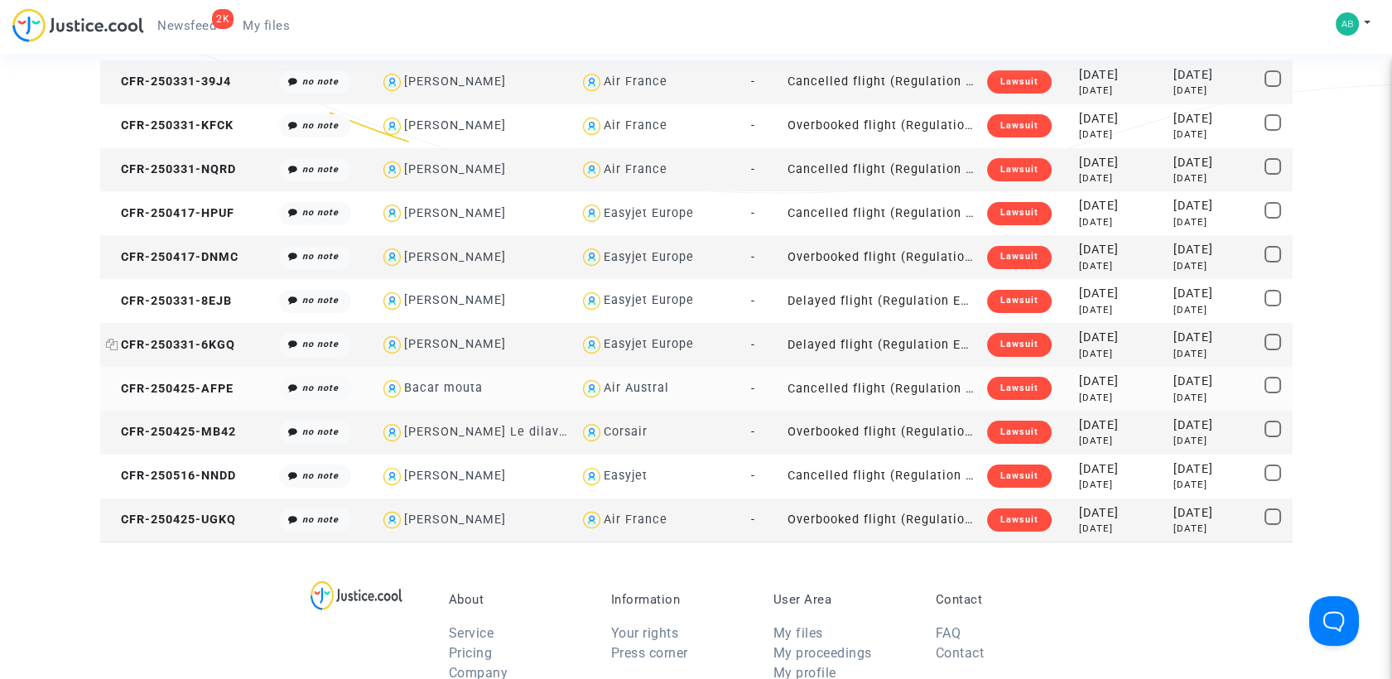
click at [190, 338] on span "CFR-250331-6KGQ" at bounding box center [170, 345] width 129 height 14
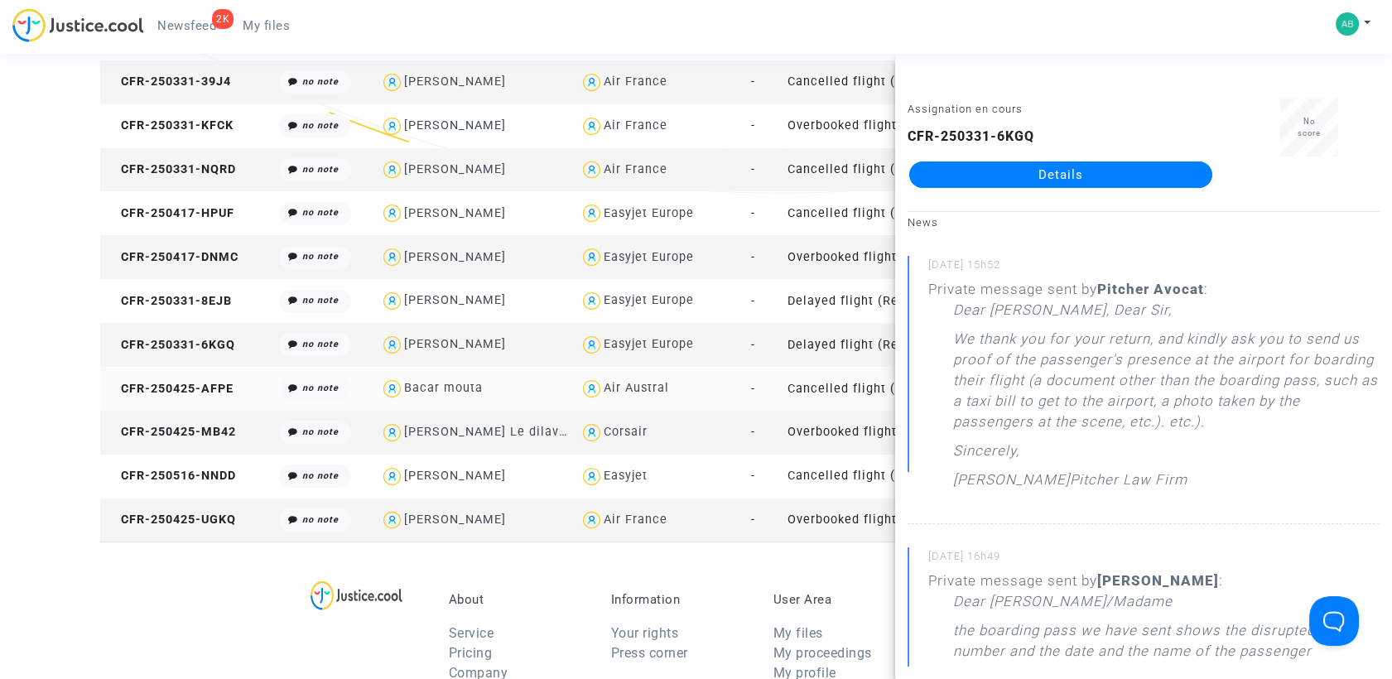
click at [940, 164] on link "Details" at bounding box center [1060, 174] width 303 height 26
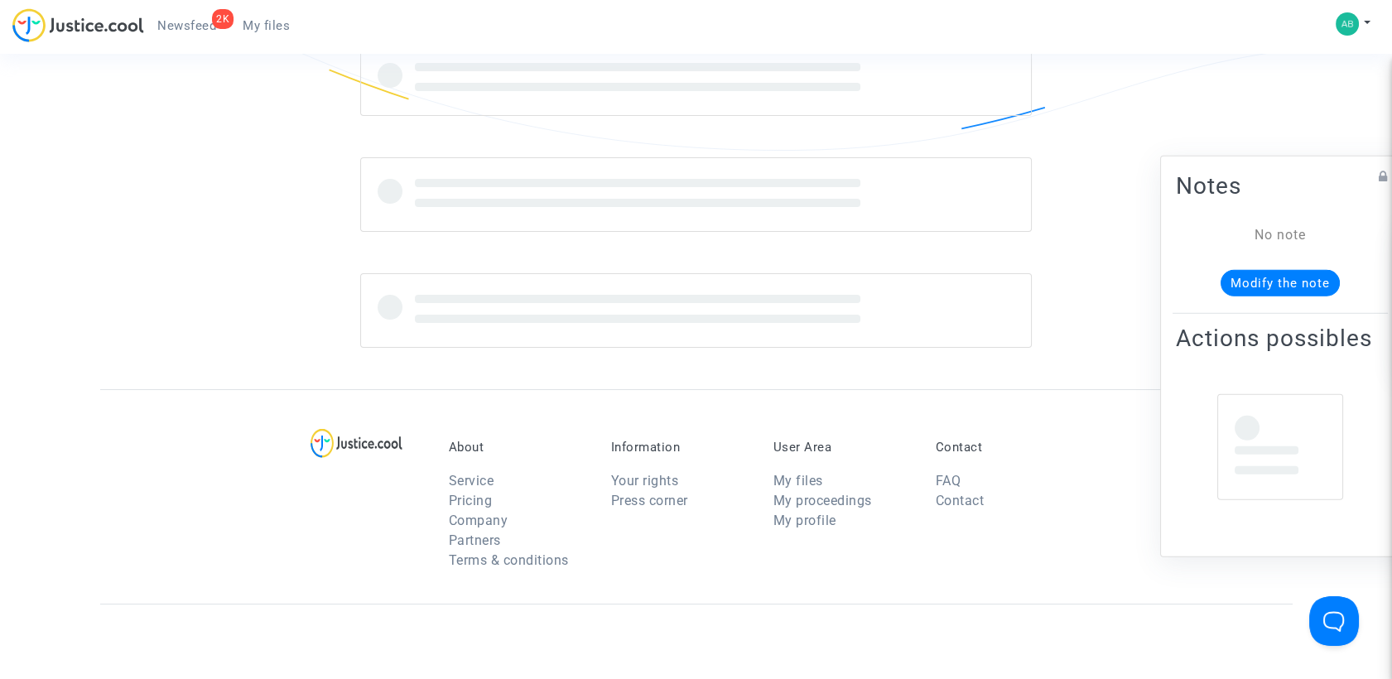
scroll to position [368, 0]
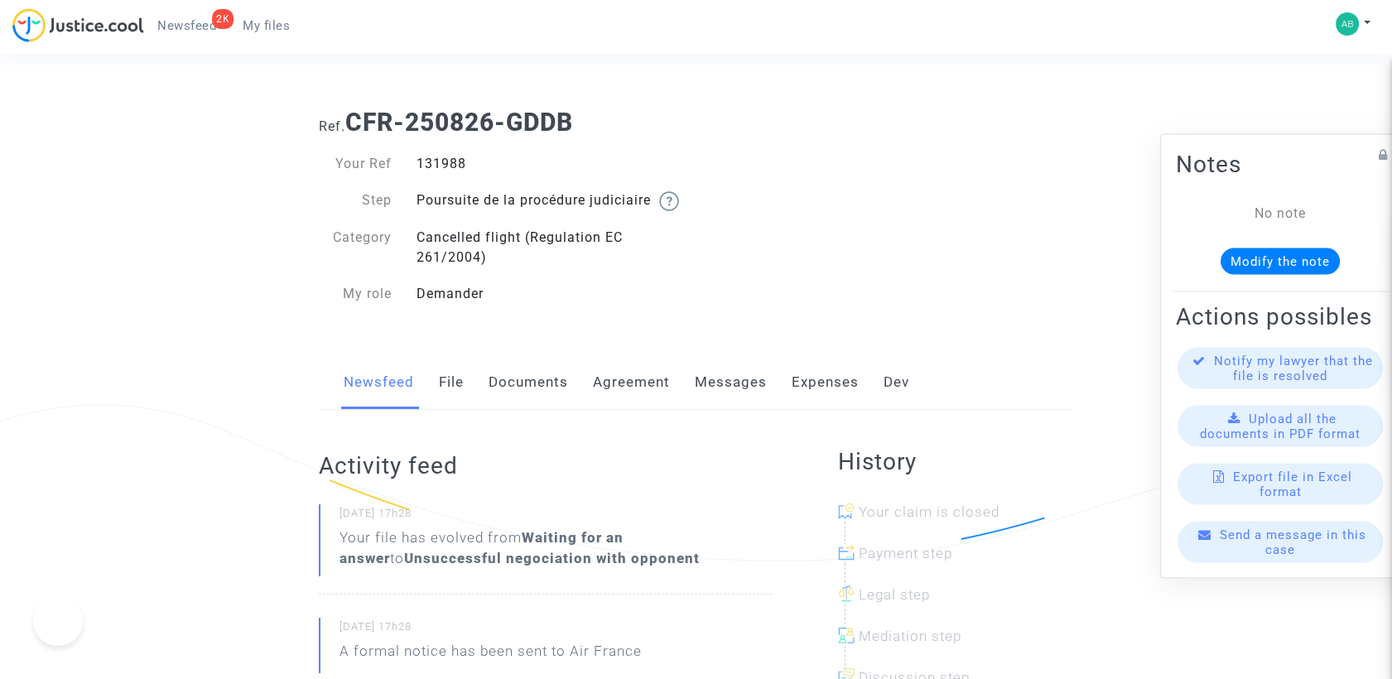
click at [721, 401] on link "Messages" at bounding box center [731, 382] width 72 height 55
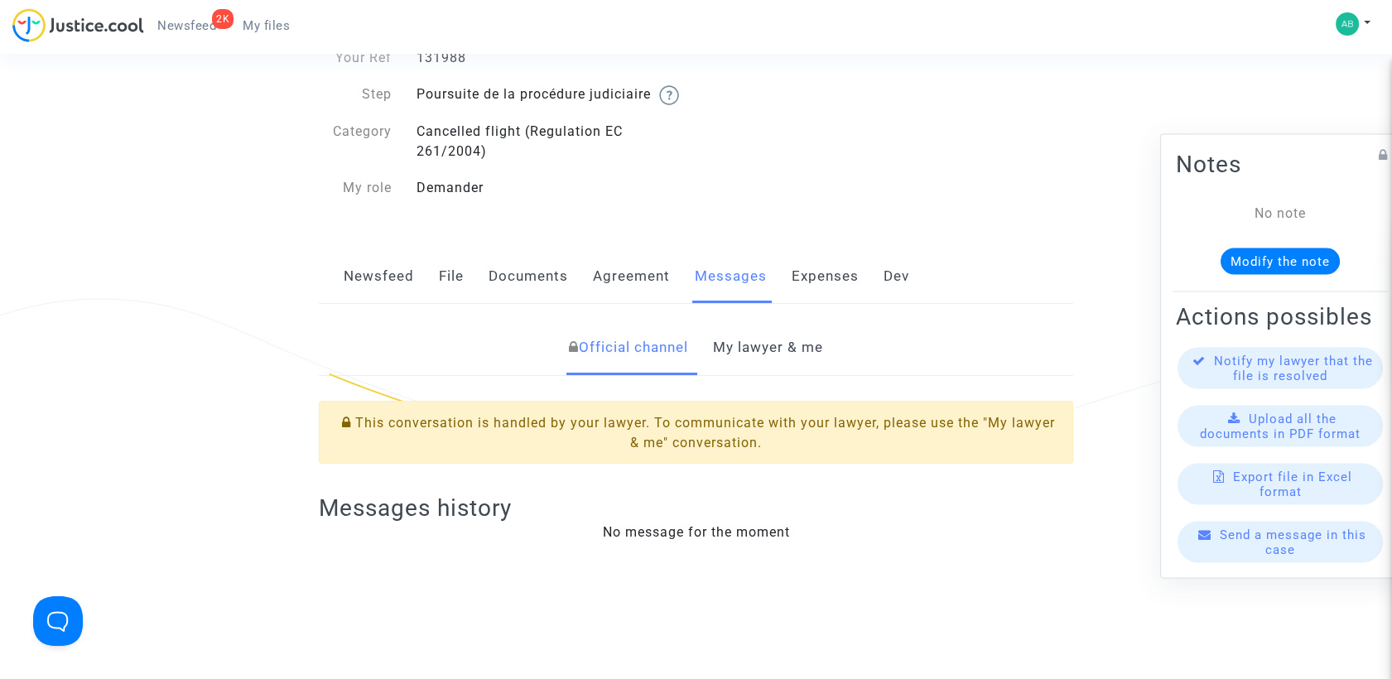
scroll to position [184, 0]
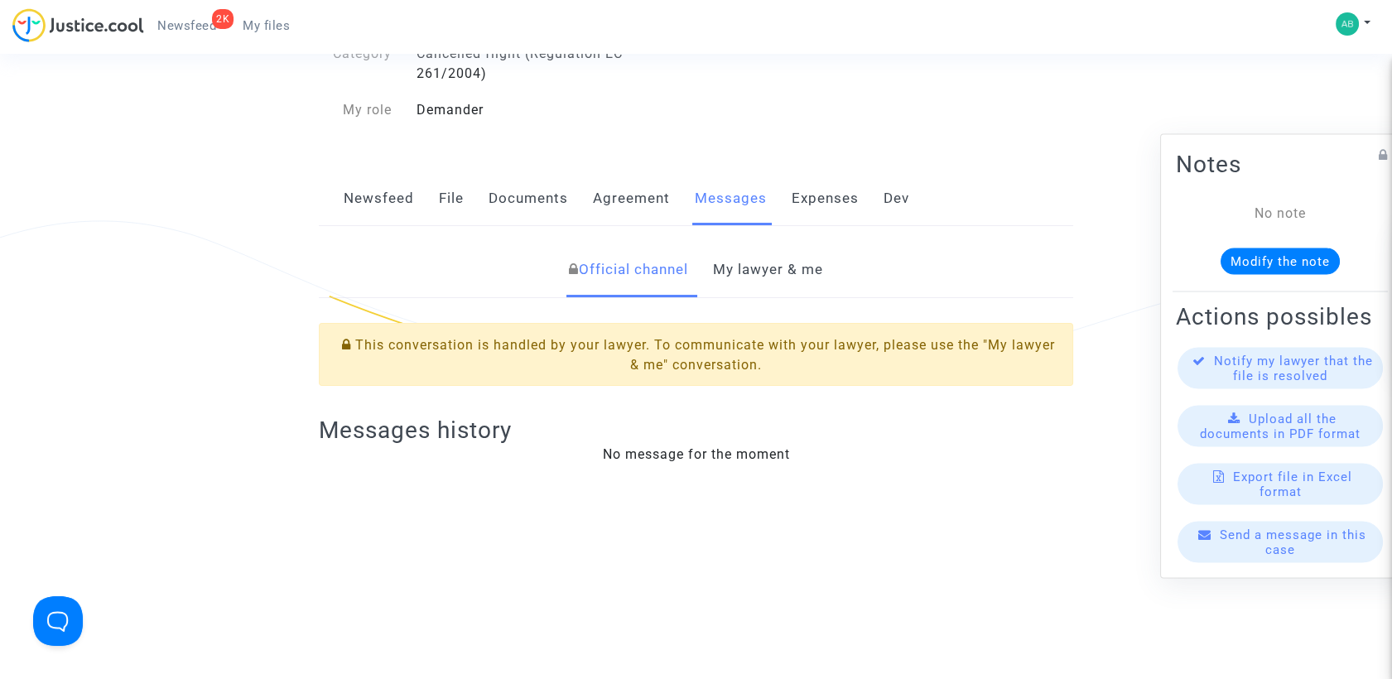
click at [739, 282] on link "My lawyer & me" at bounding box center [768, 270] width 110 height 55
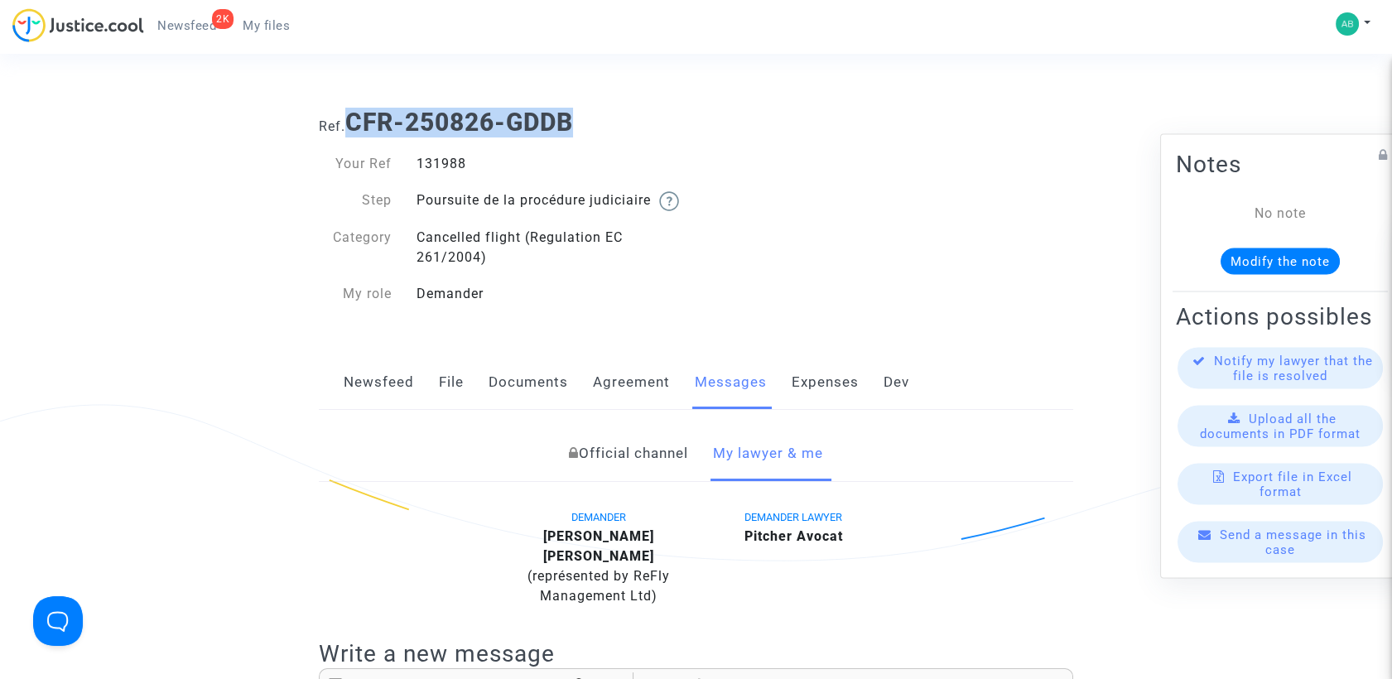
drag, startPoint x: 349, startPoint y: 119, endPoint x: 584, endPoint y: 114, distance: 235.2
click at [584, 114] on h1 "Ref. CFR-250826-GDDB" at bounding box center [696, 123] width 754 height 30
copy b "CFR-250826-GDDB"
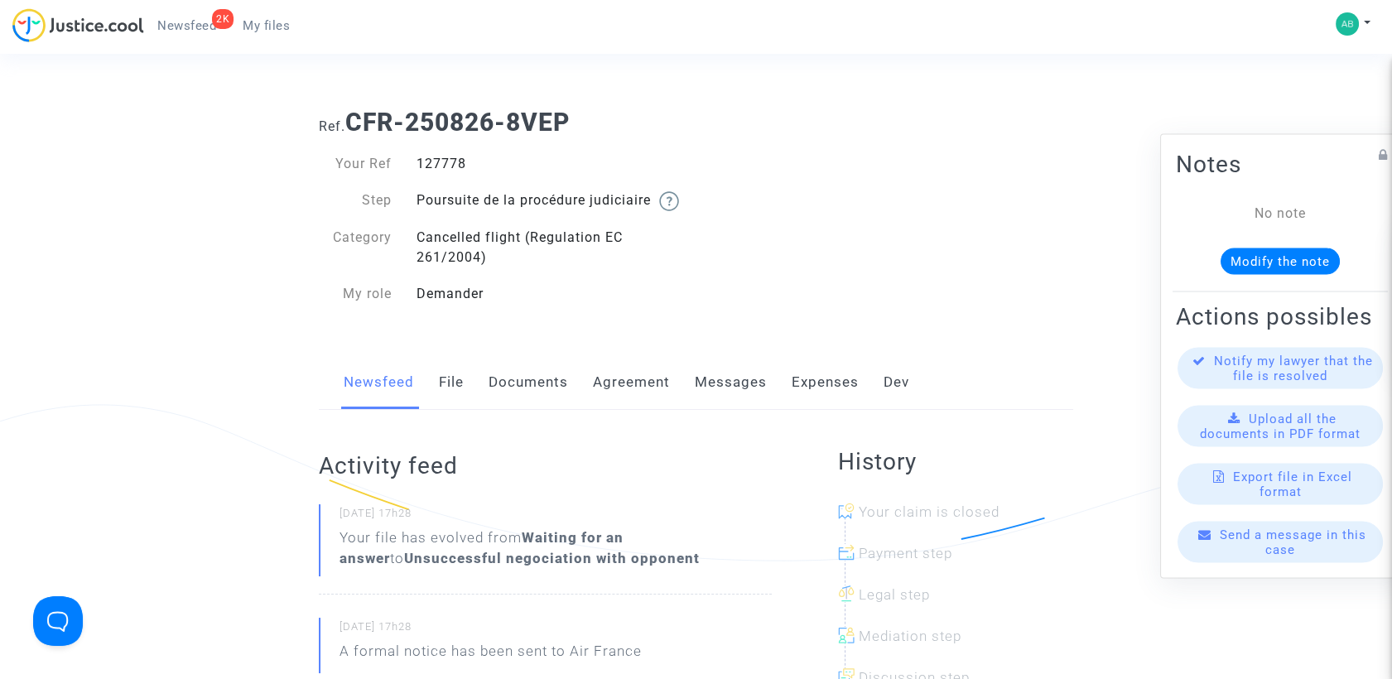
click at [714, 404] on link "Messages" at bounding box center [731, 382] width 72 height 55
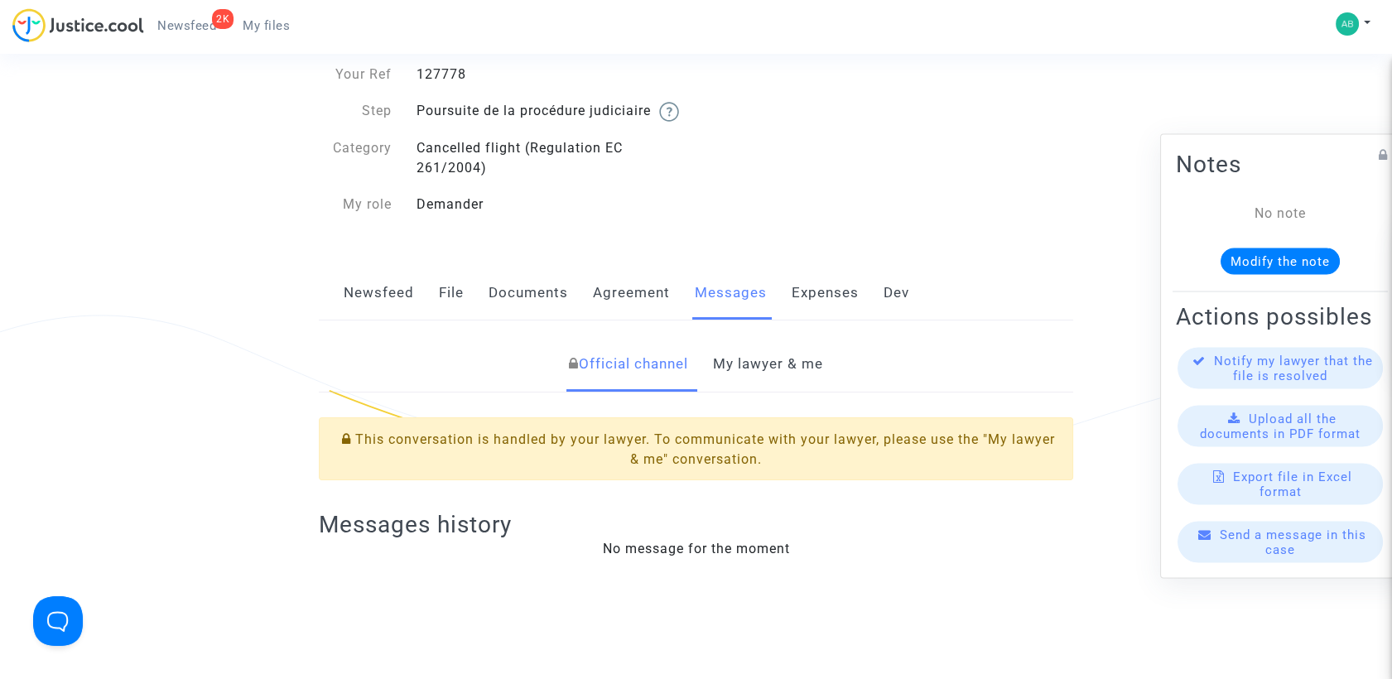
scroll to position [184, 0]
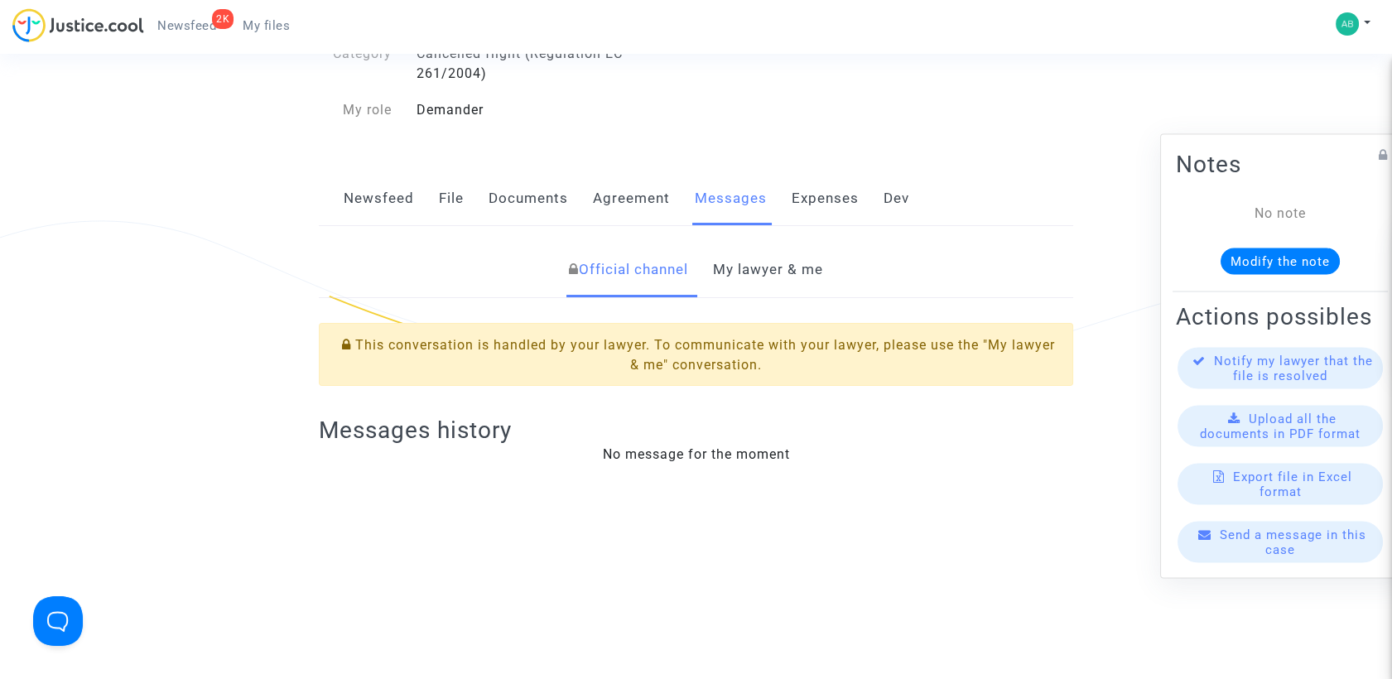
click at [745, 296] on link "My lawyer & me" at bounding box center [768, 270] width 110 height 55
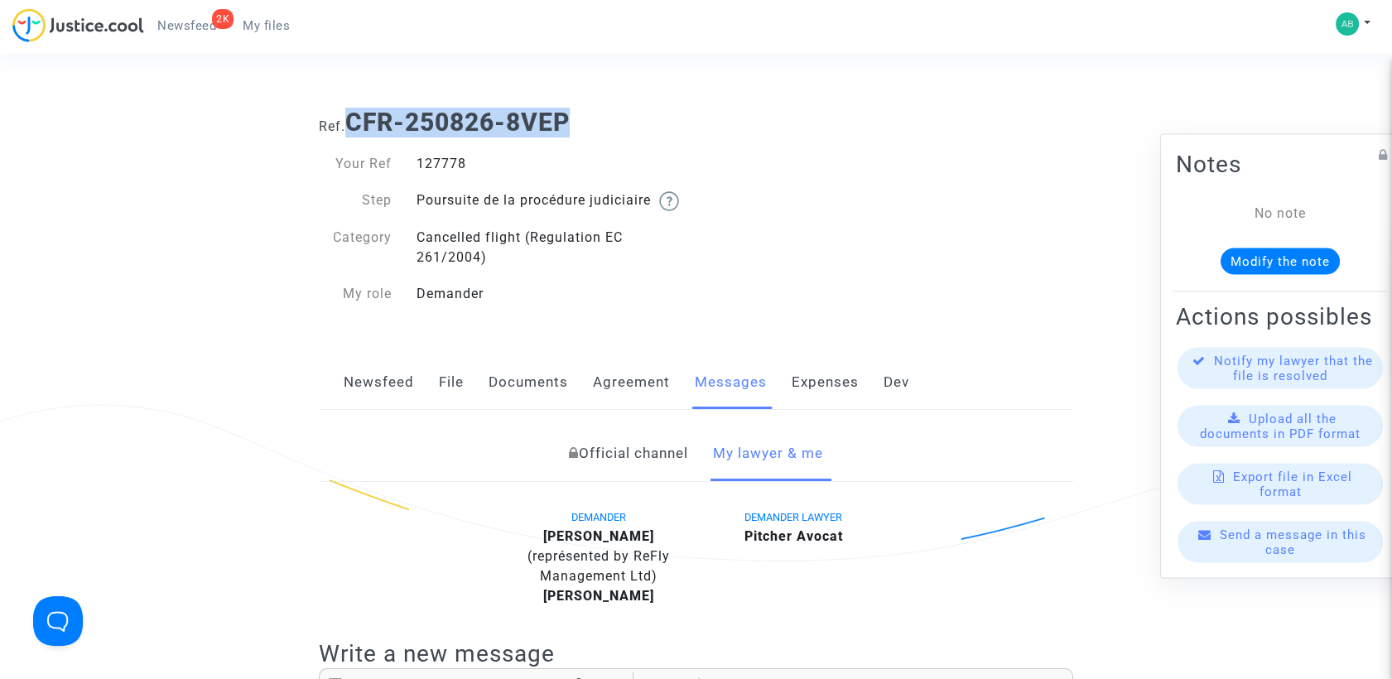
drag, startPoint x: 408, startPoint y: 122, endPoint x: 590, endPoint y: 106, distance: 182.0
click at [590, 106] on div "Ref. CFR-250826-8VEP" at bounding box center [695, 116] width 779 height 42
copy b "CFR-250826-8VEP"
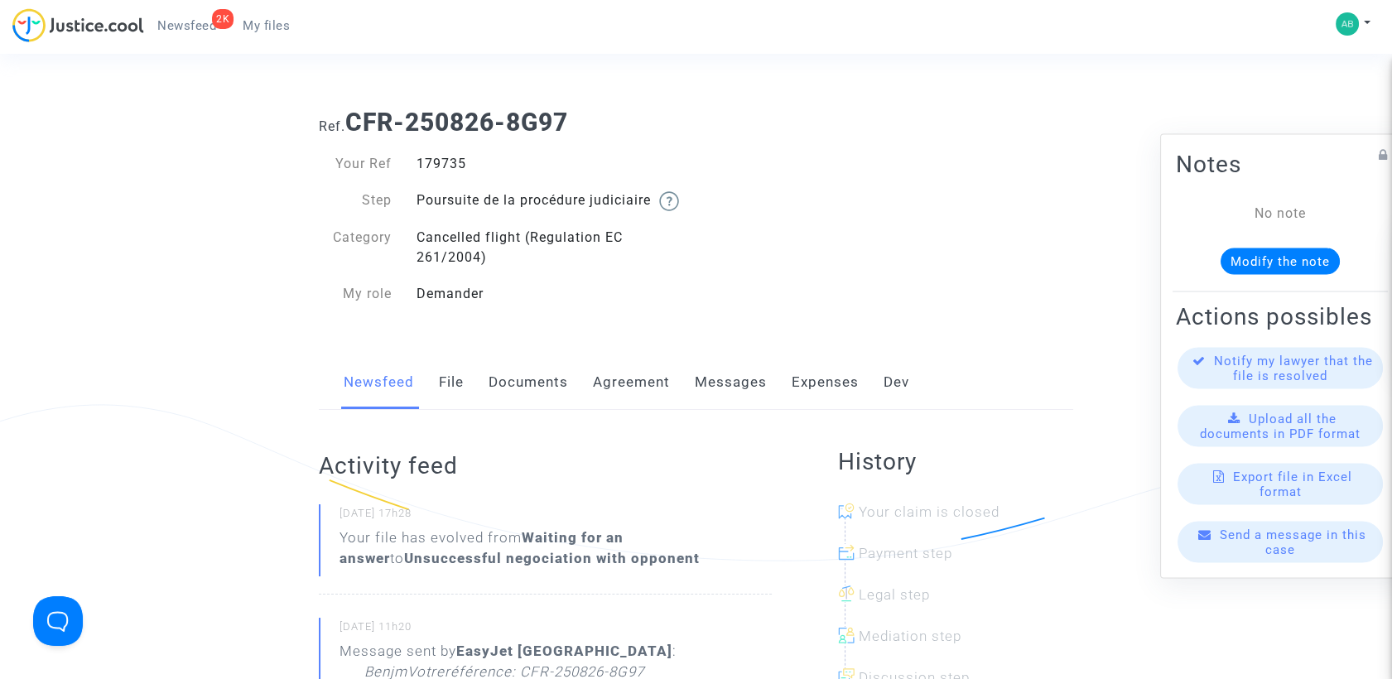
click at [709, 410] on link "Messages" at bounding box center [731, 382] width 72 height 55
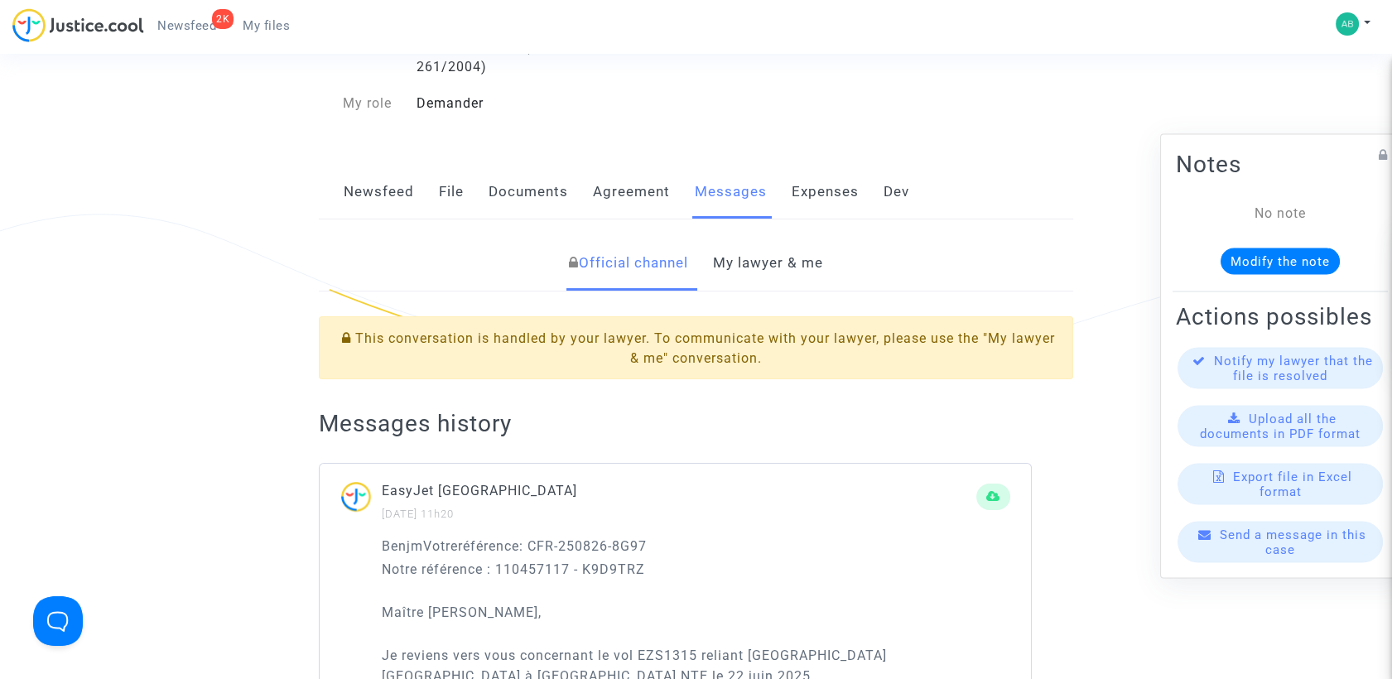
scroll to position [184, 0]
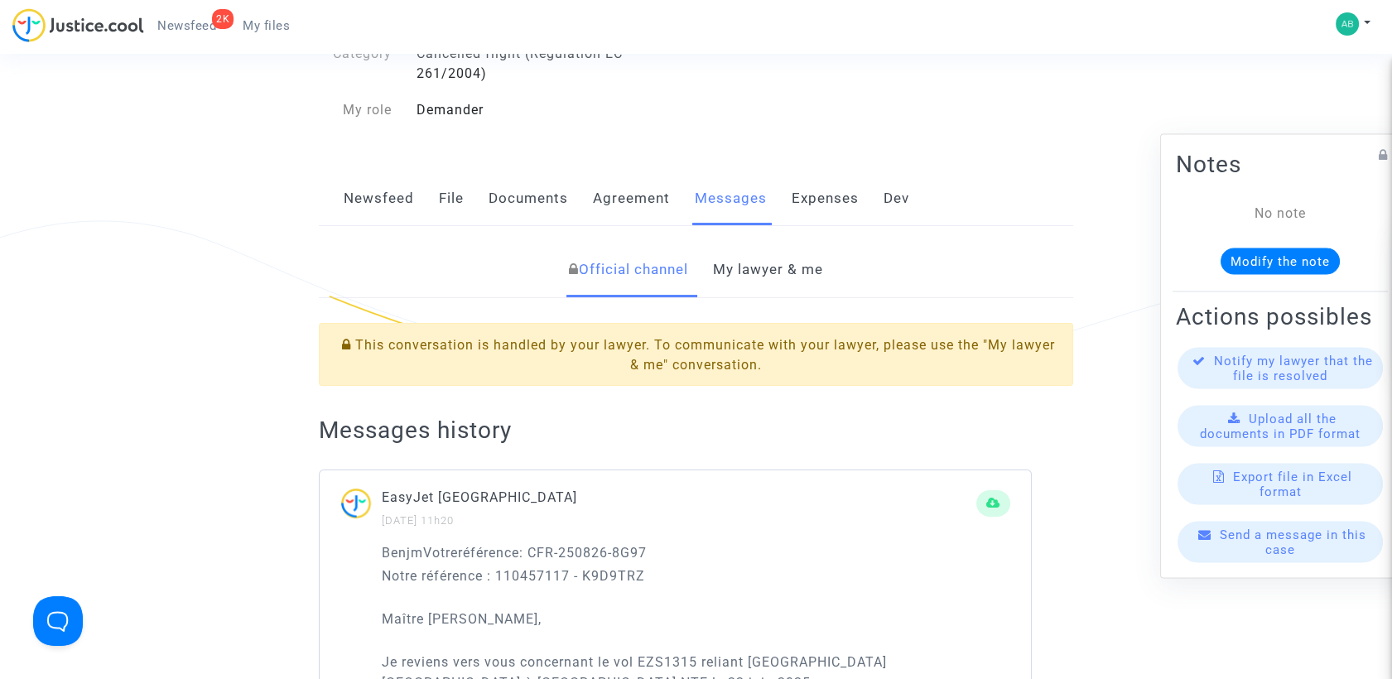
click at [740, 292] on link "My lawyer & me" at bounding box center [768, 270] width 110 height 55
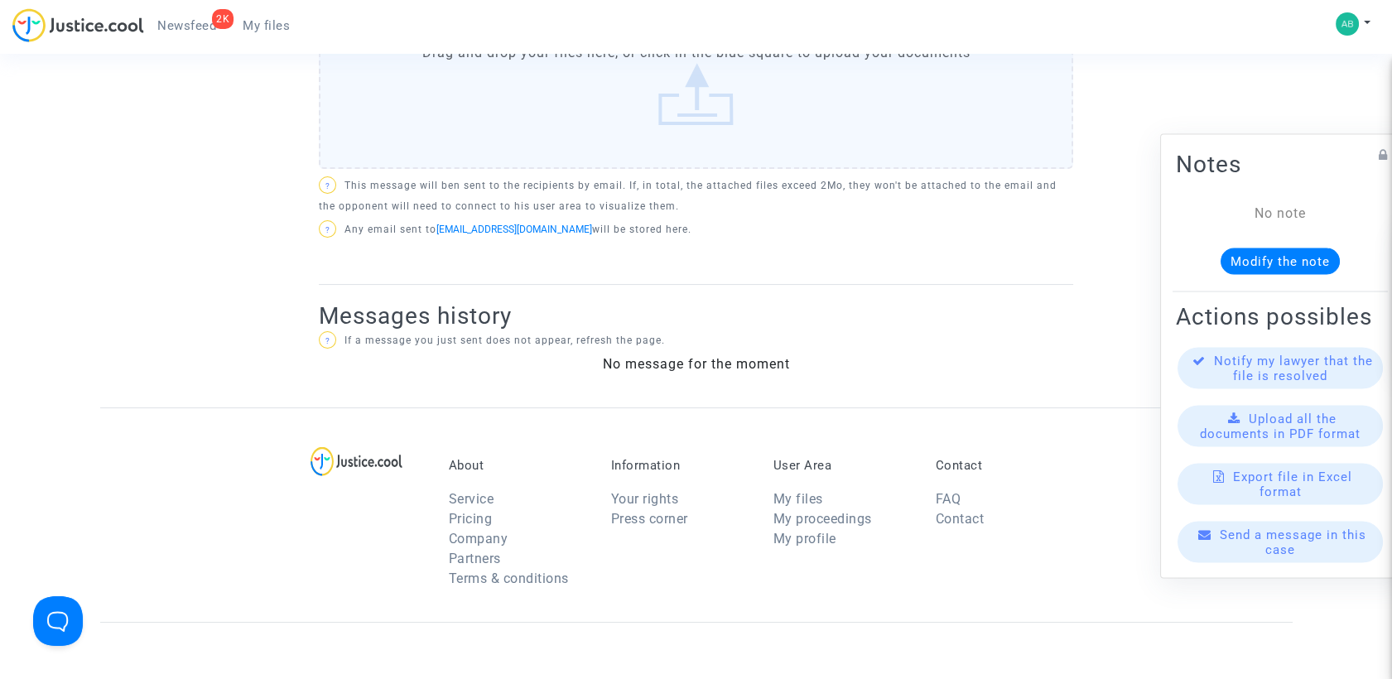
scroll to position [276, 0]
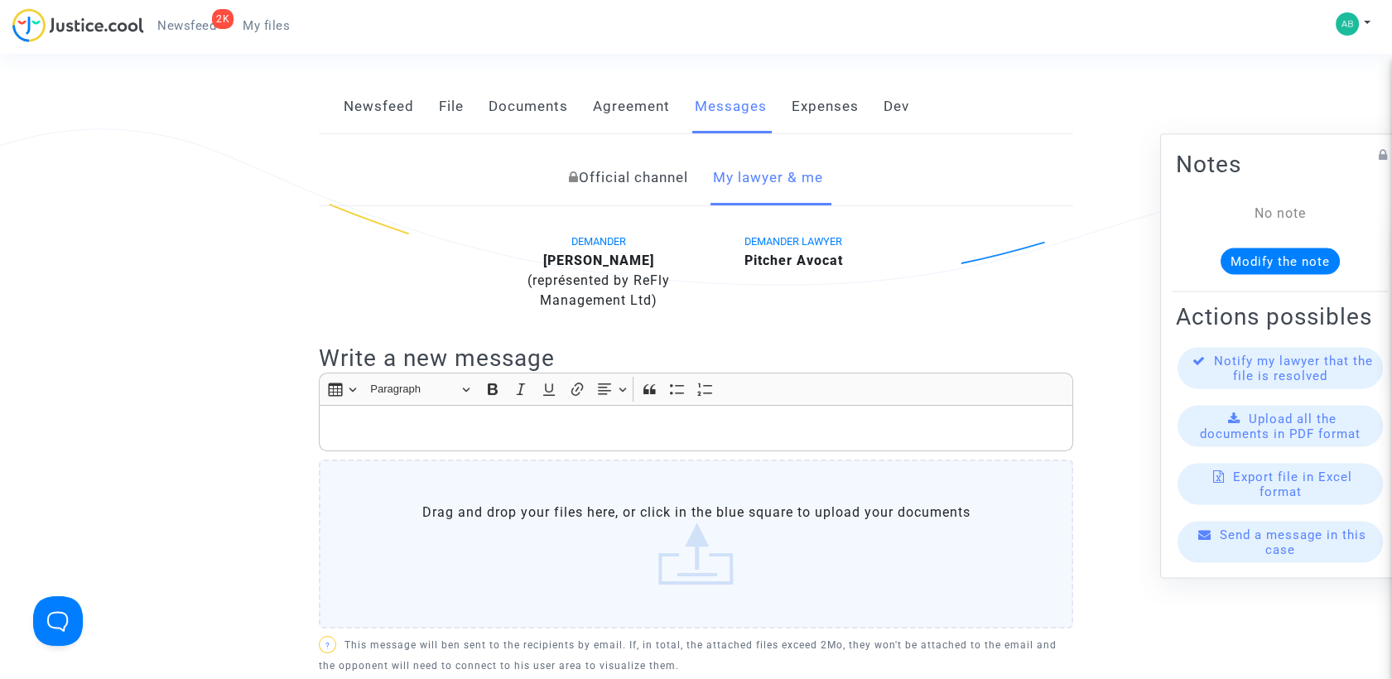
click at [623, 205] on link "Official channel" at bounding box center [628, 178] width 119 height 55
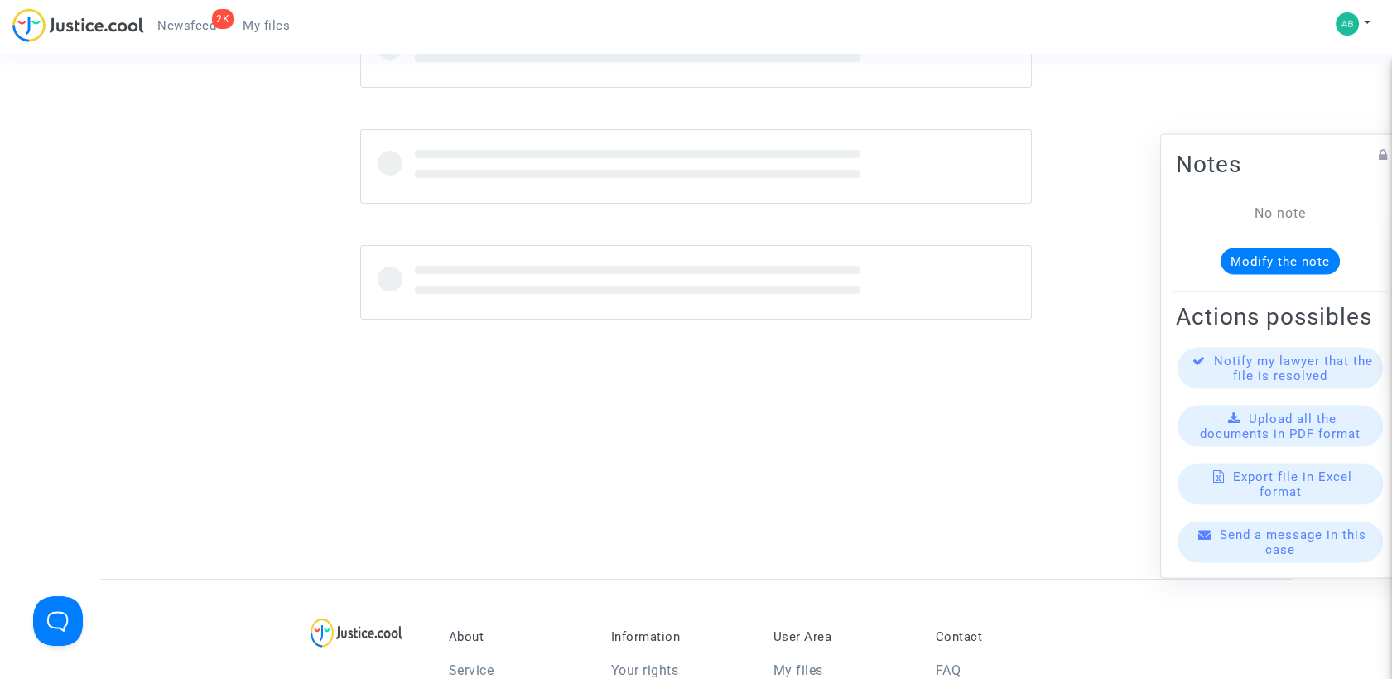
scroll to position [643, 0]
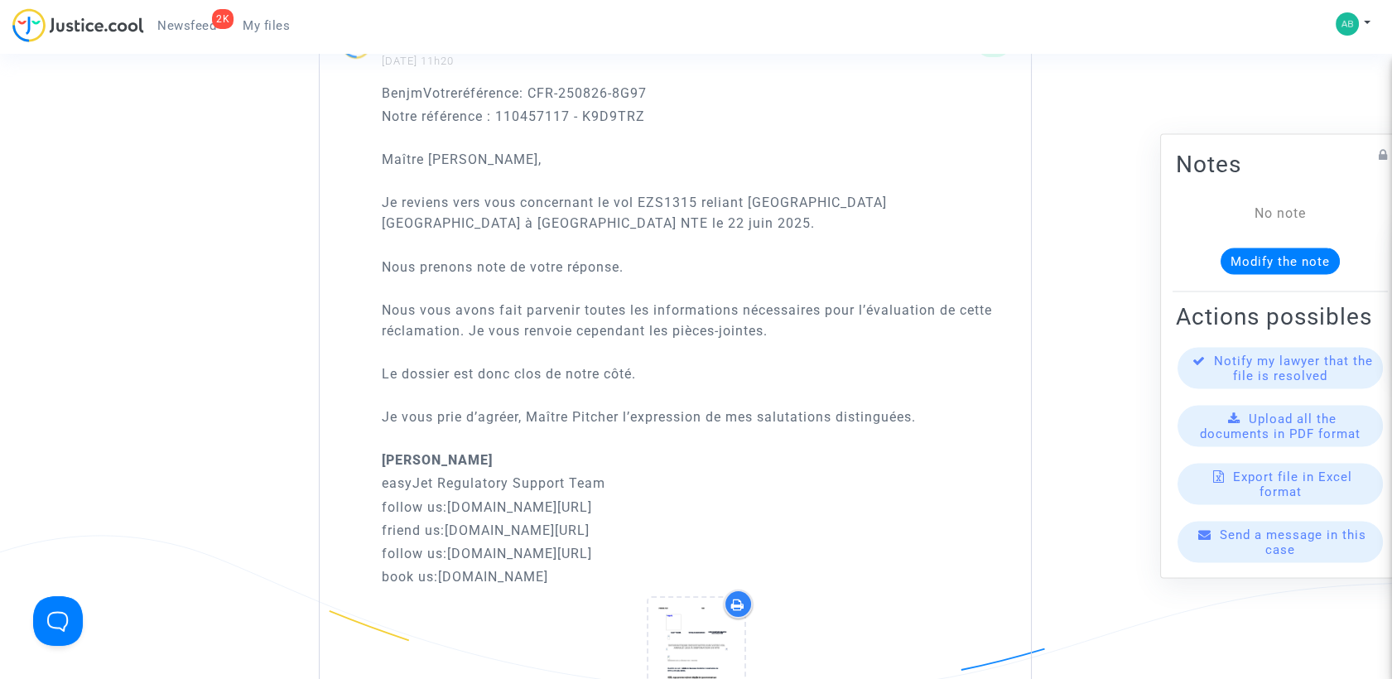
drag, startPoint x: 378, startPoint y: 171, endPoint x: 778, endPoint y: 393, distance: 457.8
click at [778, 393] on div "BenjmVotreréférence : CFR-250826-8G97 Notre référence : 110457117 - K9D9TRZ Maî…" at bounding box center [675, 501] width 711 height 836
copy div "Maître Pitcher, Je reviens vers vous concernant le vol EZS1315 reliant Genève G…"
click at [709, 104] on p "BenjmVotreréférence : CFR-250826-8G97" at bounding box center [696, 93] width 629 height 21
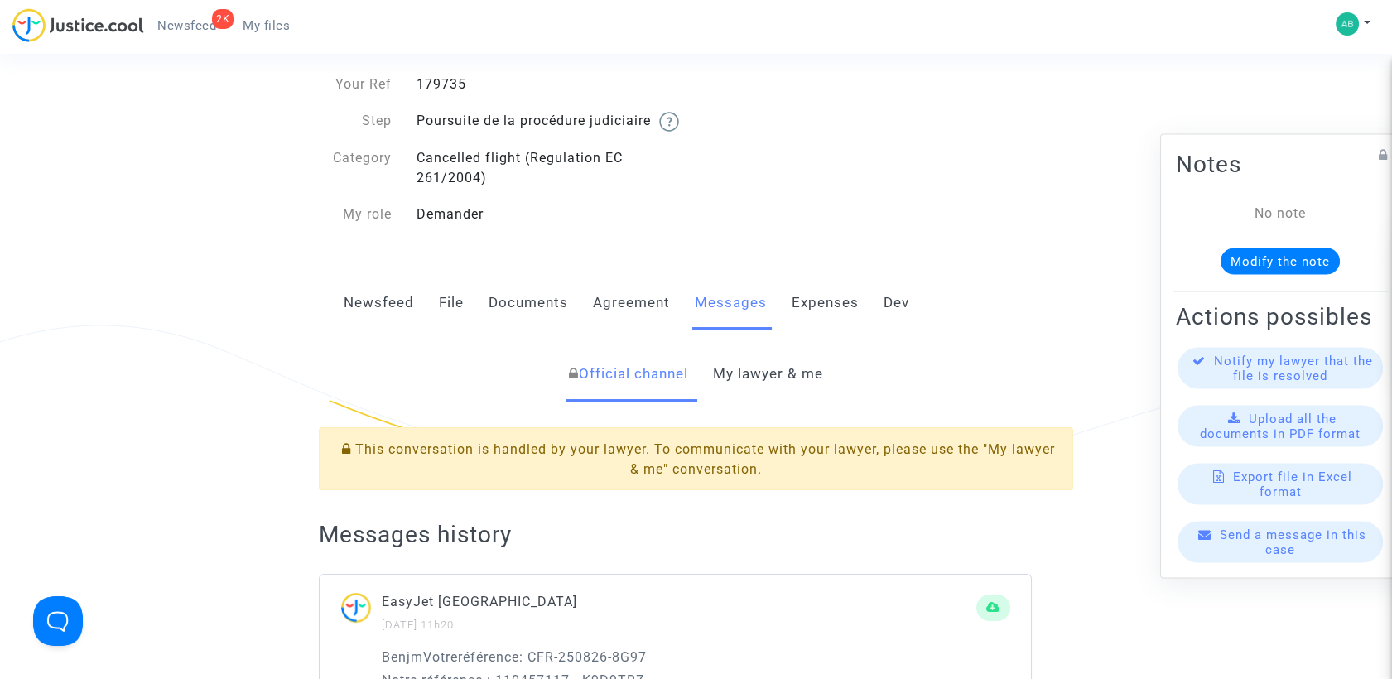
scroll to position [0, 0]
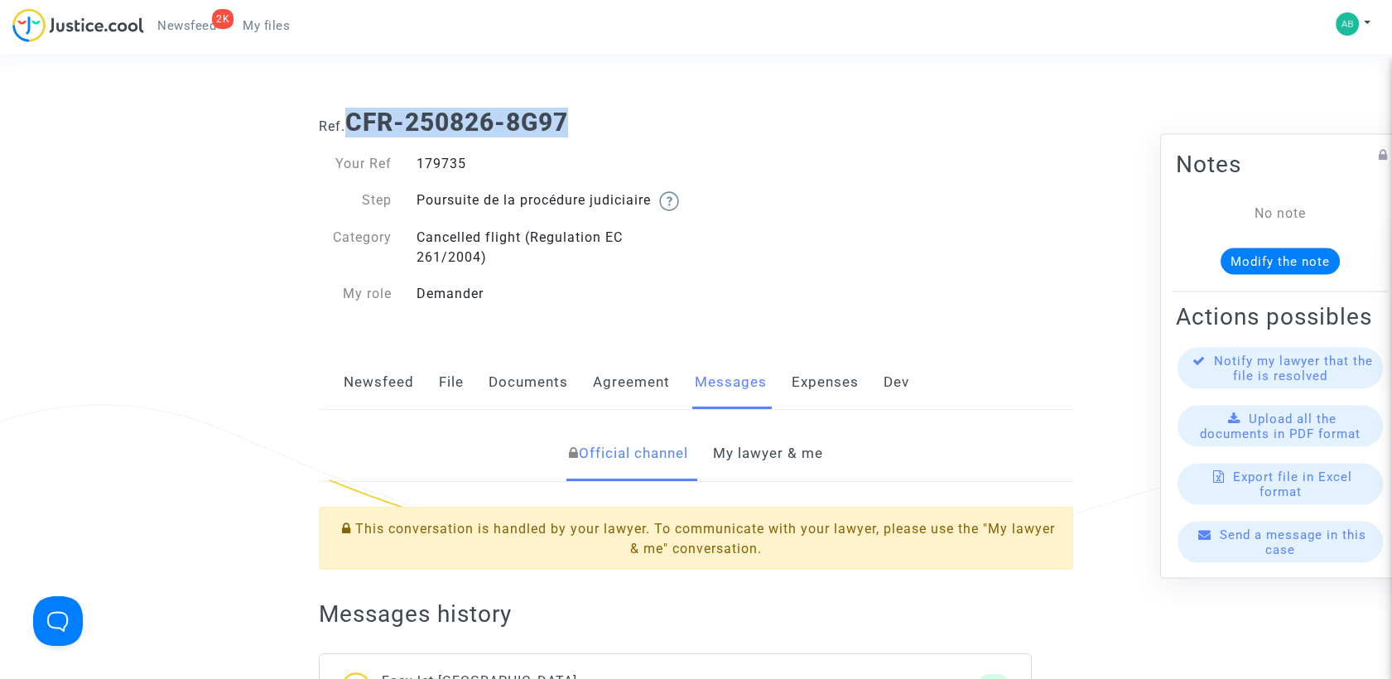
drag, startPoint x: 354, startPoint y: 123, endPoint x: 600, endPoint y: 125, distance: 246.0
click at [600, 125] on h1 "Ref. CFR-250826-8G97" at bounding box center [696, 123] width 754 height 30
copy b "CFR-250826-8G97"
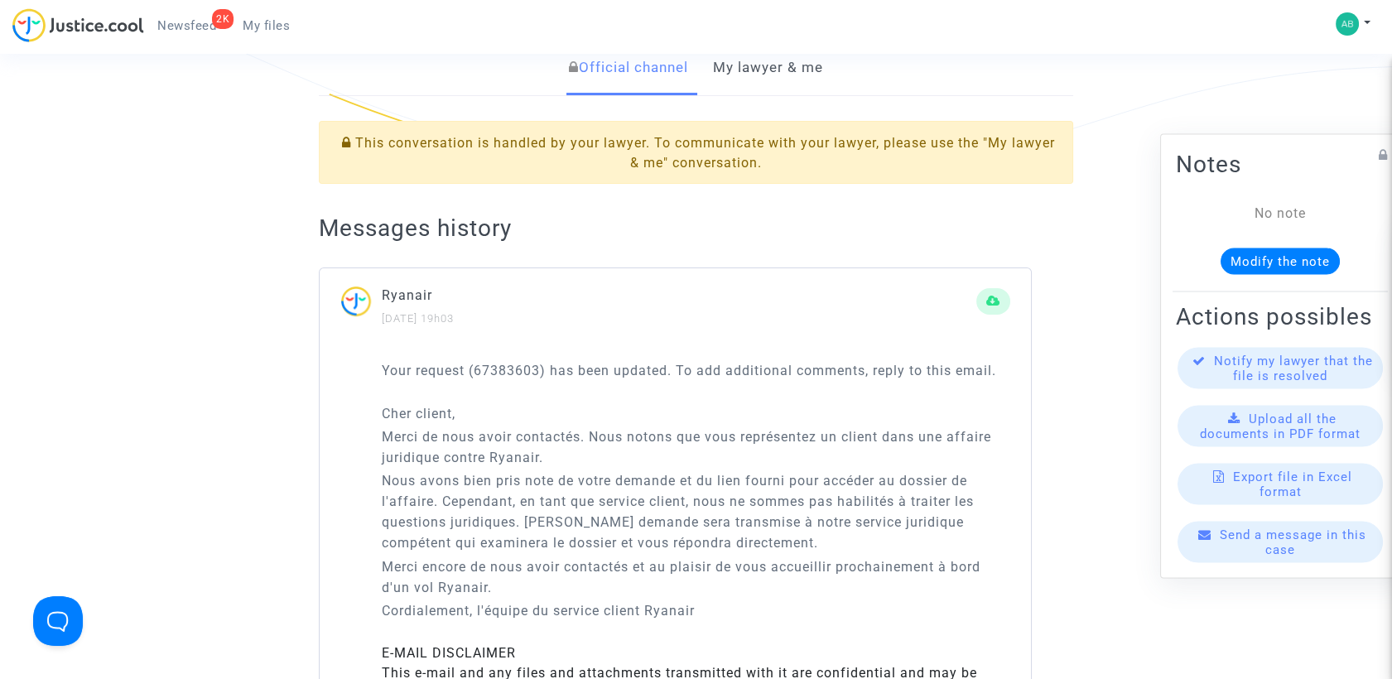
scroll to position [184, 0]
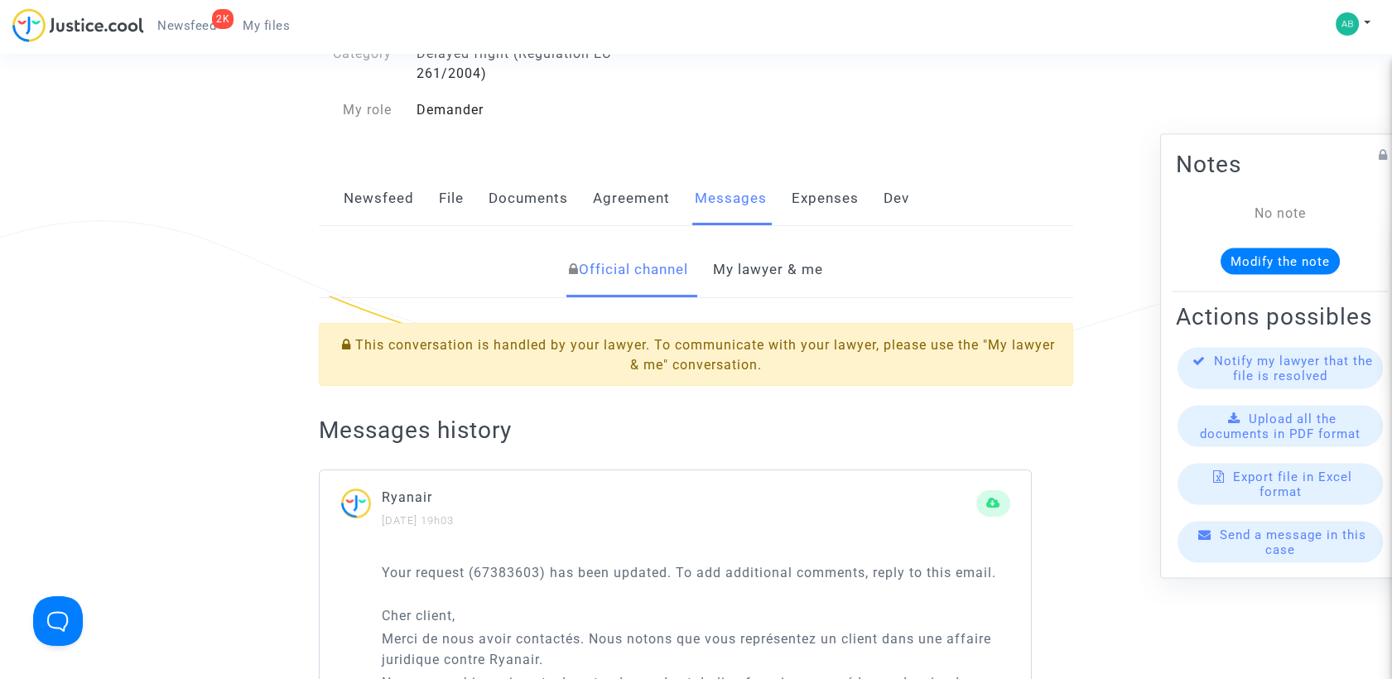
click at [739, 297] on link "My lawyer & me" at bounding box center [768, 270] width 110 height 55
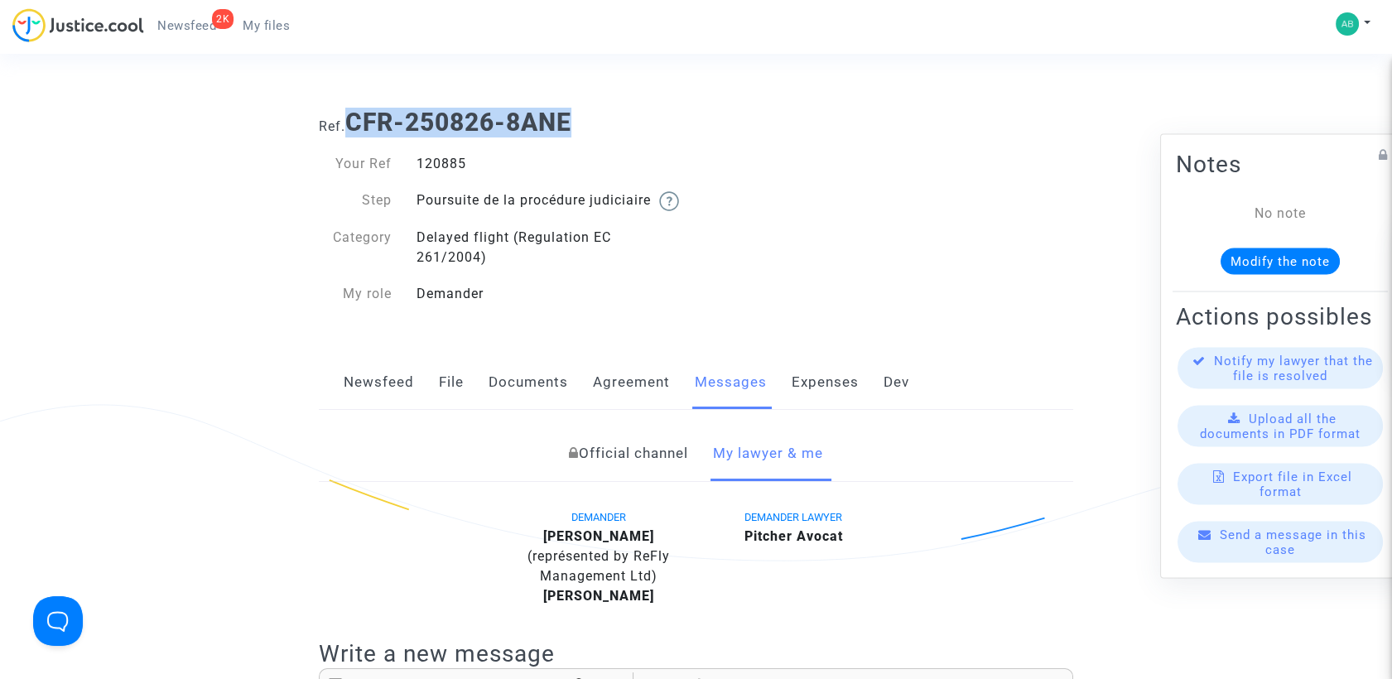
drag, startPoint x: 351, startPoint y: 123, endPoint x: 576, endPoint y: 128, distance: 225.3
click at [571, 128] on b "CFR-250826-8ANE" at bounding box center [458, 122] width 226 height 29
copy b "CFR-250826-8ANE"
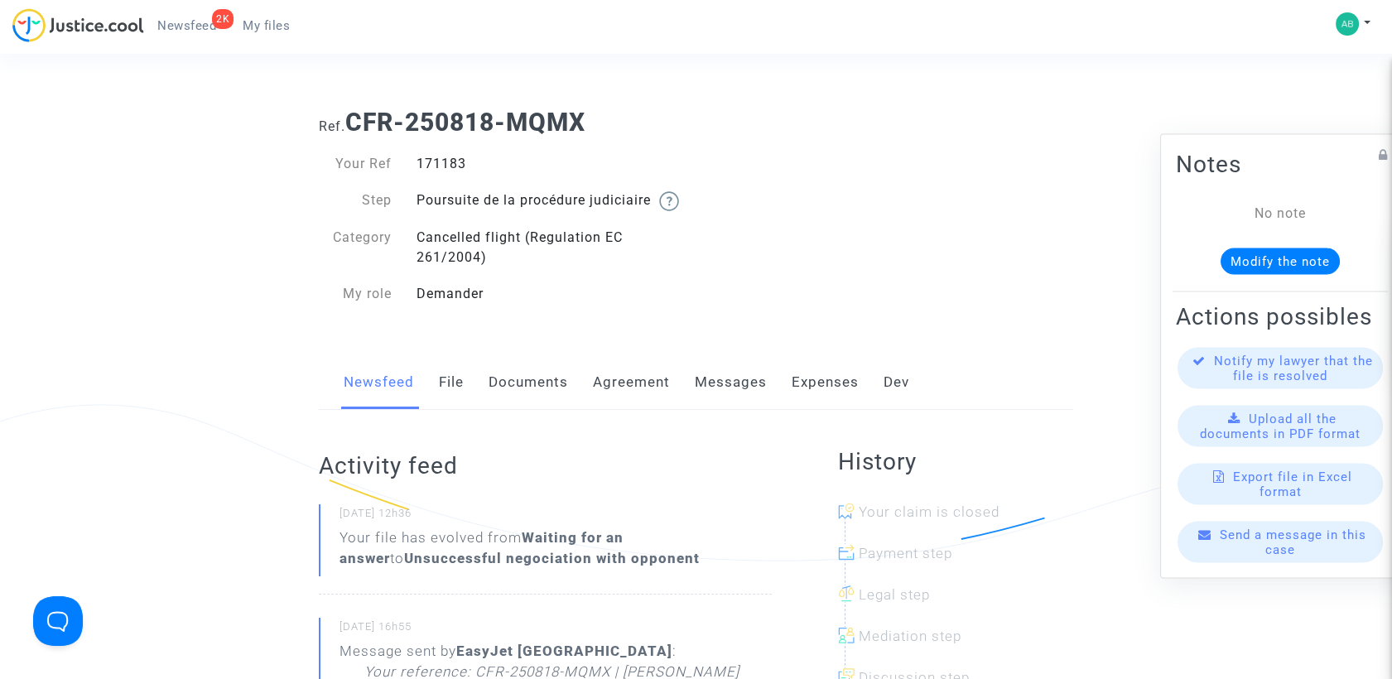
click at [738, 410] on link "Messages" at bounding box center [731, 382] width 72 height 55
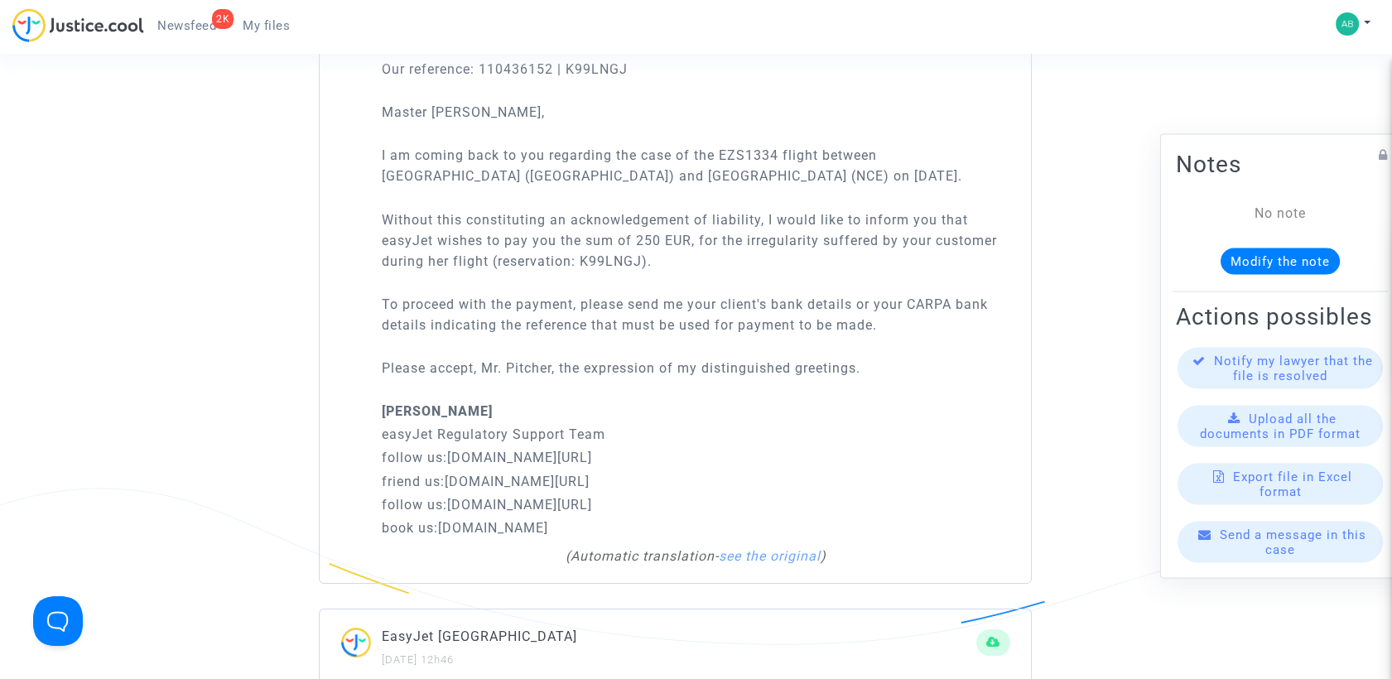
scroll to position [735, 0]
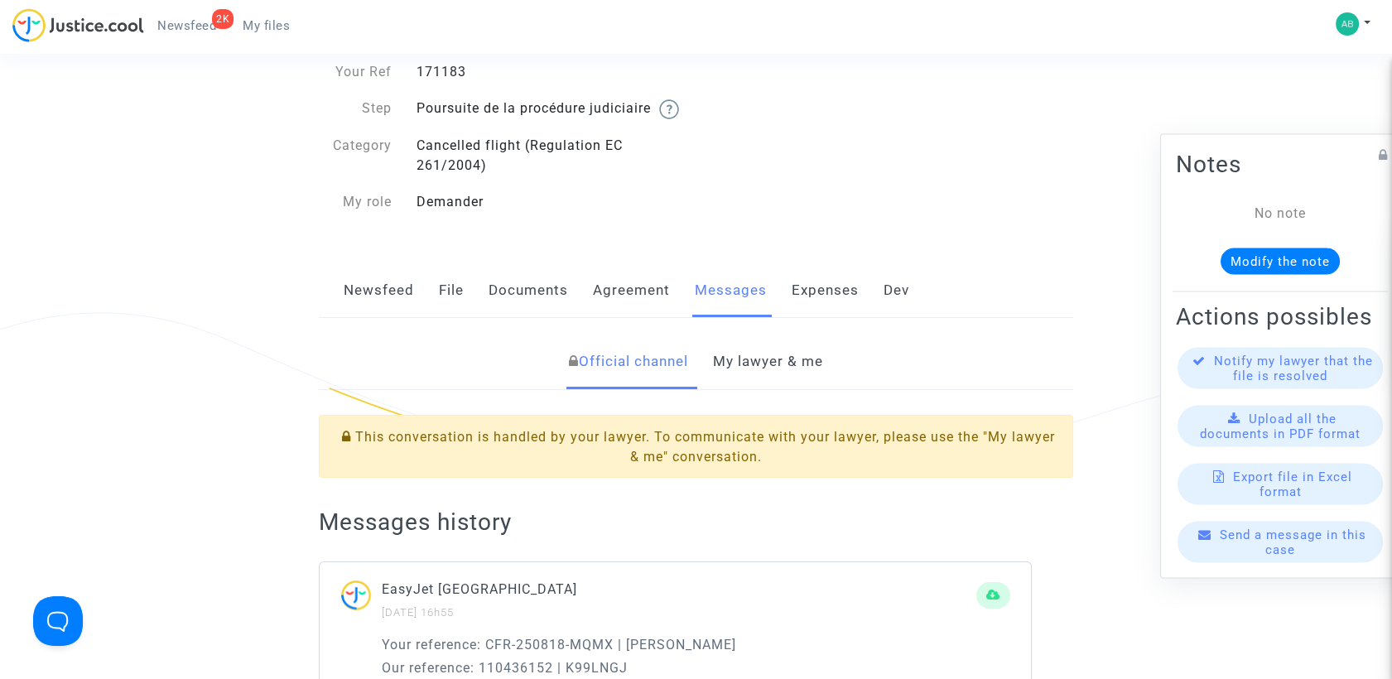
click at [759, 373] on link "My lawyer & me" at bounding box center [768, 362] width 110 height 55
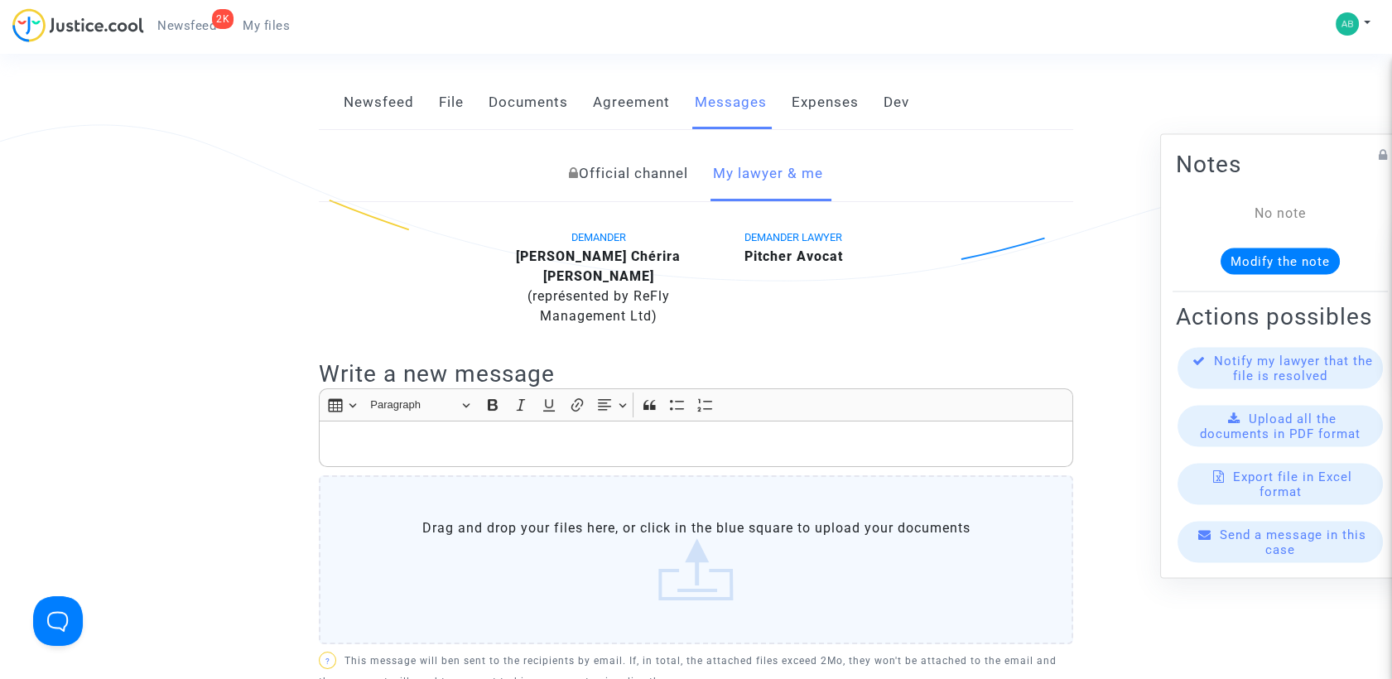
scroll to position [552, 0]
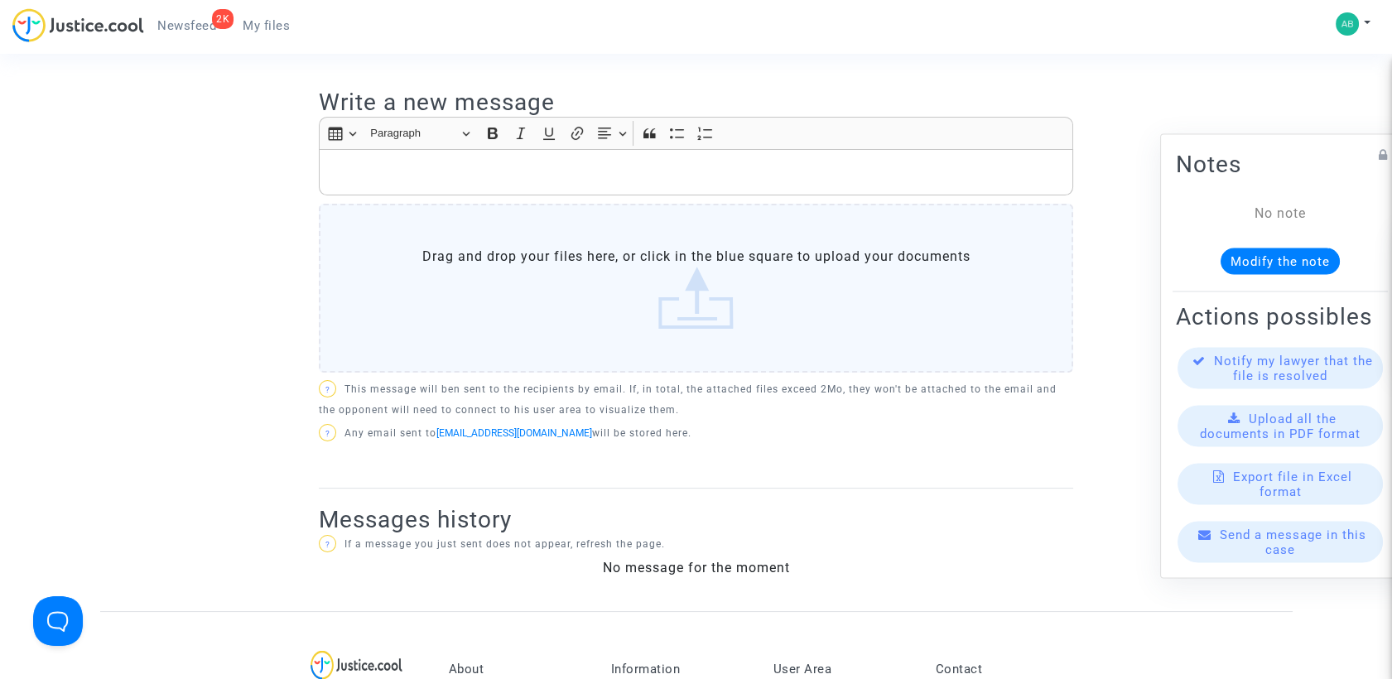
click at [458, 186] on div "Rich Text Editor, main" at bounding box center [696, 172] width 754 height 46
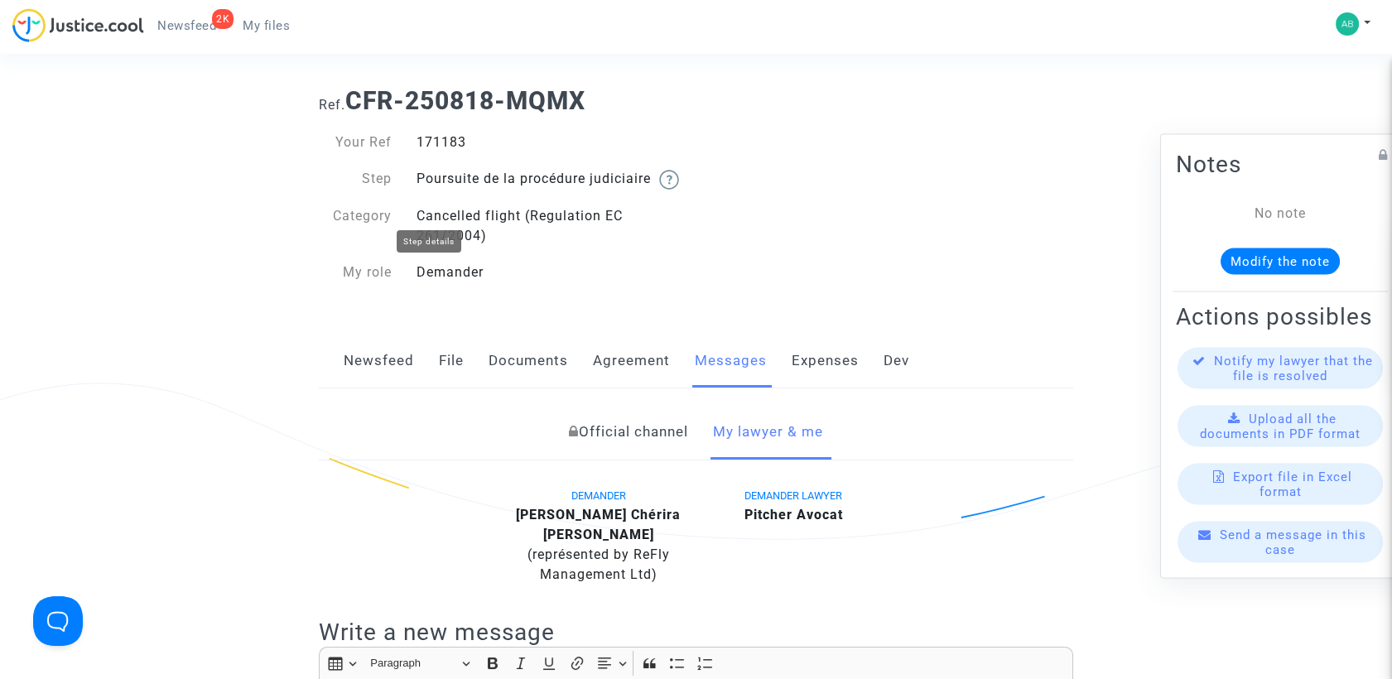
scroll to position [0, 0]
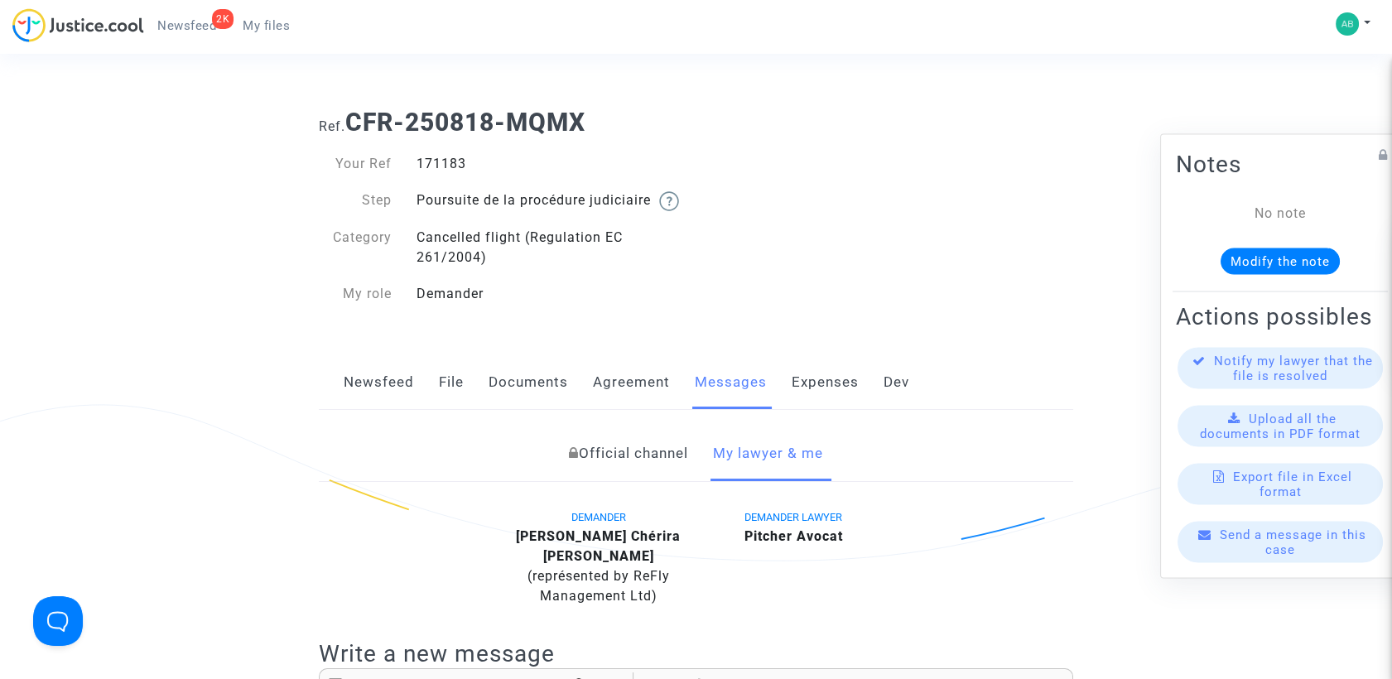
drag, startPoint x: 418, startPoint y: 159, endPoint x: 484, endPoint y: 171, distance: 66.4
click at [484, 171] on div "171183" at bounding box center [550, 164] width 292 height 20
copy div "171183"
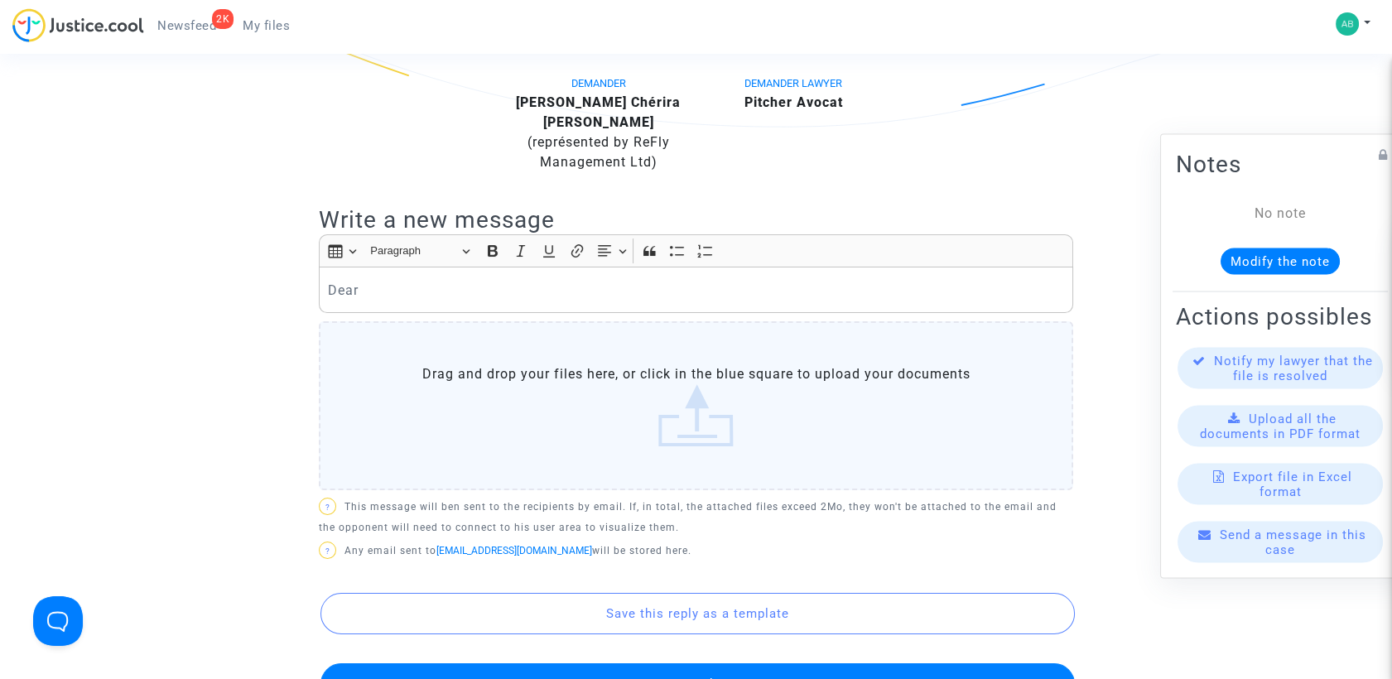
scroll to position [460, 0]
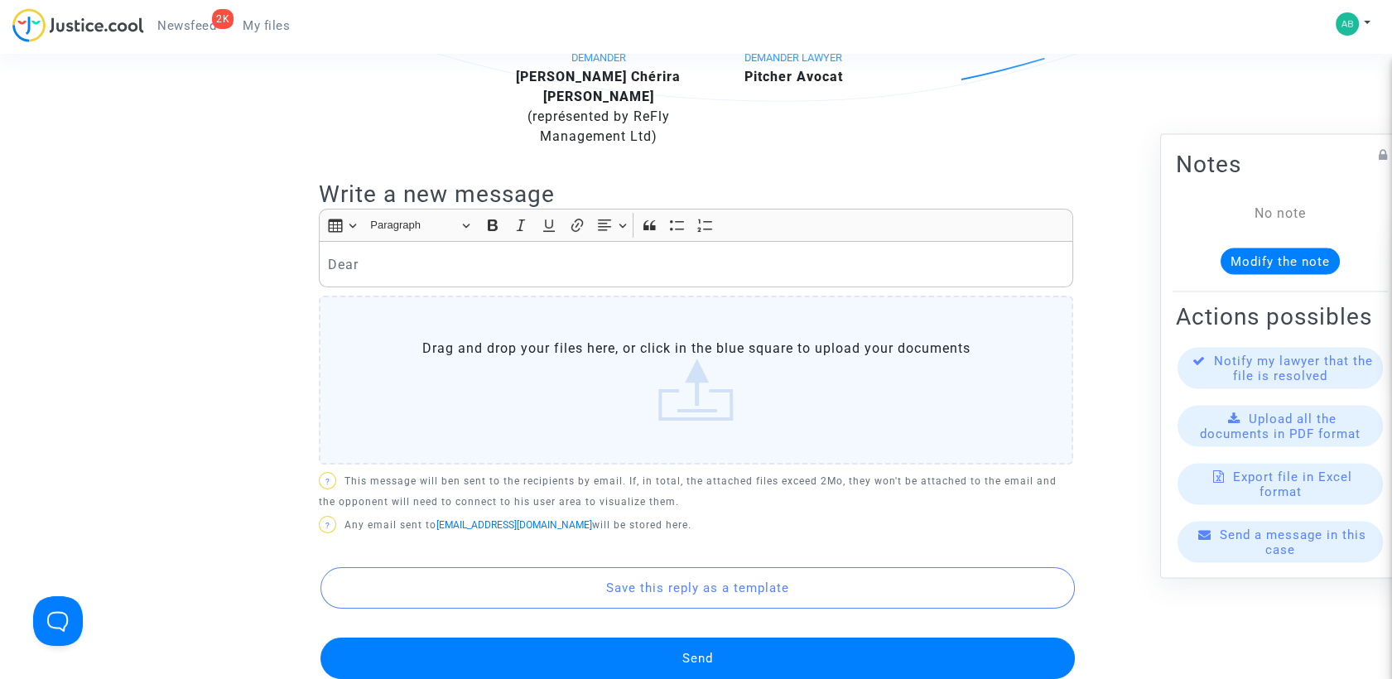
click at [408, 261] on p "Dear" at bounding box center [696, 264] width 737 height 21
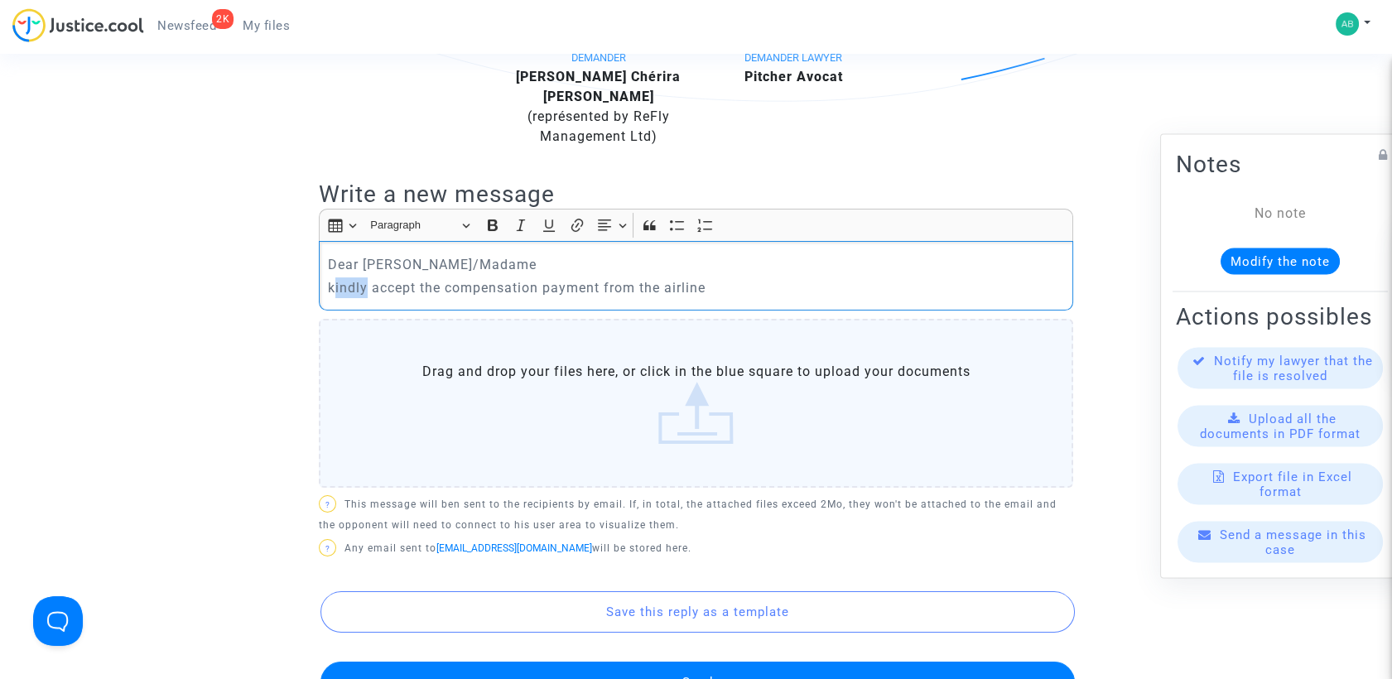
drag, startPoint x: 364, startPoint y: 287, endPoint x: 329, endPoint y: 294, distance: 35.4
click at [329, 294] on p "kindly accept the compensation payment from the airline" at bounding box center [696, 287] width 737 height 21
click at [364, 291] on p "kindly accept the compensation payment from the airline" at bounding box center [696, 287] width 737 height 21
drag, startPoint x: 364, startPoint y: 291, endPoint x: 302, endPoint y: 283, distance: 62.6
click at [302, 283] on ng-component "Ref. CFR-250818-MQMX Your Ref 171183 Step Poursuite de la procédure judiciaire …" at bounding box center [696, 251] width 1192 height 1231
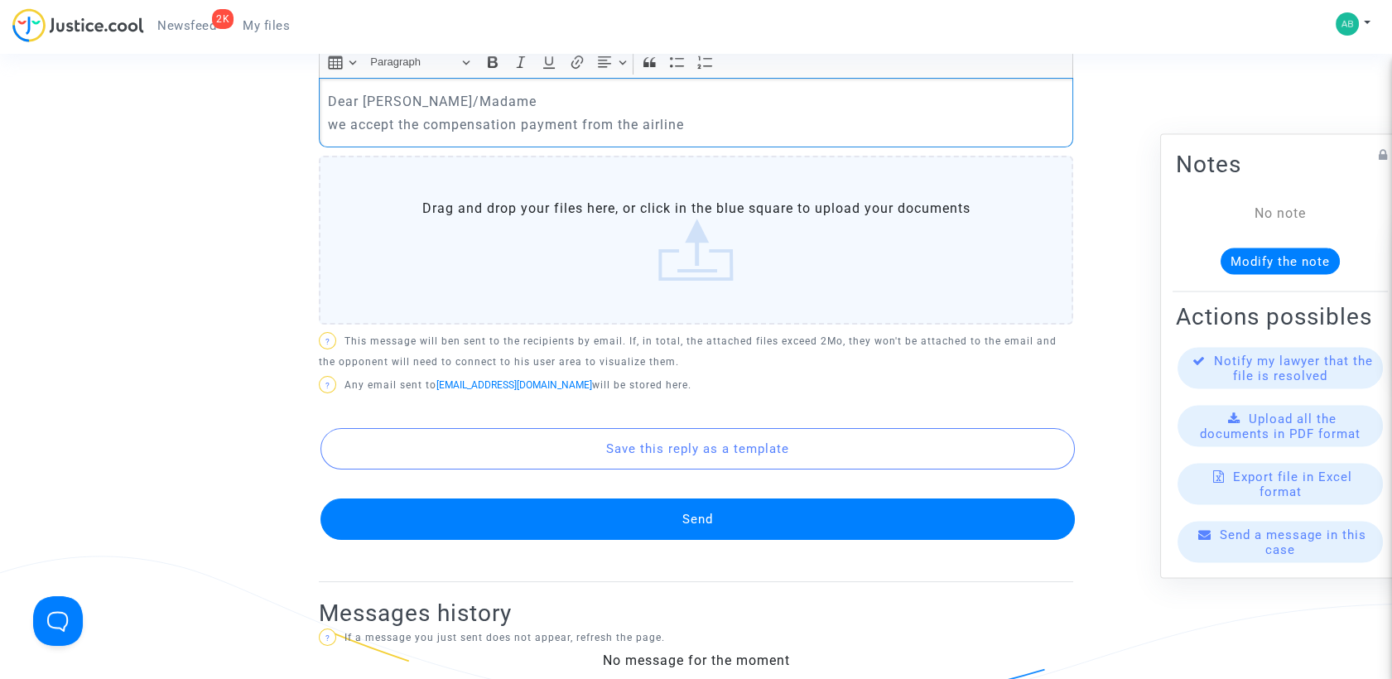
scroll to position [643, 0]
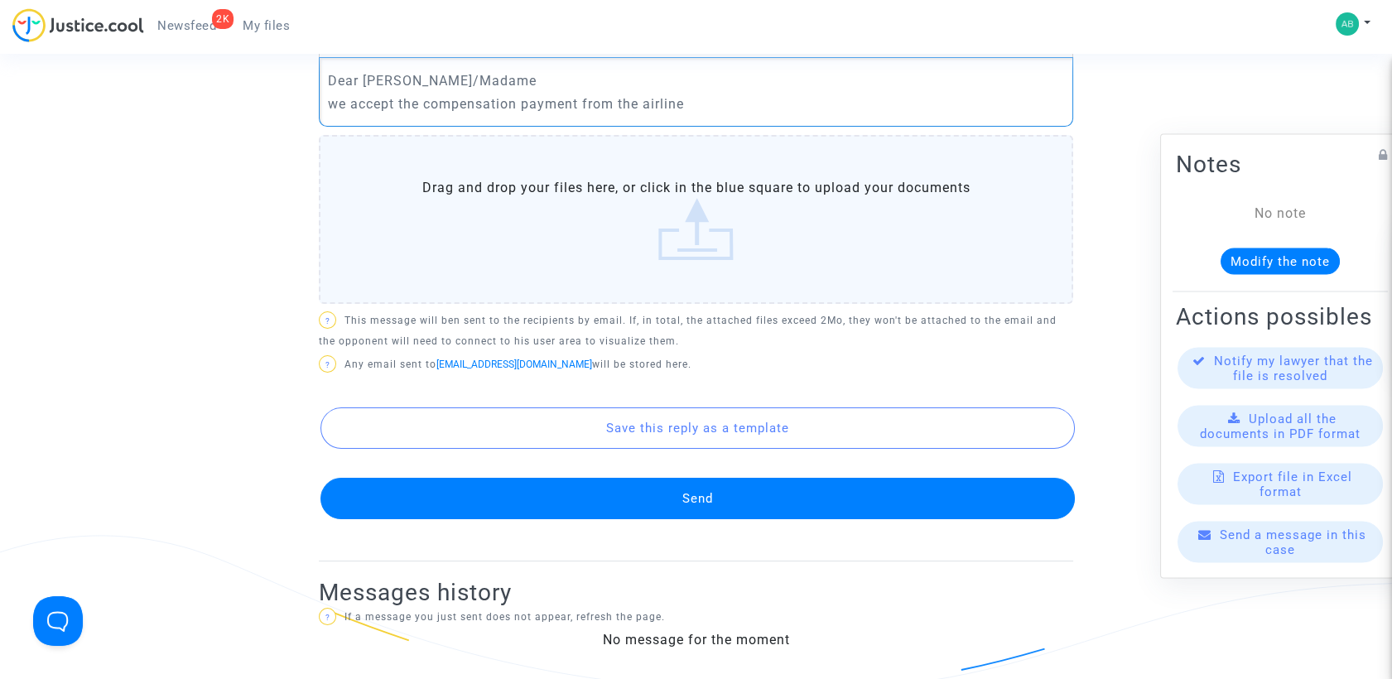
click at [674, 499] on button "Send" at bounding box center [697, 498] width 754 height 41
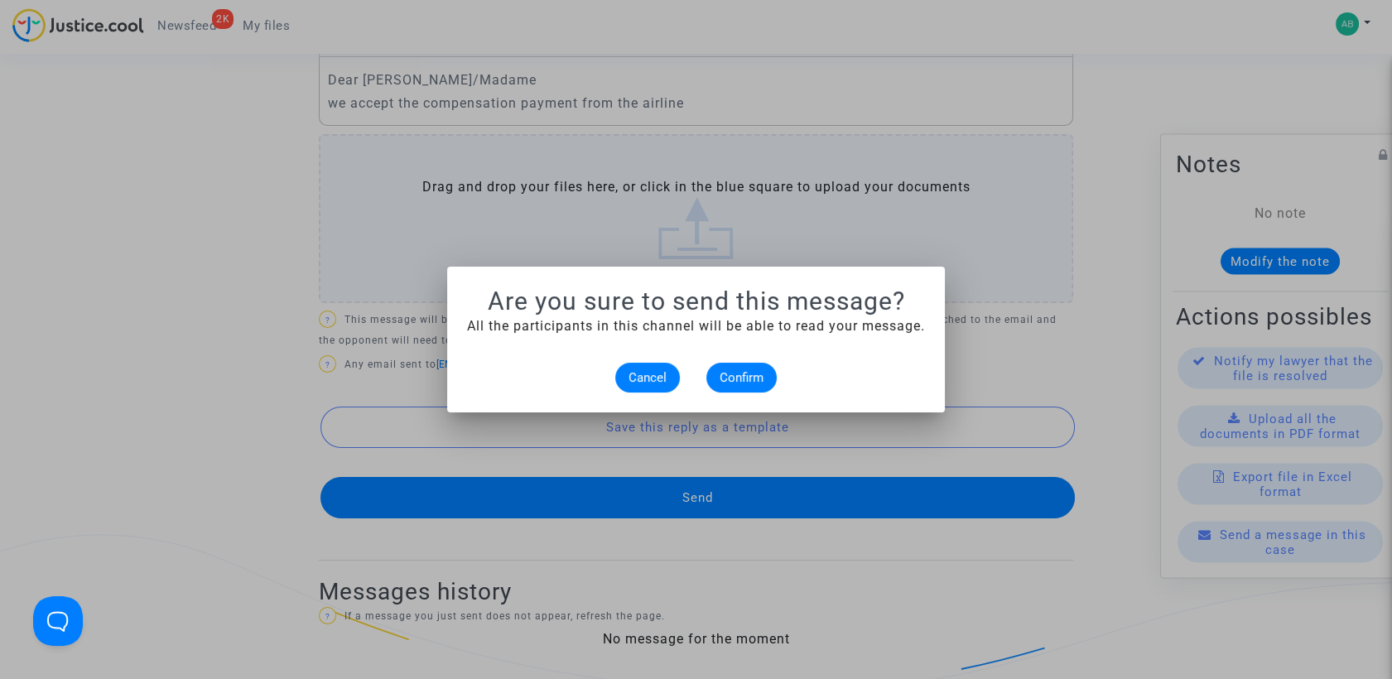
scroll to position [0, 0]
click at [731, 371] on span "Confirm" at bounding box center [742, 377] width 44 height 15
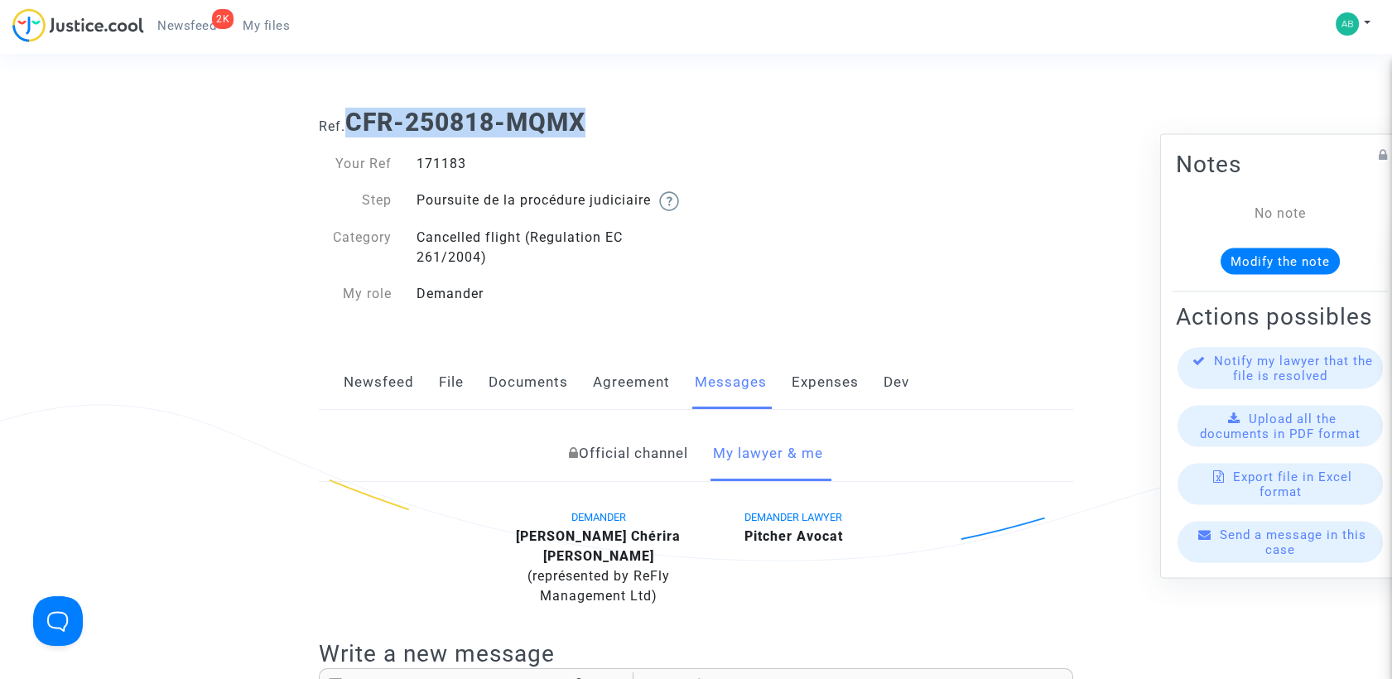
drag, startPoint x: 379, startPoint y: 121, endPoint x: 595, endPoint y: 113, distance: 215.4
click at [595, 113] on h1 "Ref. CFR-250818-MQMX" at bounding box center [696, 123] width 754 height 30
copy b "CFR-250818-MQMX"
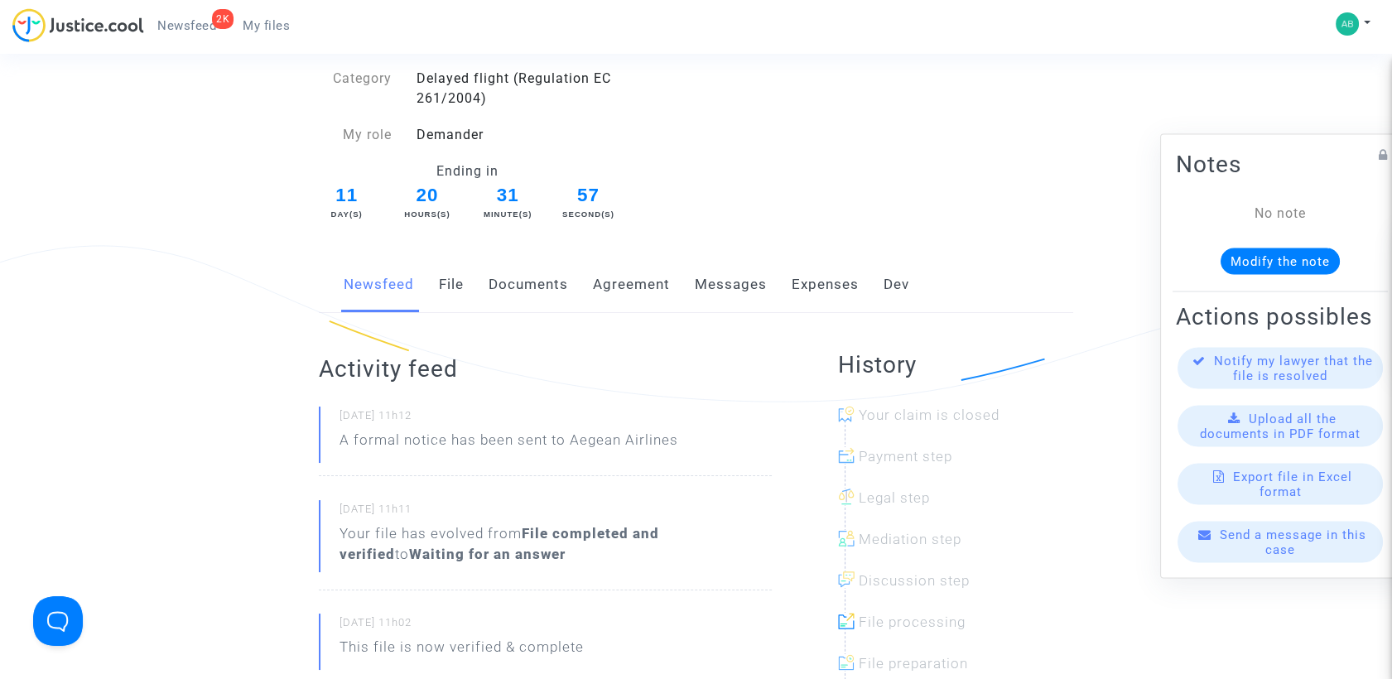
scroll to position [184, 0]
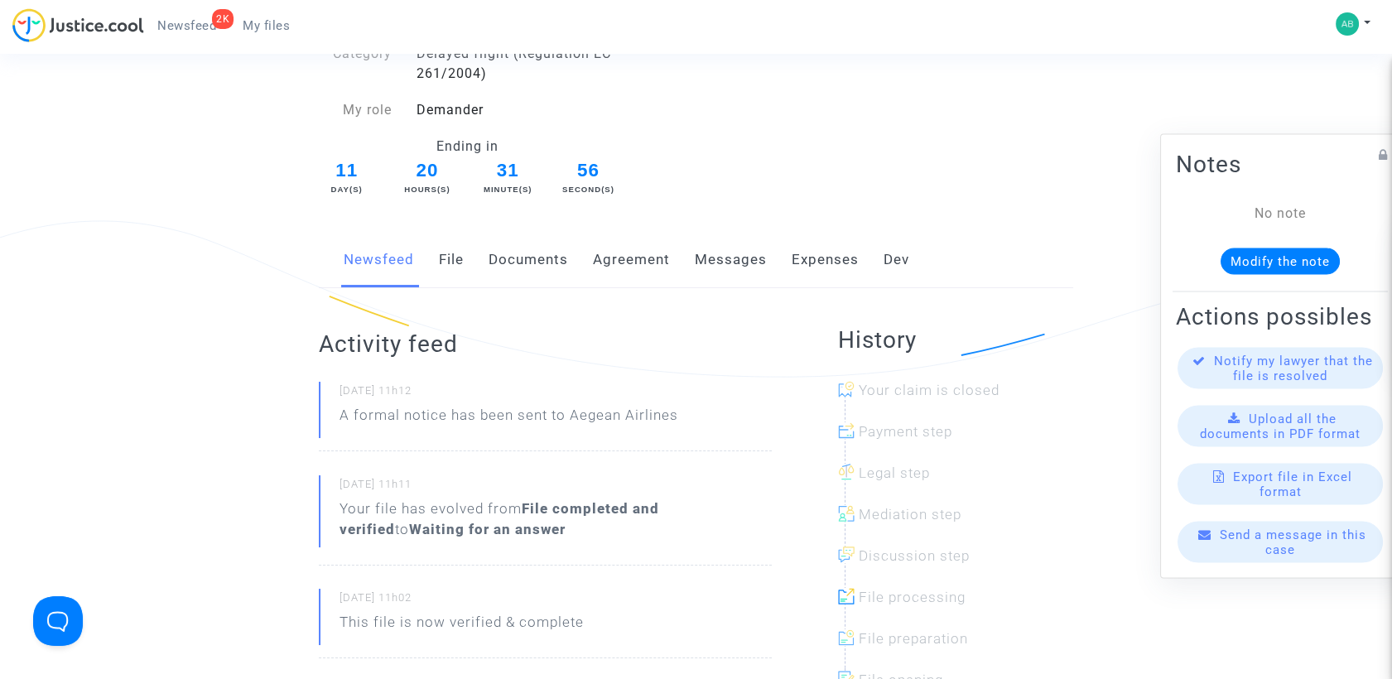
click at [742, 250] on link "Messages" at bounding box center [731, 260] width 72 height 55
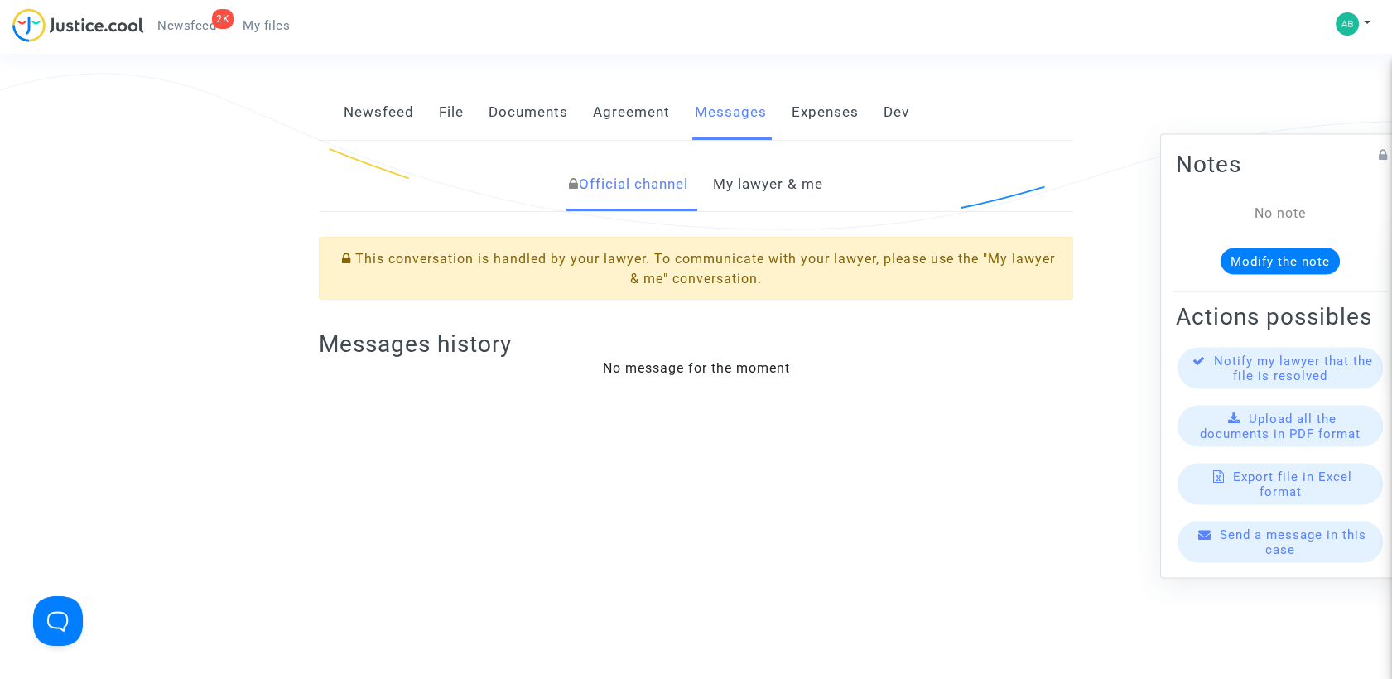
scroll to position [184, 0]
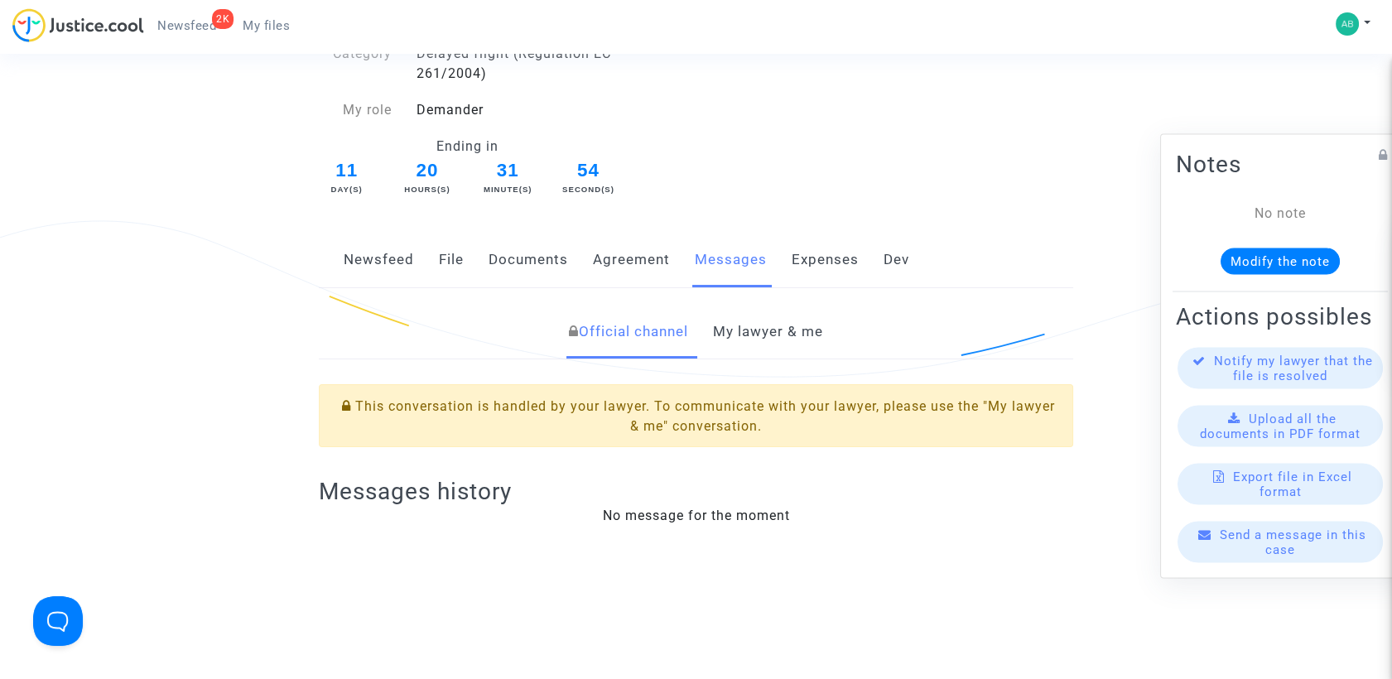
click at [788, 356] on link "My lawyer & me" at bounding box center [768, 332] width 110 height 55
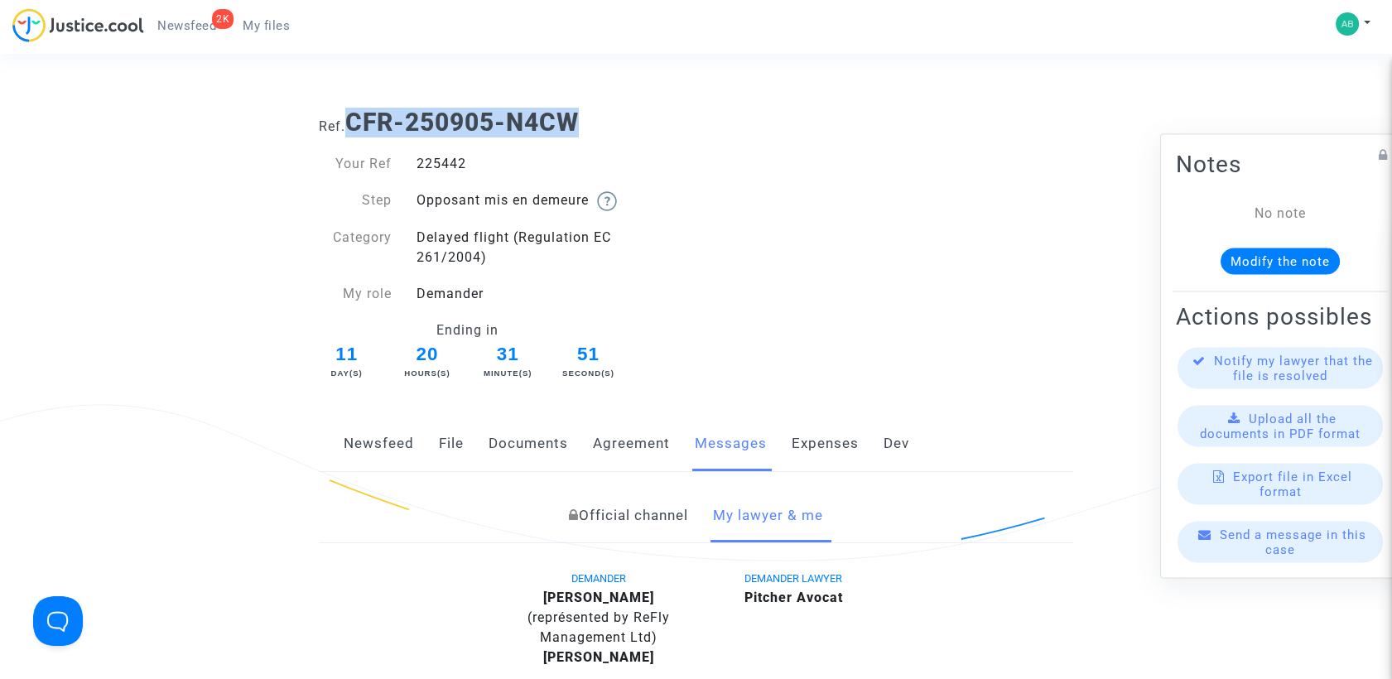
drag, startPoint x: 354, startPoint y: 123, endPoint x: 614, endPoint y: 128, distance: 260.1
click at [614, 128] on h1 "Ref. CFR-250905-N4CW" at bounding box center [696, 123] width 754 height 30
copy b "CFR-250905-N4CW"
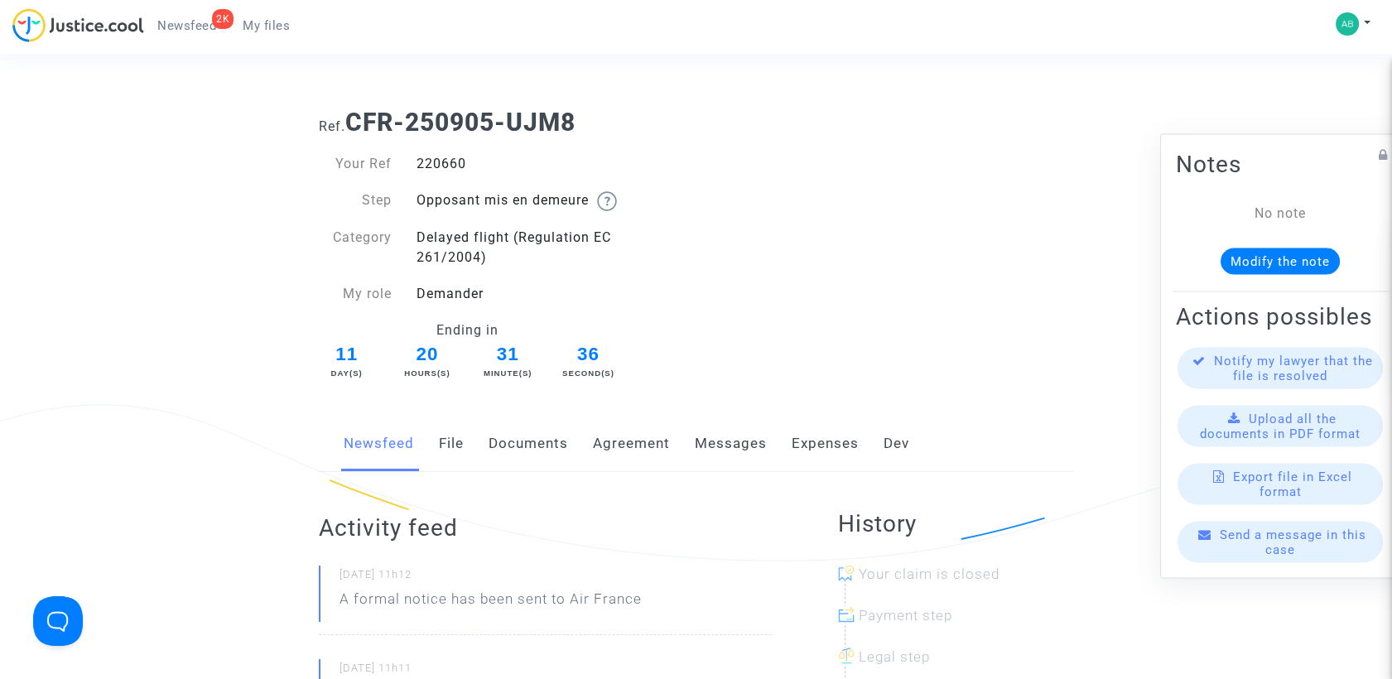
click at [731, 447] on link "Messages" at bounding box center [731, 444] width 72 height 55
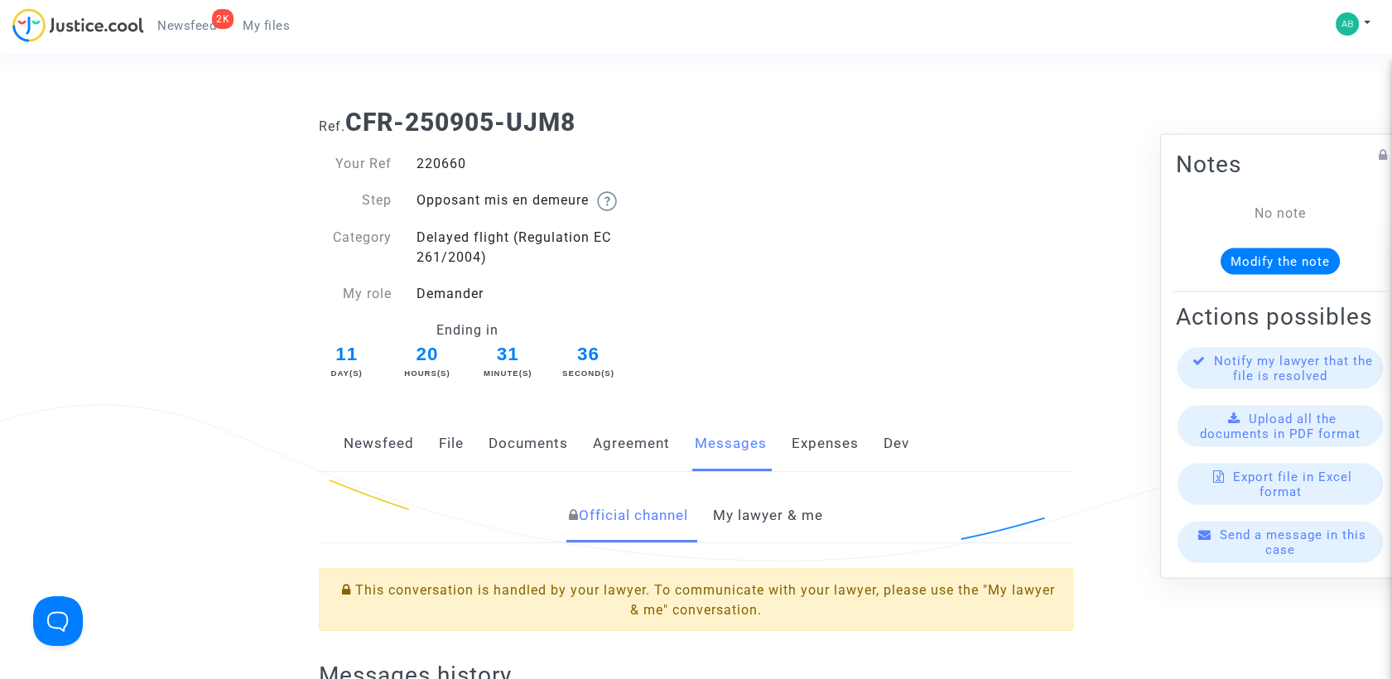
scroll to position [368, 0]
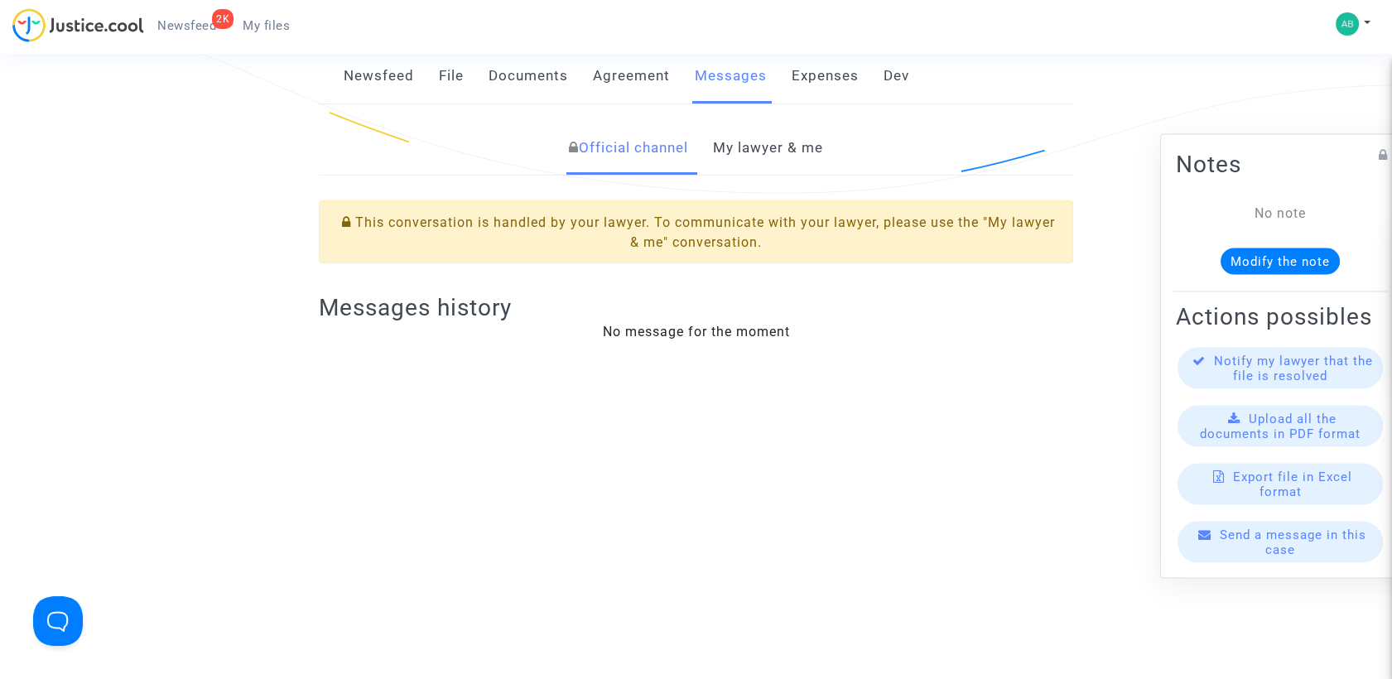
click at [734, 142] on link "My lawyer & me" at bounding box center [768, 148] width 110 height 55
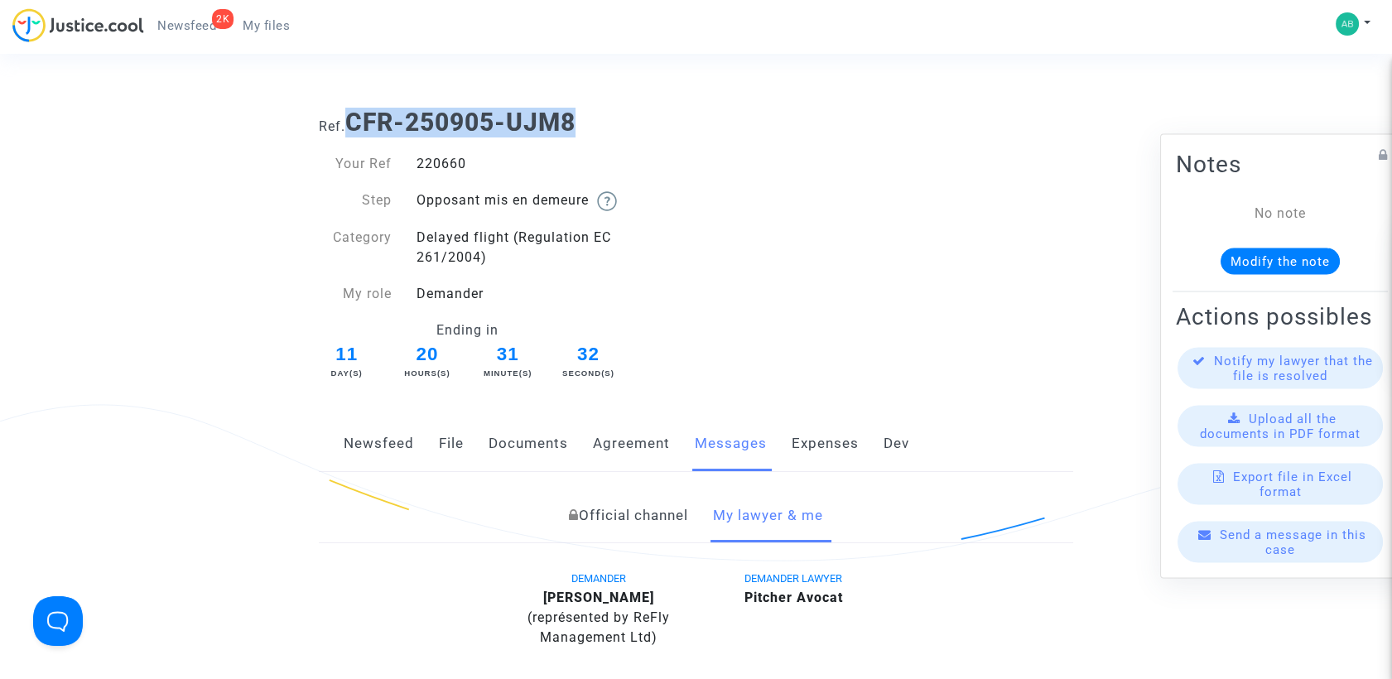
drag, startPoint x: 346, startPoint y: 123, endPoint x: 593, endPoint y: 97, distance: 248.1
click at [593, 97] on div "Ref. CFR-250905-UJM8" at bounding box center [695, 116] width 779 height 42
drag, startPoint x: 593, startPoint y: 97, endPoint x: 292, endPoint y: 77, distance: 301.3
drag, startPoint x: 351, startPoint y: 121, endPoint x: 575, endPoint y: 113, distance: 223.7
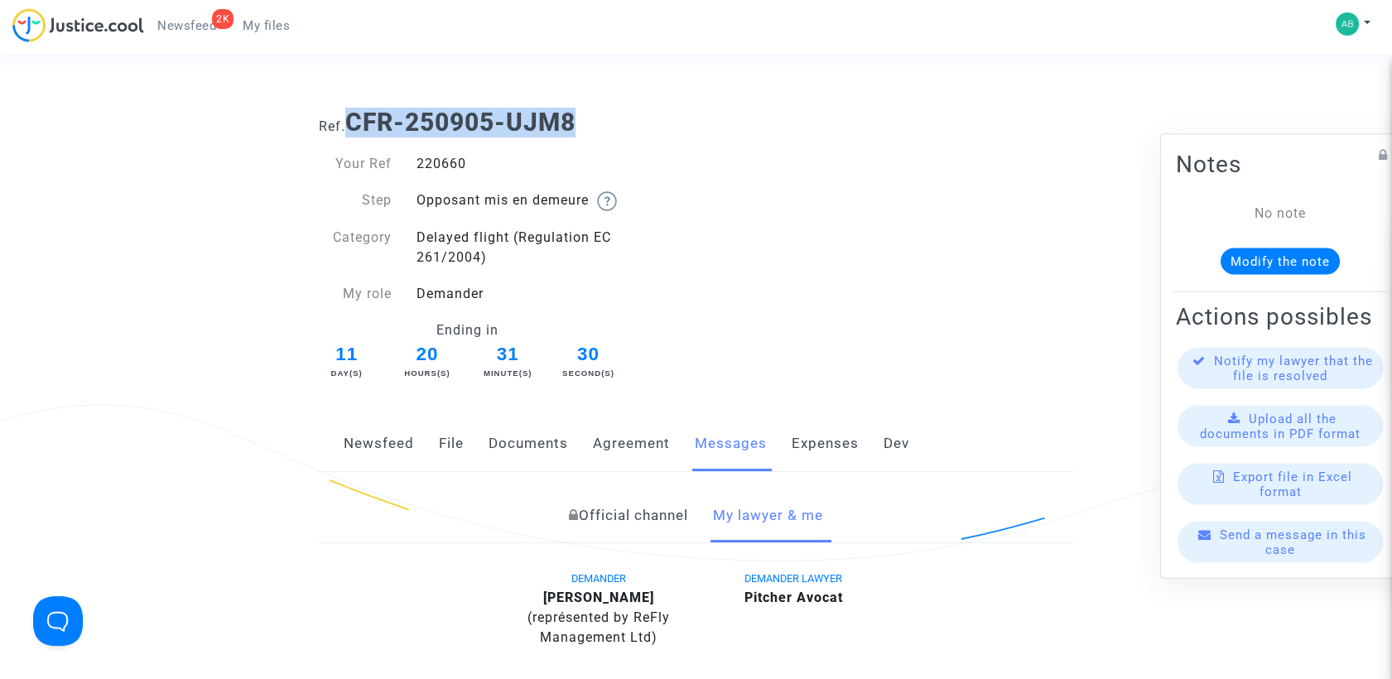
click at [575, 113] on b "CFR-250905-UJM8" at bounding box center [460, 122] width 230 height 29
copy b "CFR-250905-UJM8"
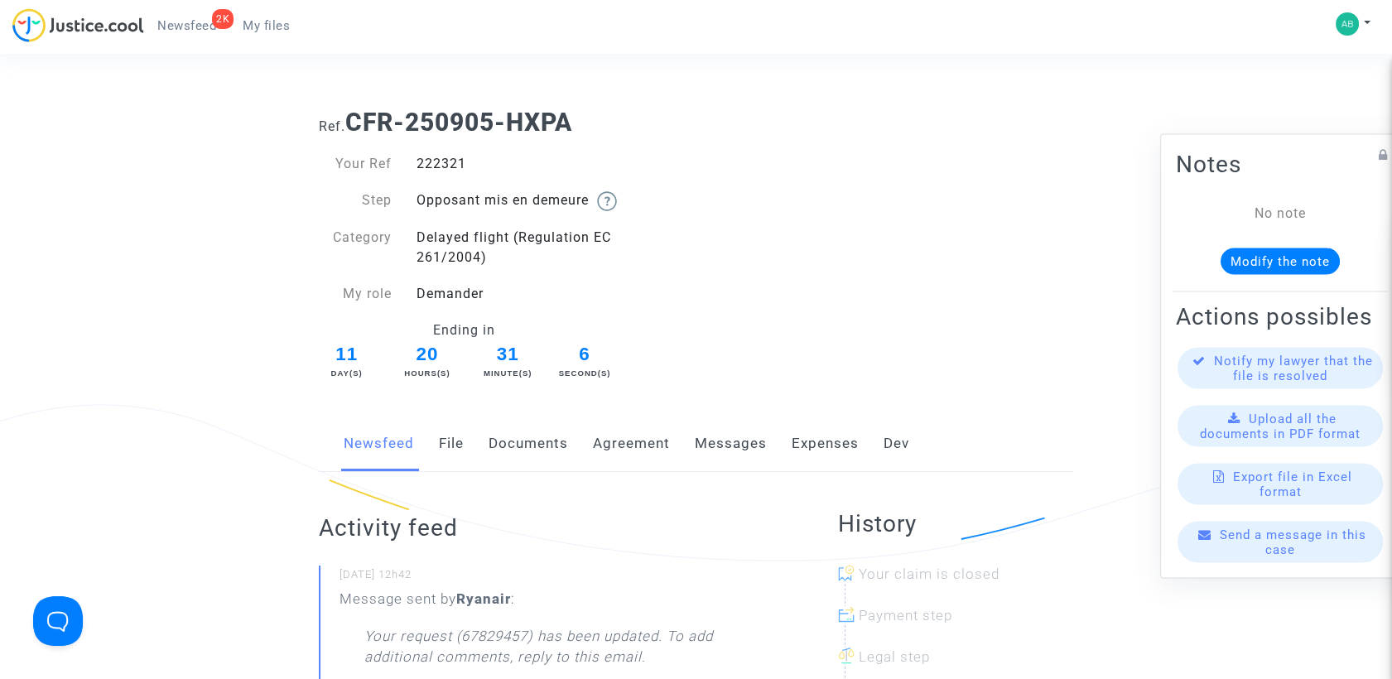
click at [732, 452] on link "Messages" at bounding box center [731, 444] width 72 height 55
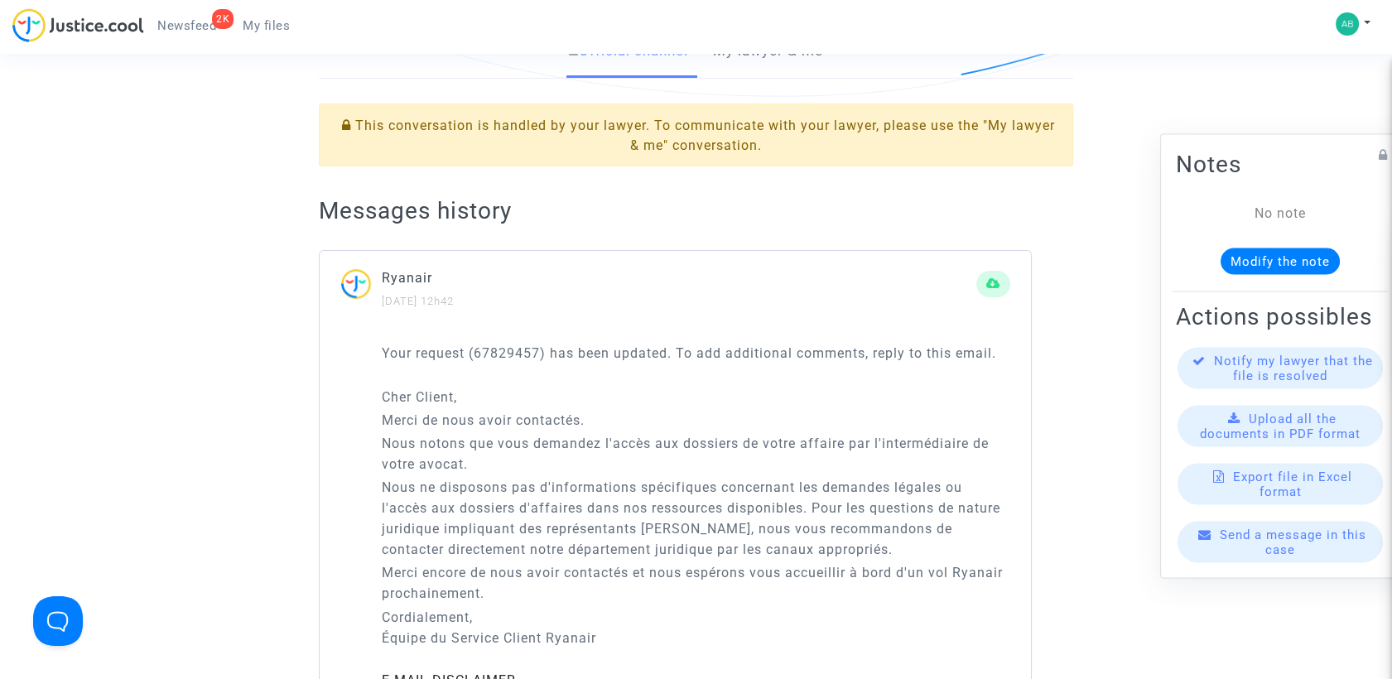
scroll to position [368, 0]
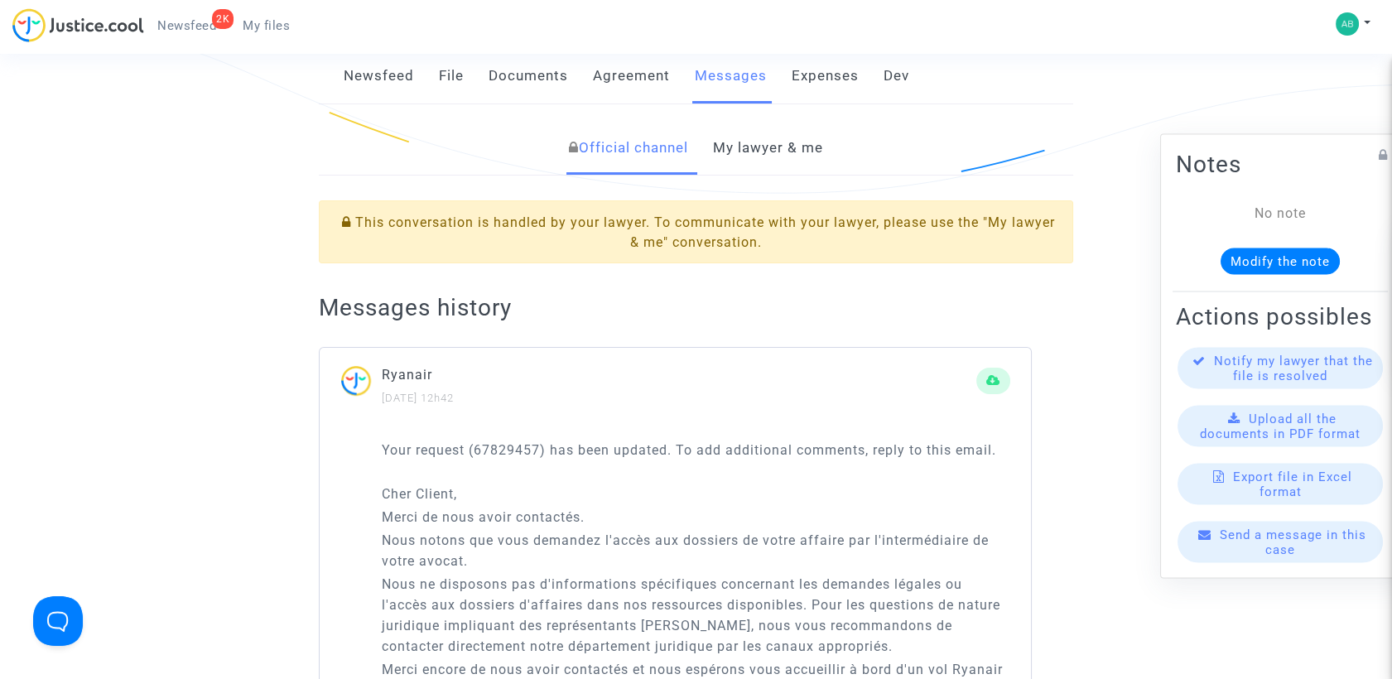
click at [776, 146] on link "My lawyer & me" at bounding box center [768, 148] width 110 height 55
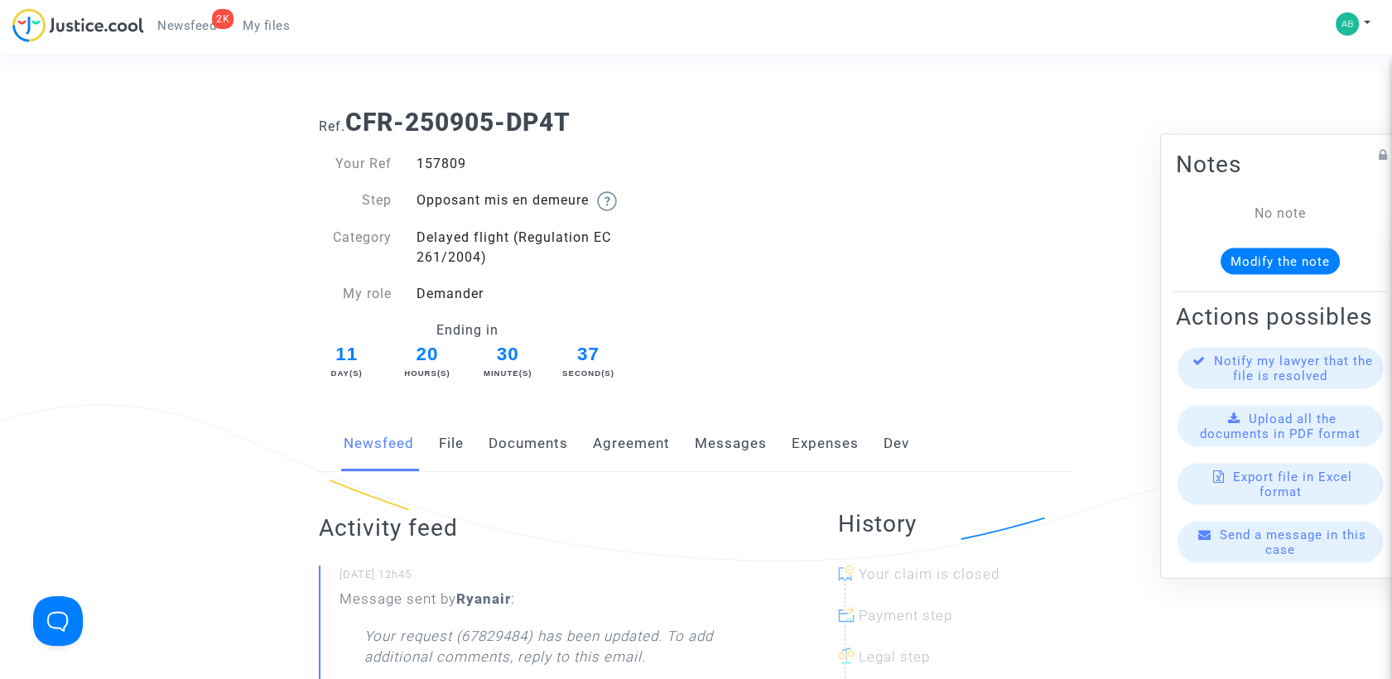
click at [720, 447] on link "Messages" at bounding box center [731, 444] width 72 height 55
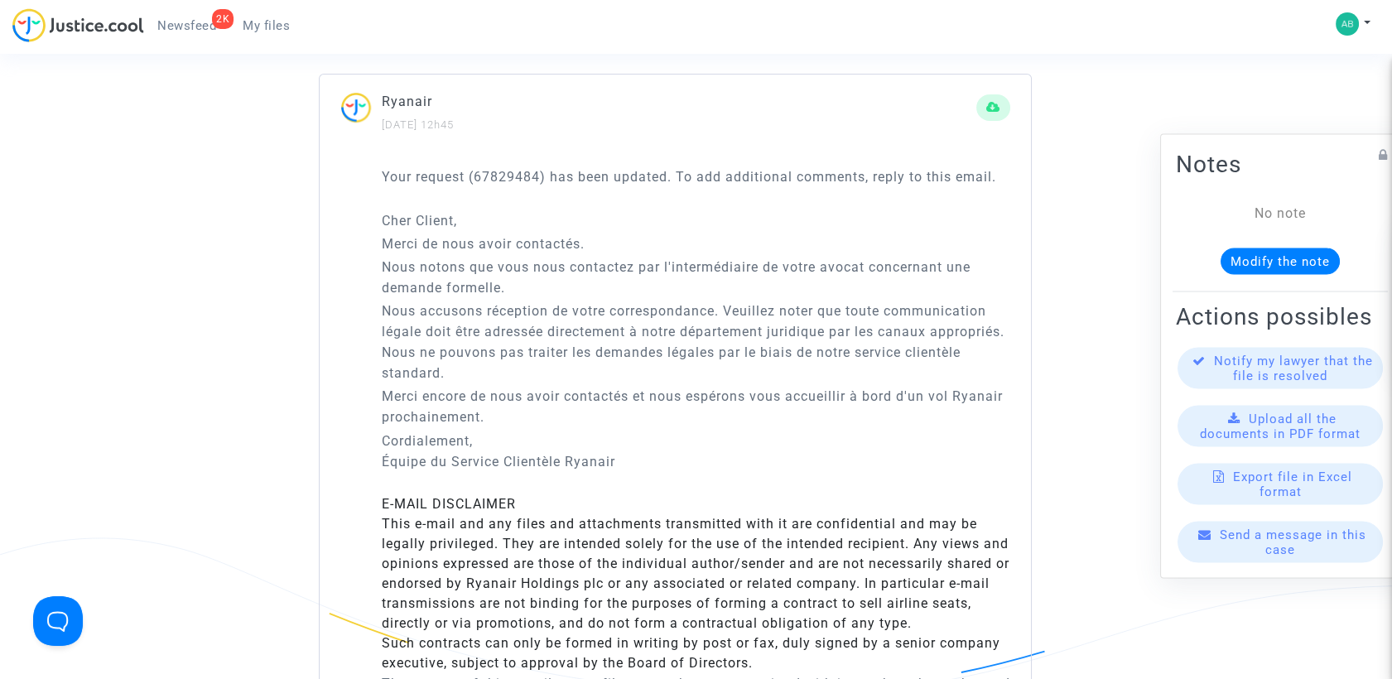
scroll to position [643, 0]
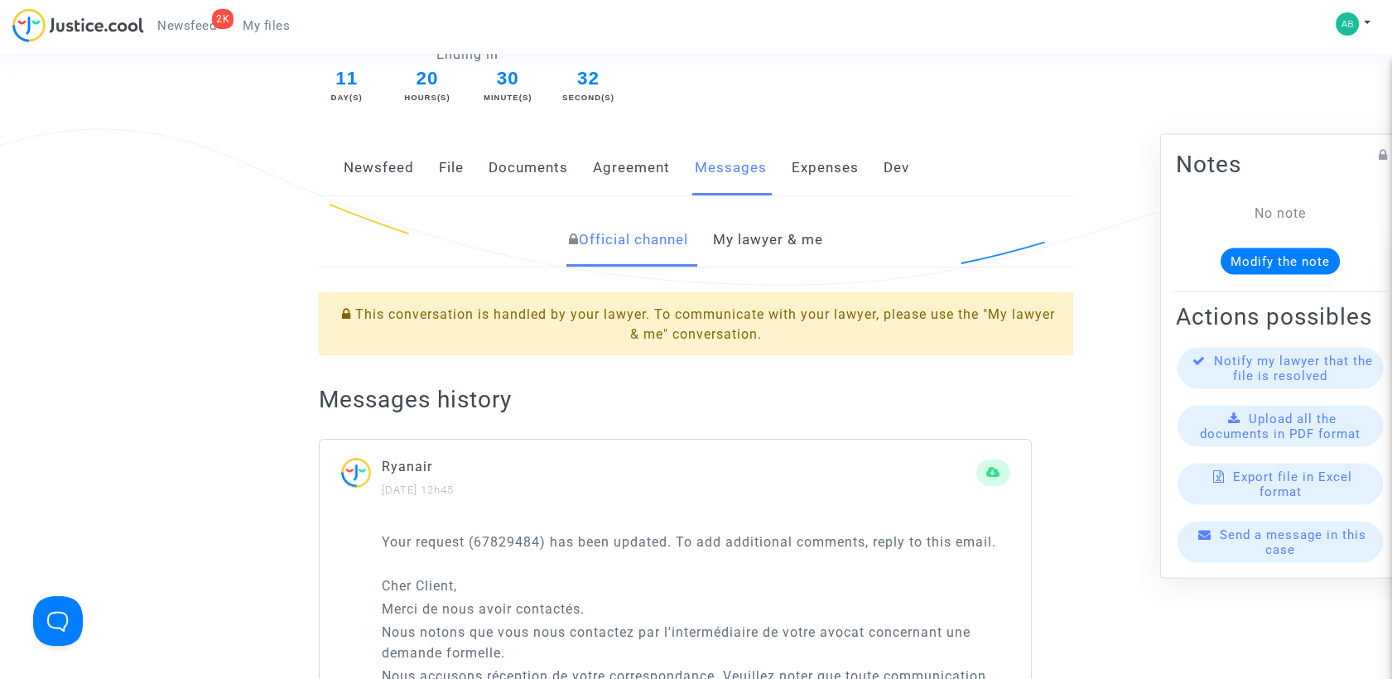
click at [754, 235] on link "My lawyer & me" at bounding box center [768, 240] width 110 height 55
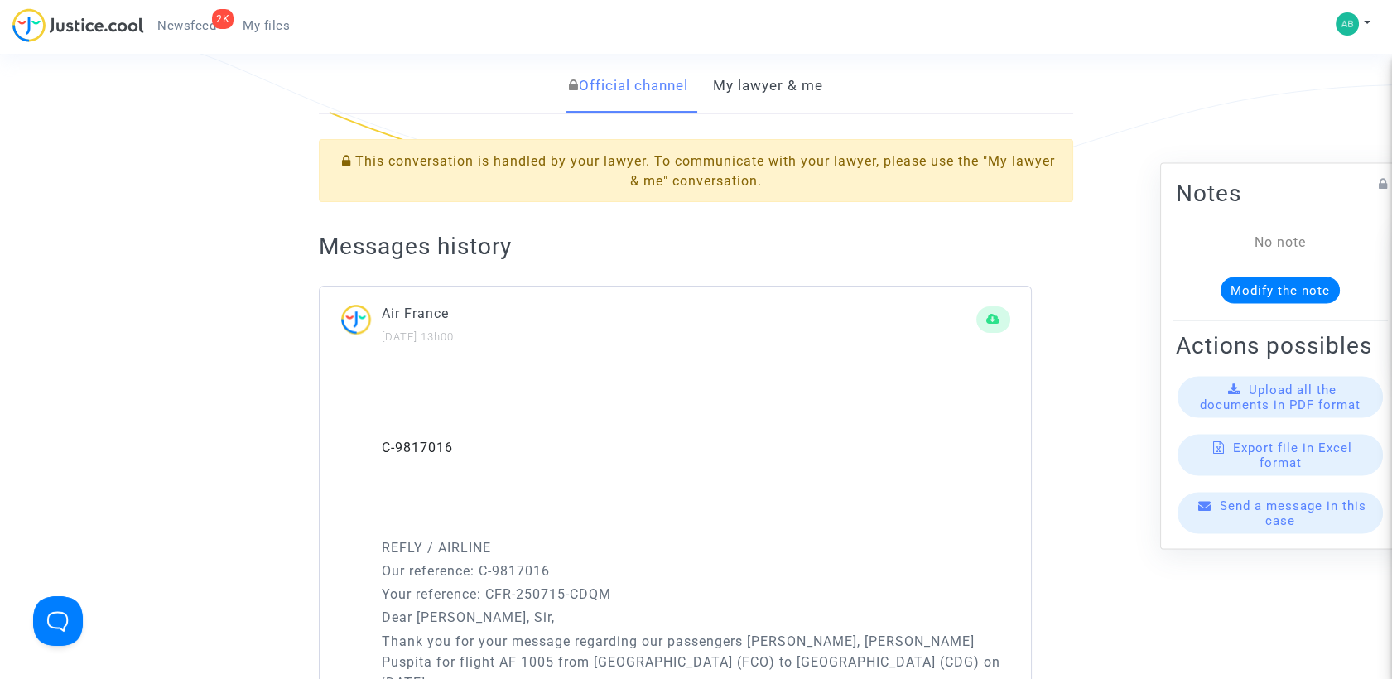
scroll to position [276, 0]
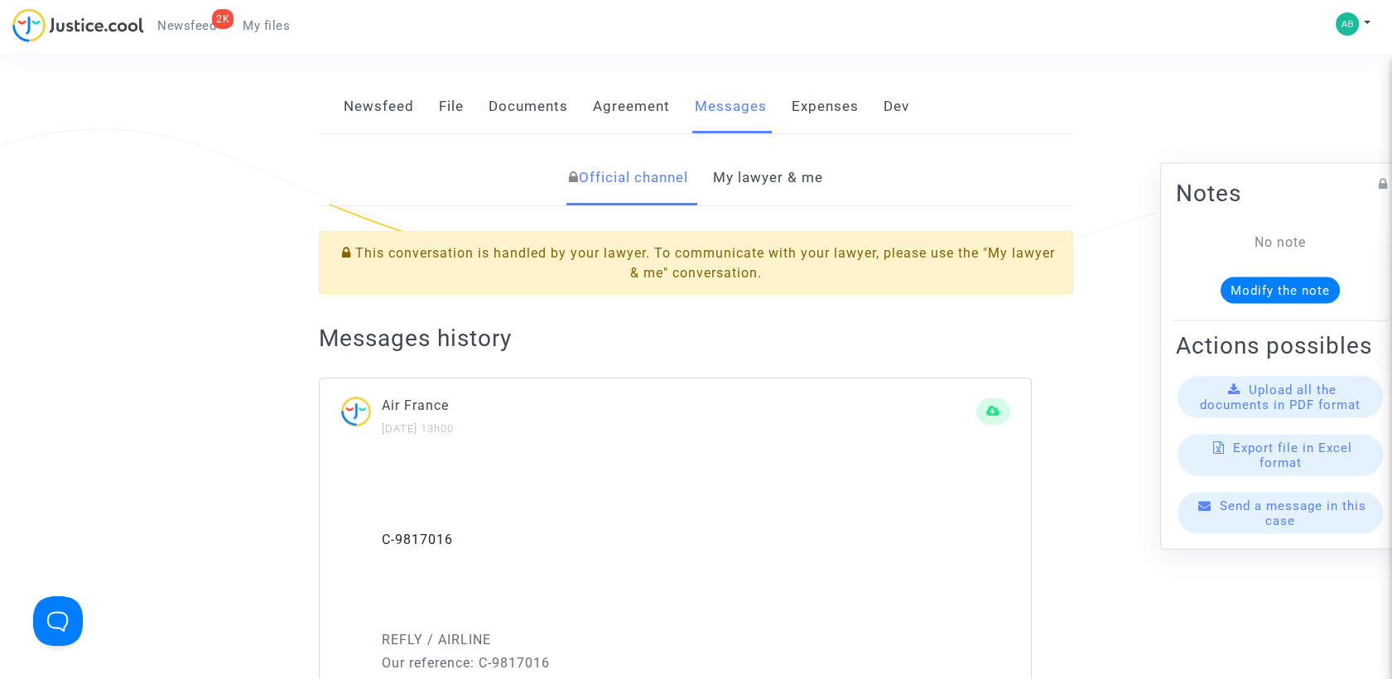
click at [740, 181] on link "My lawyer & me" at bounding box center [768, 178] width 110 height 55
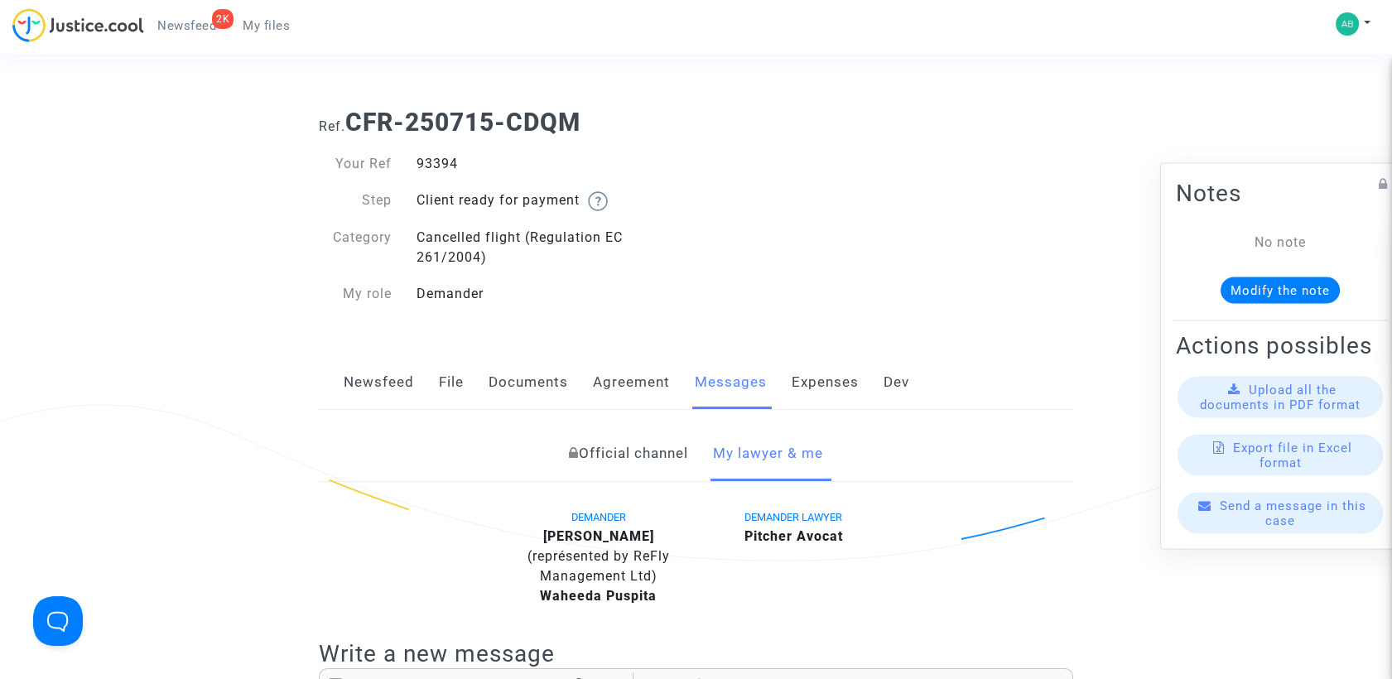
drag, startPoint x: 415, startPoint y: 161, endPoint x: 484, endPoint y: 162, distance: 68.7
click at [484, 162] on div "93394" at bounding box center [550, 164] width 292 height 20
copy div "93394"
click at [674, 234] on div "Cancelled flight (Regulation EC 261/2004)" at bounding box center [550, 248] width 292 height 40
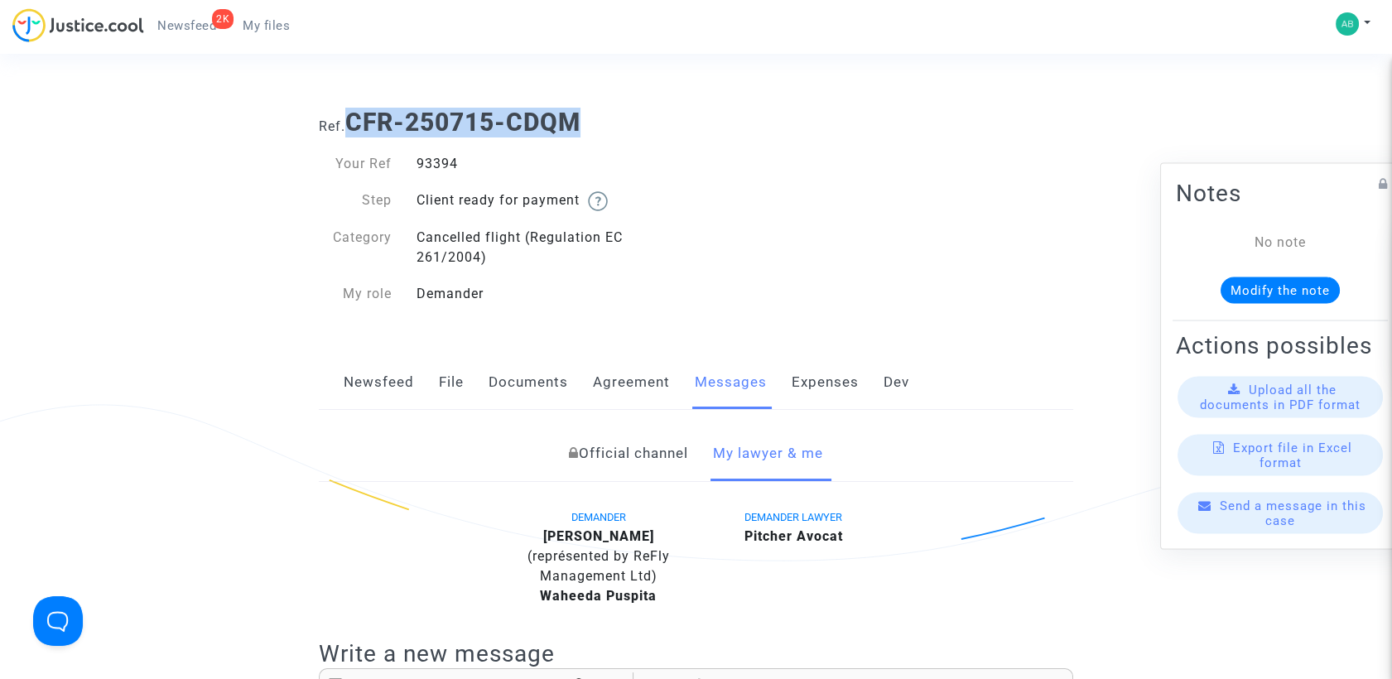
drag, startPoint x: 350, startPoint y: 128, endPoint x: 587, endPoint y: 115, distance: 237.2
click at [587, 115] on h1 "Ref. CFR-250715-CDQM" at bounding box center [696, 123] width 754 height 30
copy b "CFR-250715-CDQM"
click at [632, 130] on h1 "Ref. CFR-250715-CDQM" at bounding box center [696, 123] width 754 height 30
click at [256, 23] on span "My files" at bounding box center [266, 25] width 47 height 15
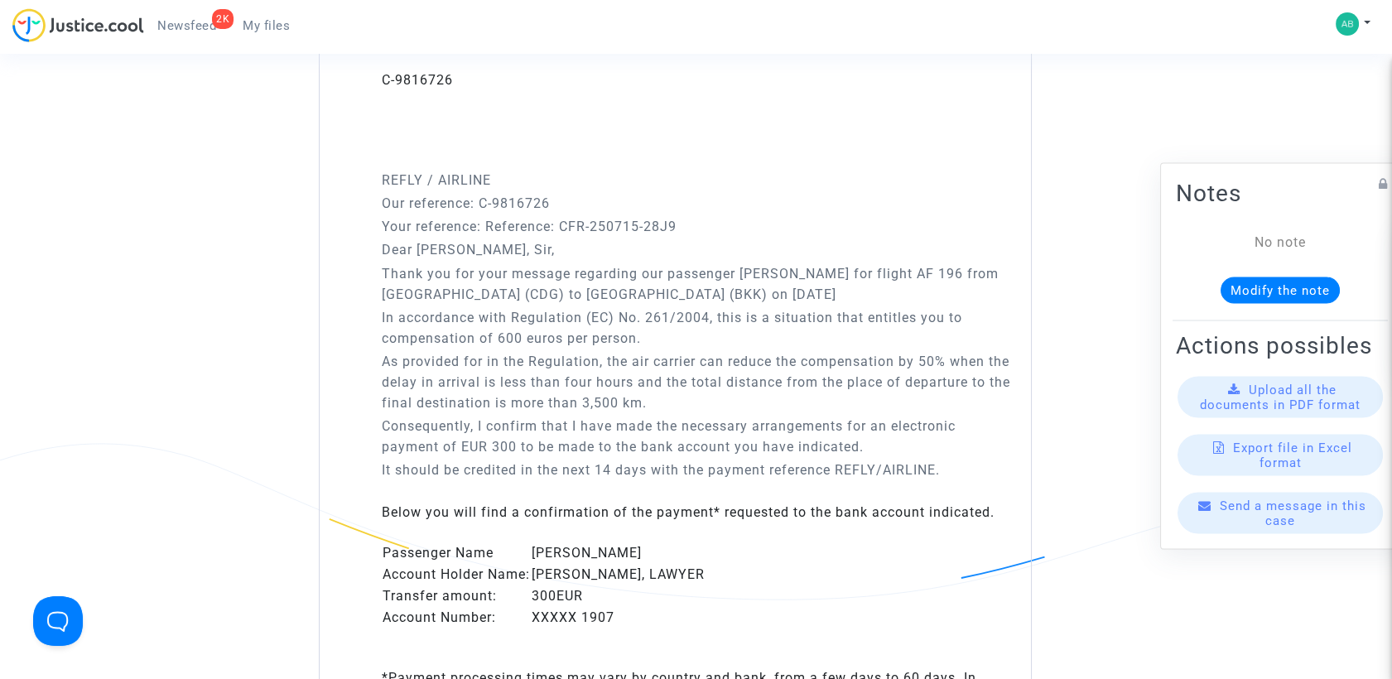
scroll to position [184, 0]
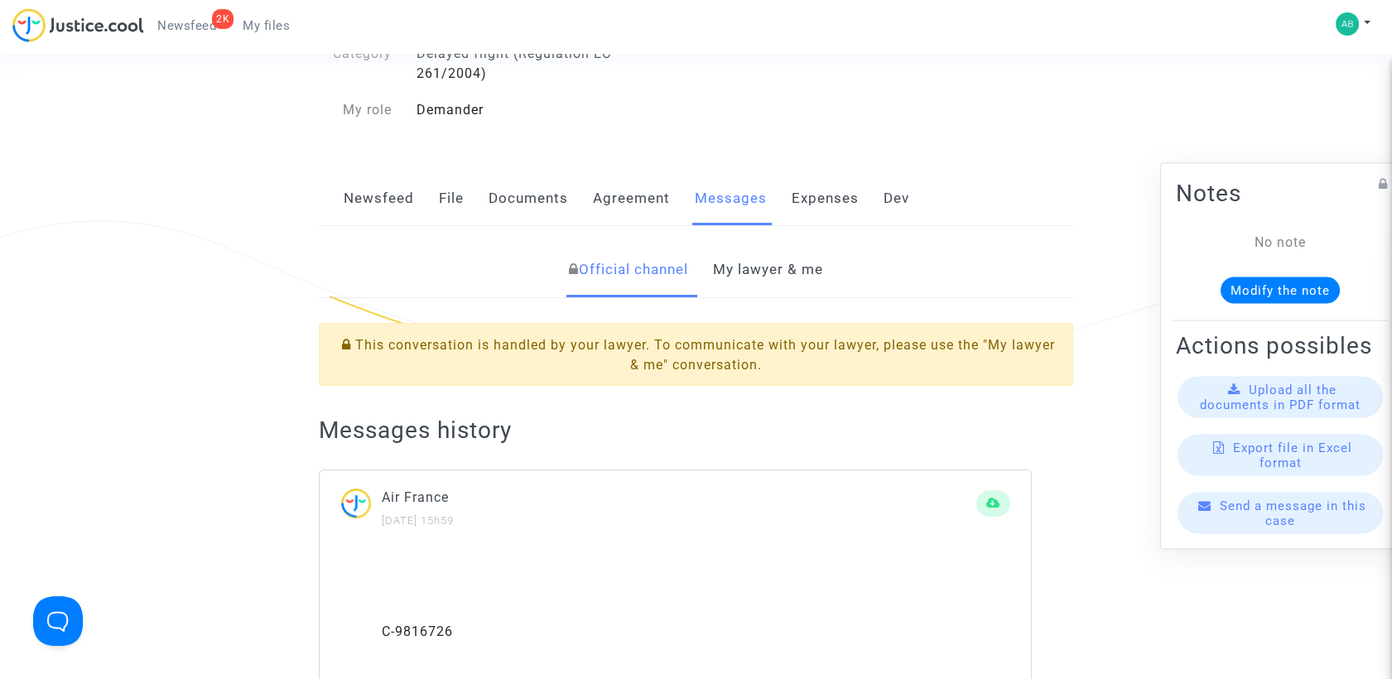
click at [735, 280] on link "My lawyer & me" at bounding box center [768, 270] width 110 height 55
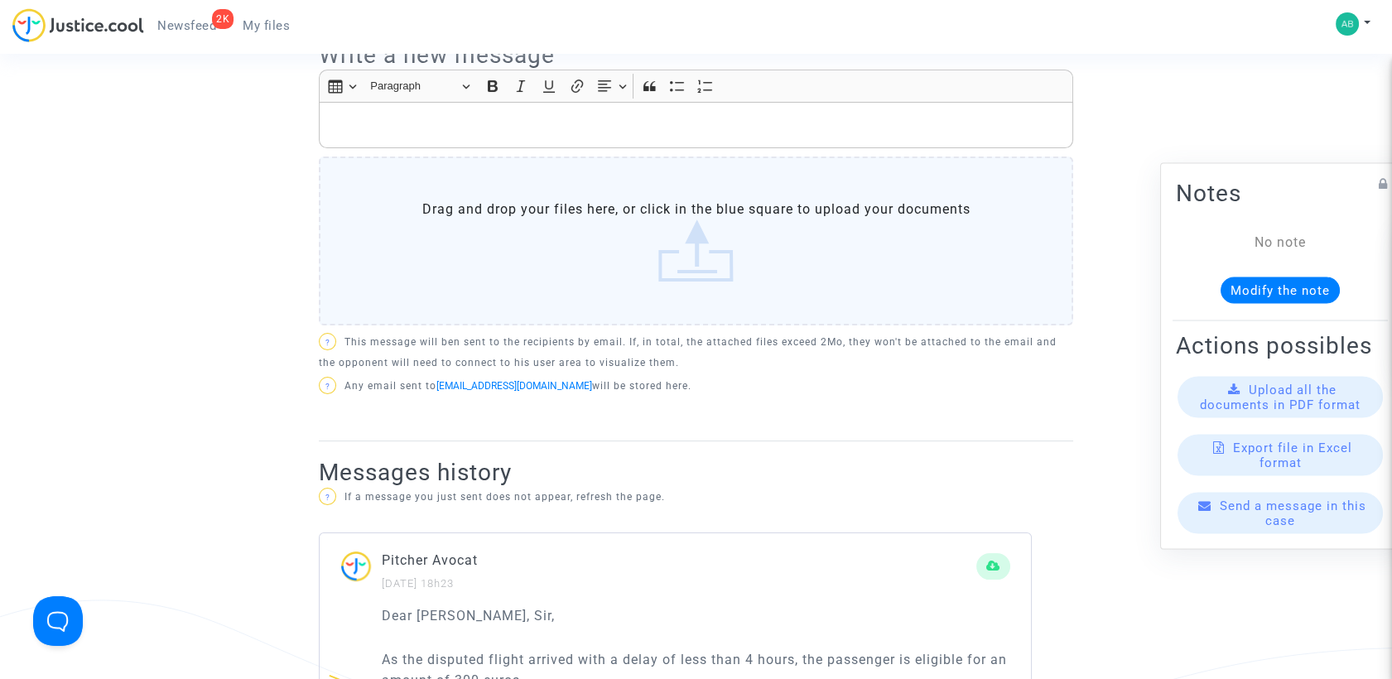
scroll to position [368, 0]
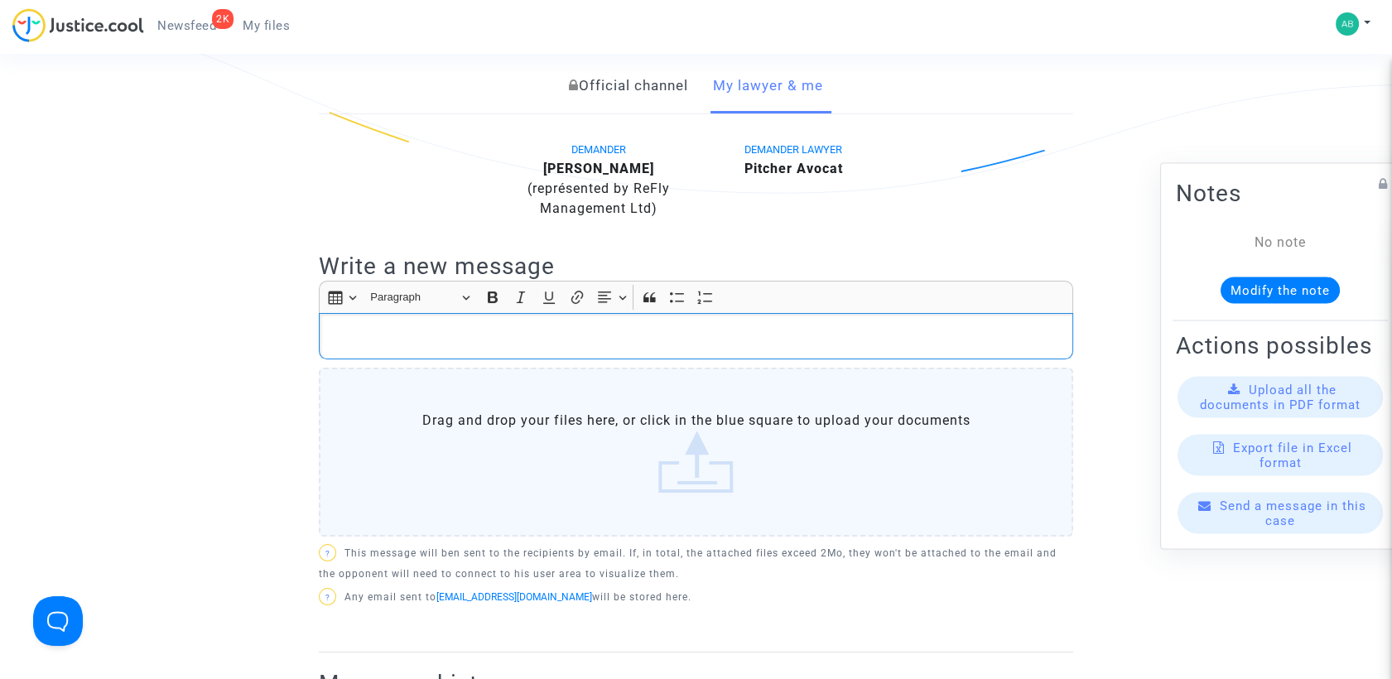
click at [434, 328] on p "Rich Text Editor, main" at bounding box center [696, 336] width 737 height 21
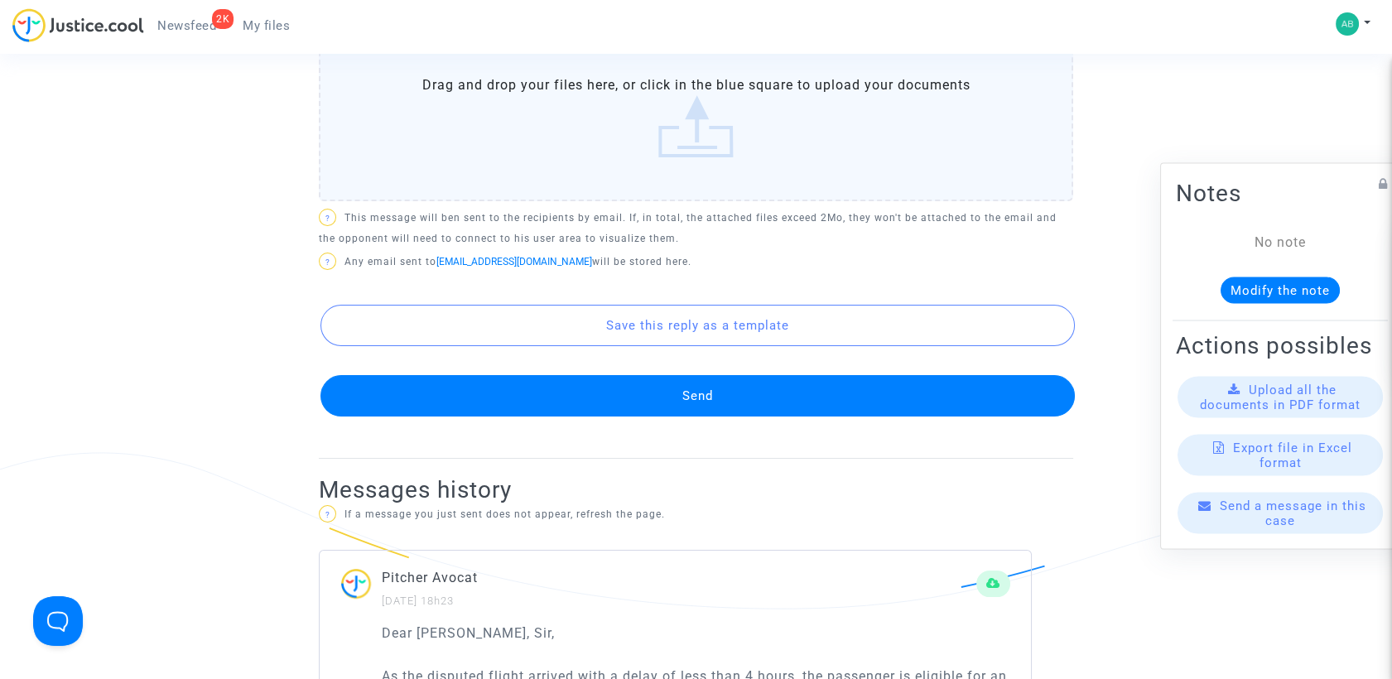
scroll to position [828, 0]
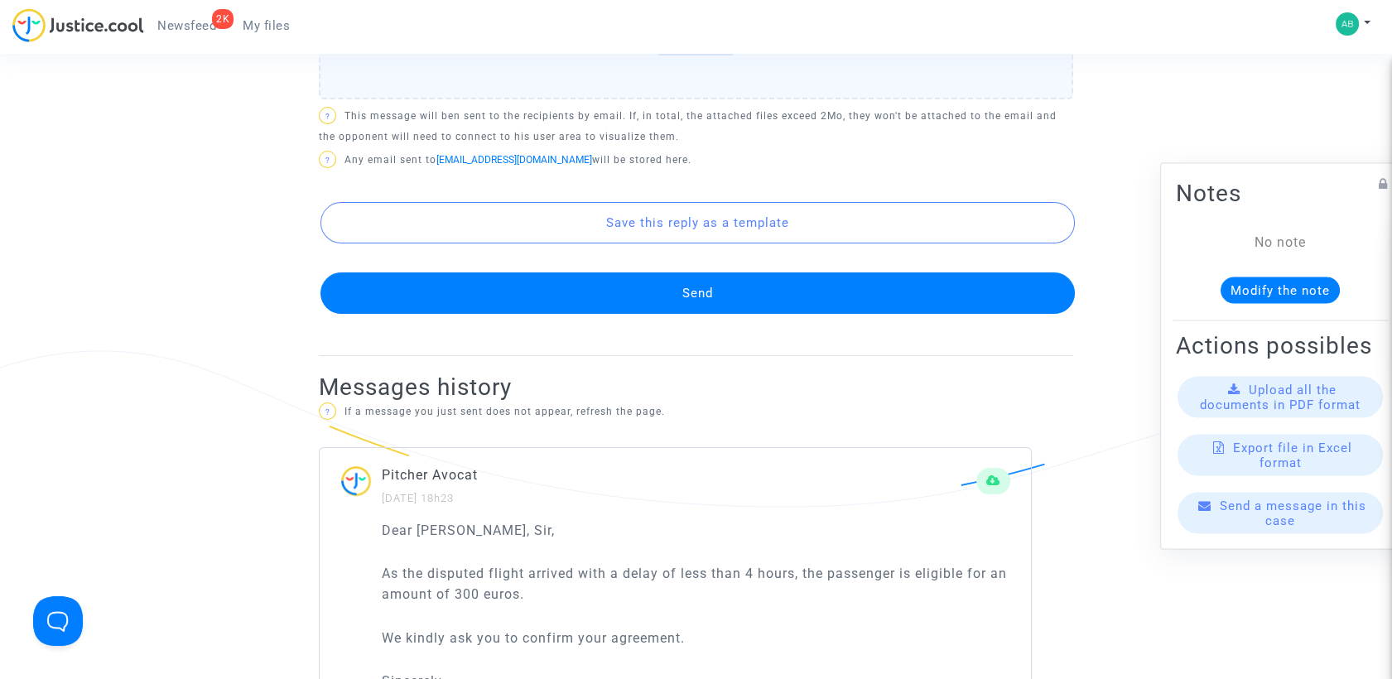
click at [634, 302] on button "Send" at bounding box center [697, 292] width 754 height 41
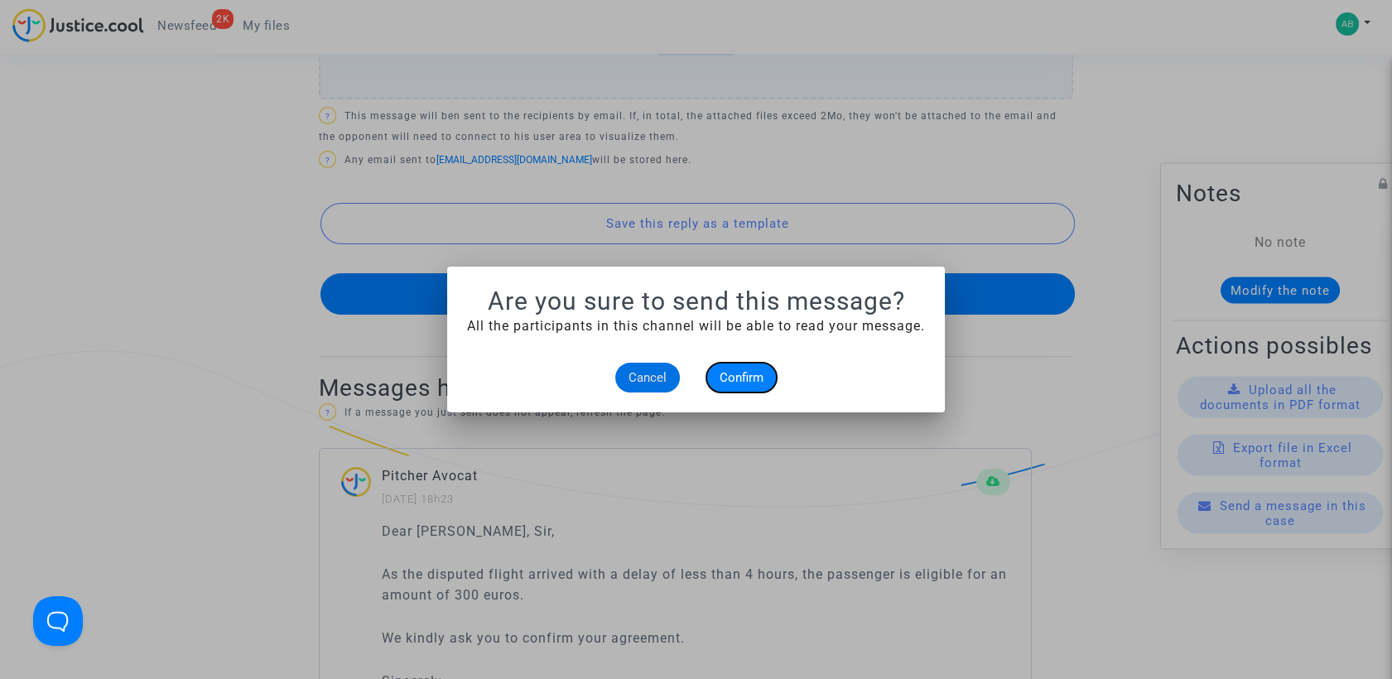
click at [721, 381] on span "Confirm" at bounding box center [742, 377] width 44 height 15
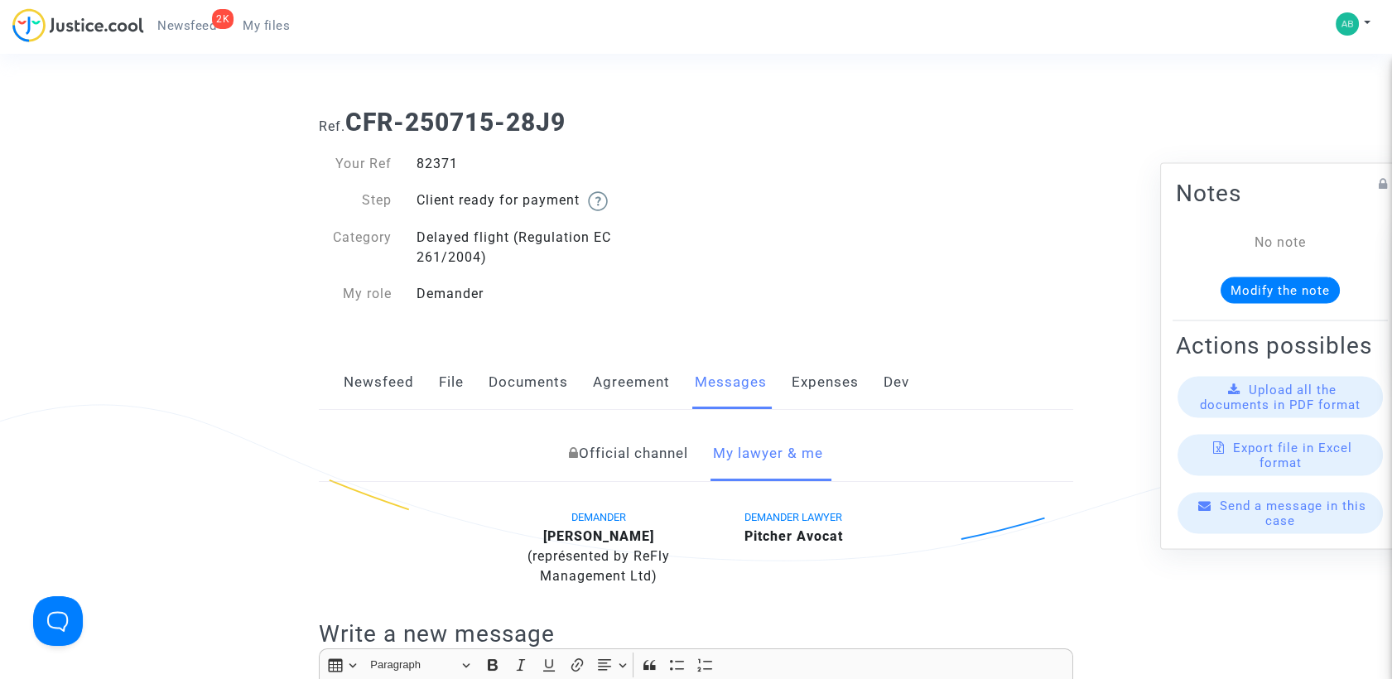
drag, startPoint x: 404, startPoint y: 153, endPoint x: 466, endPoint y: 156, distance: 62.2
click at [466, 156] on div "82371" at bounding box center [550, 164] width 292 height 20
copy div "82371"
drag, startPoint x: 352, startPoint y: 121, endPoint x: 643, endPoint y: 109, distance: 291.7
click at [643, 109] on h1 "Ref. CFR-250715-28J9" at bounding box center [696, 123] width 754 height 30
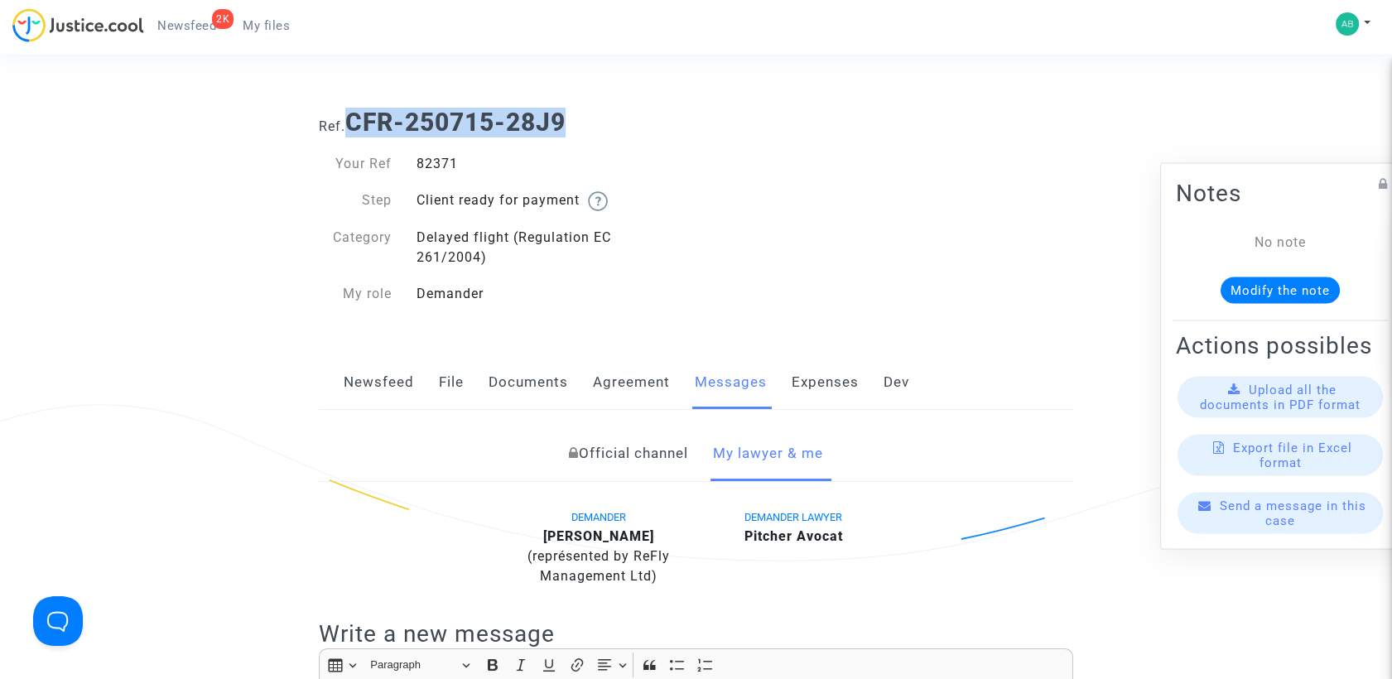
copy b "CFR-250715-28J9"
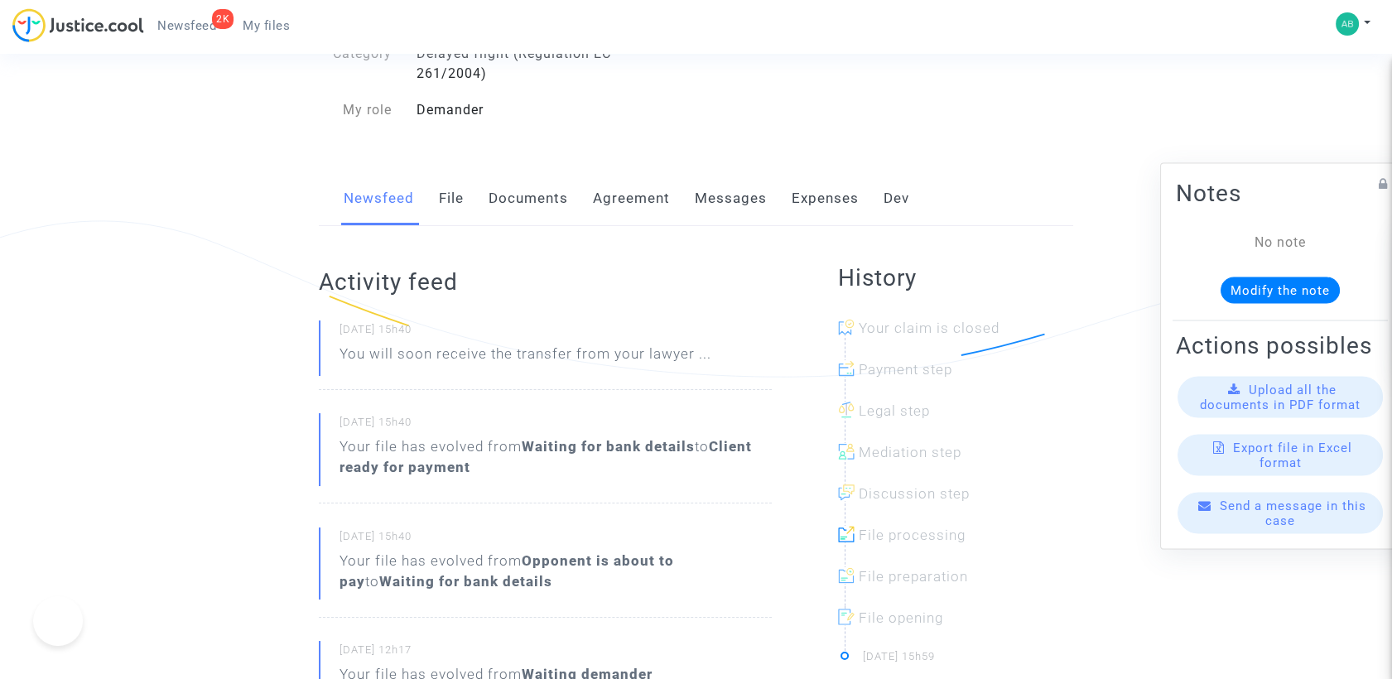
click at [738, 200] on link "Messages" at bounding box center [731, 198] width 72 height 55
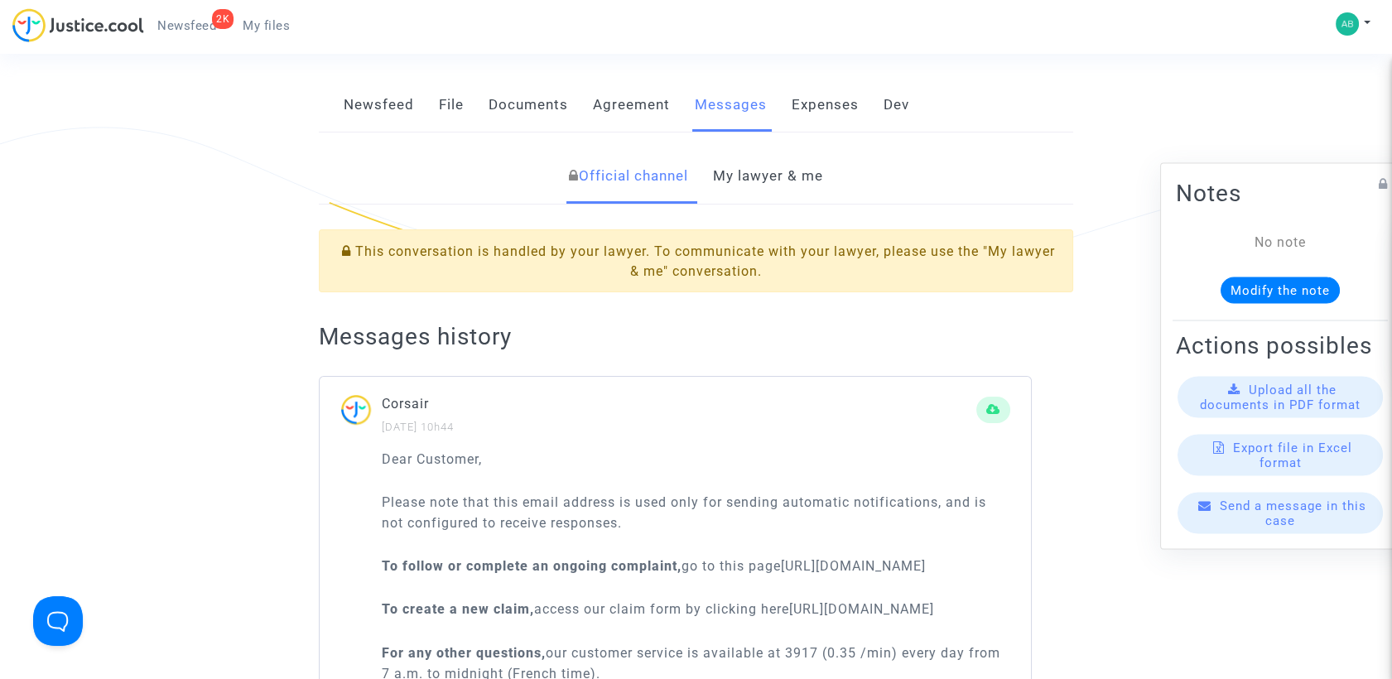
scroll to position [276, 0]
click at [753, 189] on link "My lawyer & me" at bounding box center [768, 178] width 110 height 55
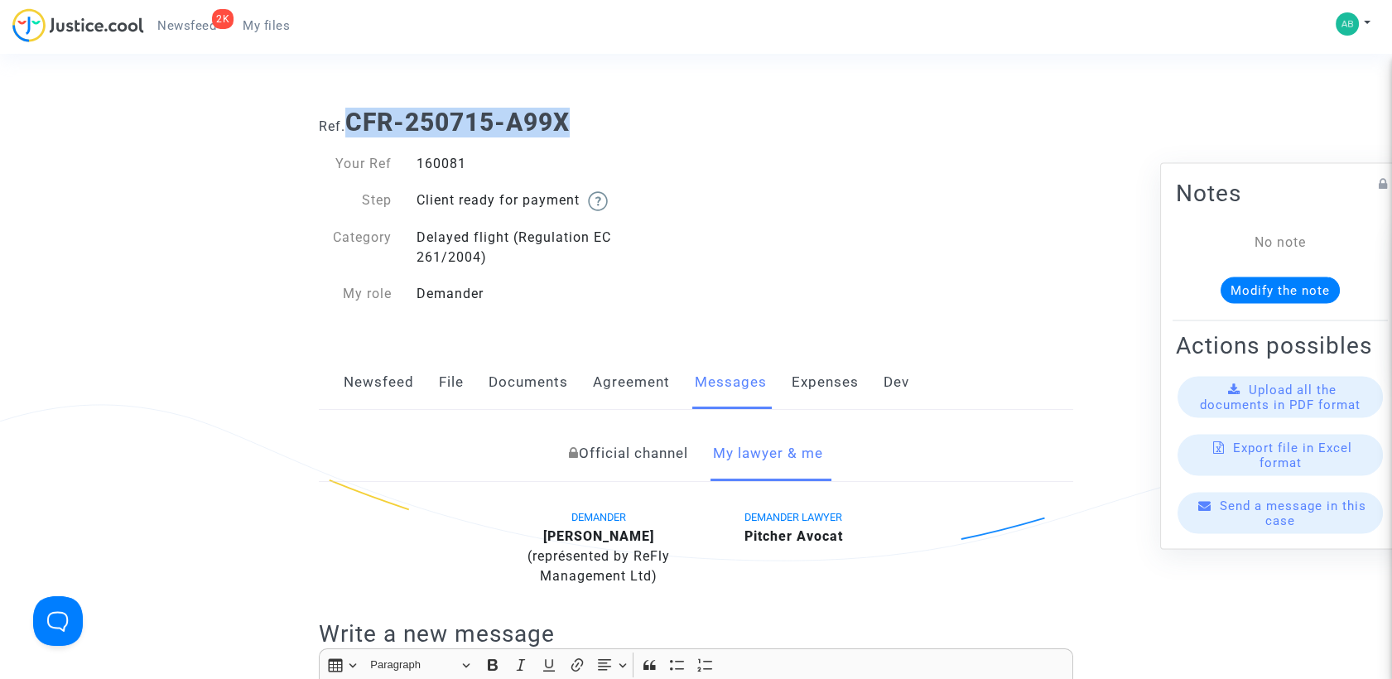
drag, startPoint x: 354, startPoint y: 123, endPoint x: 576, endPoint y: 108, distance: 222.4
click at [576, 108] on h1 "Ref. CFR-250715-A99X" at bounding box center [696, 123] width 754 height 30
copy b "CFR-250715-A99X"
click at [452, 164] on div "160081" at bounding box center [550, 164] width 292 height 20
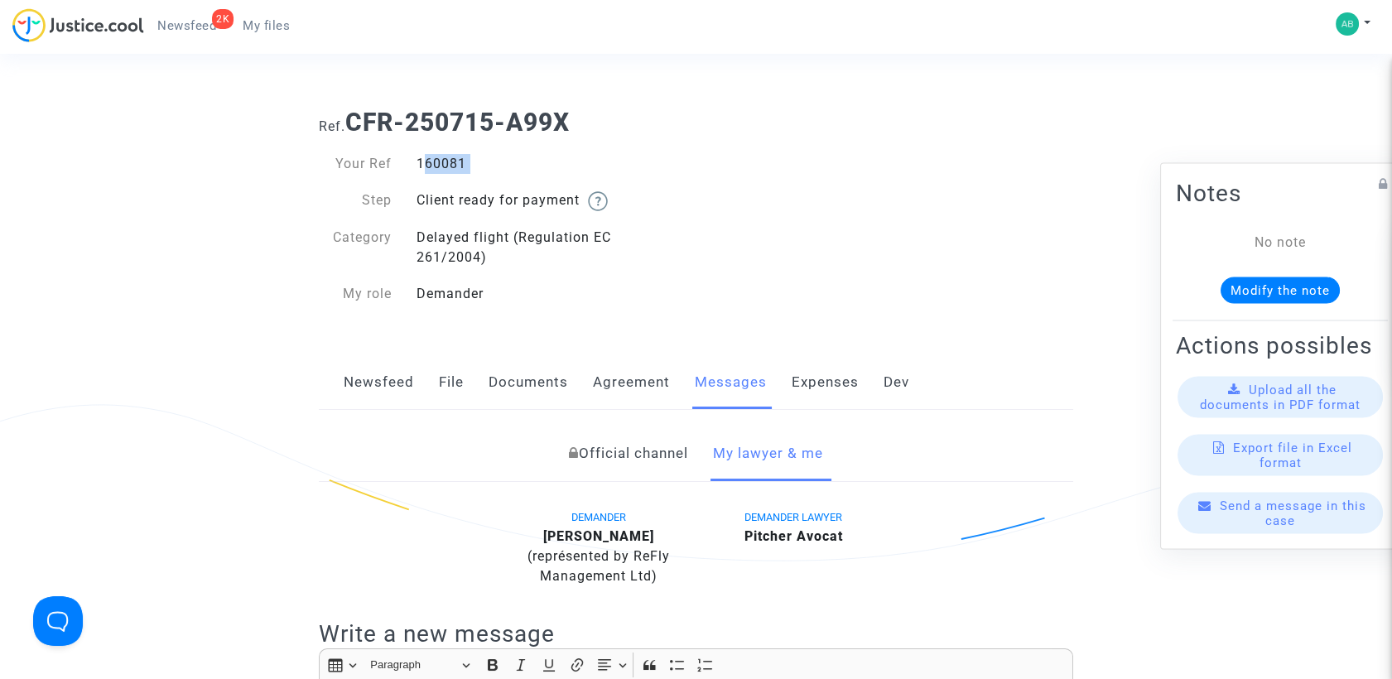
click at [452, 164] on div "160081" at bounding box center [550, 164] width 292 height 20
copy div "160081"
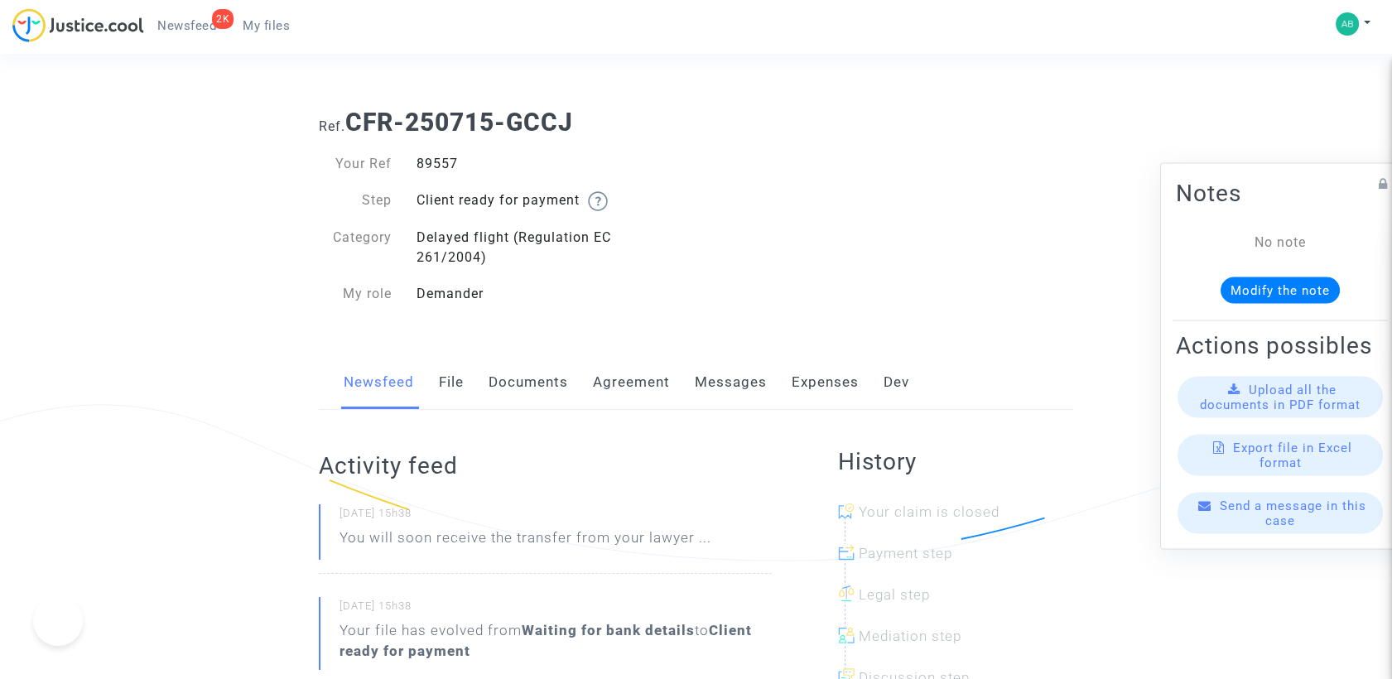
drag, startPoint x: 0, startPoint y: 0, endPoint x: 720, endPoint y: 378, distance: 812.7
click at [719, 377] on link "Messages" at bounding box center [731, 382] width 72 height 55
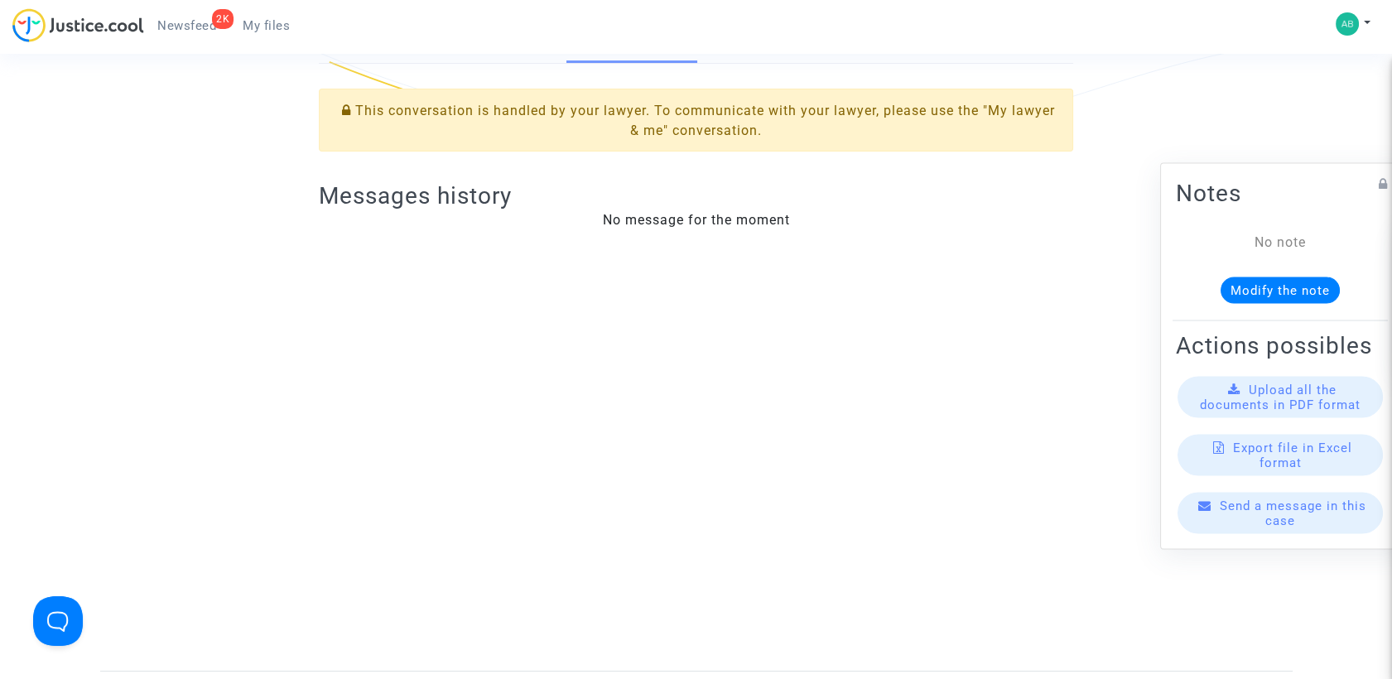
scroll to position [276, 0]
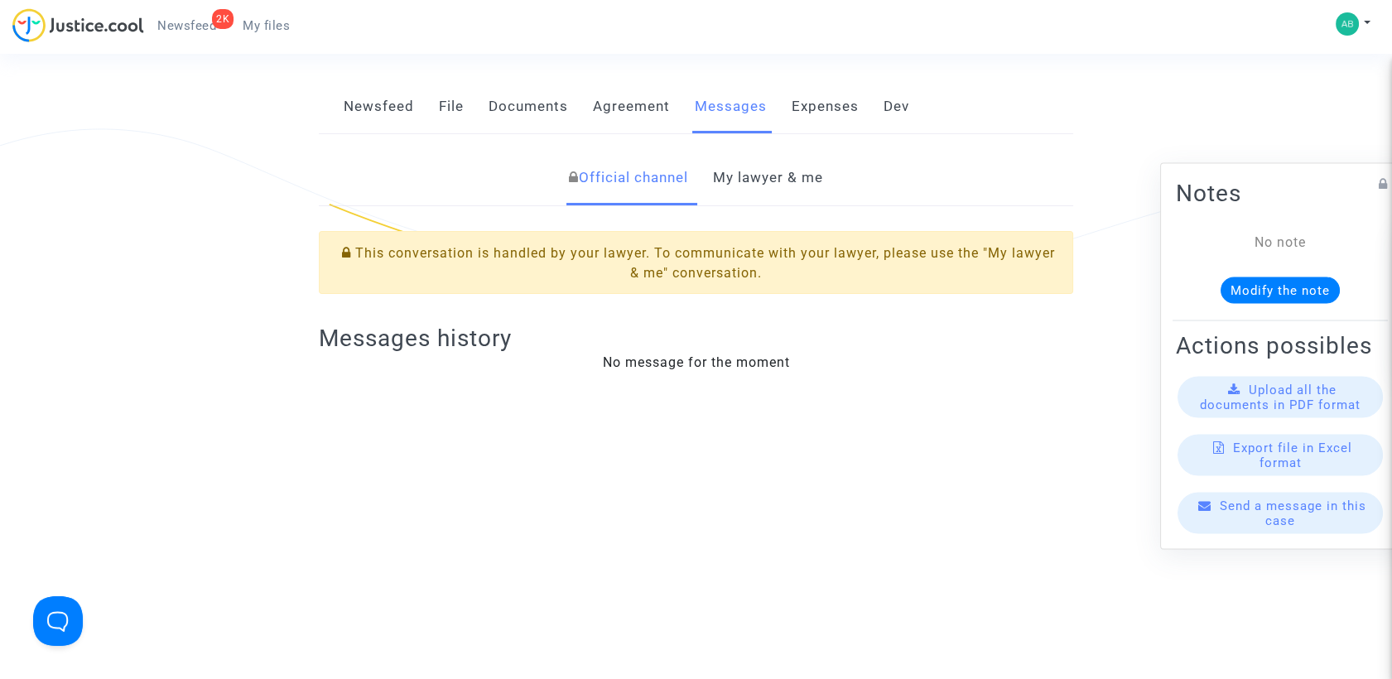
click at [732, 185] on link "My lawyer & me" at bounding box center [768, 178] width 110 height 55
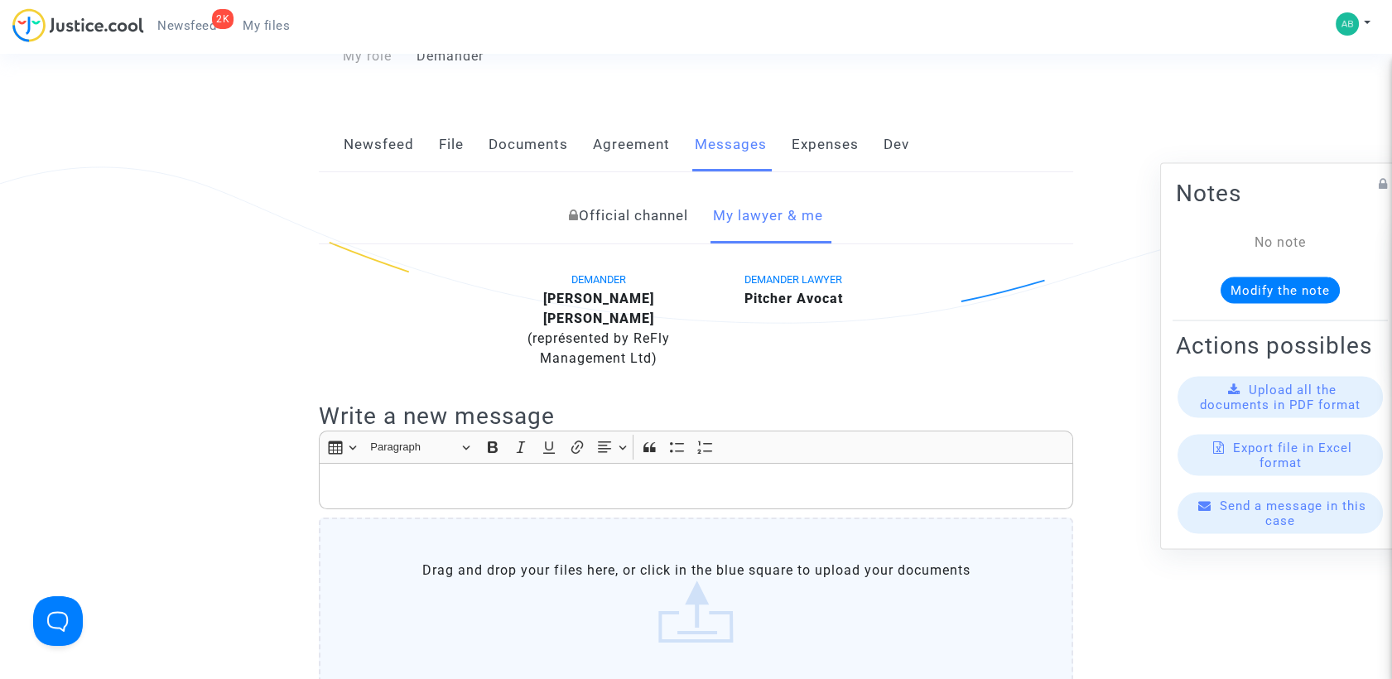
scroll to position [92, 0]
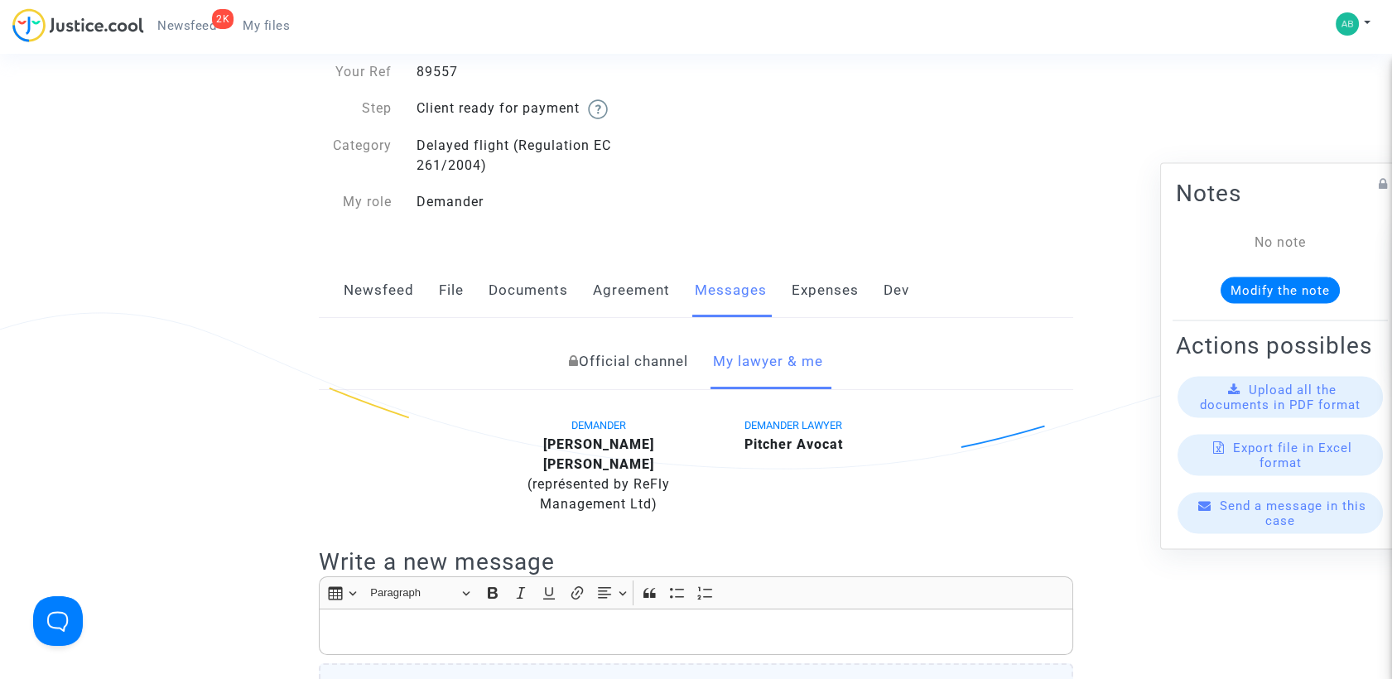
click at [596, 371] on link "Official channel" at bounding box center [628, 362] width 119 height 55
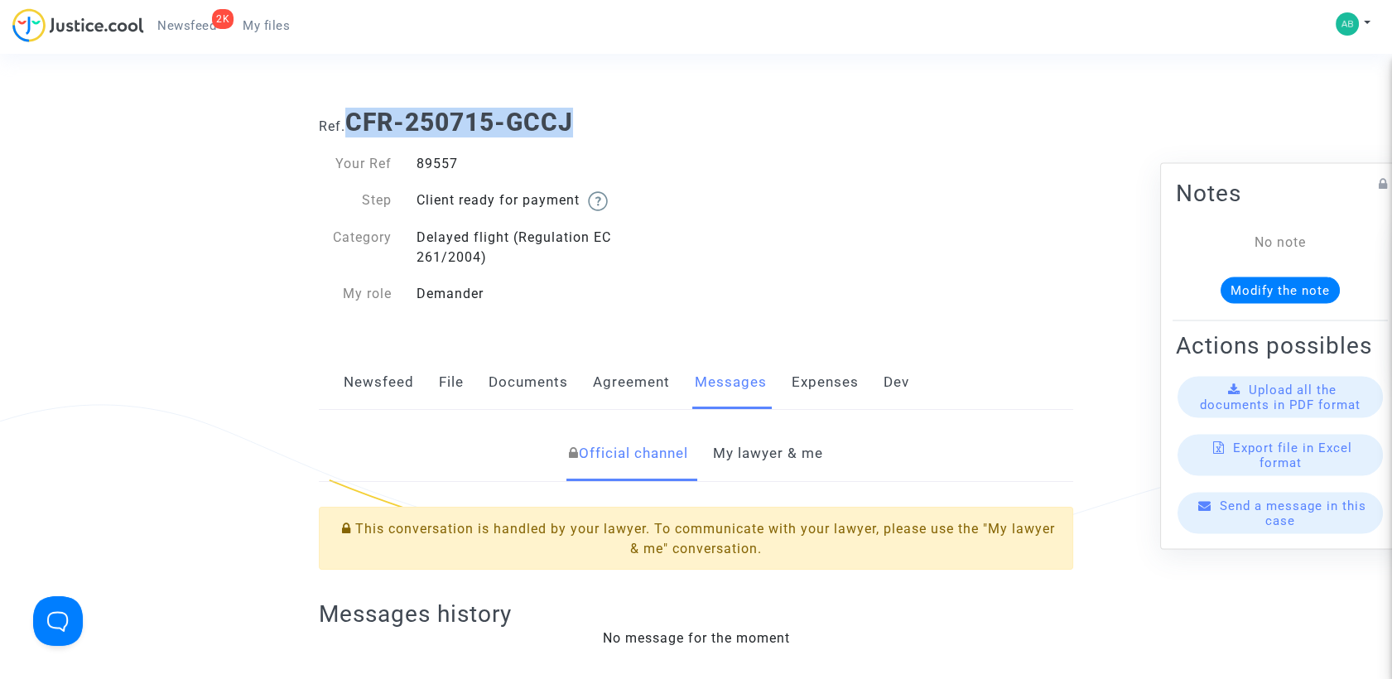
drag, startPoint x: 362, startPoint y: 115, endPoint x: 585, endPoint y: 109, distance: 222.8
click at [585, 109] on h1 "Ref. CFR-250715-GCCJ" at bounding box center [696, 123] width 754 height 30
copy b "CFR-250715-GCCJ"
click at [450, 161] on div "89557" at bounding box center [550, 164] width 292 height 20
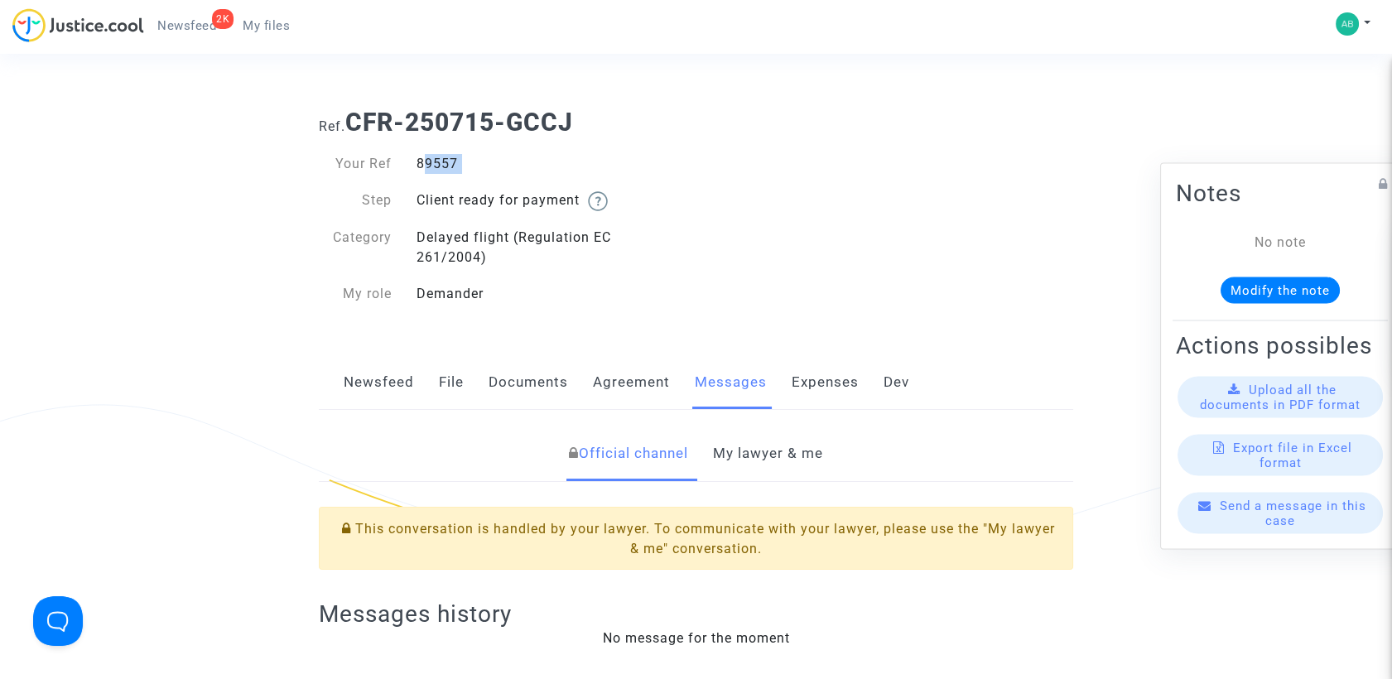
click at [450, 161] on div "89557" at bounding box center [550, 164] width 292 height 20
copy div "89557"
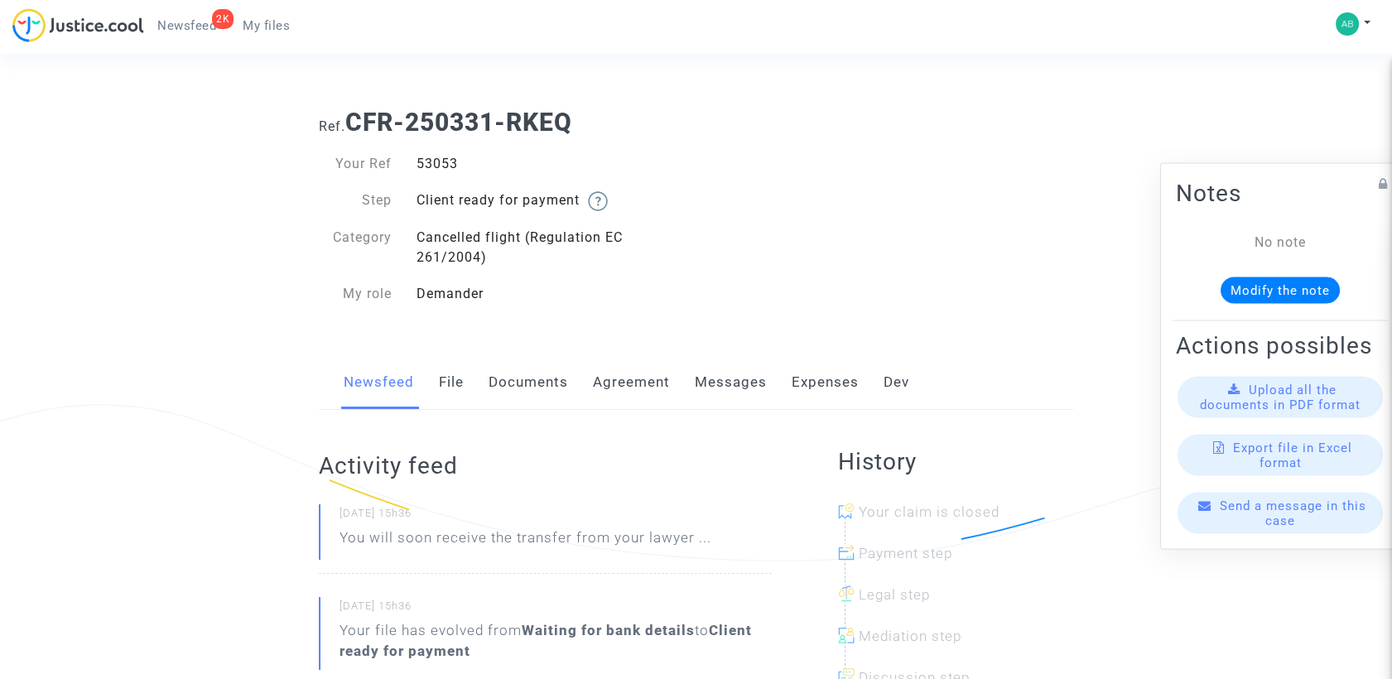
click at [735, 393] on link "Messages" at bounding box center [731, 382] width 72 height 55
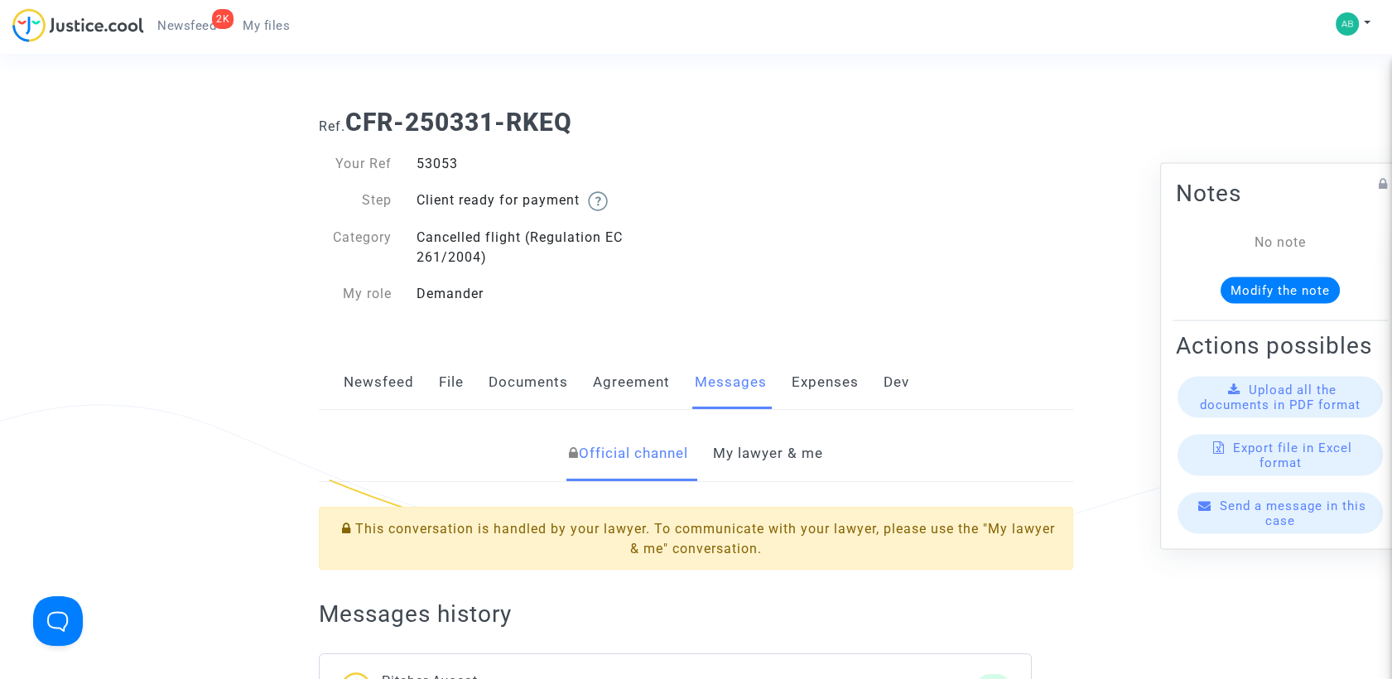
click at [742, 448] on link "My lawyer & me" at bounding box center [768, 453] width 110 height 55
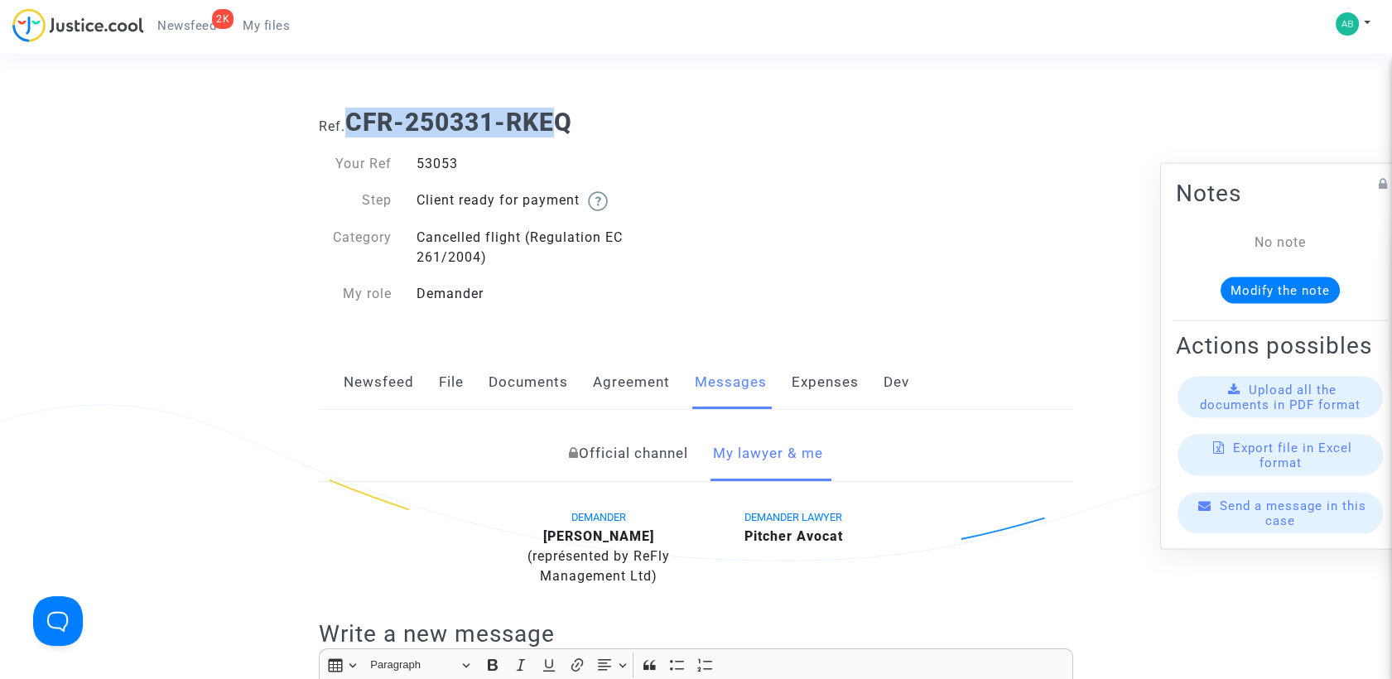
drag, startPoint x: 355, startPoint y: 123, endPoint x: 563, endPoint y: 99, distance: 209.2
click at [563, 99] on div "Ref. CFR-250331-RKEQ" at bounding box center [695, 116] width 779 height 42
drag, startPoint x: 563, startPoint y: 99, endPoint x: 570, endPoint y: 144, distance: 46.0
click at [570, 144] on div "Your Ref 53053 Step Client ready for payment Category Cancelled flight (Regulat…" at bounding box center [501, 229] width 390 height 184
drag, startPoint x: 357, startPoint y: 118, endPoint x: 585, endPoint y: 114, distance: 228.6
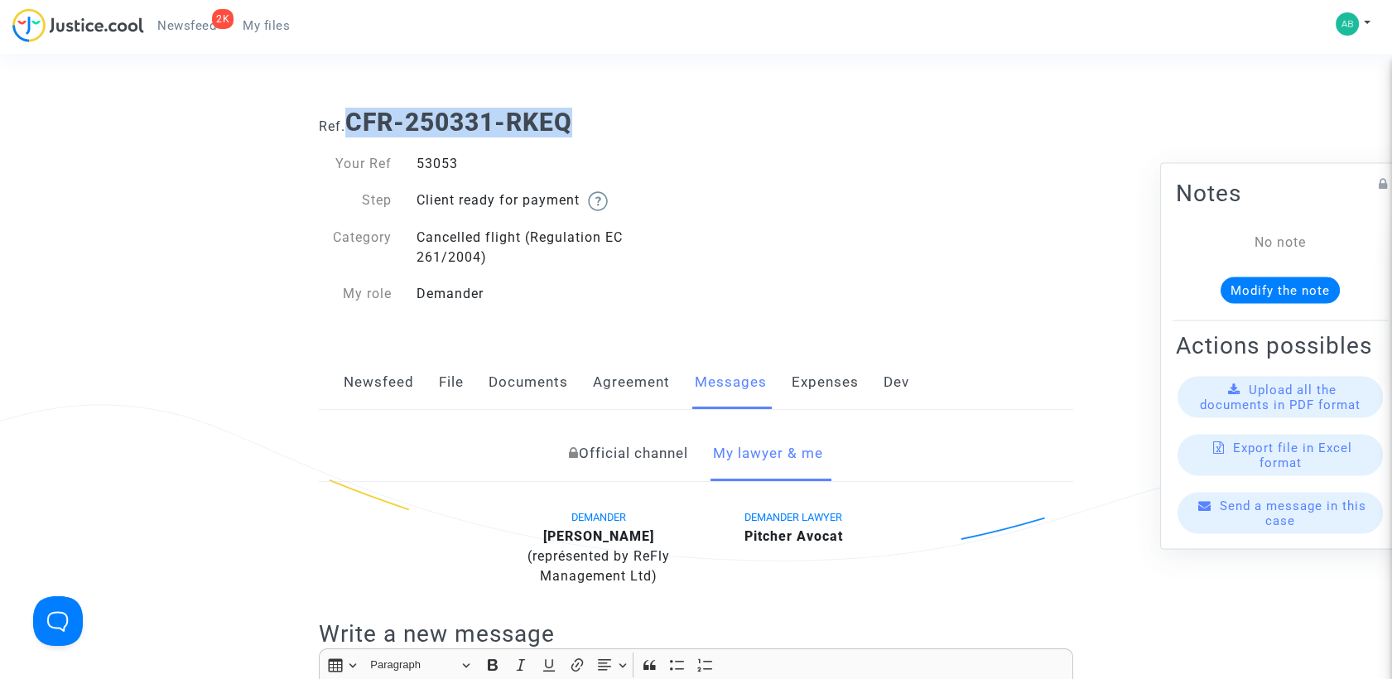
click at [585, 114] on h1 "Ref. CFR-250331-RKEQ" at bounding box center [696, 123] width 754 height 30
copy b "CFR-250331-RKEQ"
click at [426, 159] on div "53053" at bounding box center [550, 164] width 292 height 20
click at [429, 159] on div "53053" at bounding box center [550, 164] width 292 height 20
copy div "53053"
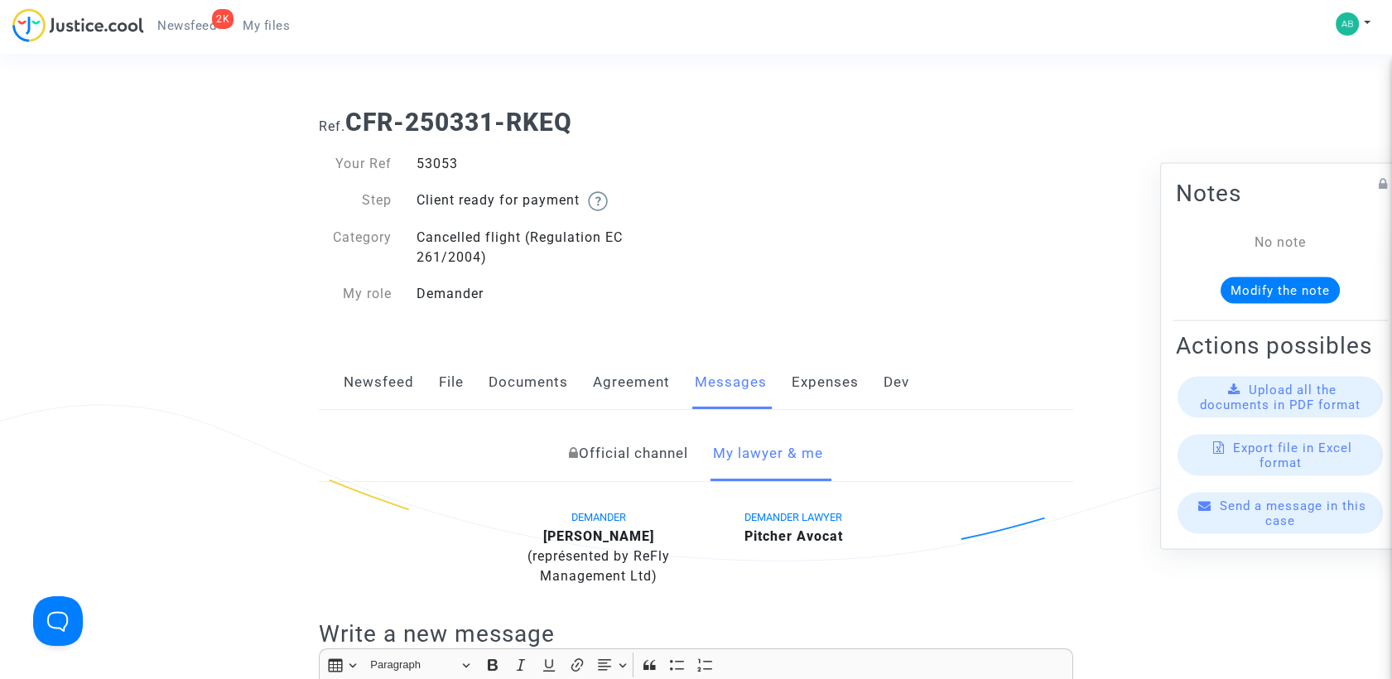
click at [651, 135] on h1 "Ref. CFR-250331-RKEQ" at bounding box center [696, 123] width 754 height 30
click at [258, 18] on span "My files" at bounding box center [266, 25] width 47 height 15
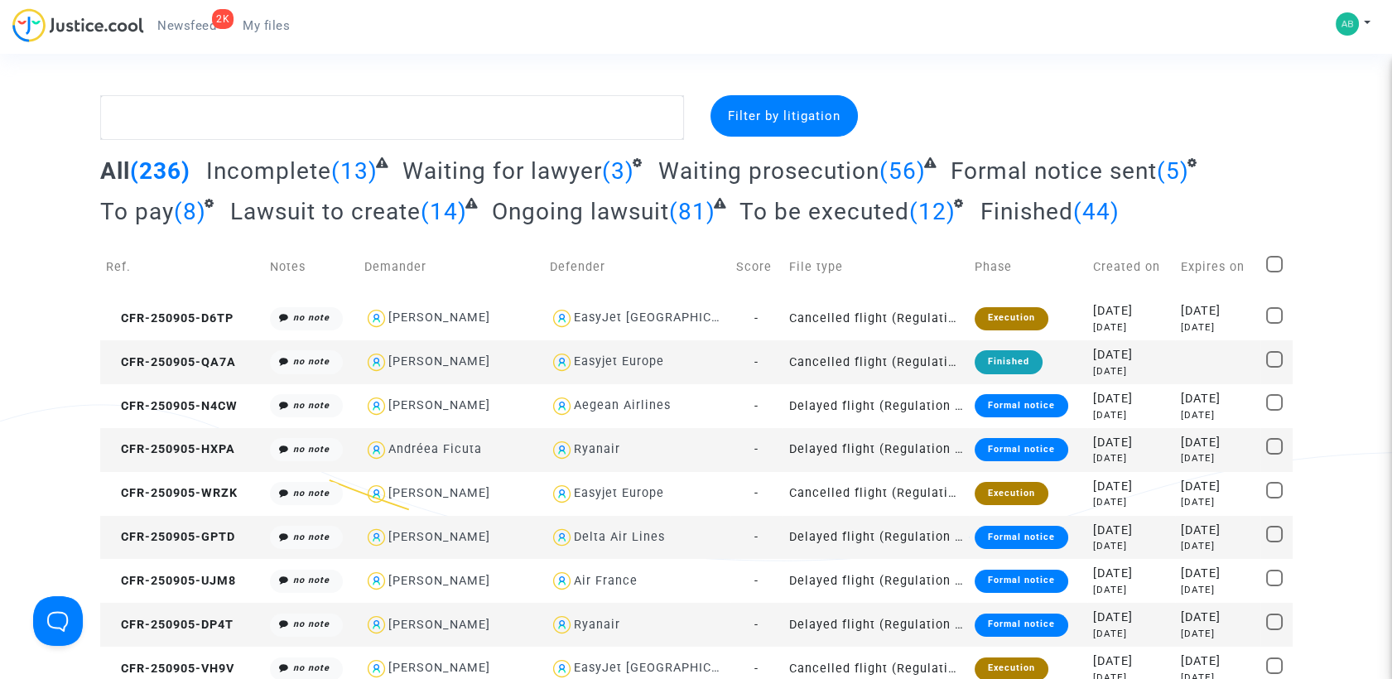
click at [146, 193] on div "All (236) Incomplete (13) Waiting for lawyer (3) Waiting prosecution (56) Forma…" at bounding box center [696, 197] width 1192 height 81
click at [140, 202] on span "To pay" at bounding box center [137, 211] width 74 height 27
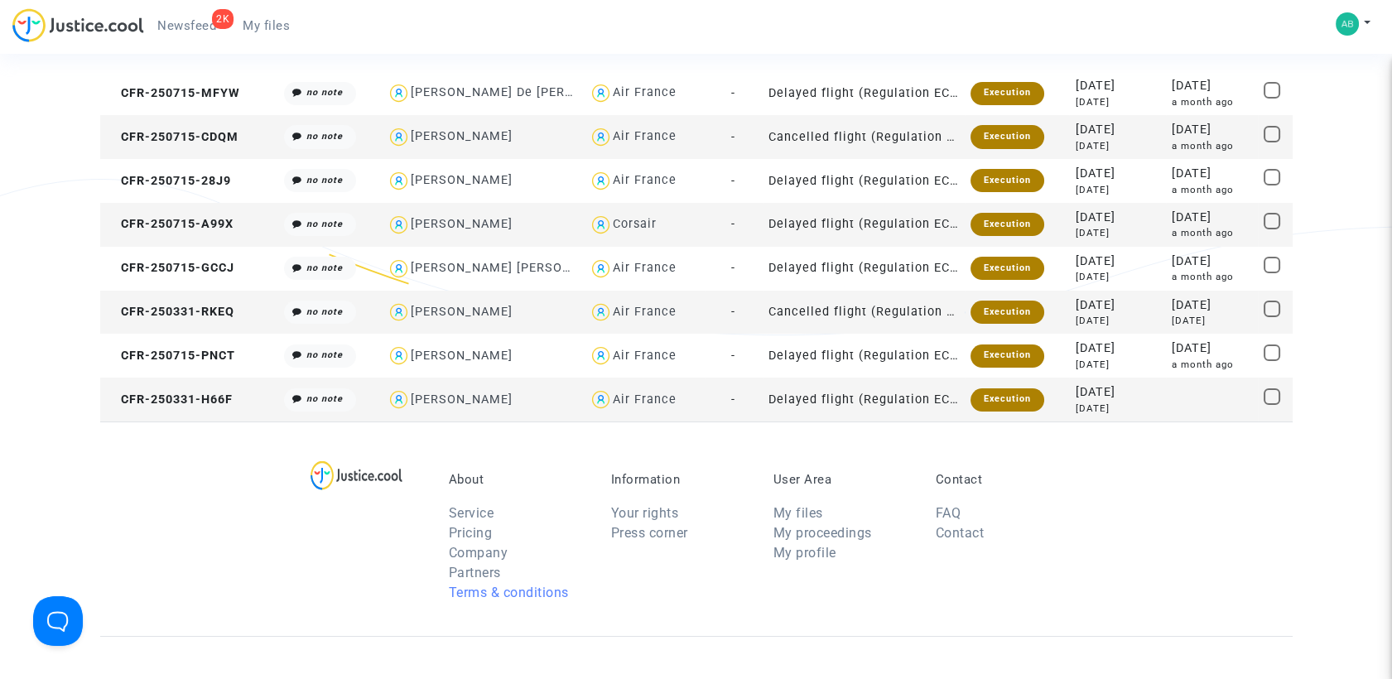
scroll to position [184, 0]
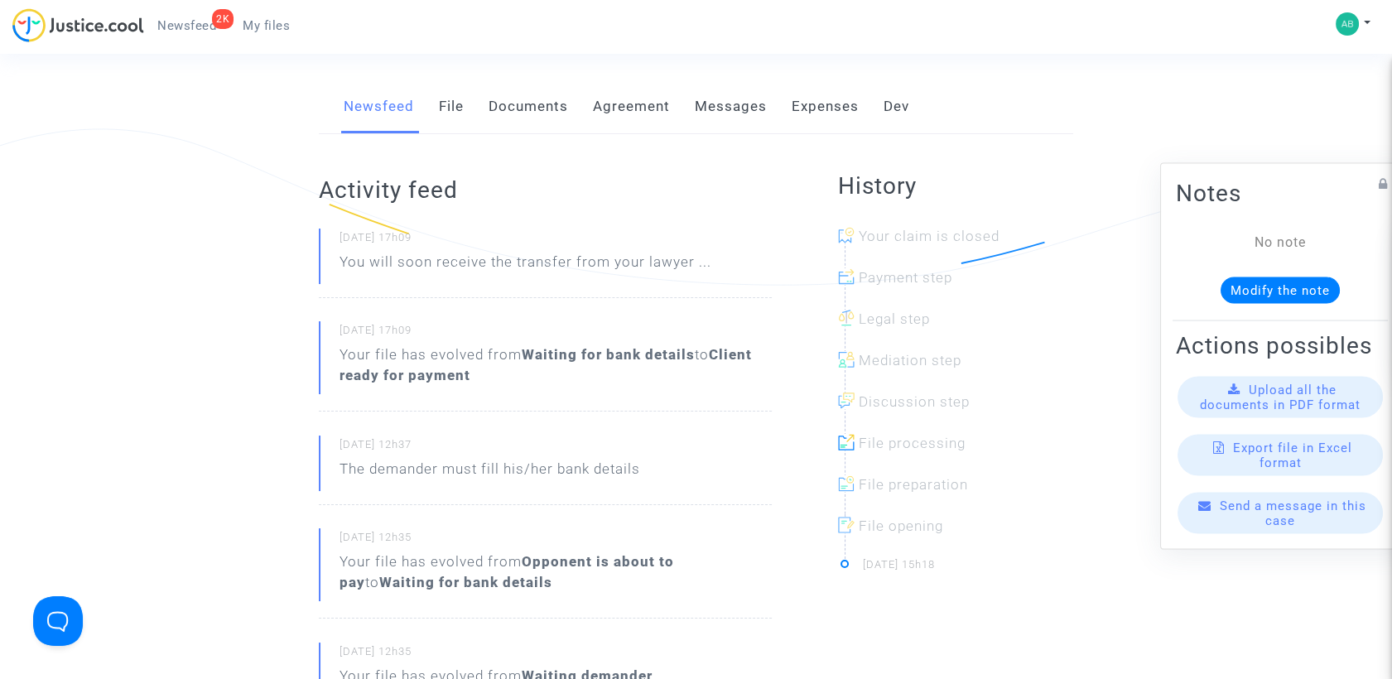
click at [723, 90] on link "Messages" at bounding box center [731, 106] width 72 height 55
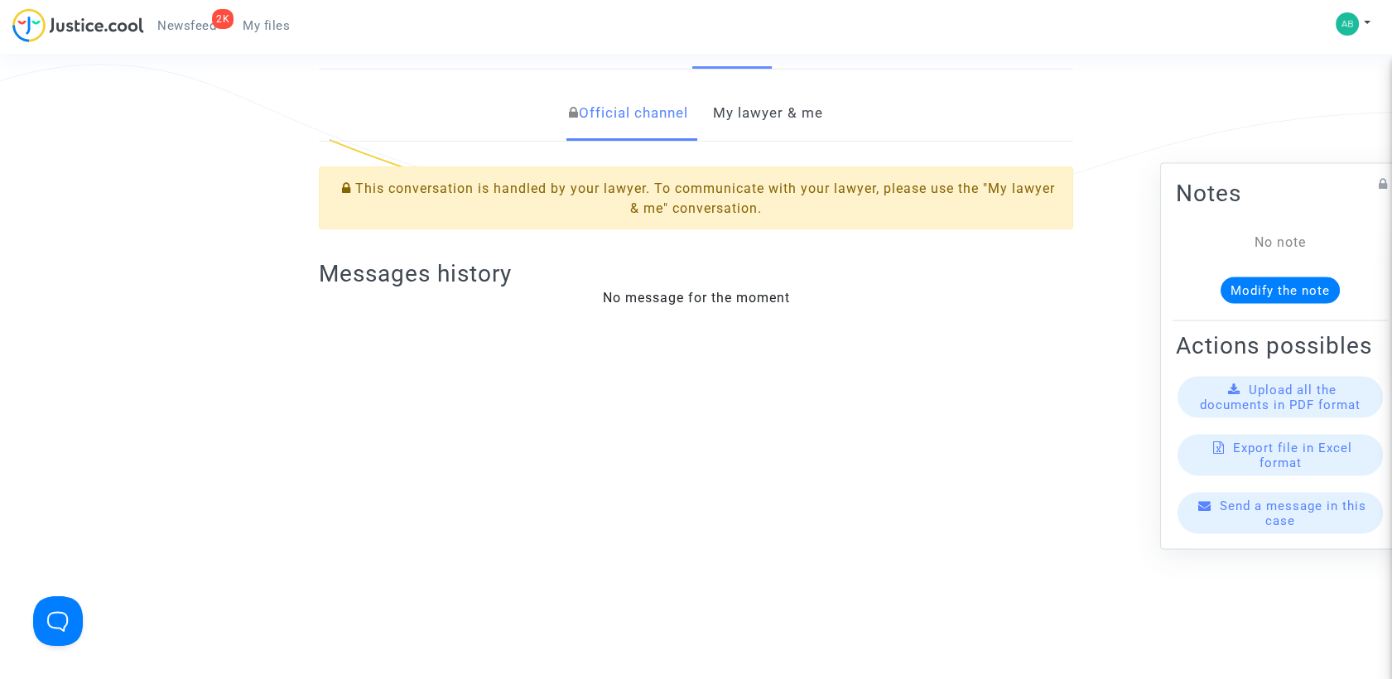
scroll to position [184, 0]
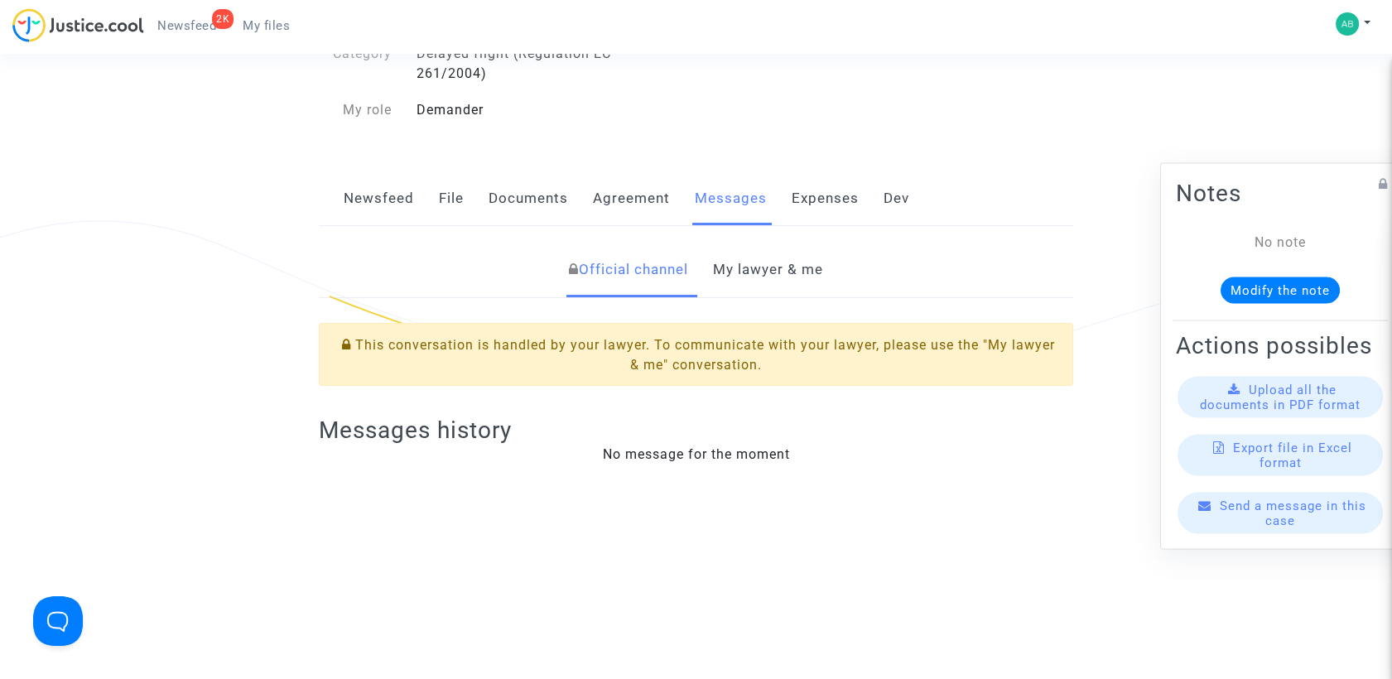
click at [772, 262] on link "My lawyer & me" at bounding box center [768, 270] width 110 height 55
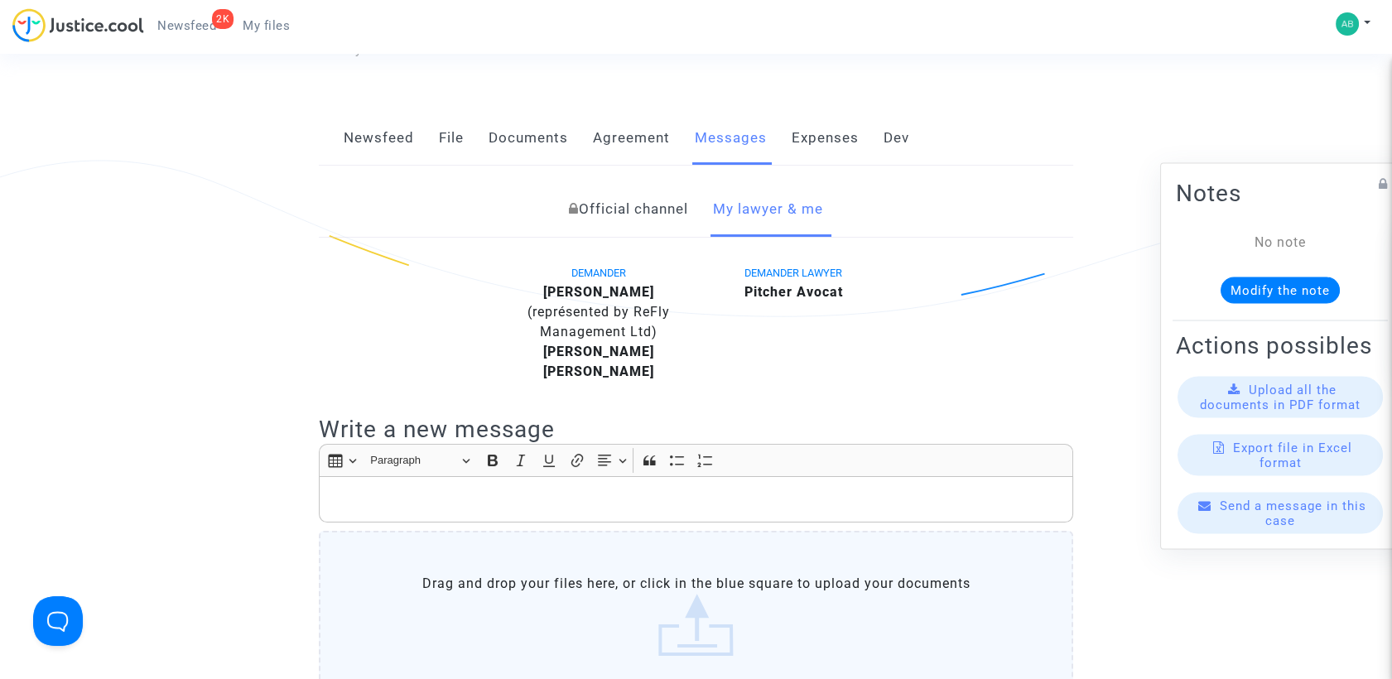
scroll to position [92, 0]
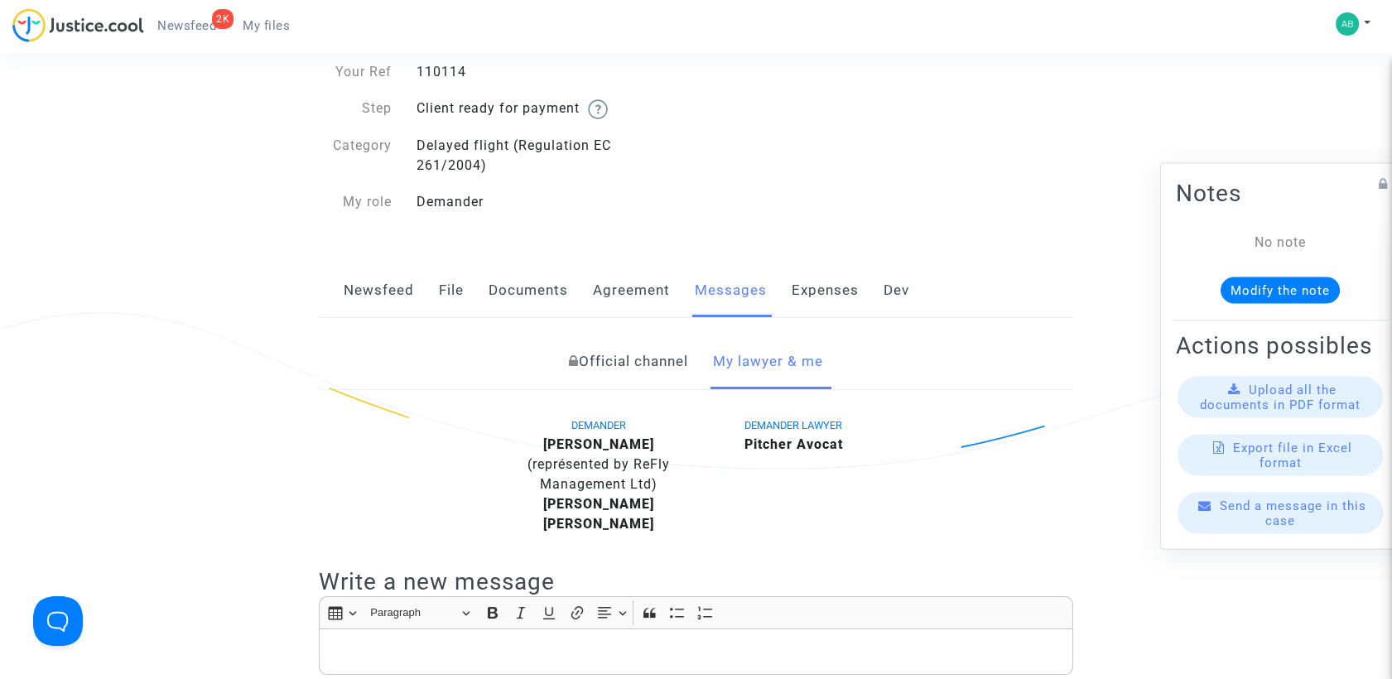
click at [506, 300] on link "Documents" at bounding box center [528, 290] width 79 height 55
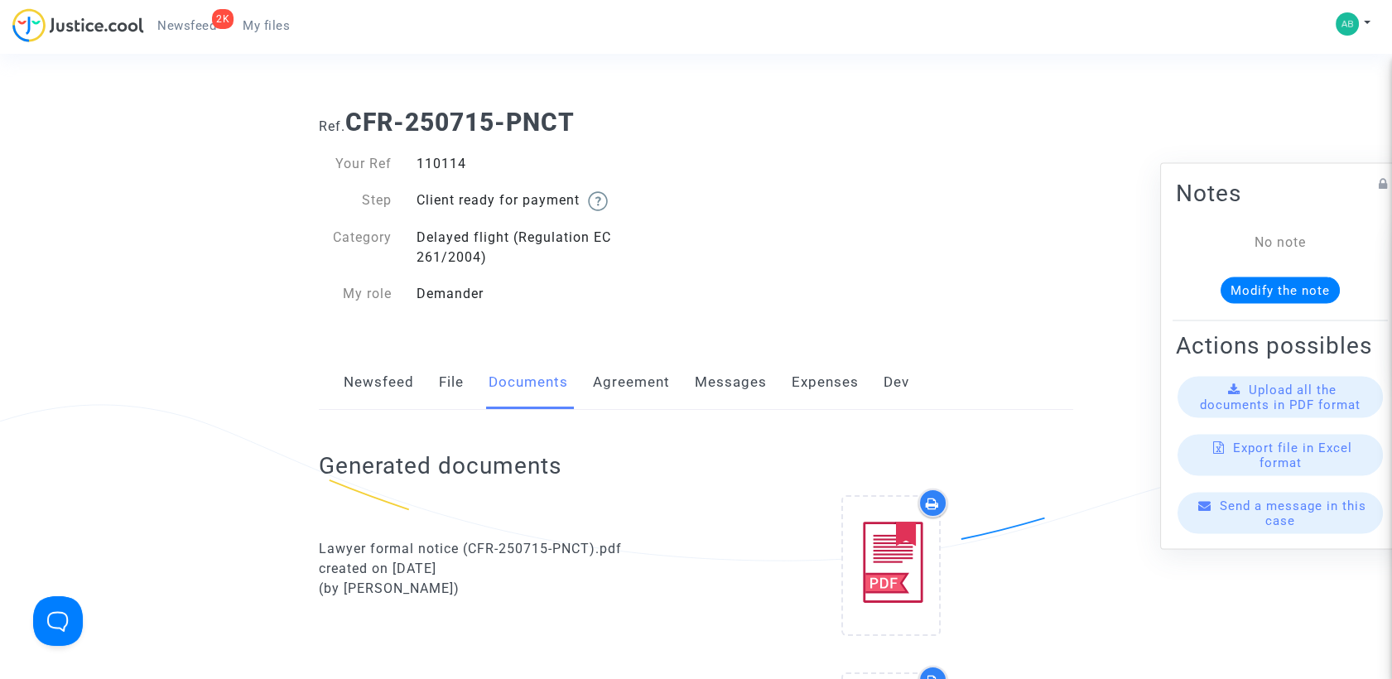
click at [686, 385] on div "Newsfeed File Documents Agreement Messages Expenses Dev" at bounding box center [696, 382] width 754 height 55
click at [710, 379] on link "Messages" at bounding box center [731, 382] width 72 height 55
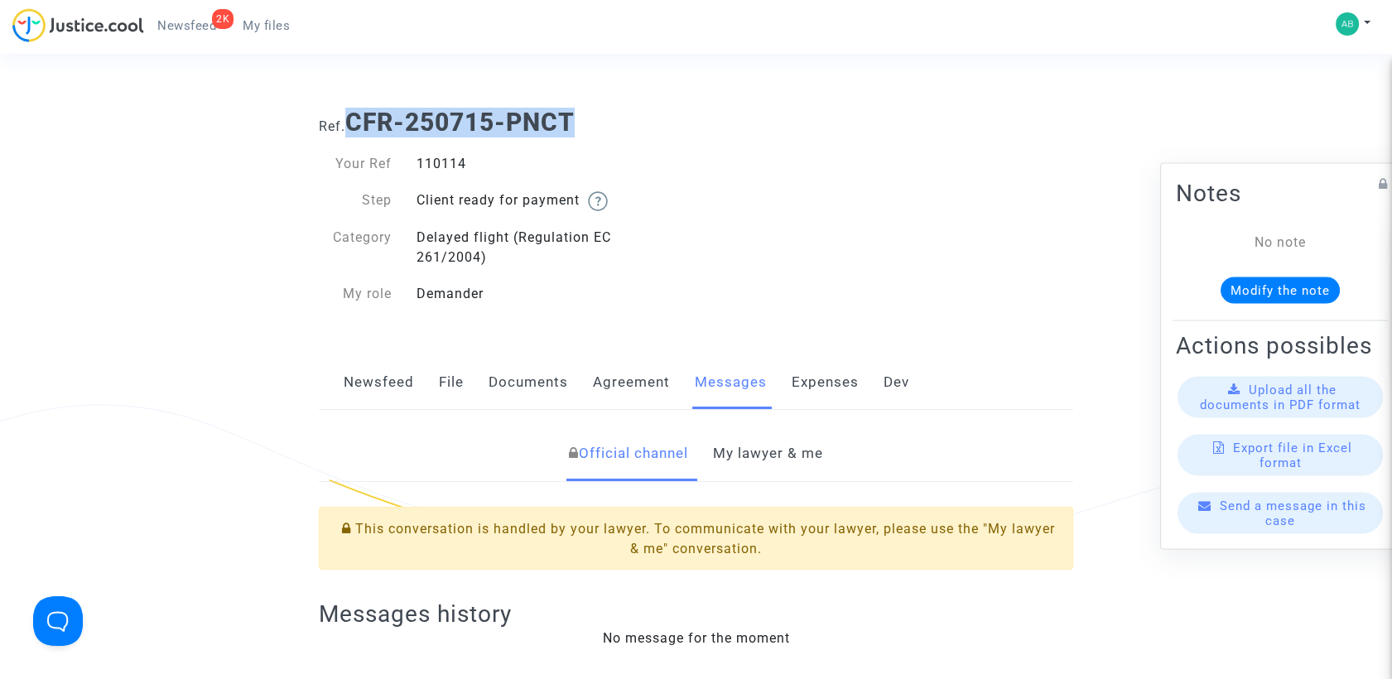
drag, startPoint x: 378, startPoint y: 116, endPoint x: 585, endPoint y: 103, distance: 207.4
click at [585, 103] on div "Ref. CFR-250715-PNCT" at bounding box center [695, 116] width 779 height 42
copy b "CFR-250715-PNCT"
click at [439, 166] on div "110114" at bounding box center [550, 164] width 292 height 20
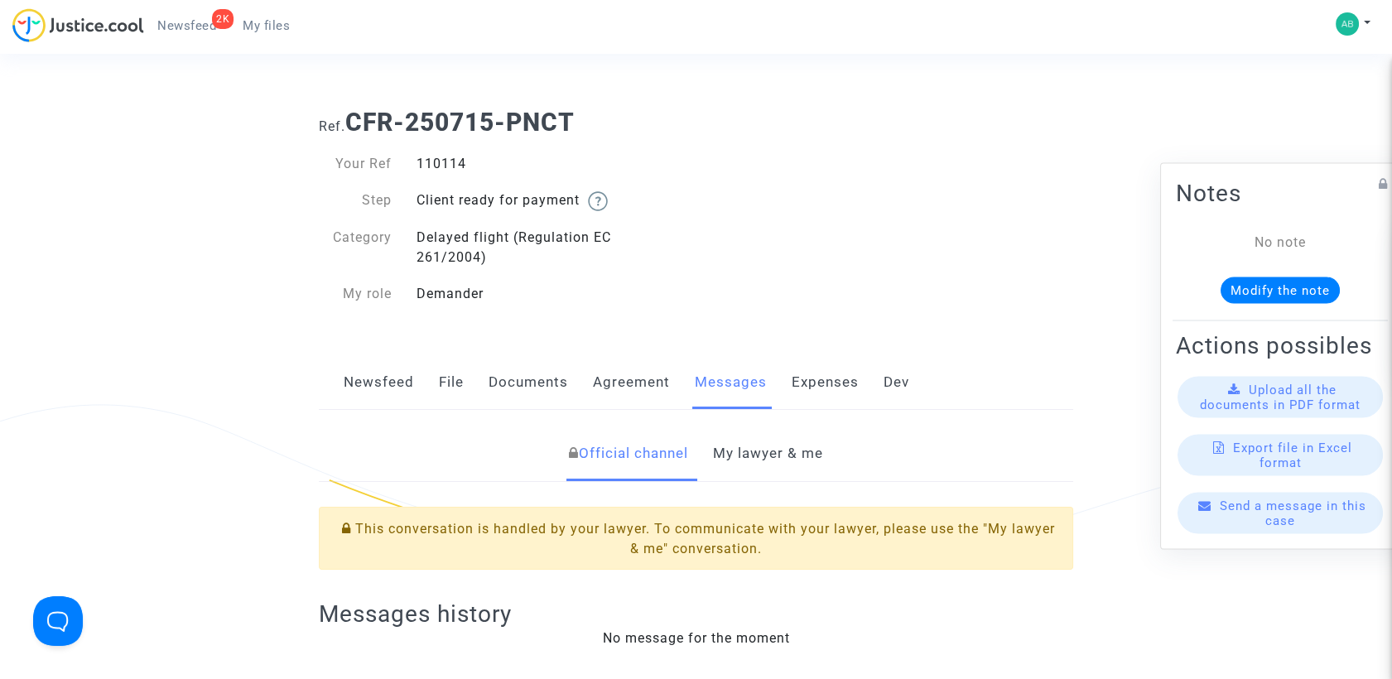
copy div "110114"
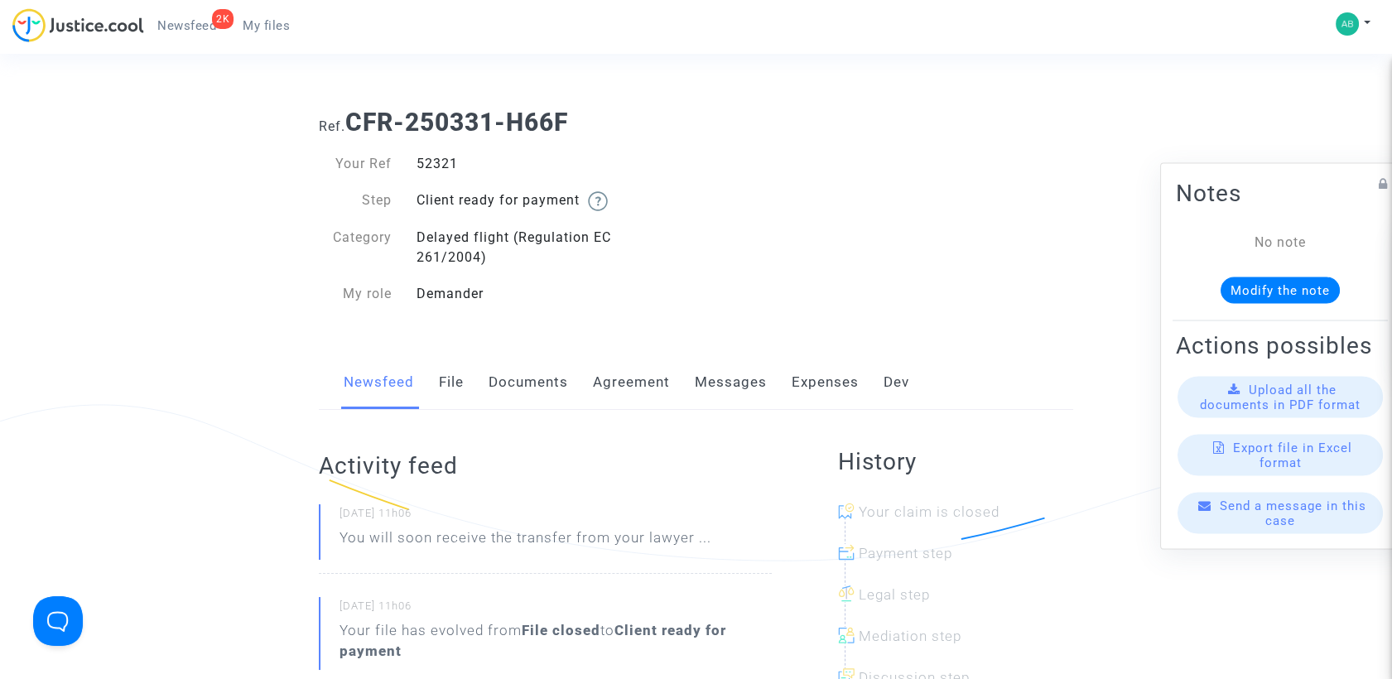
click at [756, 389] on link "Messages" at bounding box center [731, 382] width 72 height 55
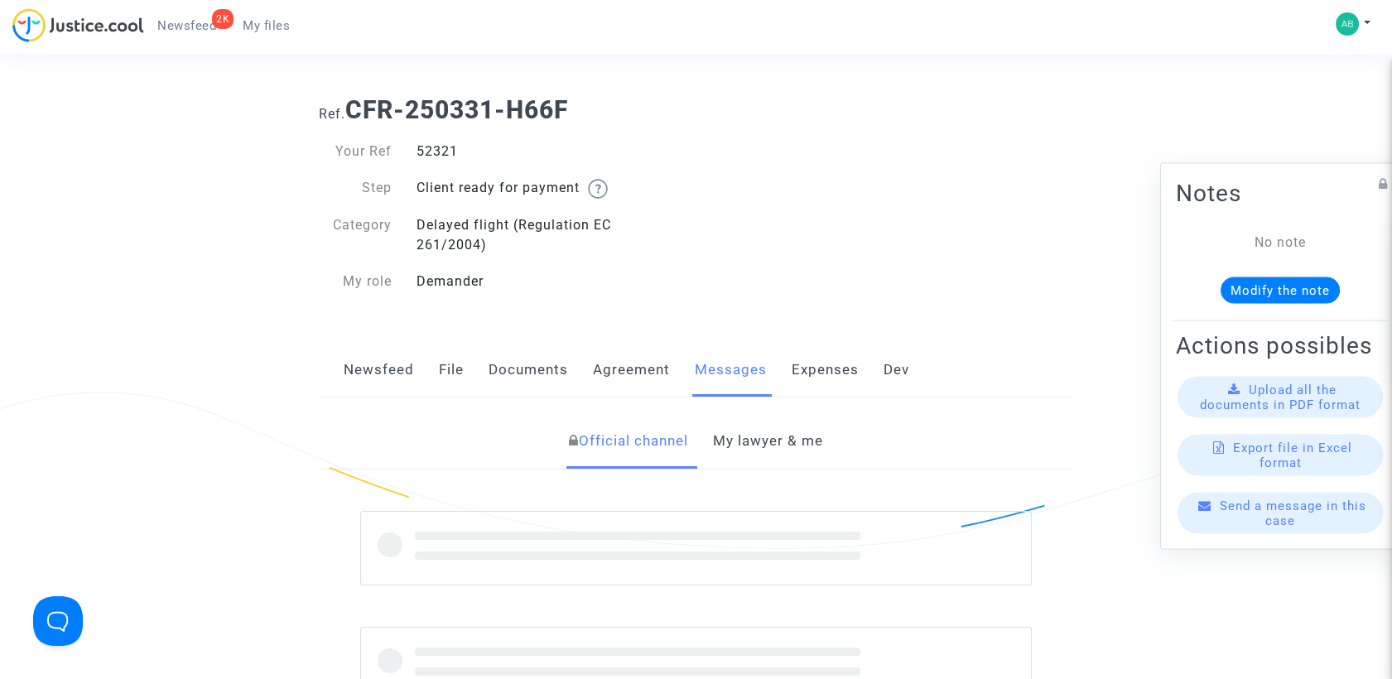
scroll to position [184, 0]
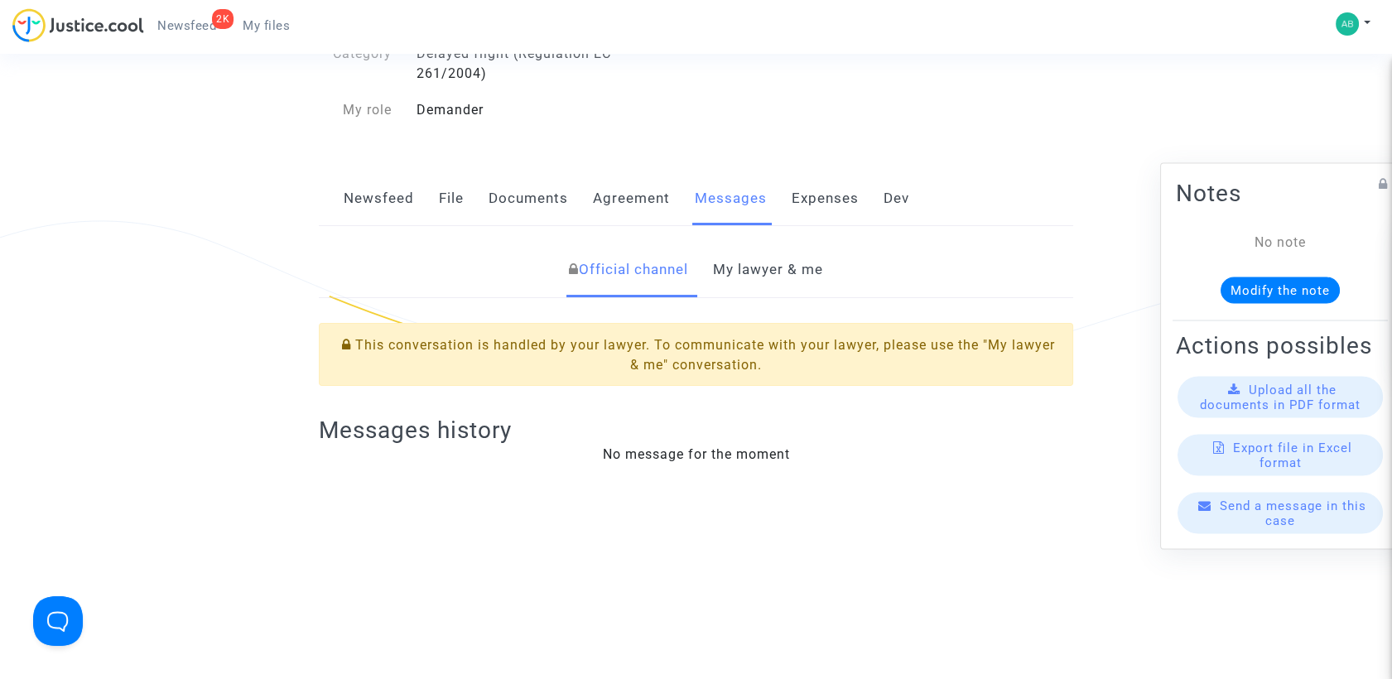
click at [759, 248] on link "My lawyer & me" at bounding box center [768, 270] width 110 height 55
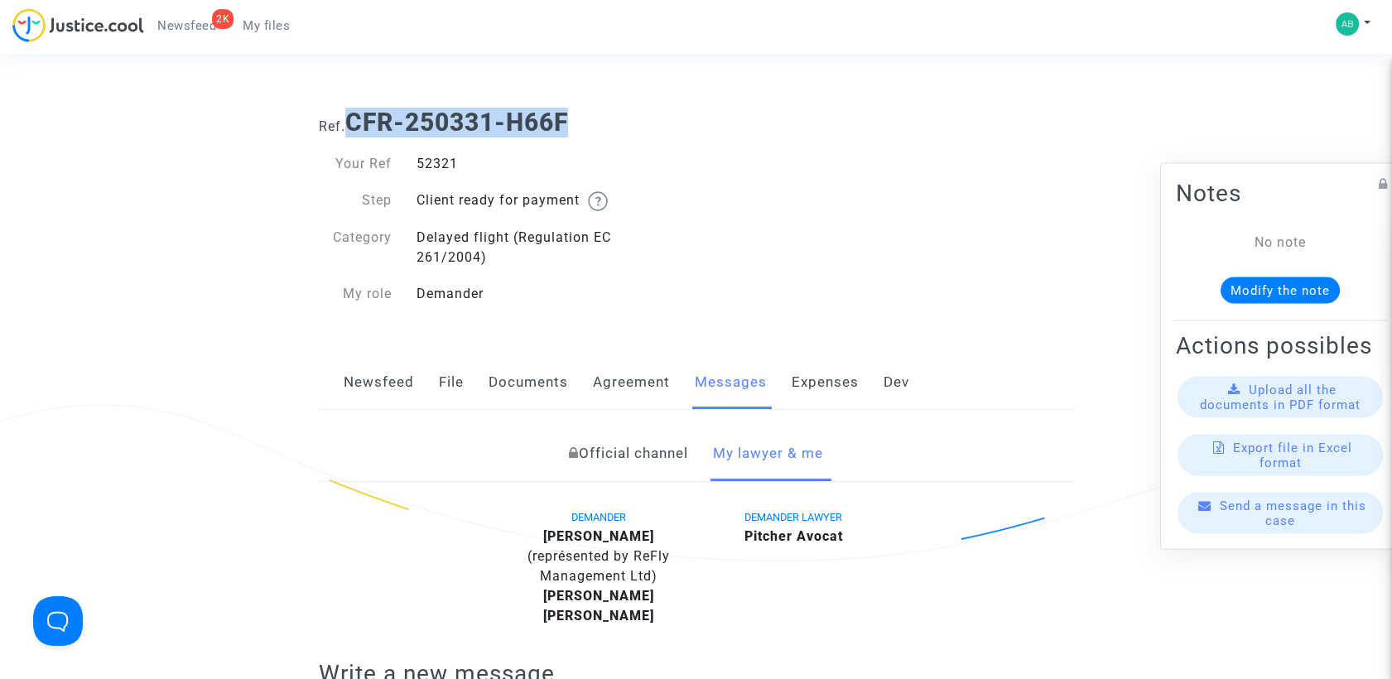
drag, startPoint x: 354, startPoint y: 121, endPoint x: 578, endPoint y: 108, distance: 224.8
click at [578, 108] on h1 "Ref. CFR-250331-H66F" at bounding box center [696, 123] width 754 height 30
copy b "CFR-250331-H66F"
click at [424, 157] on div "52321" at bounding box center [550, 164] width 292 height 20
click at [423, 158] on div "52321" at bounding box center [550, 164] width 292 height 20
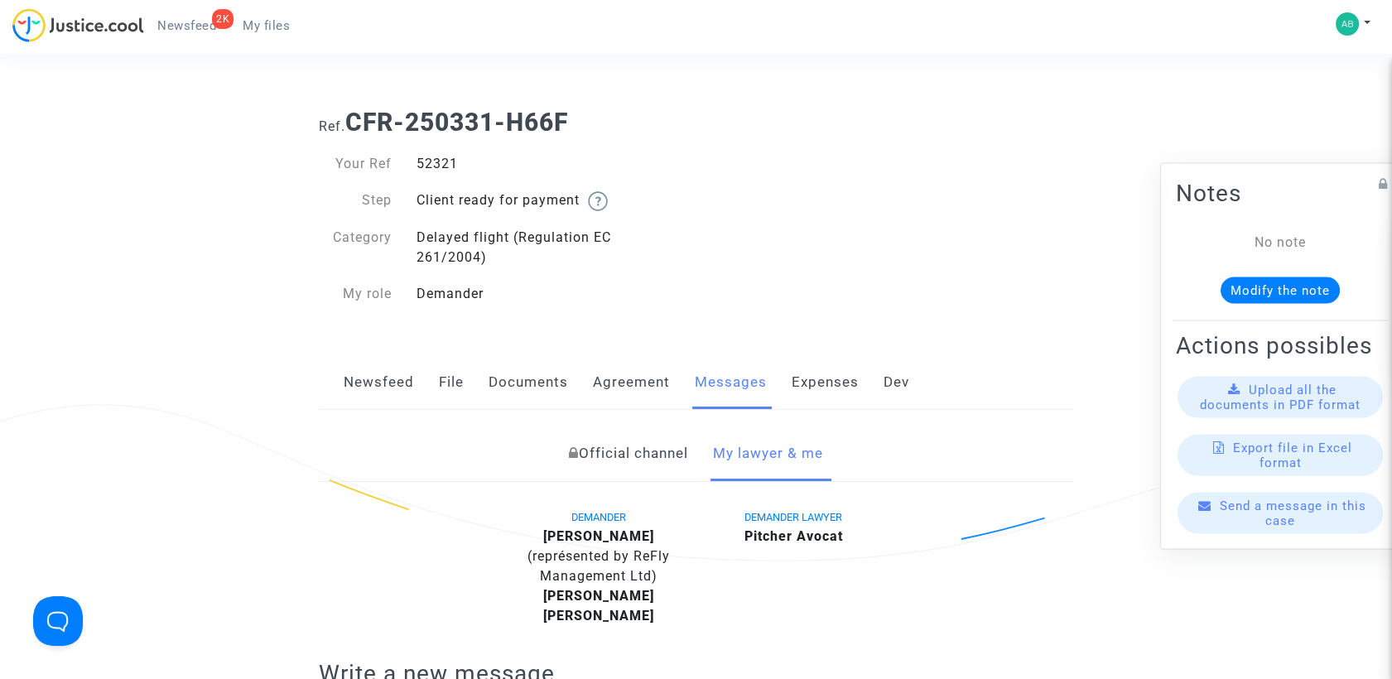
click at [423, 158] on div "52321" at bounding box center [550, 164] width 292 height 20
copy div "52321"
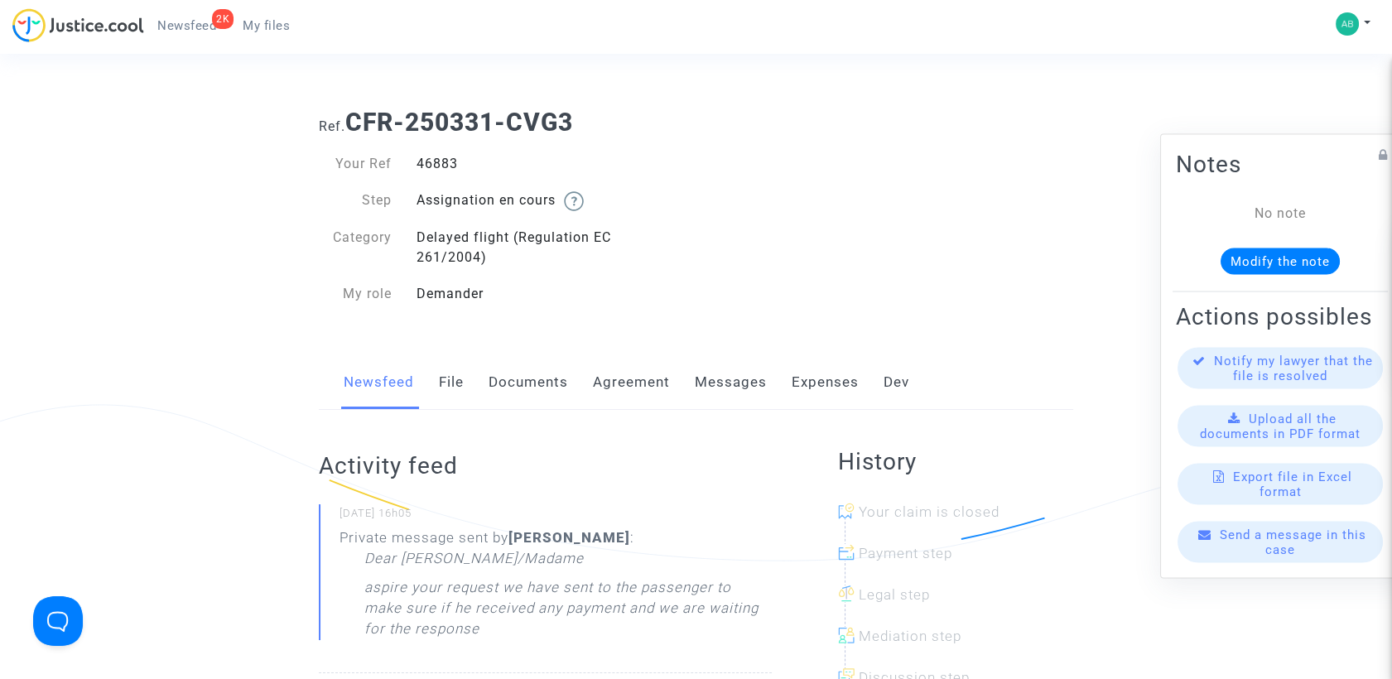
click at [716, 374] on link "Messages" at bounding box center [731, 382] width 72 height 55
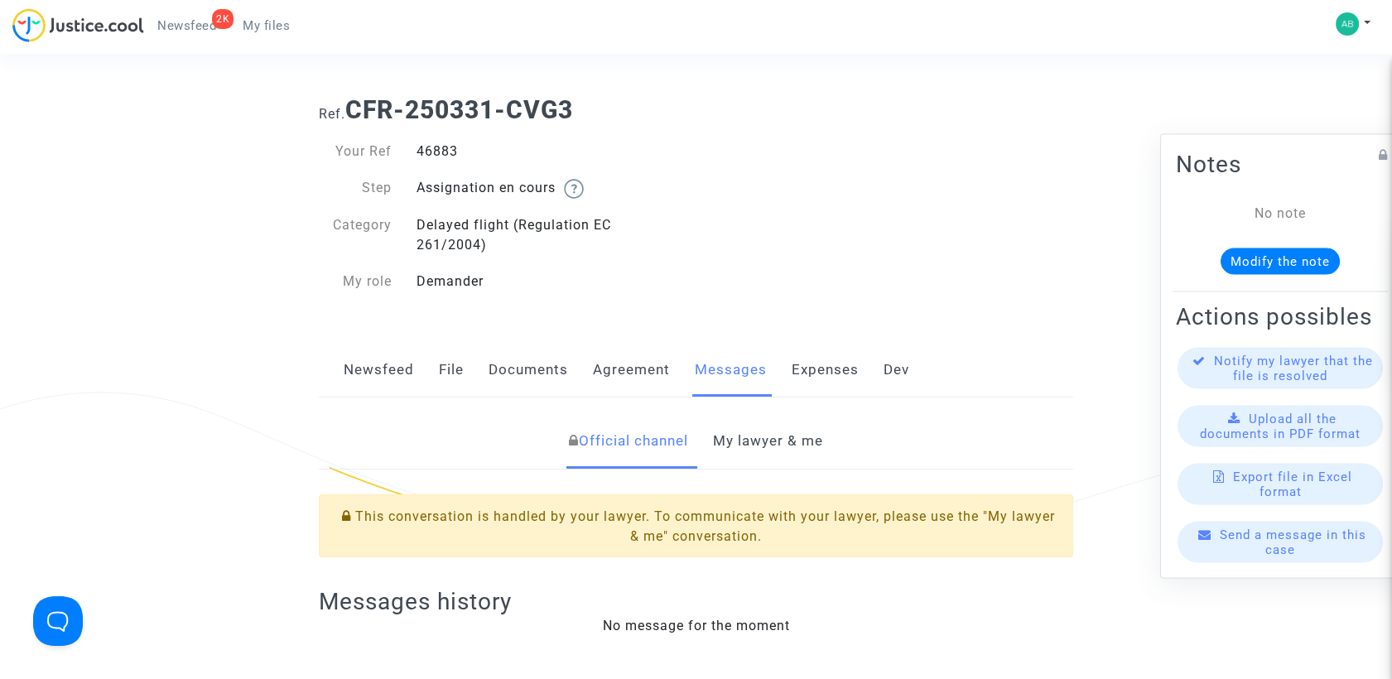
scroll to position [184, 0]
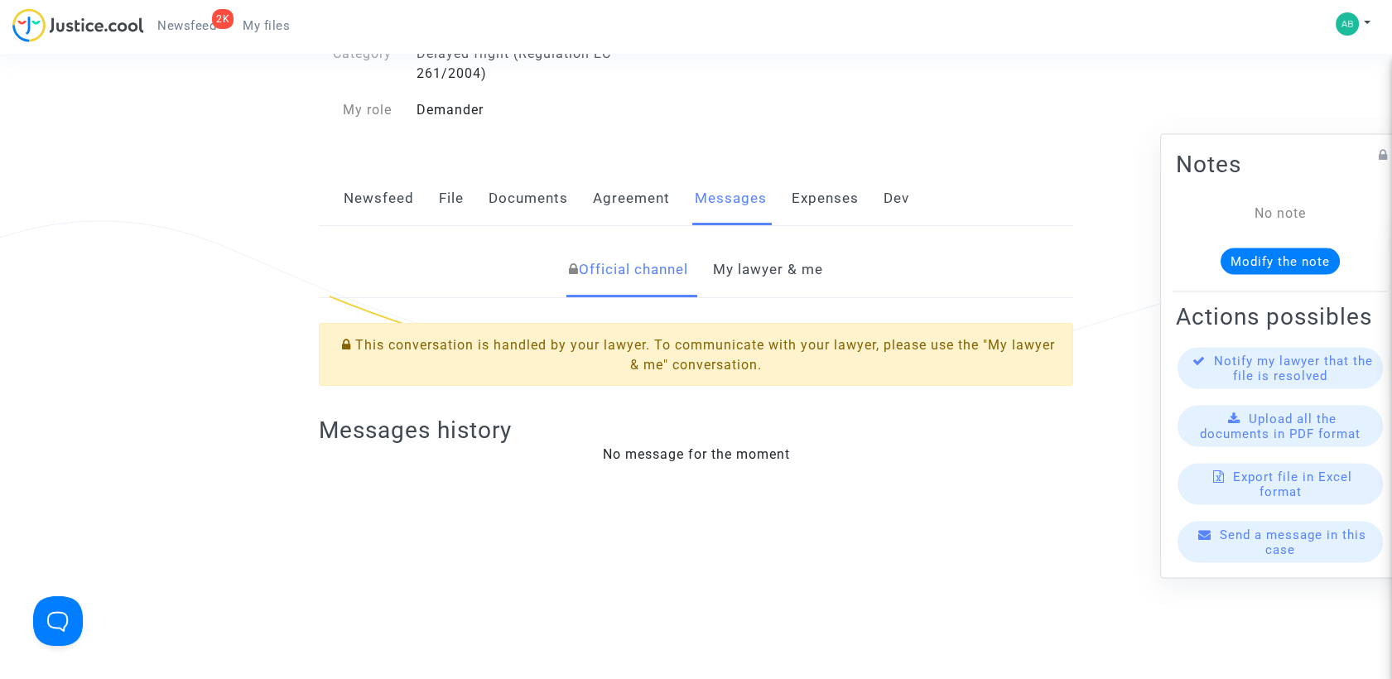
drag, startPoint x: 773, startPoint y: 296, endPoint x: 775, endPoint y: 288, distance: 8.6
click at [773, 296] on div "Official channel My lawyer & me" at bounding box center [696, 270] width 754 height 55
click at [776, 282] on link "My lawyer & me" at bounding box center [768, 270] width 110 height 55
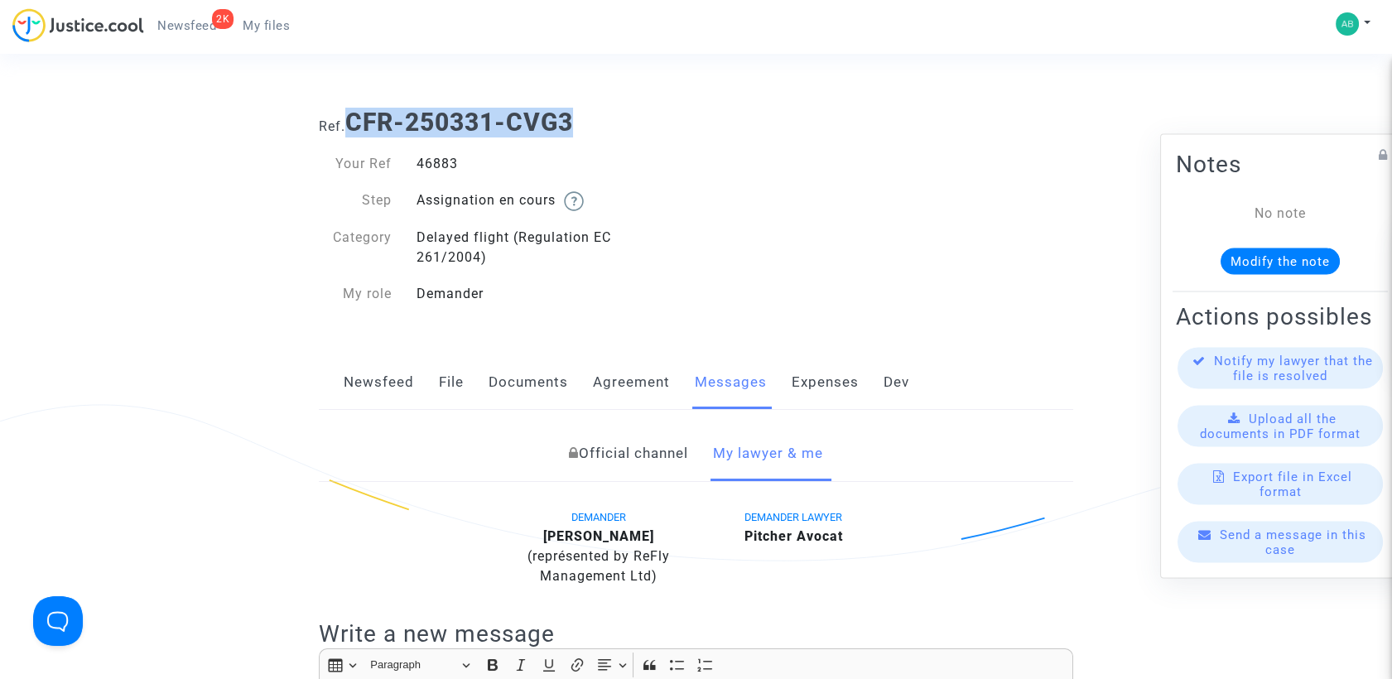
drag, startPoint x: 352, startPoint y: 116, endPoint x: 596, endPoint y: 128, distance: 244.6
click at [596, 128] on h1 "Ref. CFR-250331-CVG3" at bounding box center [696, 123] width 754 height 30
copy b "CFR-250331-CVG3"
click at [702, 130] on h1 "Ref. CFR-250331-CVG3" at bounding box center [696, 123] width 754 height 30
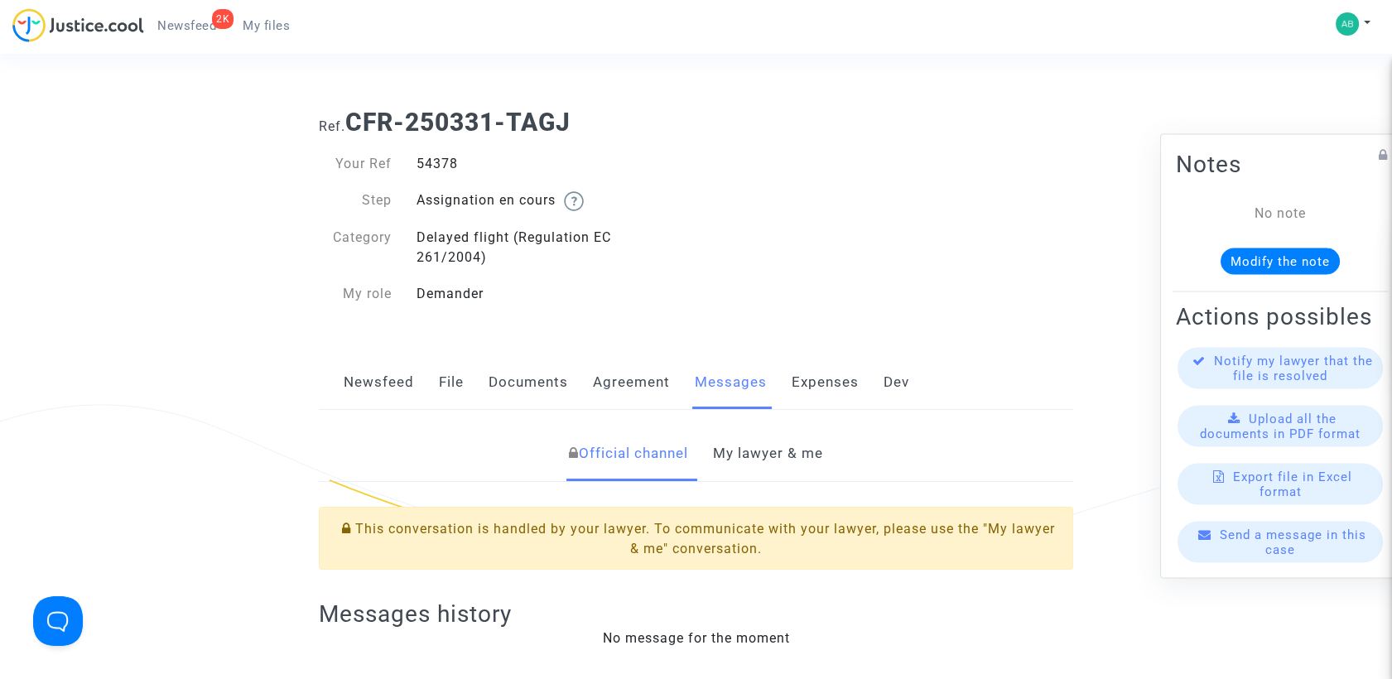
click at [751, 460] on link "My lawyer & me" at bounding box center [768, 453] width 110 height 55
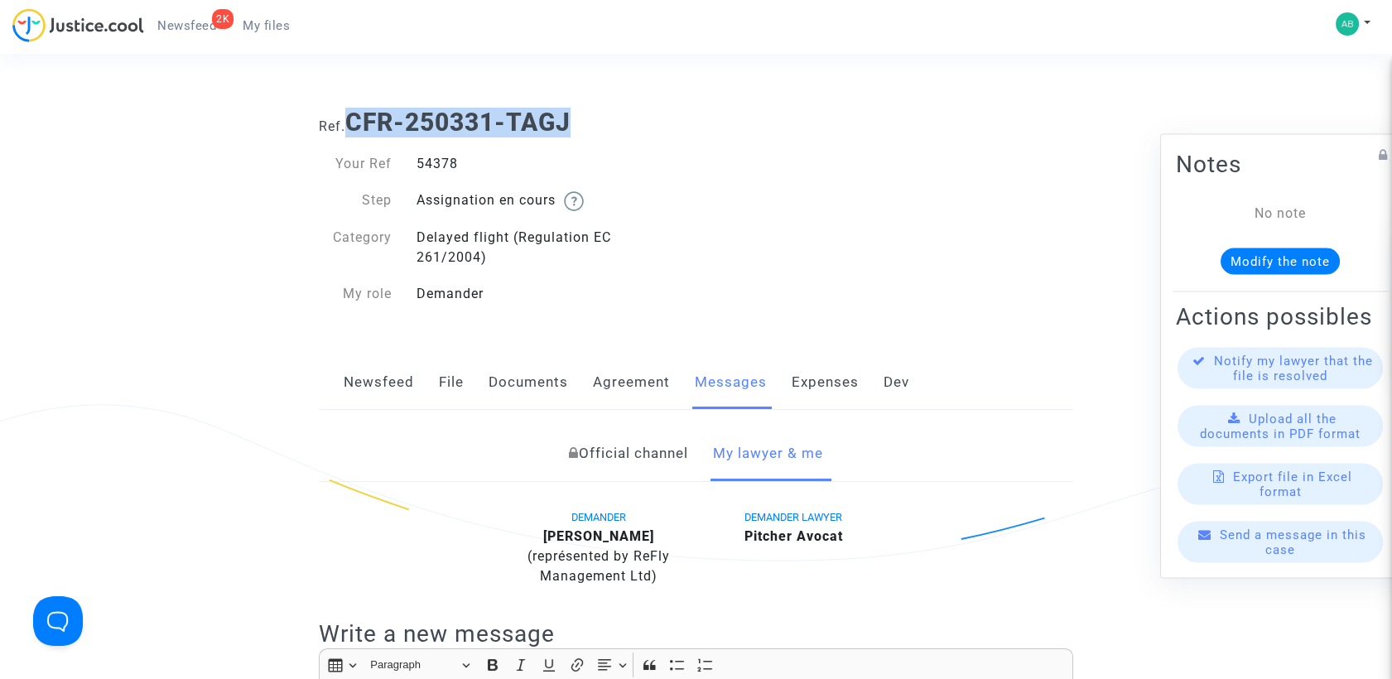
drag, startPoint x: 354, startPoint y: 119, endPoint x: 576, endPoint y: 130, distance: 223.0
click at [571, 130] on b "CFR-250331-TAGJ" at bounding box center [457, 122] width 225 height 29
copy b "CFR-250331-TAGJ"
click at [666, 25] on div "2K Newsfeed My files My profile Settings Log out" at bounding box center [696, 31] width 1392 height 46
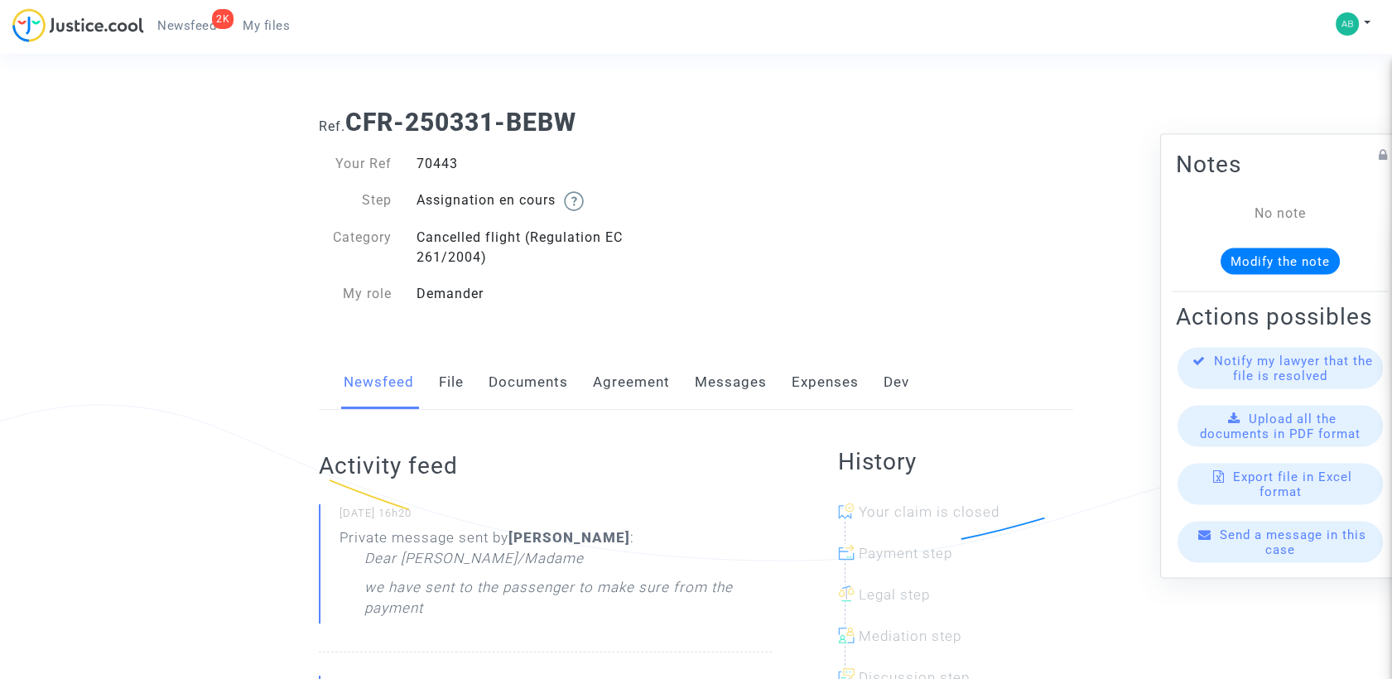
click at [749, 382] on link "Messages" at bounding box center [731, 382] width 72 height 55
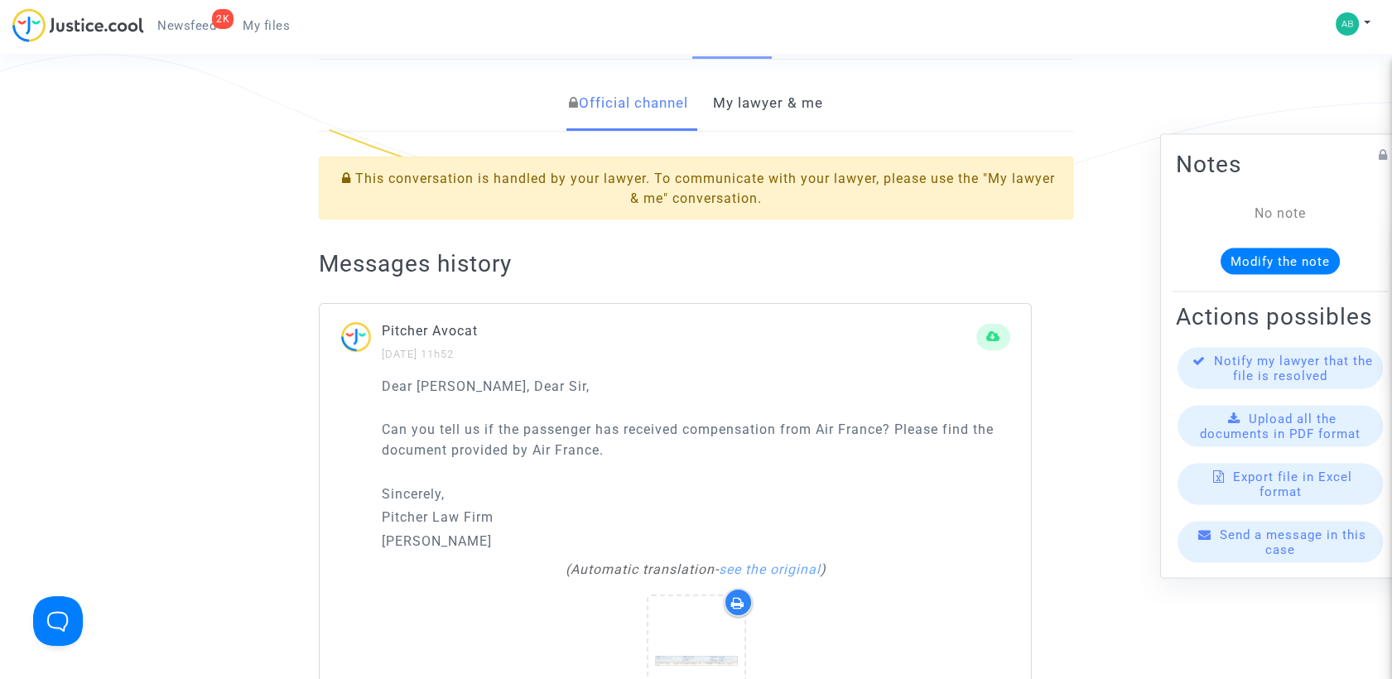
scroll to position [184, 0]
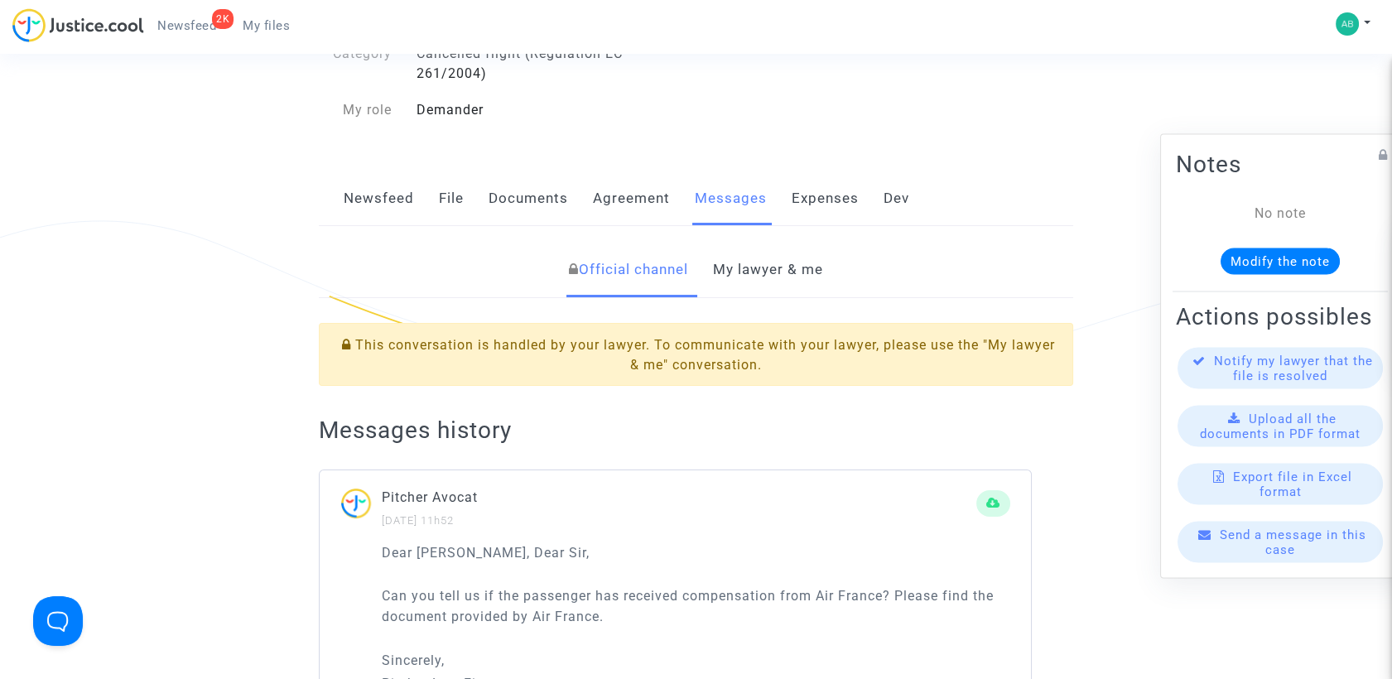
click at [750, 287] on link "My lawyer & me" at bounding box center [768, 270] width 110 height 55
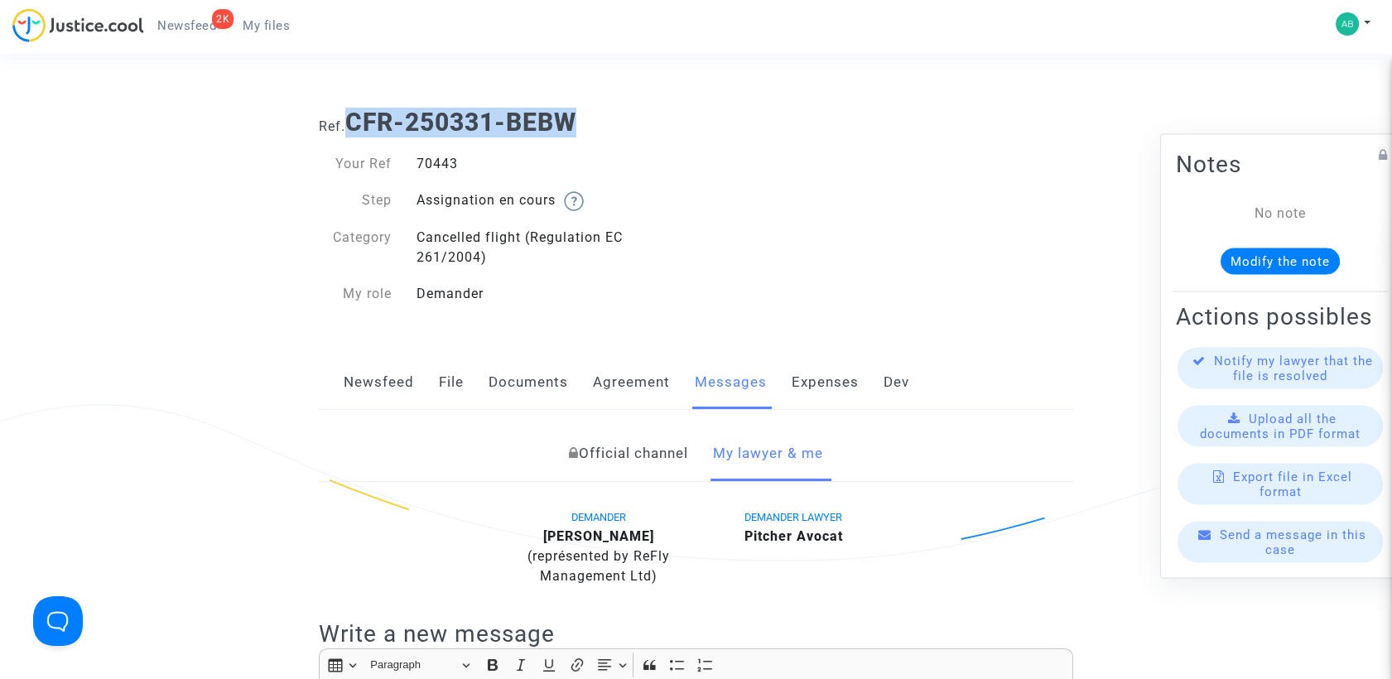
drag, startPoint x: 355, startPoint y: 117, endPoint x: 636, endPoint y: 131, distance: 281.1
click at [636, 131] on h1 "Ref. CFR-250331-BEBW" at bounding box center [696, 123] width 754 height 30
copy b "CFR-250331-BEBW"
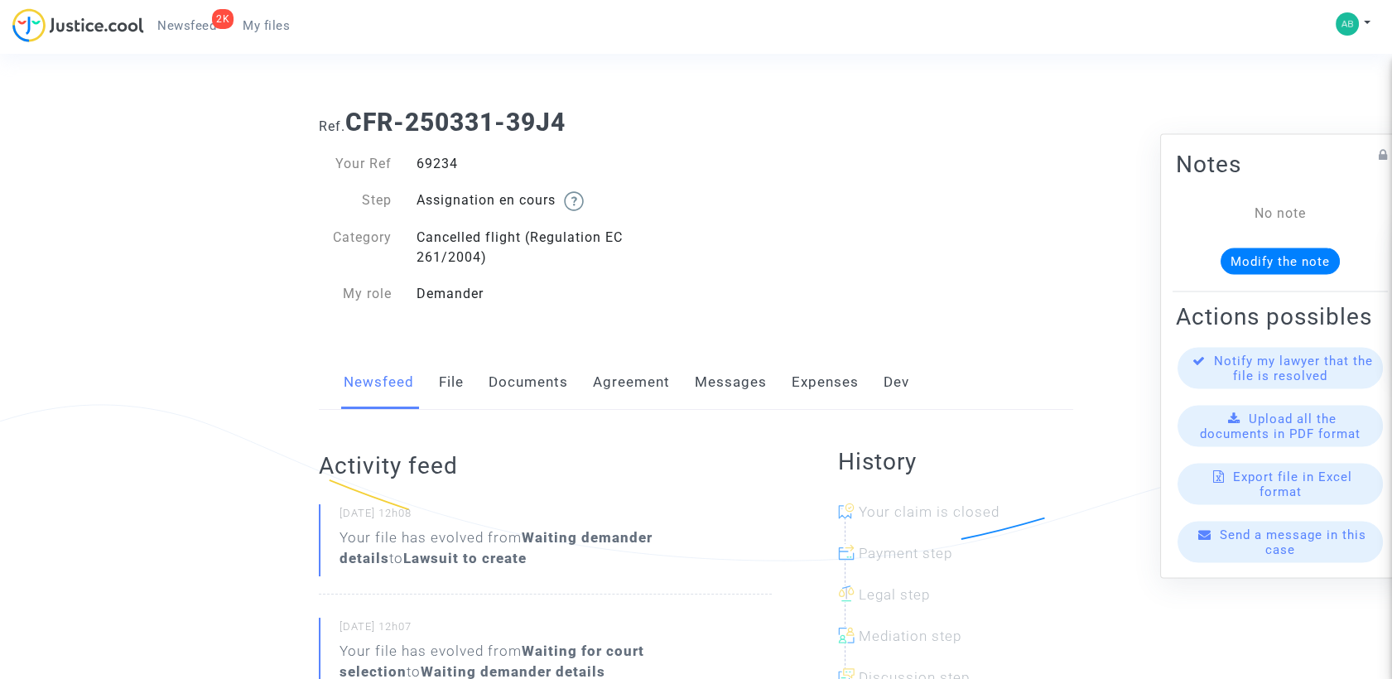
click at [730, 375] on link "Messages" at bounding box center [731, 382] width 72 height 55
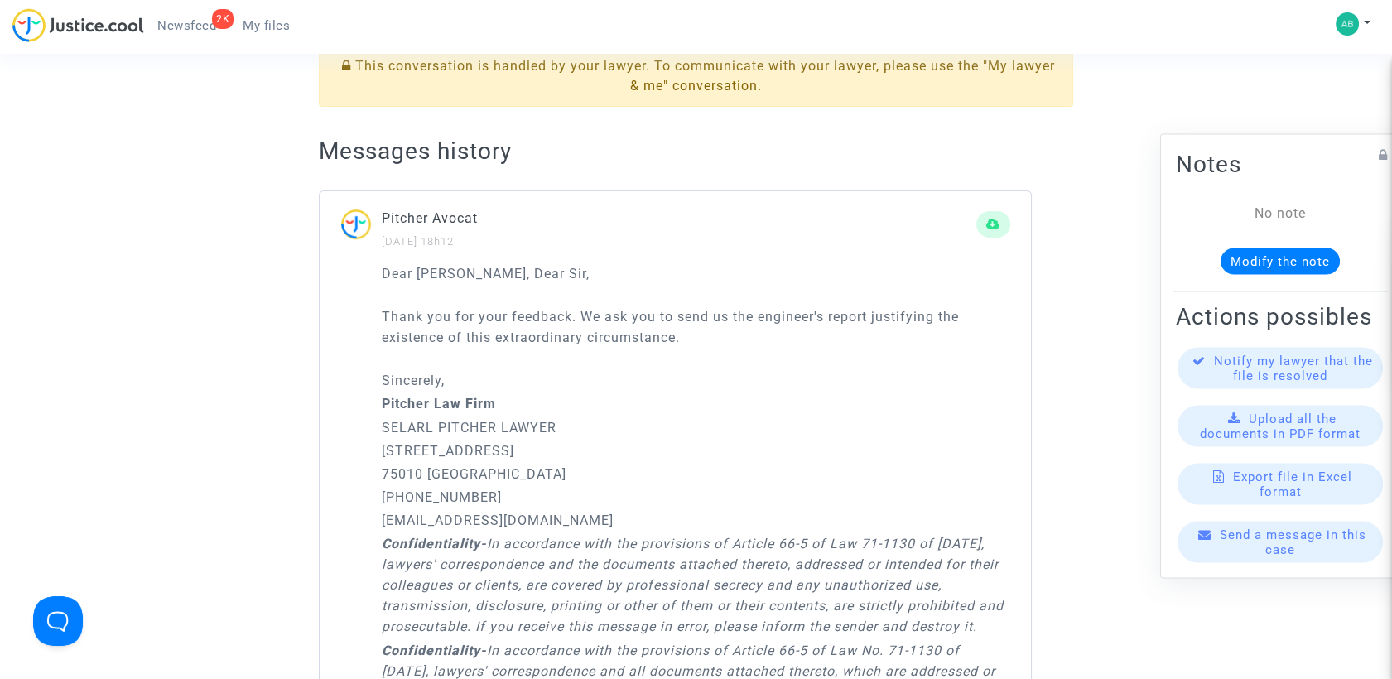
scroll to position [276, 0]
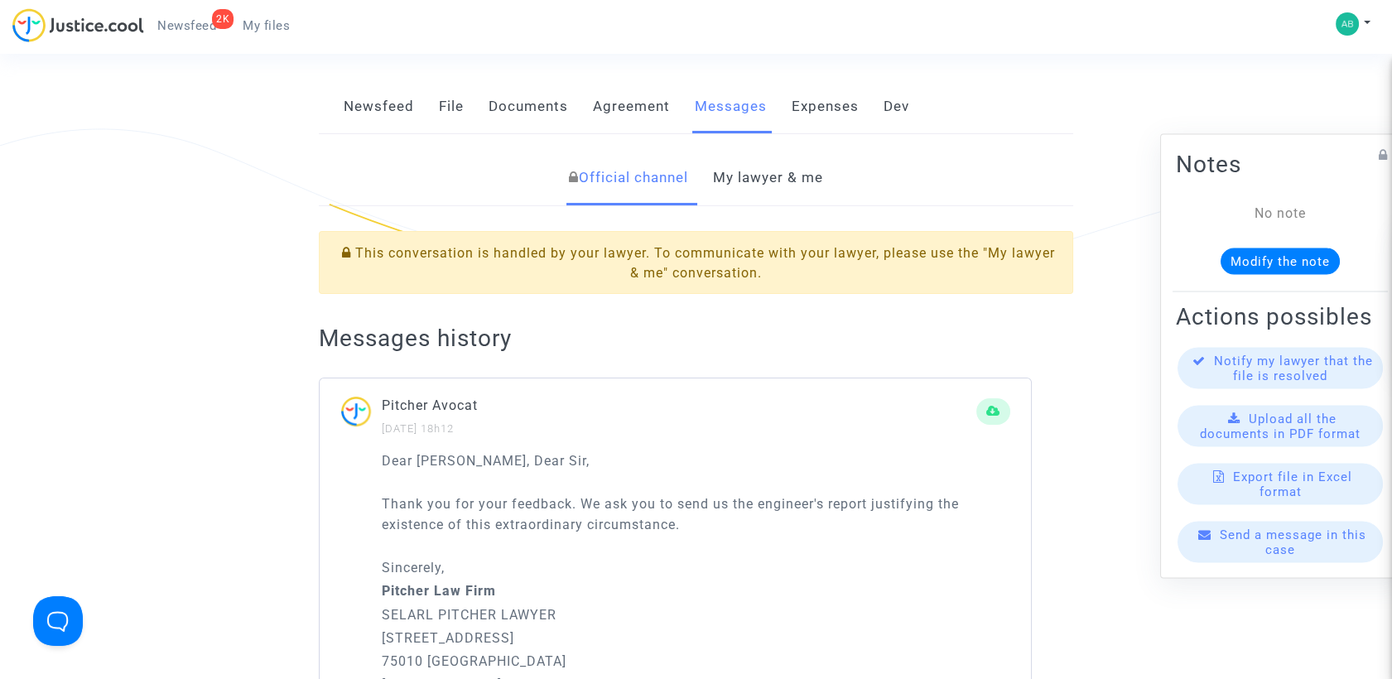
click at [743, 172] on link "My lawyer & me" at bounding box center [768, 178] width 110 height 55
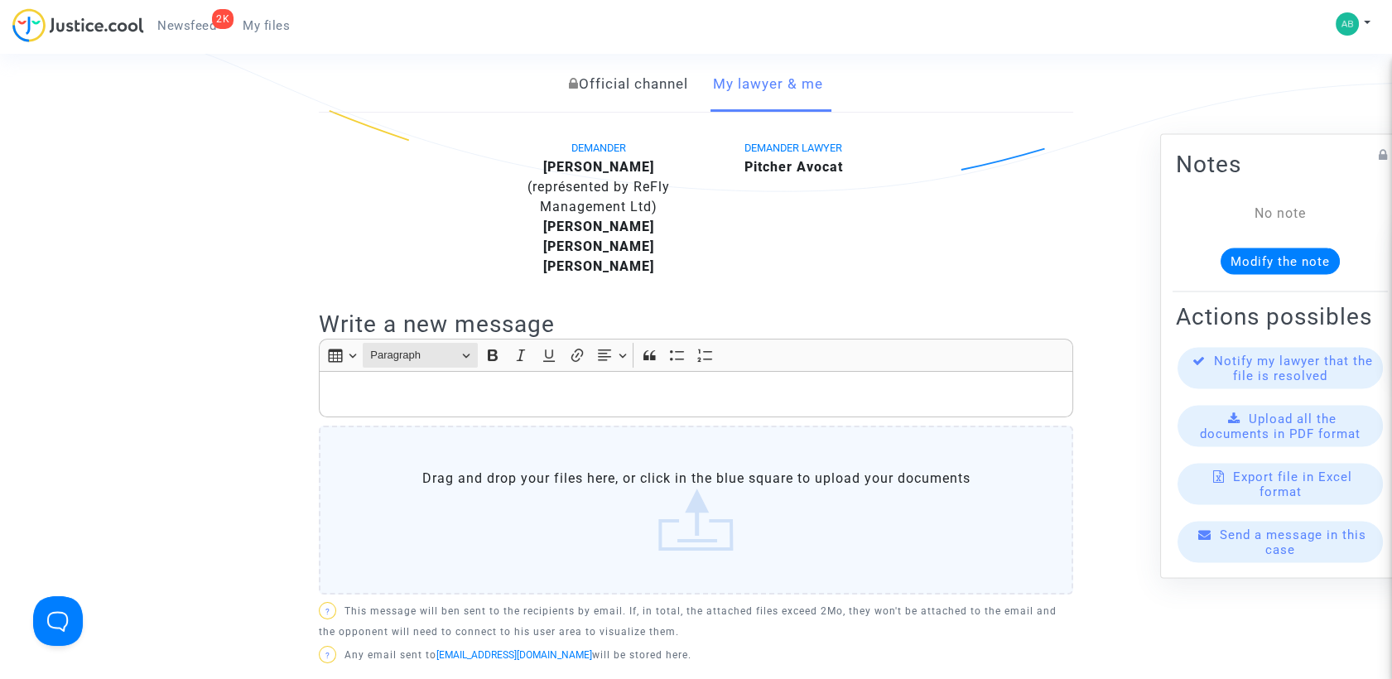
scroll to position [368, 0]
click at [426, 406] on div "Rich Text Editor, main" at bounding box center [696, 396] width 754 height 46
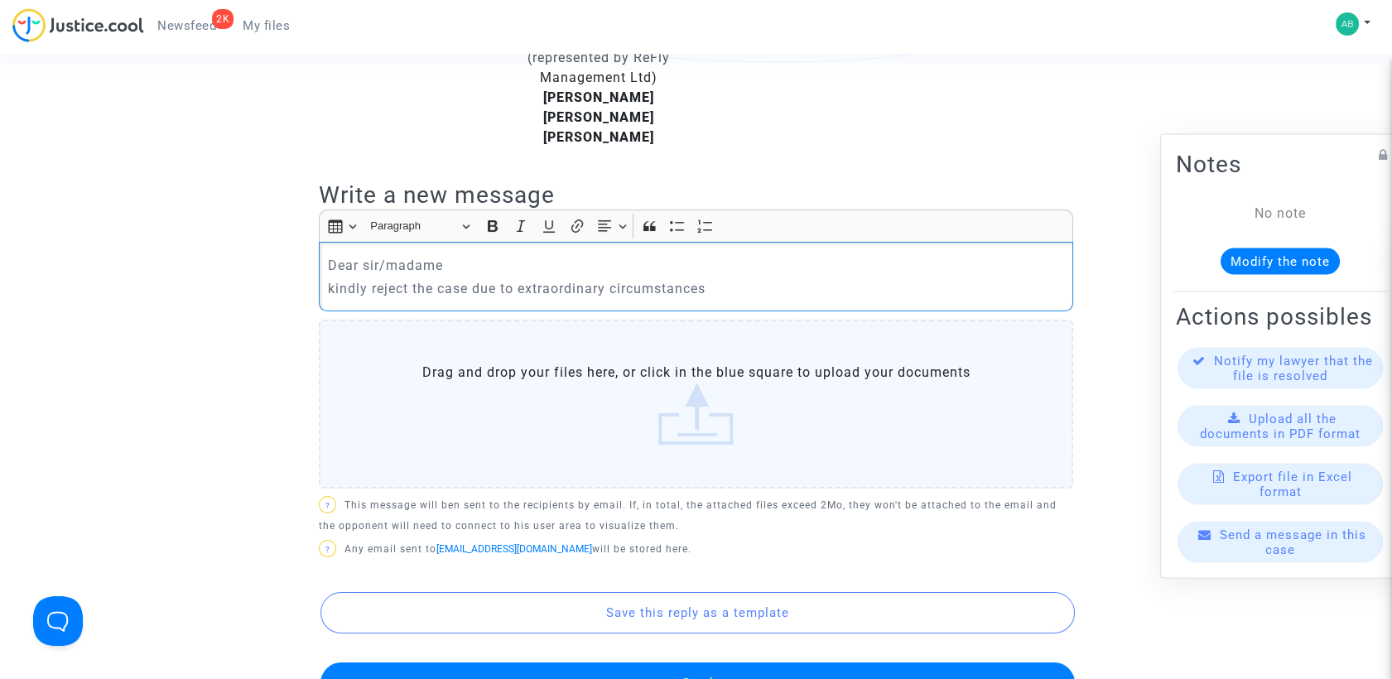
scroll to position [643, 0]
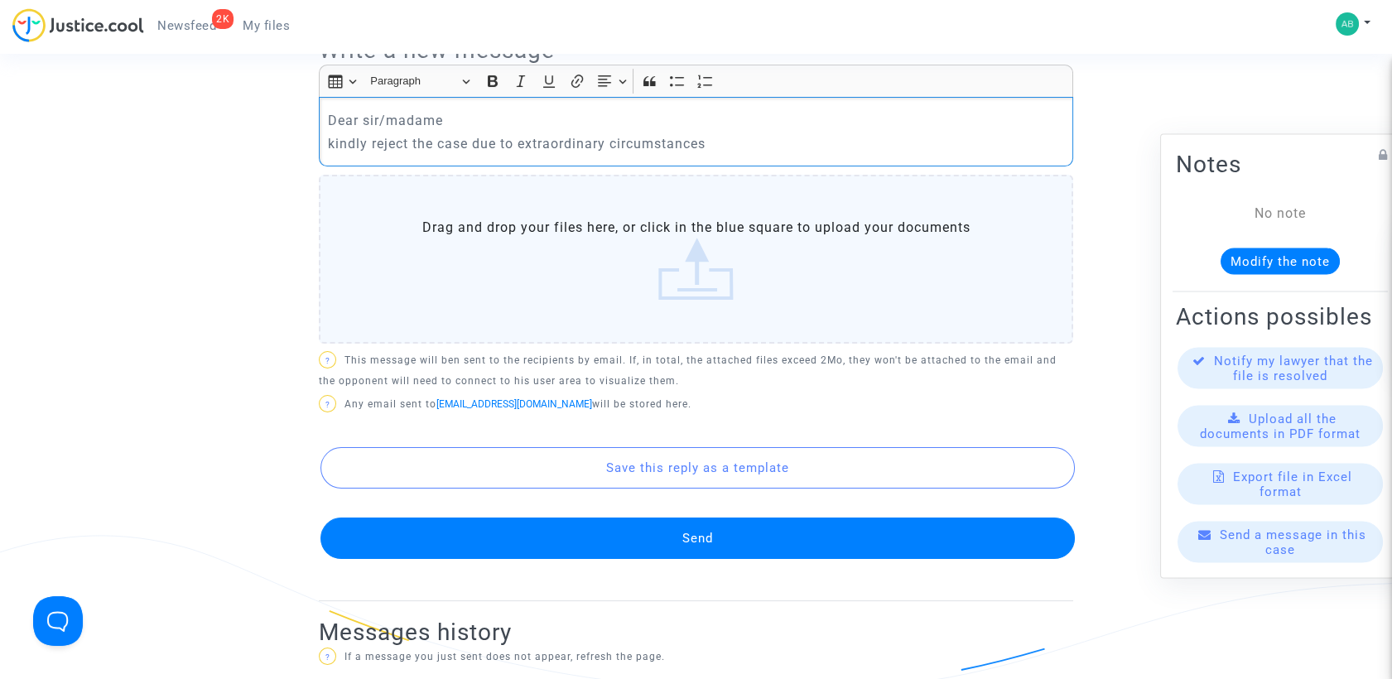
click at [719, 538] on button "Send" at bounding box center [697, 538] width 754 height 41
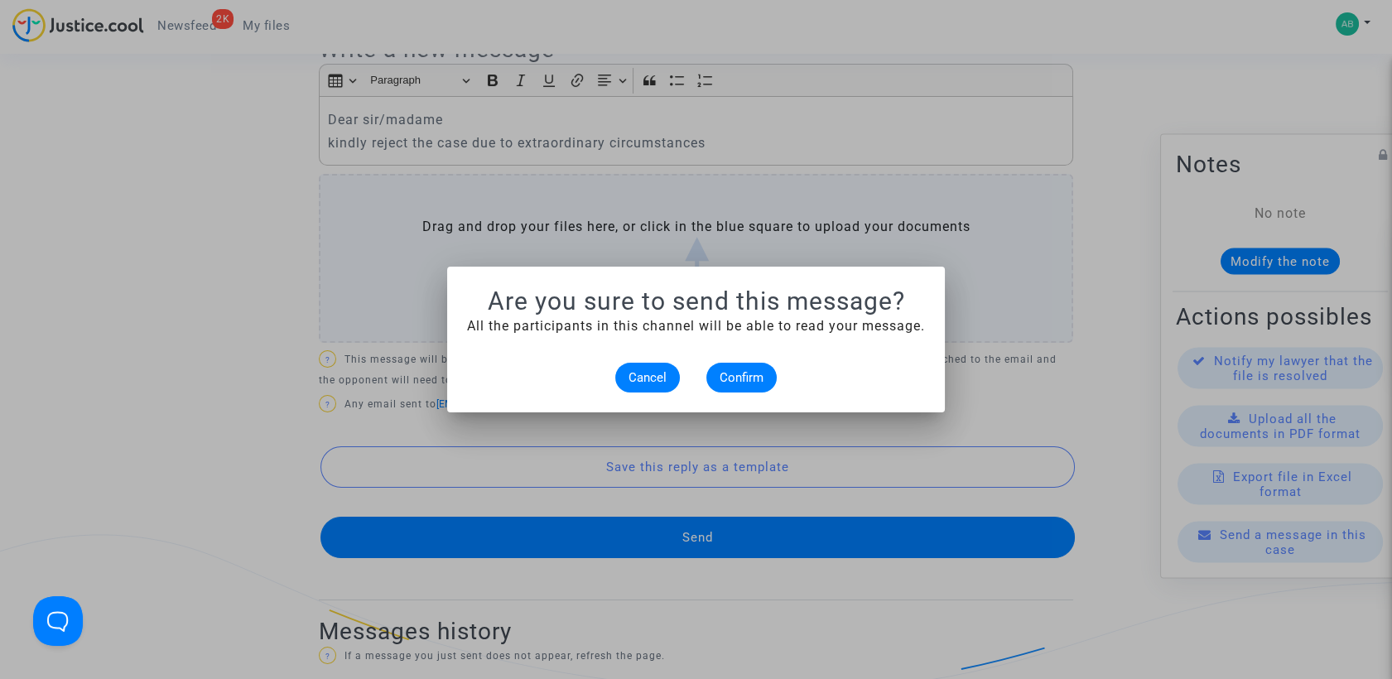
scroll to position [0, 0]
click at [757, 372] on span "Confirm" at bounding box center [742, 377] width 44 height 15
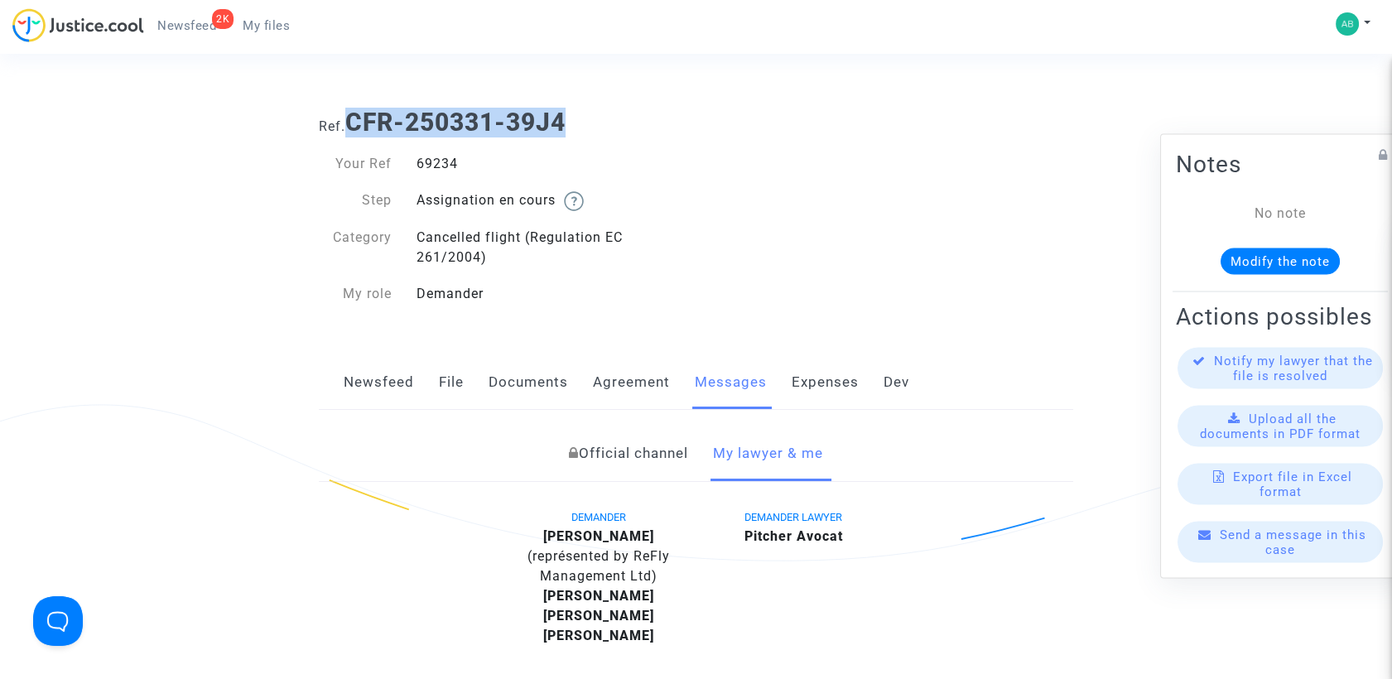
drag, startPoint x: 356, startPoint y: 118, endPoint x: 576, endPoint y: 120, distance: 219.5
click at [576, 120] on h1 "Ref. CFR-250331-39J4" at bounding box center [696, 123] width 754 height 30
copy b "CFR-250331-39J4"
click at [446, 163] on div "69234" at bounding box center [550, 164] width 292 height 20
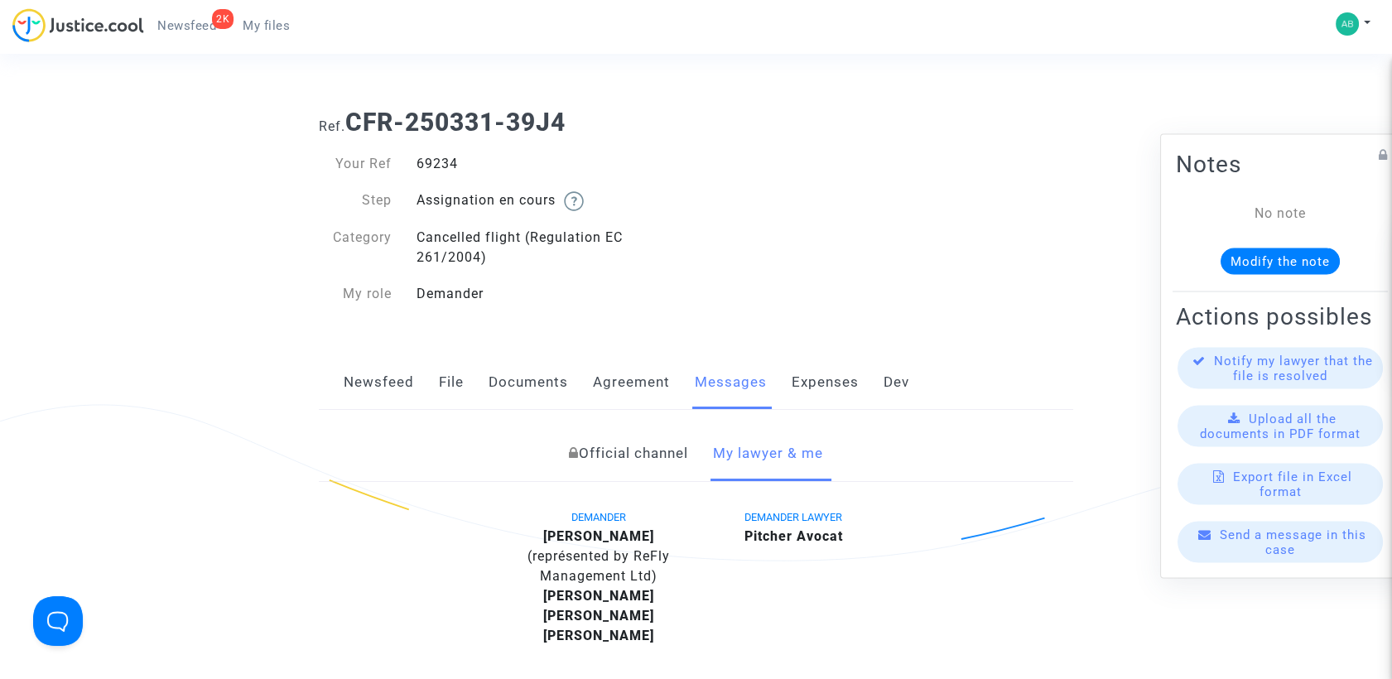
copy div "69234"
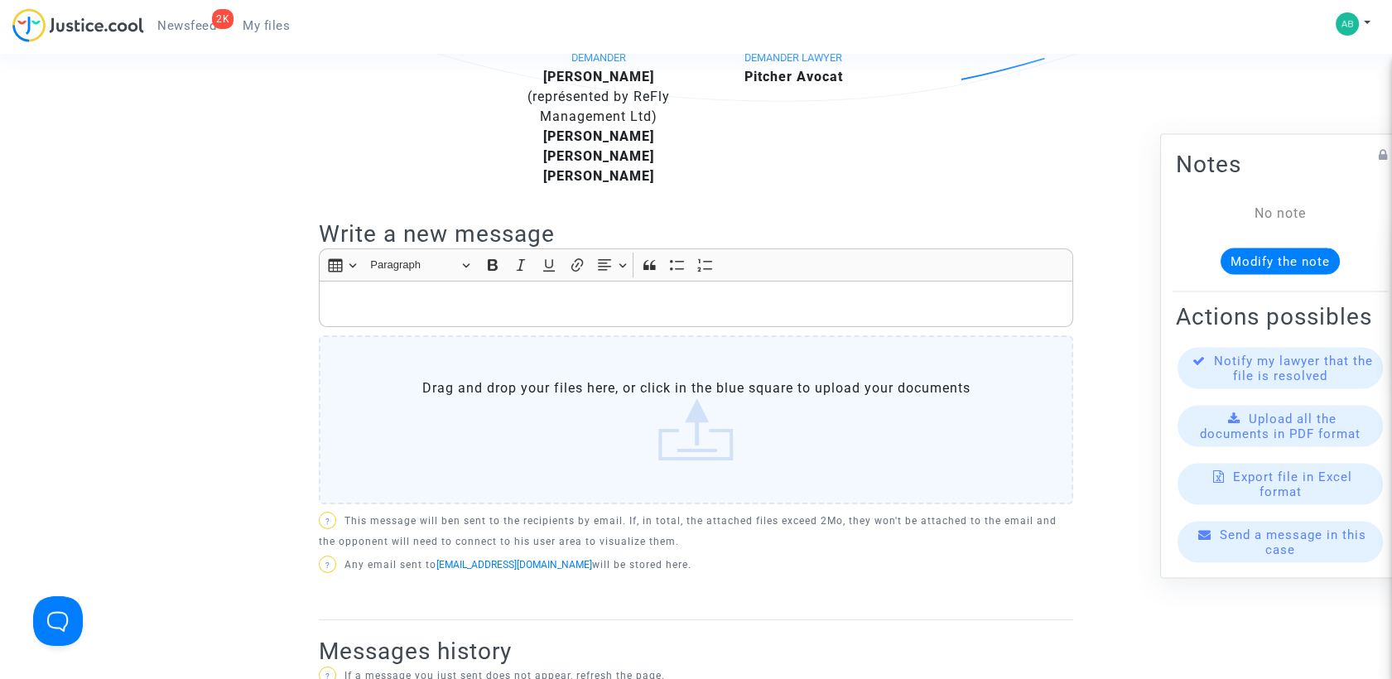
scroll to position [184, 0]
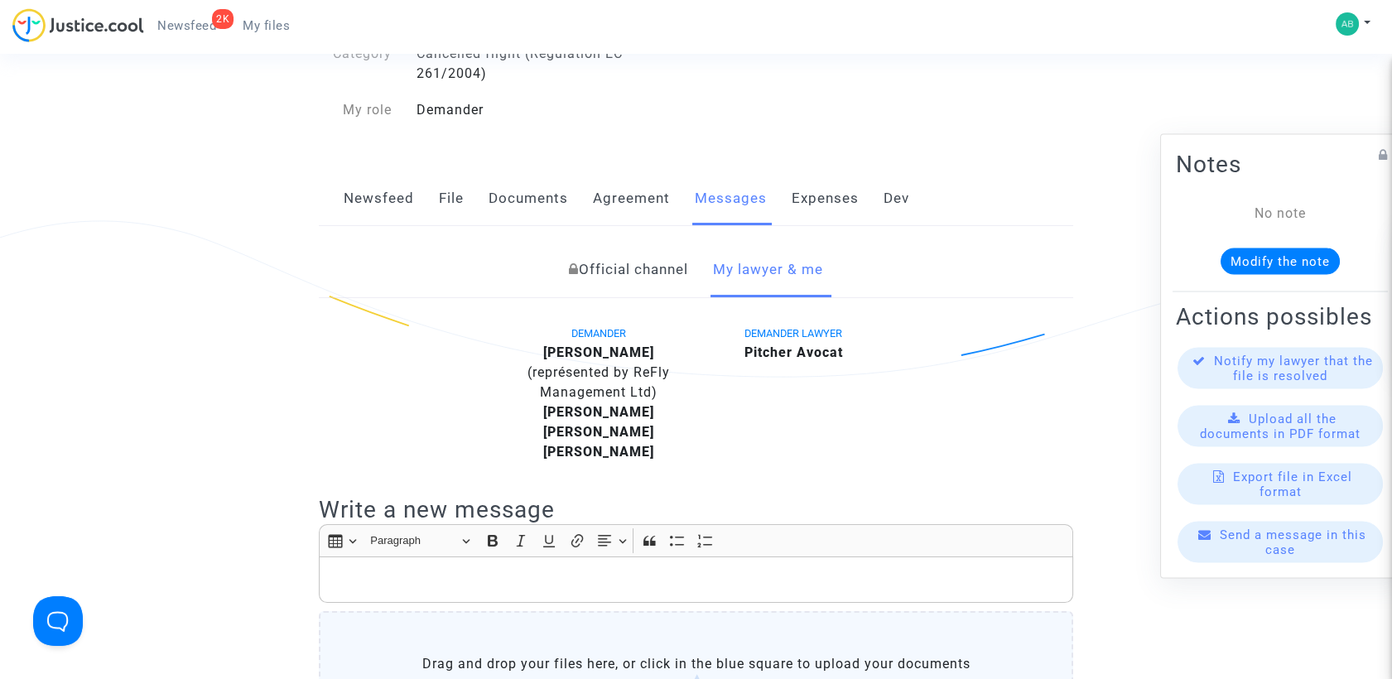
click at [451, 209] on link "File" at bounding box center [451, 198] width 25 height 55
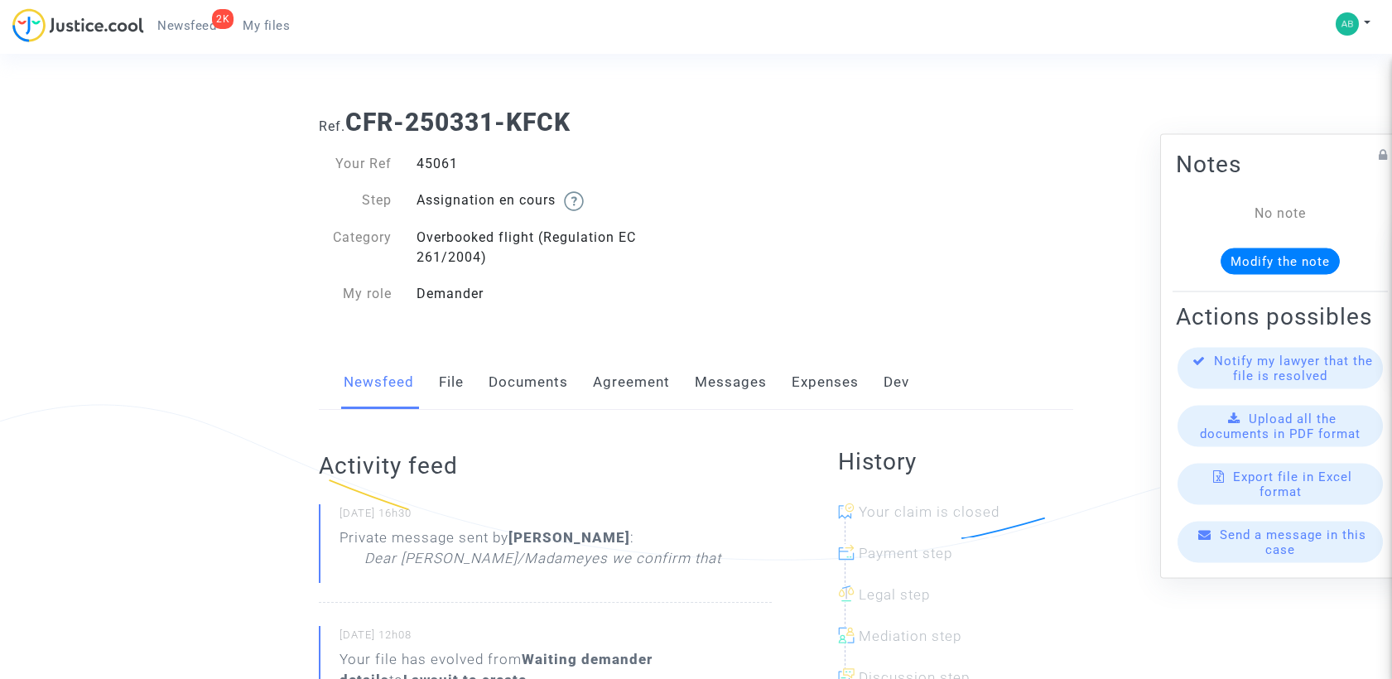
click at [757, 374] on link "Messages" at bounding box center [731, 382] width 72 height 55
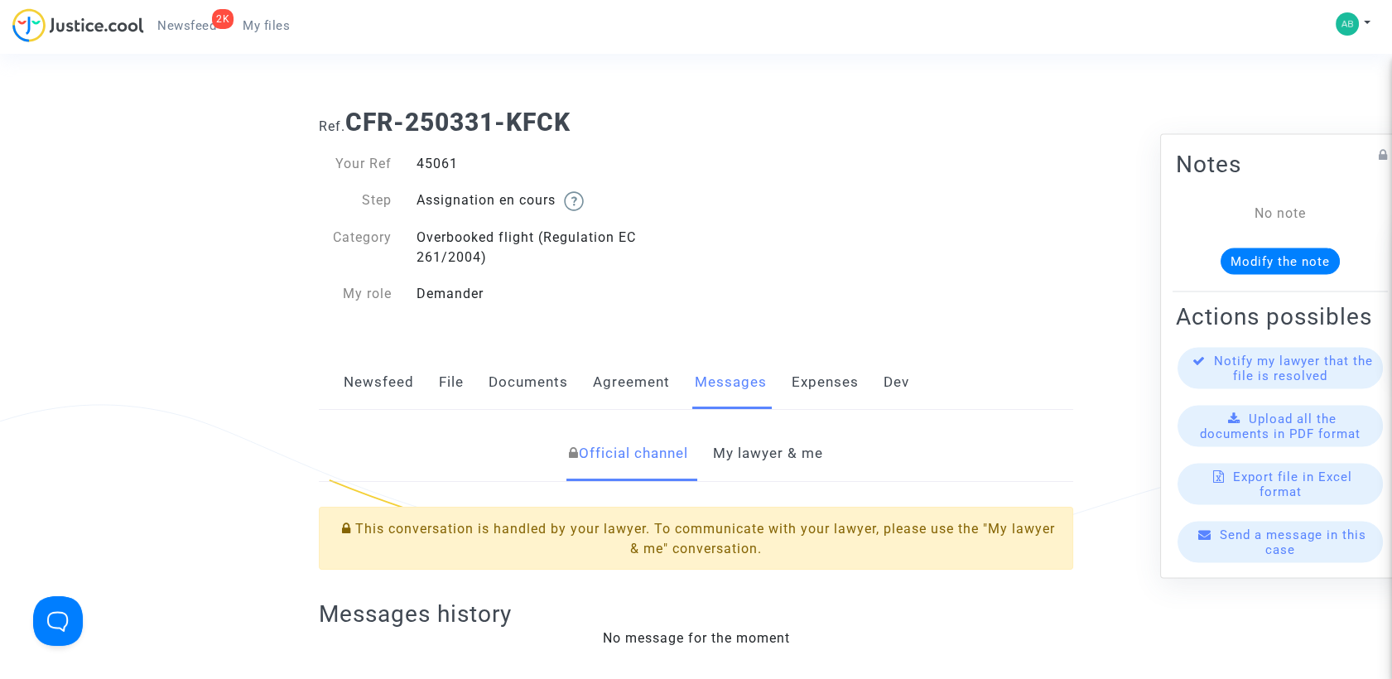
scroll to position [276, 0]
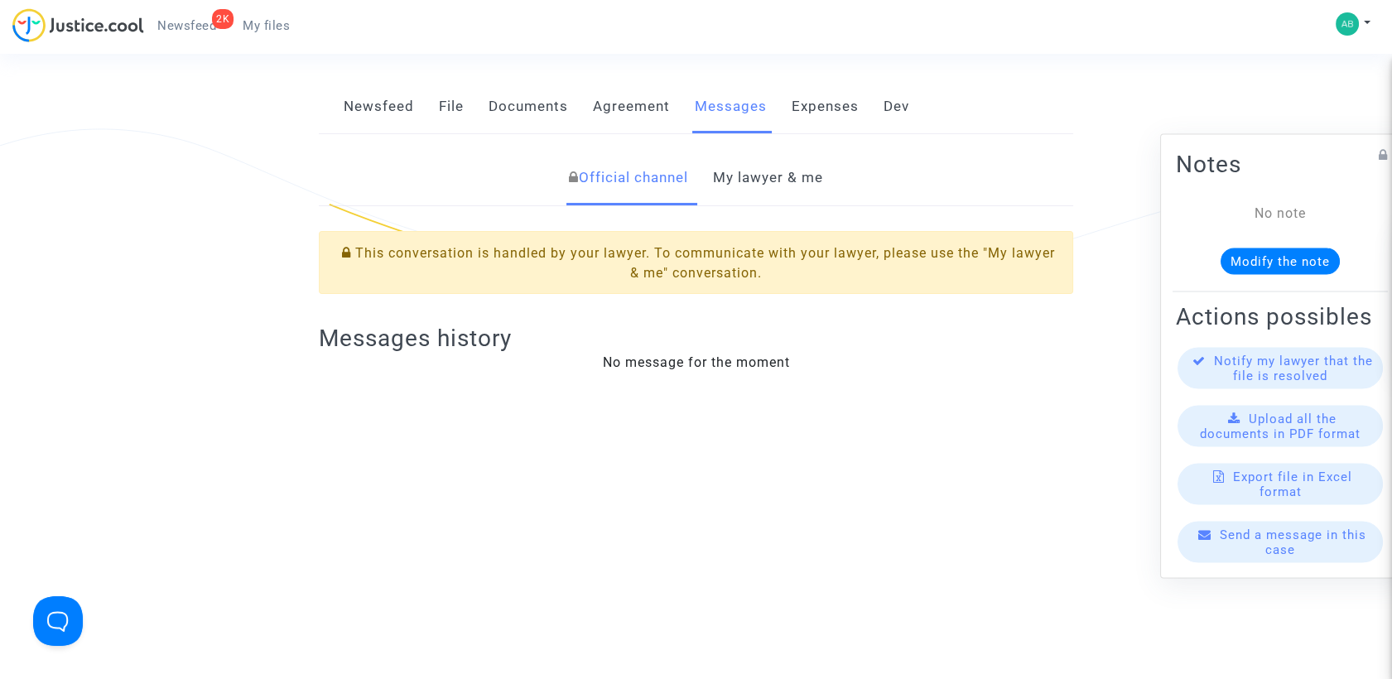
click at [765, 189] on link "My lawyer & me" at bounding box center [768, 178] width 110 height 55
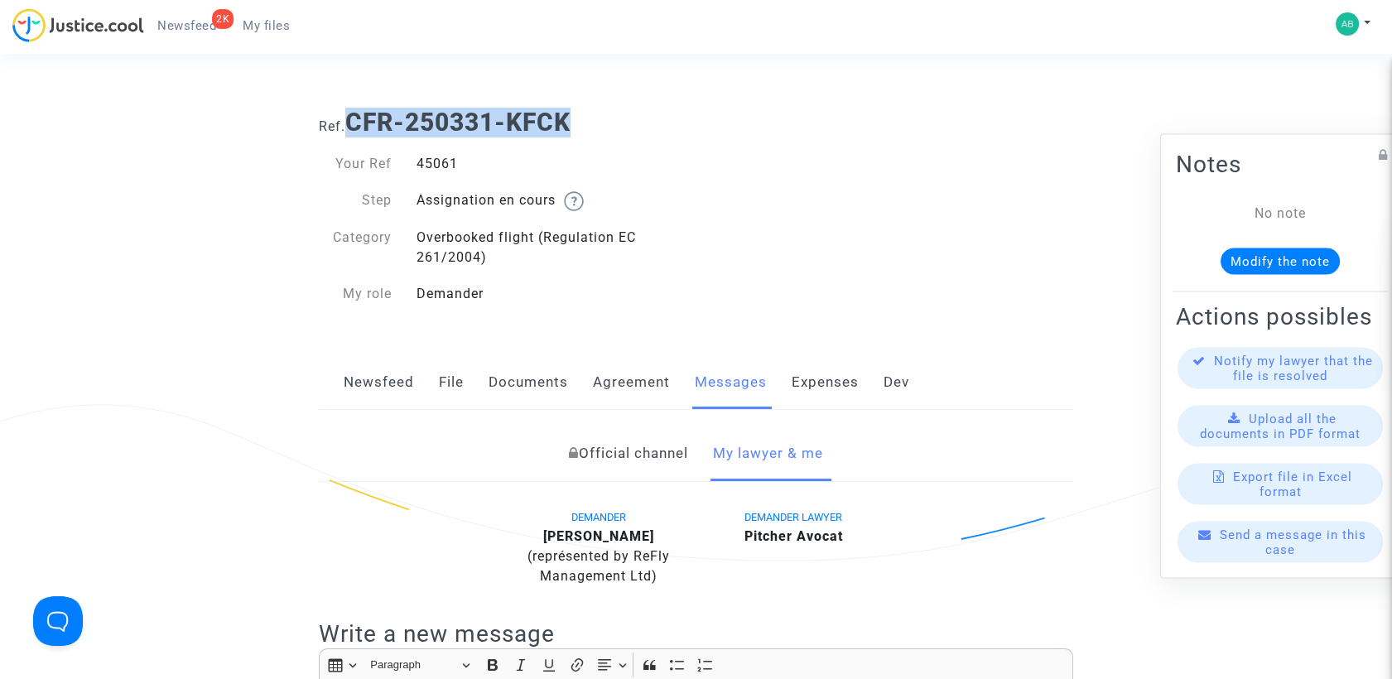
drag, startPoint x: 354, startPoint y: 125, endPoint x: 705, endPoint y: 125, distance: 351.1
click at [705, 125] on h1 "Ref. CFR-250331-KFCK" at bounding box center [696, 123] width 754 height 30
copy b "CFR-250331-KFCK"
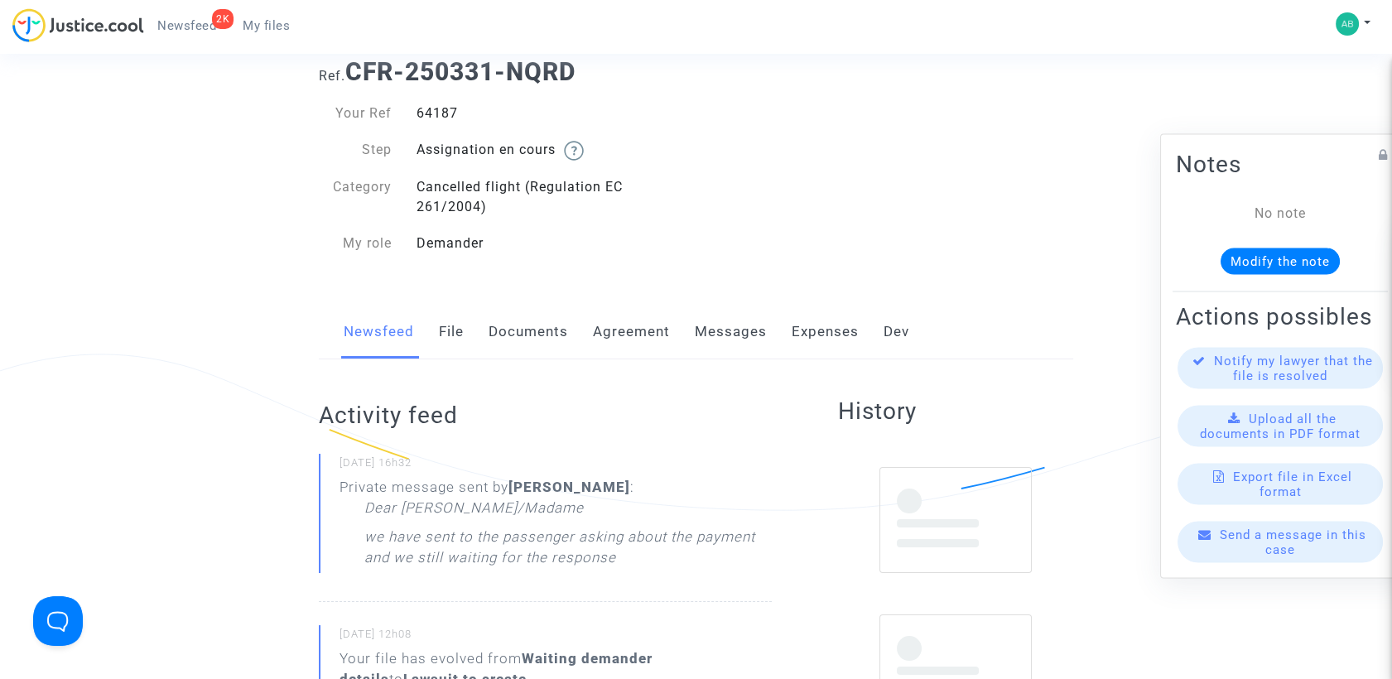
scroll to position [184, 0]
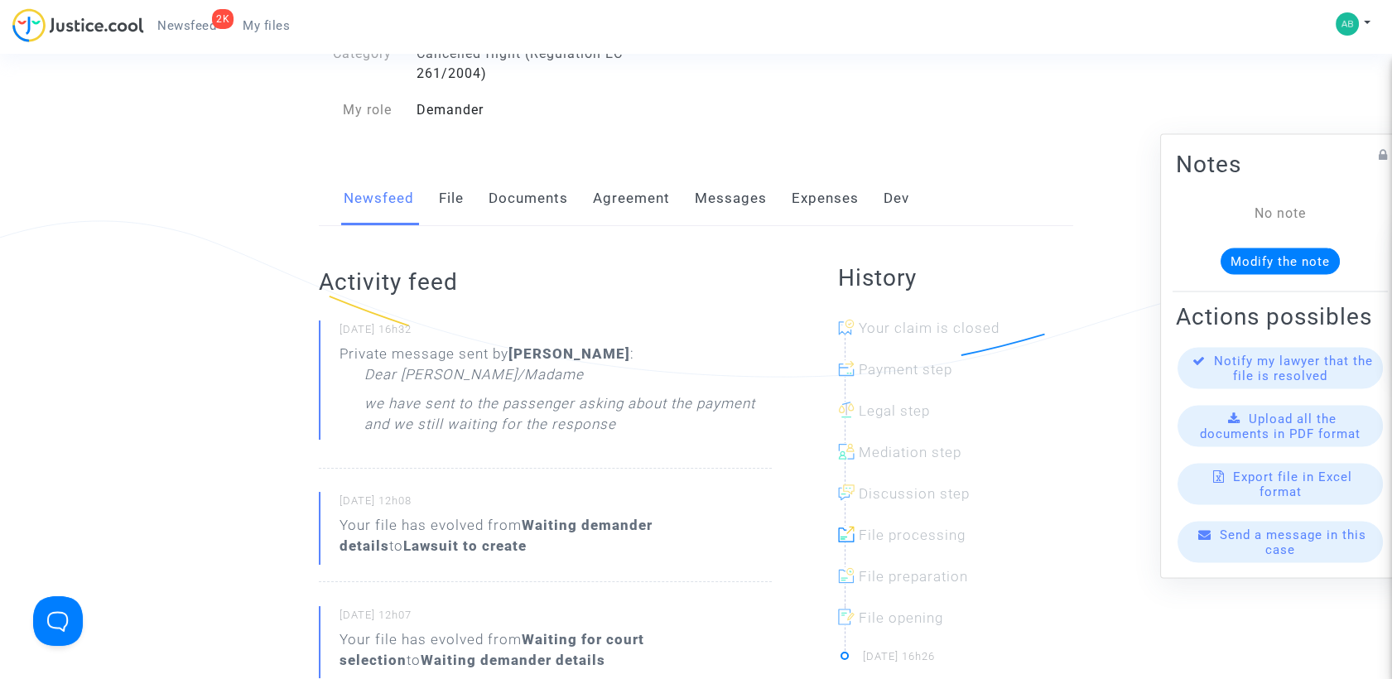
click at [714, 201] on link "Messages" at bounding box center [731, 198] width 72 height 55
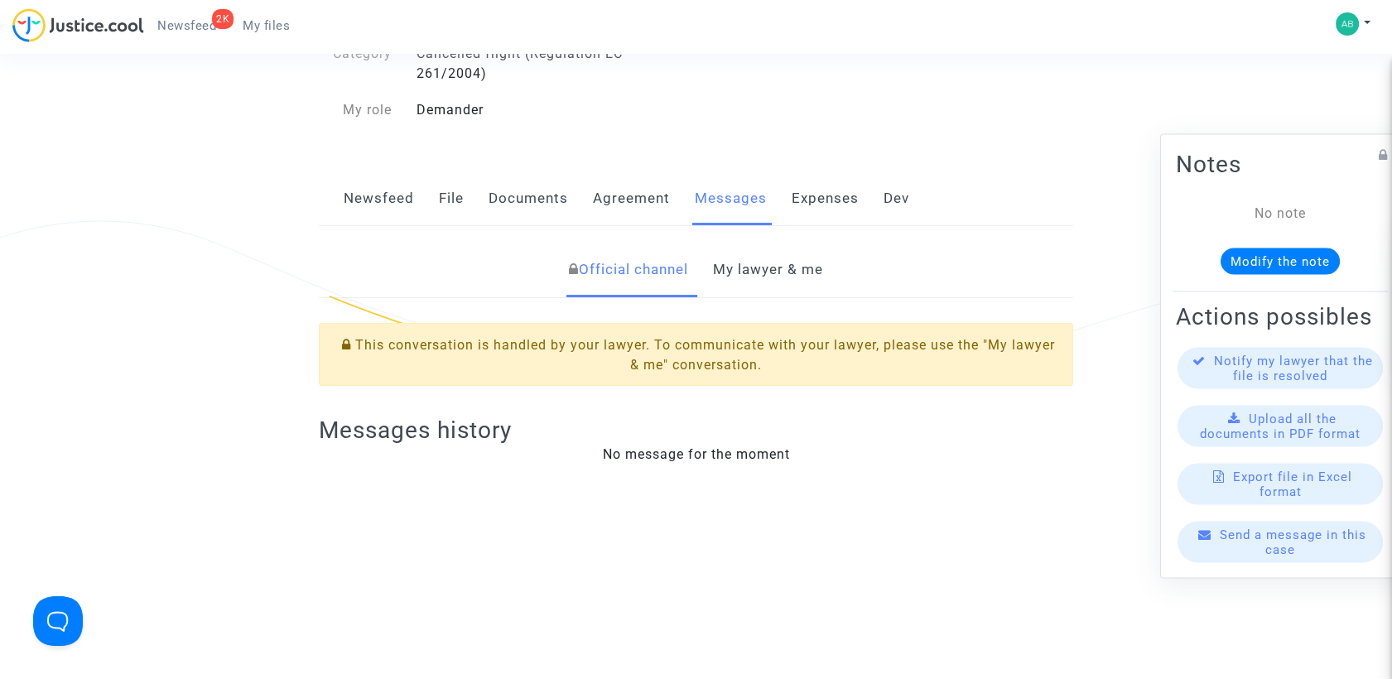
click at [749, 264] on link "My lawyer & me" at bounding box center [768, 270] width 110 height 55
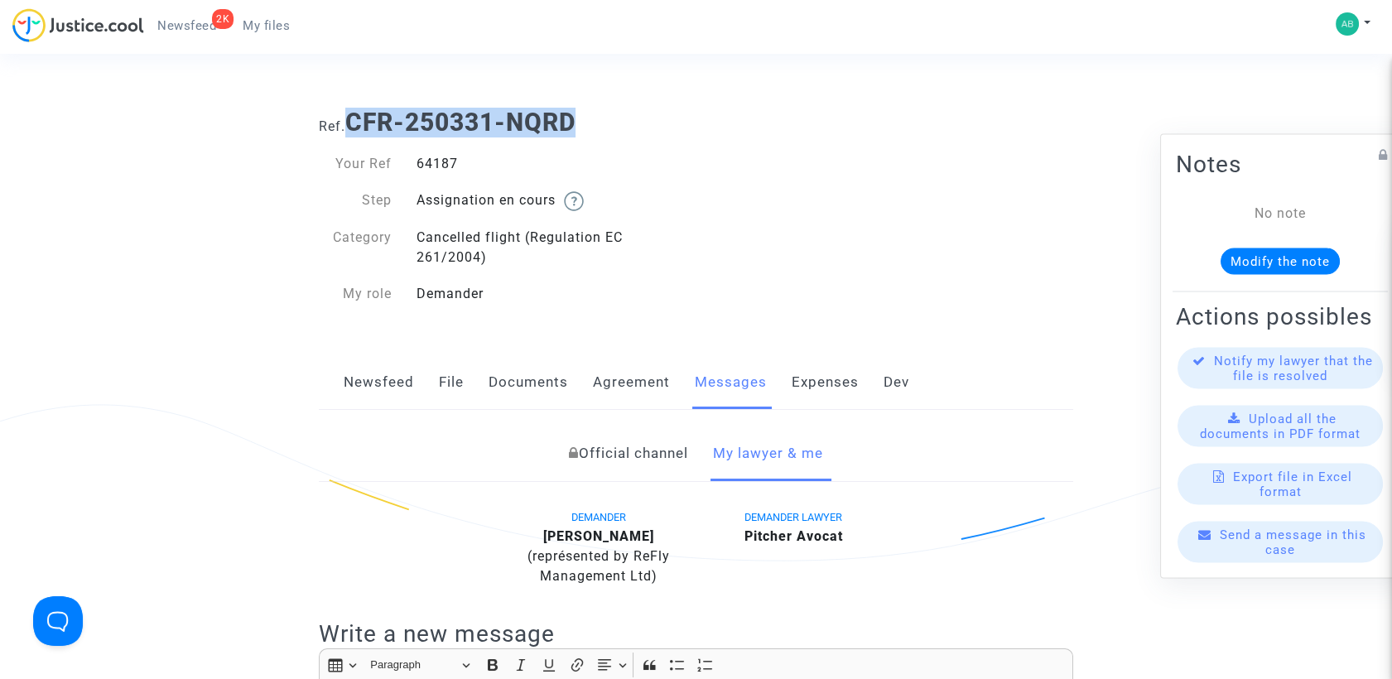
drag, startPoint x: 355, startPoint y: 117, endPoint x: 667, endPoint y: 106, distance: 311.6
click at [667, 106] on div "Ref. CFR-250331-NQRD" at bounding box center [695, 116] width 779 height 42
copy b "CFR-250331-NQRD"
click at [615, 113] on h1 "Ref. CFR-250331-NQRD" at bounding box center [696, 123] width 754 height 30
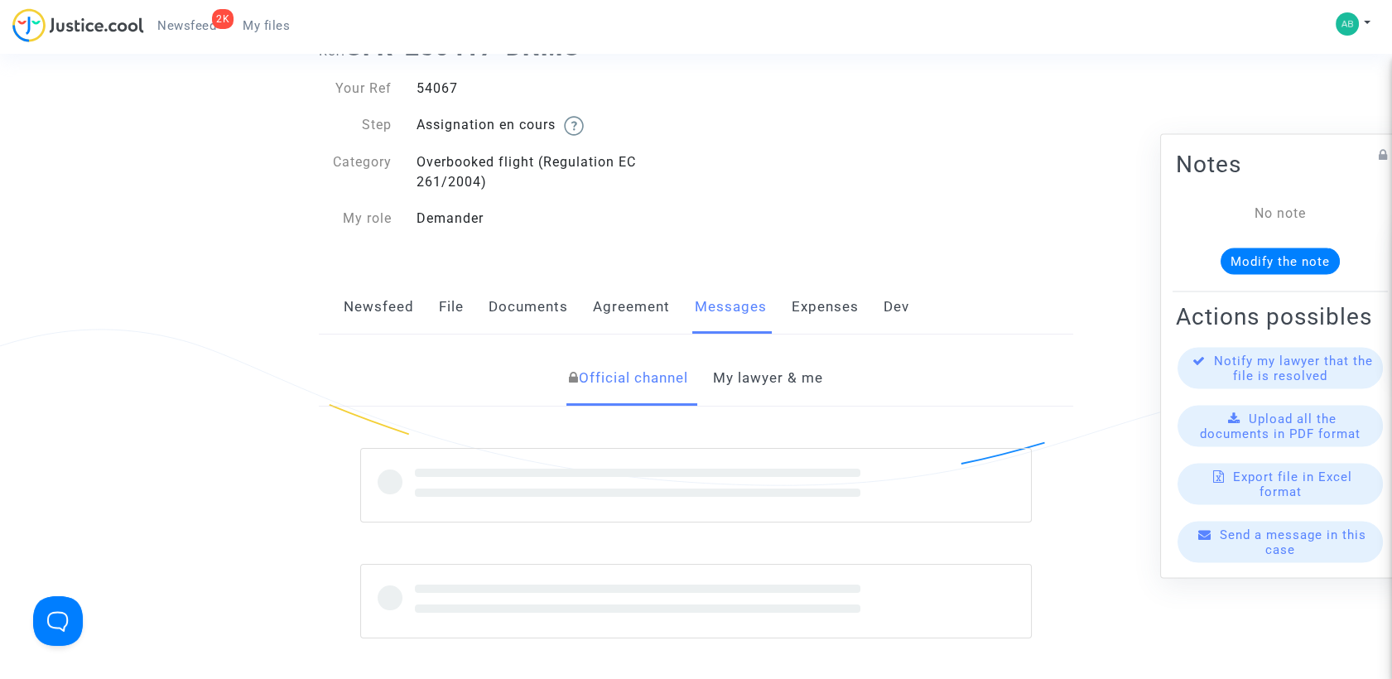
scroll to position [184, 0]
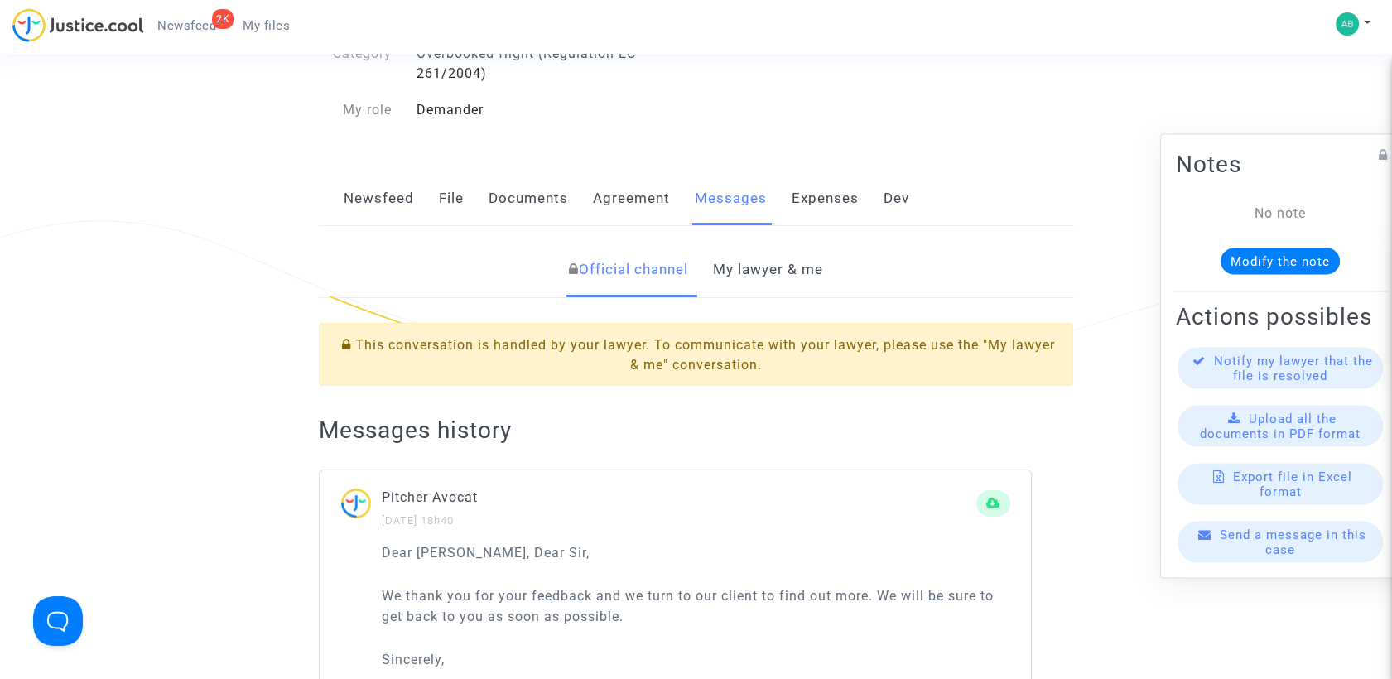
click at [756, 287] on link "My lawyer & me" at bounding box center [768, 270] width 110 height 55
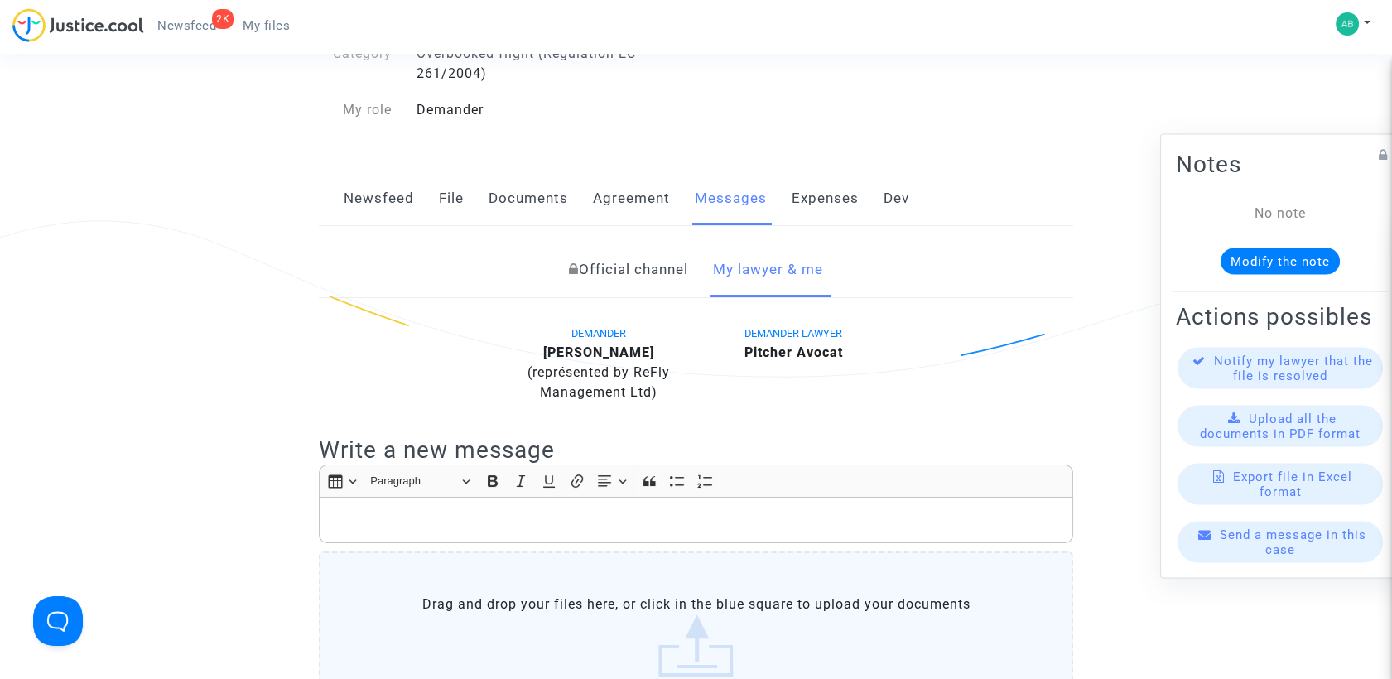
scroll to position [92, 0]
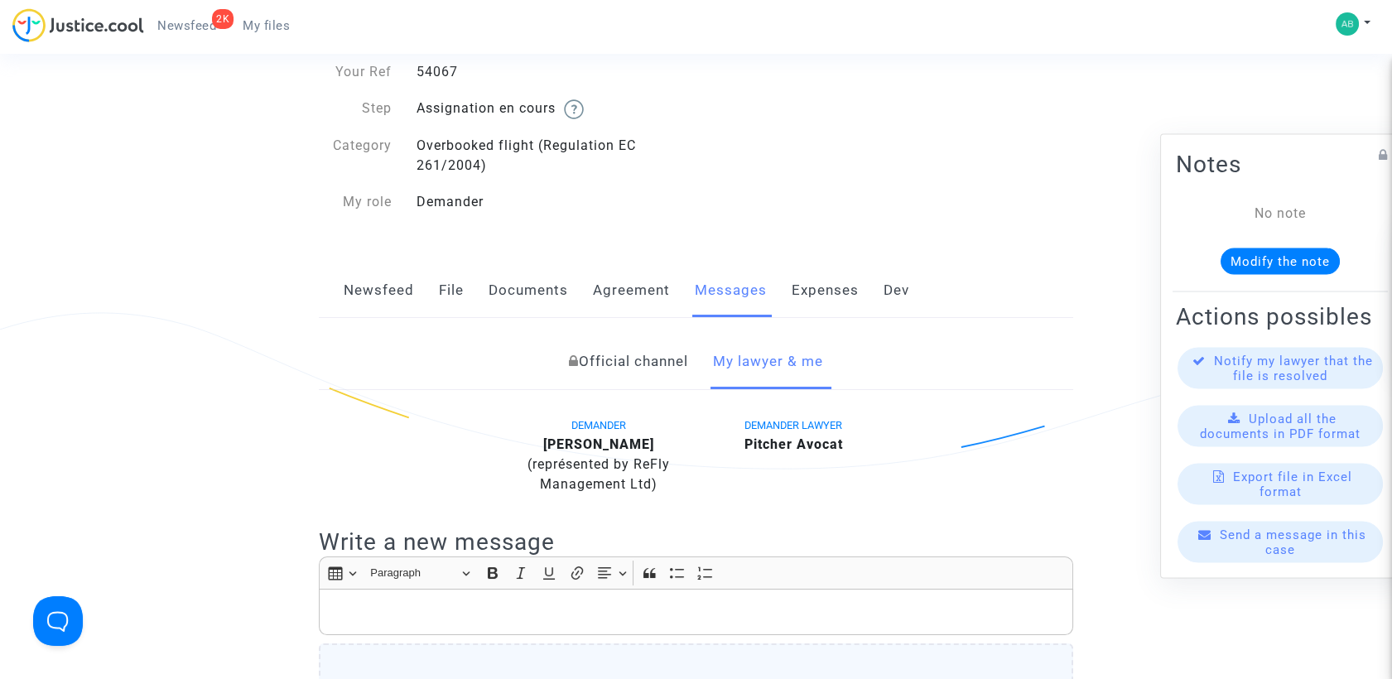
click at [438, 73] on div "54067" at bounding box center [550, 72] width 292 height 20
click at [438, 72] on div "54067" at bounding box center [550, 72] width 292 height 20
copy div "54067"
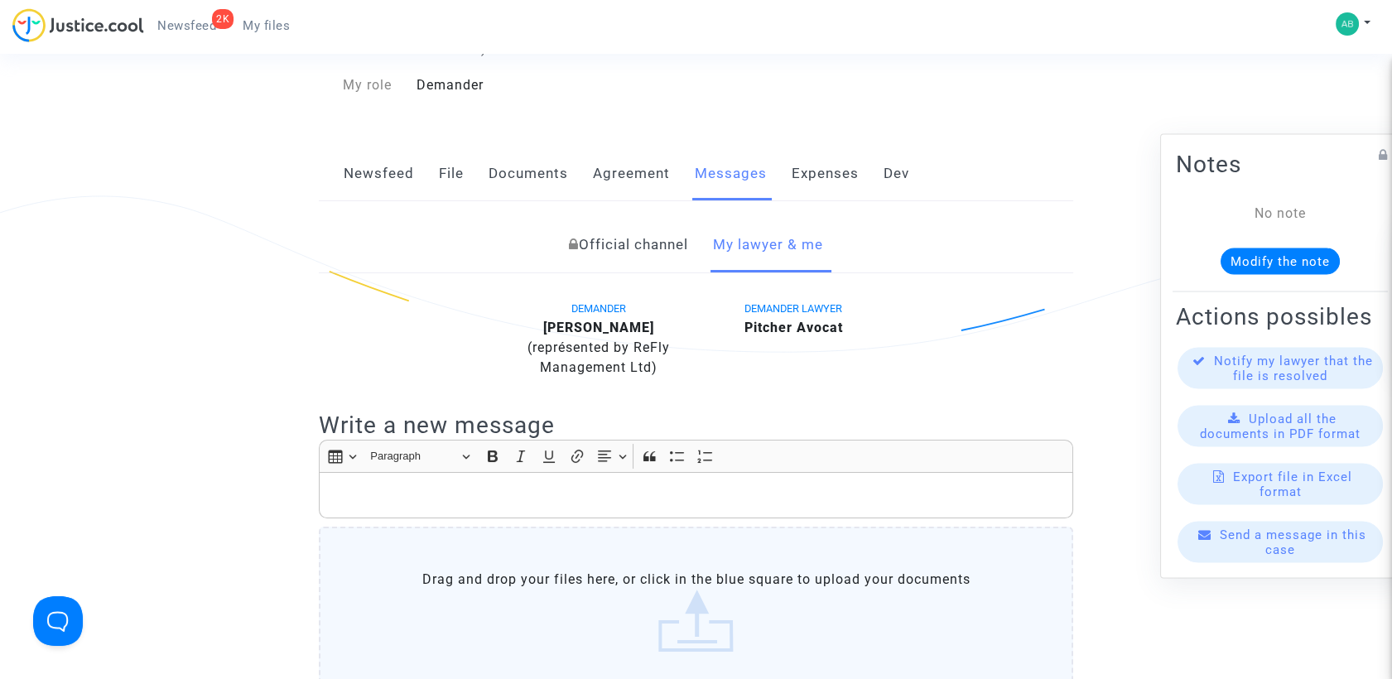
scroll to position [276, 0]
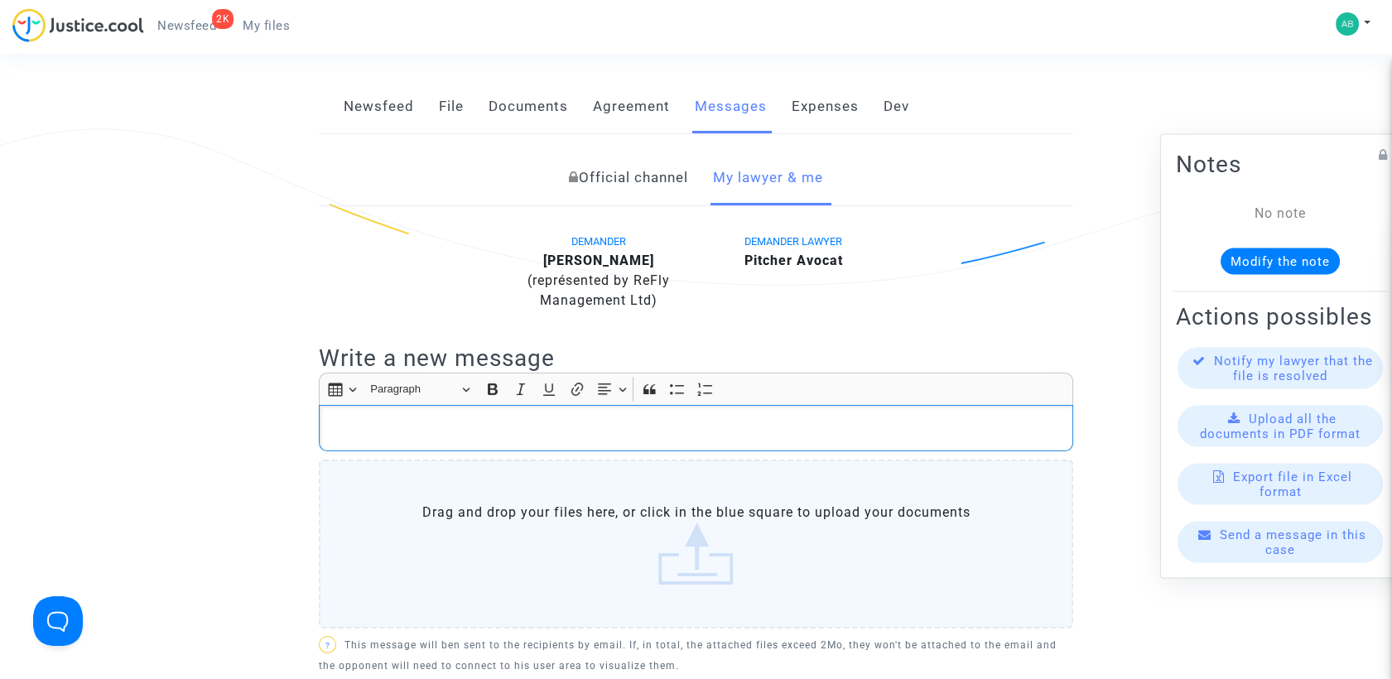
click at [443, 424] on p "Rich Text Editor, main" at bounding box center [696, 428] width 737 height 21
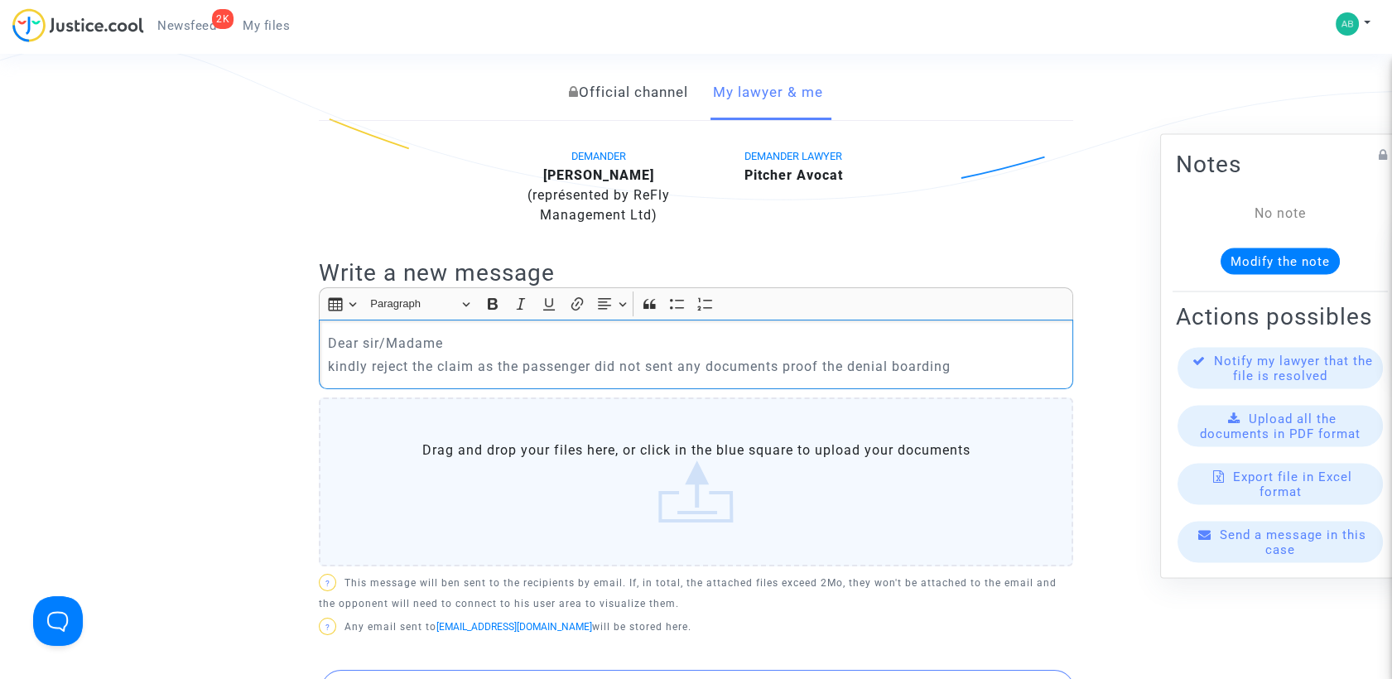
scroll to position [552, 0]
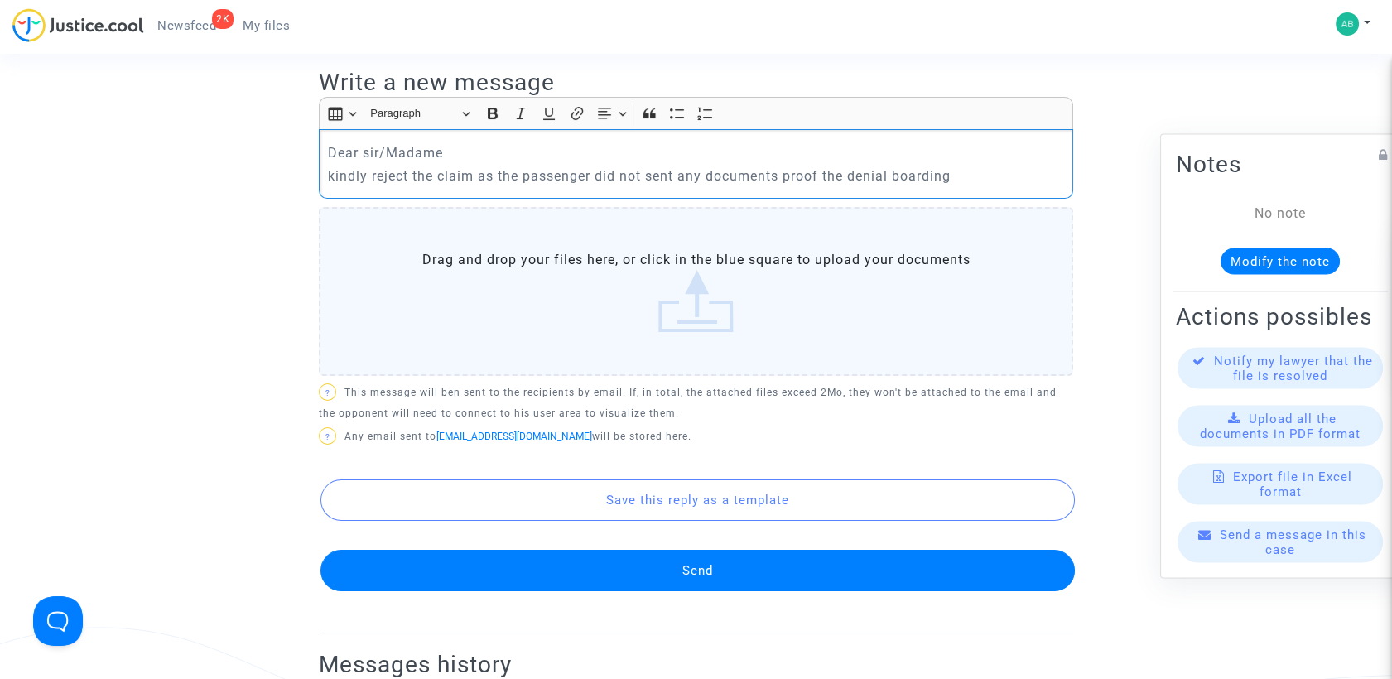
click at [674, 561] on button "Send" at bounding box center [697, 570] width 754 height 41
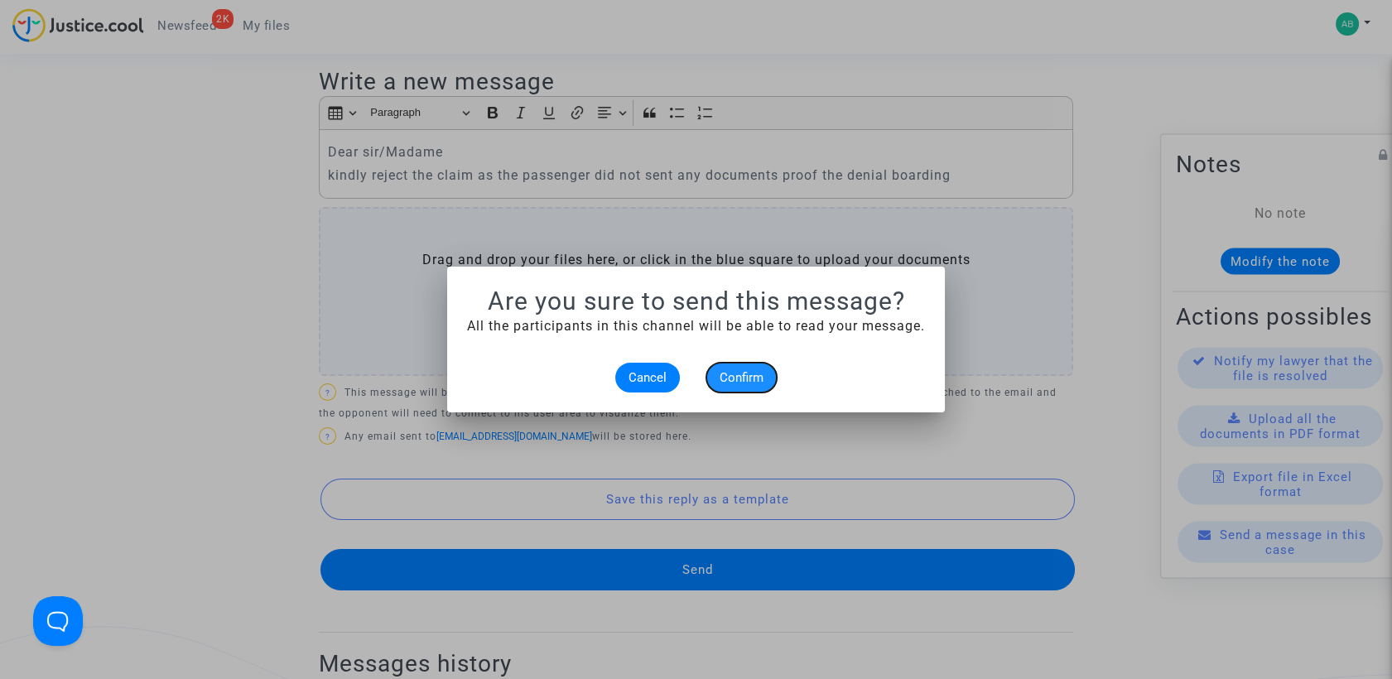
click at [722, 374] on span "Confirm" at bounding box center [742, 377] width 44 height 15
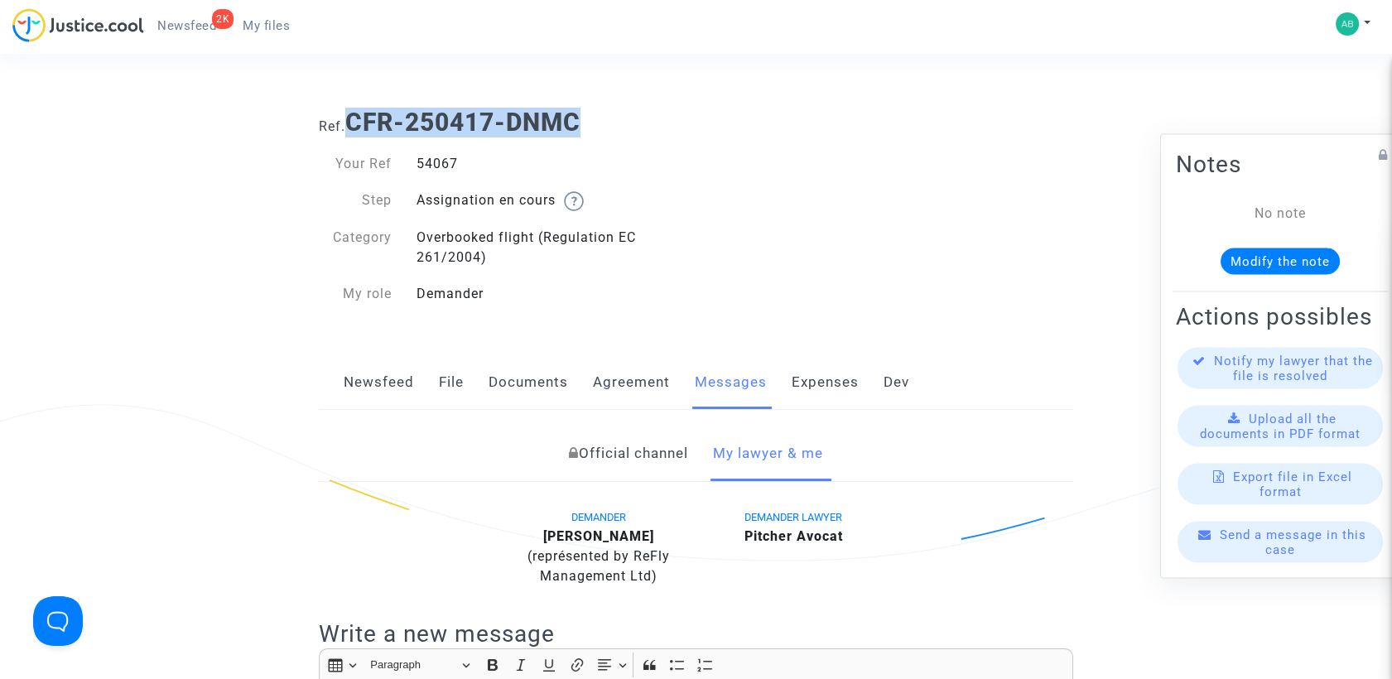
drag, startPoint x: 351, startPoint y: 127, endPoint x: 582, endPoint y: 124, distance: 231.1
click at [580, 124] on b "CFR-250417-DNMC" at bounding box center [462, 122] width 235 height 29
copy b "CFR-250417-DNMC"
click at [462, 378] on div "Newsfeed File Documents Agreement Messages Expenses Dev" at bounding box center [696, 382] width 754 height 55
click at [460, 377] on link "File" at bounding box center [451, 382] width 25 height 55
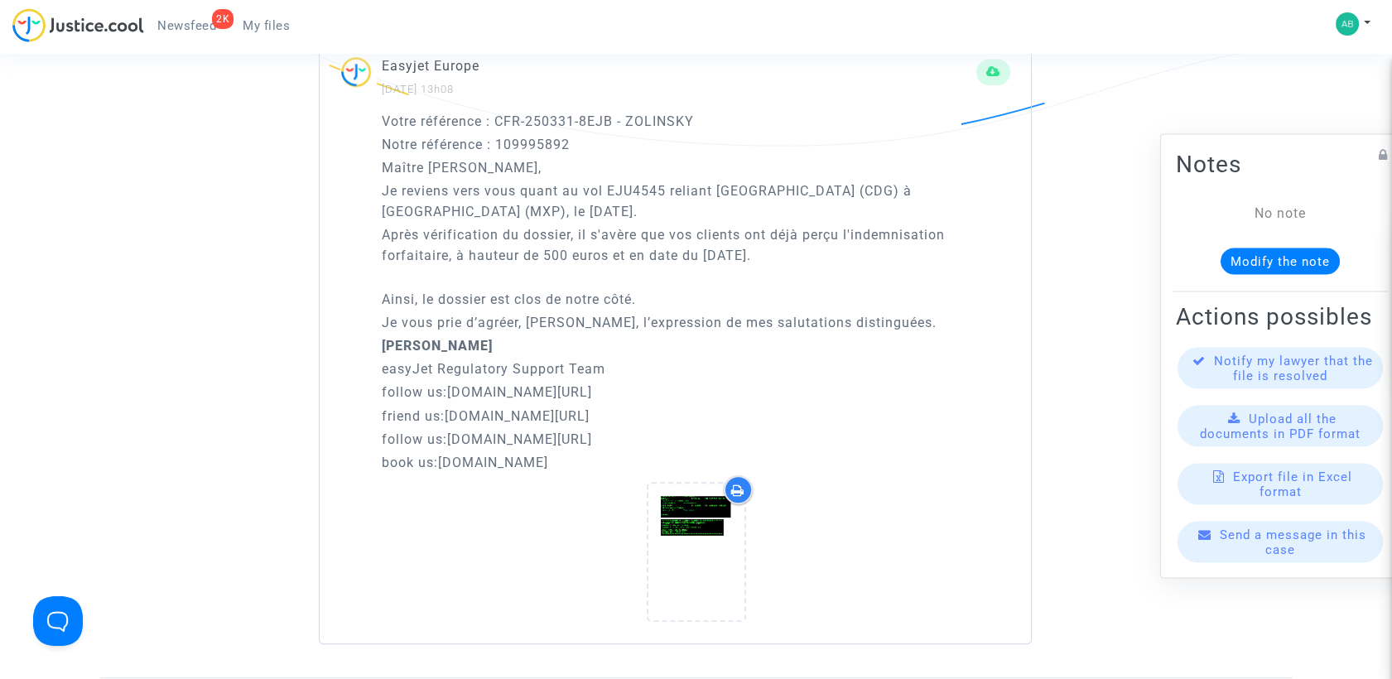
scroll to position [1932, 0]
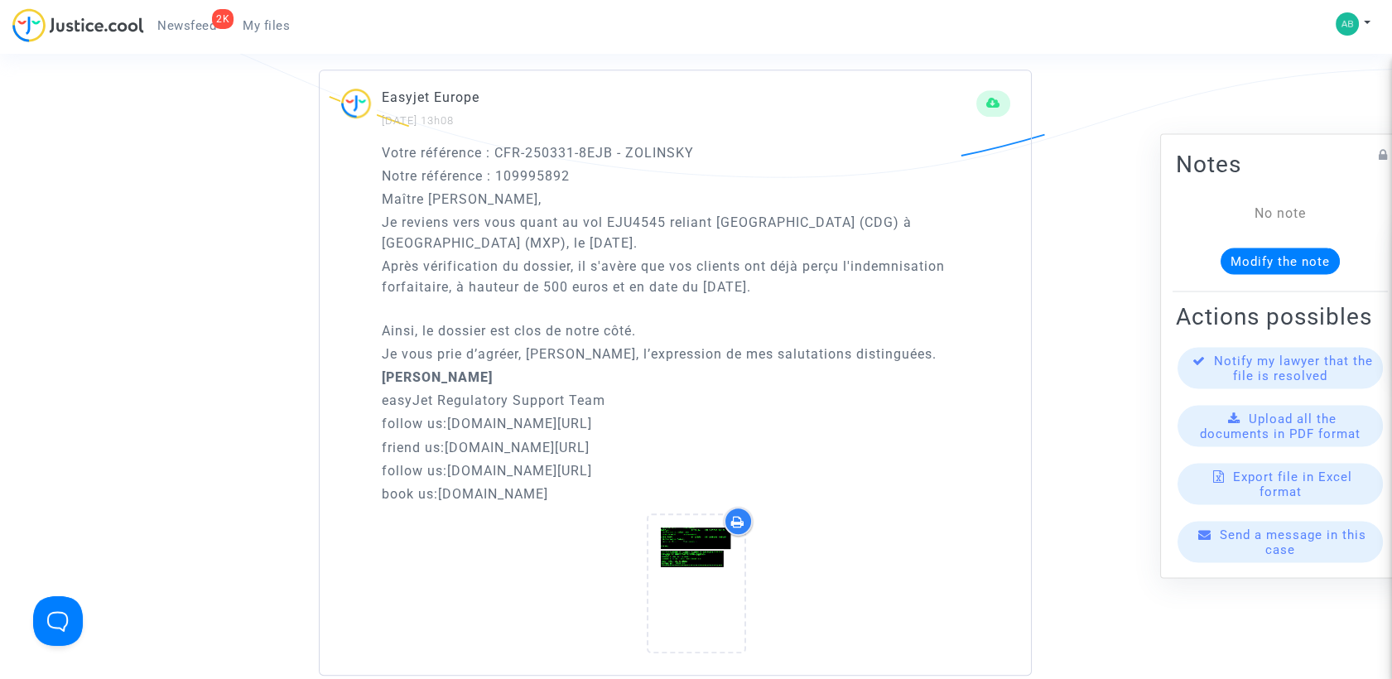
click at [383, 152] on p "Votre référence : CFR-250331-8EJB - ZOLINSKY" at bounding box center [696, 152] width 629 height 21
drag, startPoint x: 375, startPoint y: 197, endPoint x: 530, endPoint y: 229, distance: 158.2
click at [530, 229] on div "Votre référence : CFR-250331-8EJB - ZOLINSKY Notre référence : 109995892 Maître…" at bounding box center [675, 408] width 711 height 533
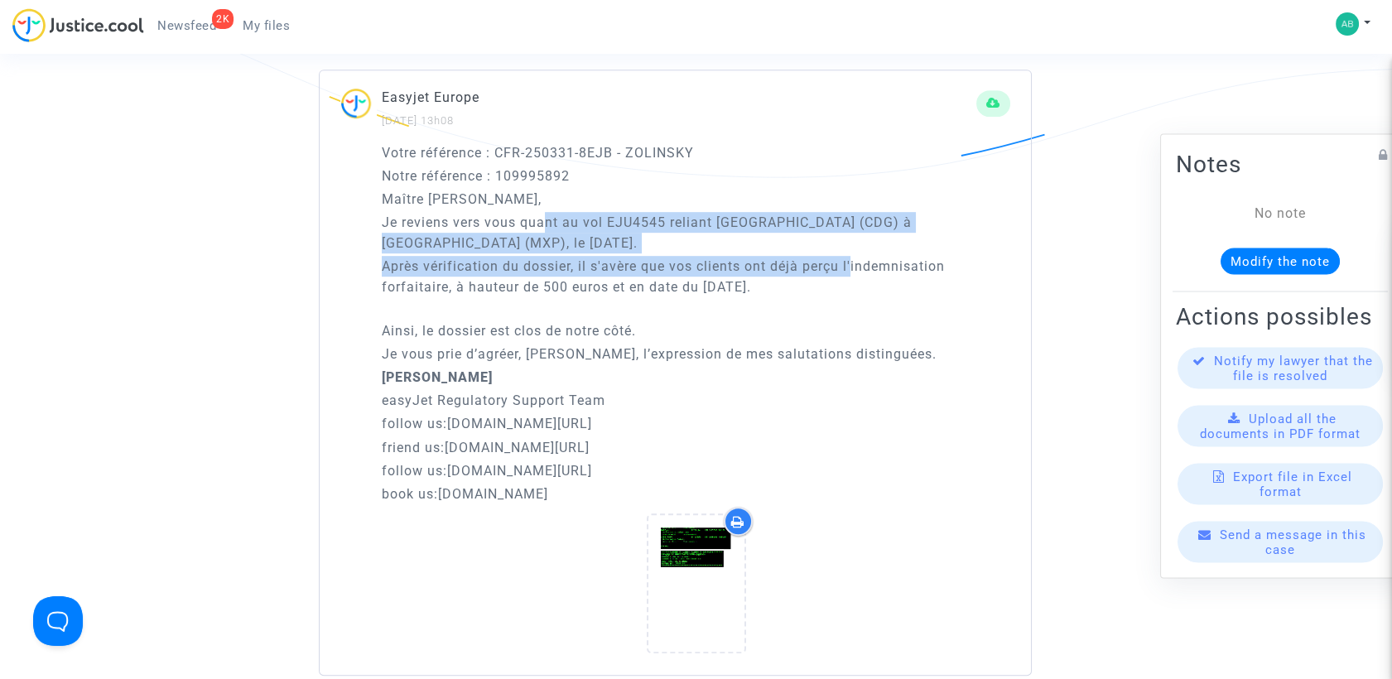
drag, startPoint x: 626, startPoint y: 243, endPoint x: 853, endPoint y: 253, distance: 227.1
click at [853, 253] on div "Votre référence : CFR-250331-8EJB - ZOLINSKY Notre référence : 109995892 Maître…" at bounding box center [696, 323] width 629 height 362
drag, startPoint x: 853, startPoint y: 253, endPoint x: 504, endPoint y: 268, distance: 348.9
click at [627, 272] on p "Après vérification du dossier, il s'avère que vos clients ont déjà perçu l'inde…" at bounding box center [696, 276] width 629 height 41
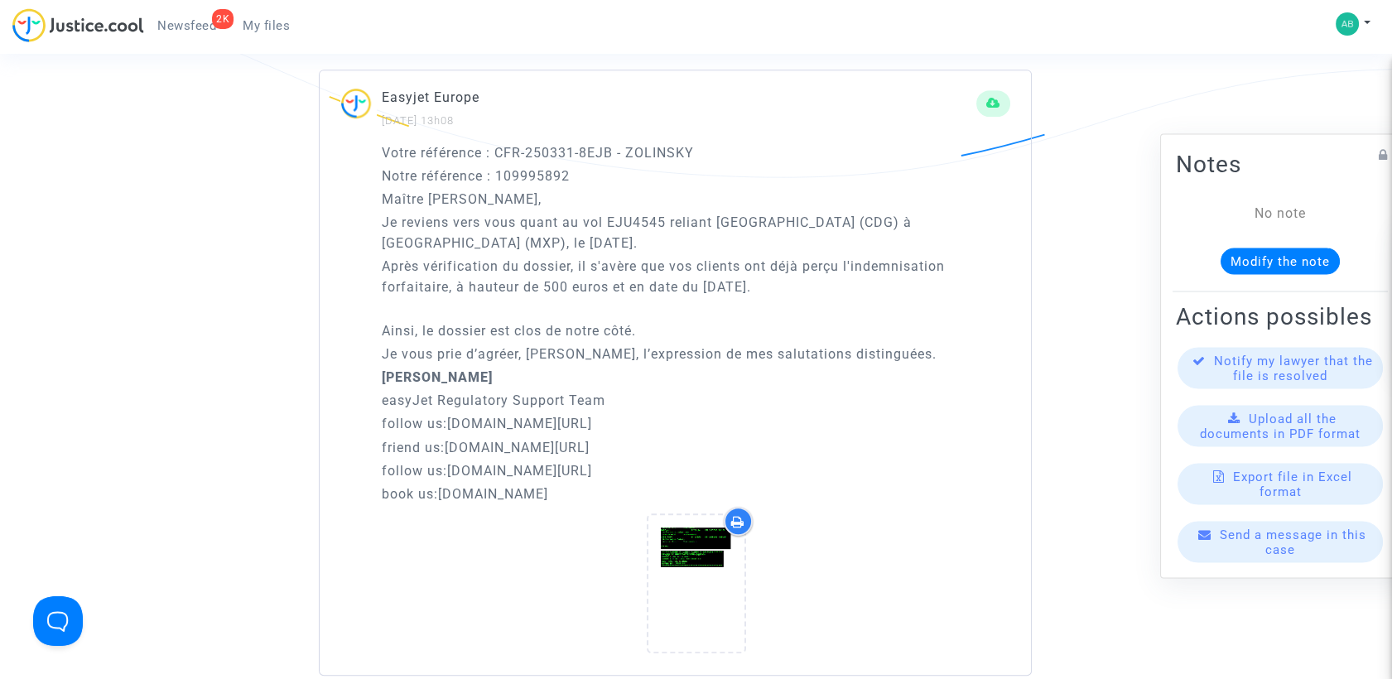
drag, startPoint x: 383, startPoint y: 192, endPoint x: 866, endPoint y: 262, distance: 487.8
click at [866, 262] on div "Votre référence : CFR-250331-8EJB - ZOLINSKY Notre référence : 109995892 Maître…" at bounding box center [696, 323] width 629 height 362
copy div "Maître Pitcher, Je reviens vers vous quant au vol EJU4545 reliant Paris (CDG) à…"
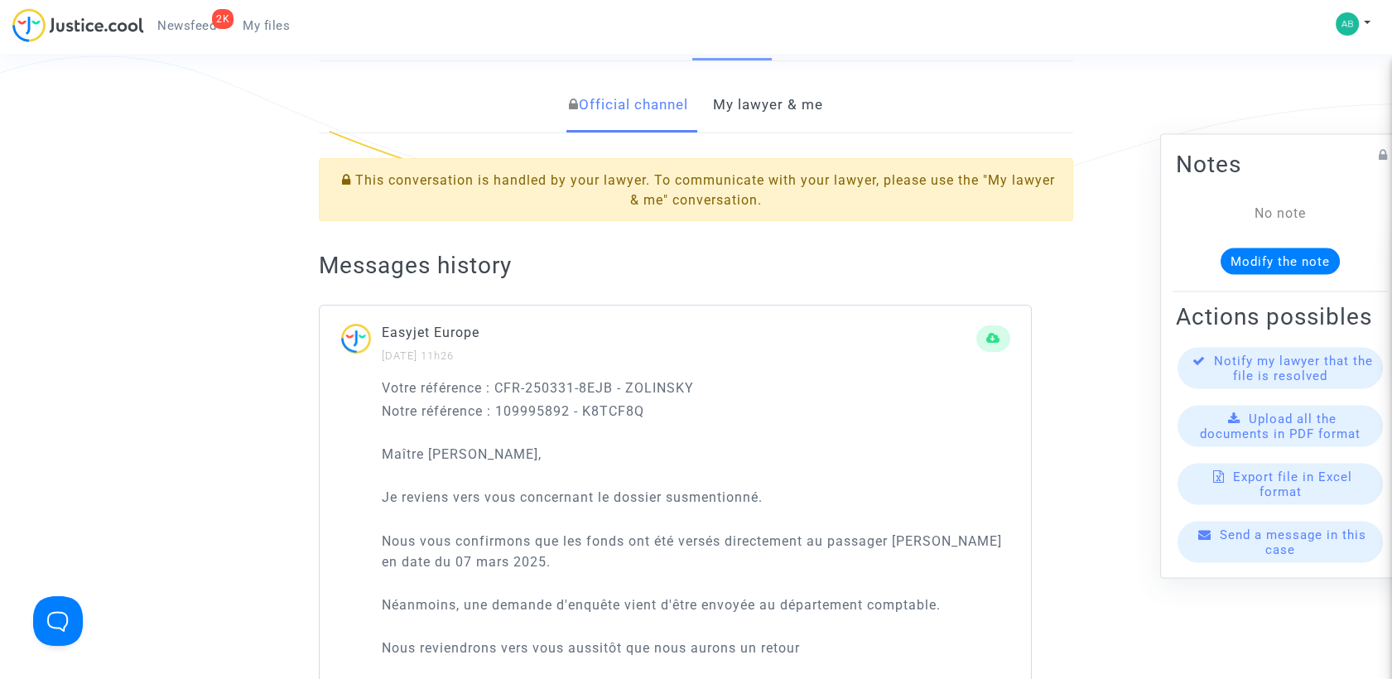
scroll to position [184, 0]
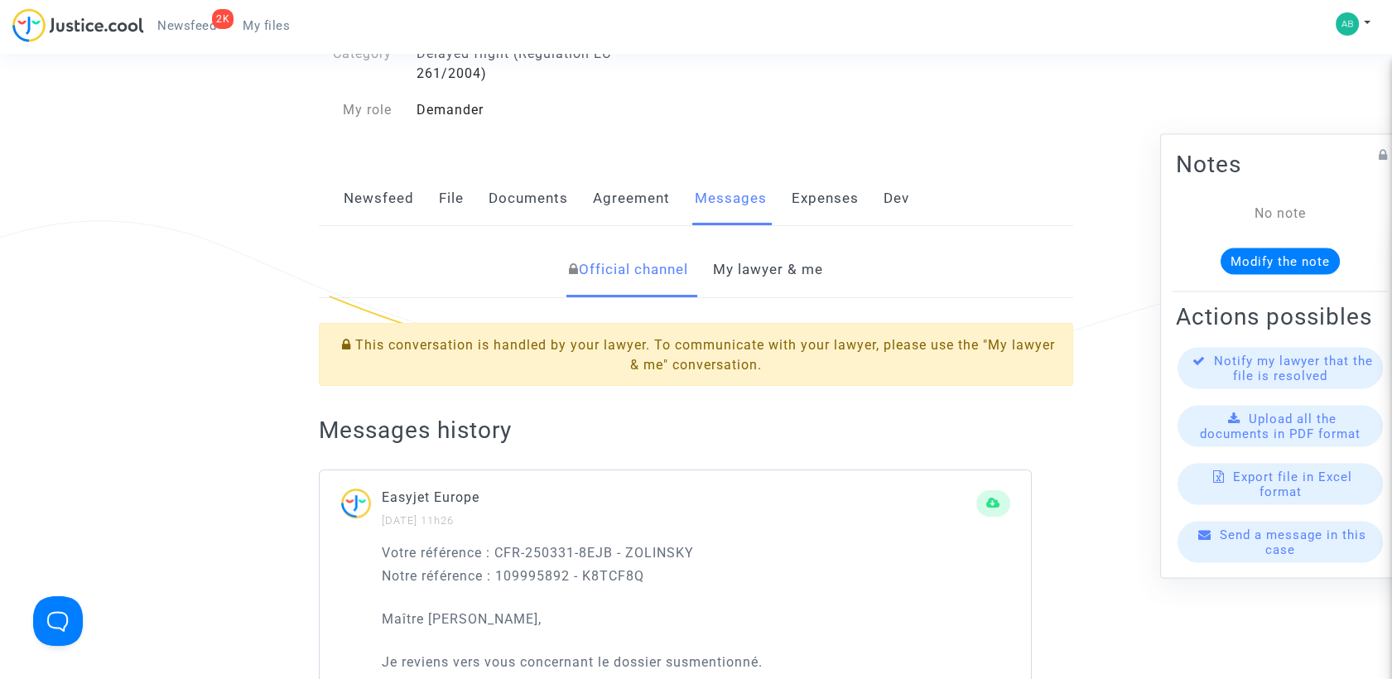
click at [775, 272] on link "My lawyer & me" at bounding box center [768, 270] width 110 height 55
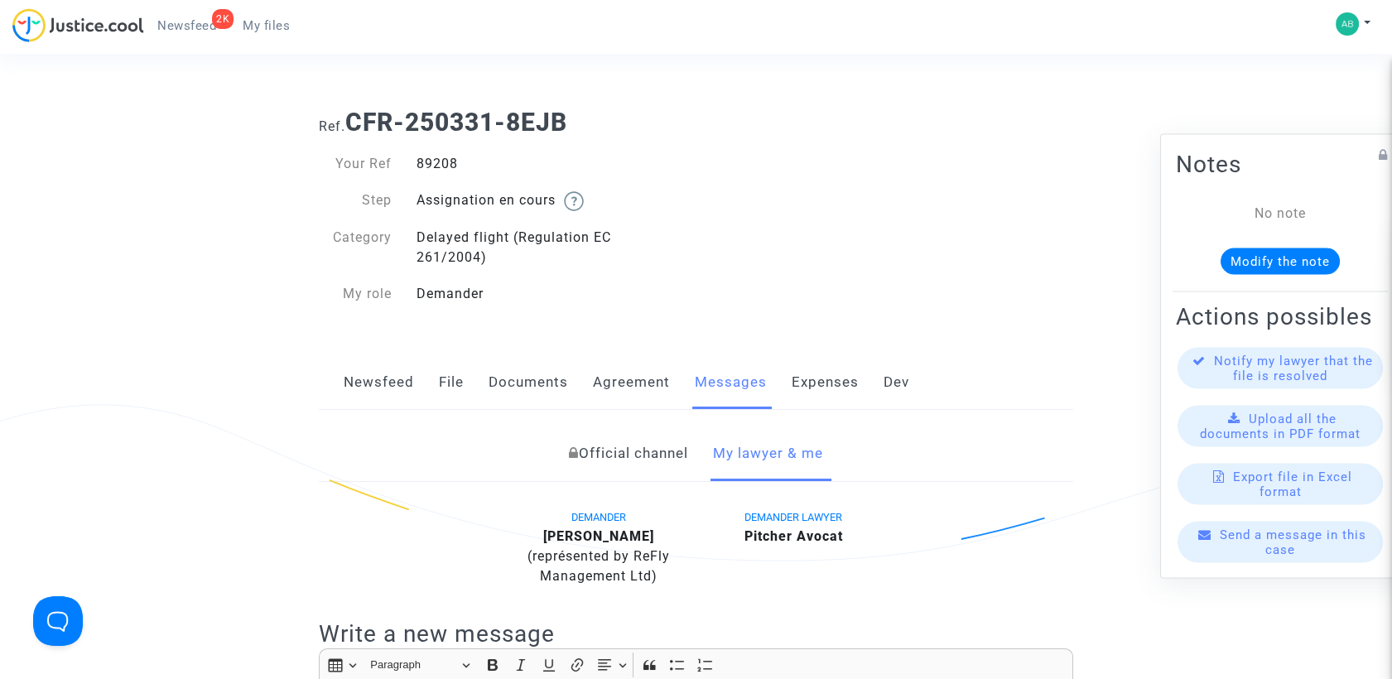
click at [438, 161] on div "89208" at bounding box center [550, 164] width 292 height 20
copy div "89208"
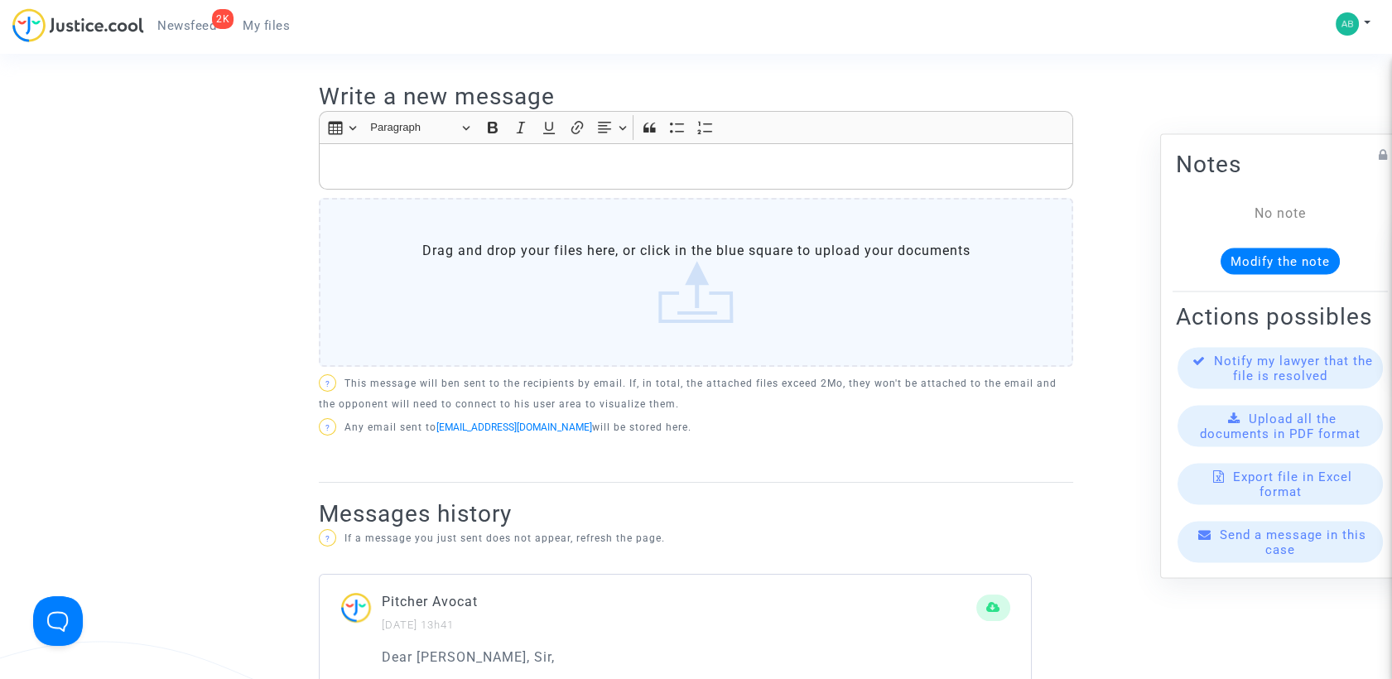
scroll to position [460, 0]
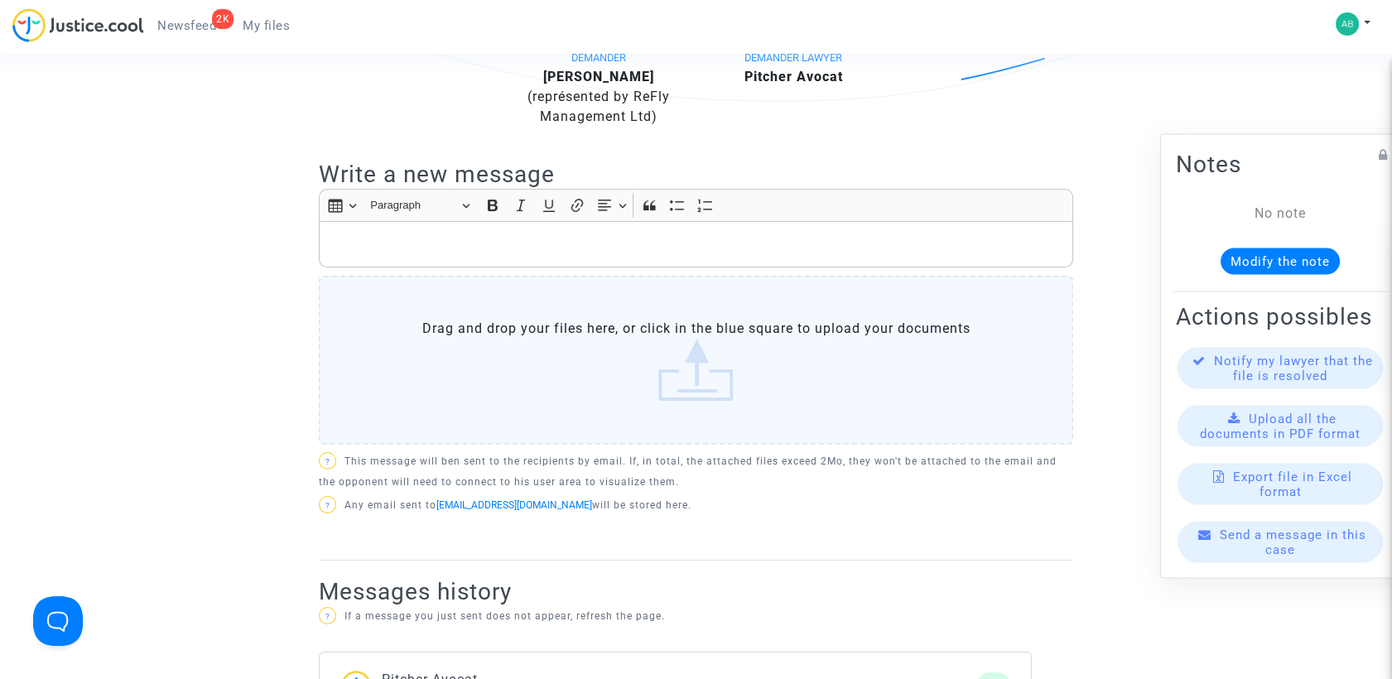
click at [450, 236] on p "Rich Text Editor, main" at bounding box center [696, 244] width 737 height 21
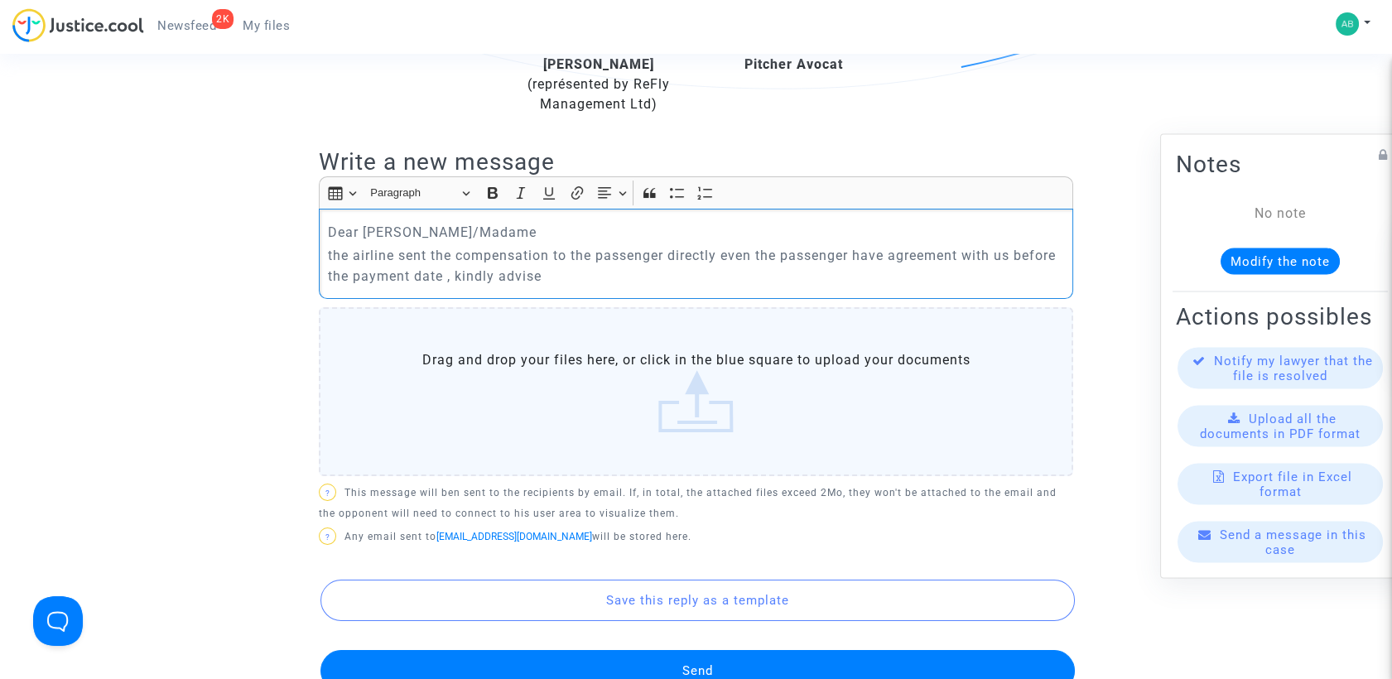
scroll to position [643, 0]
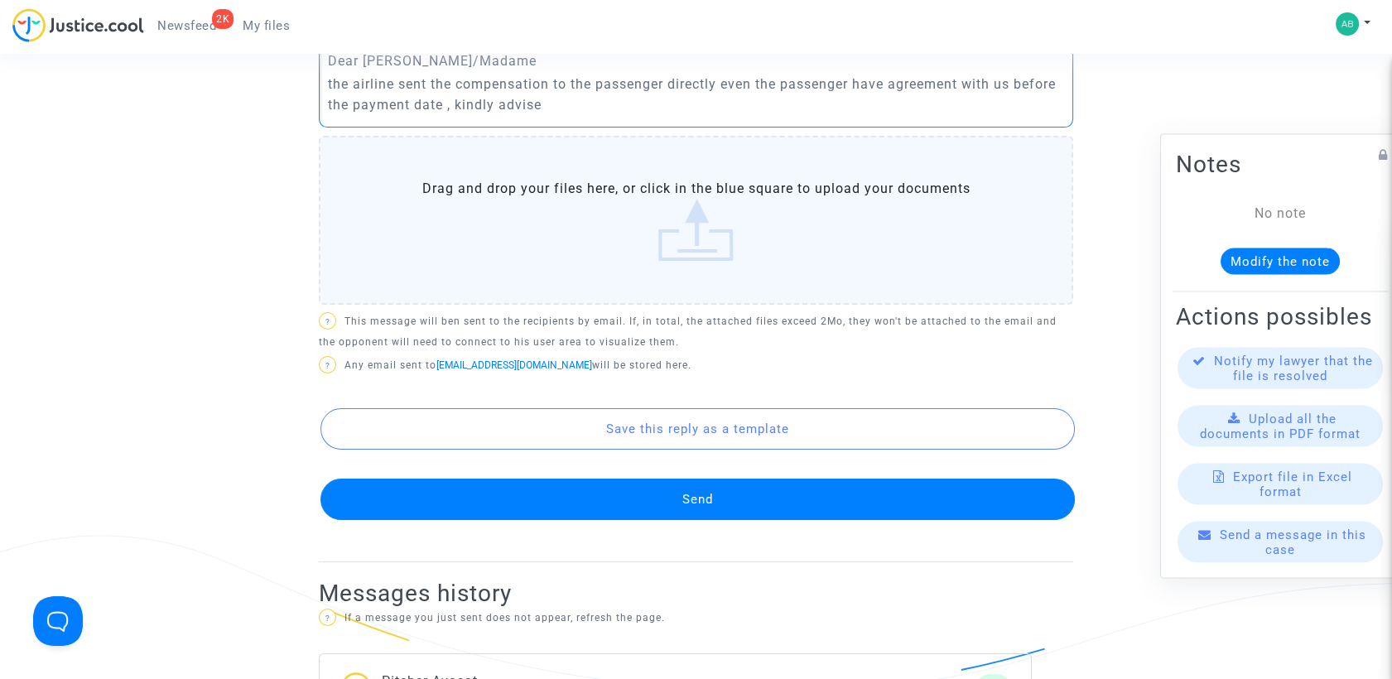
click at [717, 497] on button "Send" at bounding box center [697, 499] width 754 height 41
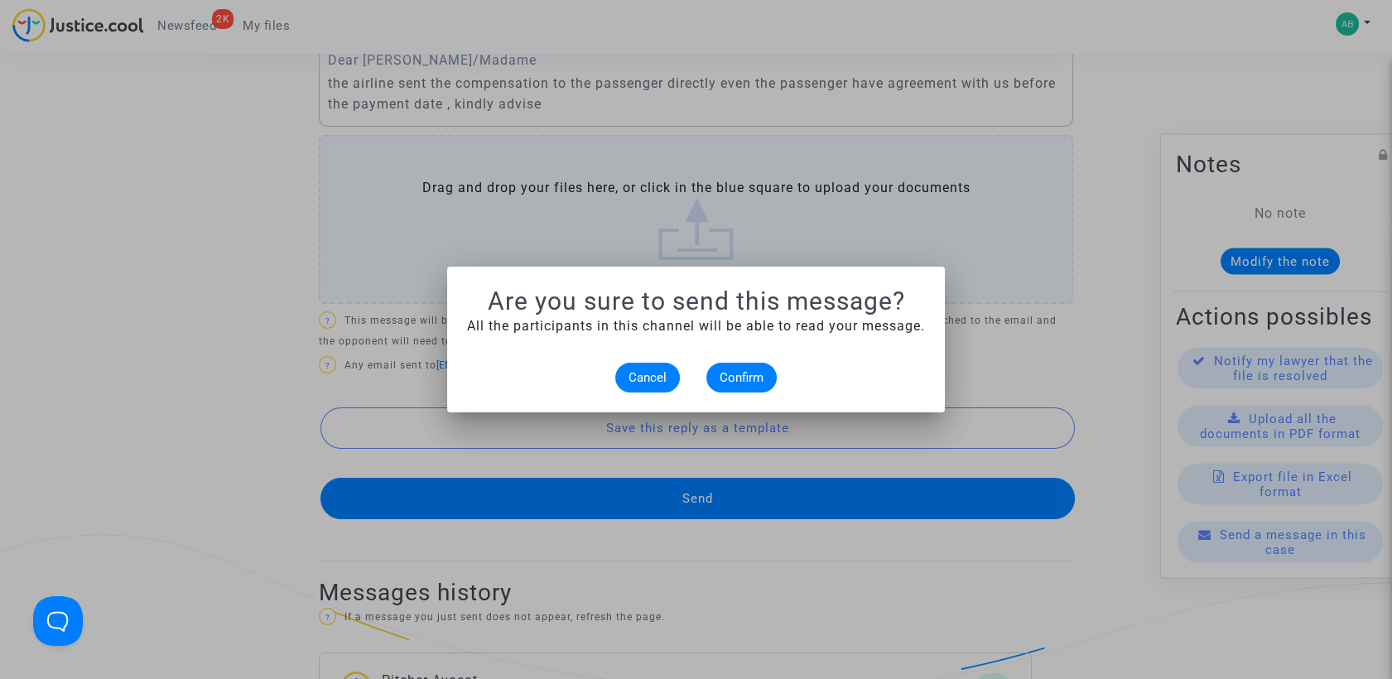
scroll to position [0, 0]
click at [735, 376] on span "Confirm" at bounding box center [742, 377] width 44 height 15
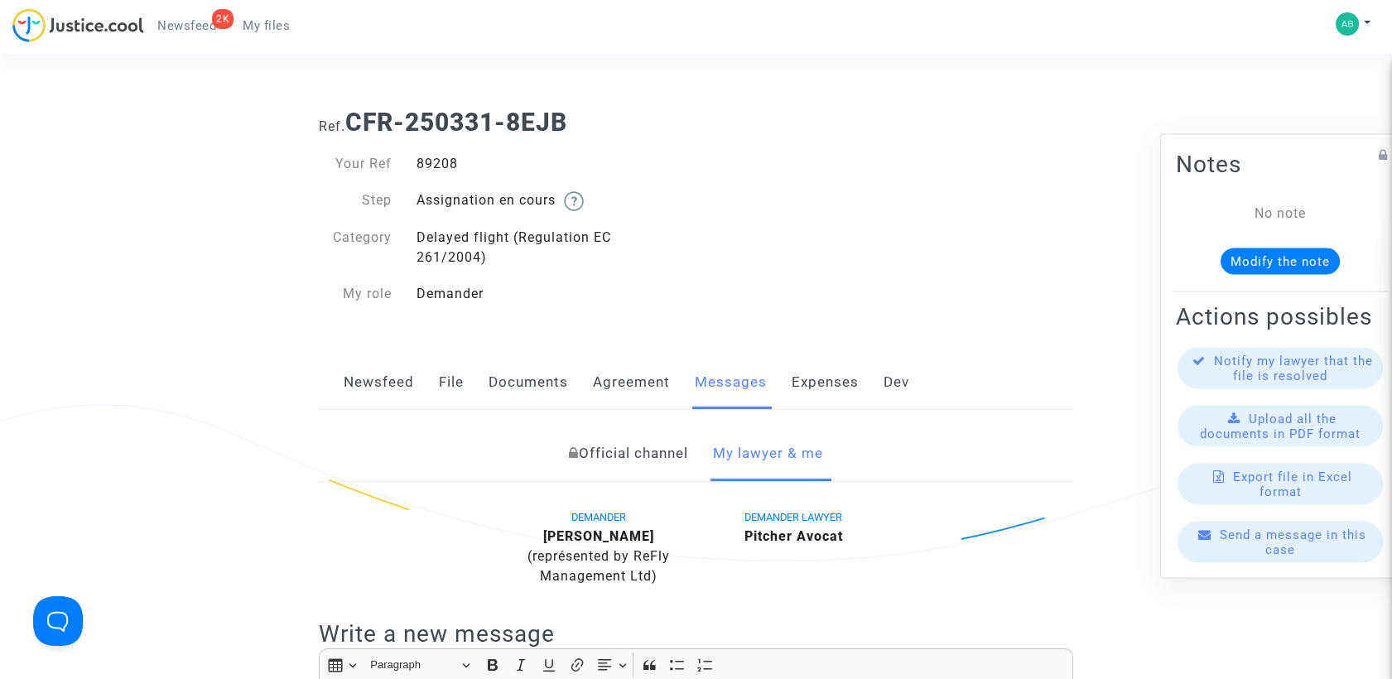
click at [431, 161] on div "89208" at bounding box center [550, 164] width 292 height 20
click at [412, 109] on b "CFR-250331-8EJB" at bounding box center [456, 122] width 222 height 29
click at [412, 108] on b "CFR-250331-8EJB" at bounding box center [456, 122] width 222 height 29
drag, startPoint x: 412, startPoint y: 108, endPoint x: 352, endPoint y: 113, distance: 59.8
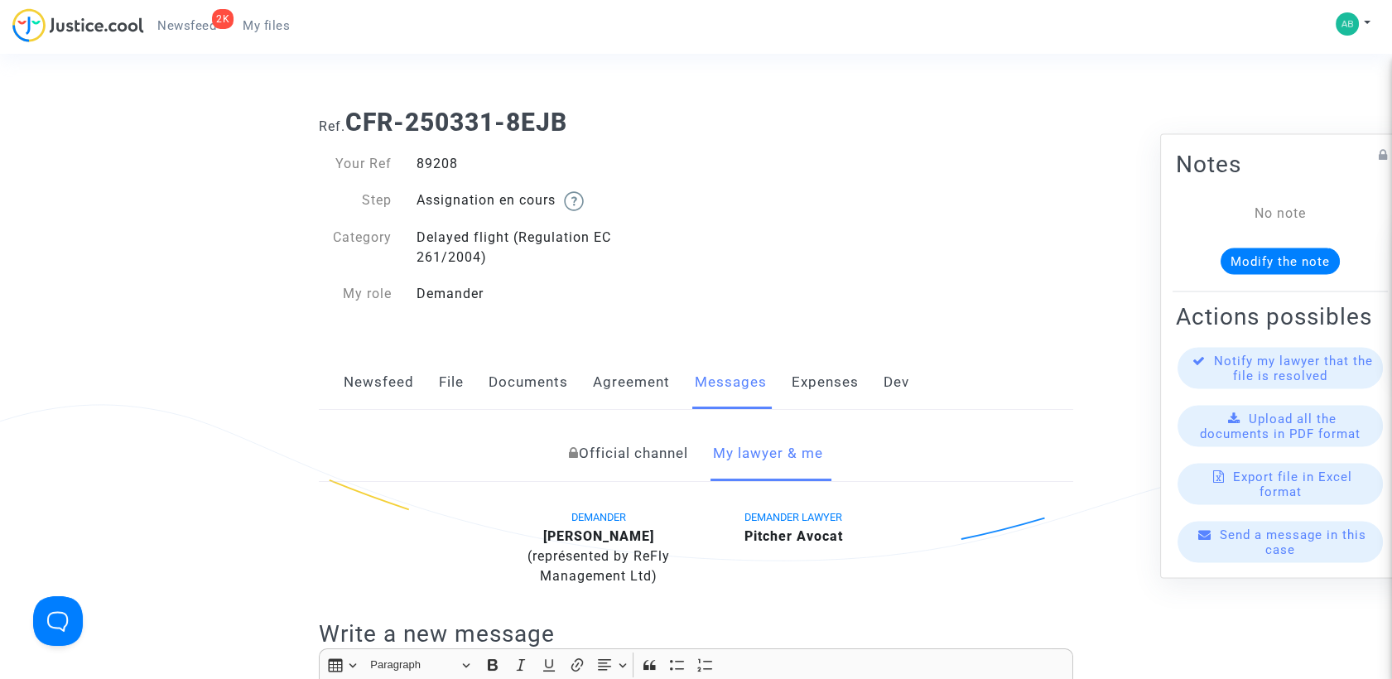
click at [353, 112] on b "CFR-250331-8EJB" at bounding box center [456, 122] width 222 height 29
drag, startPoint x: 356, startPoint y: 121, endPoint x: 591, endPoint y: 109, distance: 235.5
click at [591, 109] on h1 "Ref. CFR-250331-8EJB" at bounding box center [696, 123] width 754 height 30
copy b "CFR-250331-8EJB"
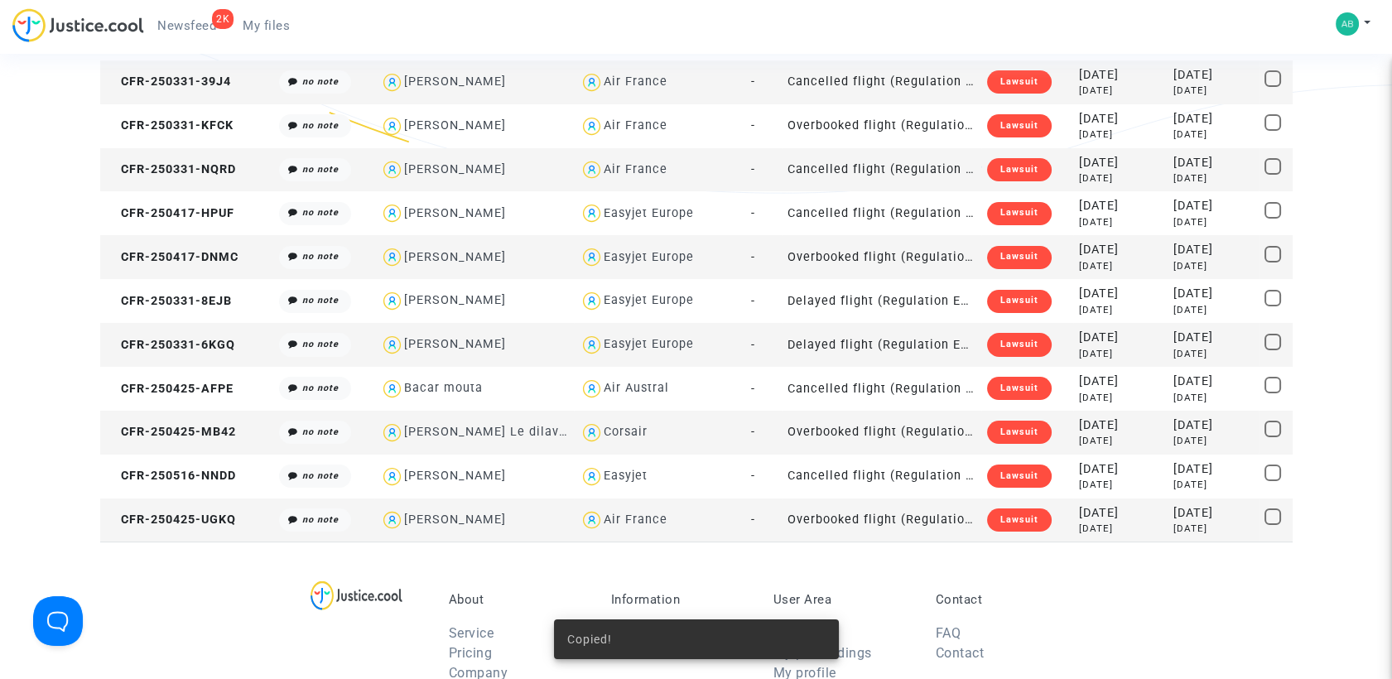
click at [185, 355] on td "CFR-250331-6KGQ" at bounding box center [186, 345] width 173 height 44
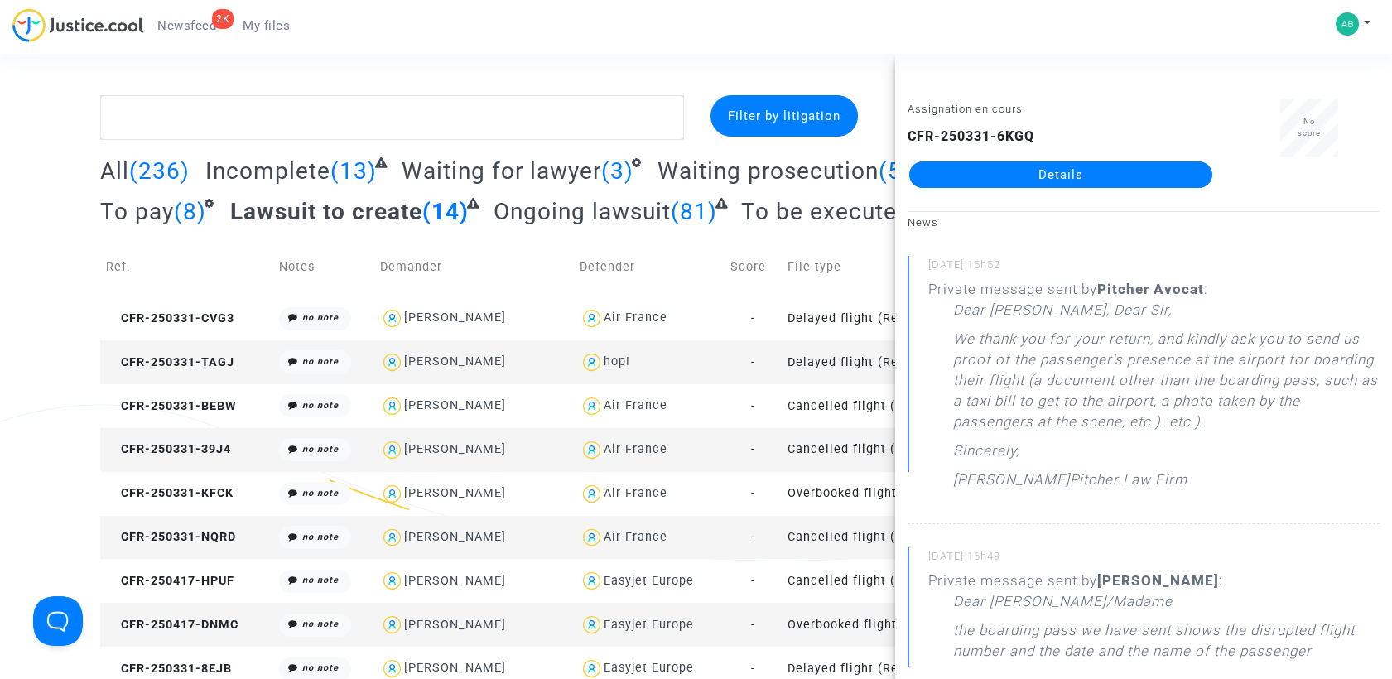
click at [672, 11] on div "2K Newsfeed My files My profile Settings Log out" at bounding box center [696, 31] width 1392 height 46
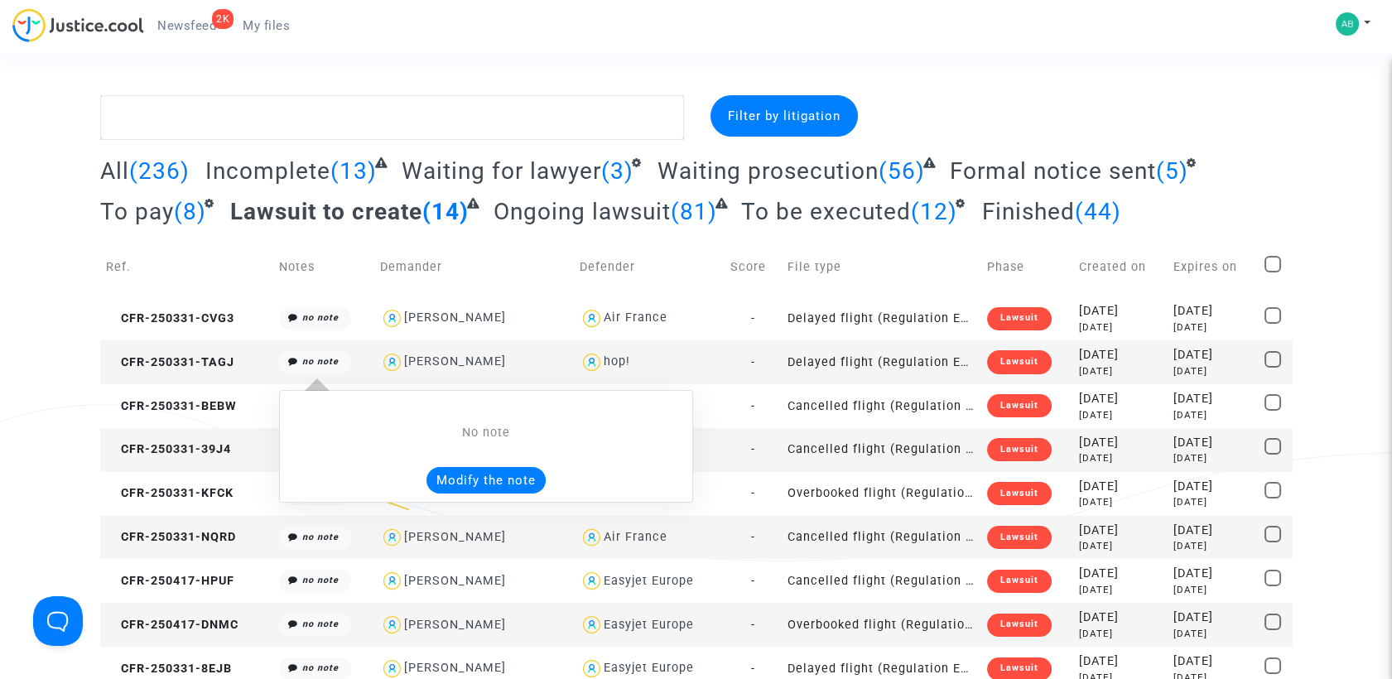
scroll to position [368, 0]
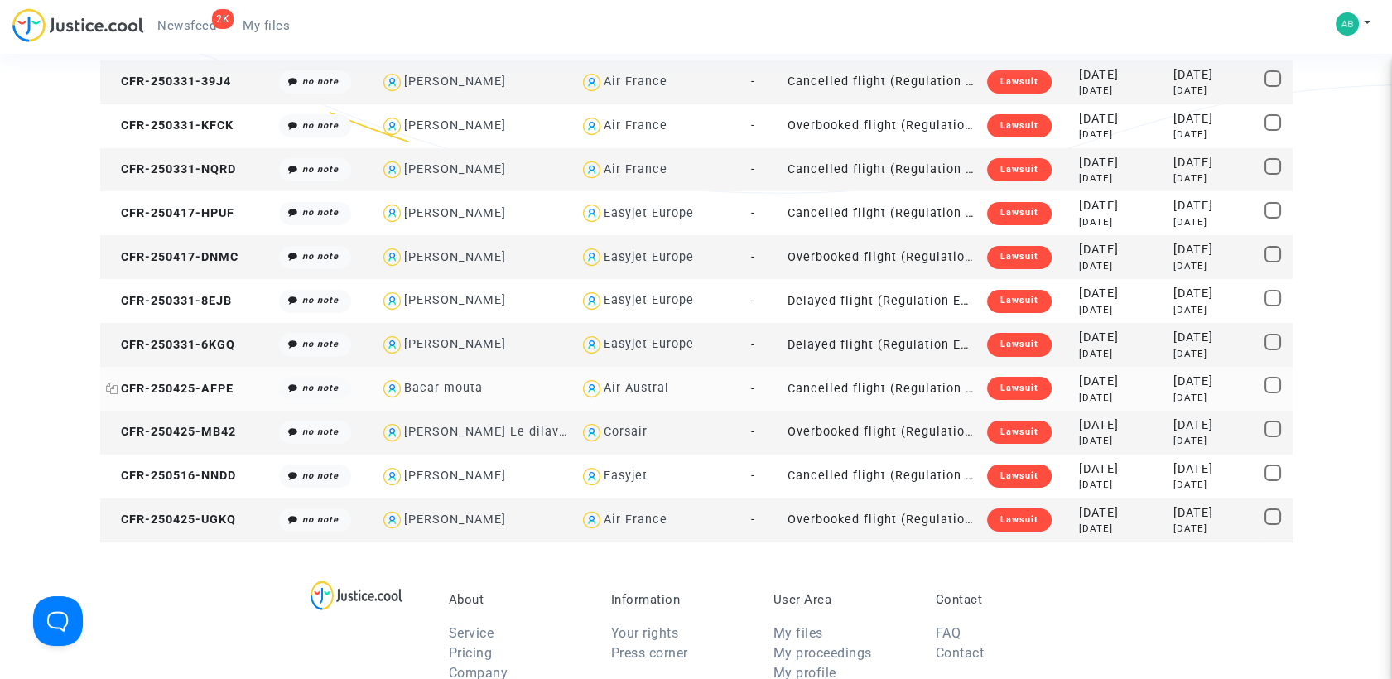
click at [187, 388] on span "CFR-250425-AFPE" at bounding box center [170, 389] width 128 height 14
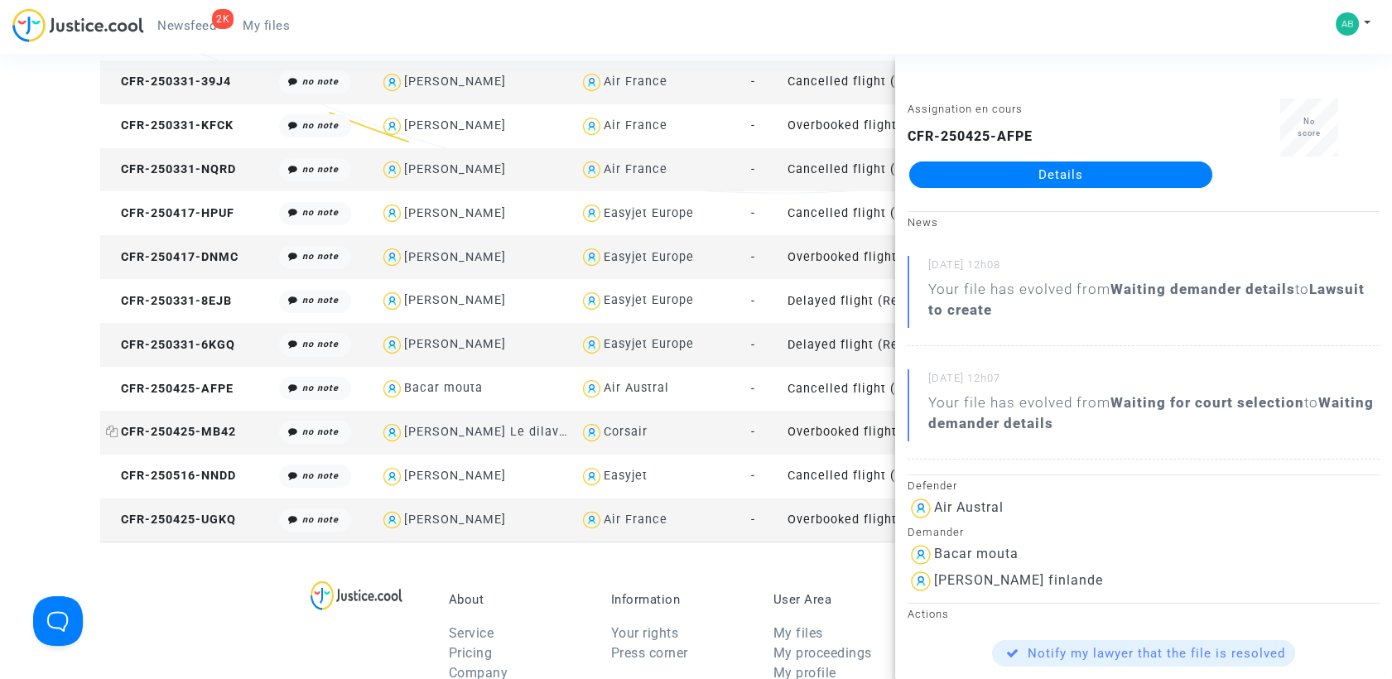
click at [214, 430] on span "CFR-250425-MB42" at bounding box center [171, 432] width 130 height 14
click at [209, 480] on span "CFR-250516-NNDD" at bounding box center [171, 476] width 130 height 14
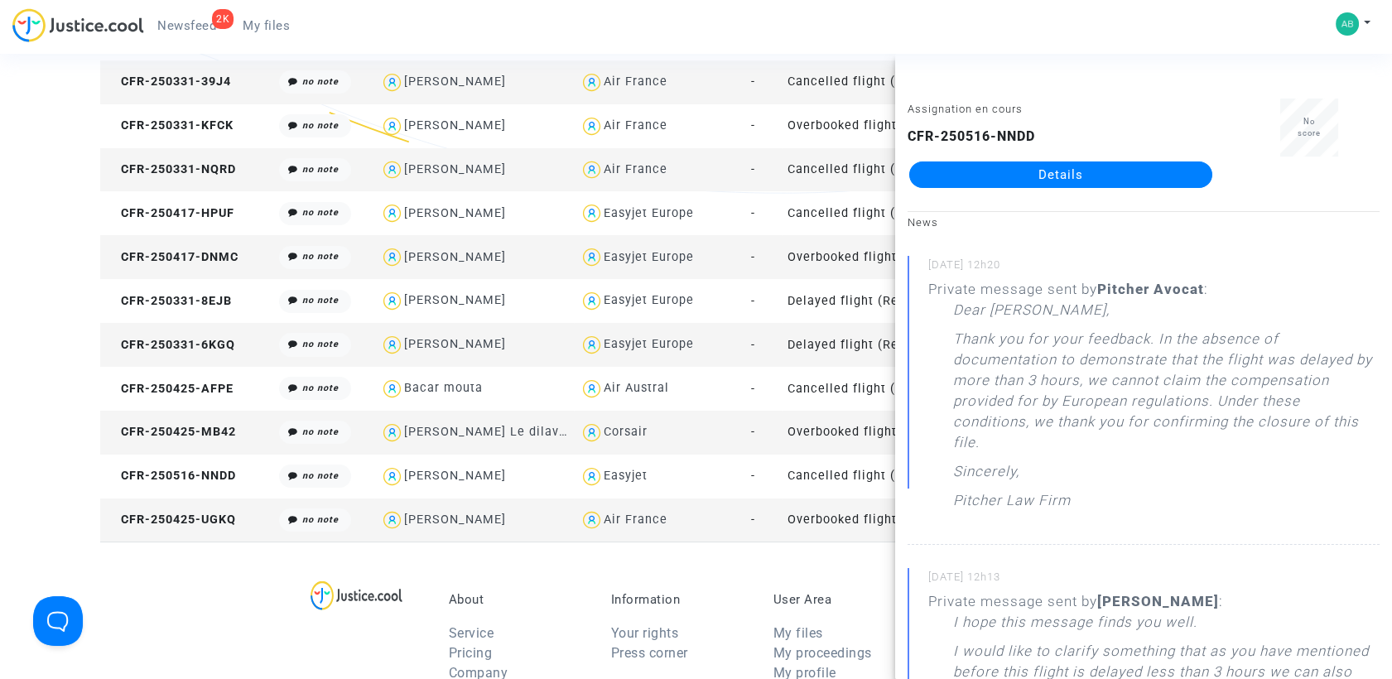
click at [1077, 171] on link "Details" at bounding box center [1060, 174] width 303 height 26
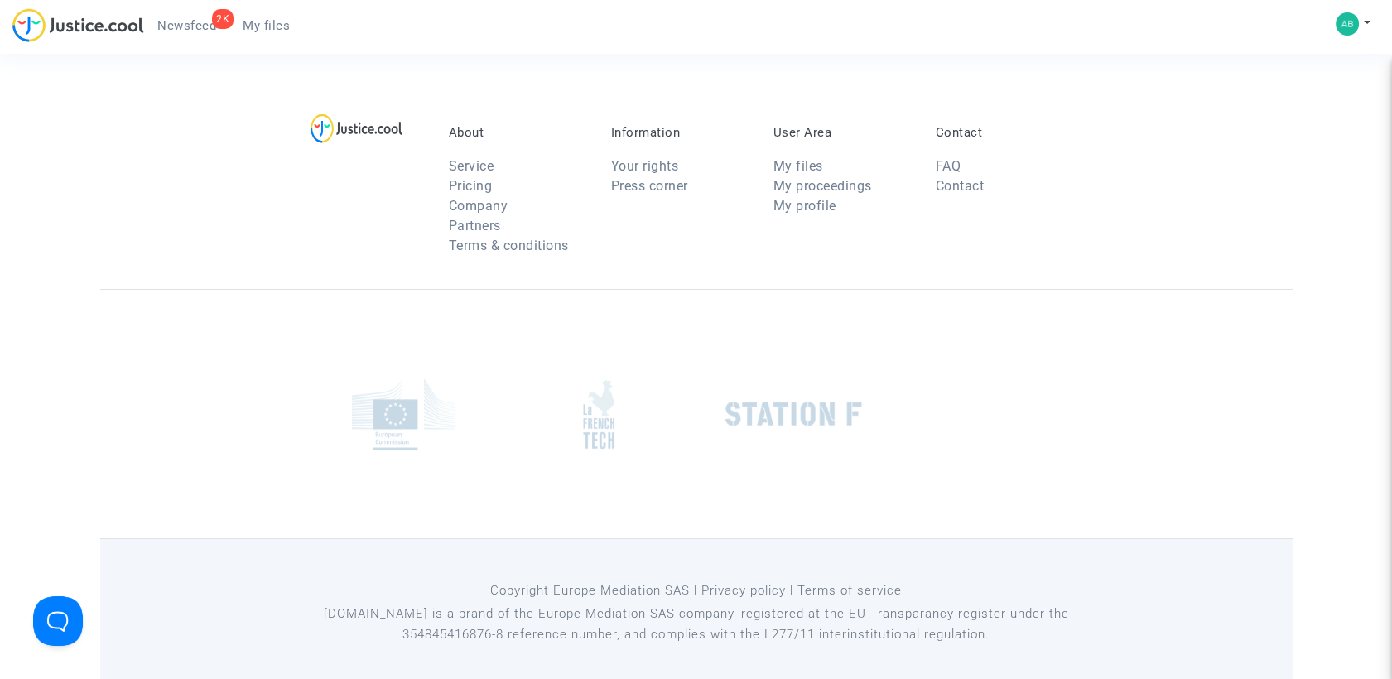
scroll to position [368, 0]
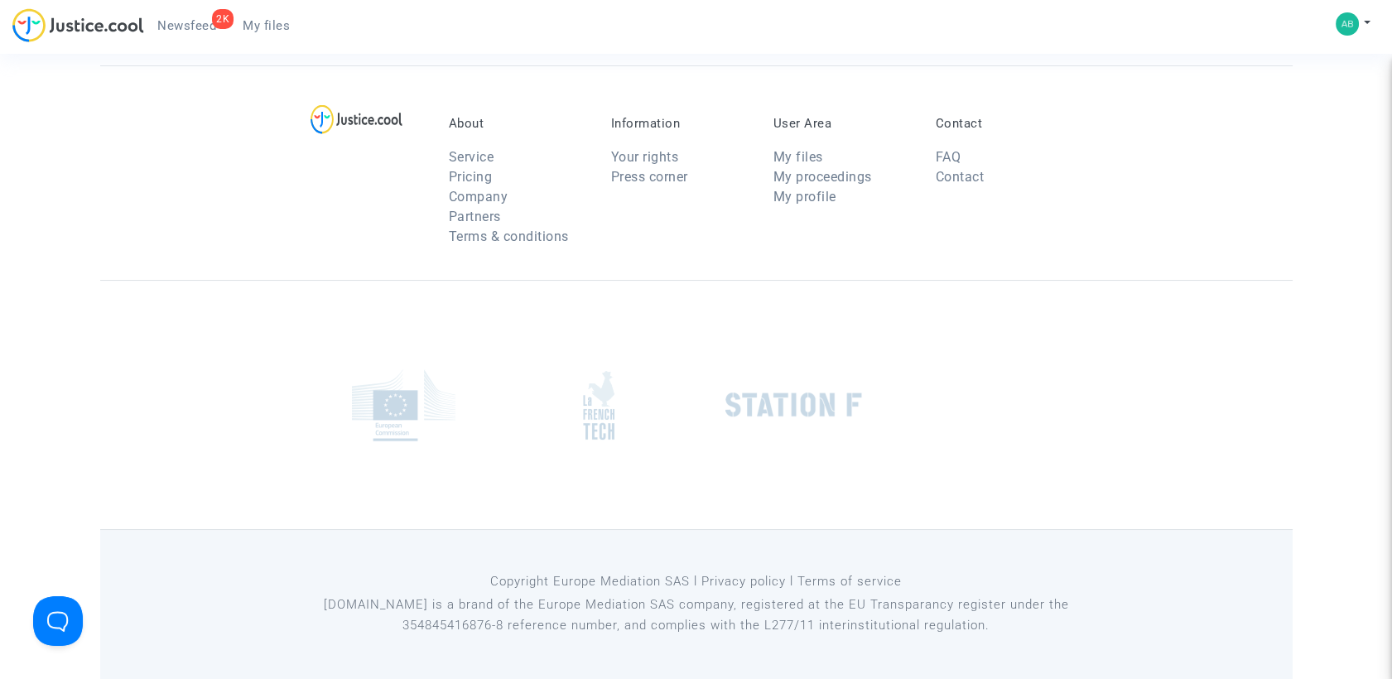
scroll to position [368, 0]
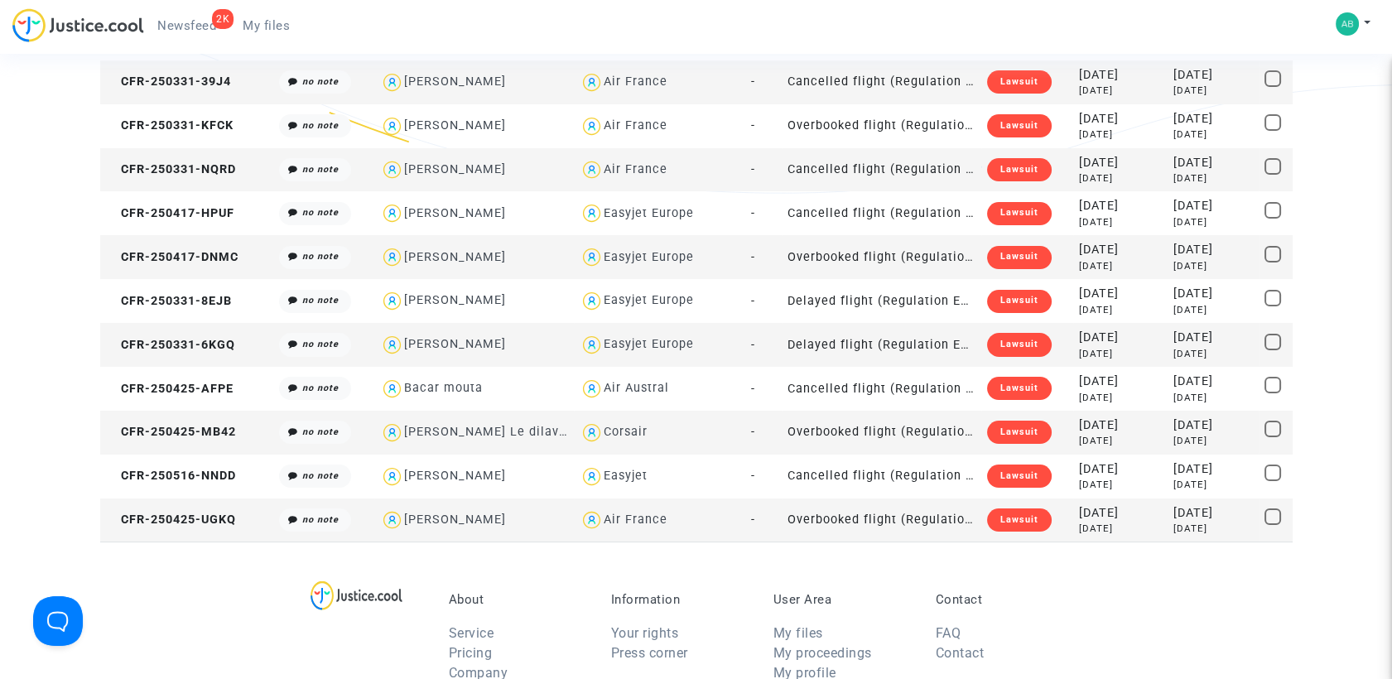
click at [196, 442] on td "CFR-250425-MB42" at bounding box center [186, 433] width 173 height 44
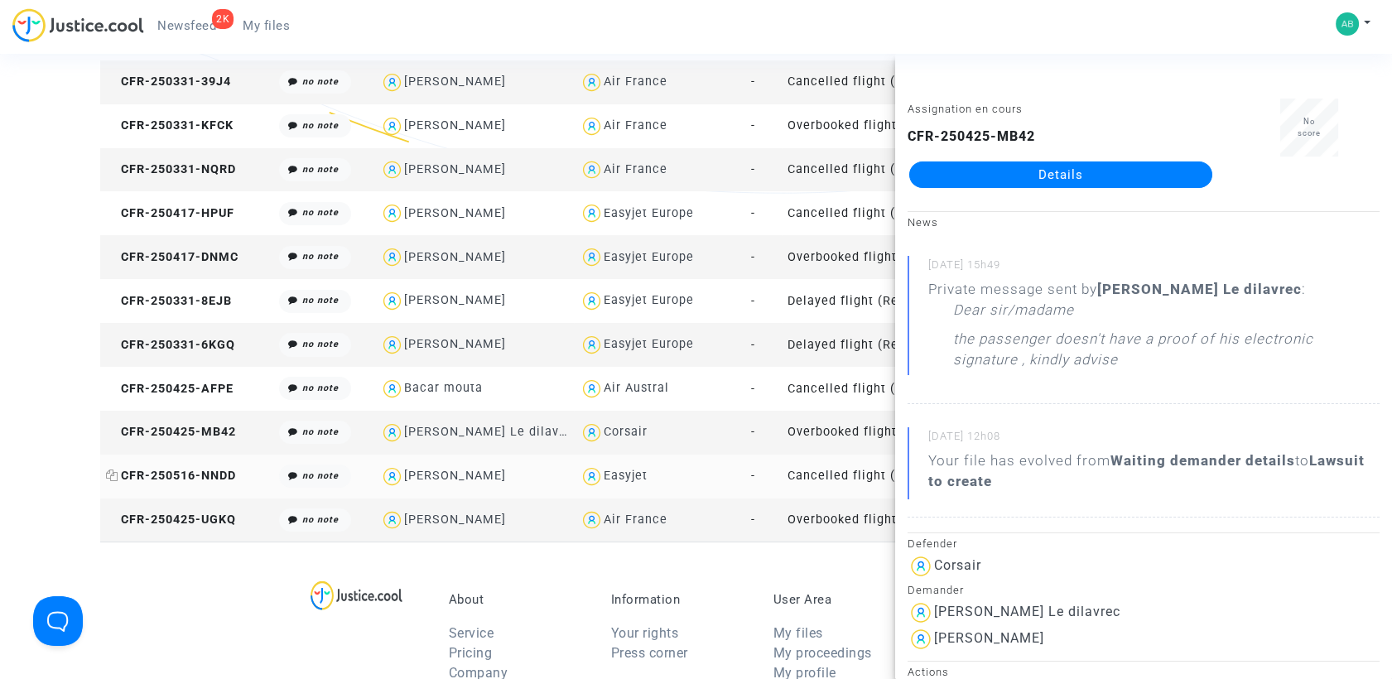
click at [210, 470] on span "CFR-250516-NNDD" at bounding box center [171, 476] width 130 height 14
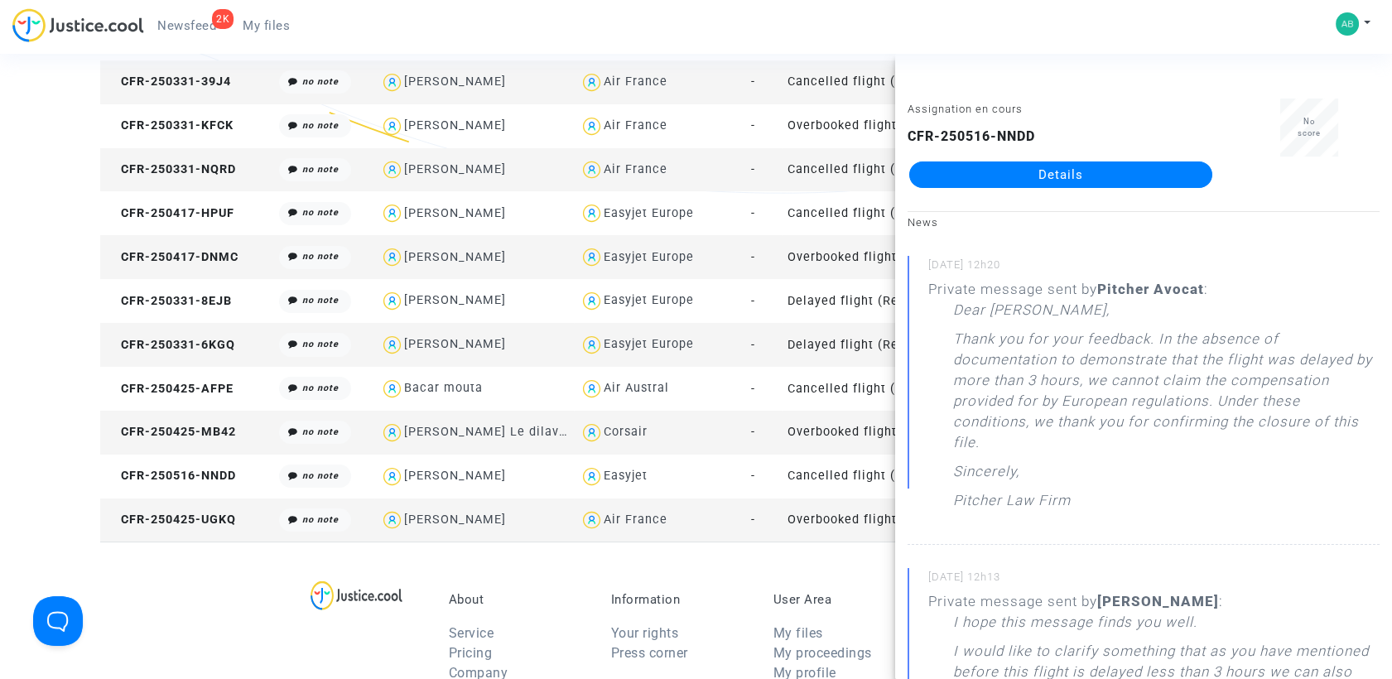
drag, startPoint x: 1020, startPoint y: 190, endPoint x: 1013, endPoint y: 174, distance: 17.4
click at [220, 525] on span "CFR-250425-UGKQ" at bounding box center [171, 520] width 130 height 14
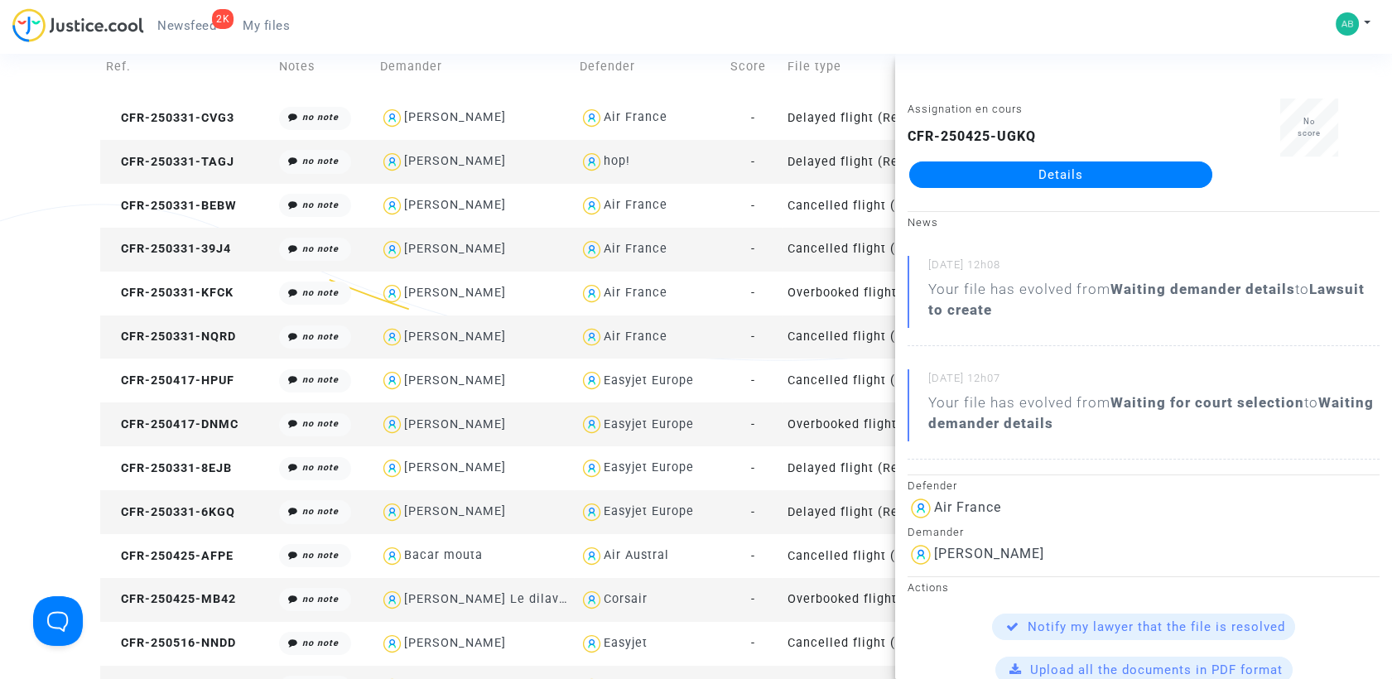
scroll to position [0, 0]
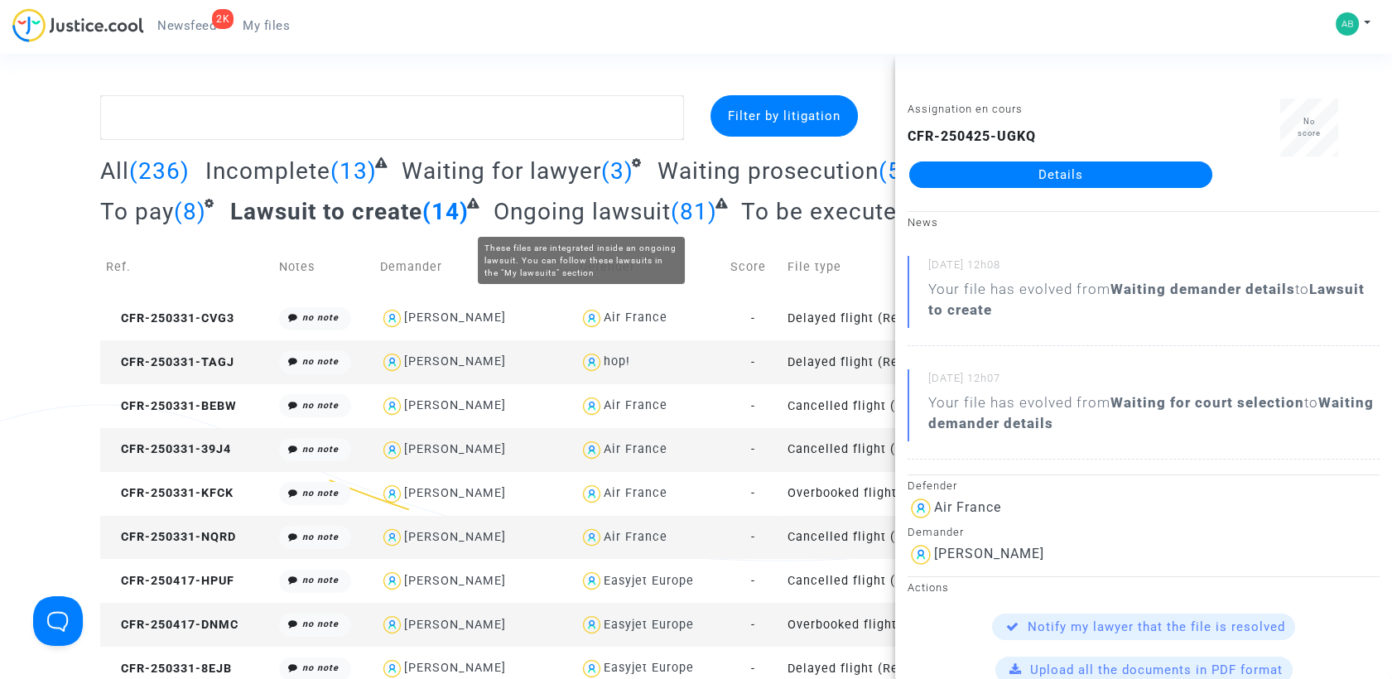
click at [570, 215] on span "Ongoing lawsuit" at bounding box center [582, 211] width 177 height 27
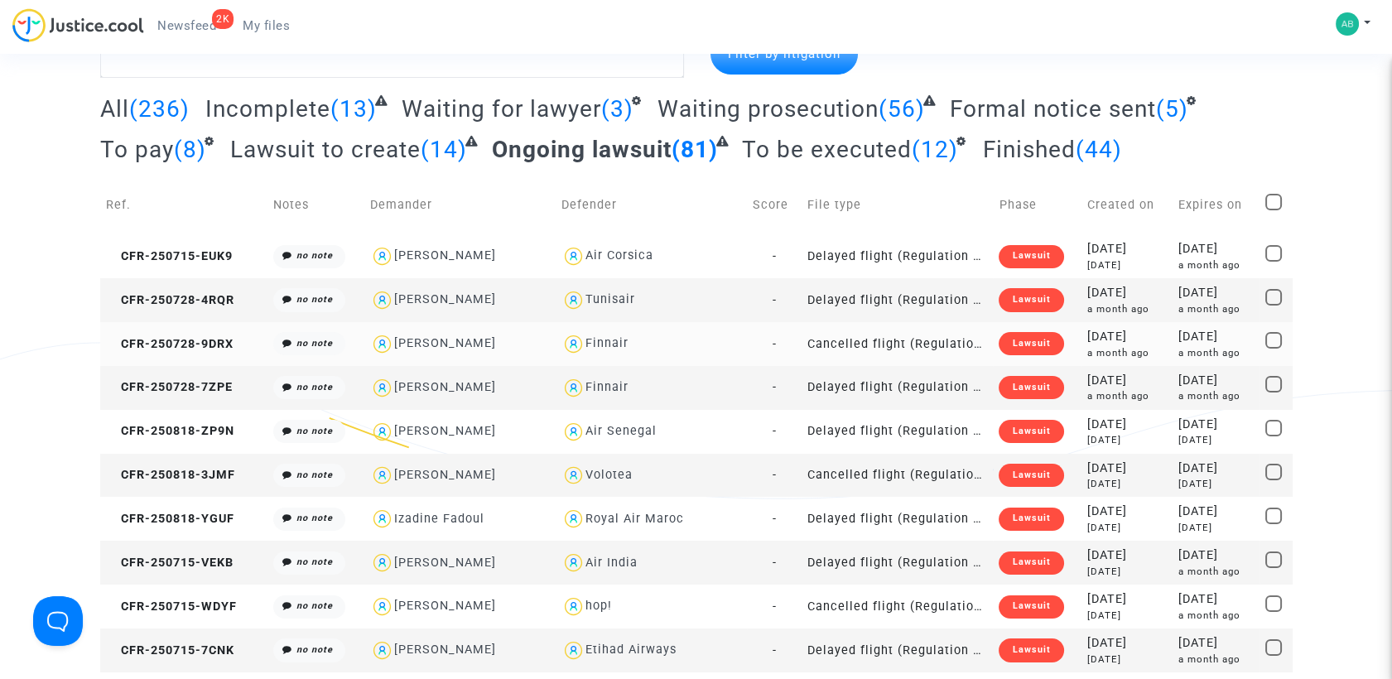
scroll to position [92, 0]
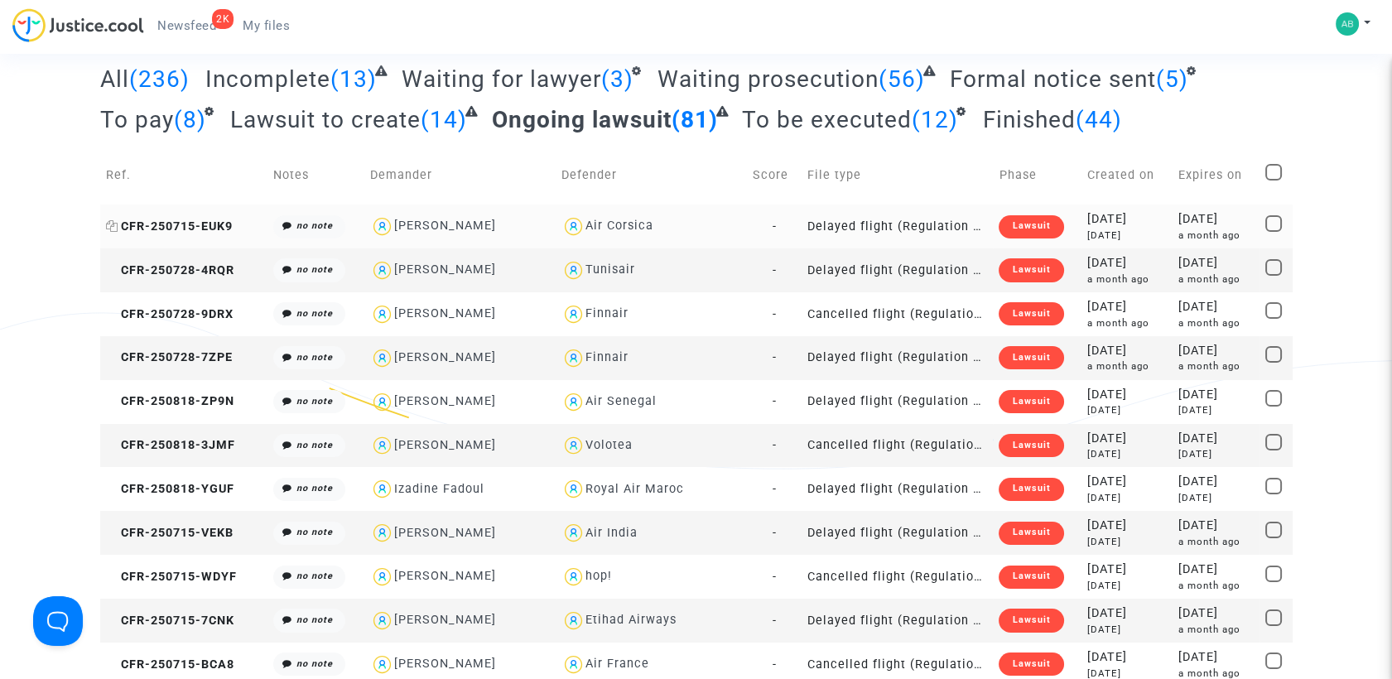
click at [194, 219] on span "CFR-250715-EUK9" at bounding box center [169, 226] width 127 height 14
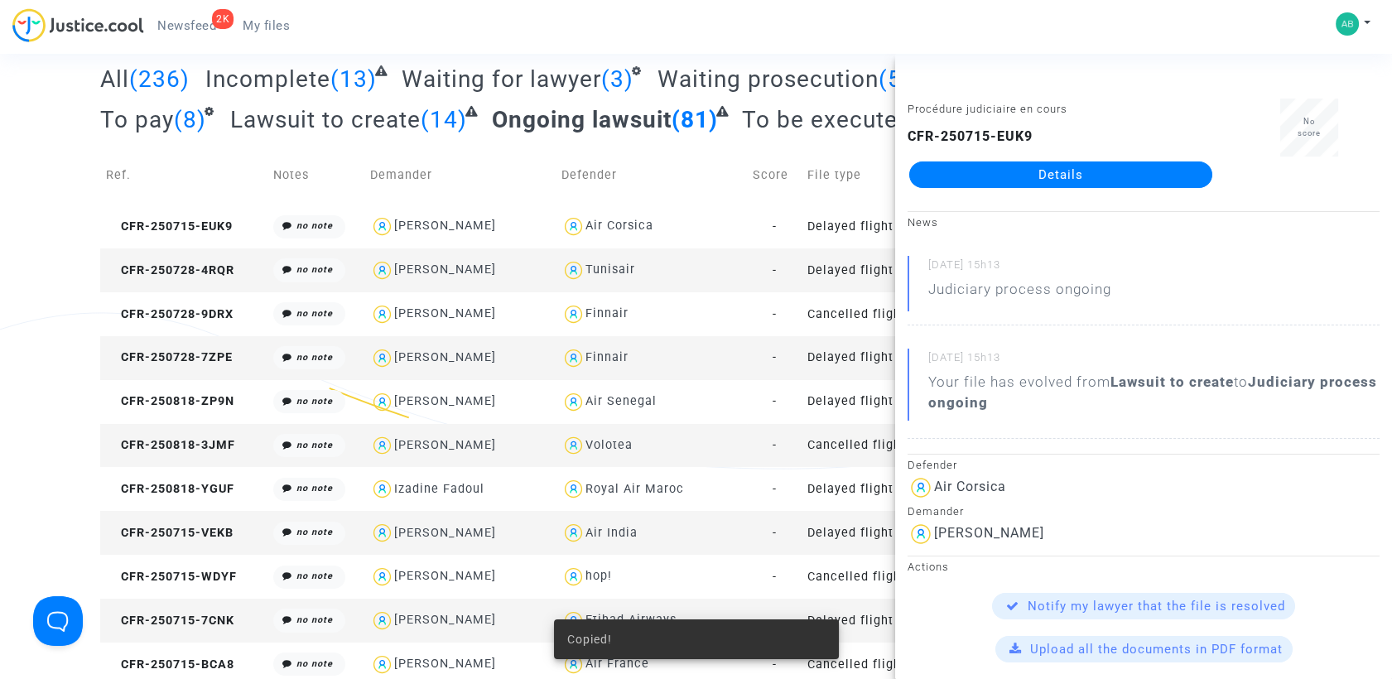
click at [172, 255] on td "CFR-250728-4RQR" at bounding box center [183, 270] width 167 height 44
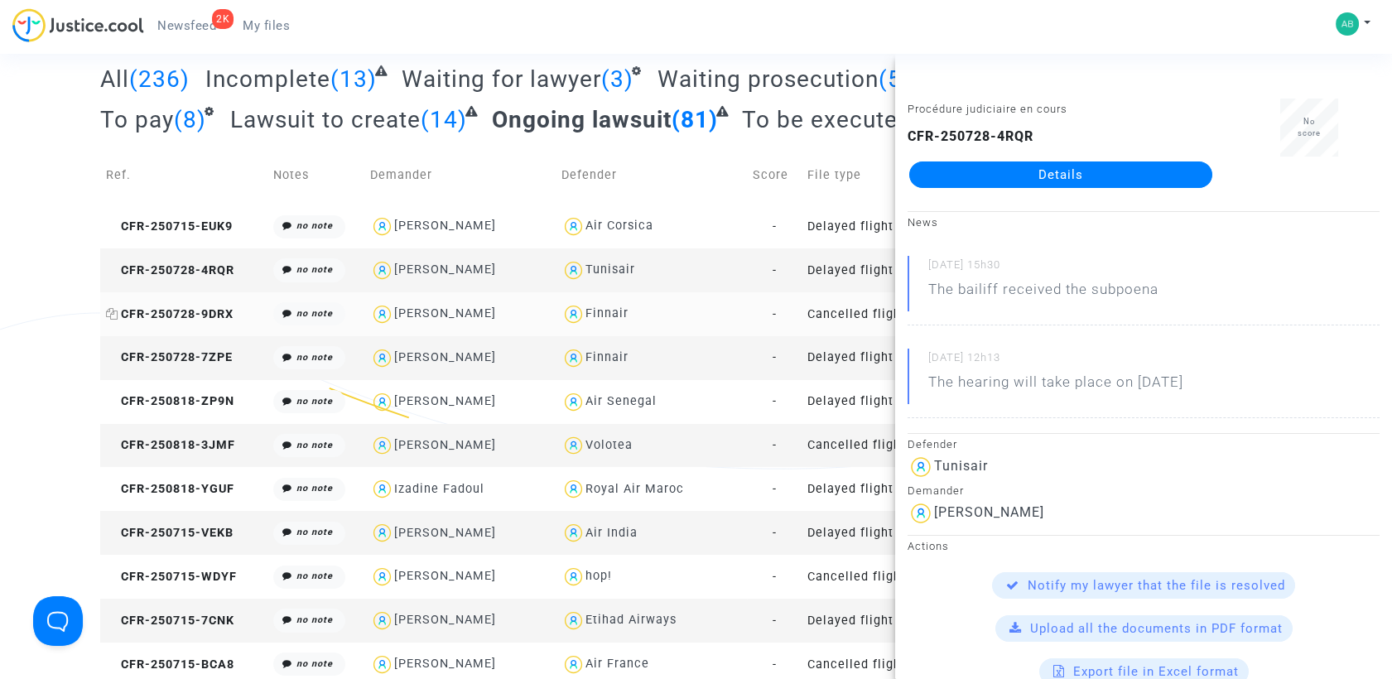
click at [212, 315] on span "CFR-250728-9DRX" at bounding box center [170, 314] width 128 height 14
click at [187, 361] on span "CFR-250728-7ZPE" at bounding box center [169, 357] width 127 height 14
click at [165, 398] on span "CFR-250818-ZP9N" at bounding box center [170, 401] width 128 height 14
click at [212, 447] on span "CFR-250818-3JMF" at bounding box center [170, 445] width 129 height 14
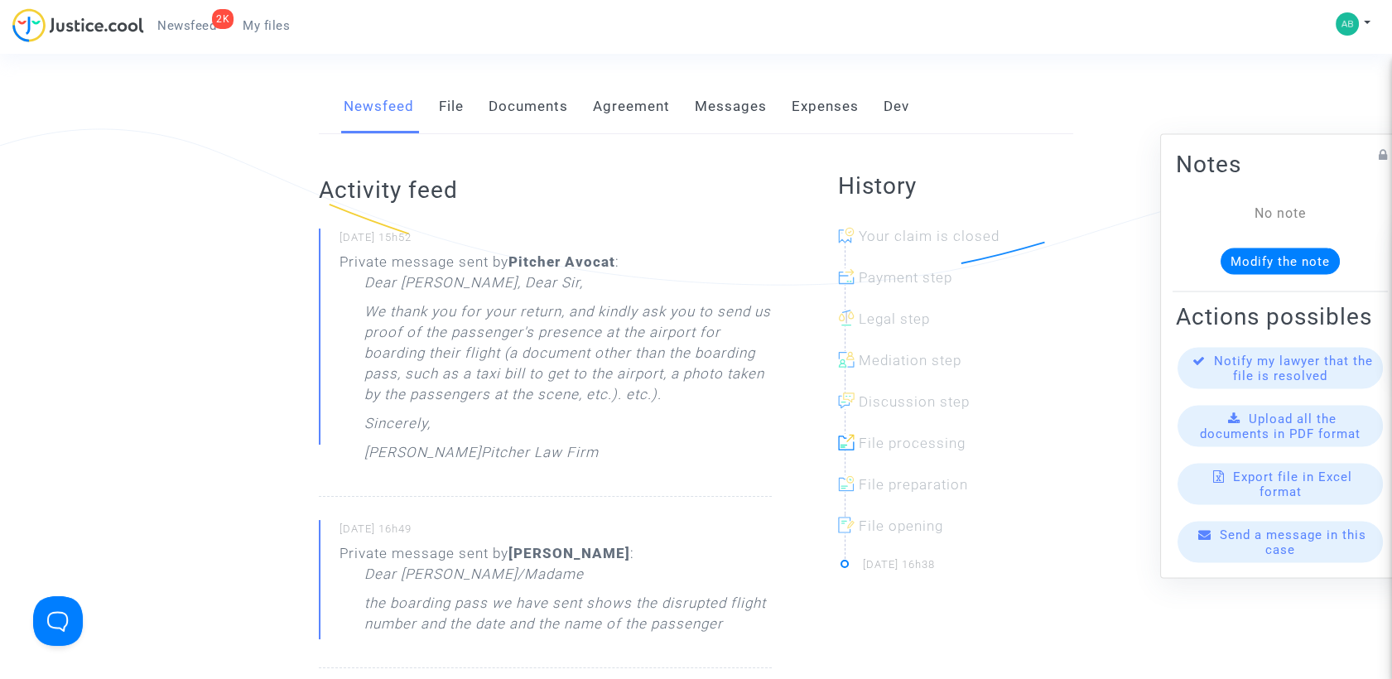
click at [702, 96] on link "Messages" at bounding box center [731, 106] width 72 height 55
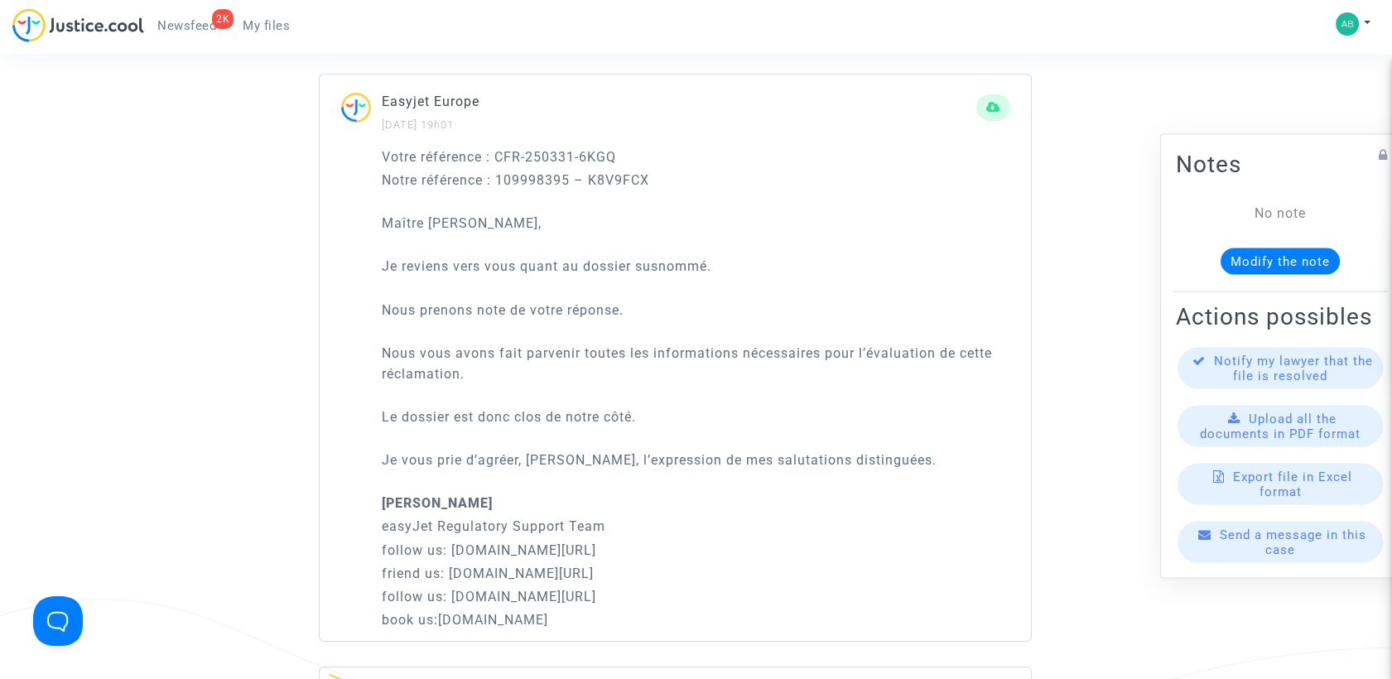
scroll to position [552, 0]
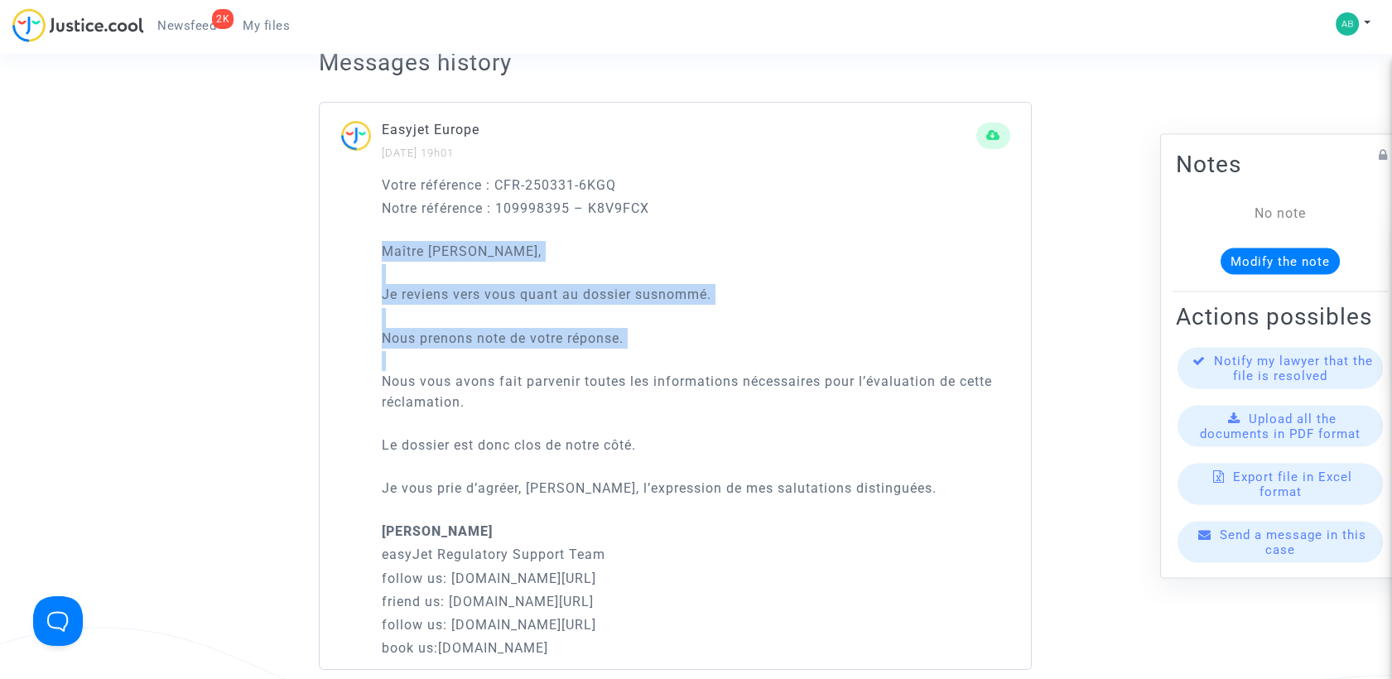
drag, startPoint x: 417, startPoint y: 269, endPoint x: 547, endPoint y: 431, distance: 207.4
click at [547, 431] on div "Votre référence : CFR-250331-6KGQ Notre référence : 109998395 – K8V9FCX Maître …" at bounding box center [675, 422] width 711 height 495
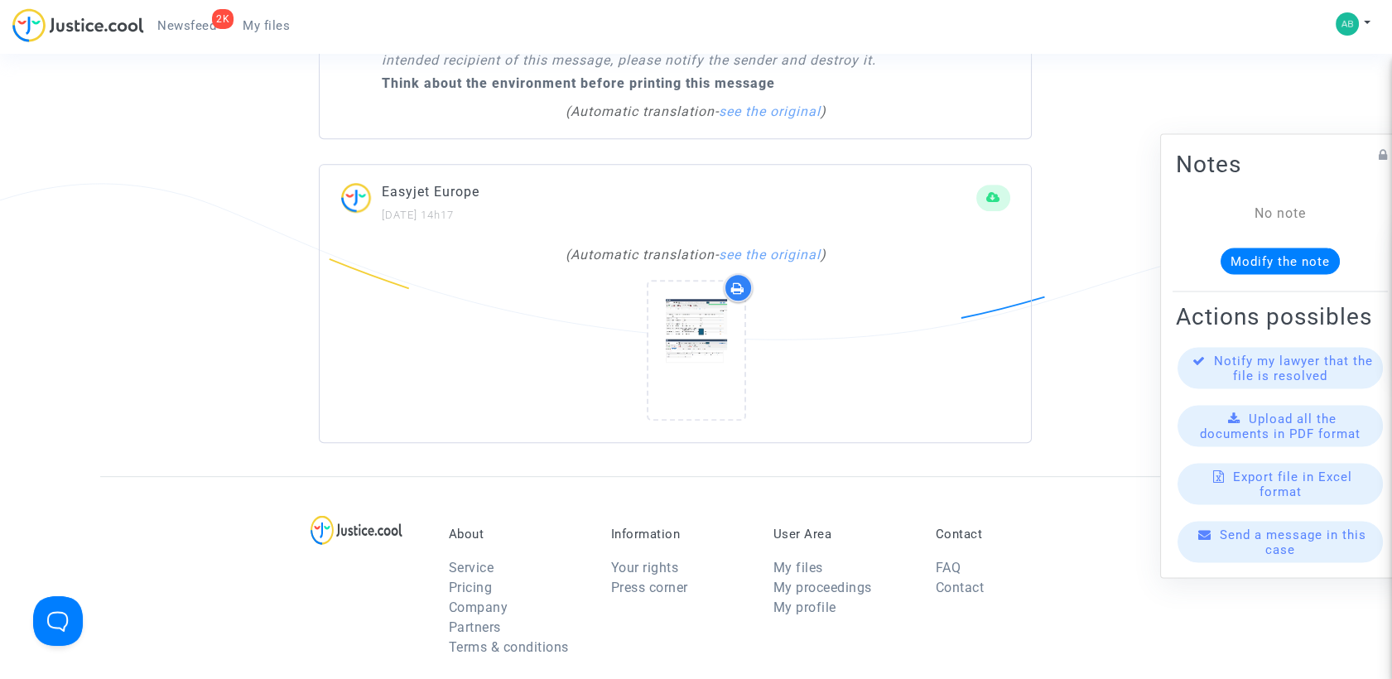
scroll to position [1656, 0]
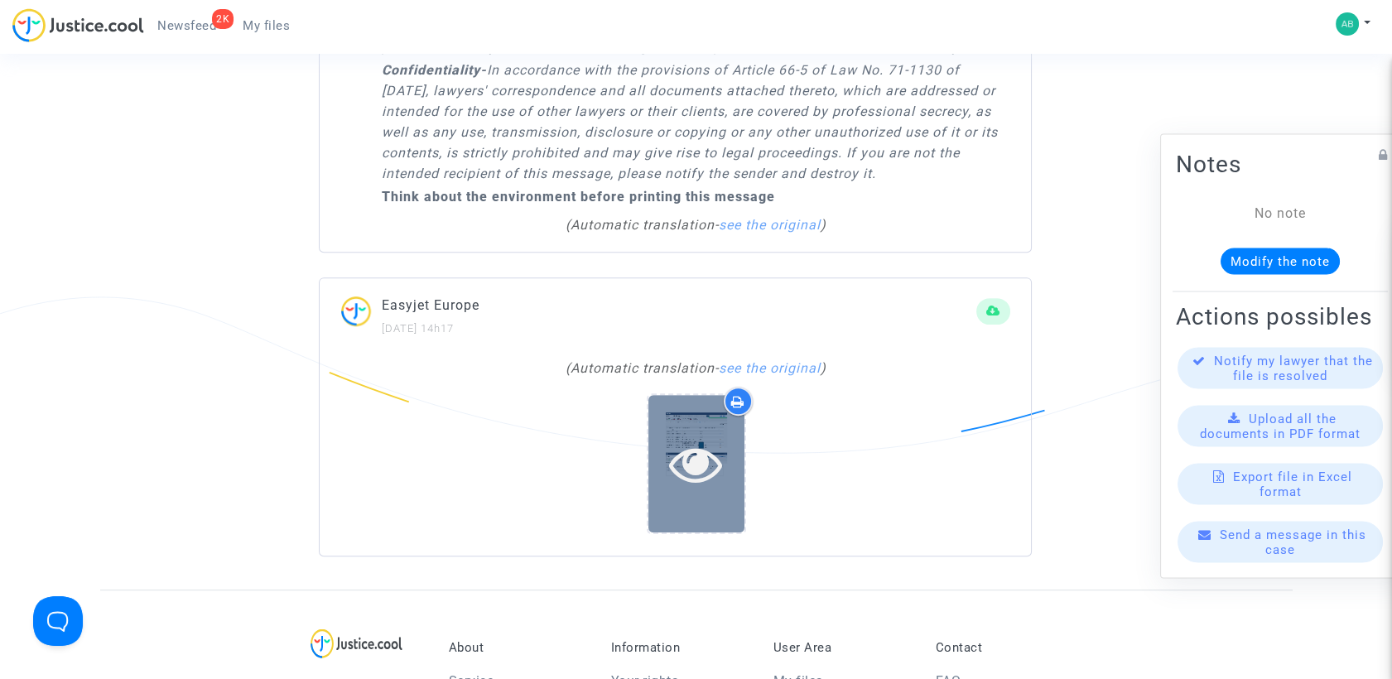
click at [700, 476] on div at bounding box center [696, 463] width 96 height 137
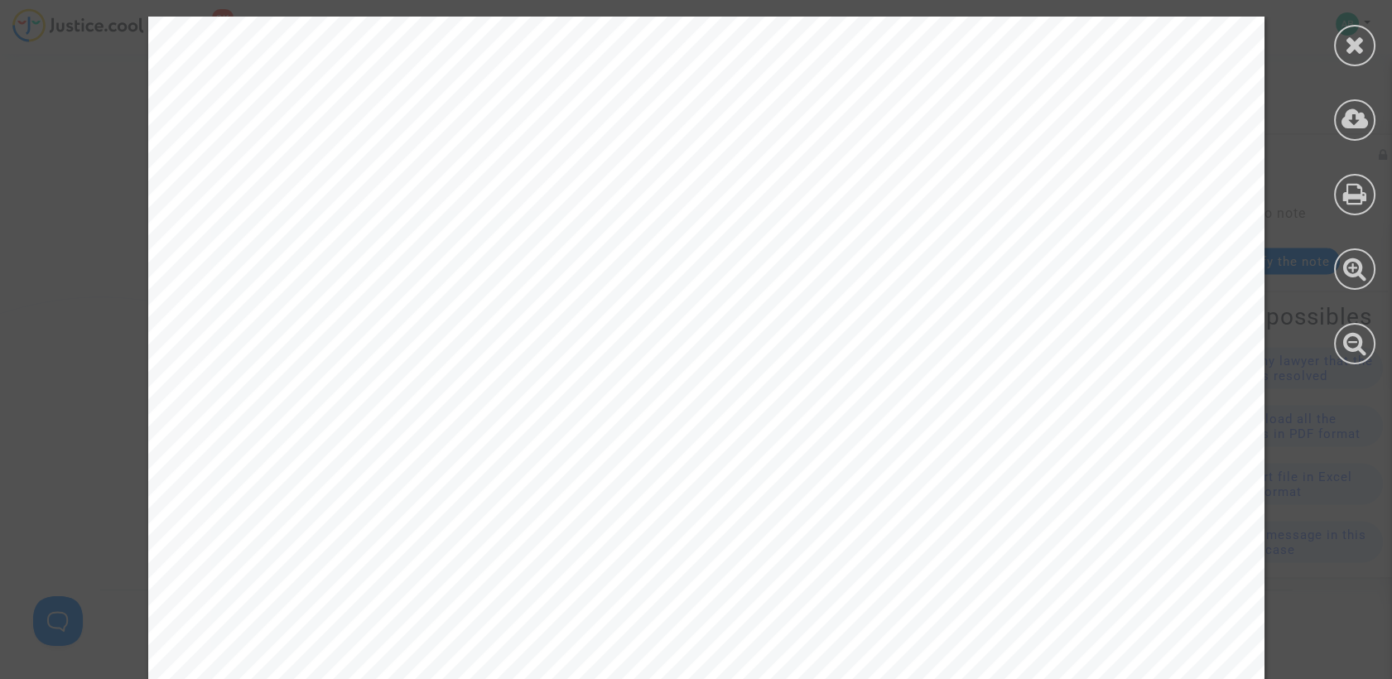
click at [1356, 49] on icon at bounding box center [1355, 44] width 21 height 25
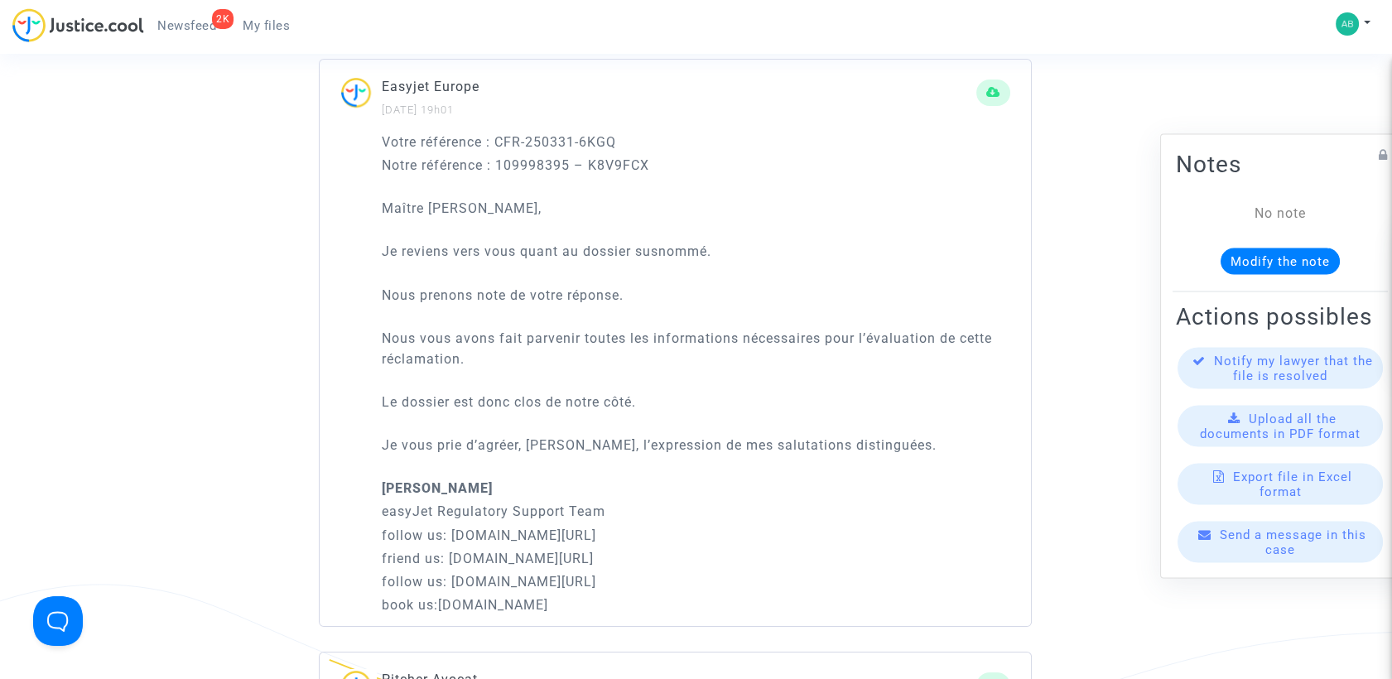
scroll to position [552, 0]
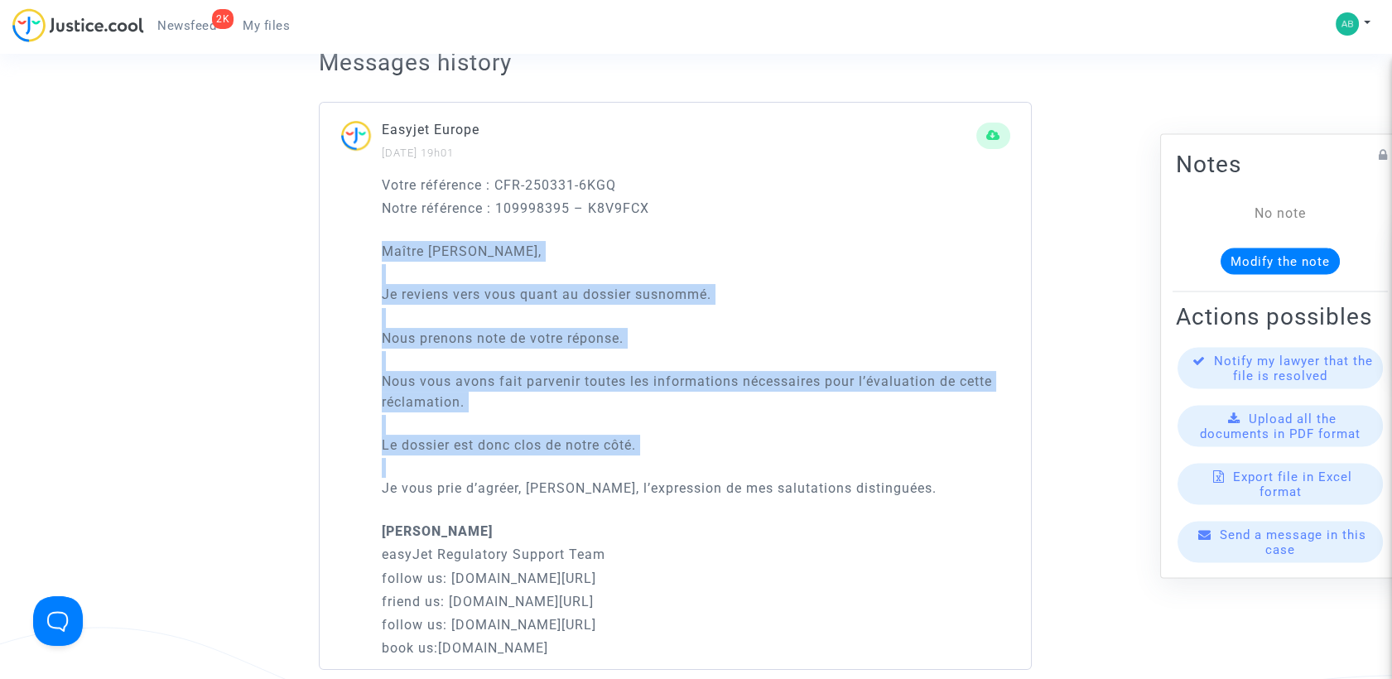
drag, startPoint x: 454, startPoint y: 286, endPoint x: 773, endPoint y: 515, distance: 393.4
click at [773, 515] on div "Votre référence : CFR-250331-6KGQ Notre référence : 109998395 – K8V9FCX Maître …" at bounding box center [675, 422] width 711 height 495
copy div "Maître Pitcher, Je reviens vers vous quant au dossier susnommé. Nous prenons no…"
click at [767, 267] on div "Votre référence : CFR-250331-6KGQ Notre référence : 109998395 – K8V9FCX Maître …" at bounding box center [696, 417] width 629 height 484
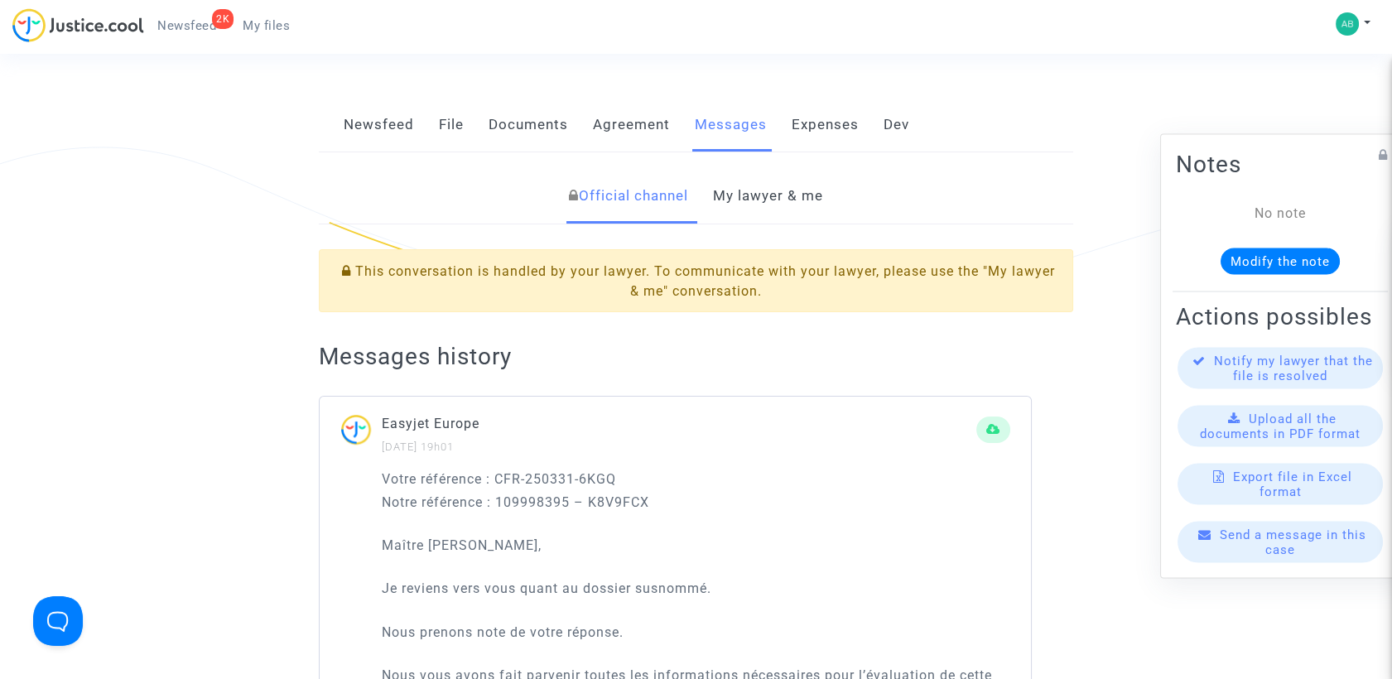
scroll to position [92, 0]
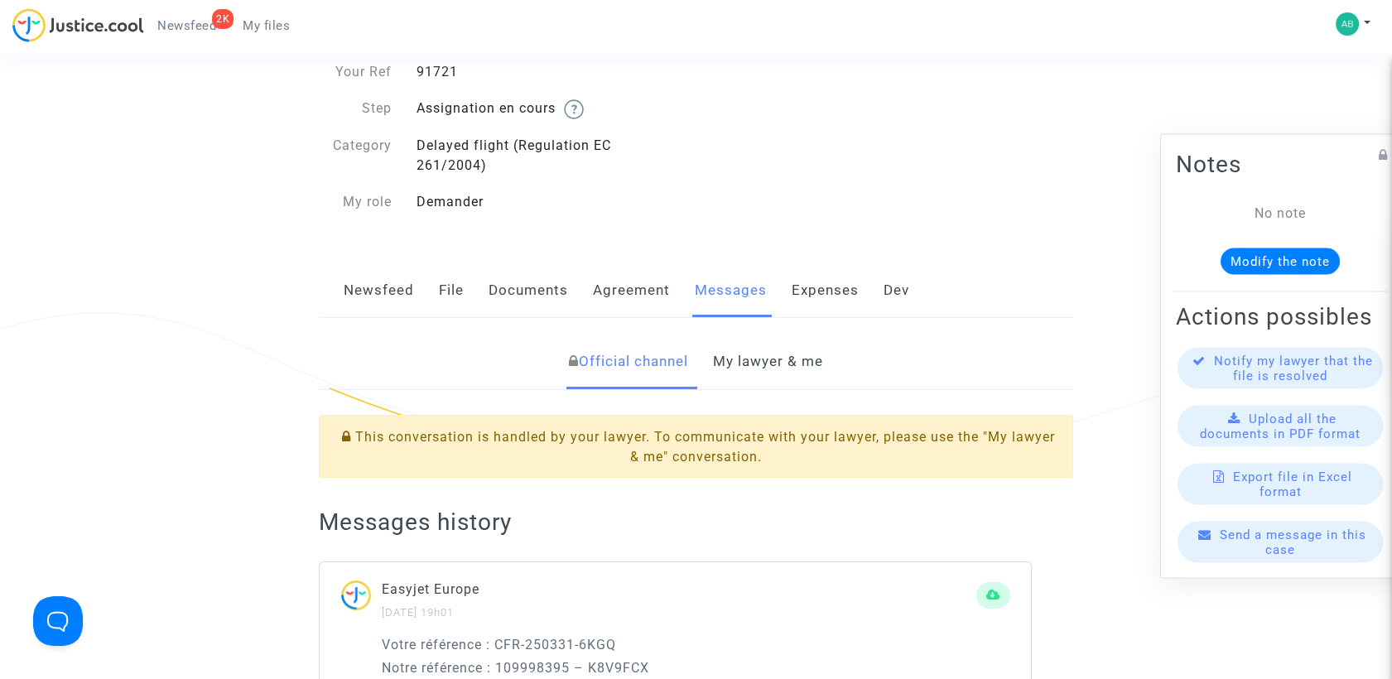
click at [773, 357] on link "My lawyer & me" at bounding box center [768, 362] width 110 height 55
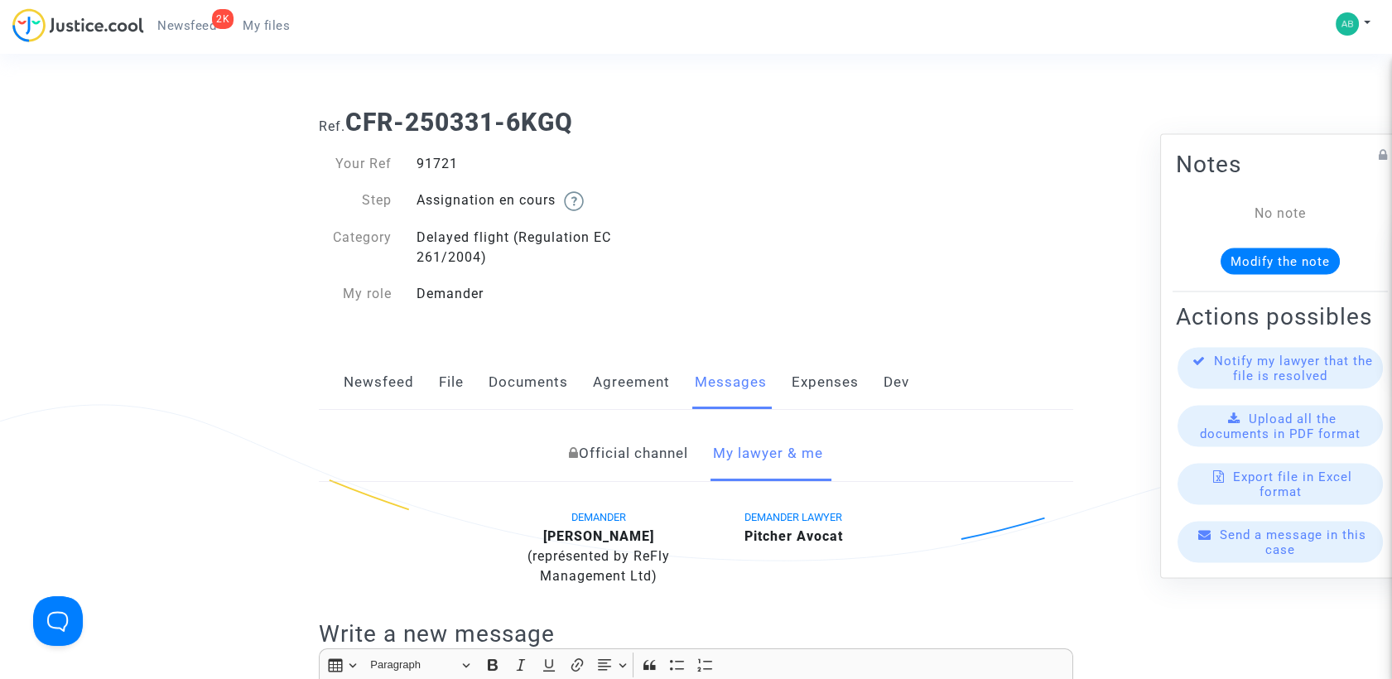
click at [418, 164] on div "91721" at bounding box center [550, 164] width 292 height 20
click at [419, 163] on div "91721" at bounding box center [550, 164] width 292 height 20
copy div "91721"
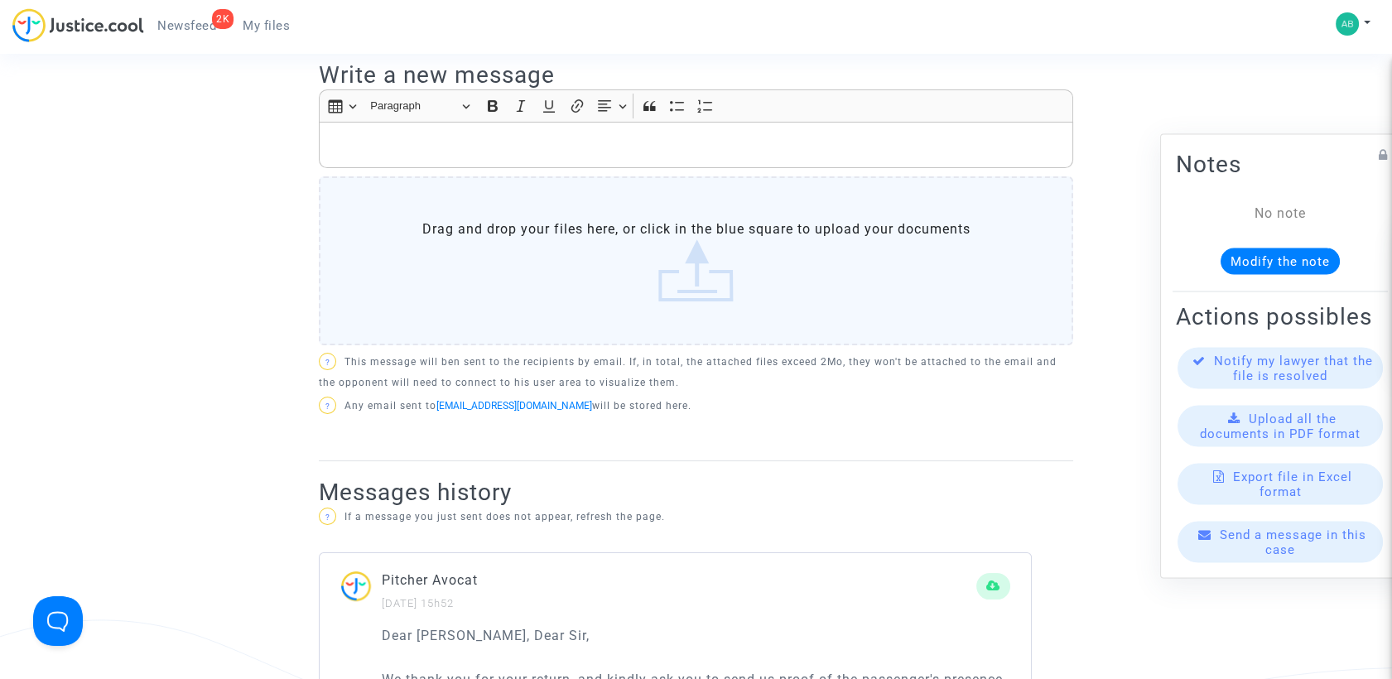
scroll to position [552, 0]
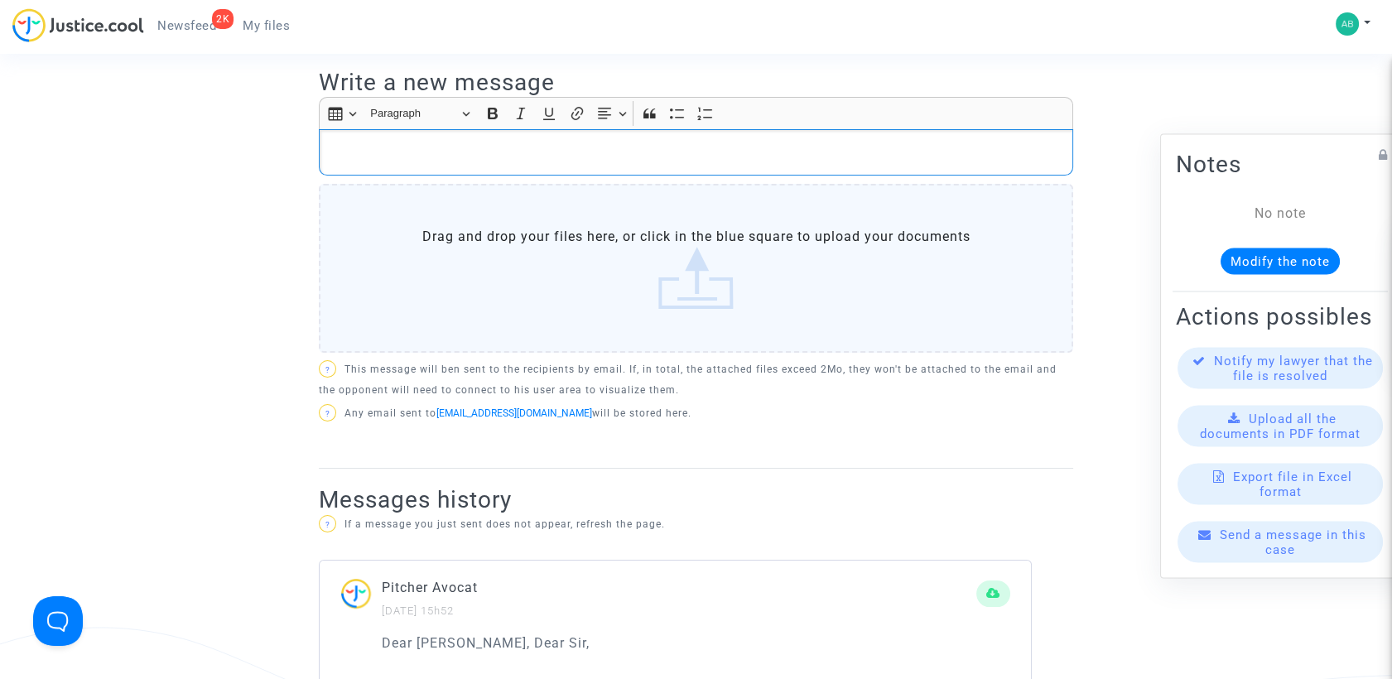
click at [371, 156] on p "Rich Text Editor, main" at bounding box center [696, 152] width 737 height 21
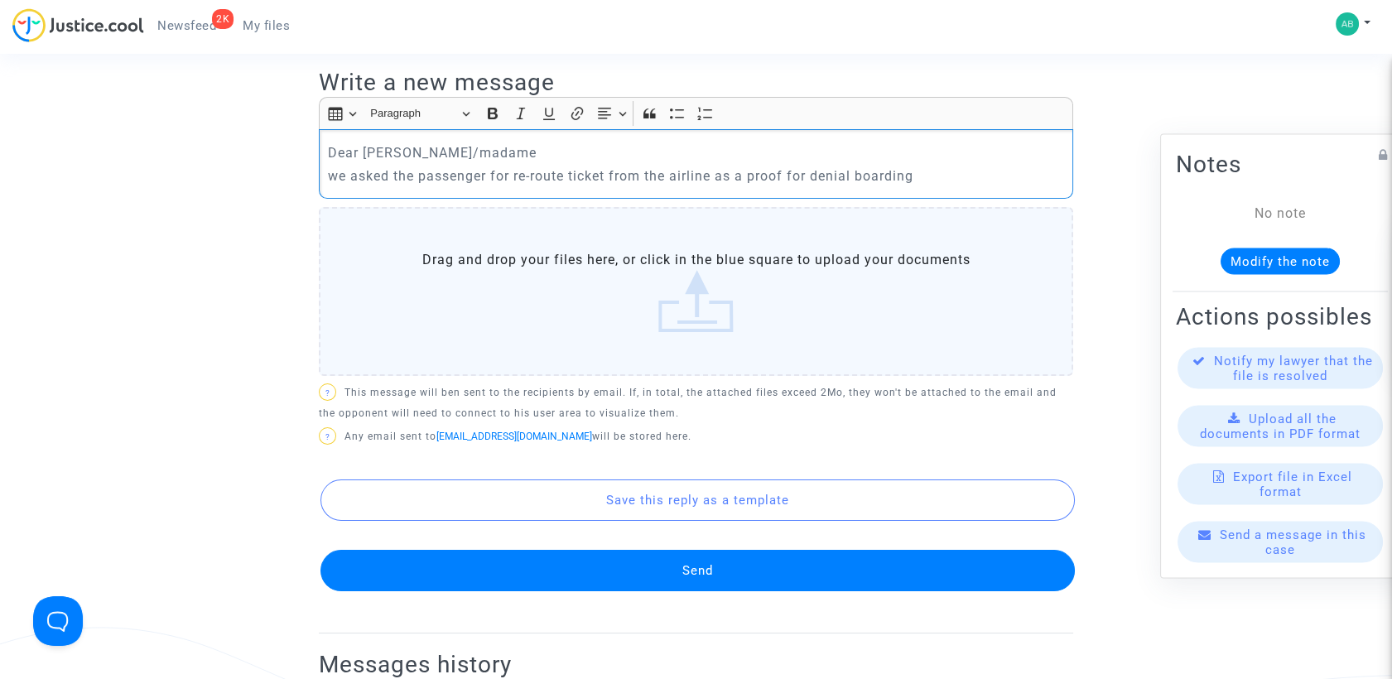
click at [711, 559] on button "Send" at bounding box center [697, 570] width 754 height 41
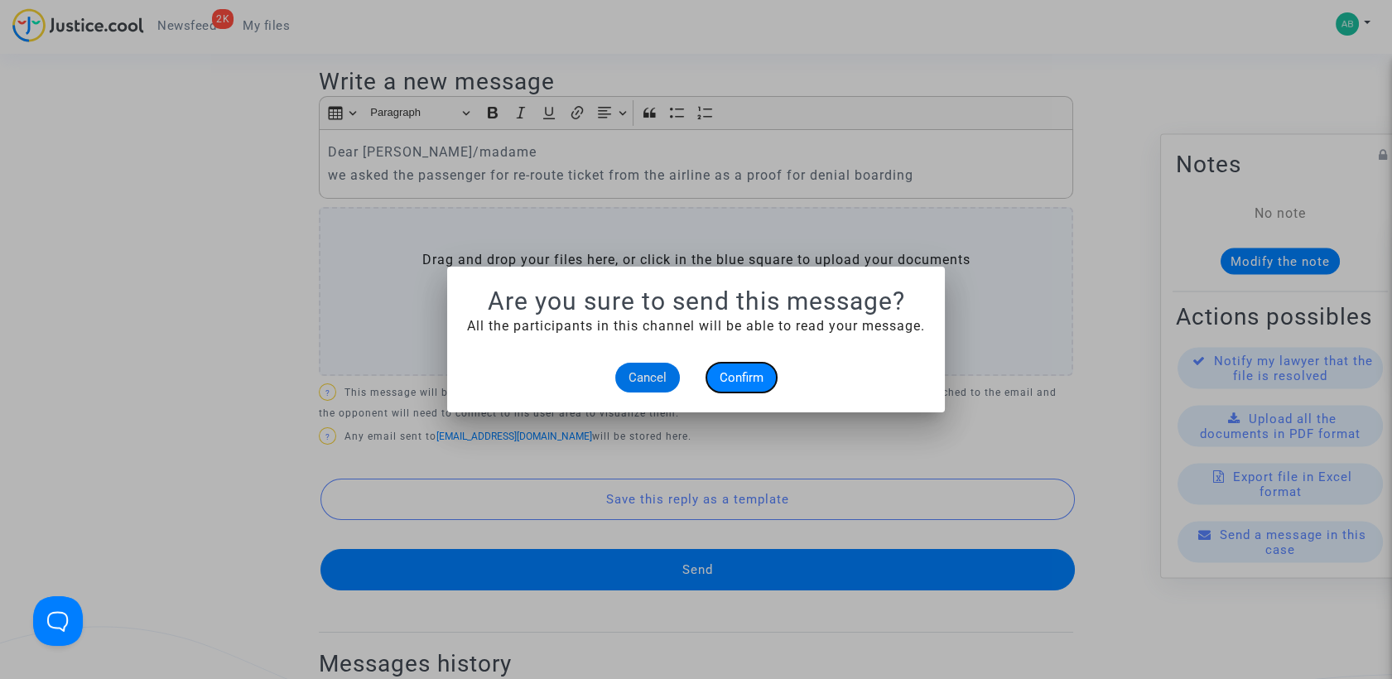
click at [730, 370] on span "Confirm" at bounding box center [742, 377] width 44 height 15
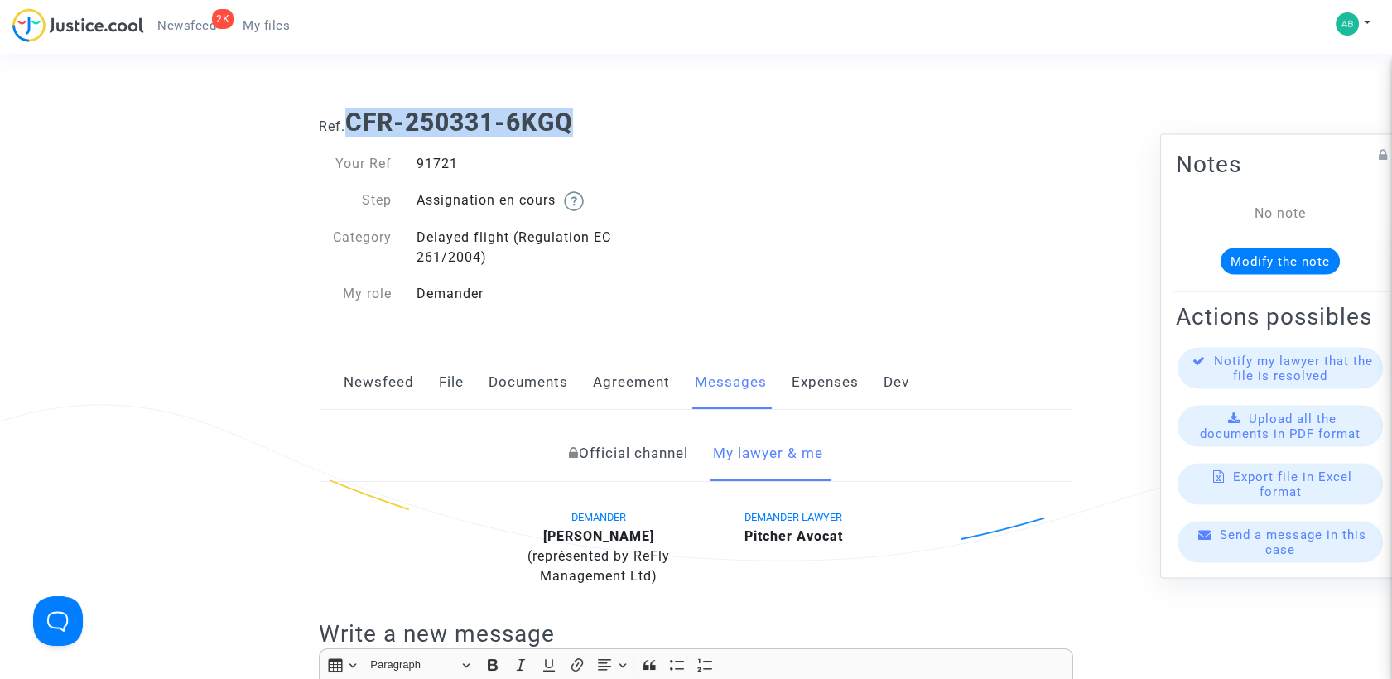
drag, startPoint x: 356, startPoint y: 118, endPoint x: 602, endPoint y: 133, distance: 246.4
click at [602, 133] on h1 "Ref. CFR-250331-6KGQ" at bounding box center [696, 123] width 754 height 30
copy b "CFR-250331-6KGQ"
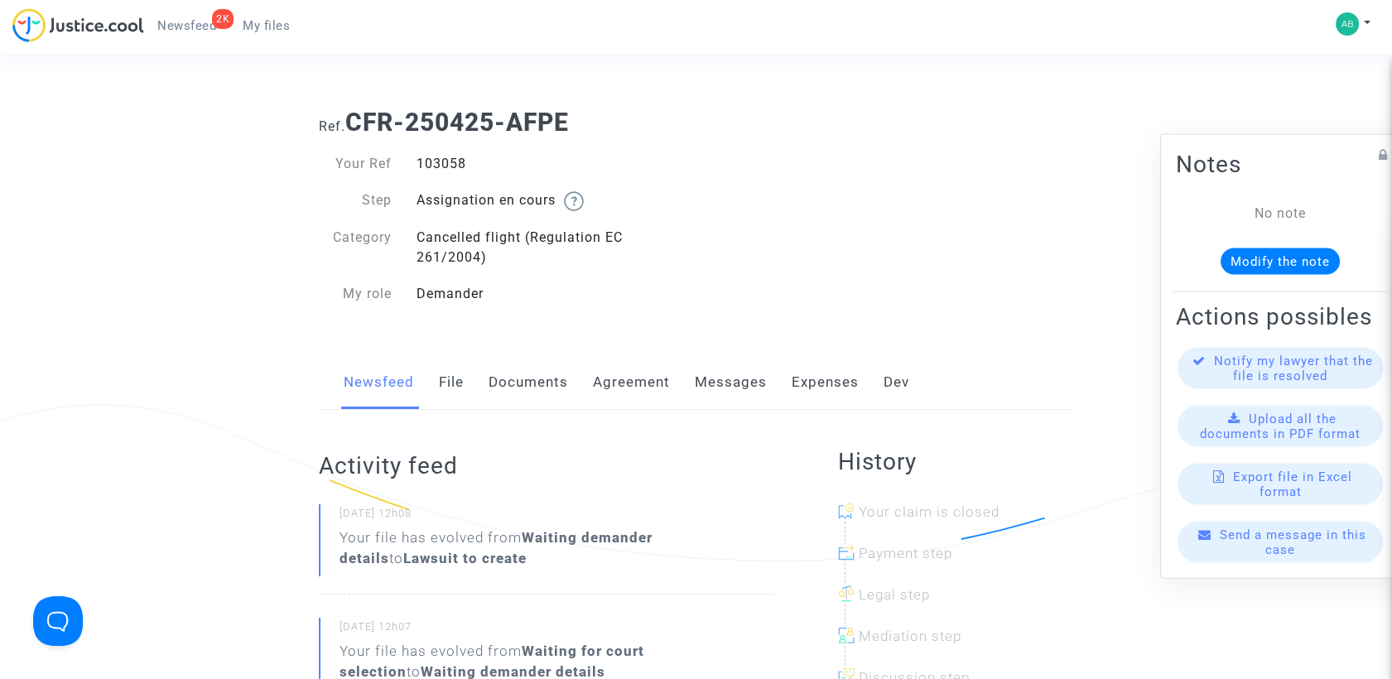
click at [695, 375] on link "Messages" at bounding box center [731, 382] width 72 height 55
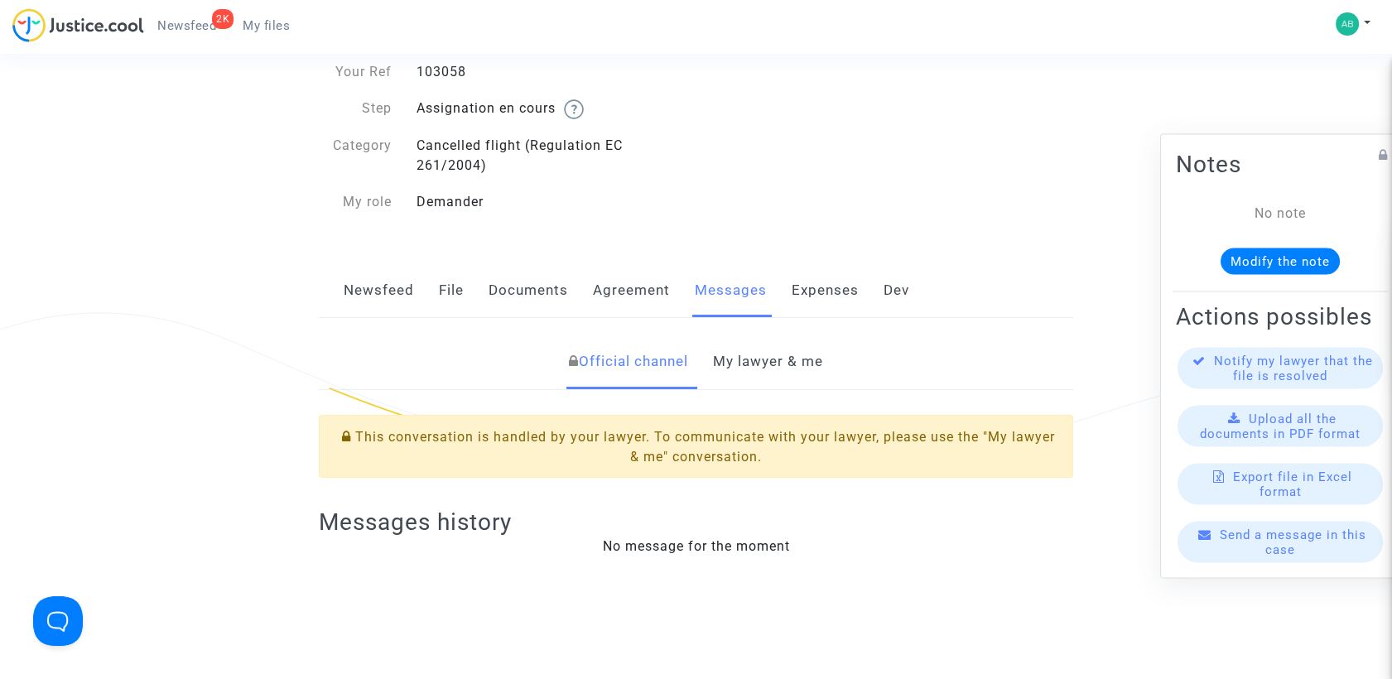
click at [761, 358] on link "My lawyer & me" at bounding box center [768, 362] width 110 height 55
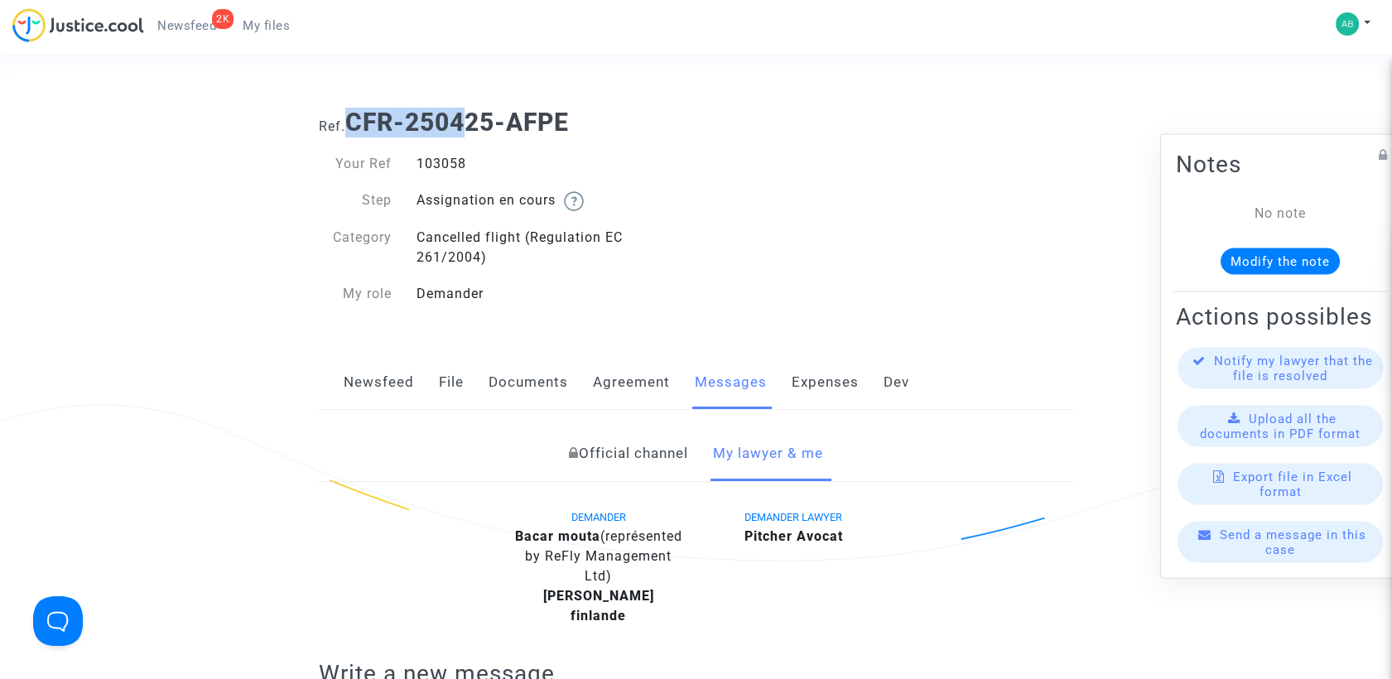
drag, startPoint x: 351, startPoint y: 123, endPoint x: 543, endPoint y: 119, distance: 192.2
click at [533, 119] on b "CFR-250425-AFPE" at bounding box center [457, 122] width 224 height 29
drag, startPoint x: 543, startPoint y: 119, endPoint x: 583, endPoint y: 118, distance: 39.8
click at [583, 118] on h1 "Ref. CFR-250425-AFPE" at bounding box center [696, 123] width 754 height 30
drag, startPoint x: 354, startPoint y: 123, endPoint x: 583, endPoint y: 113, distance: 228.7
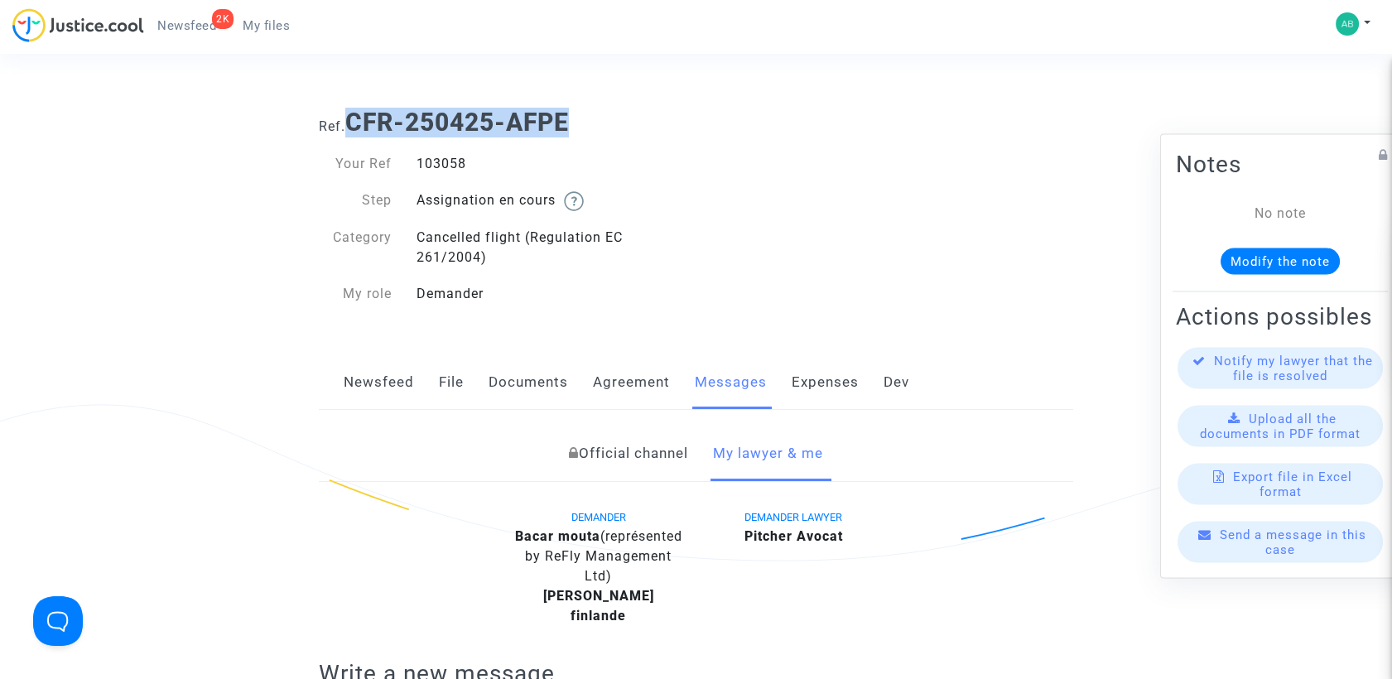
click at [583, 113] on h1 "Ref. CFR-250425-AFPE" at bounding box center [696, 123] width 754 height 30
copy b "CFR-250425-AFPE"
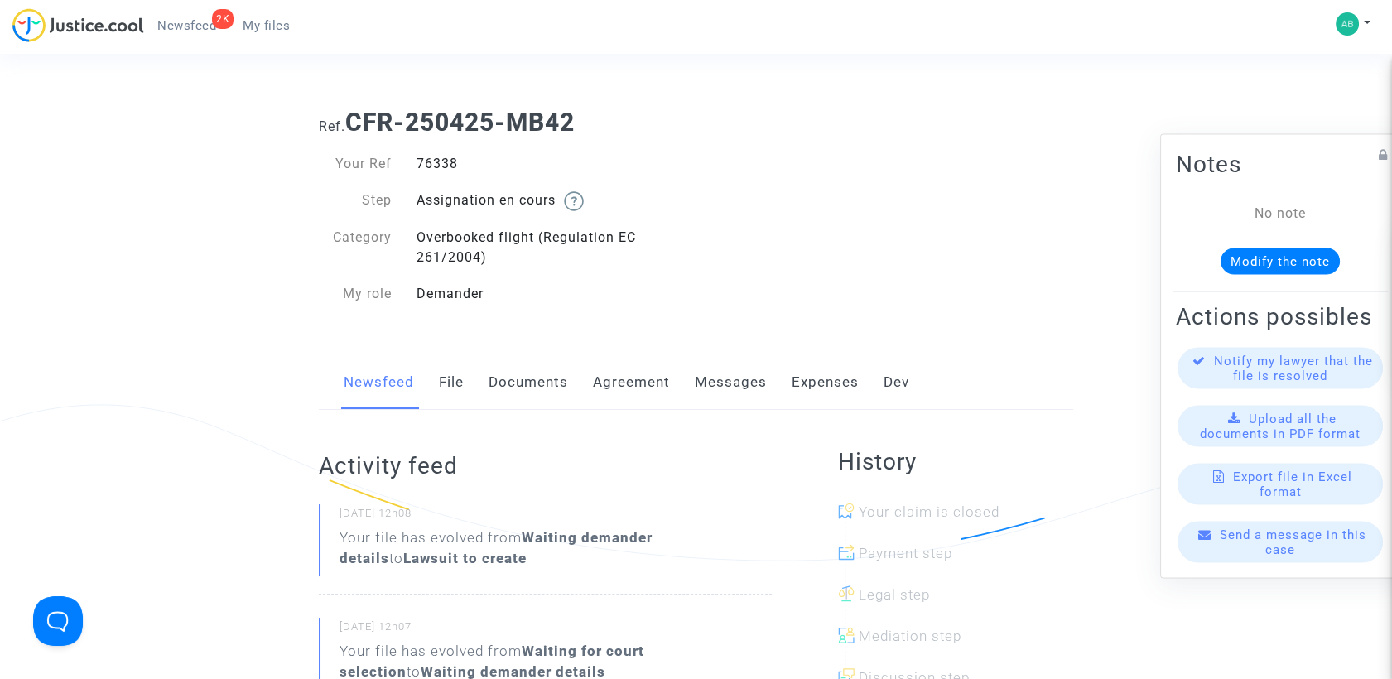
click at [729, 381] on link "Messages" at bounding box center [731, 382] width 72 height 55
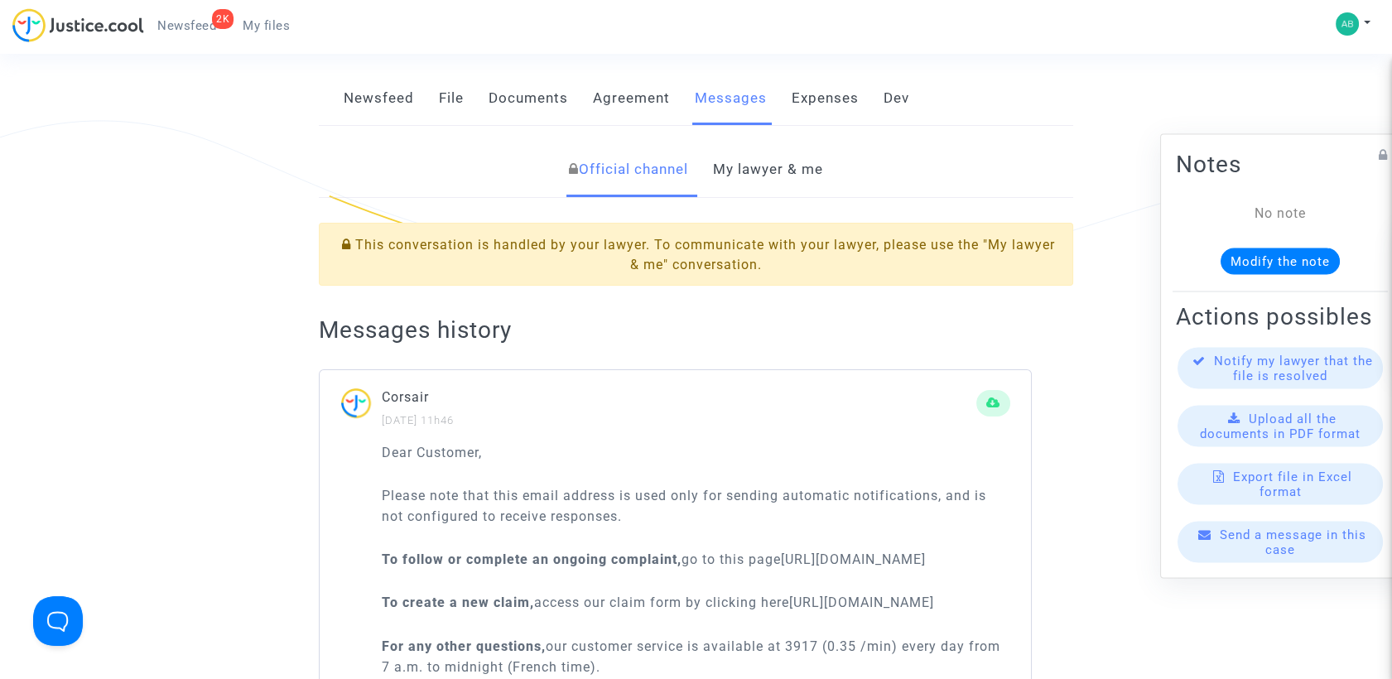
scroll to position [276, 0]
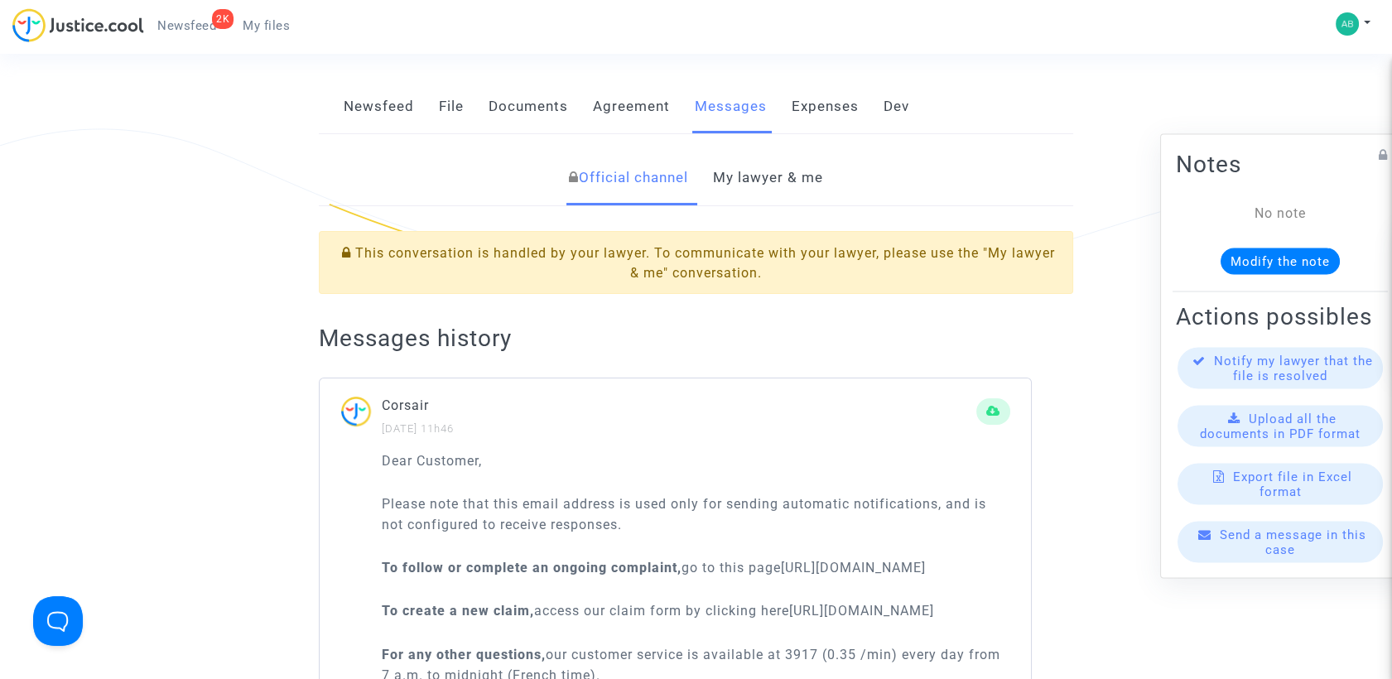
click at [759, 179] on link "My lawyer & me" at bounding box center [768, 178] width 110 height 55
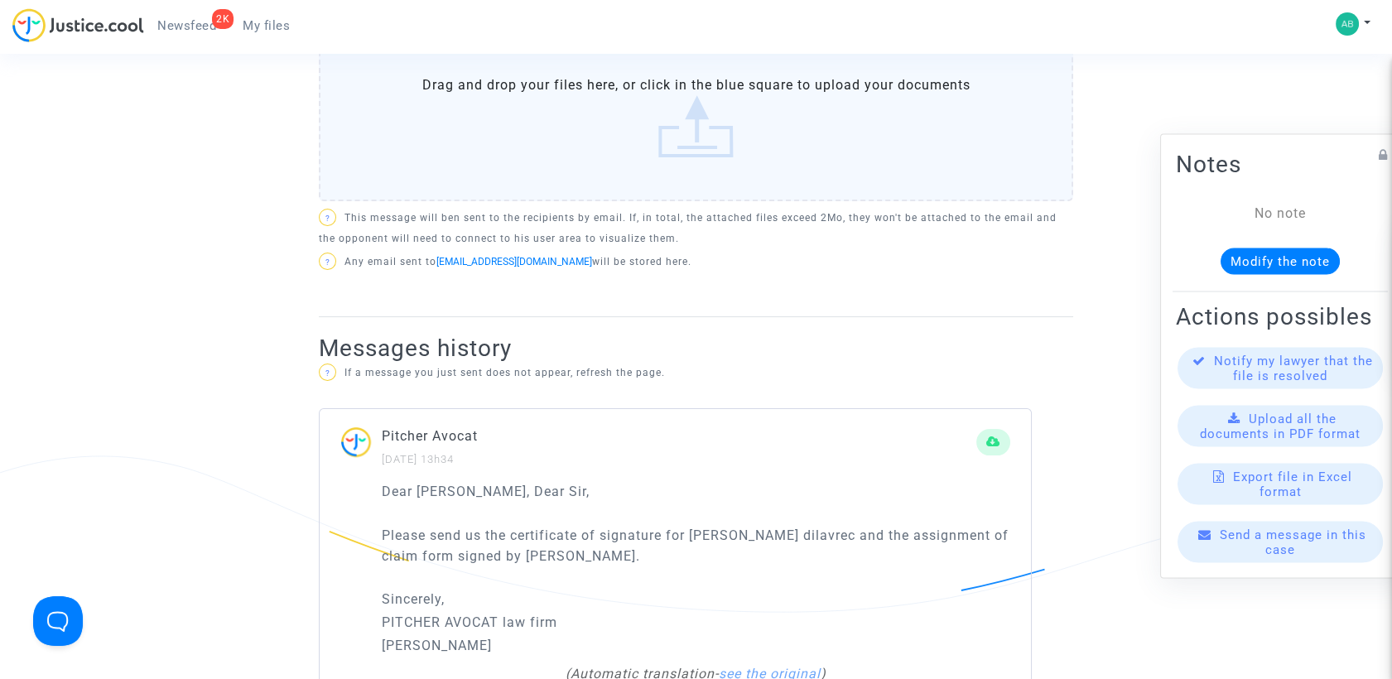
scroll to position [552, 0]
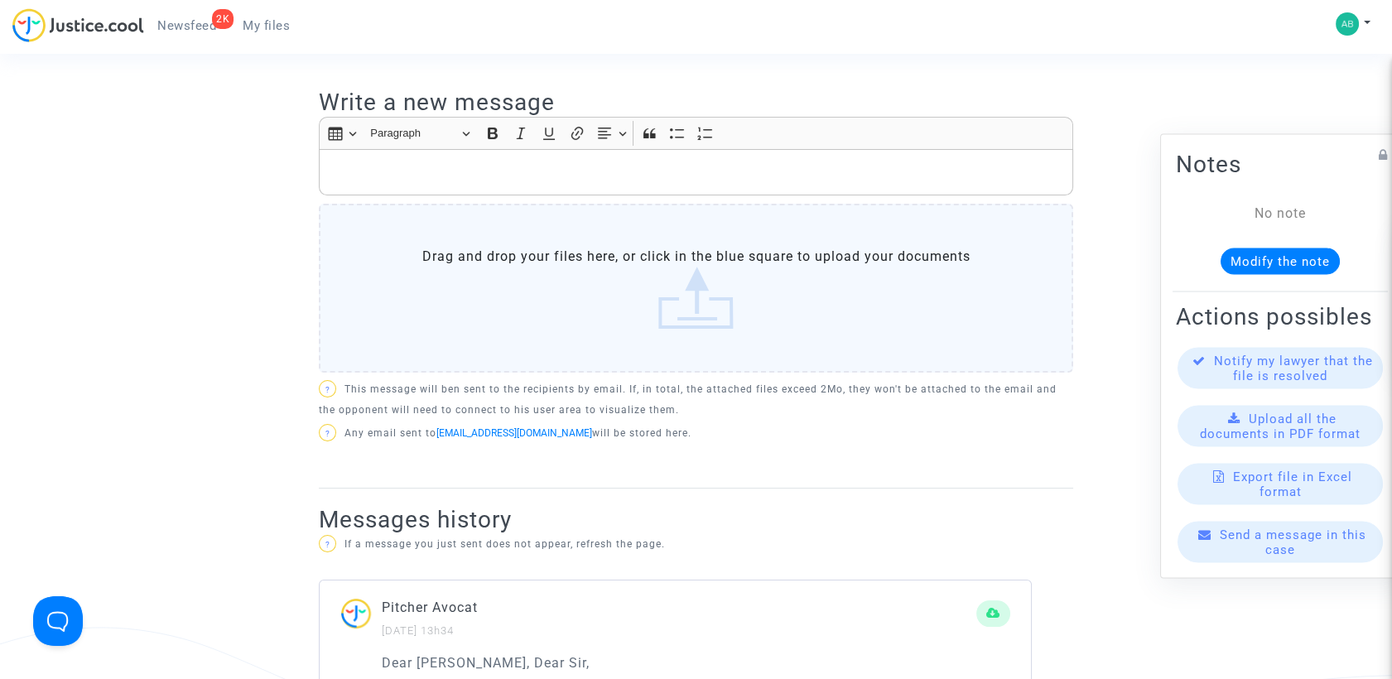
click at [552, 176] on p "Rich Text Editor, main" at bounding box center [696, 172] width 737 height 21
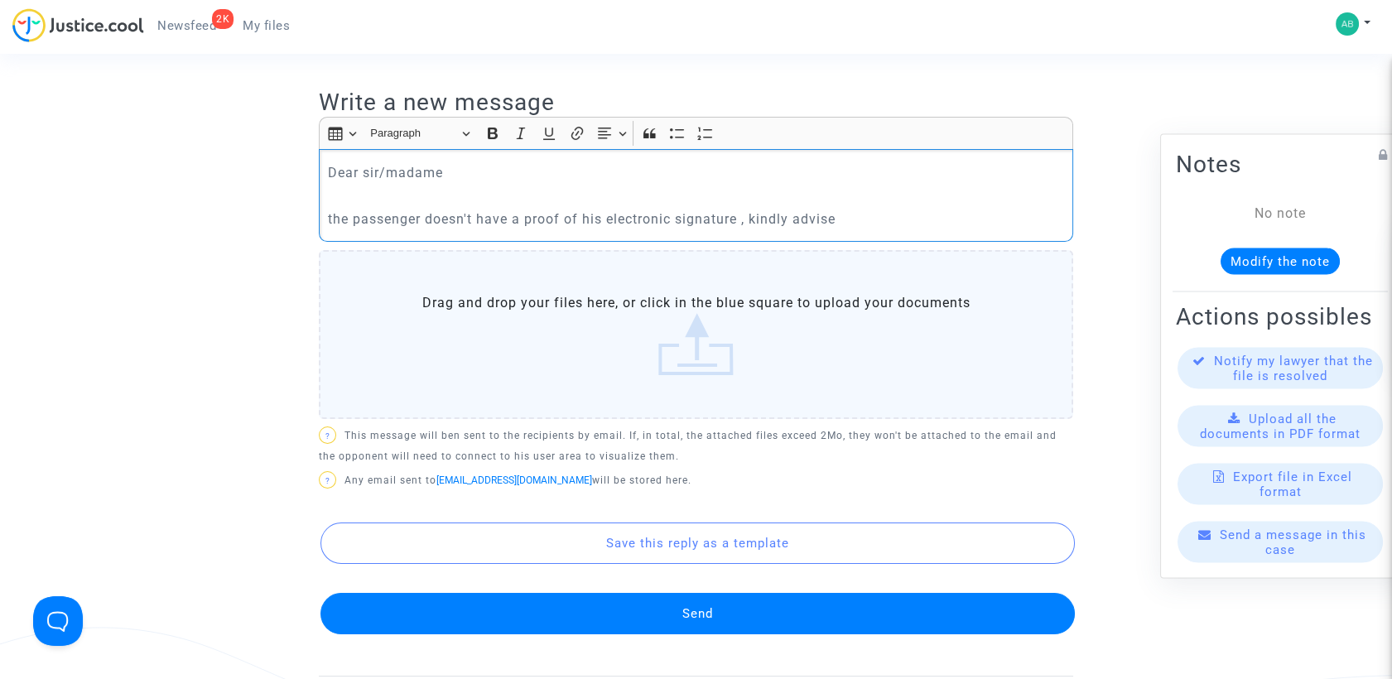
click at [629, 615] on button "Send" at bounding box center [697, 613] width 754 height 41
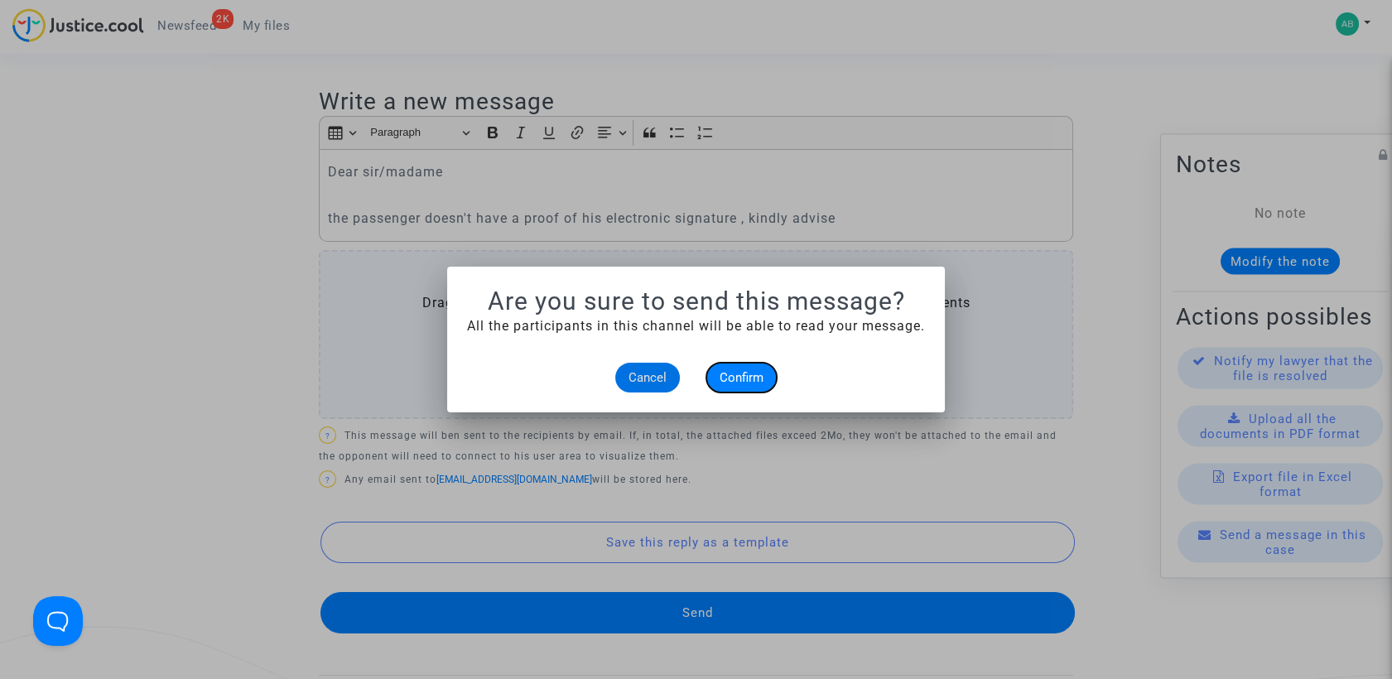
click at [747, 382] on span "Confirm" at bounding box center [742, 377] width 44 height 15
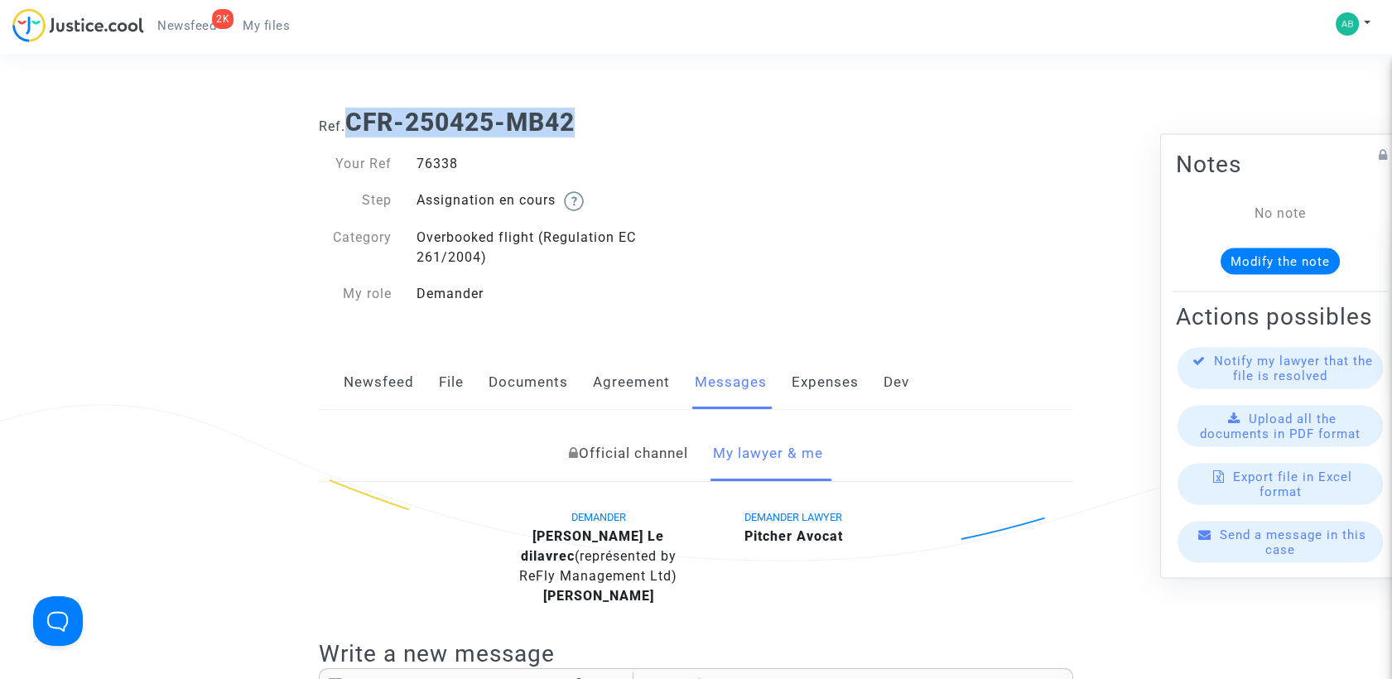
drag, startPoint x: 482, startPoint y: 115, endPoint x: 596, endPoint y: 123, distance: 114.6
click at [596, 123] on h1 "Ref. CFR-250425-MB42" at bounding box center [696, 123] width 754 height 30
copy b "CFR-250425-MB42"
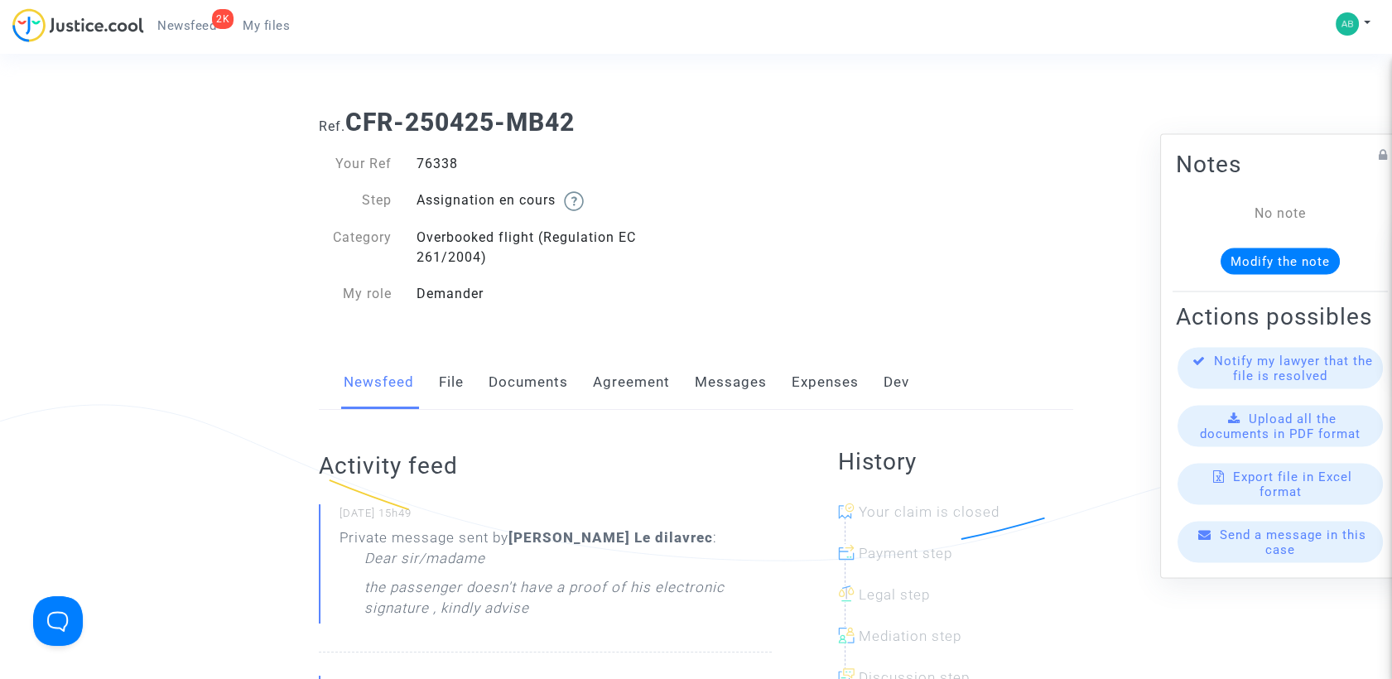
click at [778, 280] on div "Ref. CFR-250425-MB42 Your Ref 76338 Step Assignation en cours Category Overbook…" at bounding box center [695, 208] width 779 height 226
click at [725, 380] on link "Messages" at bounding box center [731, 382] width 72 height 55
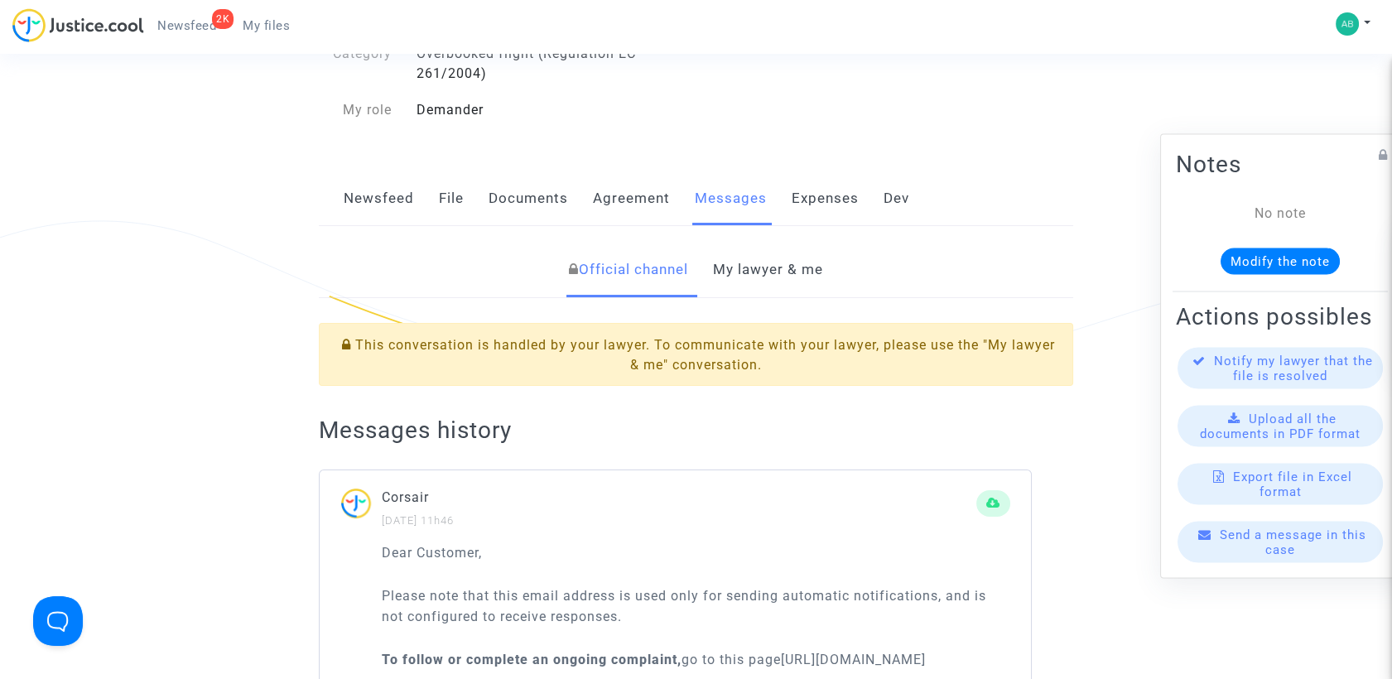
scroll to position [276, 0]
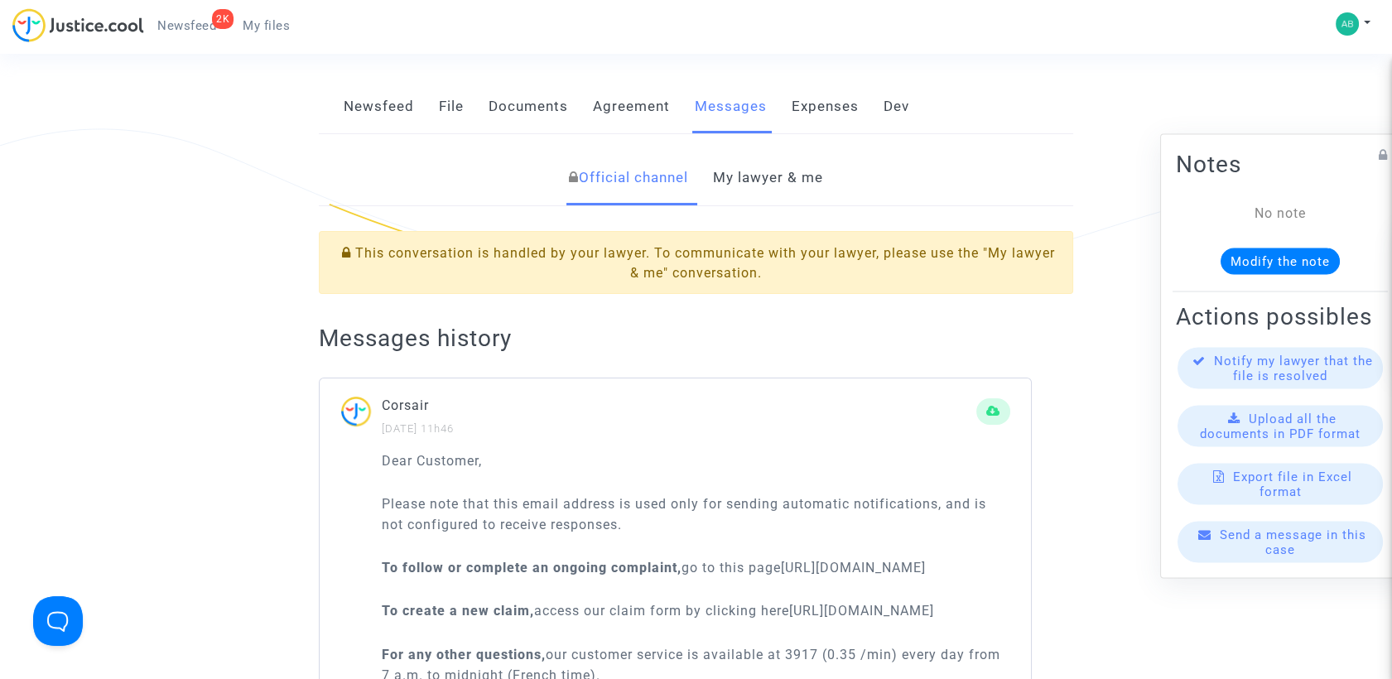
drag, startPoint x: 793, startPoint y: 158, endPoint x: 792, endPoint y: 169, distance: 10.8
click at [793, 160] on link "My lawyer & me" at bounding box center [768, 178] width 110 height 55
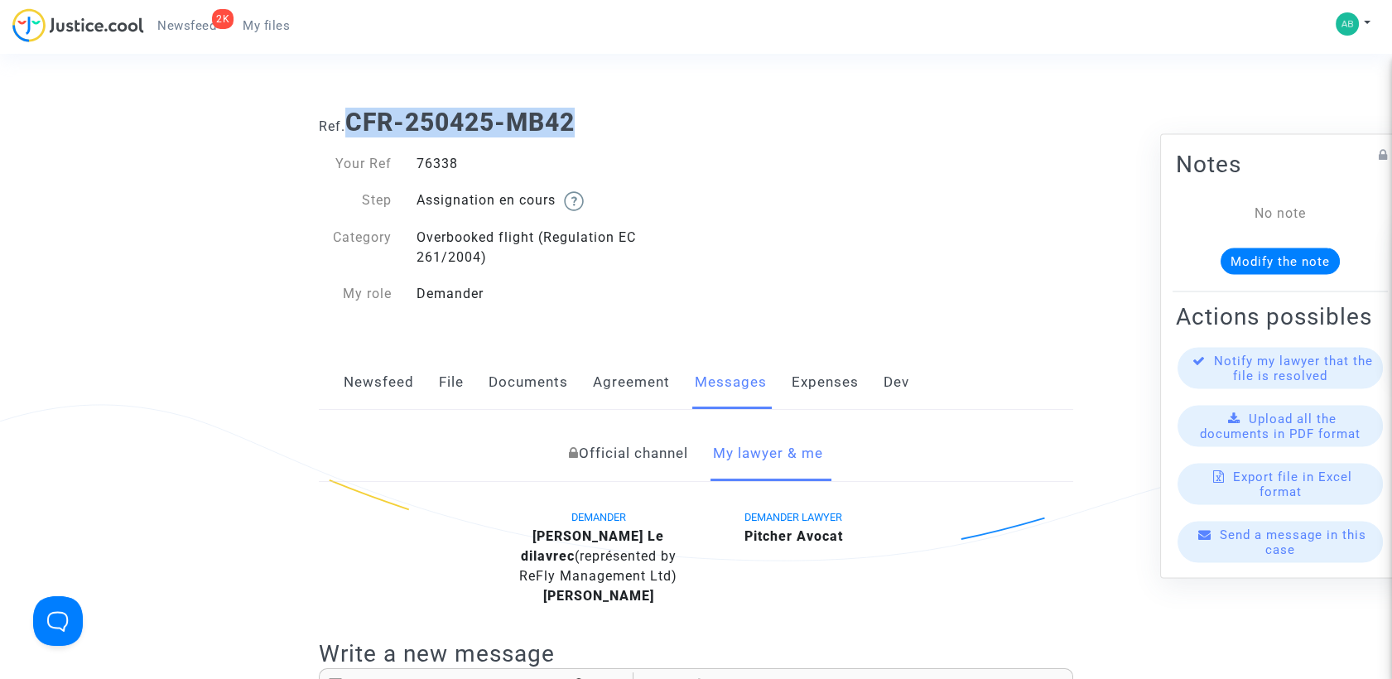
drag, startPoint x: 354, startPoint y: 121, endPoint x: 586, endPoint y: 104, distance: 232.5
click at [586, 104] on div "Ref. CFR-250425-MB42" at bounding box center [695, 116] width 779 height 42
copy b "CFR-250425-MB42"
click at [662, 176] on div "Your Ref 76338 Step Assignation en cours Category Overbooked flight (Regulation…" at bounding box center [501, 237] width 365 height 166
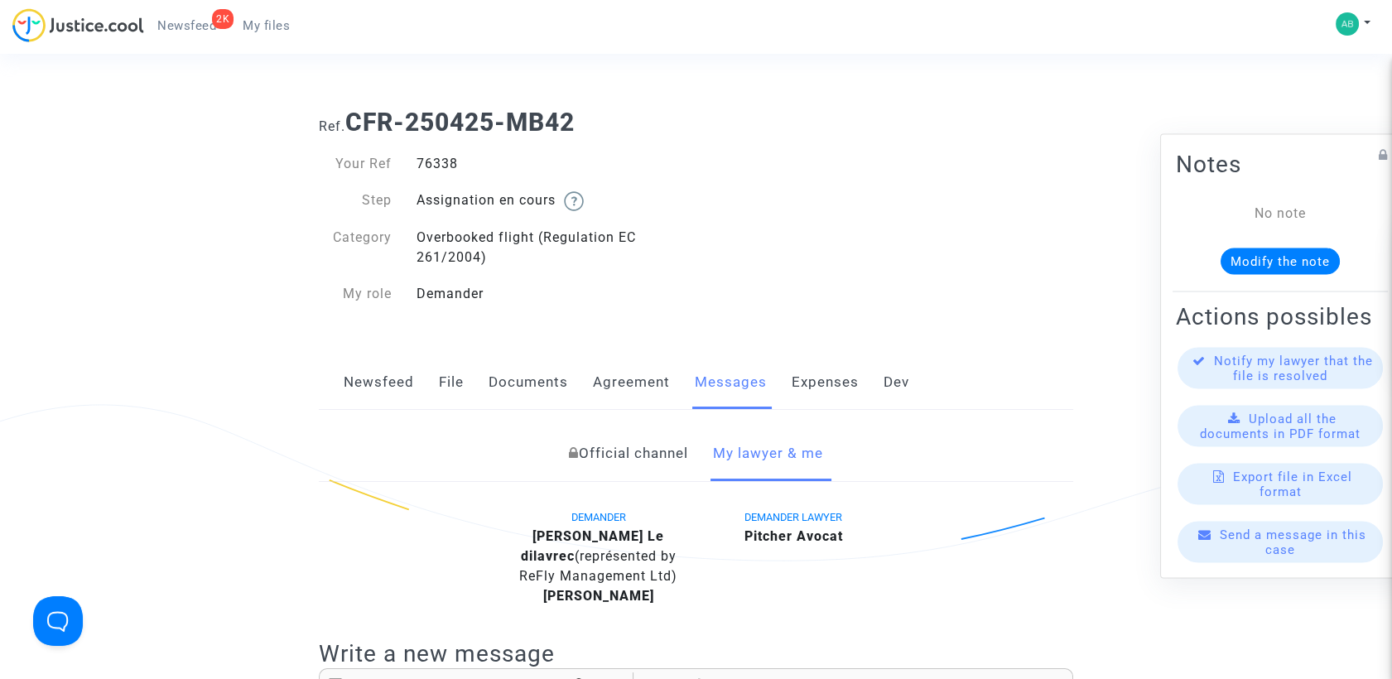
drag, startPoint x: 662, startPoint y: 176, endPoint x: 786, endPoint y: 253, distance: 145.4
click at [783, 253] on div "Ref. CFR-250425-MB42 Your Ref 76338 Step Assignation en cours Category Overbook…" at bounding box center [695, 208] width 779 height 226
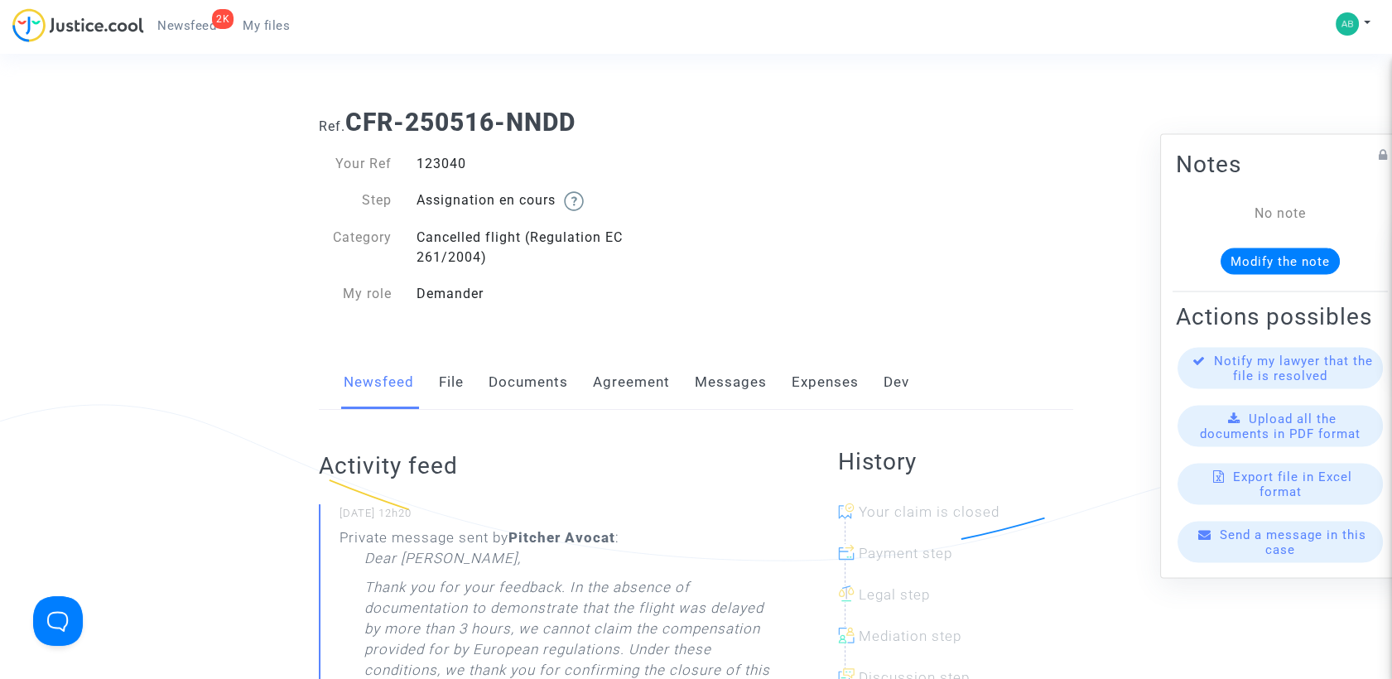
click at [486, 116] on b "CFR-250516-NNDD" at bounding box center [460, 122] width 230 height 29
drag, startPoint x: 0, startPoint y: 0, endPoint x: 486, endPoint y: 116, distance: 499.7
click at [486, 116] on b "CFR-250516-NNDD" at bounding box center [460, 122] width 230 height 29
drag, startPoint x: 486, startPoint y: 116, endPoint x: 371, endPoint y: 133, distance: 116.4
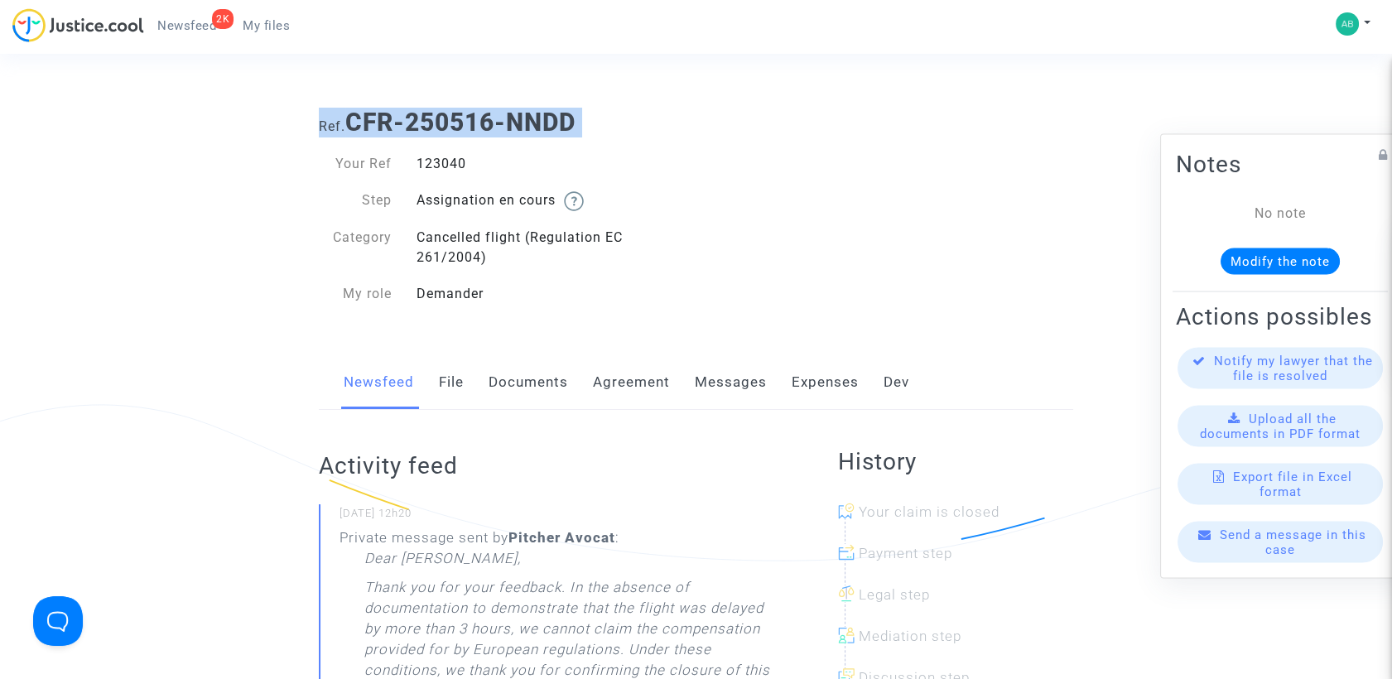
click at [371, 136] on b "CFR-250516-NNDD" at bounding box center [460, 122] width 230 height 29
click at [351, 118] on b "CFR-250516-NNDD" at bounding box center [460, 122] width 230 height 29
drag, startPoint x: 350, startPoint y: 145, endPoint x: 319, endPoint y: 176, distance: 43.9
click at [350, 146] on div "Your Ref 123040 Step Assignation en cours Category Cancelled flight (Regulation…" at bounding box center [501, 229] width 390 height 184
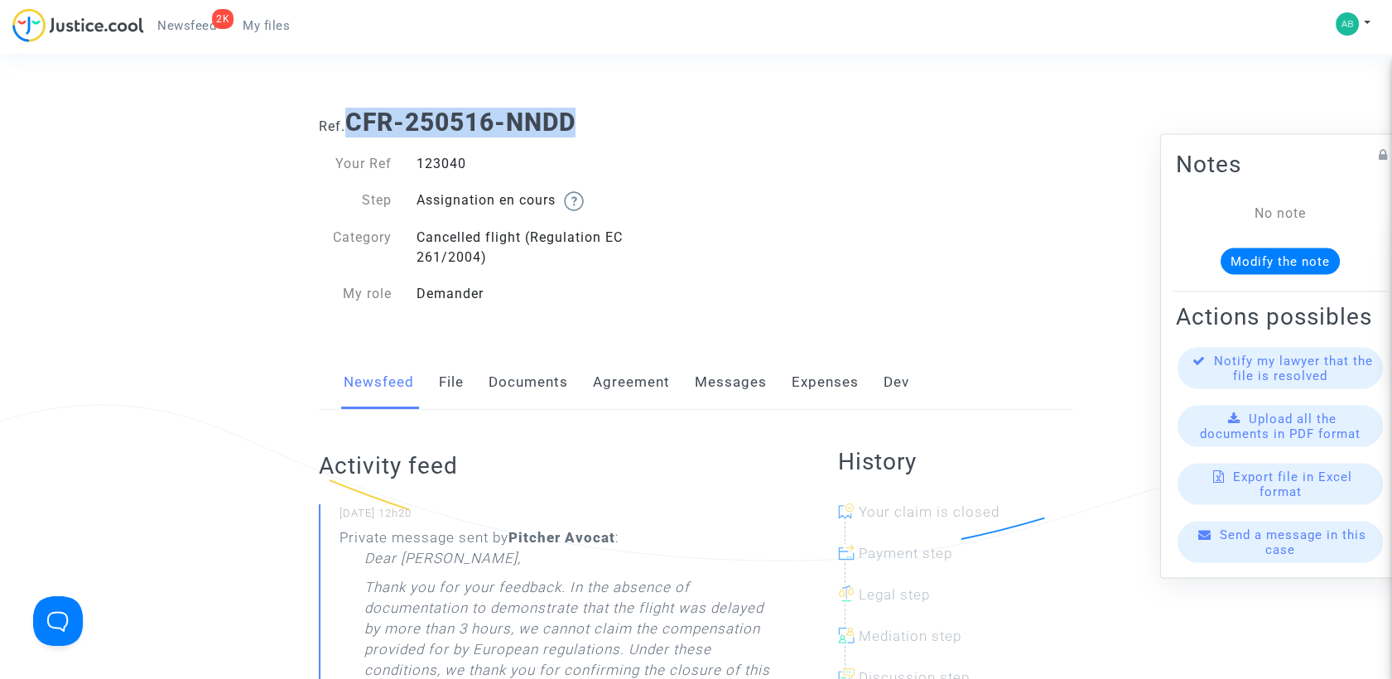
drag, startPoint x: 362, startPoint y: 123, endPoint x: 611, endPoint y: 123, distance: 249.3
click at [616, 125] on h1 "Ref. CFR-250516-NNDD" at bounding box center [696, 123] width 754 height 30
copy b "CFR-250516-NNDD"
click at [782, 302] on div "Ref. CFR-250516-NNDD Your Ref 123040 Step Assignation en cours Category Cancell…" at bounding box center [695, 208] width 779 height 226
click at [719, 389] on link "Messages" at bounding box center [731, 382] width 72 height 55
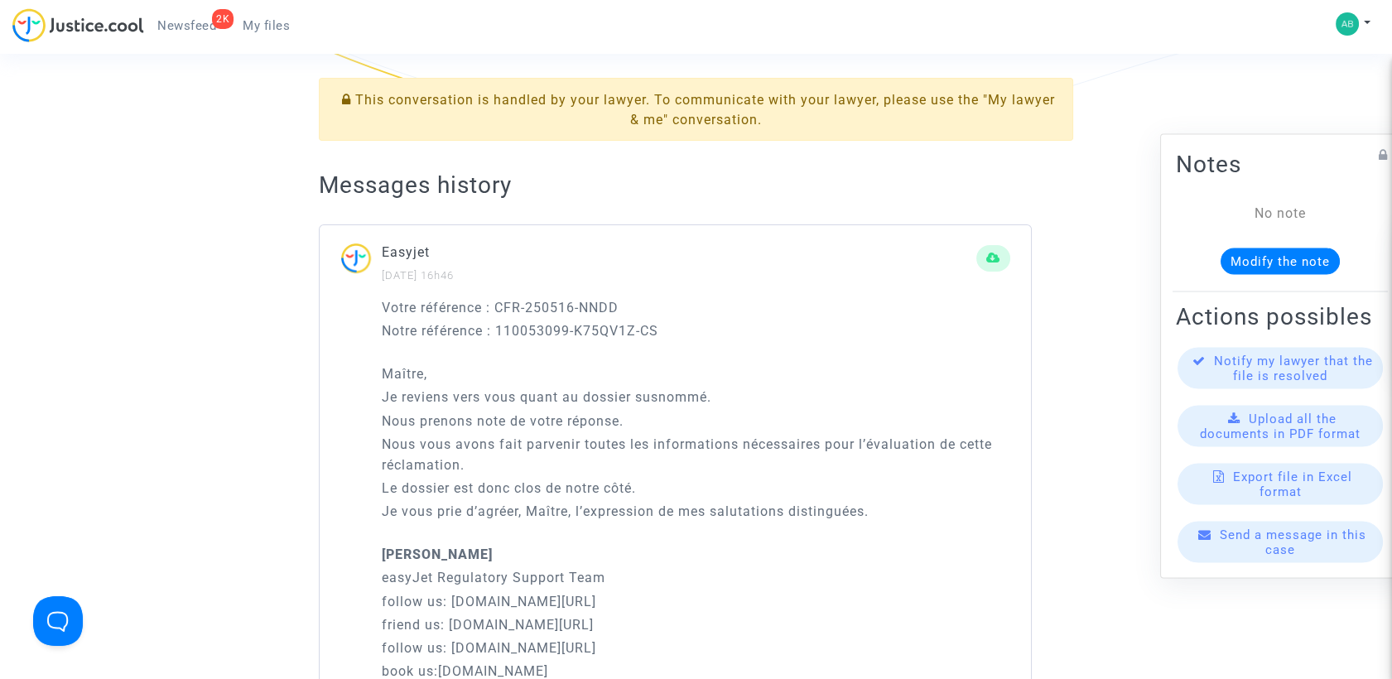
scroll to position [552, 0]
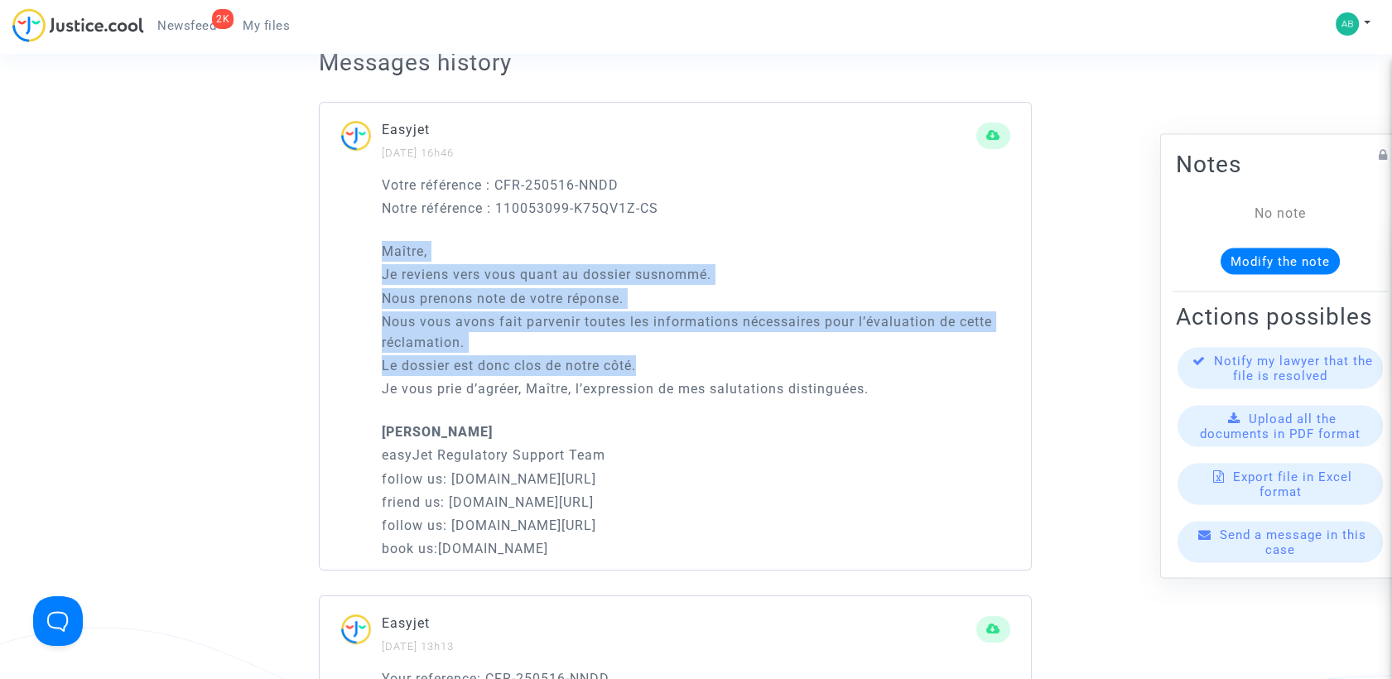
drag, startPoint x: 378, startPoint y: 242, endPoint x: 898, endPoint y: 406, distance: 544.5
click at [898, 406] on div "Votre référence : CFR-250516-NNDD Notre référence : 110053099-K75QV1Z-CS [PERSO…" at bounding box center [675, 373] width 711 height 396
copy div "[PERSON_NAME] reviens vers vous quant au dossier susnommé. Nous prenons note de…"
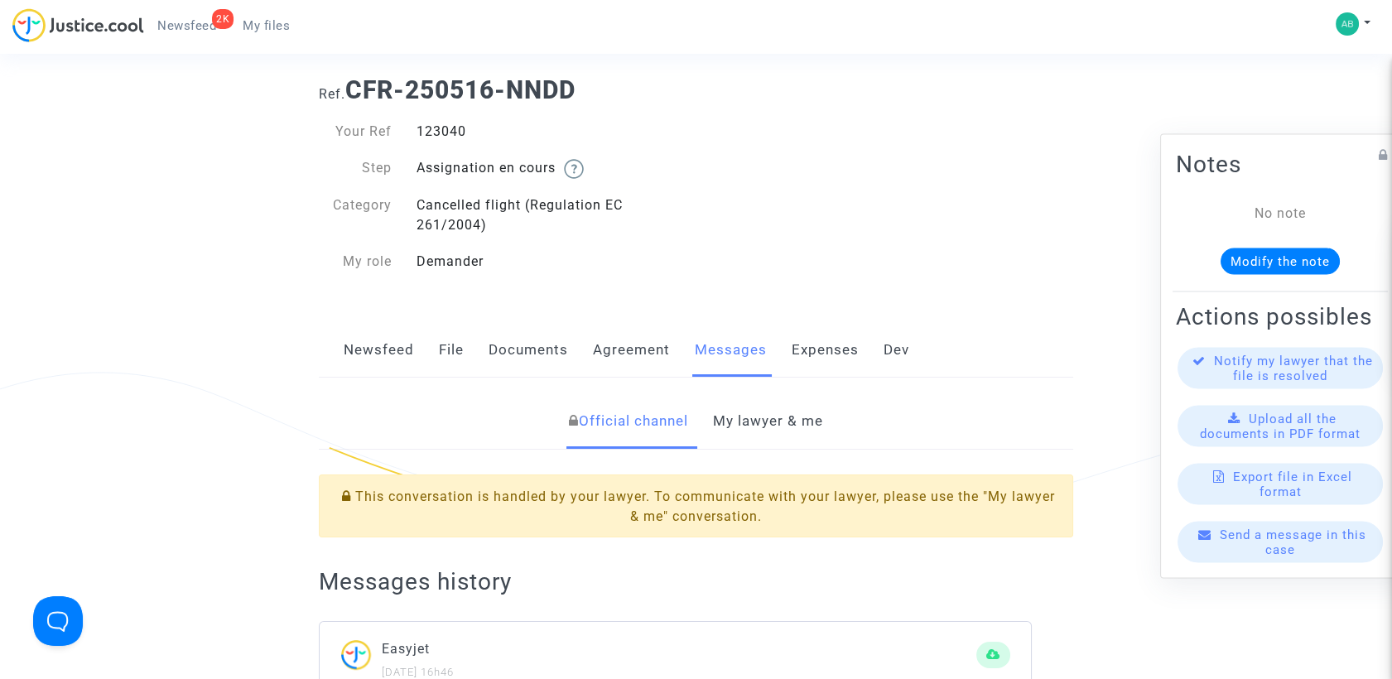
scroll to position [0, 0]
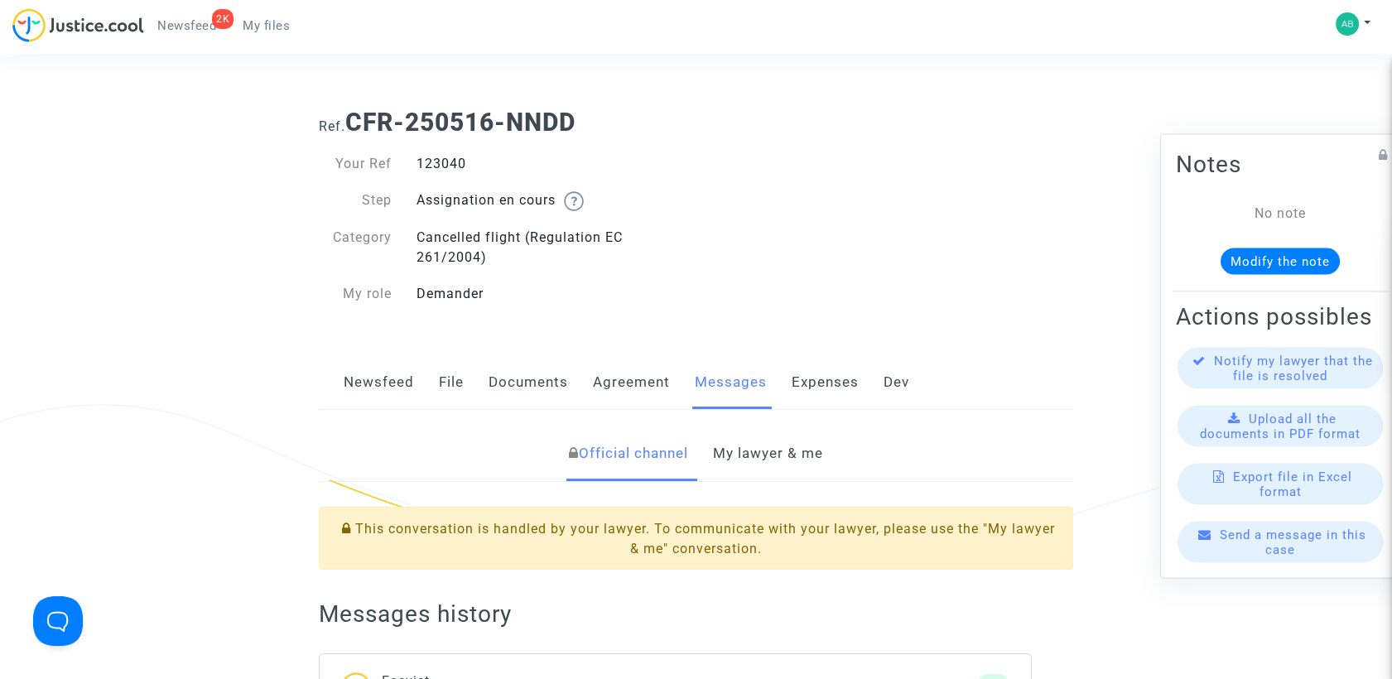
drag, startPoint x: 417, startPoint y: 160, endPoint x: 467, endPoint y: 161, distance: 50.5
click at [467, 161] on div "123040" at bounding box center [550, 164] width 292 height 20
copy div "123040"
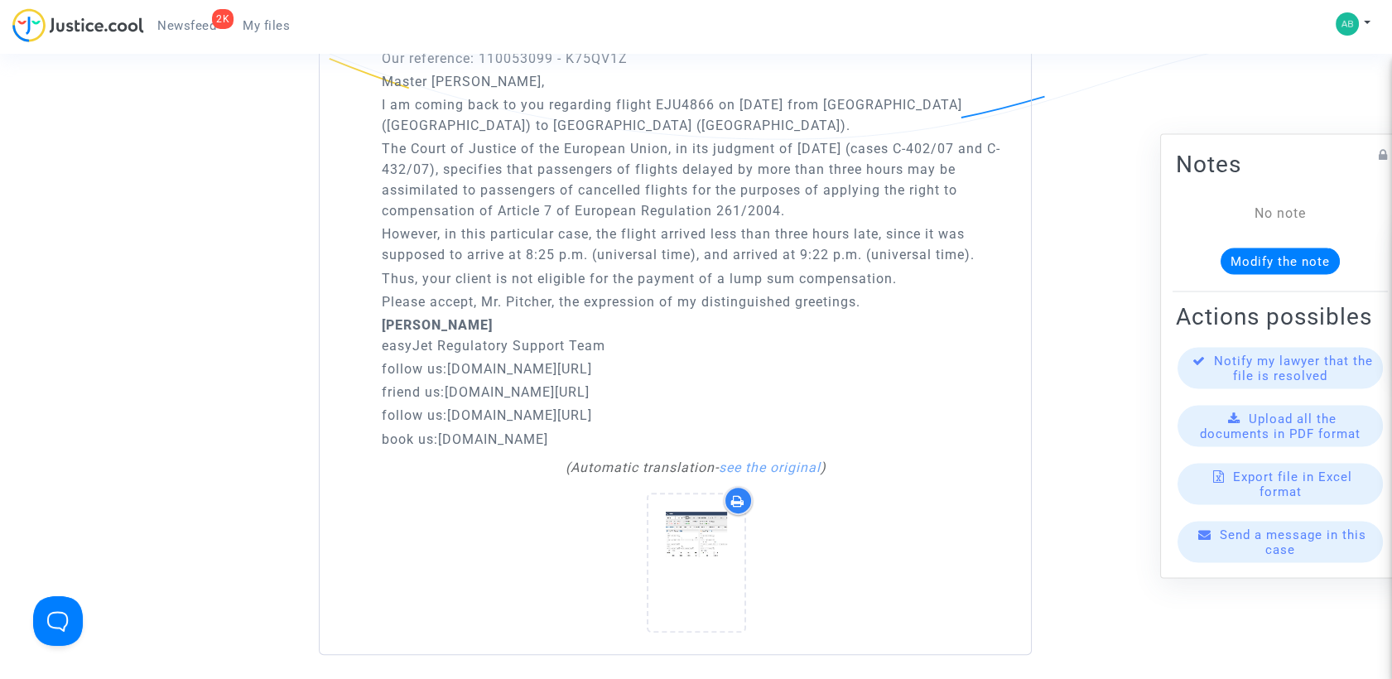
scroll to position [1380, 0]
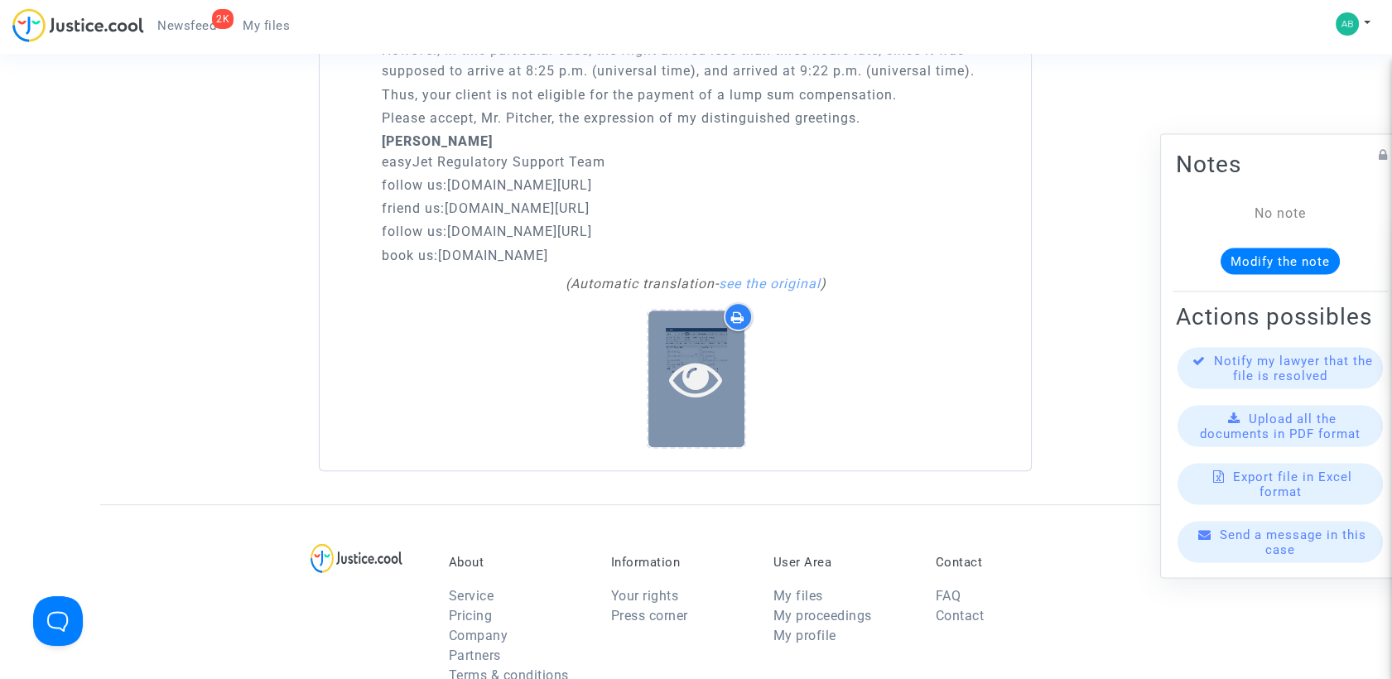
click at [694, 414] on div at bounding box center [696, 379] width 96 height 137
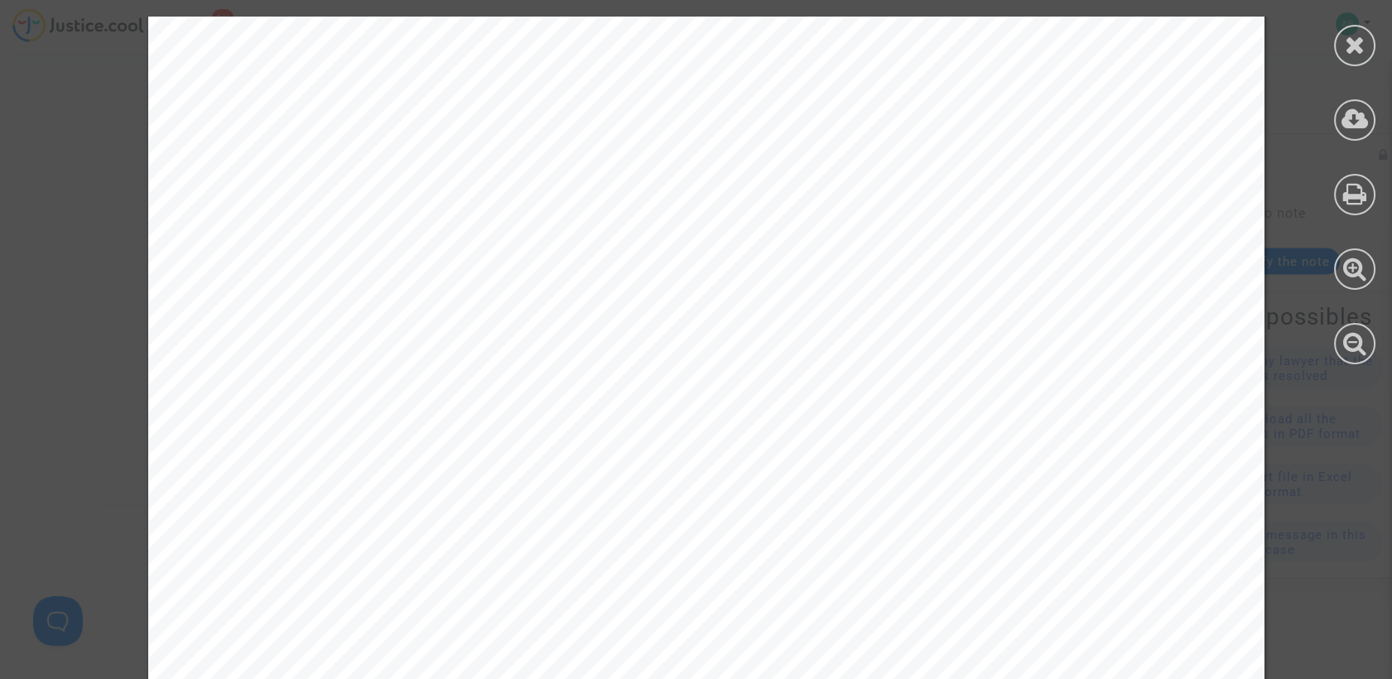
scroll to position [92, 0]
click at [1348, 46] on icon at bounding box center [1355, 44] width 21 height 25
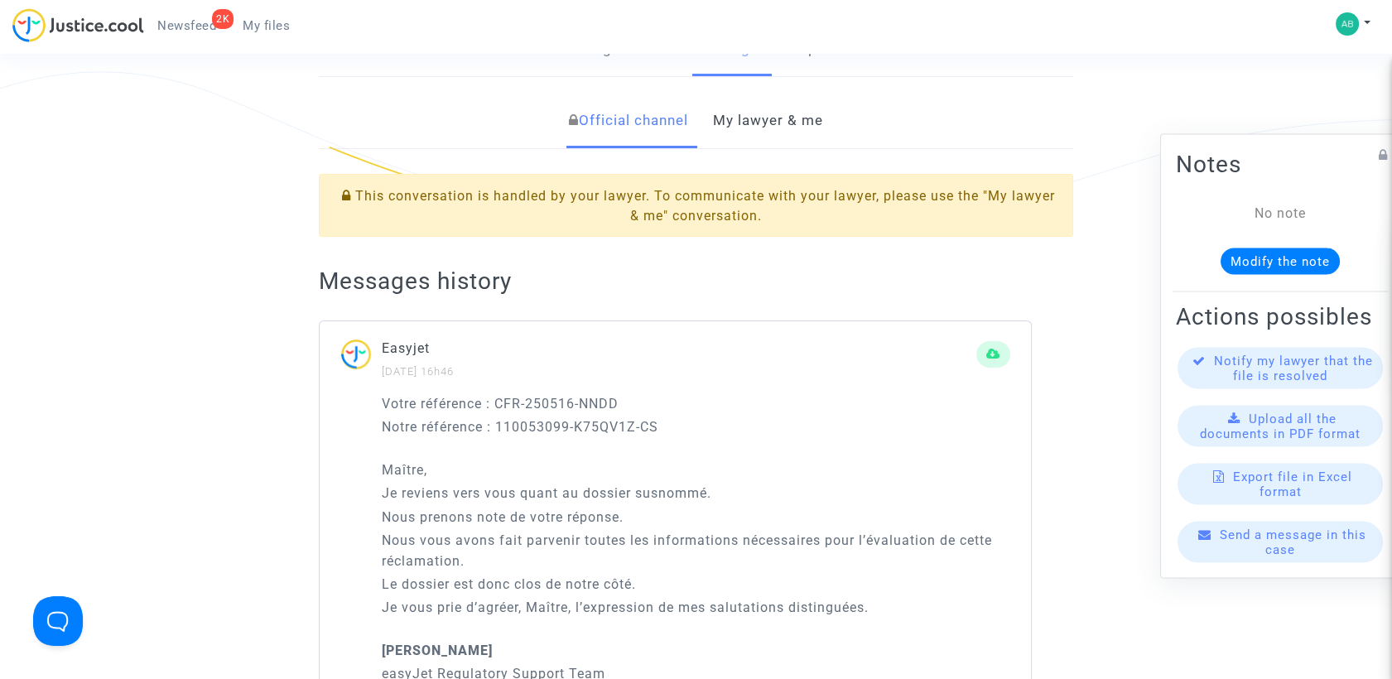
scroll to position [184, 0]
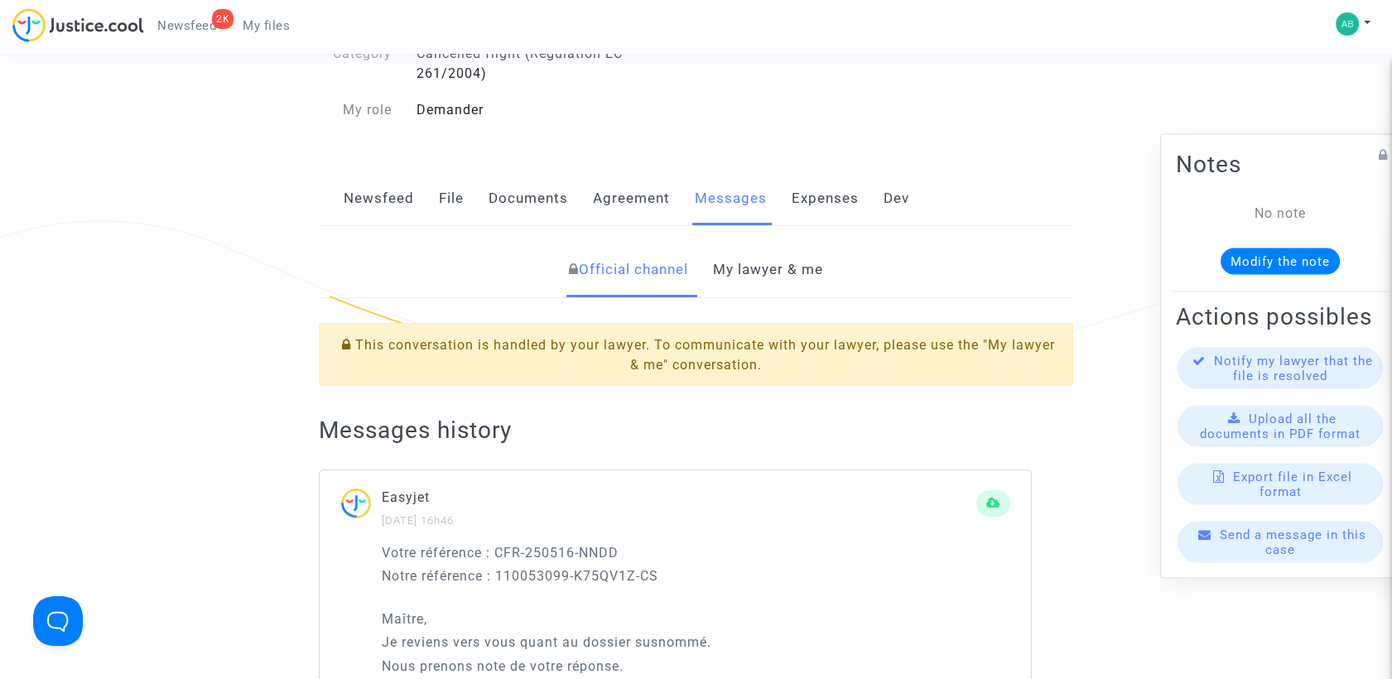
click at [737, 263] on link "My lawyer & me" at bounding box center [768, 270] width 110 height 55
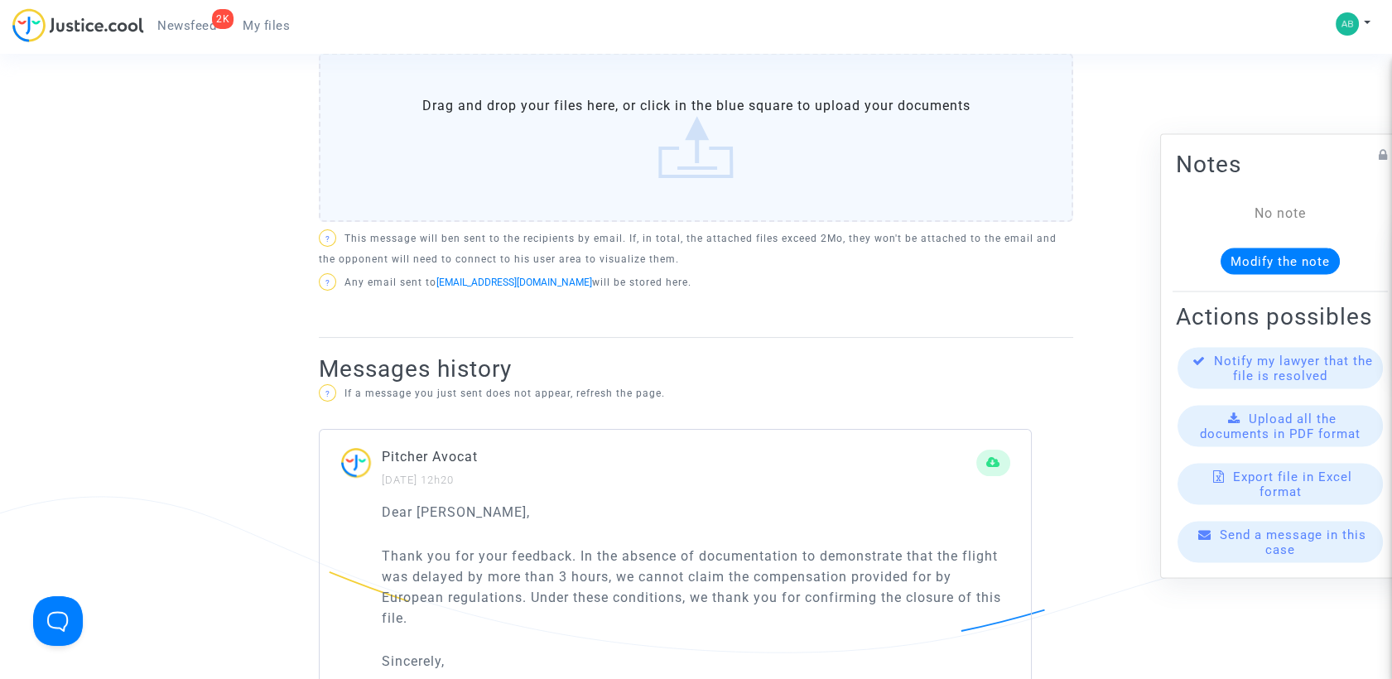
scroll to position [460, 0]
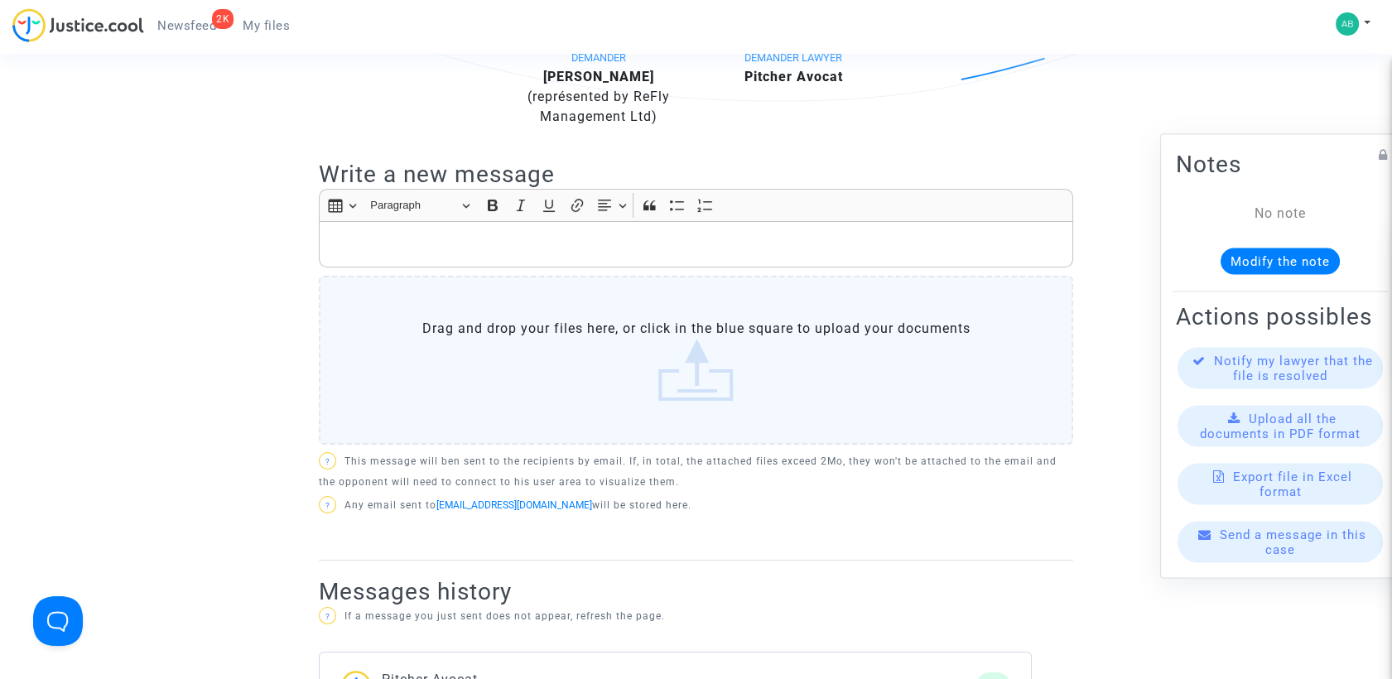
click at [403, 238] on p "Rich Text Editor, main" at bounding box center [696, 244] width 737 height 21
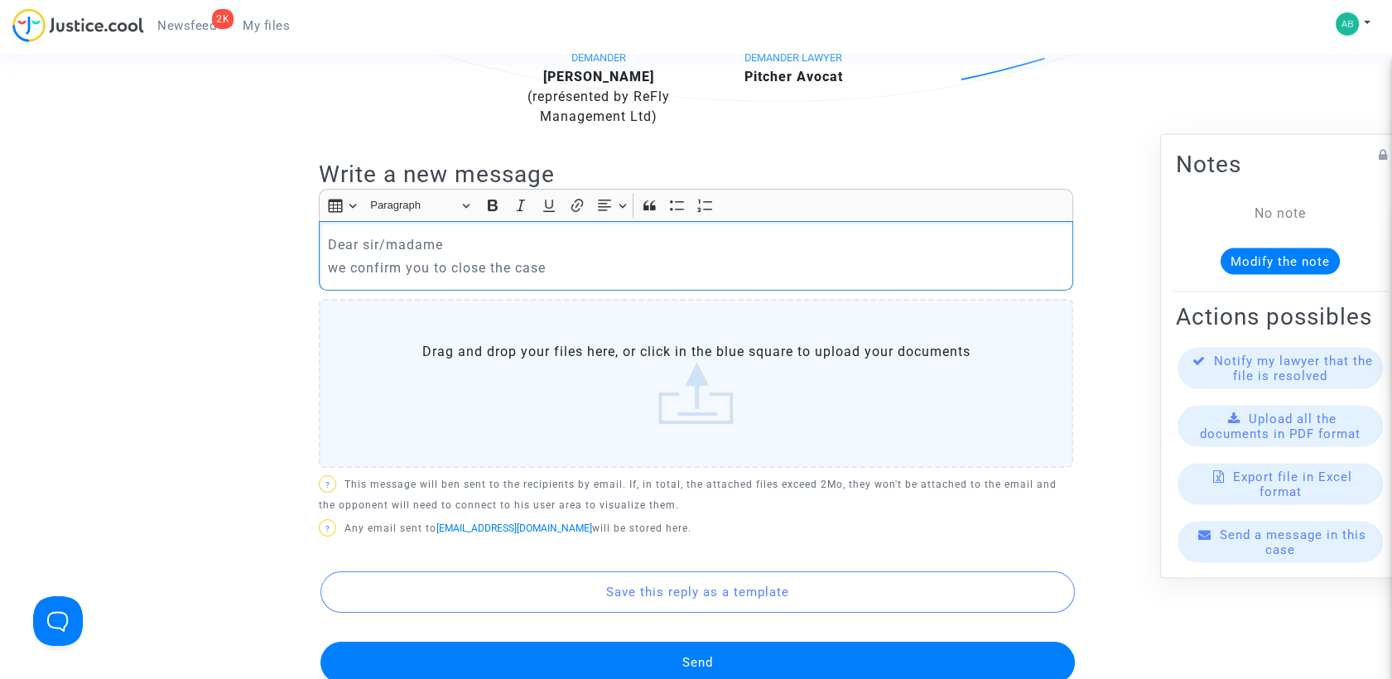
click at [406, 265] on p "we confirm you to close the case" at bounding box center [696, 268] width 737 height 21
click at [704, 644] on button "Send" at bounding box center [697, 662] width 754 height 41
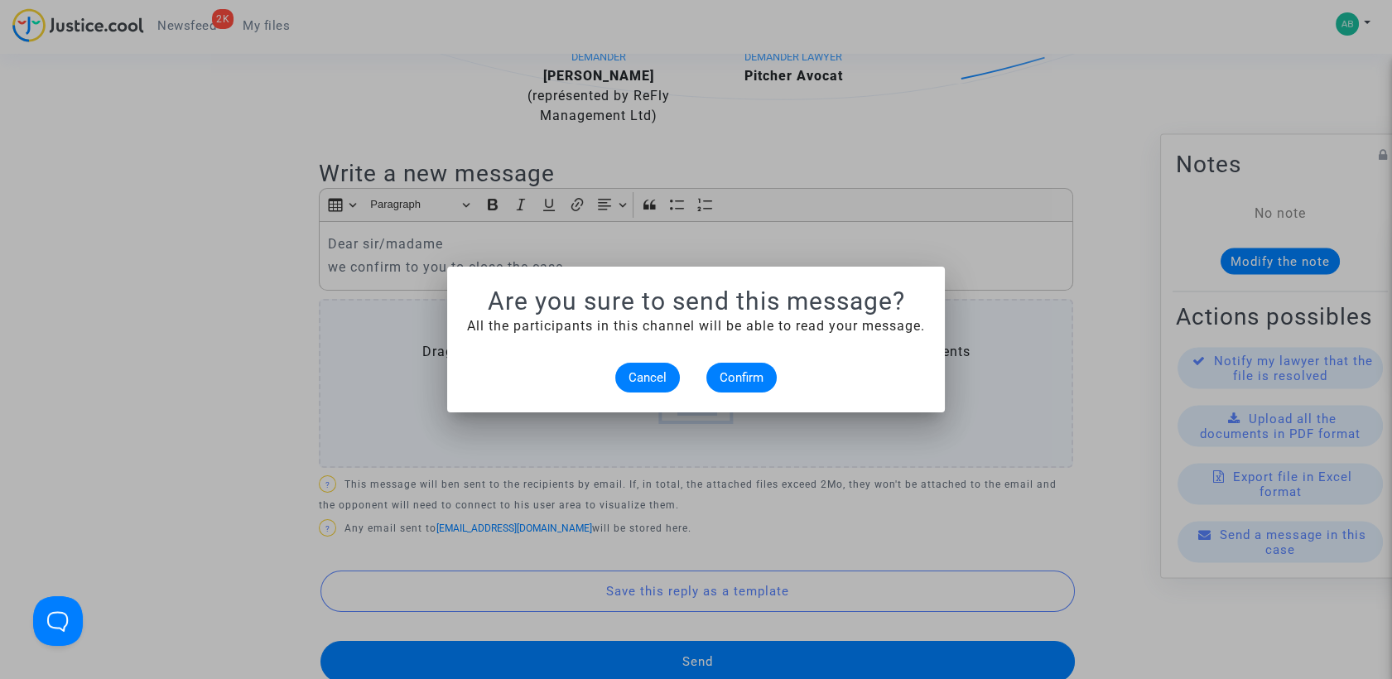
scroll to position [0, 0]
click at [751, 373] on span "Confirm" at bounding box center [742, 377] width 44 height 15
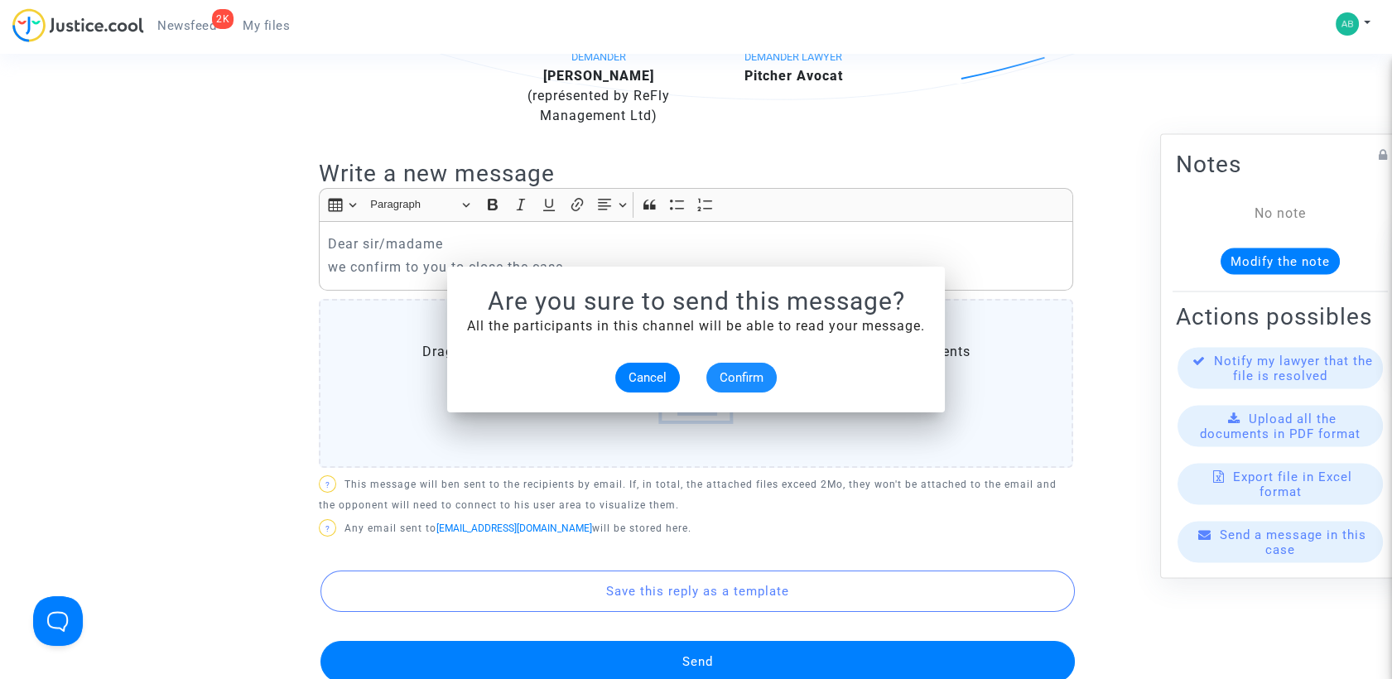
scroll to position [460, 0]
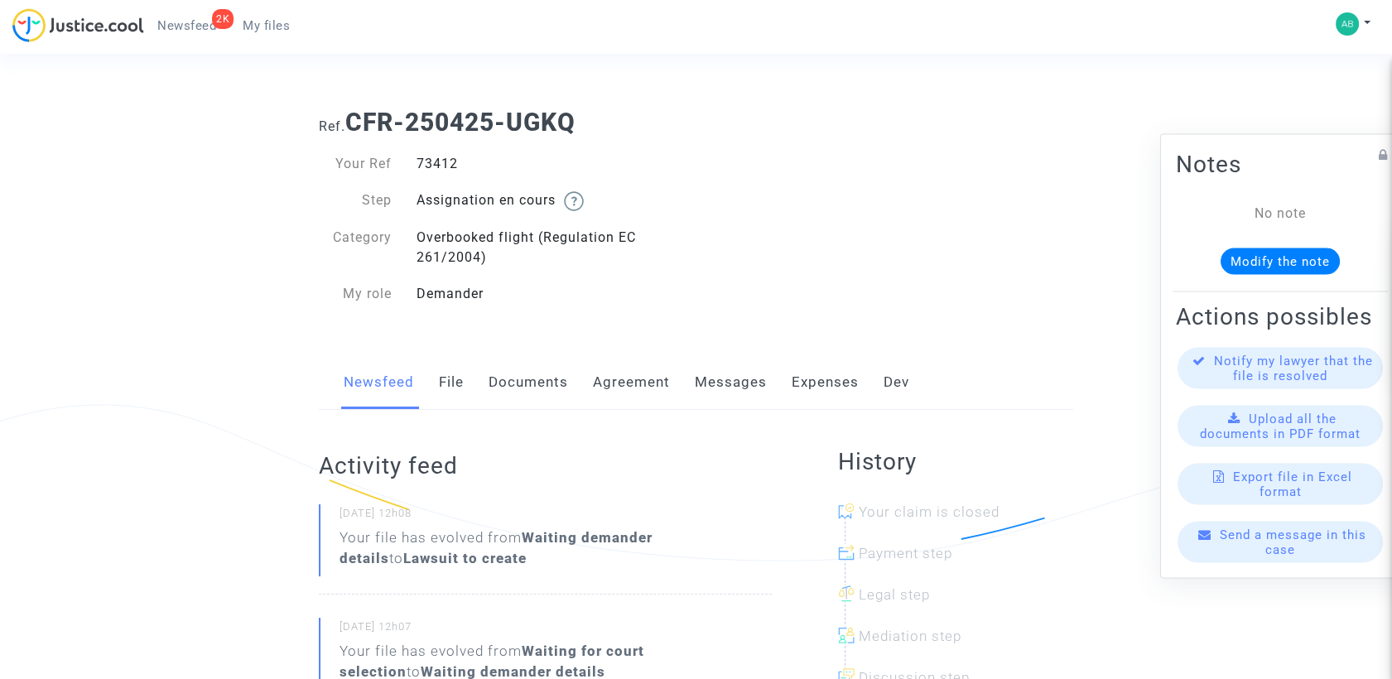
click at [744, 378] on link "Messages" at bounding box center [731, 382] width 72 height 55
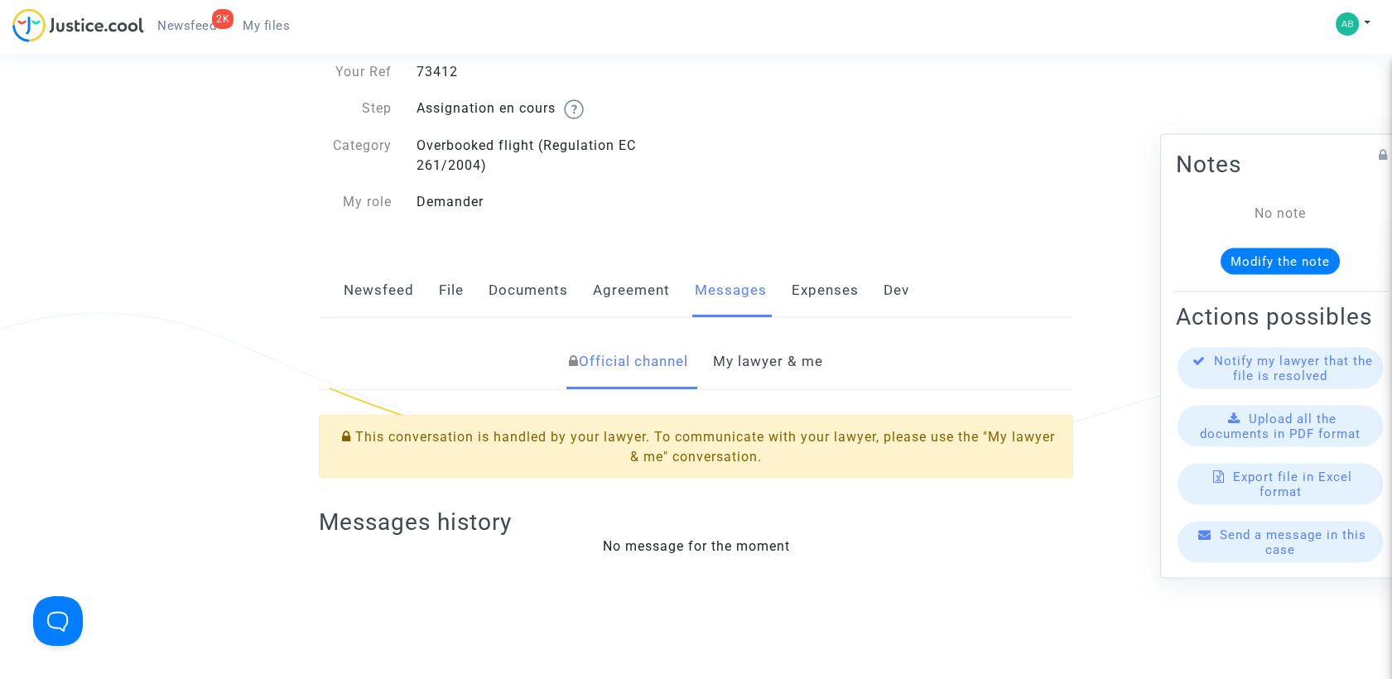
click at [737, 373] on link "My lawyer & me" at bounding box center [768, 362] width 110 height 55
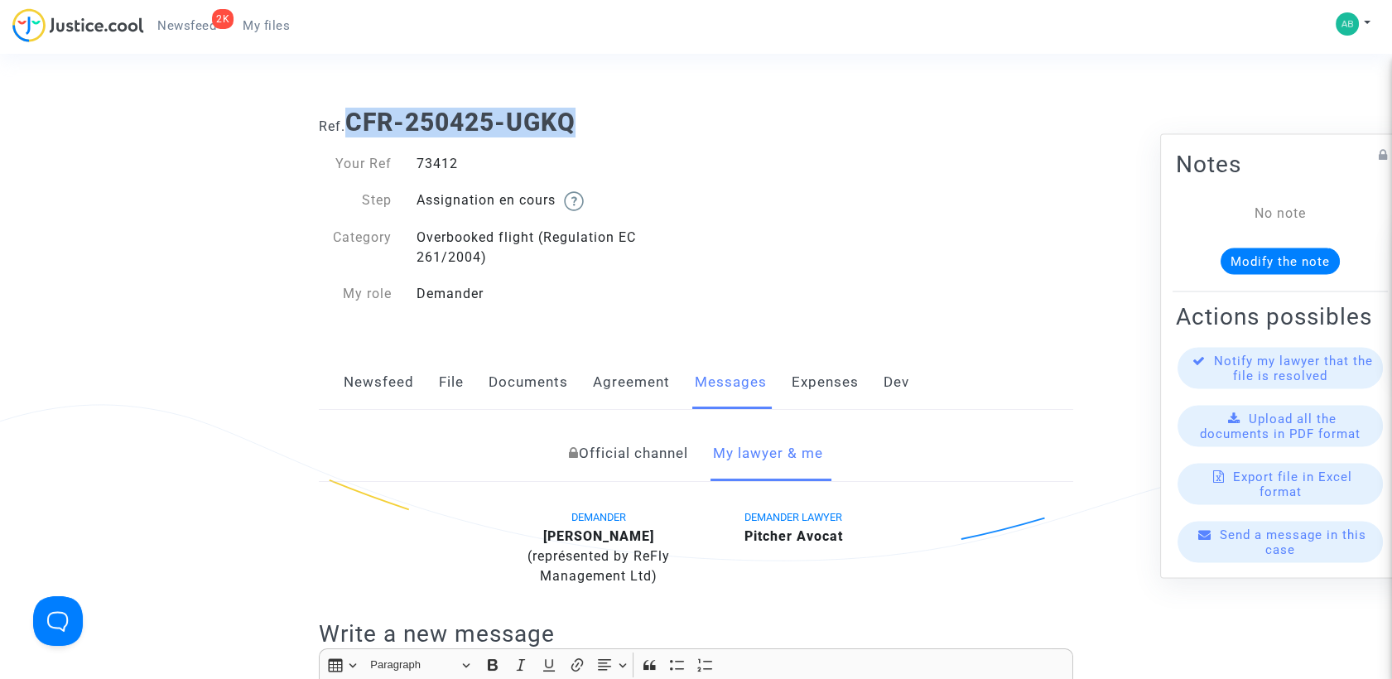
drag, startPoint x: 356, startPoint y: 127, endPoint x: 577, endPoint y: 128, distance: 221.1
click at [576, 128] on b "CFR-250425-UGKQ" at bounding box center [460, 122] width 230 height 29
copy b "CFR-250425-UGKQ"
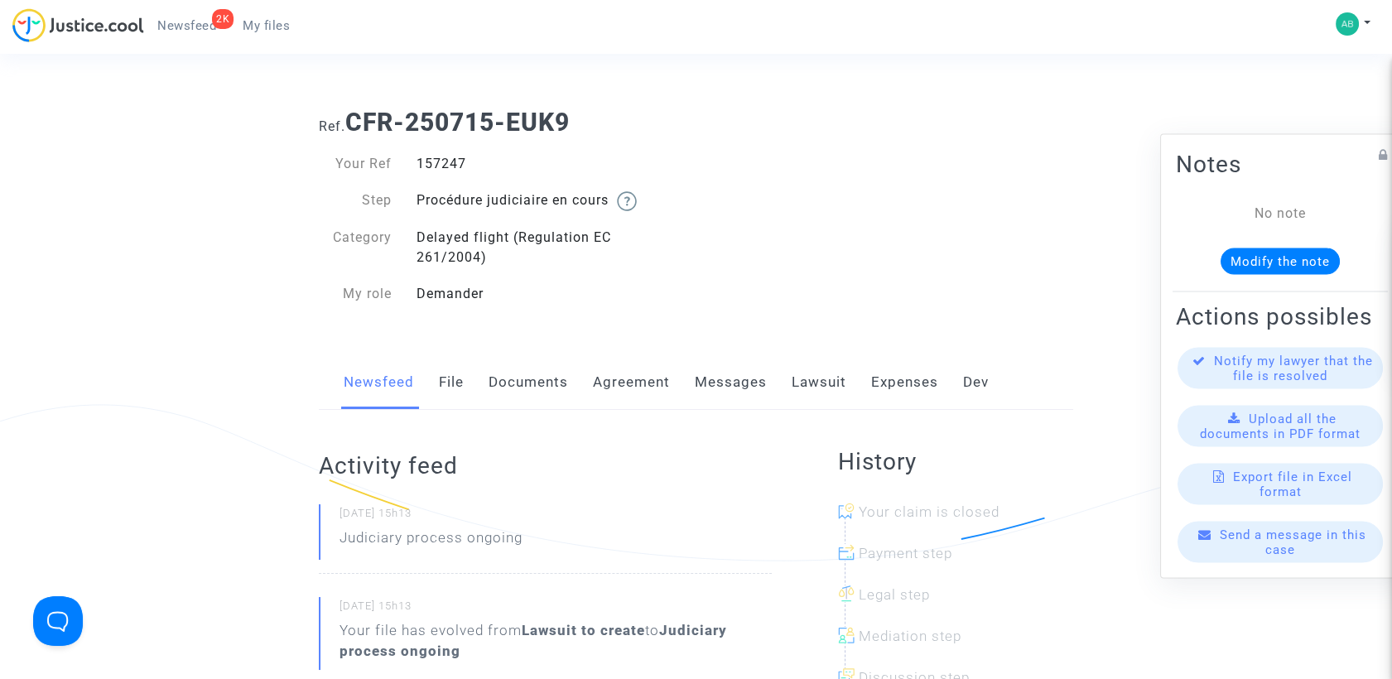
click at [742, 391] on link "Messages" at bounding box center [731, 382] width 72 height 55
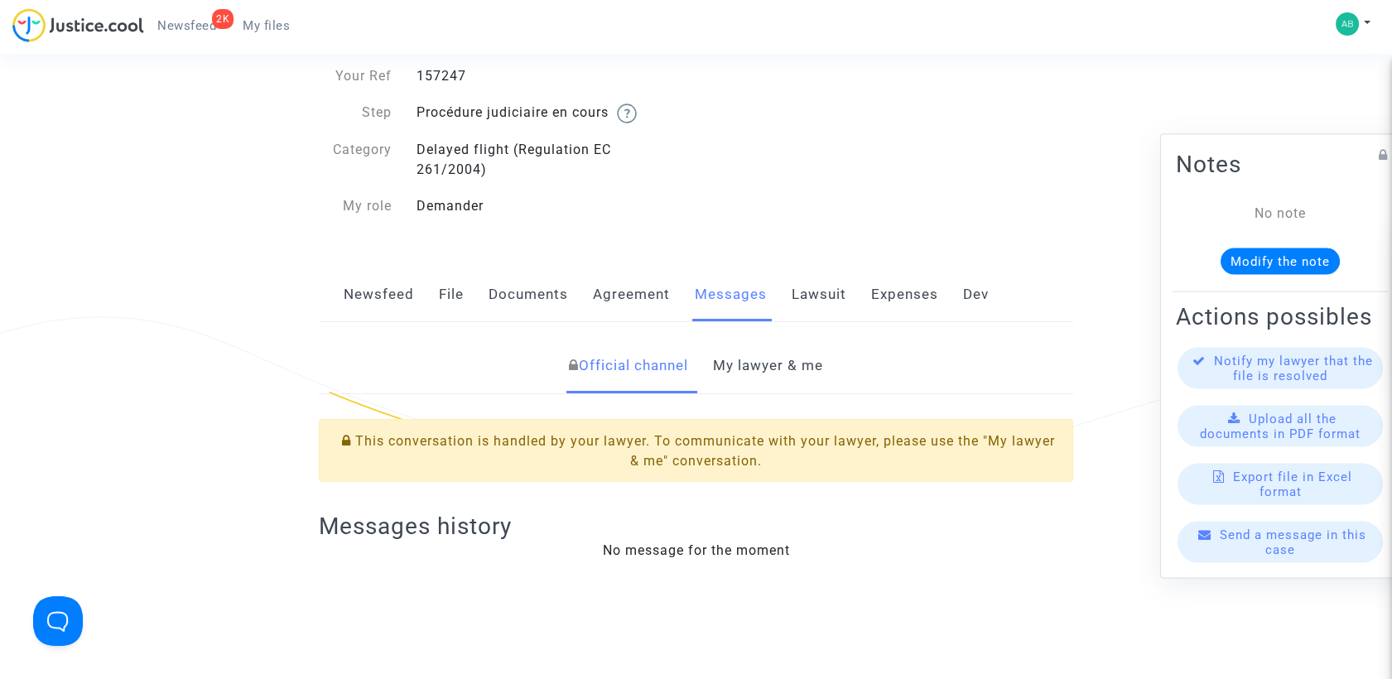
scroll to position [184, 0]
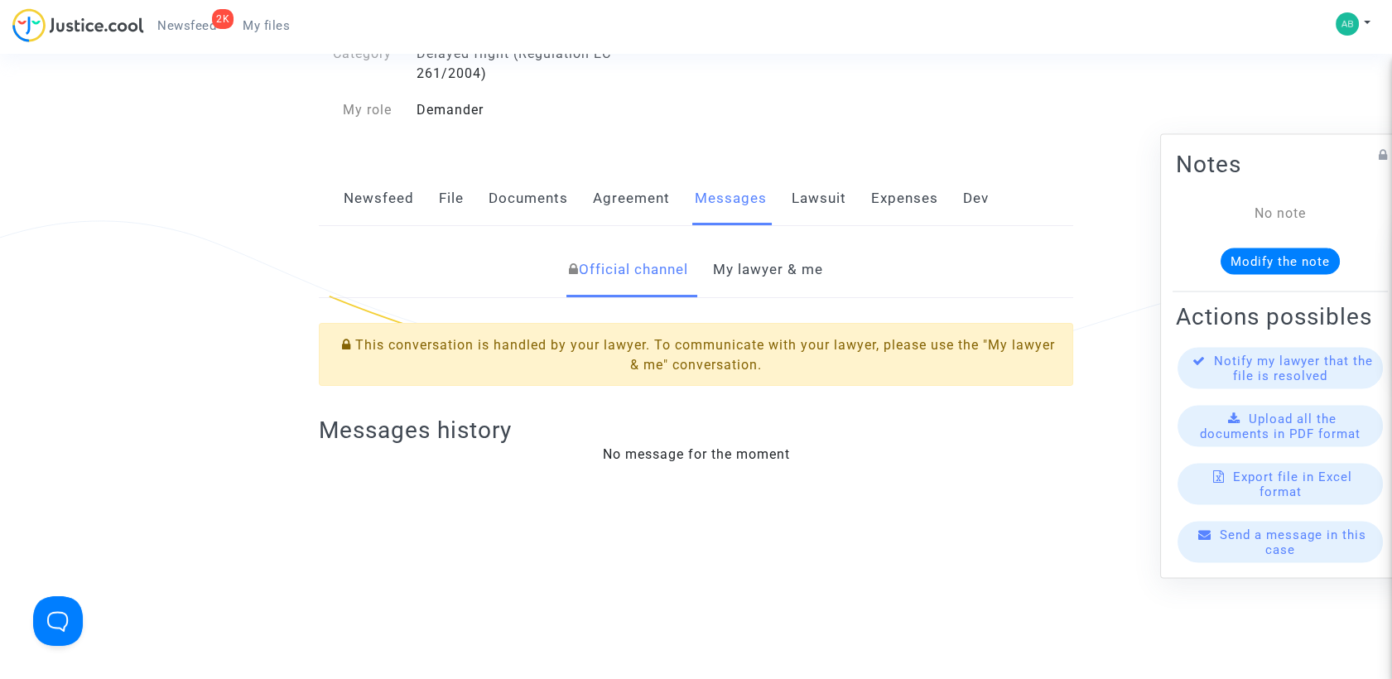
click at [773, 246] on link "My lawyer & me" at bounding box center [768, 270] width 110 height 55
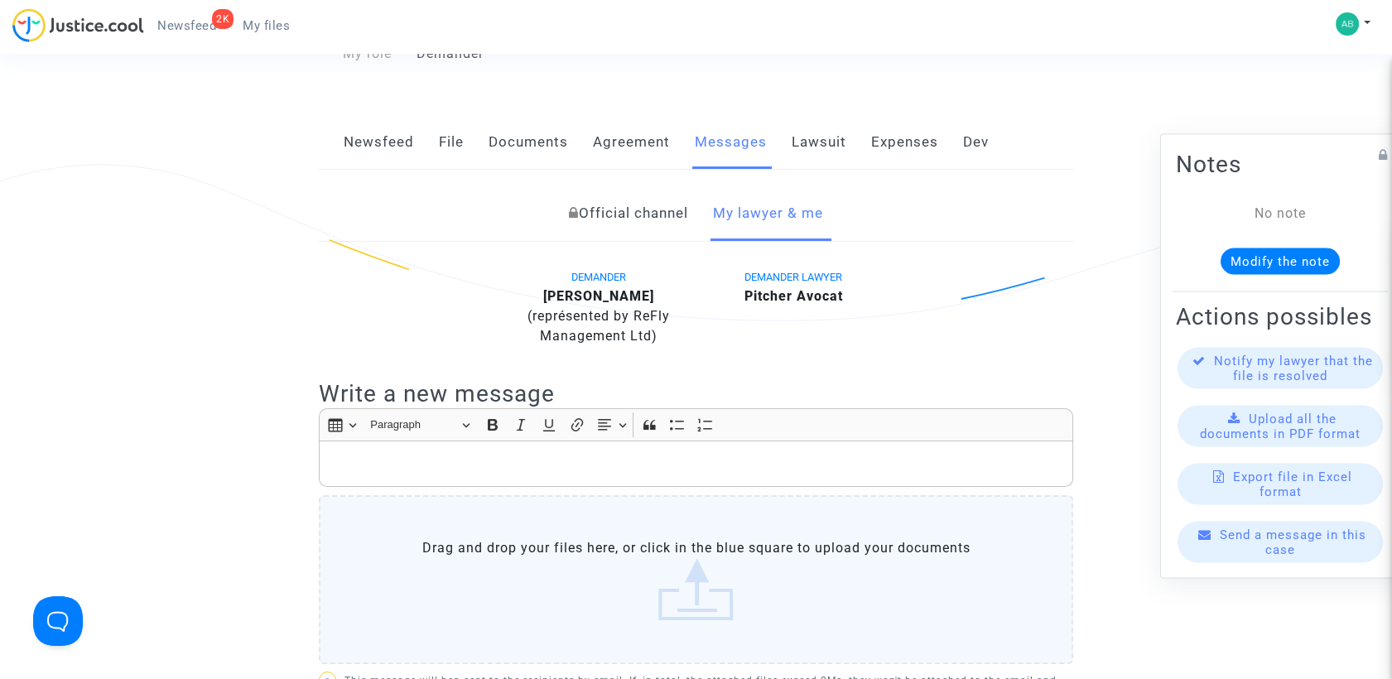
scroll to position [92, 0]
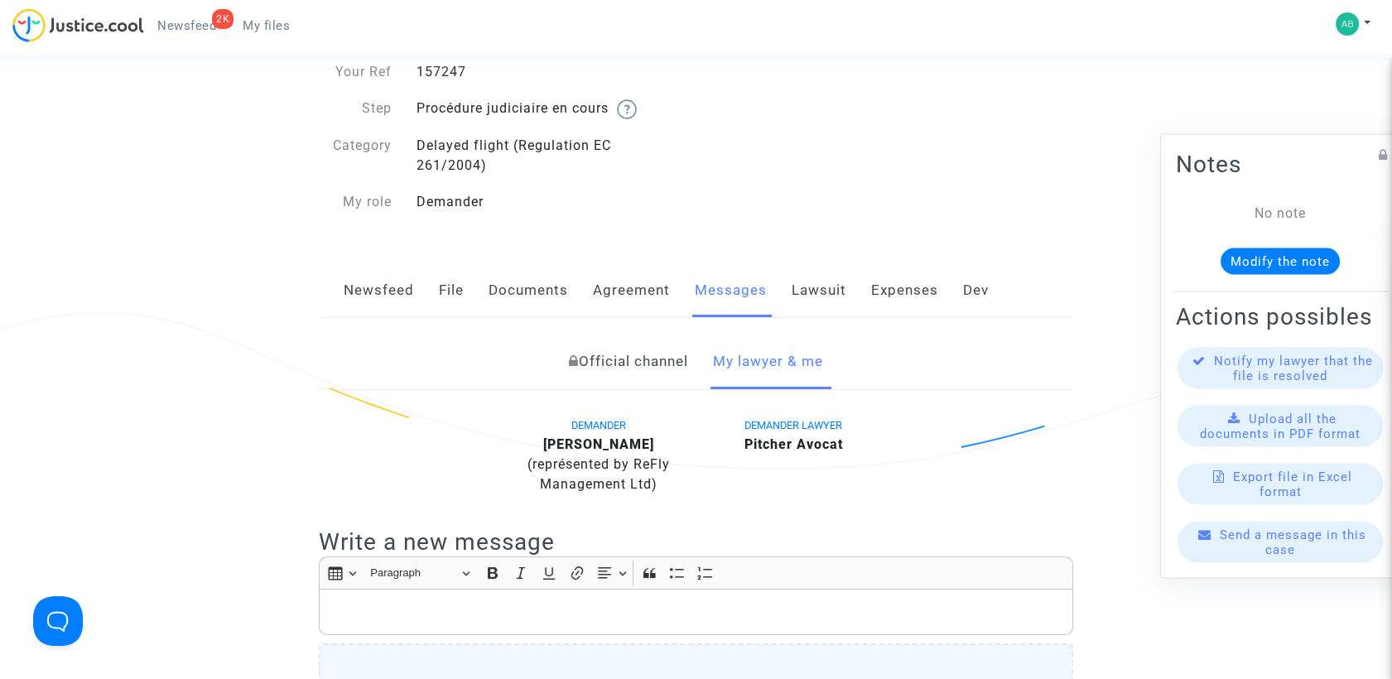
click at [667, 362] on link "Official channel" at bounding box center [628, 362] width 119 height 55
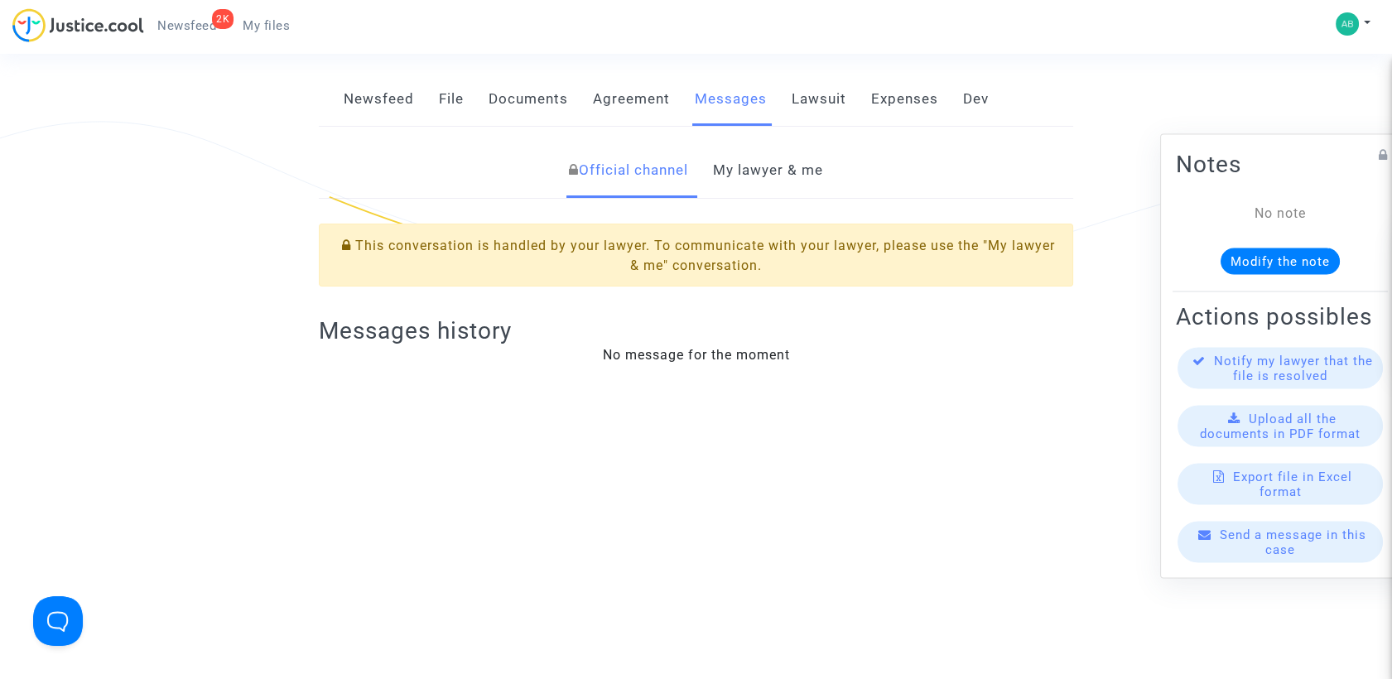
scroll to position [184, 0]
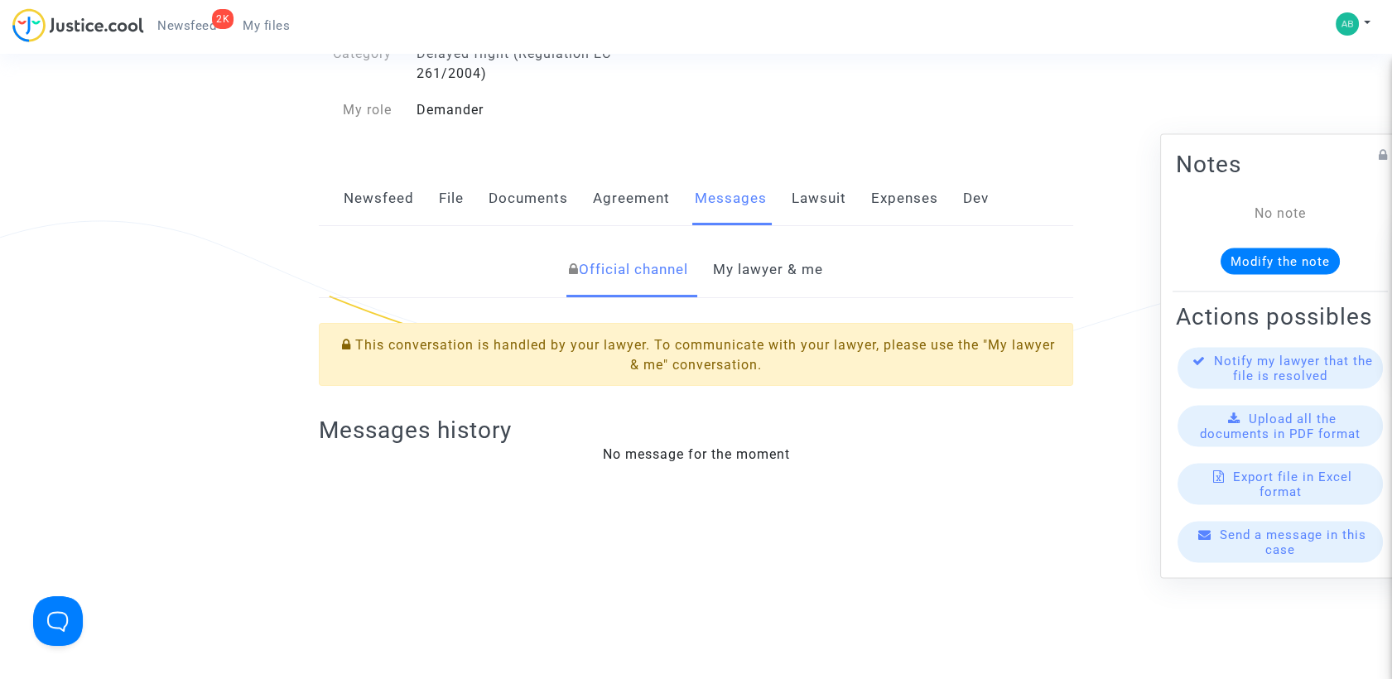
click at [770, 285] on link "My lawyer & me" at bounding box center [768, 270] width 110 height 55
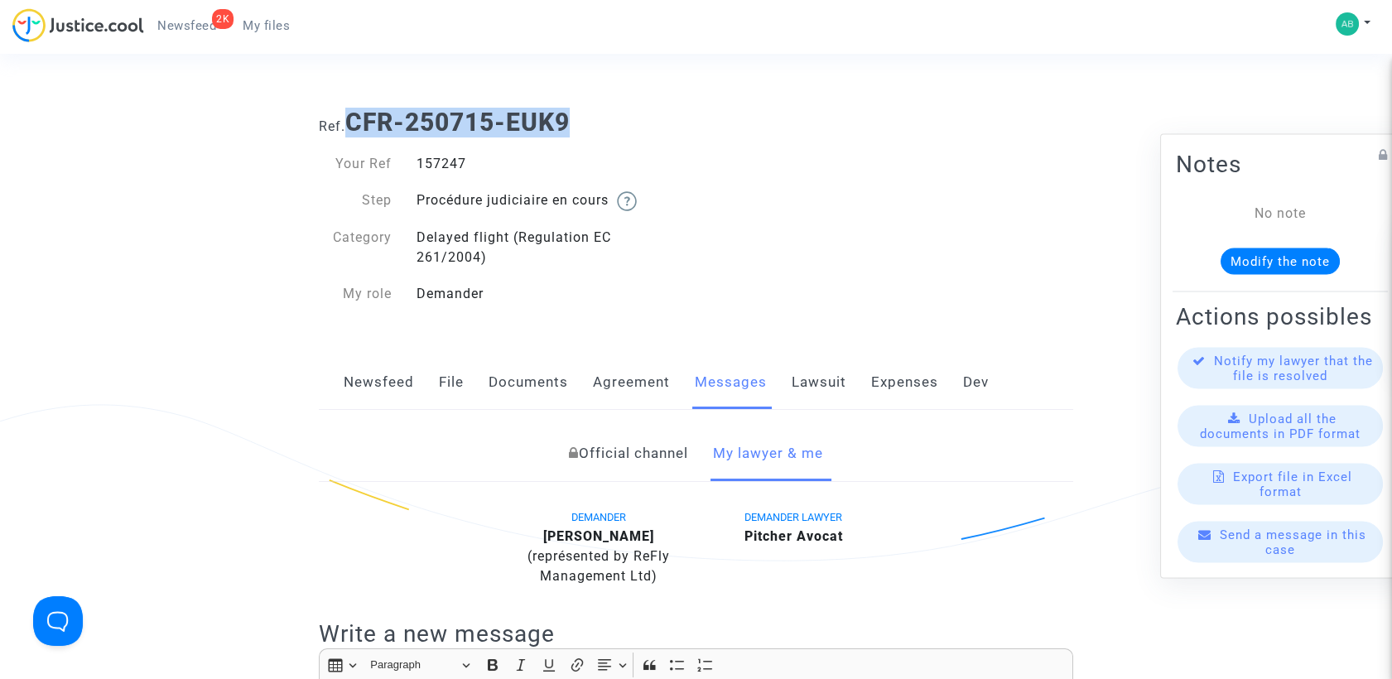
drag, startPoint x: 391, startPoint y: 121, endPoint x: 585, endPoint y: 111, distance: 194.0
click at [585, 111] on h1 "Ref. CFR-250715-EUK9" at bounding box center [696, 123] width 754 height 30
copy b "CFR-250715-EUK9"
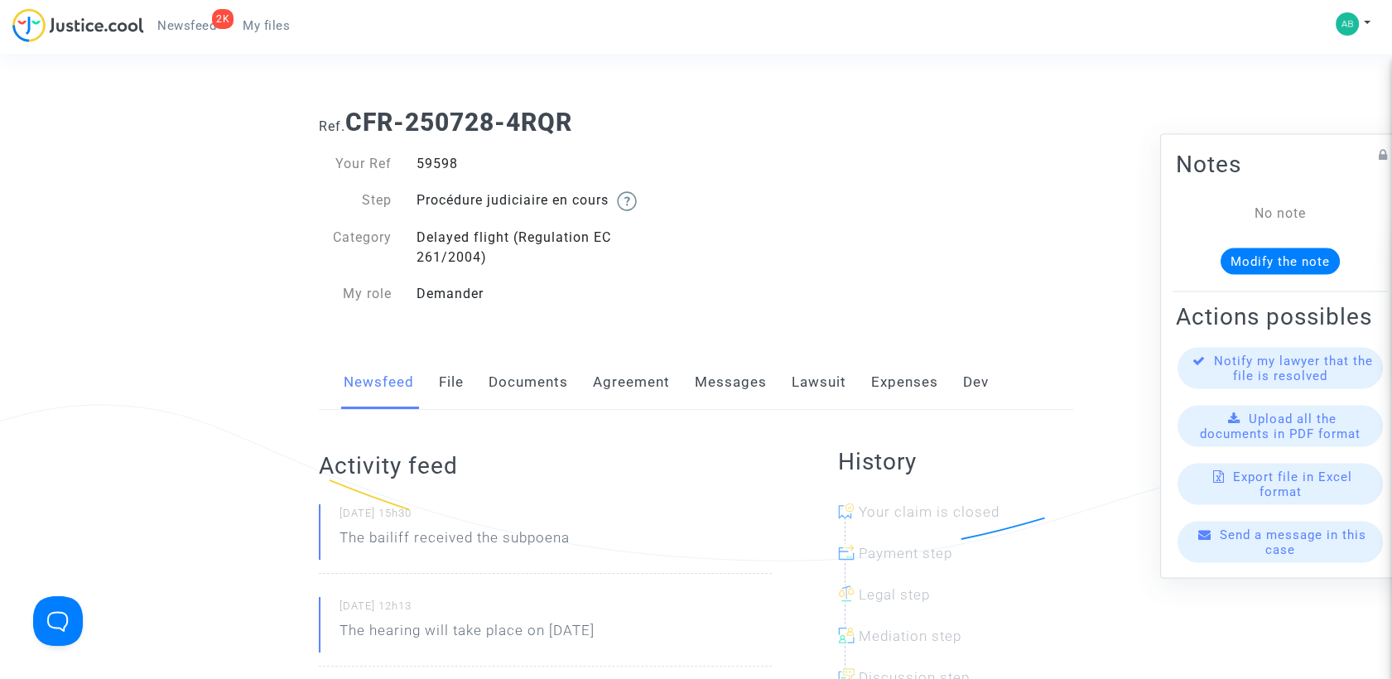
click at [709, 377] on link "Messages" at bounding box center [731, 382] width 72 height 55
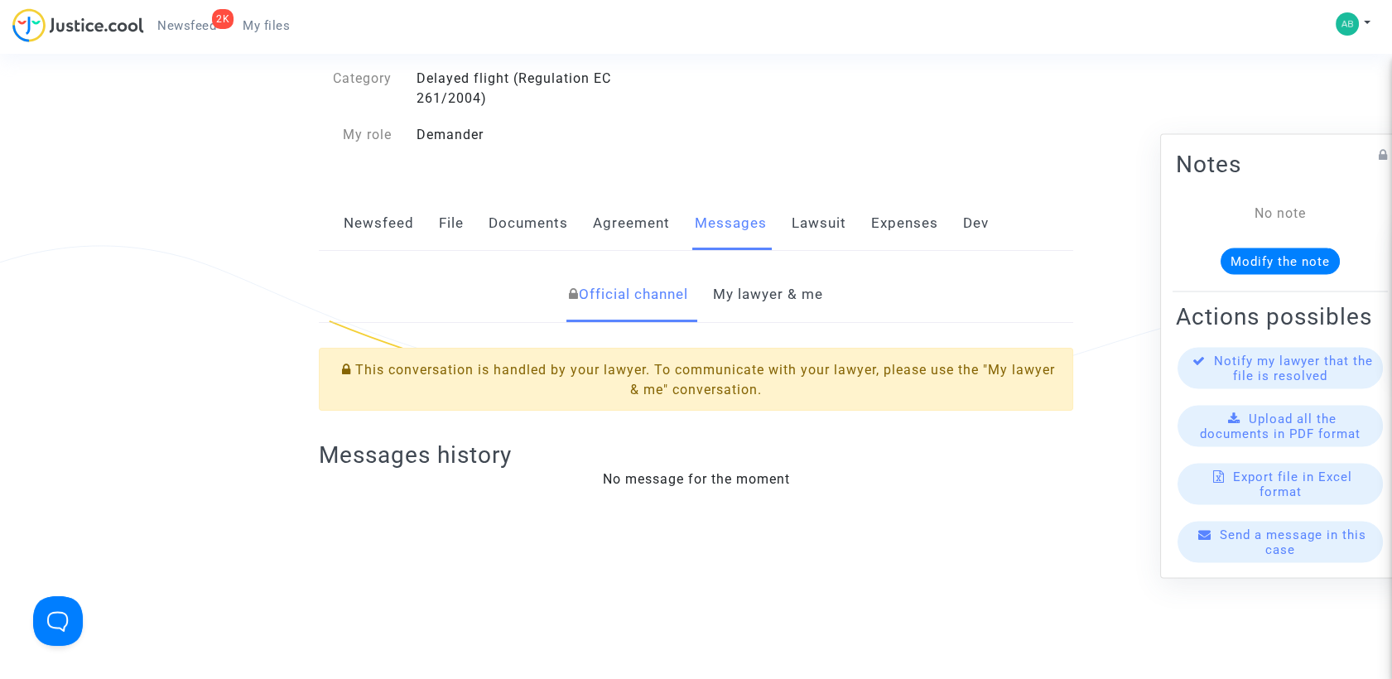
scroll to position [368, 0]
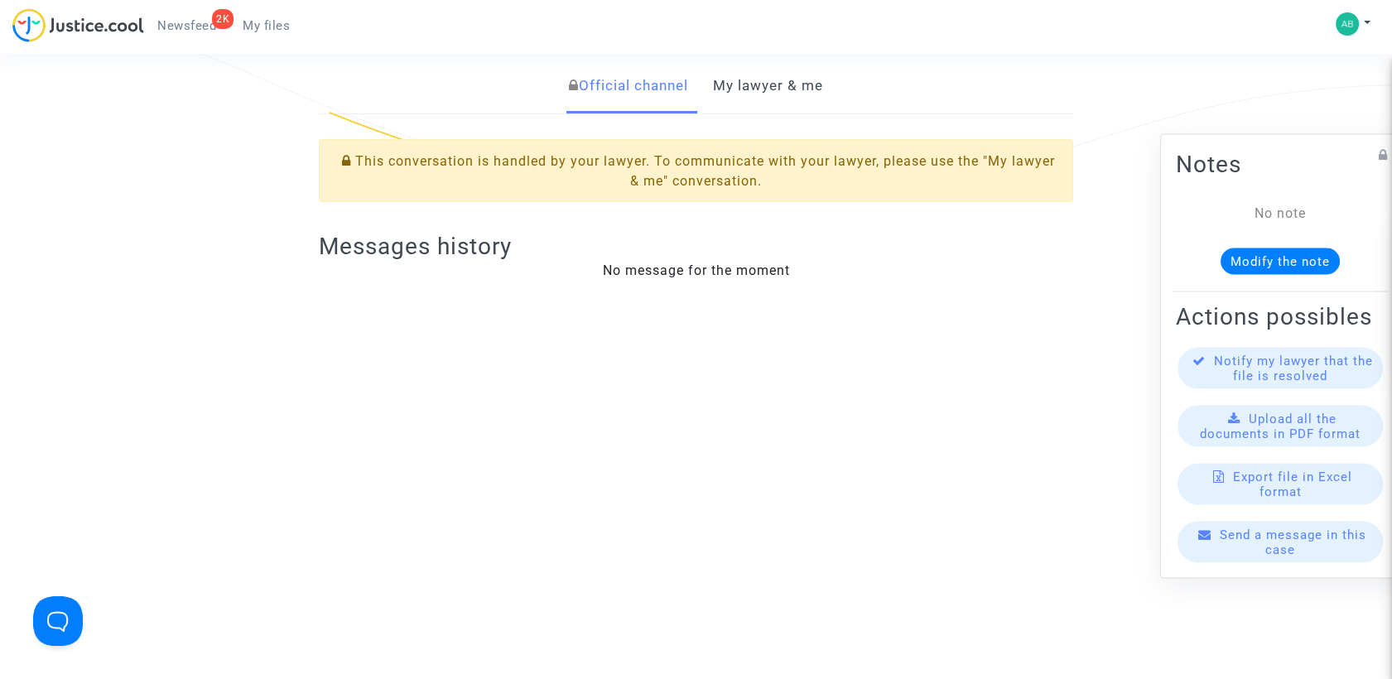
click at [797, 80] on link "My lawyer & me" at bounding box center [768, 86] width 110 height 55
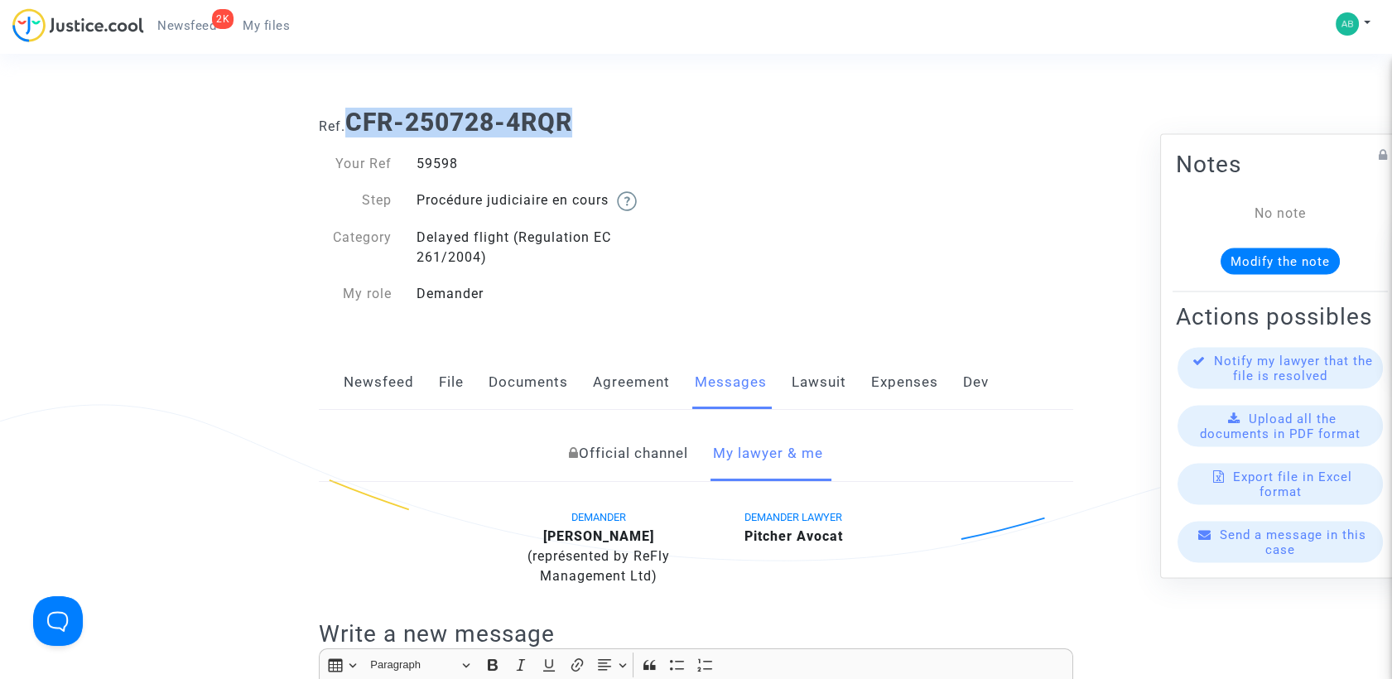
drag, startPoint x: 357, startPoint y: 117, endPoint x: 664, endPoint y: 133, distance: 307.7
click at [664, 133] on h1 "Ref. CFR-250728-4RQR" at bounding box center [696, 123] width 754 height 30
copy b "CFR-250728-4RQR"
click at [625, 118] on h1 "Ref. CFR-250728-4RQR" at bounding box center [696, 123] width 754 height 30
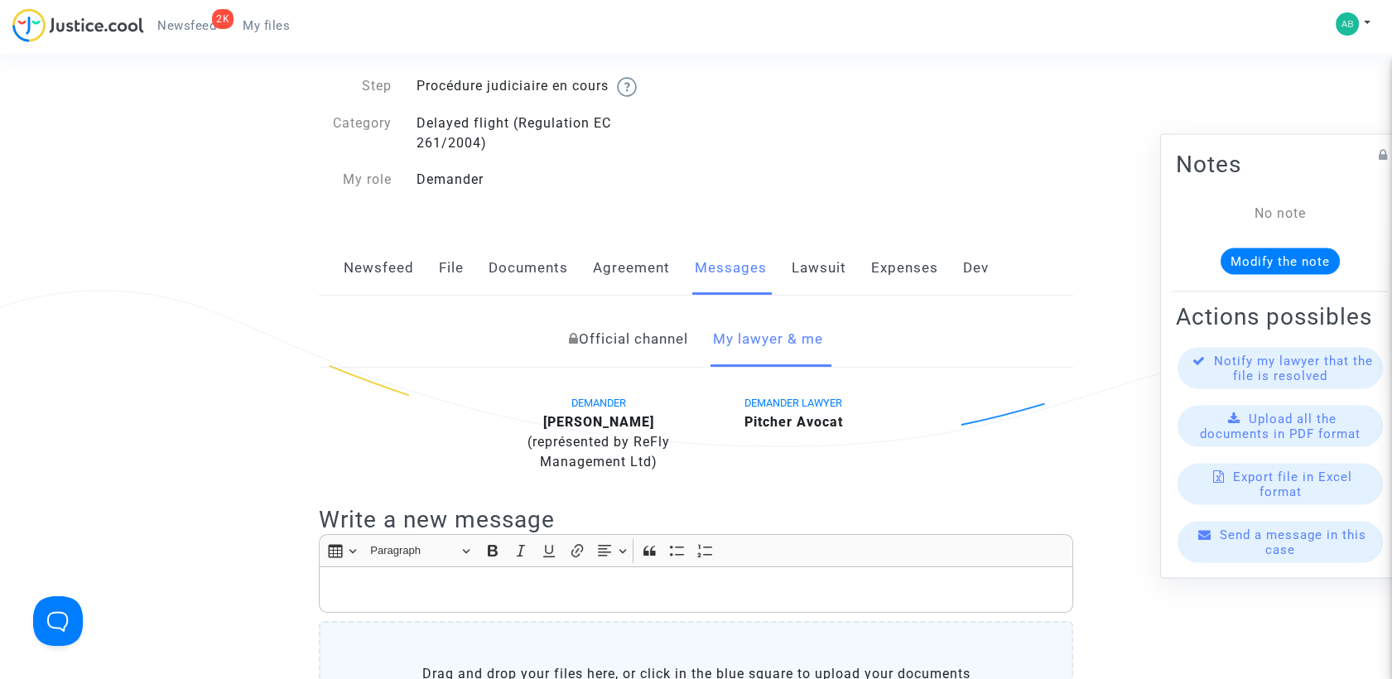
scroll to position [276, 0]
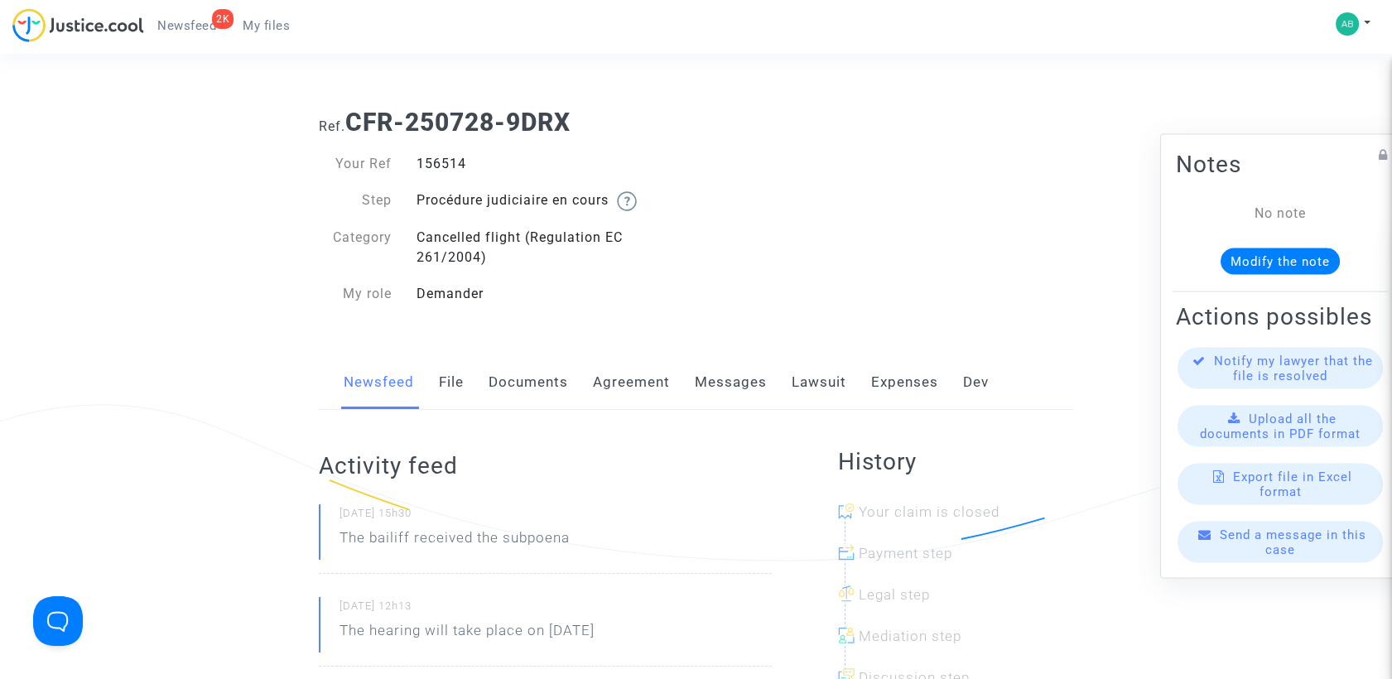
click at [711, 402] on link "Messages" at bounding box center [731, 382] width 72 height 55
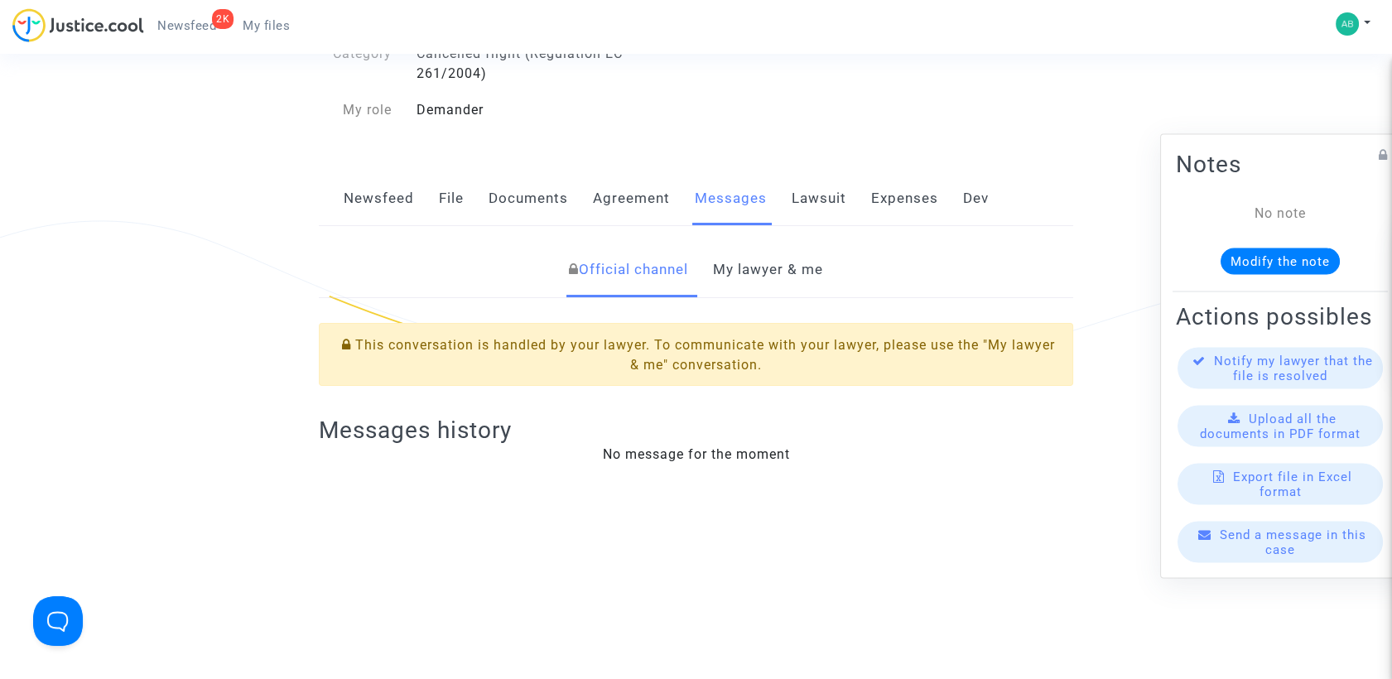
click at [773, 280] on link "My lawyer & me" at bounding box center [768, 270] width 110 height 55
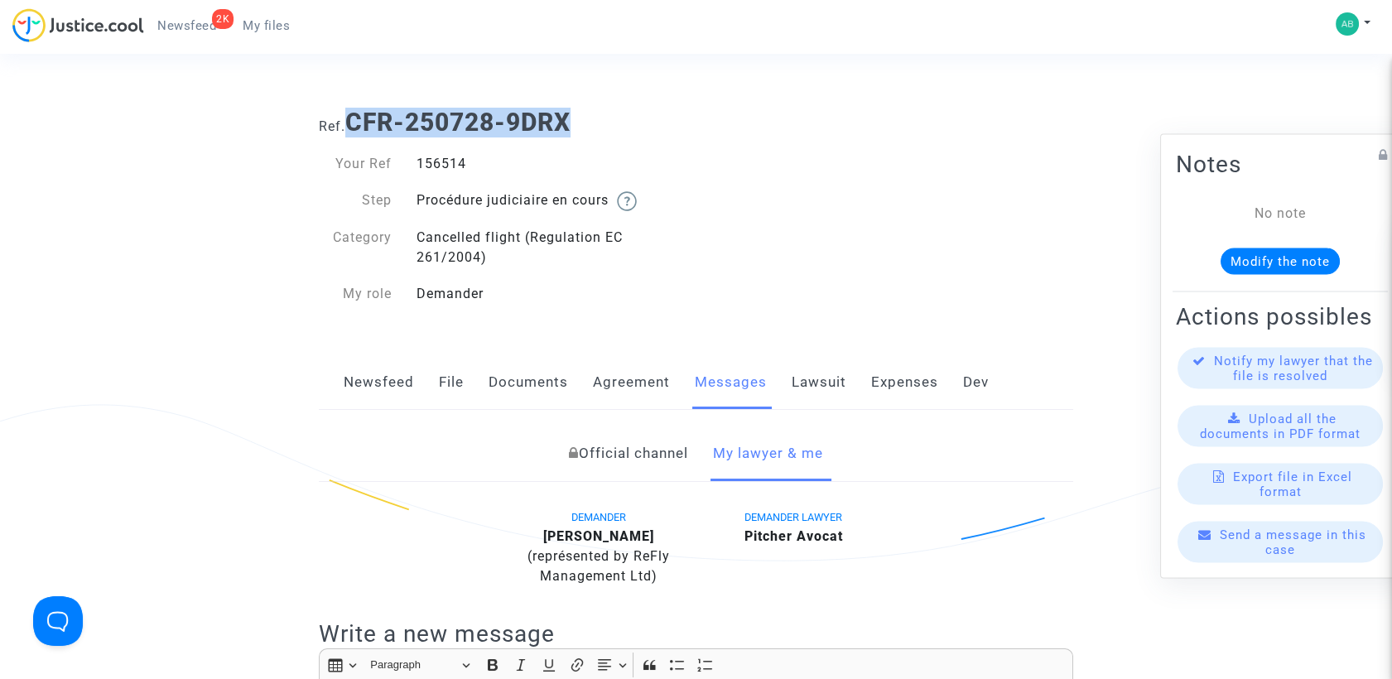
drag, startPoint x: 355, startPoint y: 123, endPoint x: 575, endPoint y: 132, distance: 219.7
click at [571, 132] on b "CFR-250728-9DRX" at bounding box center [457, 122] width 225 height 29
copy b "CFR-250728-9DRX"
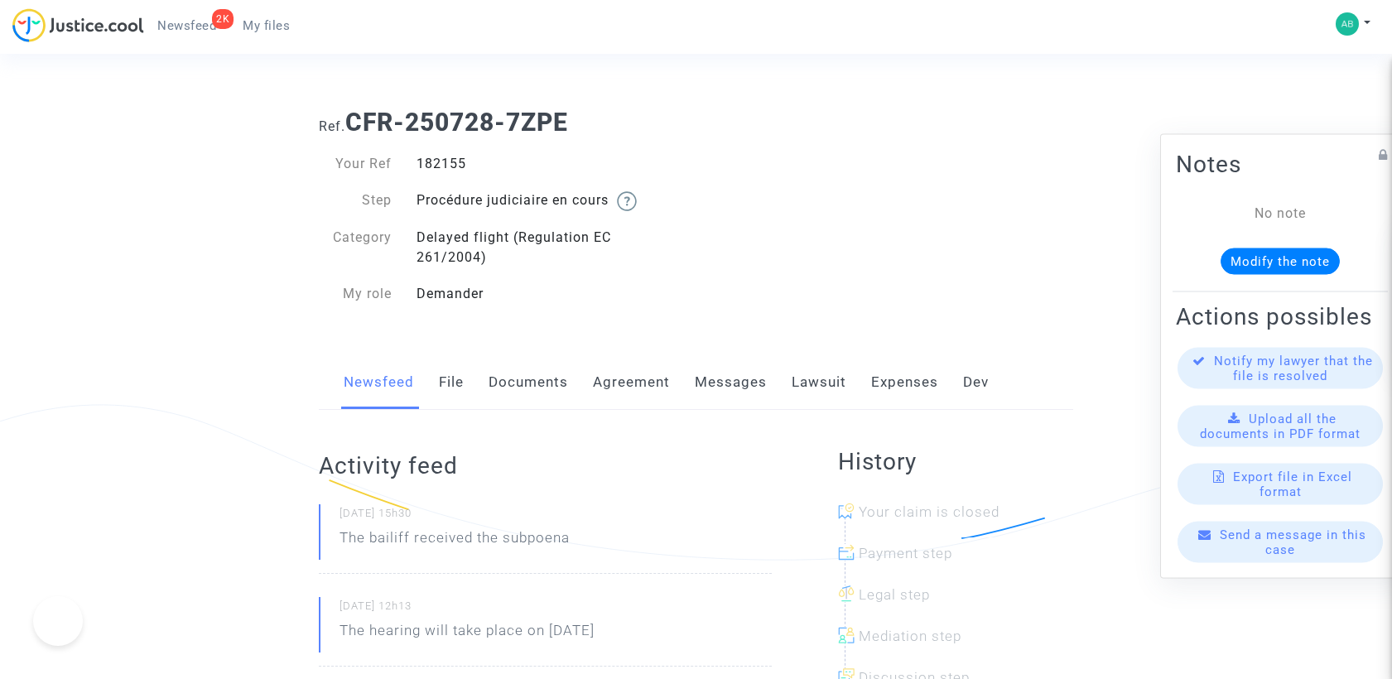
click at [759, 397] on link "Messages" at bounding box center [731, 382] width 72 height 55
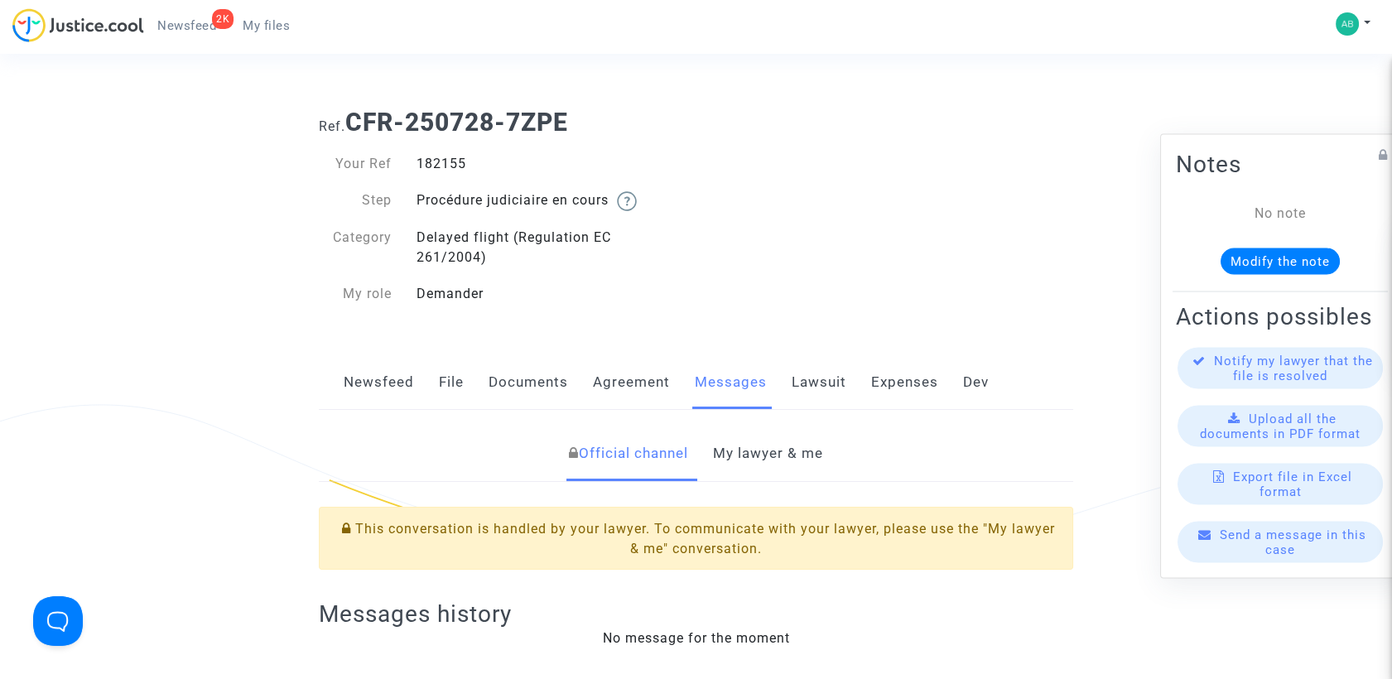
scroll to position [368, 0]
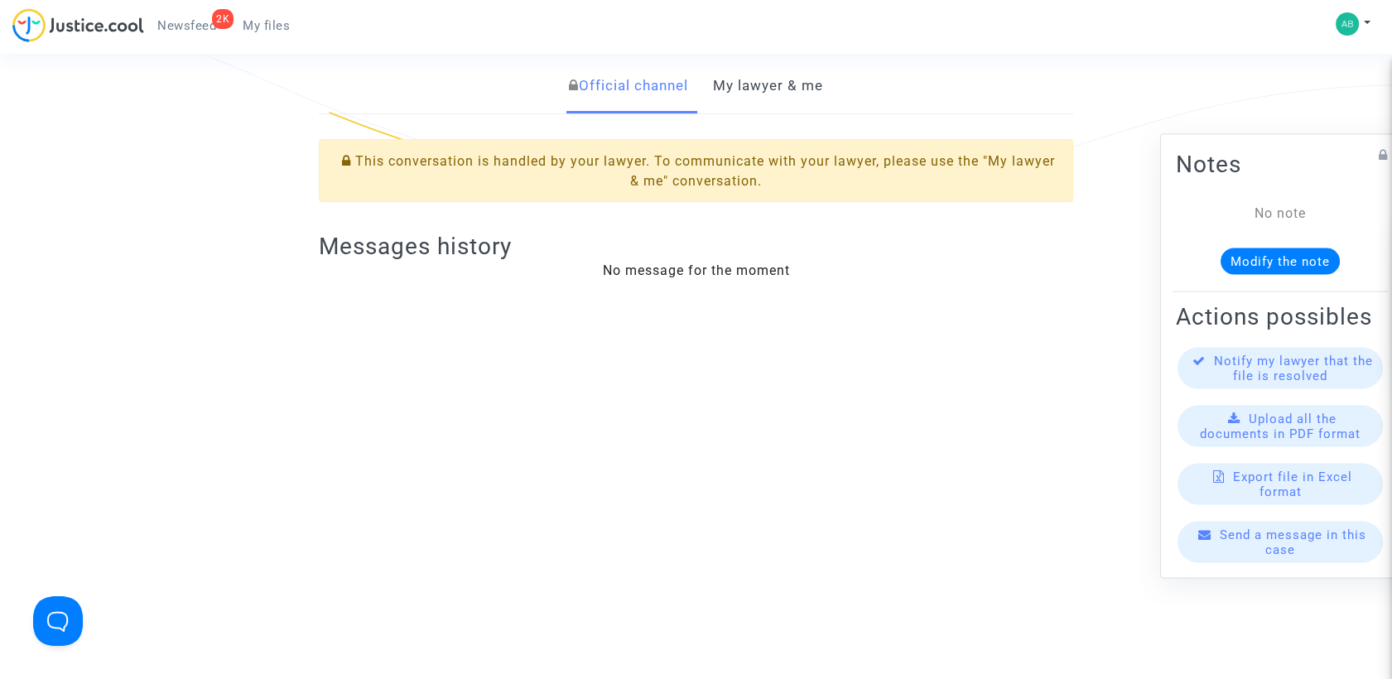
click at [779, 97] on link "My lawyer & me" at bounding box center [768, 86] width 110 height 55
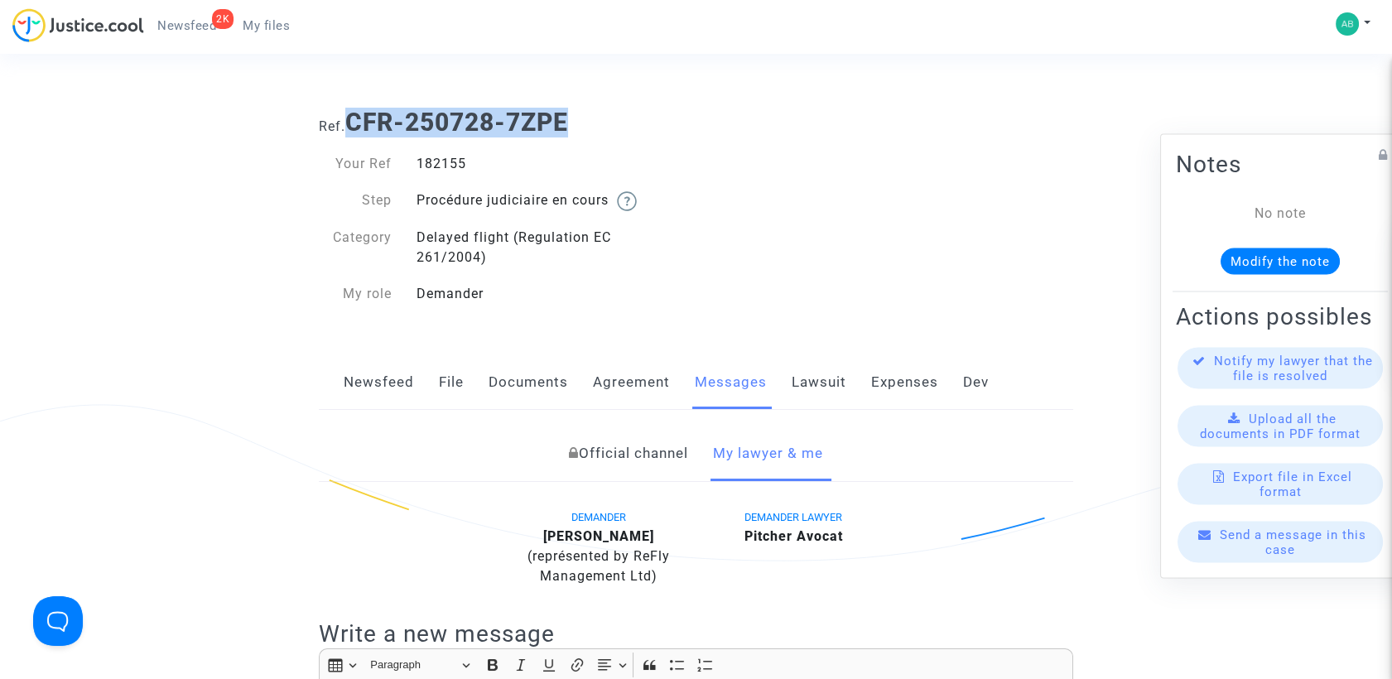
drag, startPoint x: 357, startPoint y: 125, endPoint x: 583, endPoint y: 127, distance: 226.1
click at [583, 127] on h1 "Ref. CFR-250728-7ZPE" at bounding box center [696, 123] width 754 height 30
copy b "CFR-250728-7ZPE"
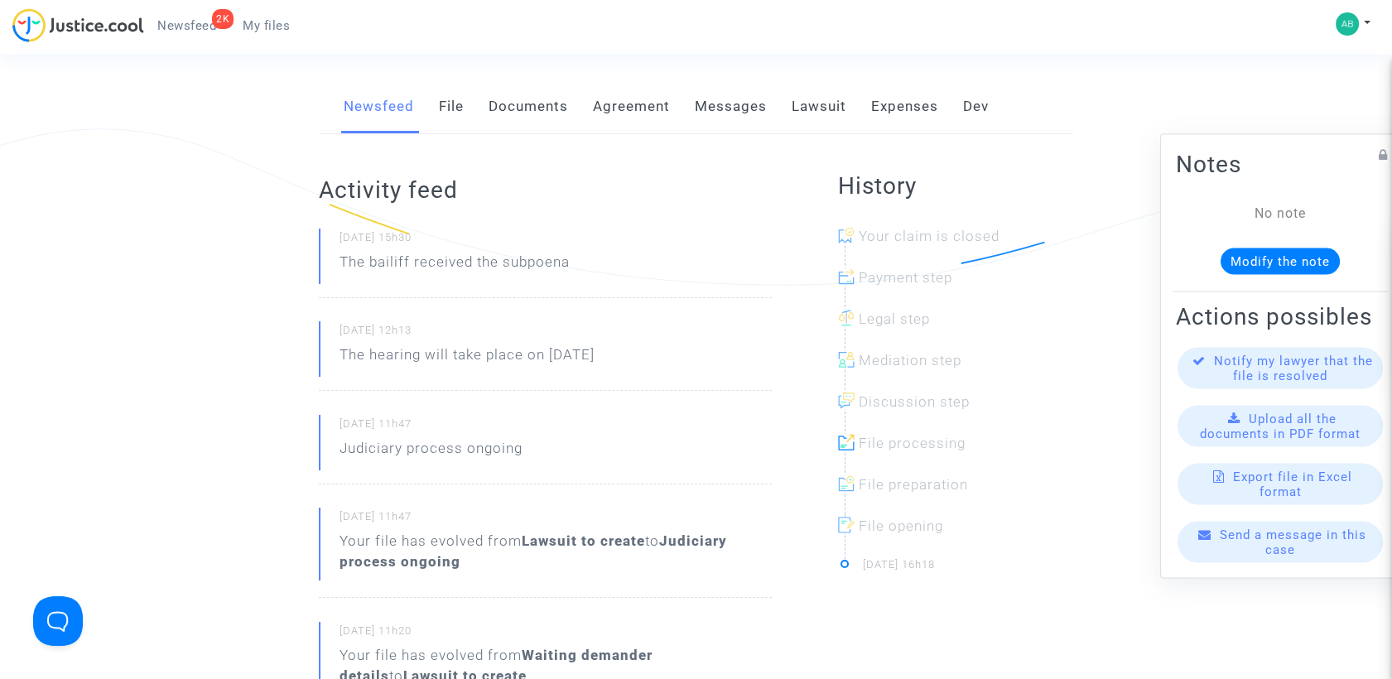
click at [730, 104] on link "Messages" at bounding box center [731, 106] width 72 height 55
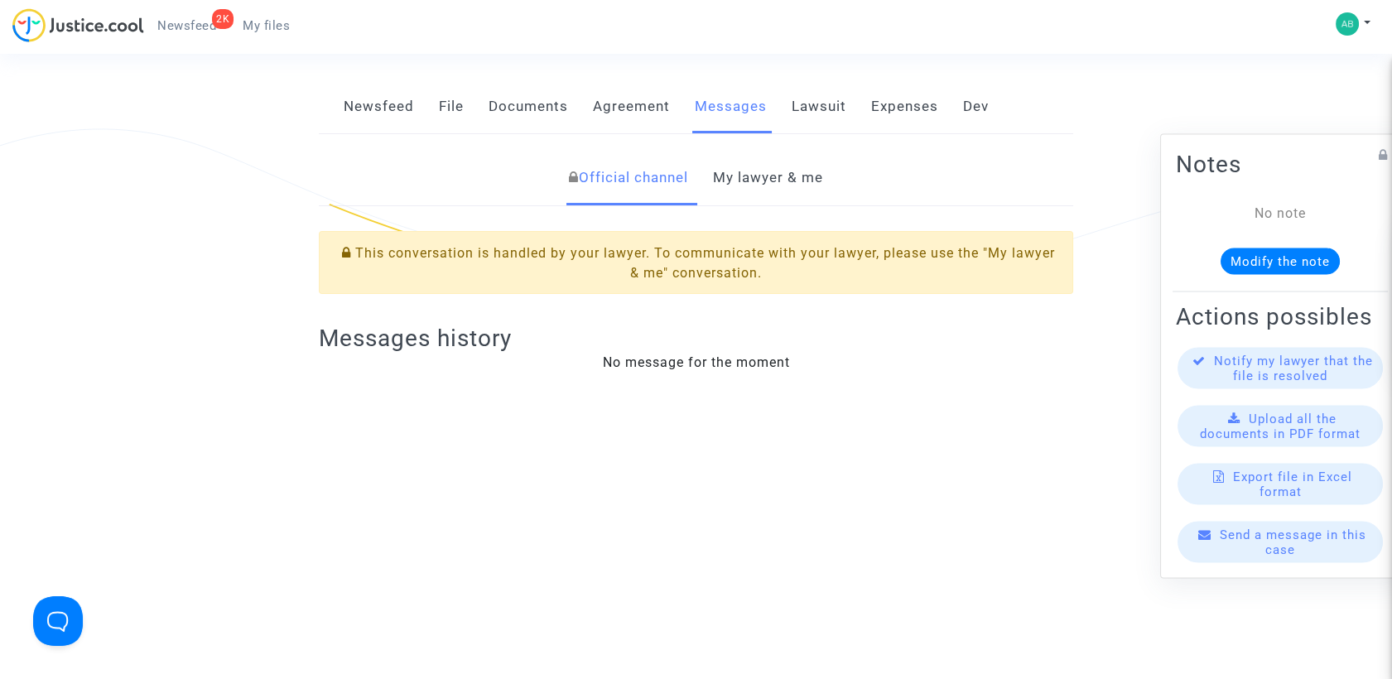
click at [740, 202] on link "My lawyer & me" at bounding box center [768, 178] width 110 height 55
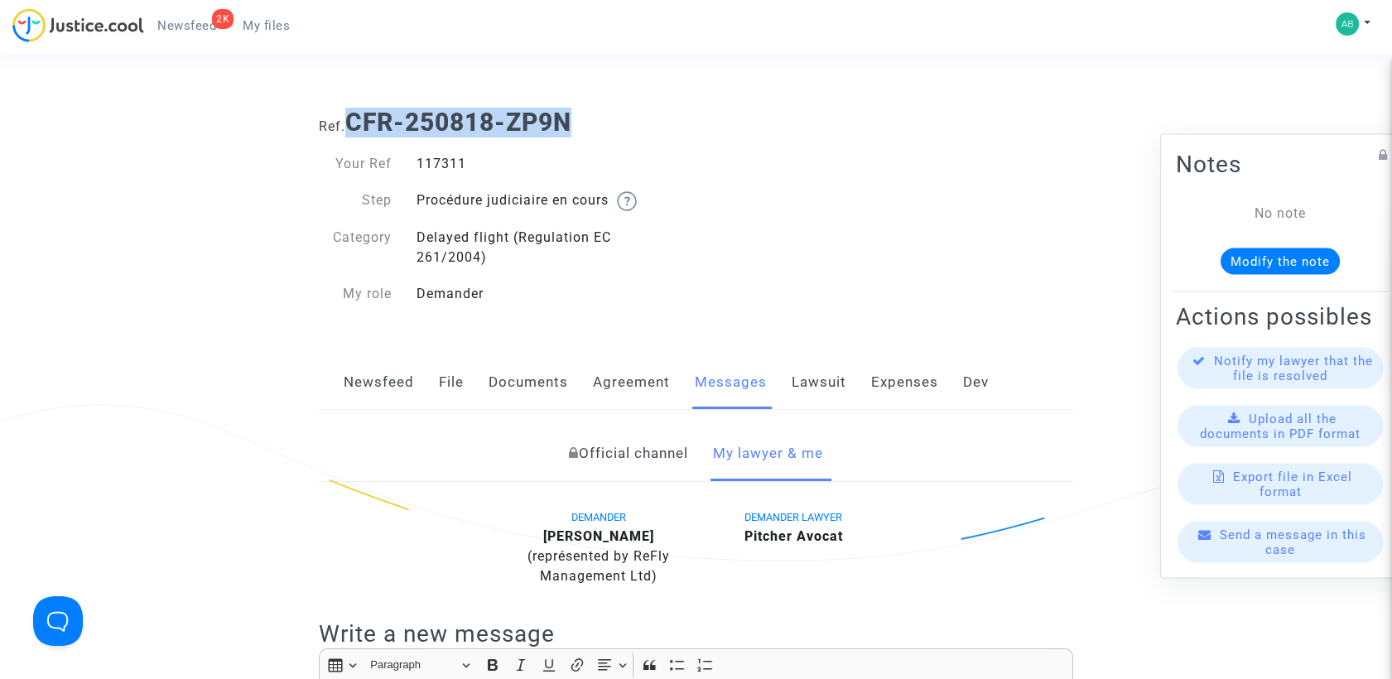
drag, startPoint x: 407, startPoint y: 114, endPoint x: 572, endPoint y: 103, distance: 166.0
click at [572, 103] on div "Ref. CFR-250818-ZP9N" at bounding box center [695, 116] width 779 height 42
copy b "CFR-250818-ZP9N"
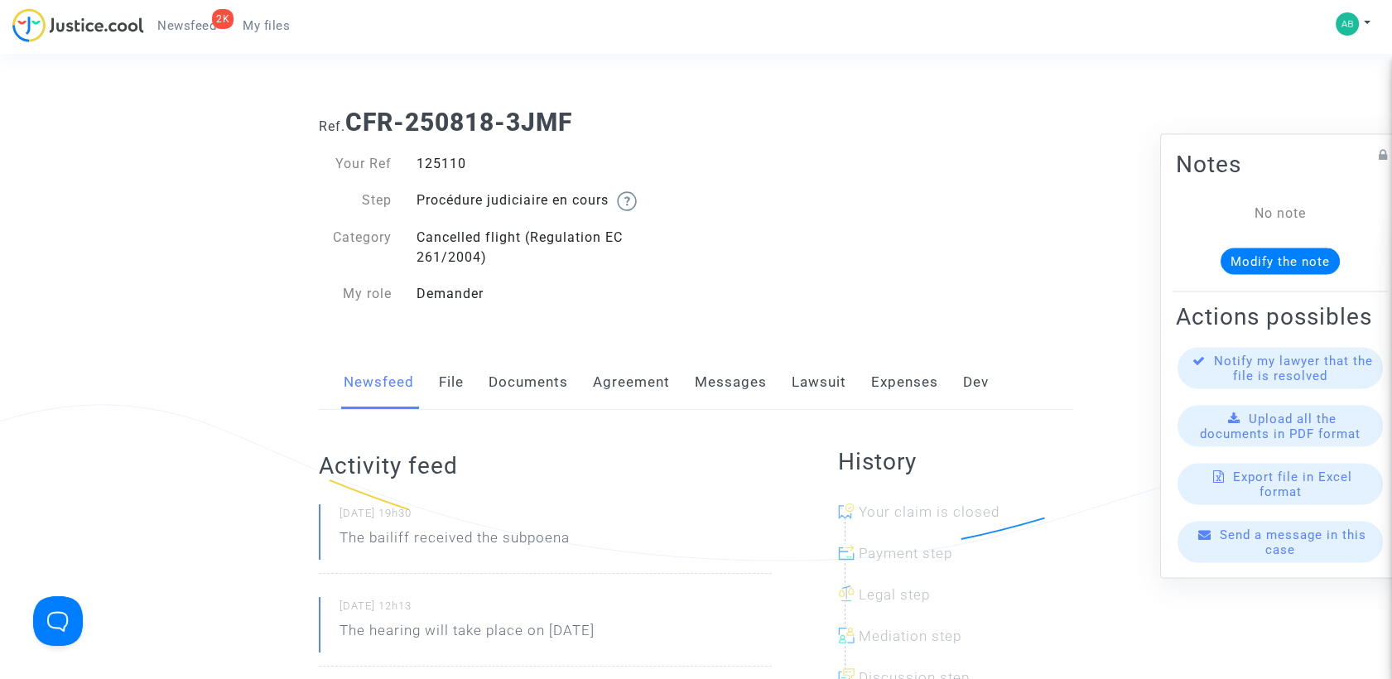
click at [746, 367] on link "Messages" at bounding box center [731, 382] width 72 height 55
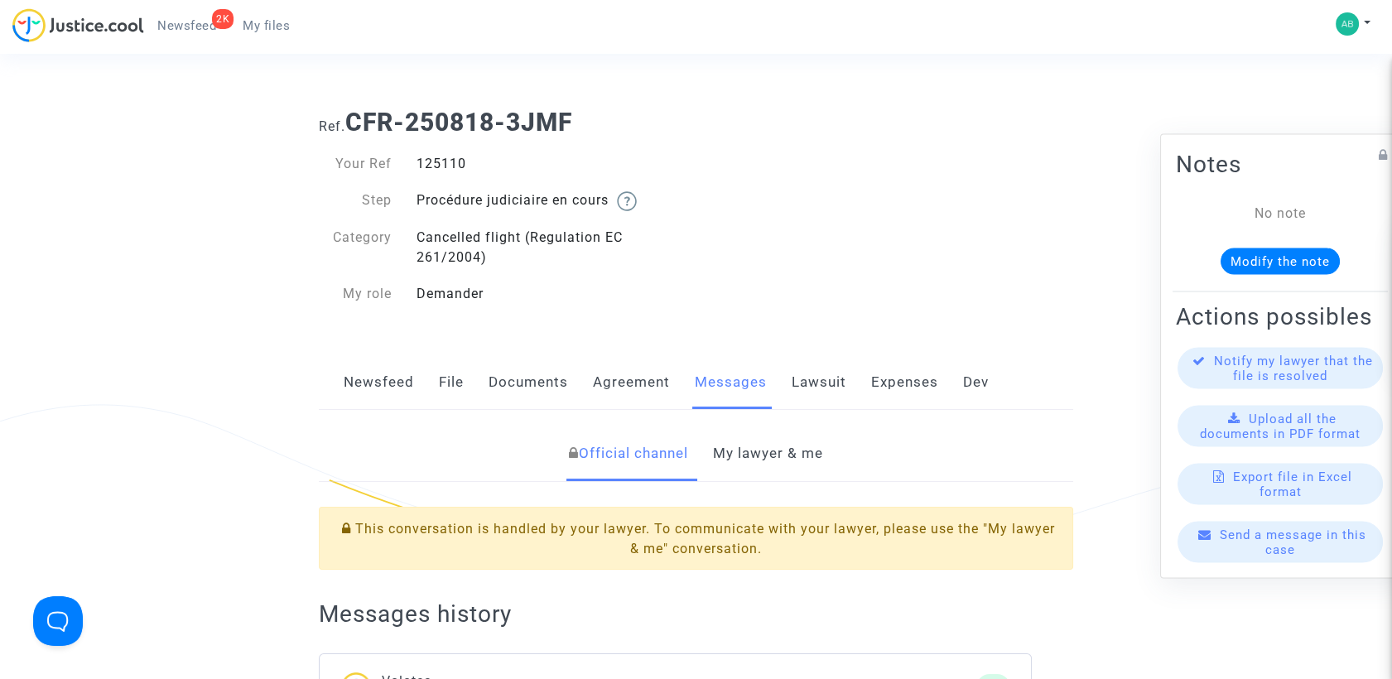
click at [738, 446] on link "My lawyer & me" at bounding box center [768, 453] width 110 height 55
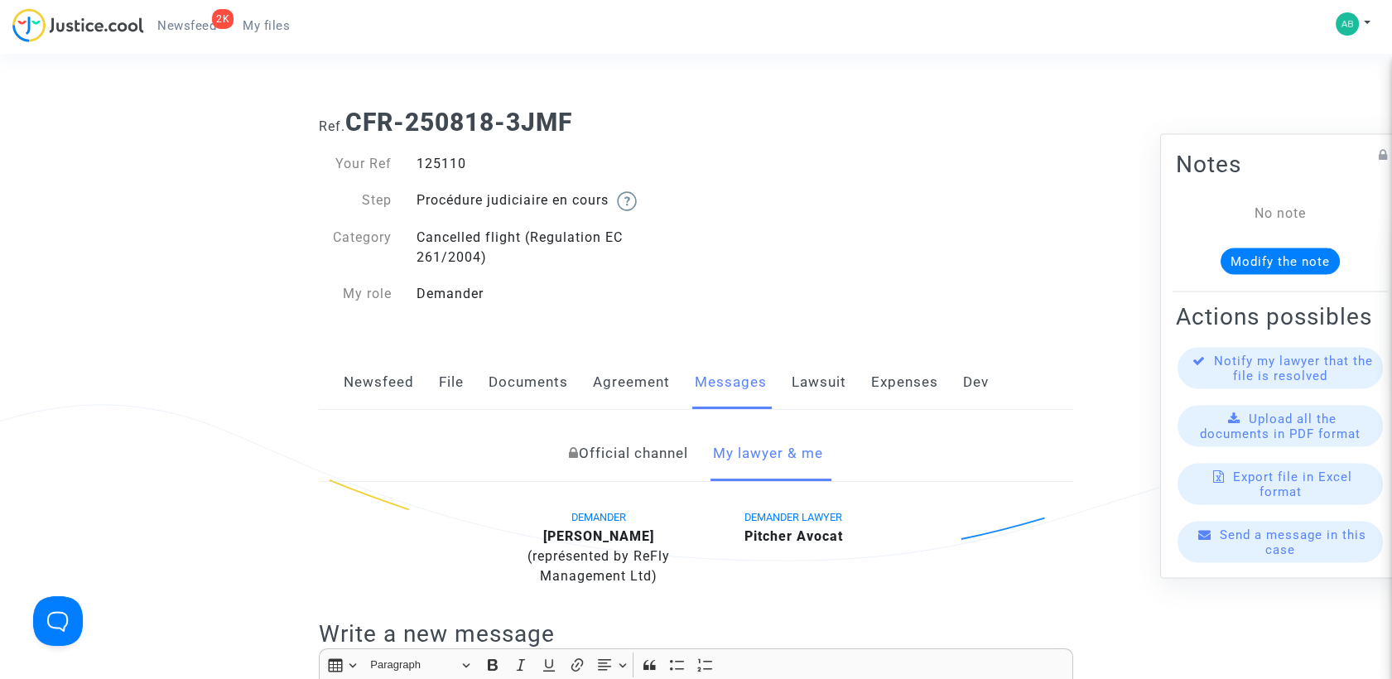
drag, startPoint x: 396, startPoint y: 116, endPoint x: 599, endPoint y: 115, distance: 202.9
click at [599, 115] on h1 "Ref. CFR-250818-3JMF" at bounding box center [696, 123] width 754 height 30
copy b "CFR-250818-3JMF"
